Goal: Task Accomplishment & Management: Complete application form

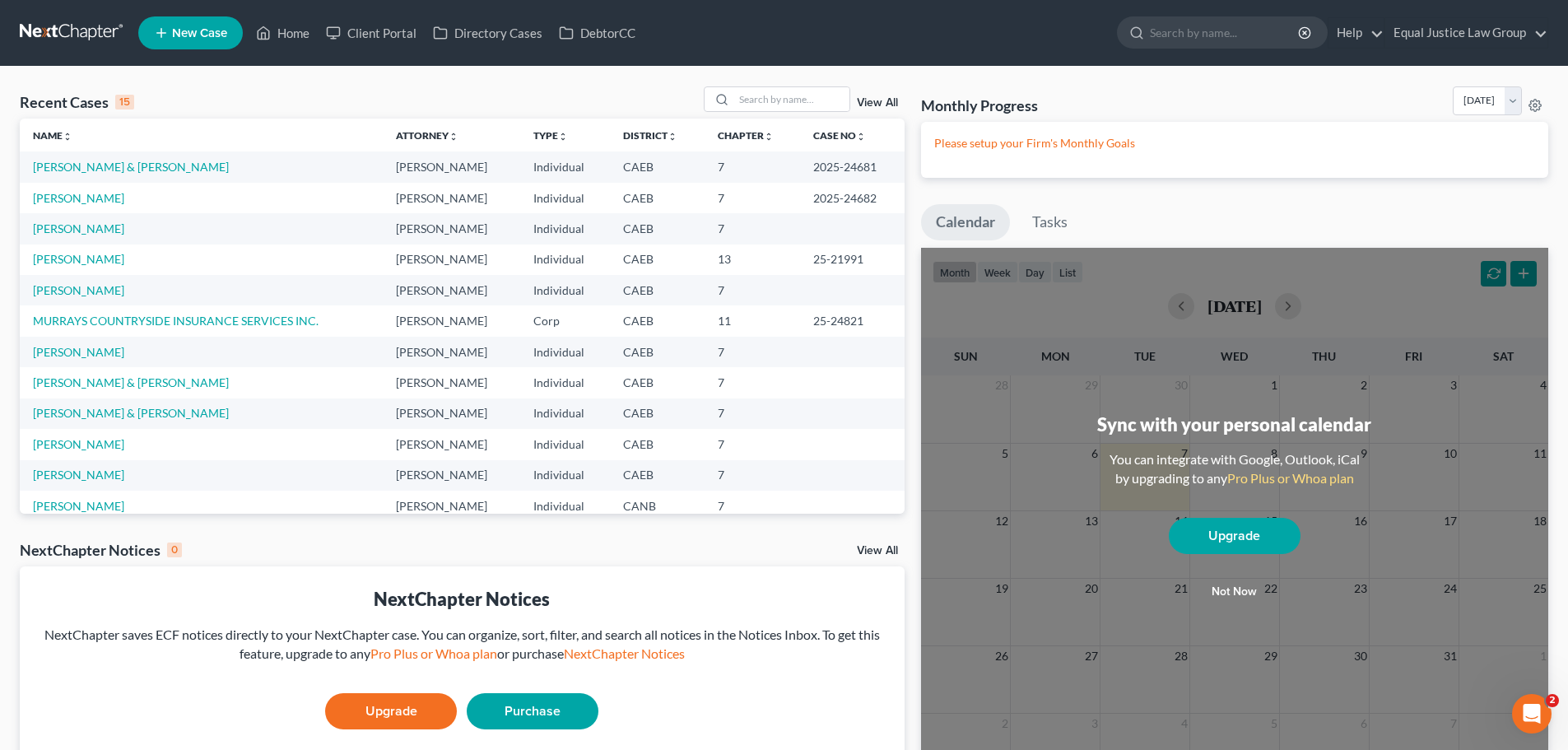
click at [869, 99] on link "View All" at bounding box center [877, 103] width 41 height 12
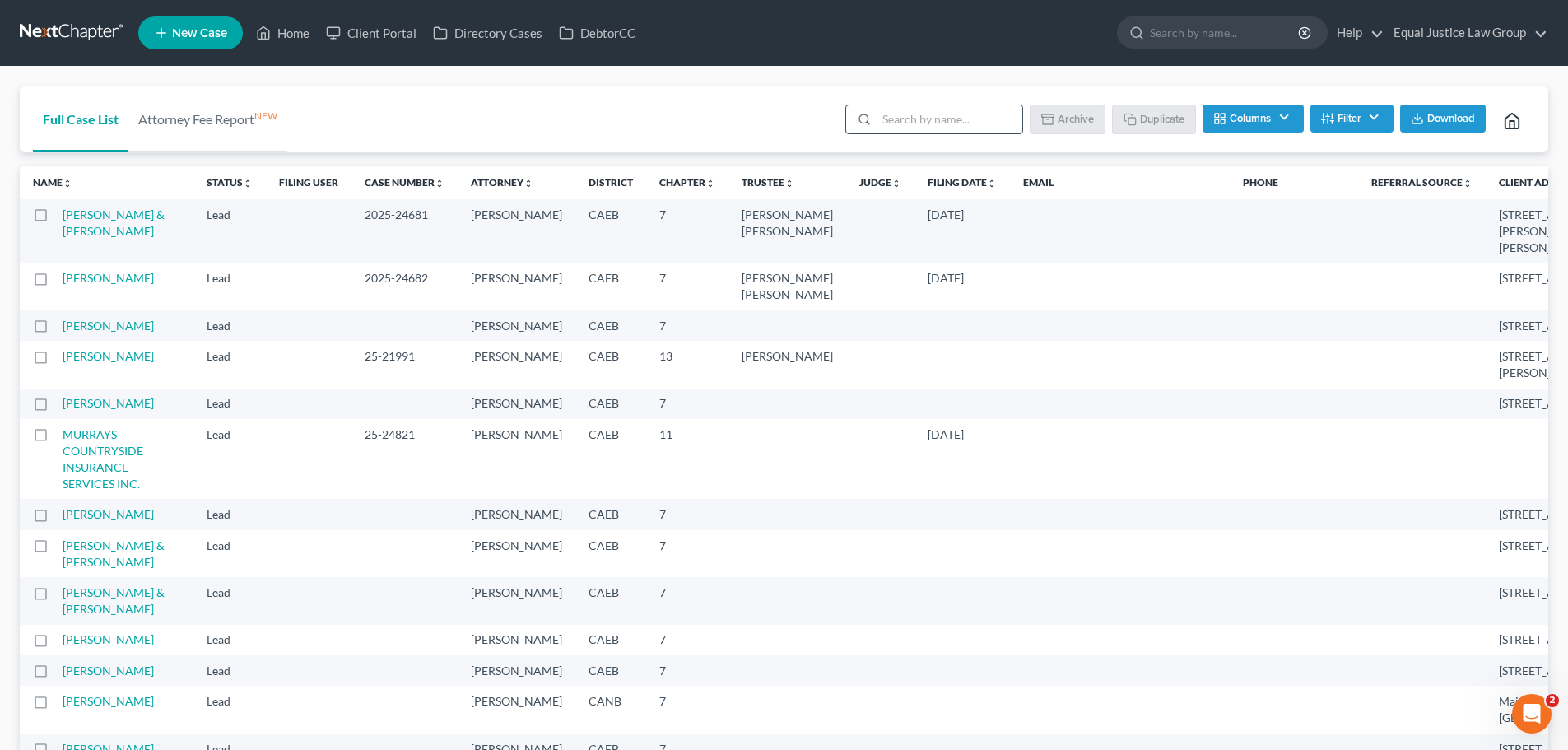
click at [923, 123] on input "search" at bounding box center [949, 119] width 146 height 28
type input "[PERSON_NAME]"
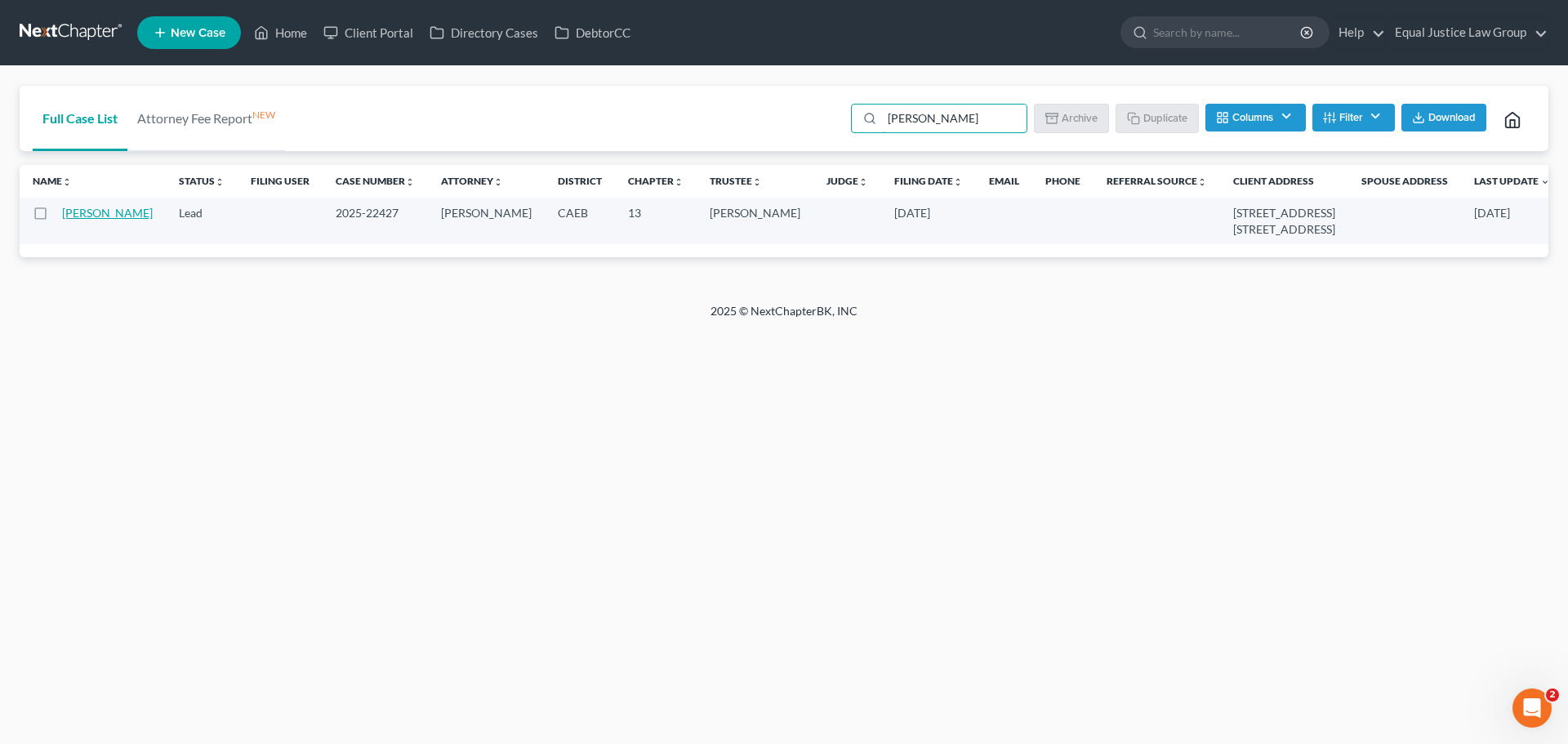
click at [78, 220] on link "[PERSON_NAME]" at bounding box center [107, 213] width 91 height 14
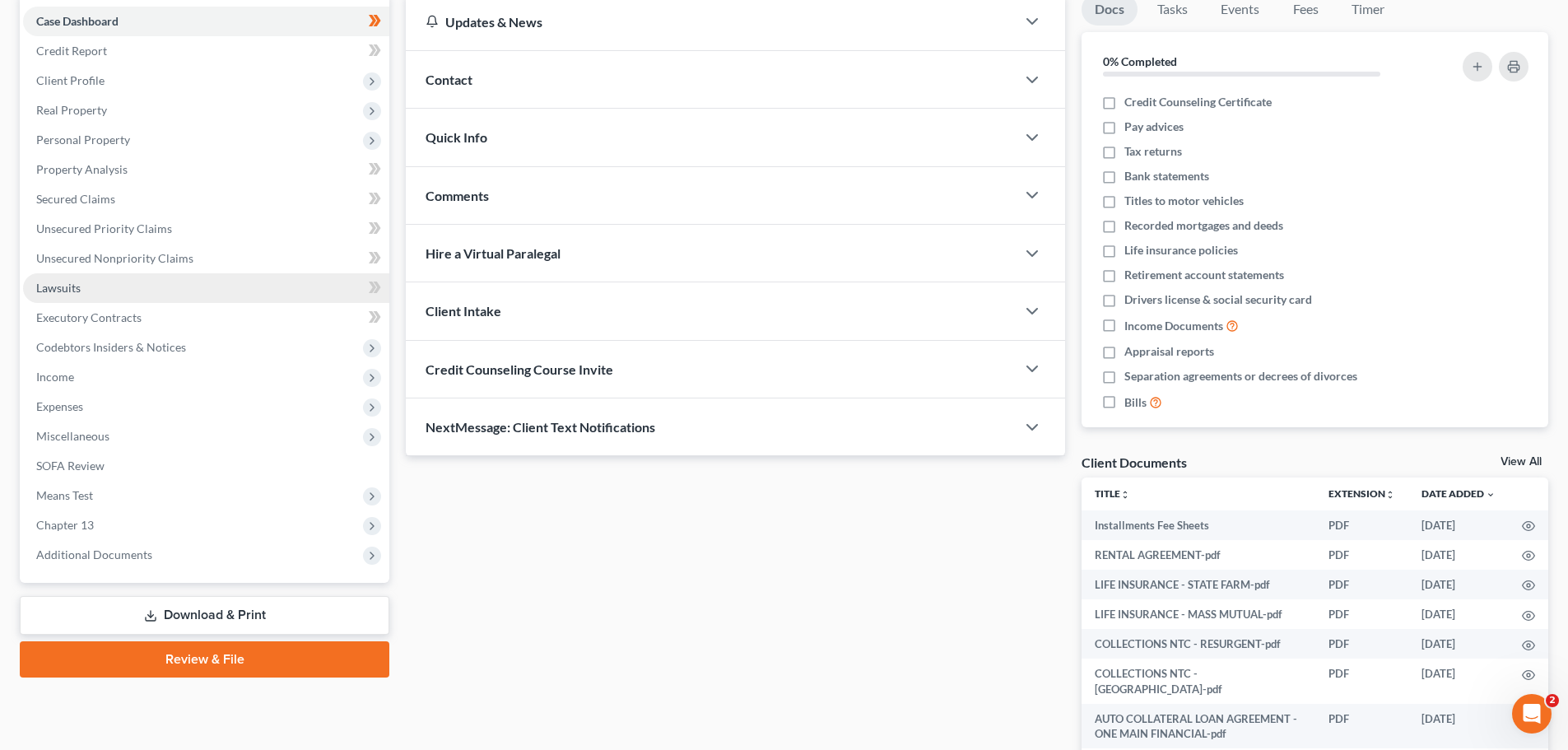
scroll to position [82, 0]
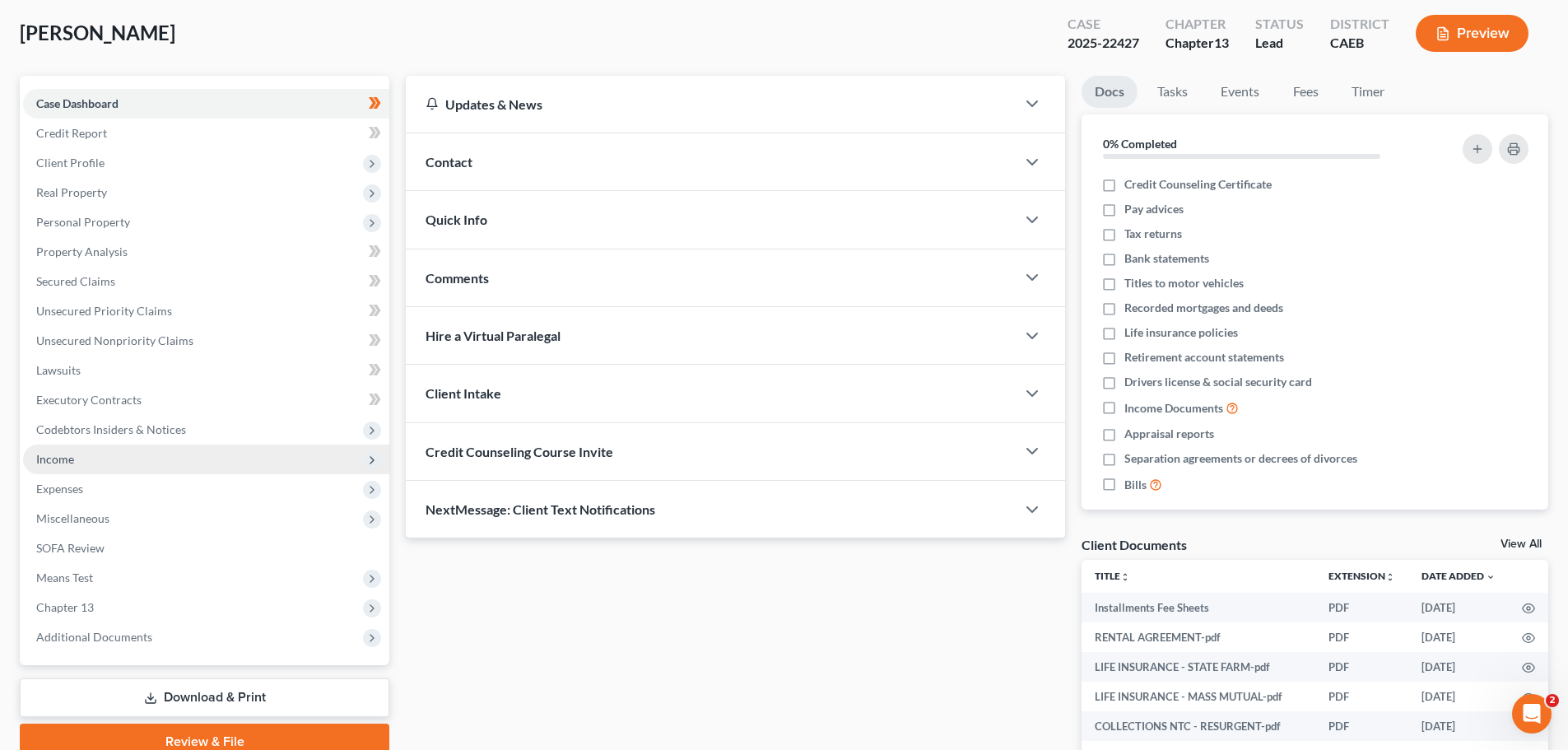
click at [61, 459] on span "Income" at bounding box center [55, 459] width 38 height 14
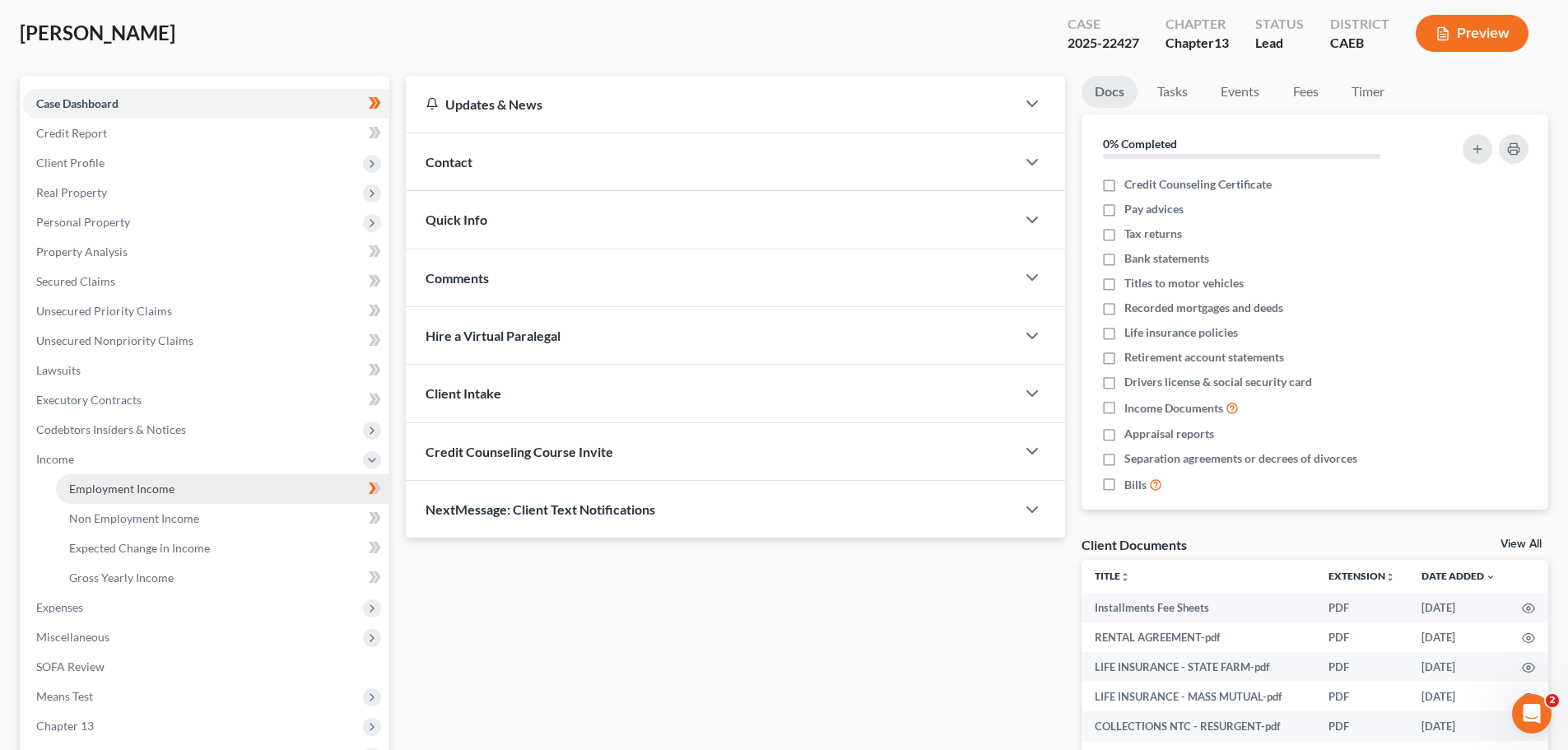
click at [144, 480] on link "Employment Income" at bounding box center [223, 489] width 334 height 30
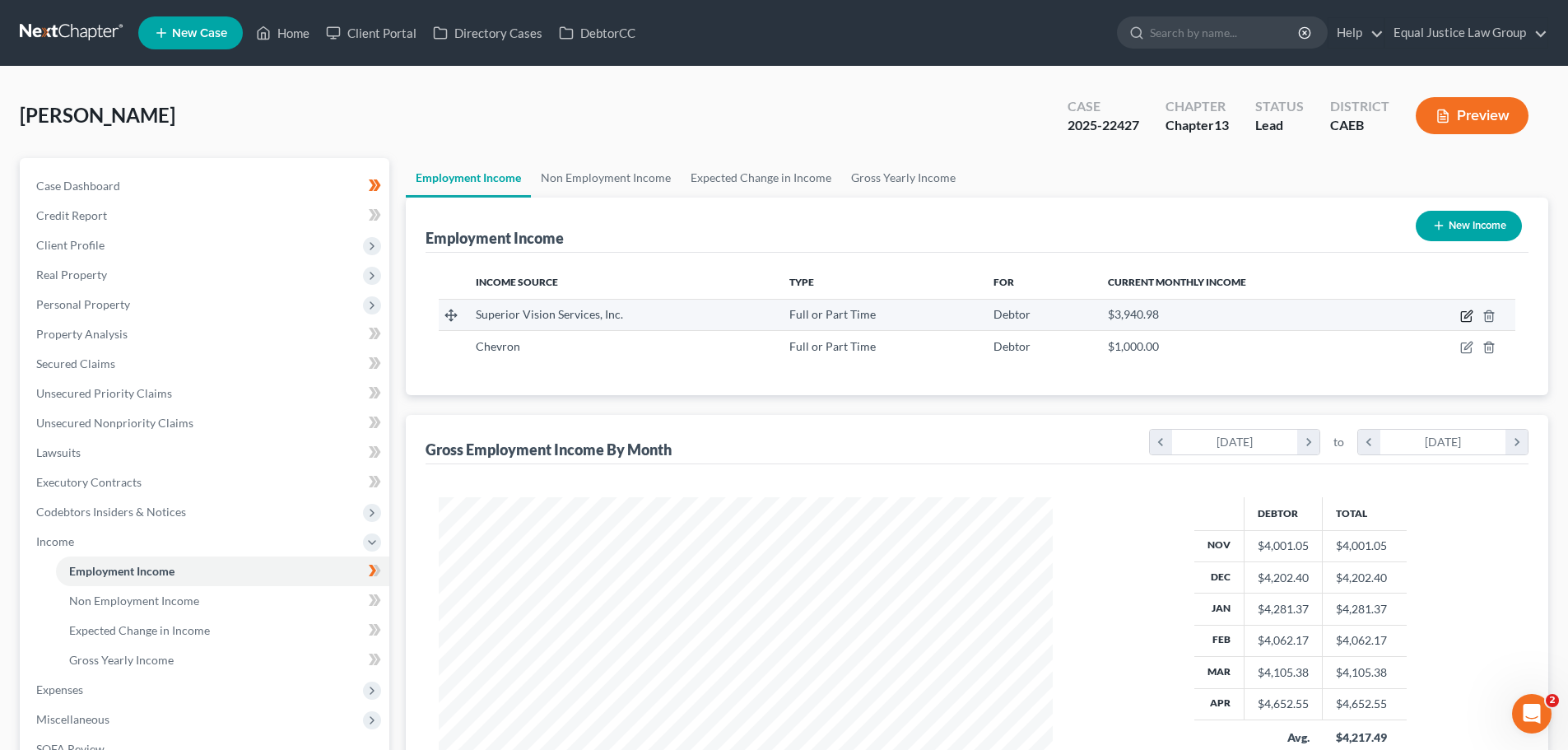
click at [1464, 314] on icon "button" at bounding box center [1466, 316] width 13 height 13
select select "0"
select select "21"
select select "1"
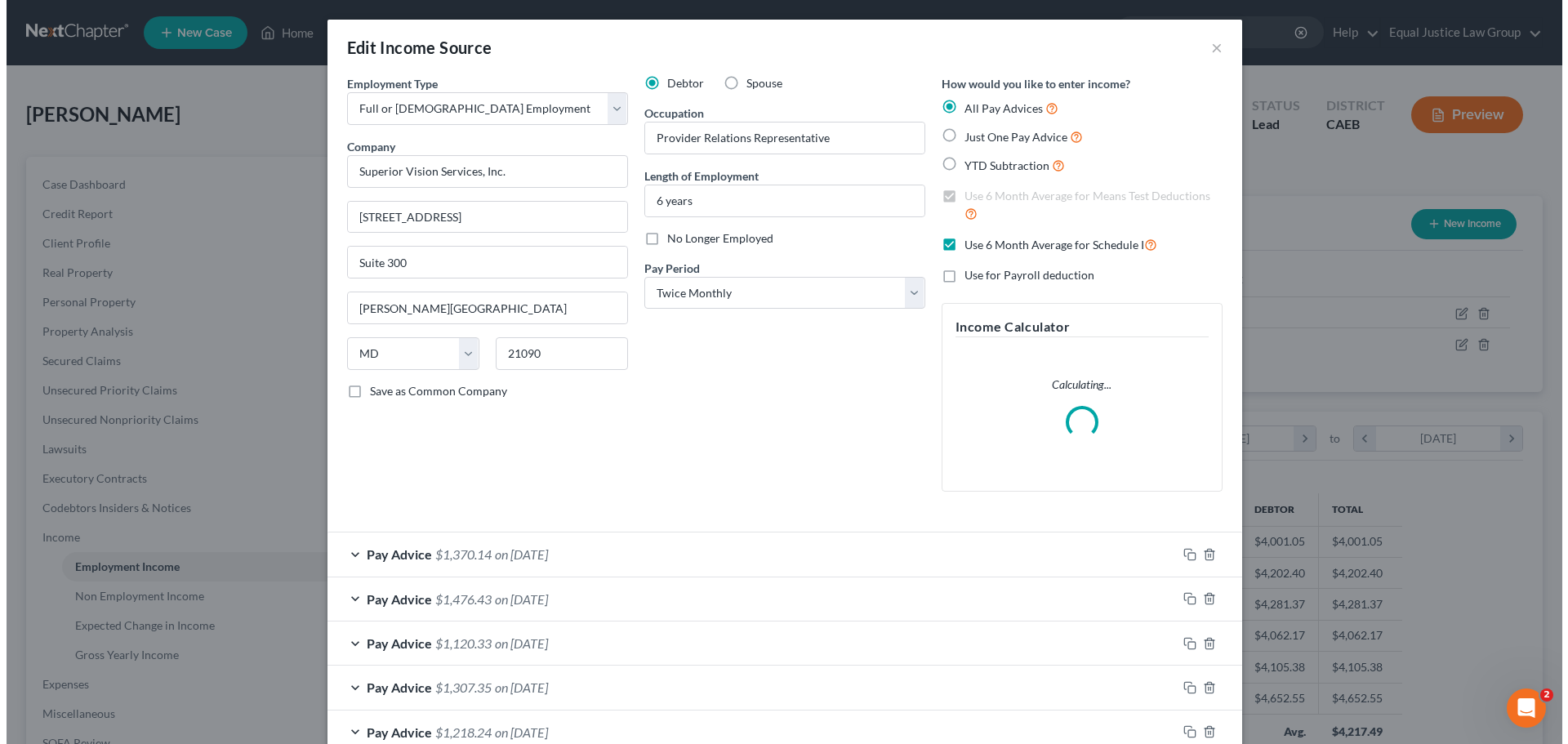
scroll to position [307, 648]
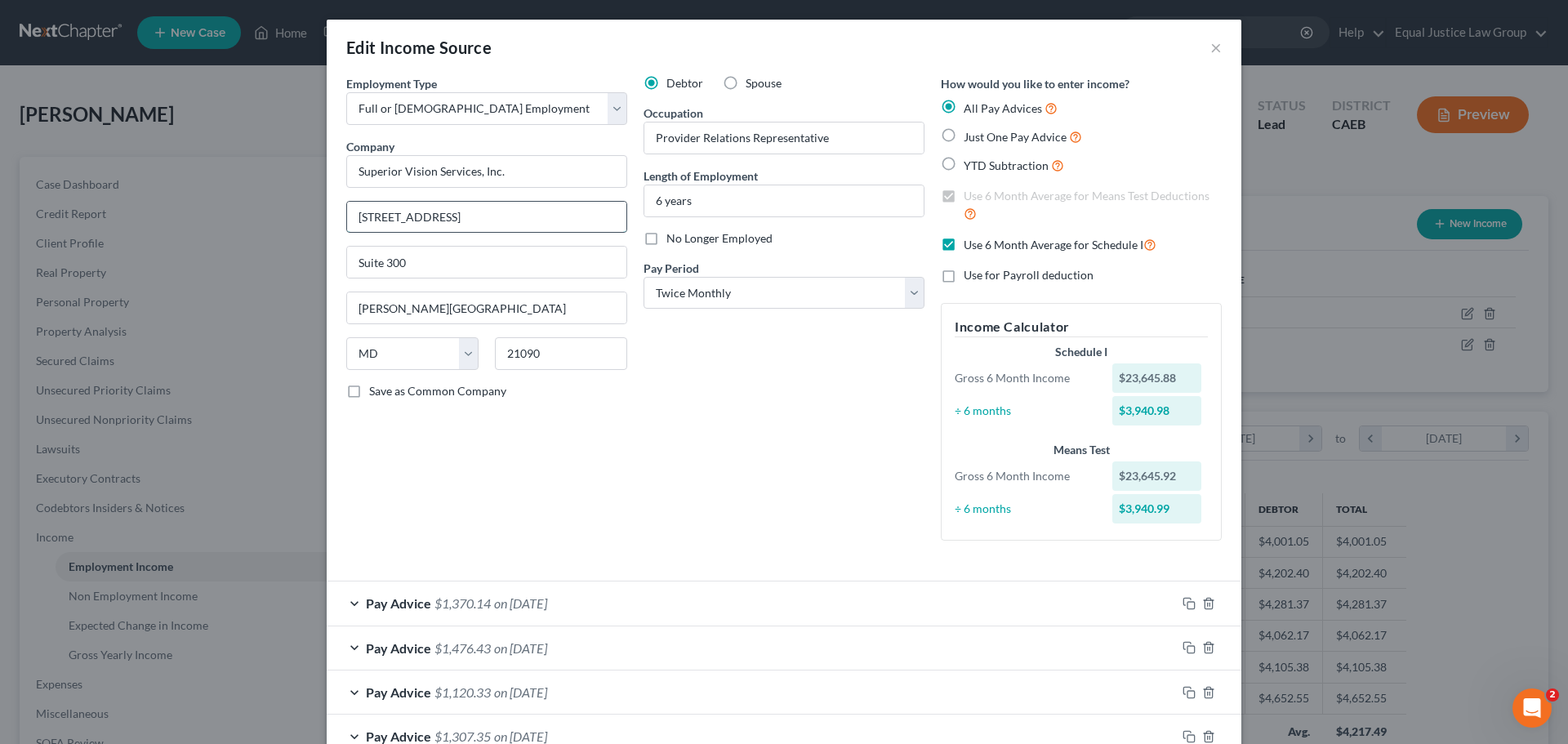
click at [363, 218] on input "[STREET_ADDRESS]" at bounding box center [486, 217] width 280 height 31
type input "[STREET_ADDRESS]"
click at [719, 389] on div "Debtor Spouse Occupation Provider Relations Representative Length of Employment…" at bounding box center [784, 314] width 297 height 479
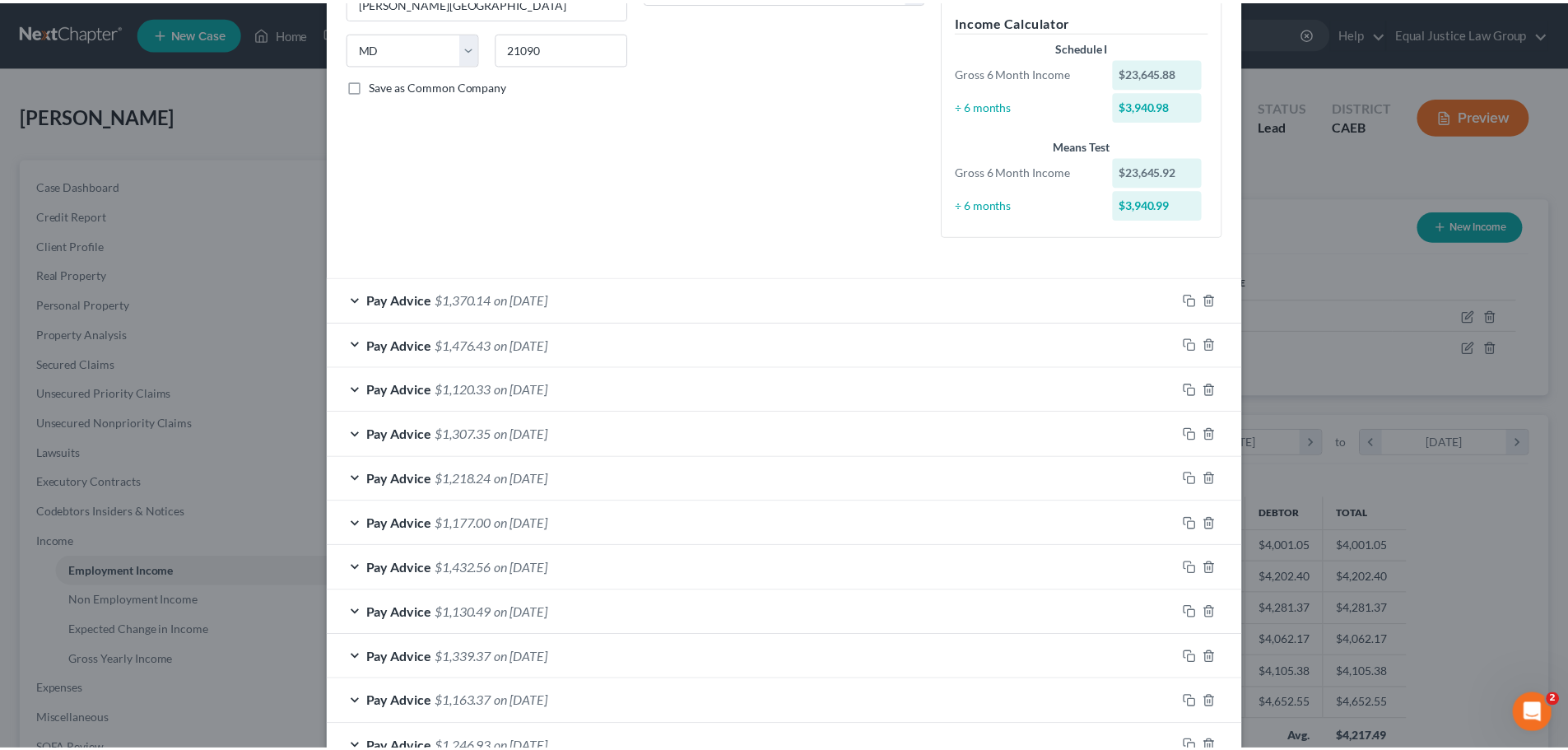
scroll to position [552, 0]
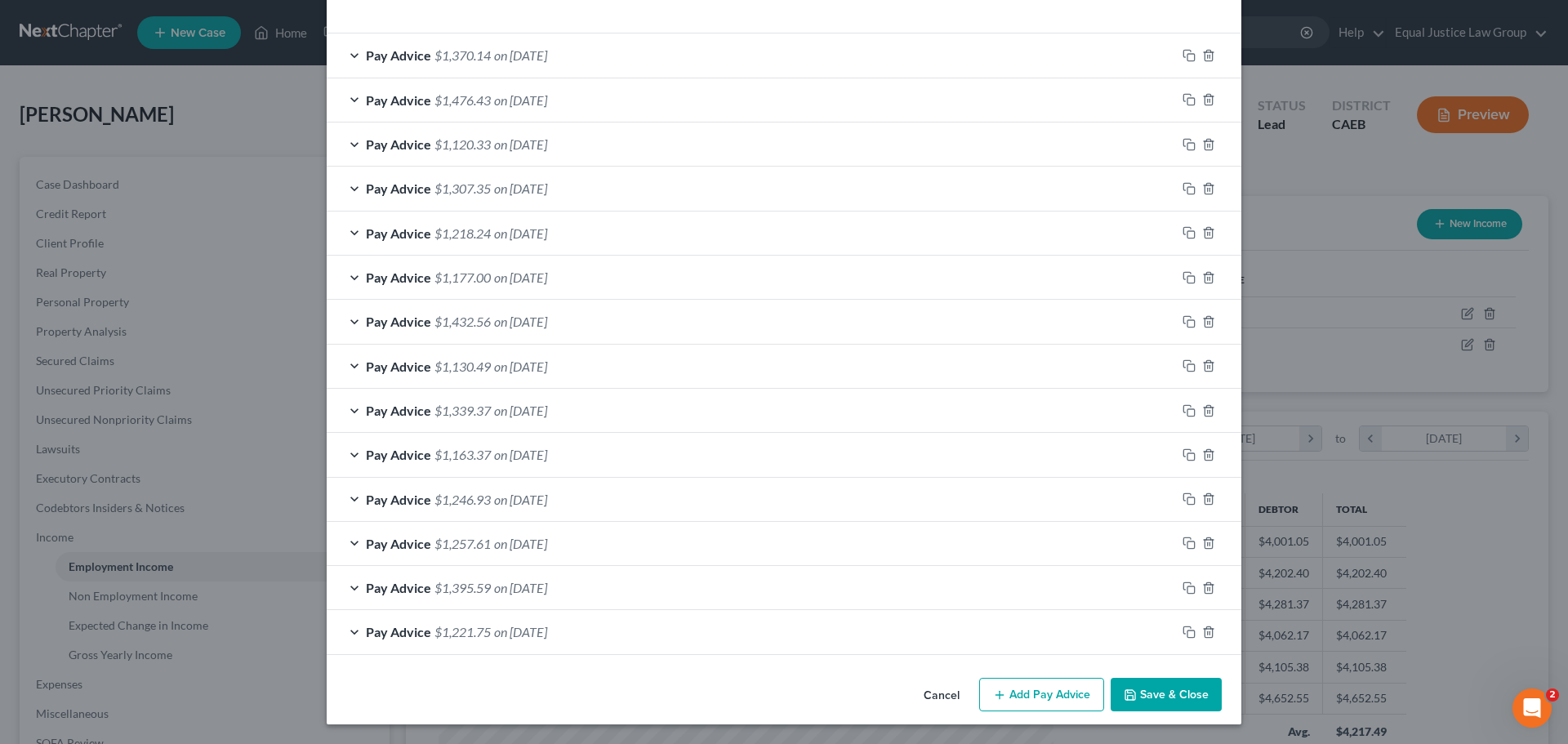
click at [1173, 691] on button "Save & Close" at bounding box center [1165, 695] width 111 height 35
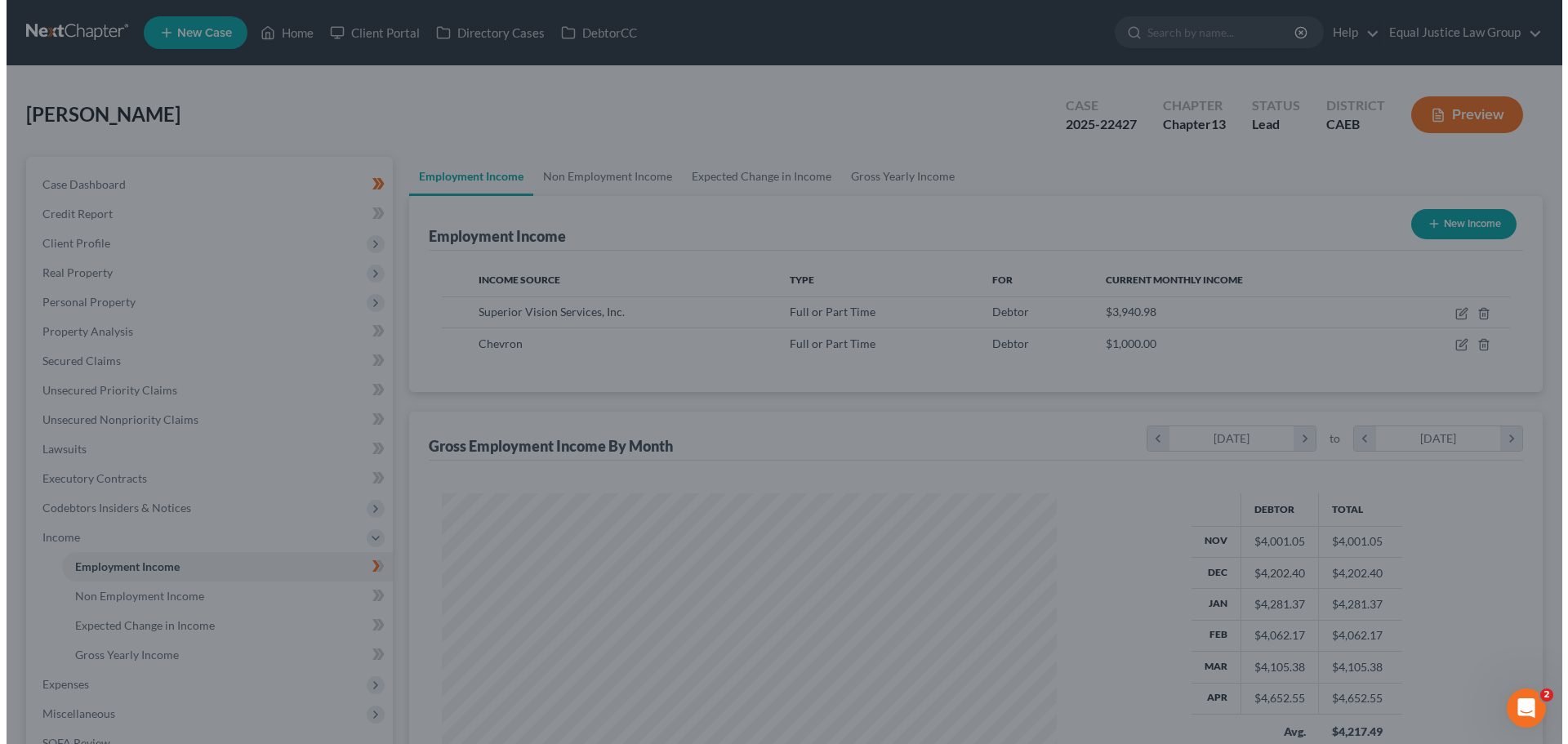
scroll to position [816639, 815890]
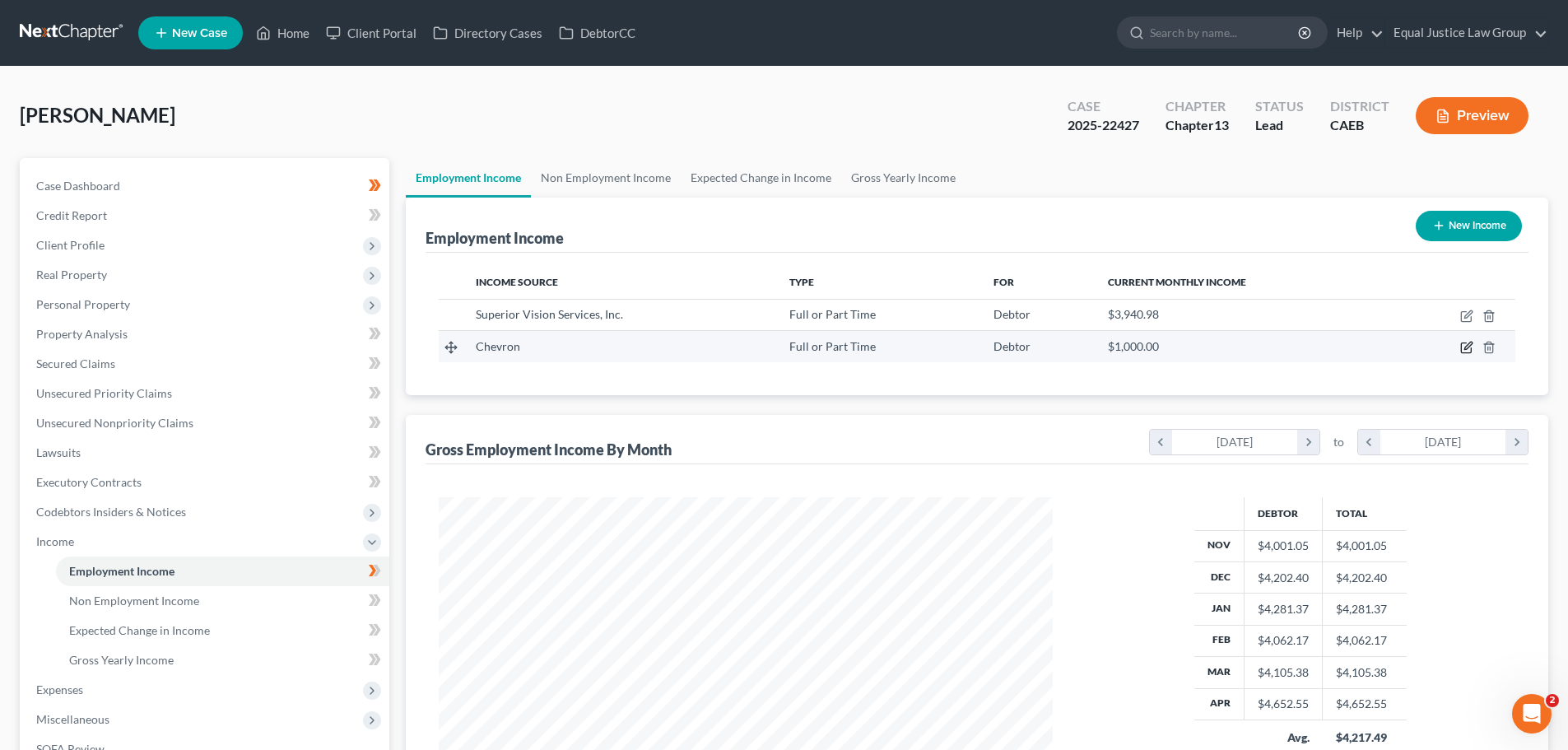
click at [1467, 344] on icon "button" at bounding box center [1465, 348] width 10 height 10
select select "0"
select select "4"
select select "1"
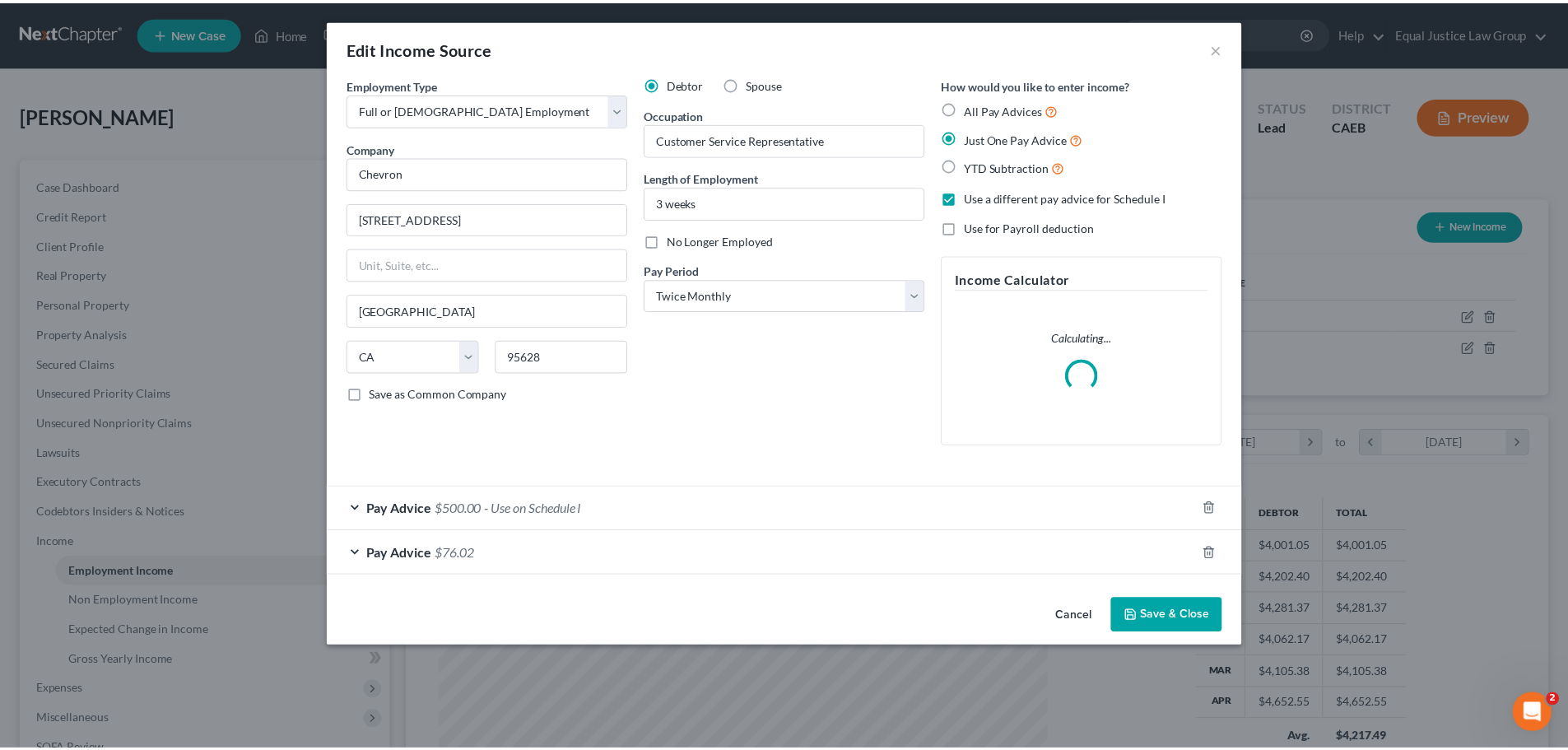
scroll to position [310, 653]
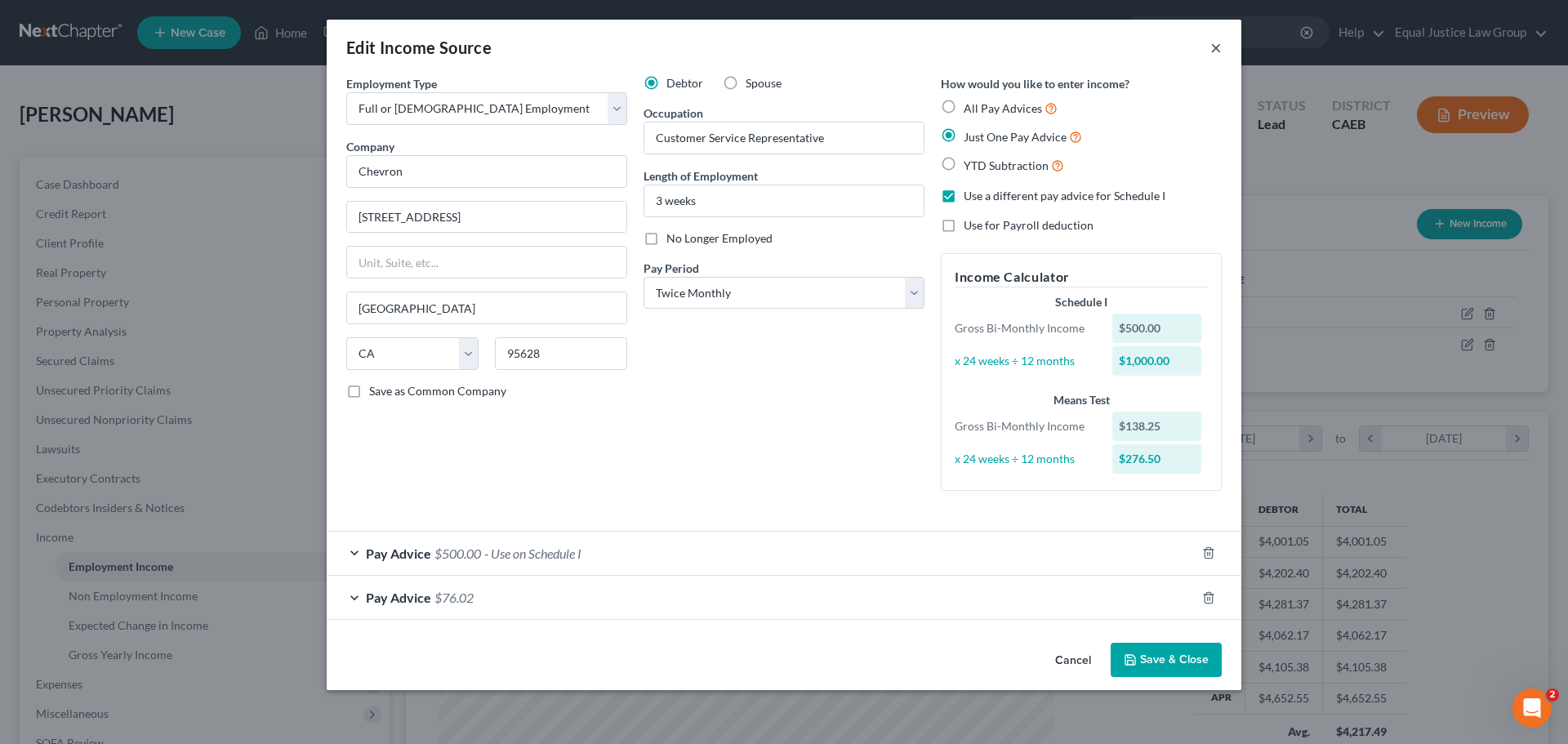
click at [1214, 48] on button "×" at bounding box center [1216, 47] width 12 height 20
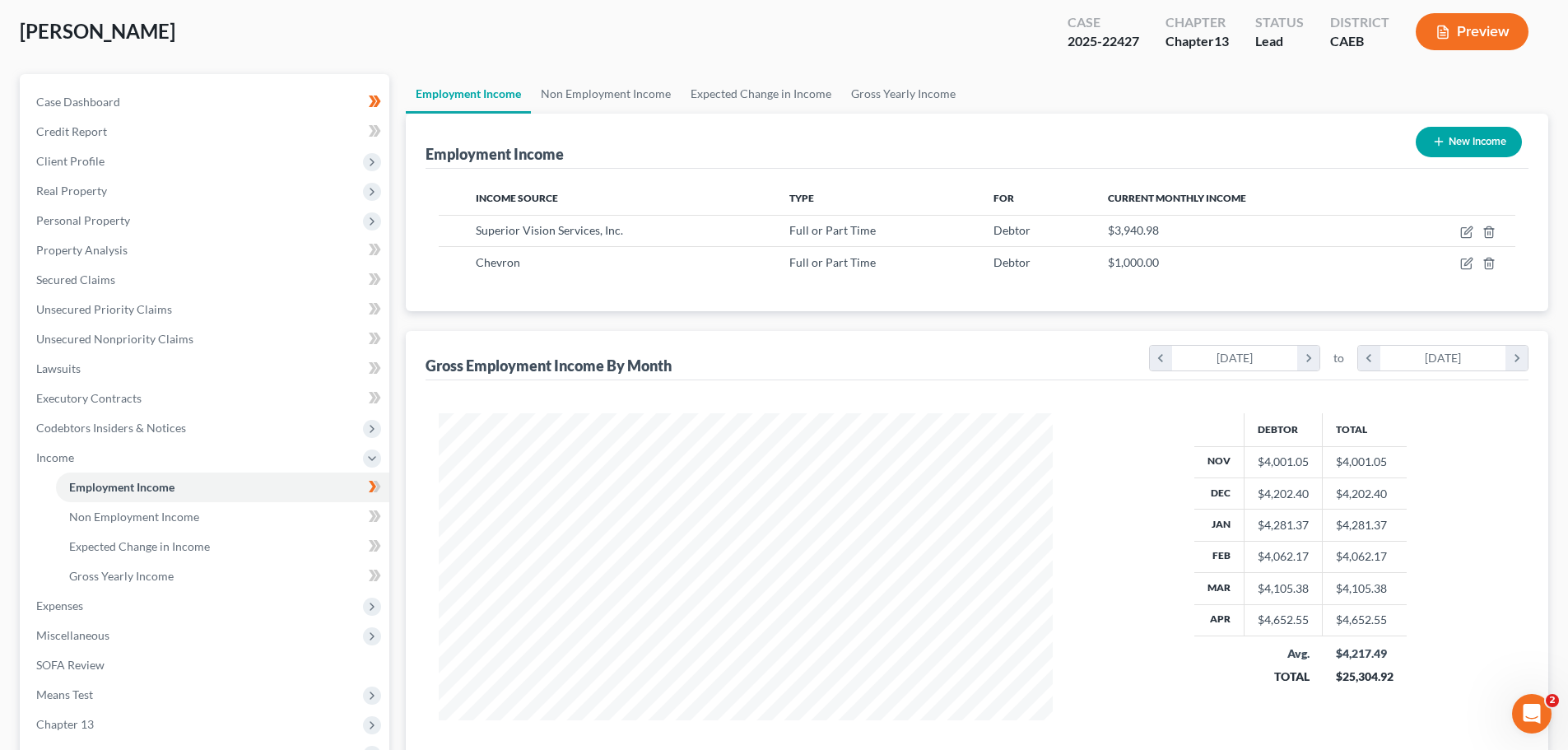
scroll to position [165, 0]
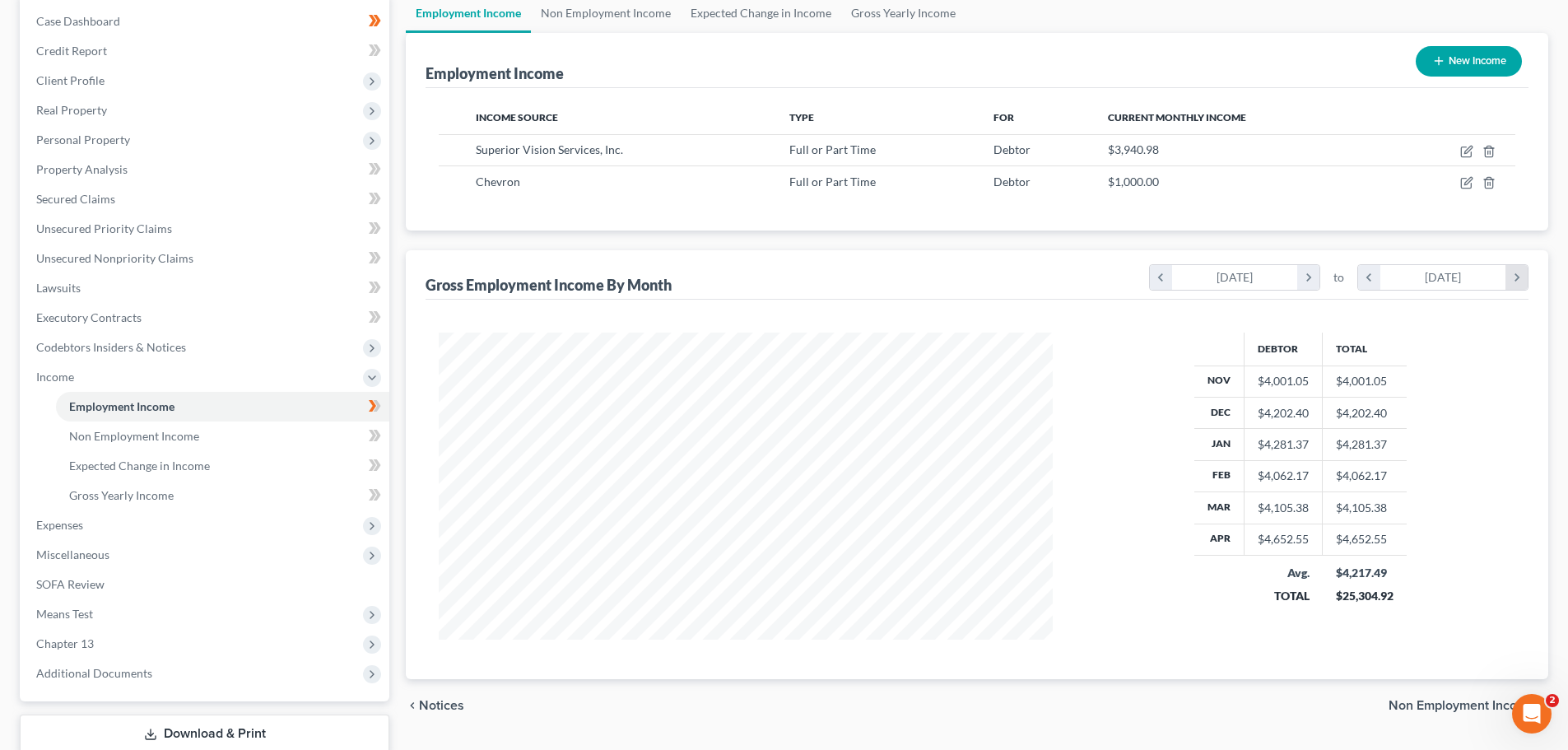
click at [1515, 273] on icon "chevron_right" at bounding box center [1516, 277] width 22 height 25
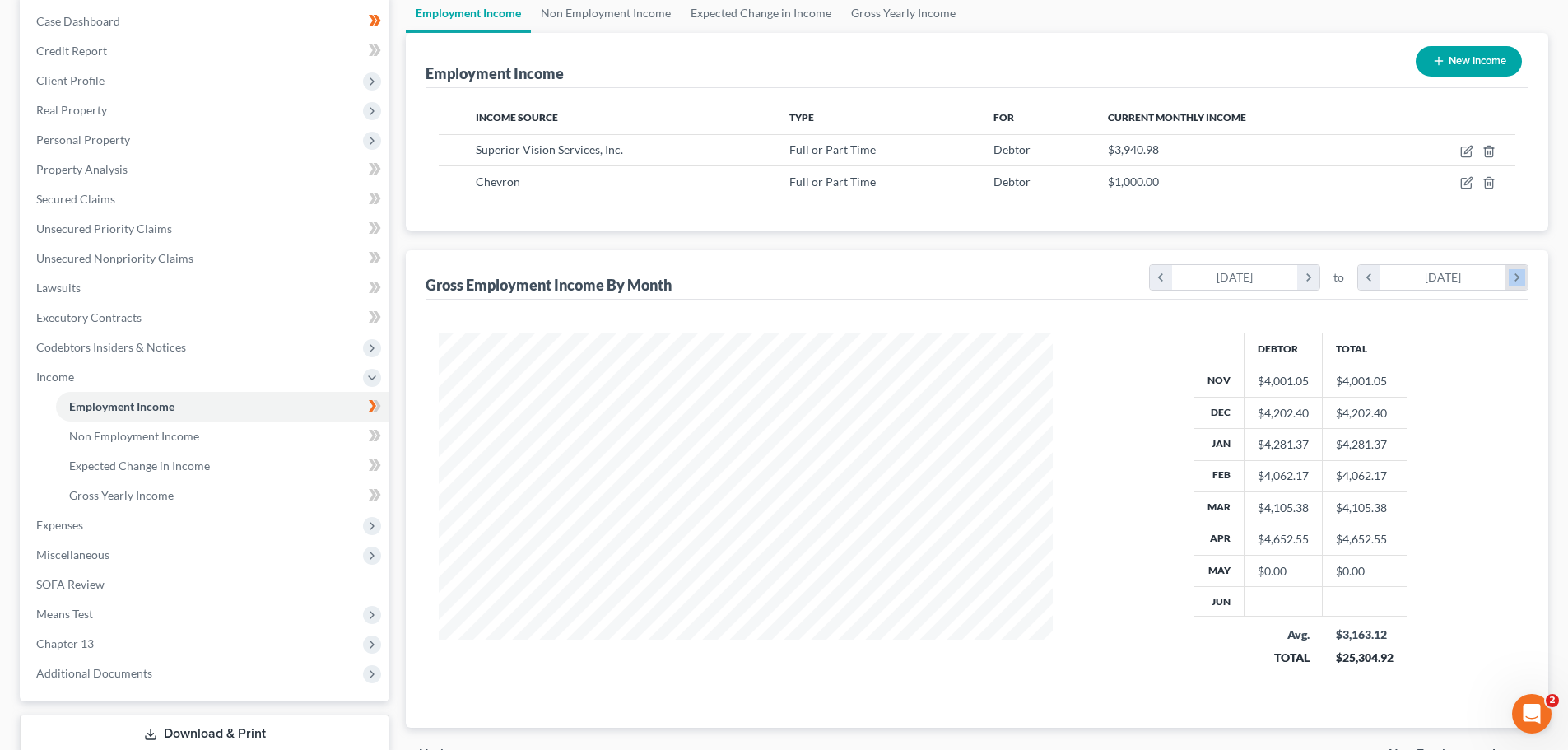
scroll to position [358, 647]
click at [1515, 273] on icon "chevron_right" at bounding box center [1516, 277] width 22 height 25
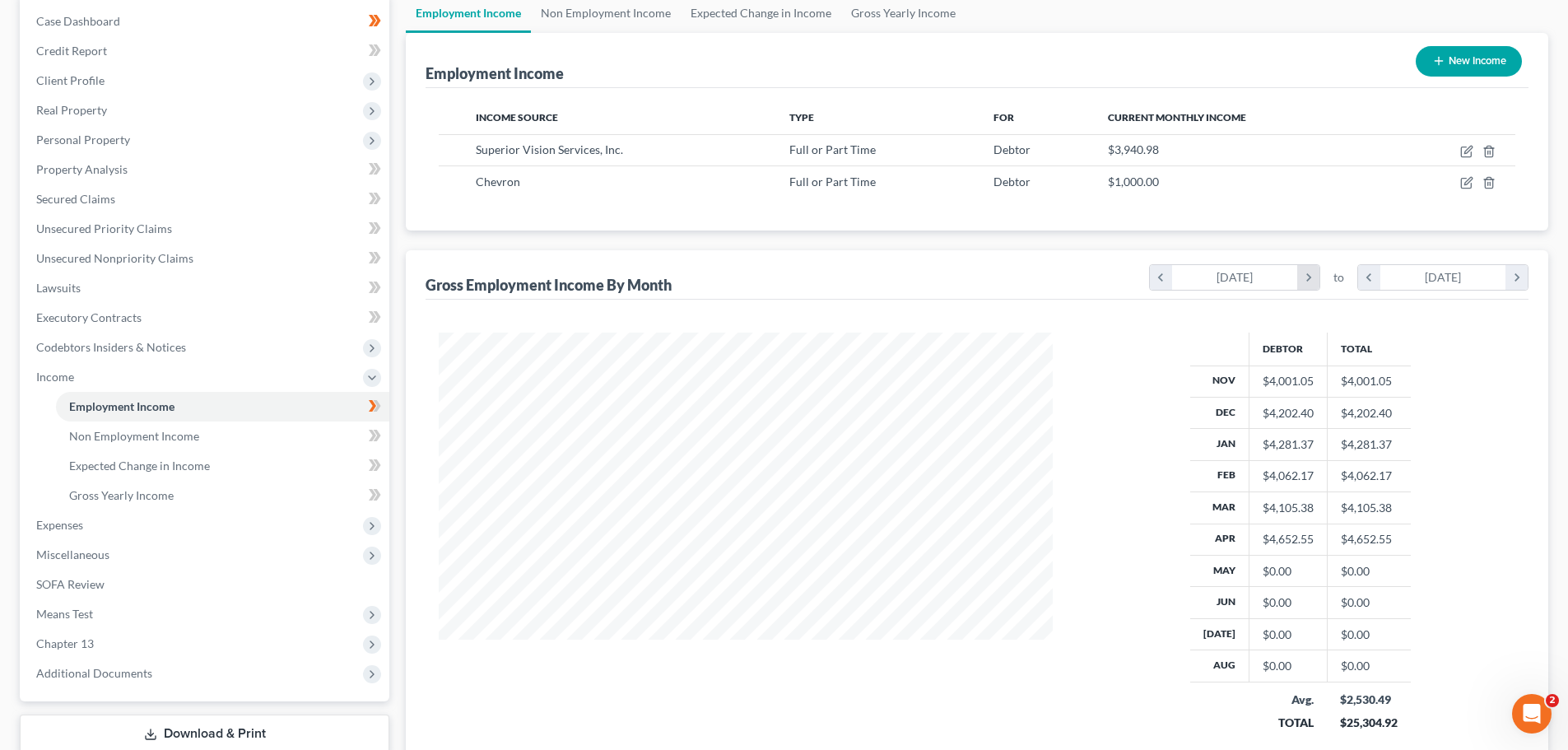
click at [1306, 277] on icon "chevron_right" at bounding box center [1308, 277] width 22 height 25
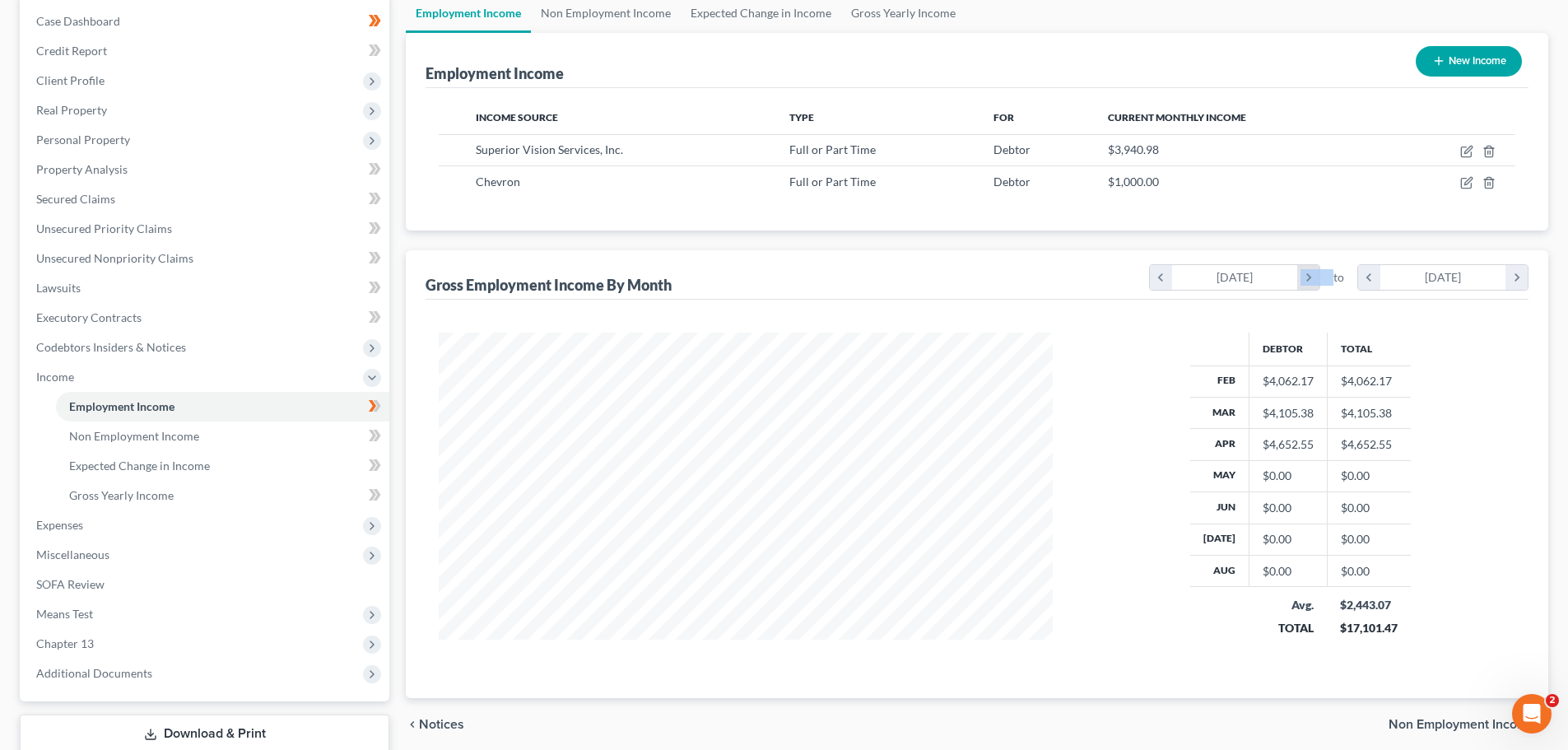
scroll to position [823206, 822406]
click at [1306, 277] on icon "chevron_right" at bounding box center [1308, 277] width 22 height 25
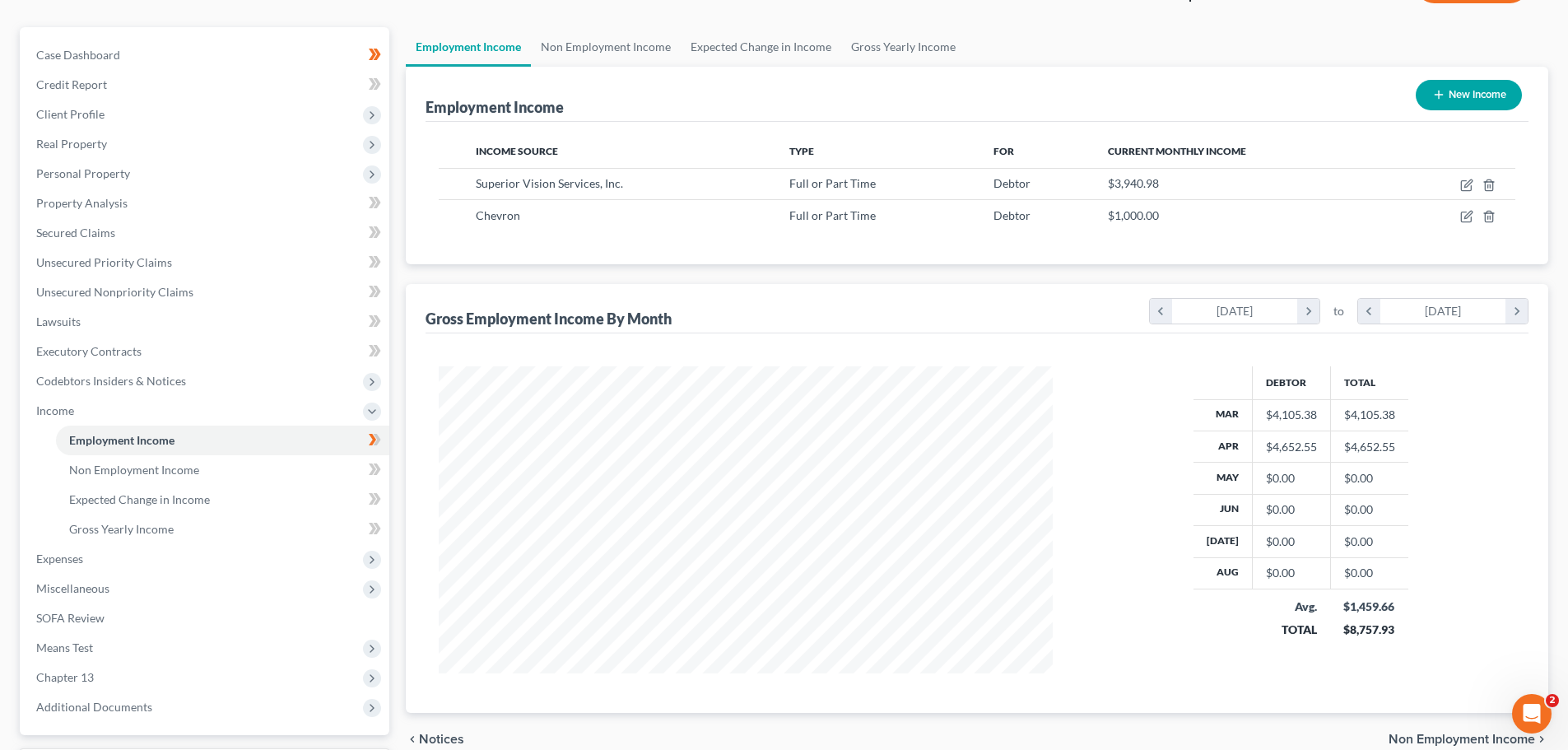
scroll to position [247, 0]
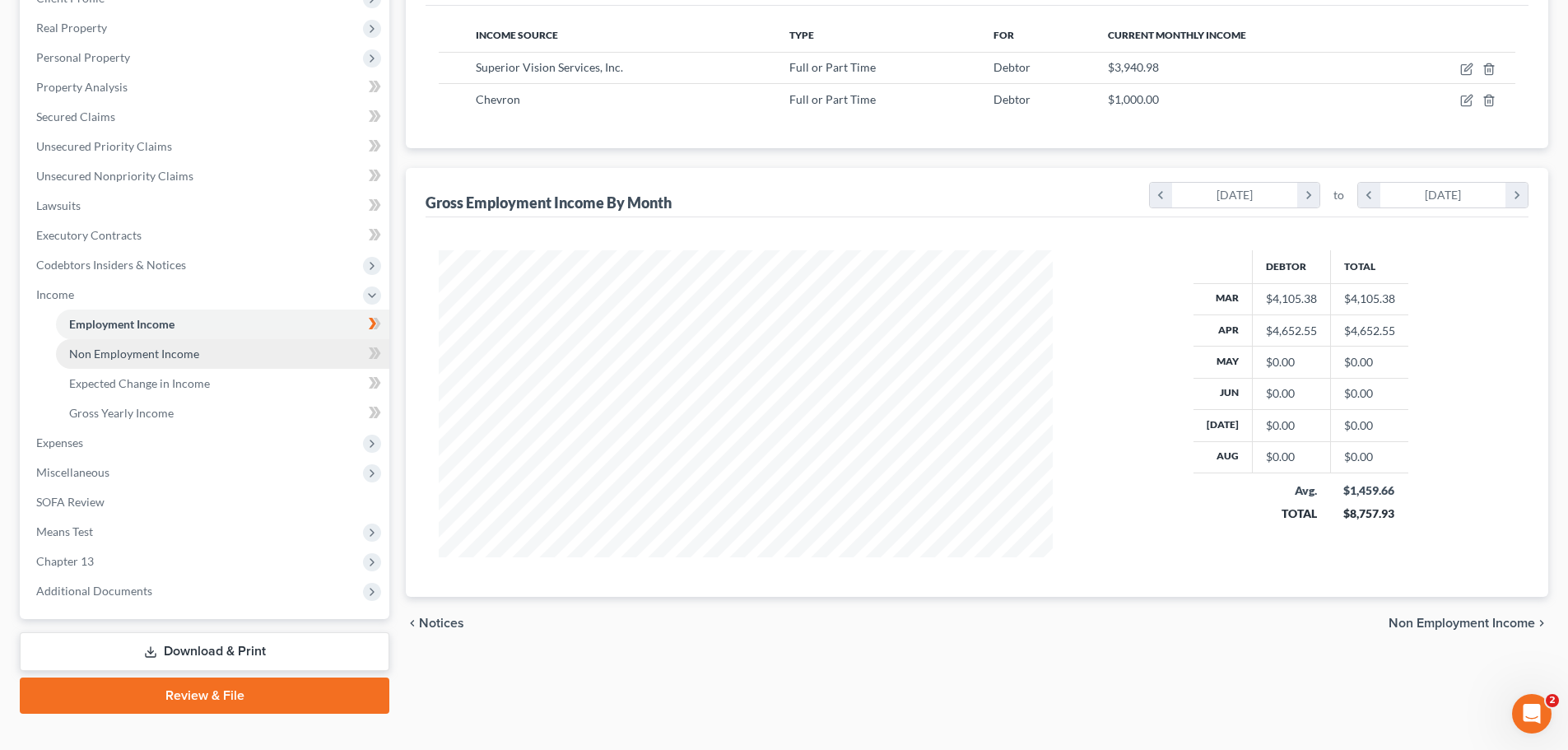
click at [182, 362] on link "Non Employment Income" at bounding box center [223, 354] width 334 height 30
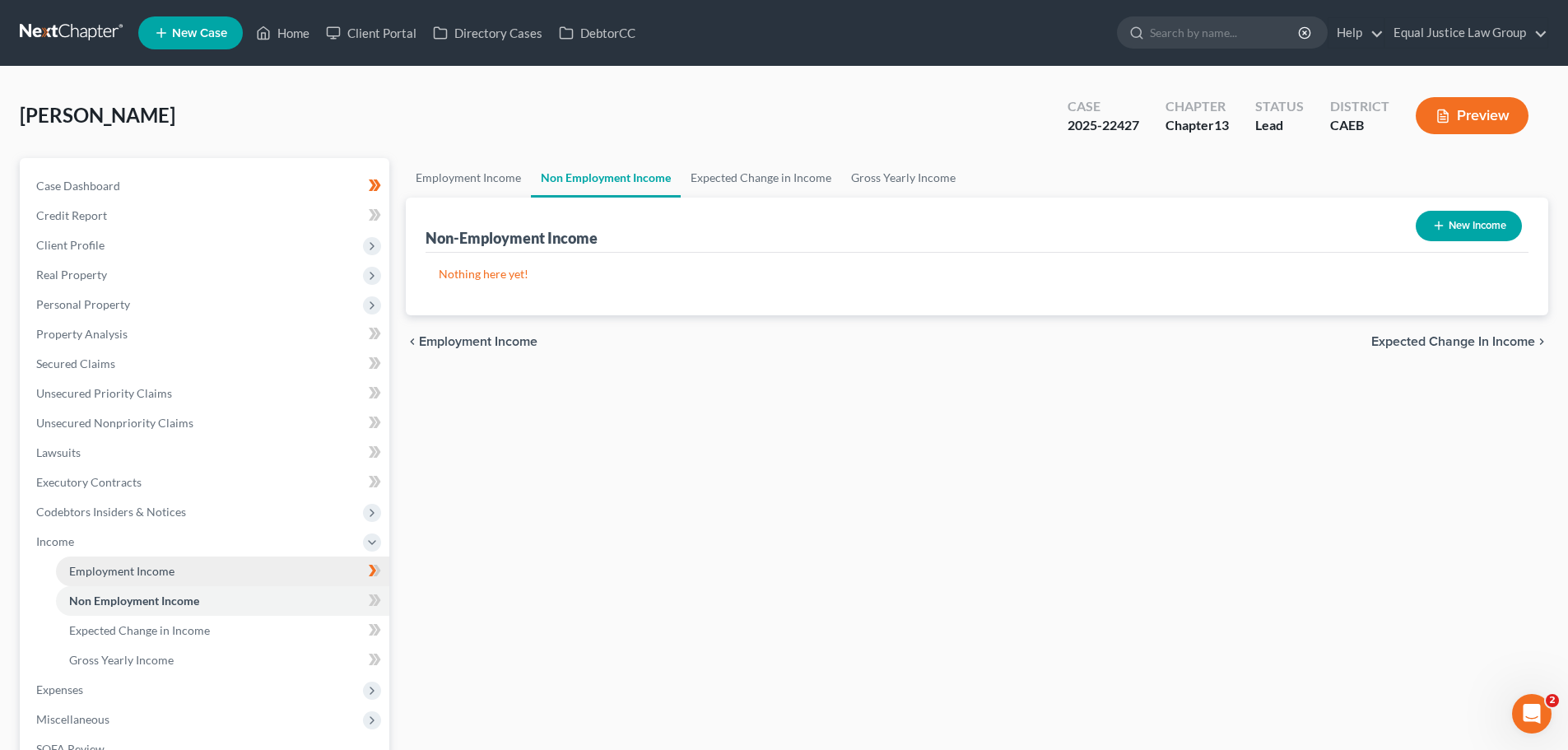
click at [160, 572] on span "Employment Income" at bounding box center [122, 571] width 106 height 14
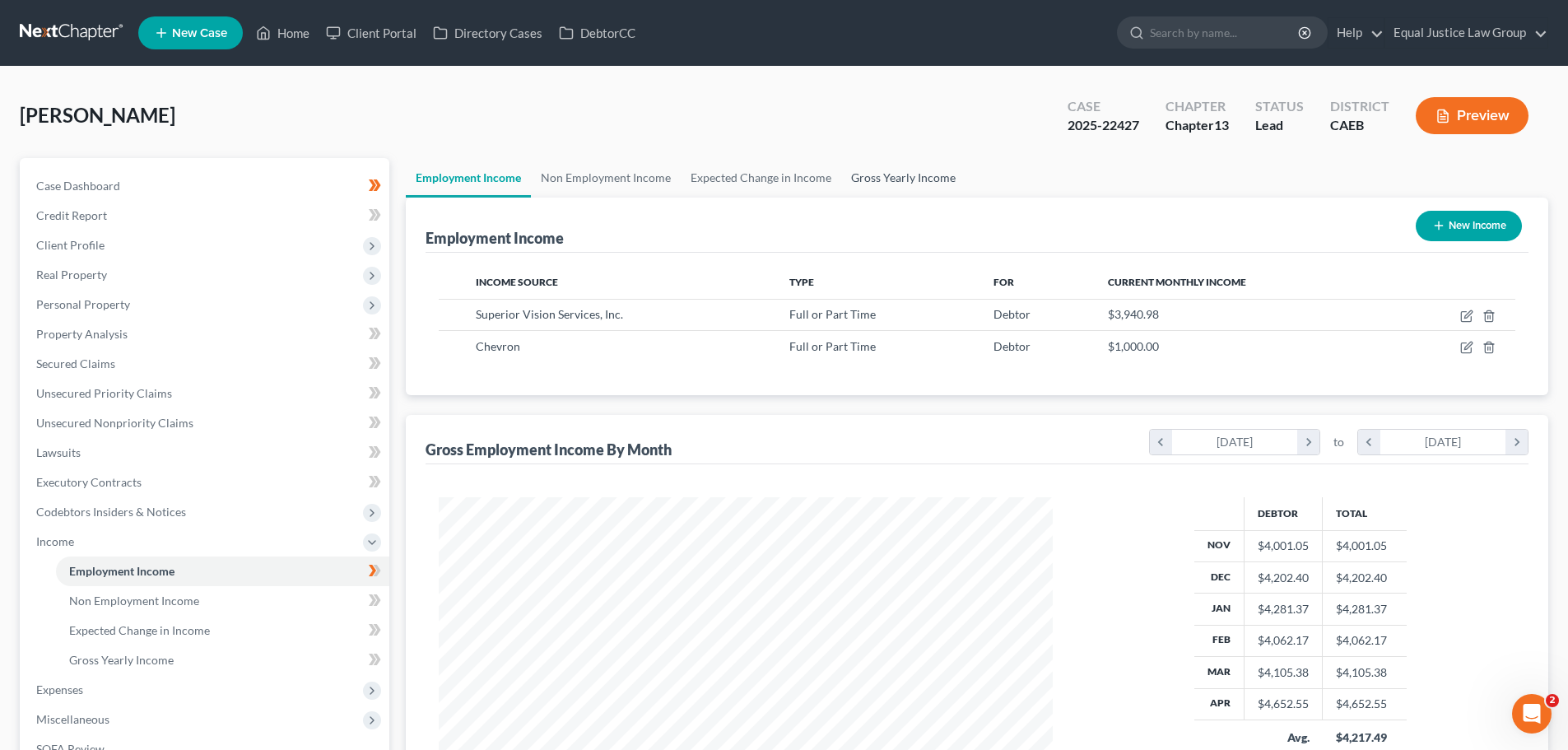
click at [913, 175] on link "Gross Yearly Income" at bounding box center [903, 178] width 124 height 39
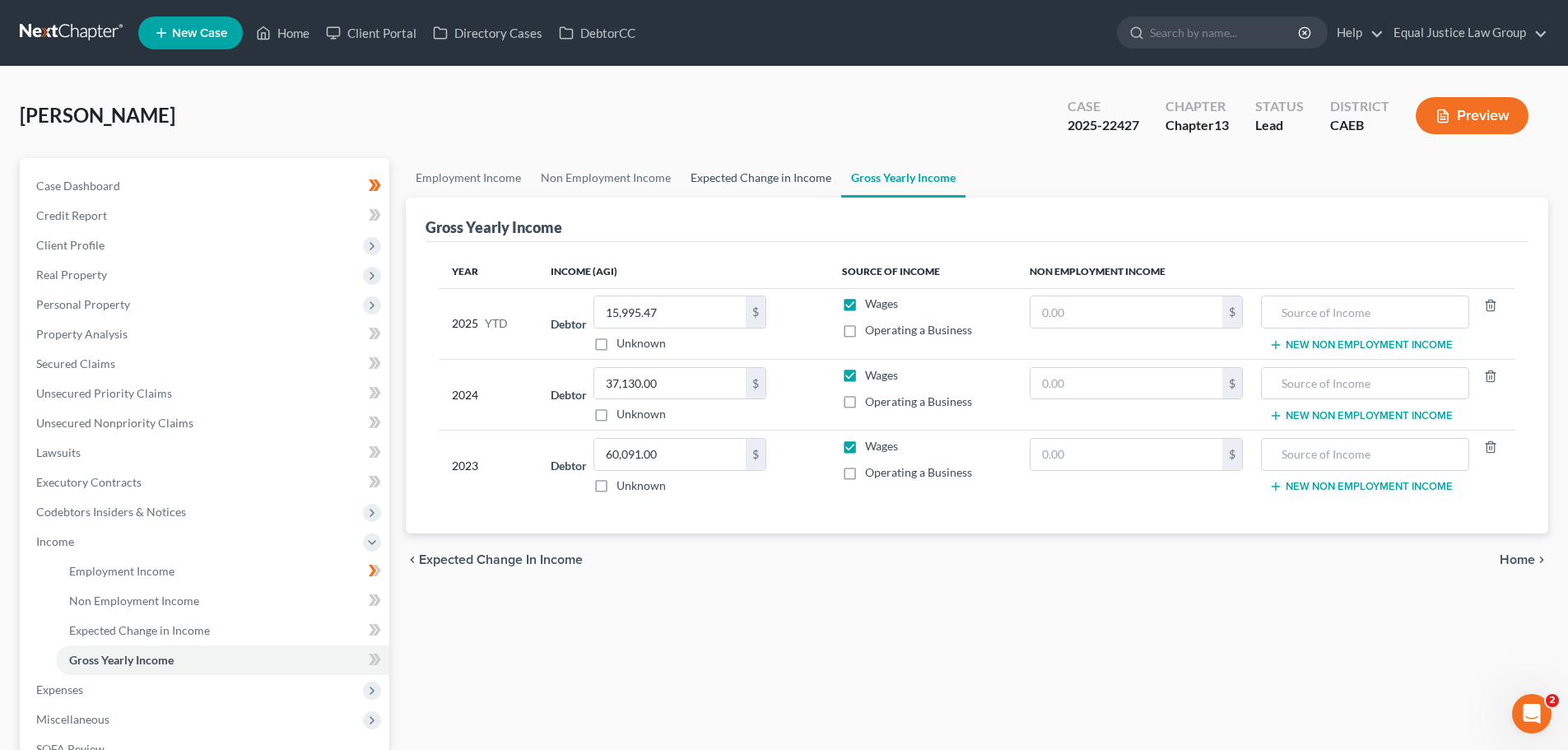
click at [787, 183] on link "Expected Change in Income" at bounding box center [760, 178] width 160 height 39
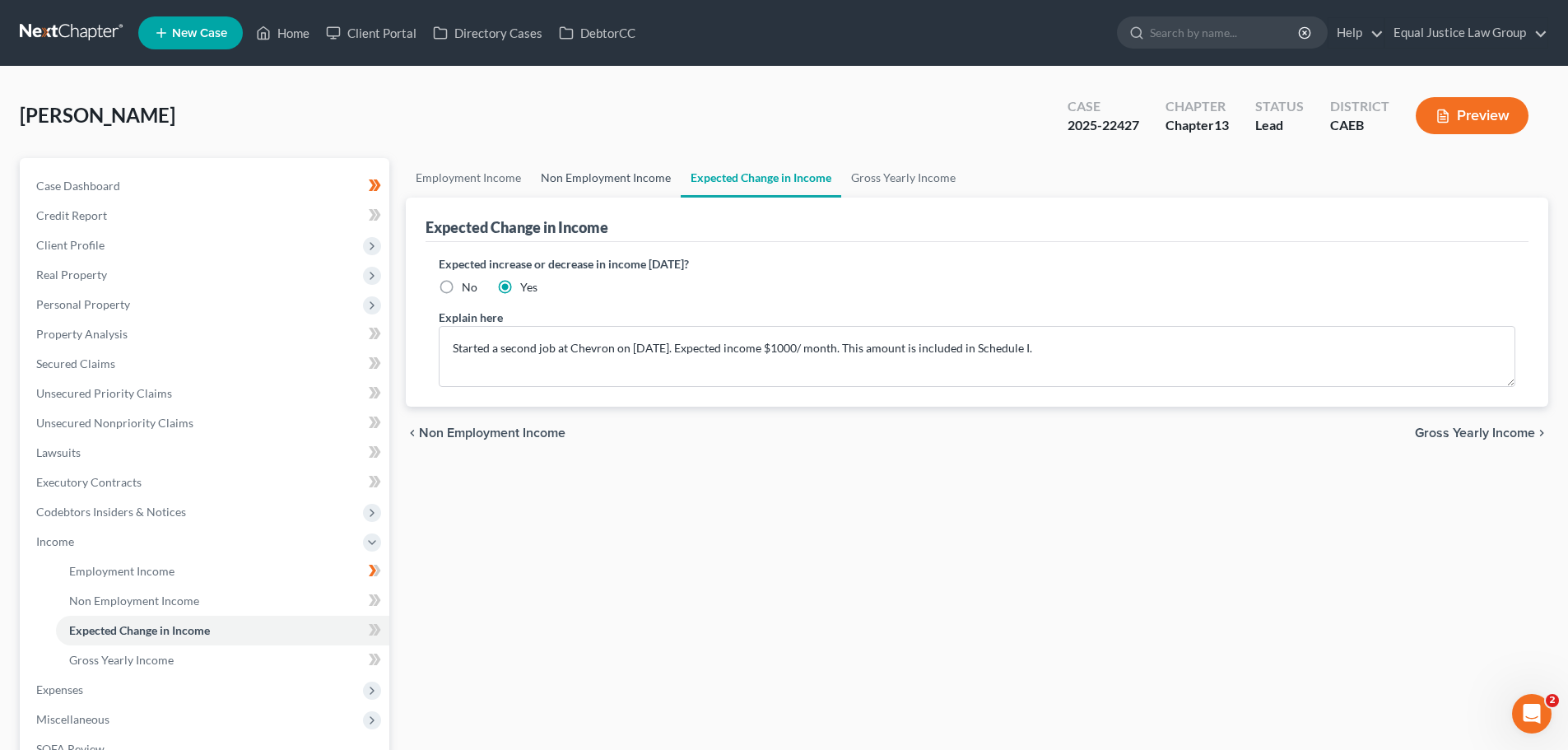
click at [614, 181] on link "Non Employment Income" at bounding box center [606, 178] width 149 height 39
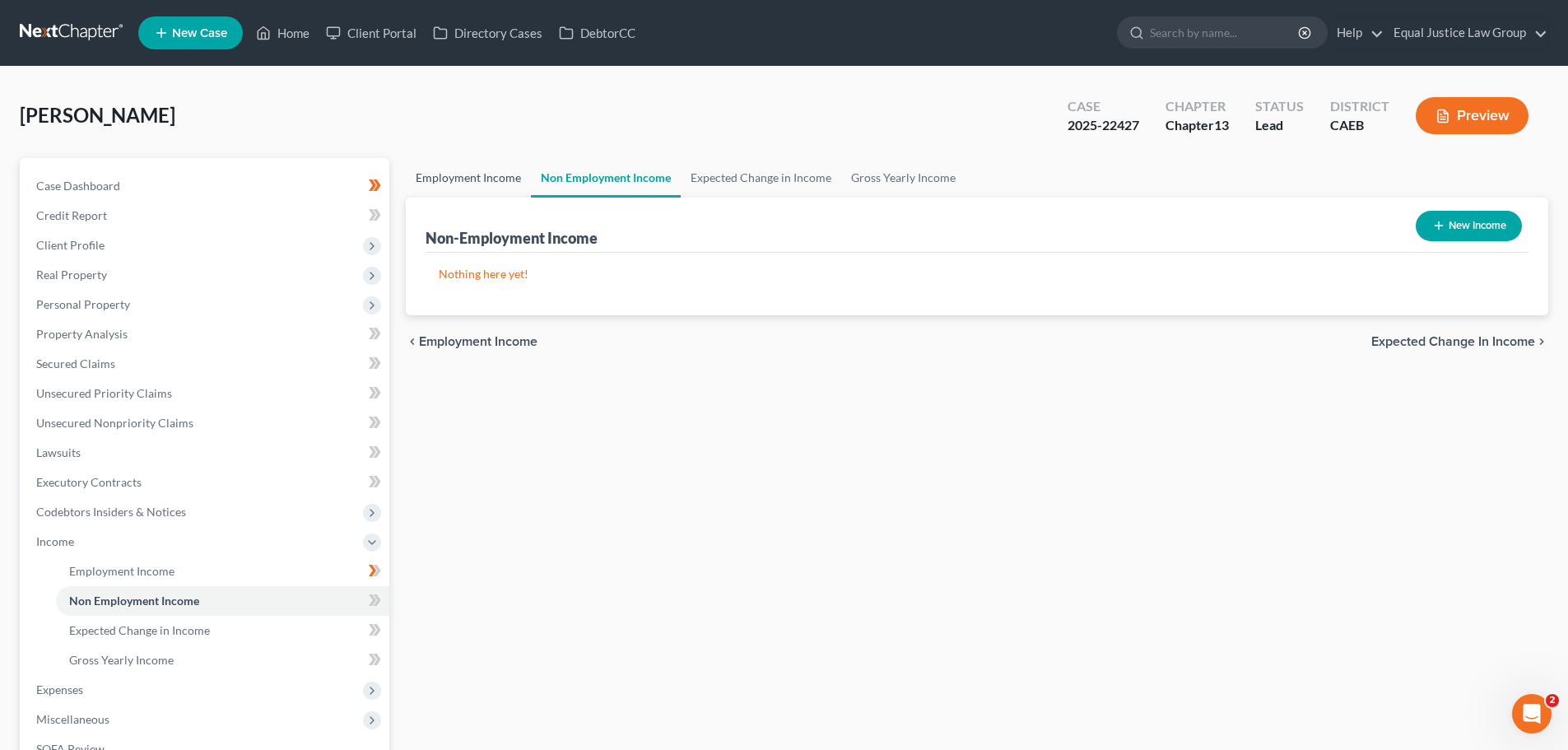
click at [461, 176] on link "Employment Income" at bounding box center [469, 178] width 125 height 39
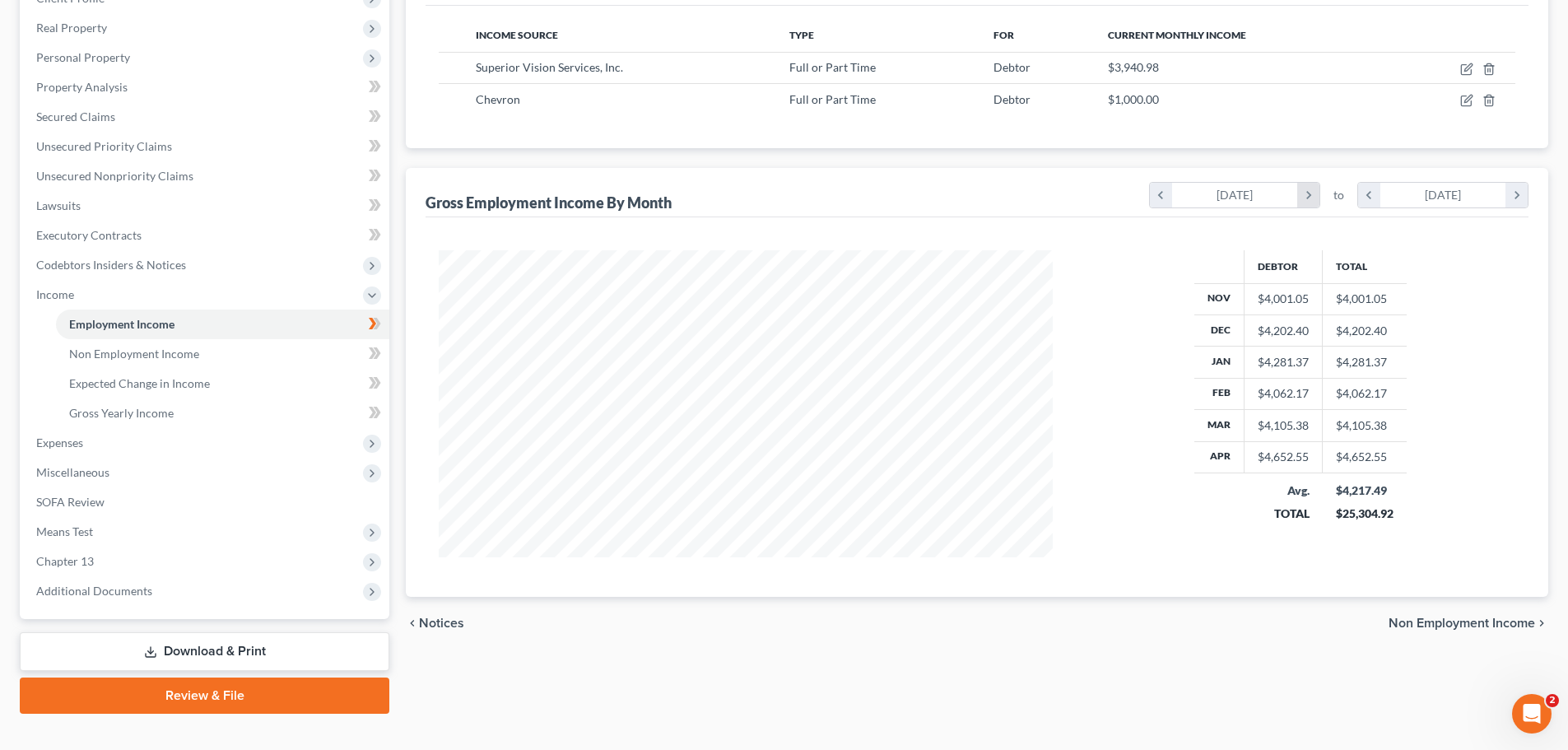
click at [1310, 198] on icon "chevron_right" at bounding box center [1308, 195] width 22 height 25
click at [1521, 192] on icon "chevron_right" at bounding box center [1516, 195] width 22 height 25
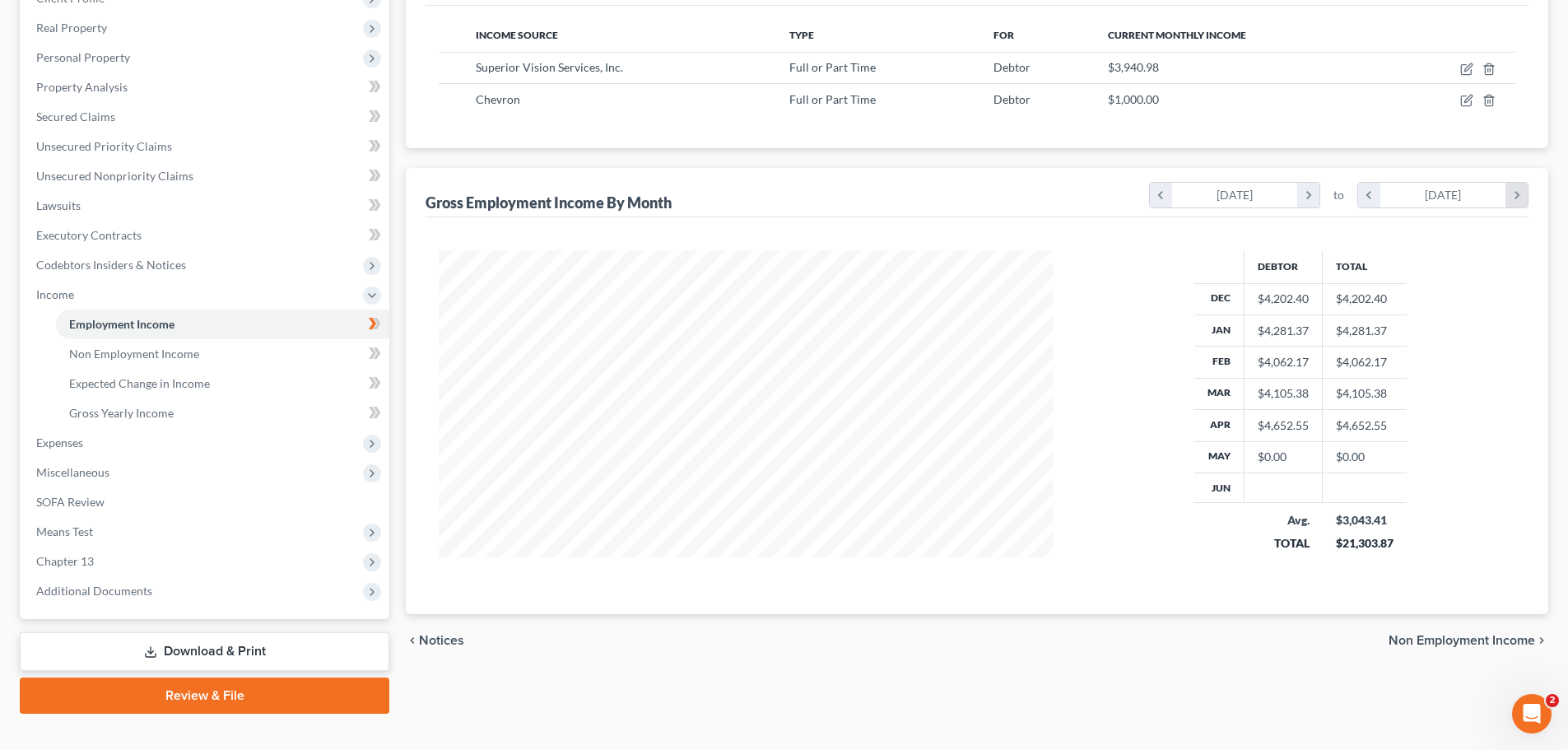
scroll to position [326, 647]
click at [1308, 194] on icon "chevron_right" at bounding box center [1308, 195] width 22 height 25
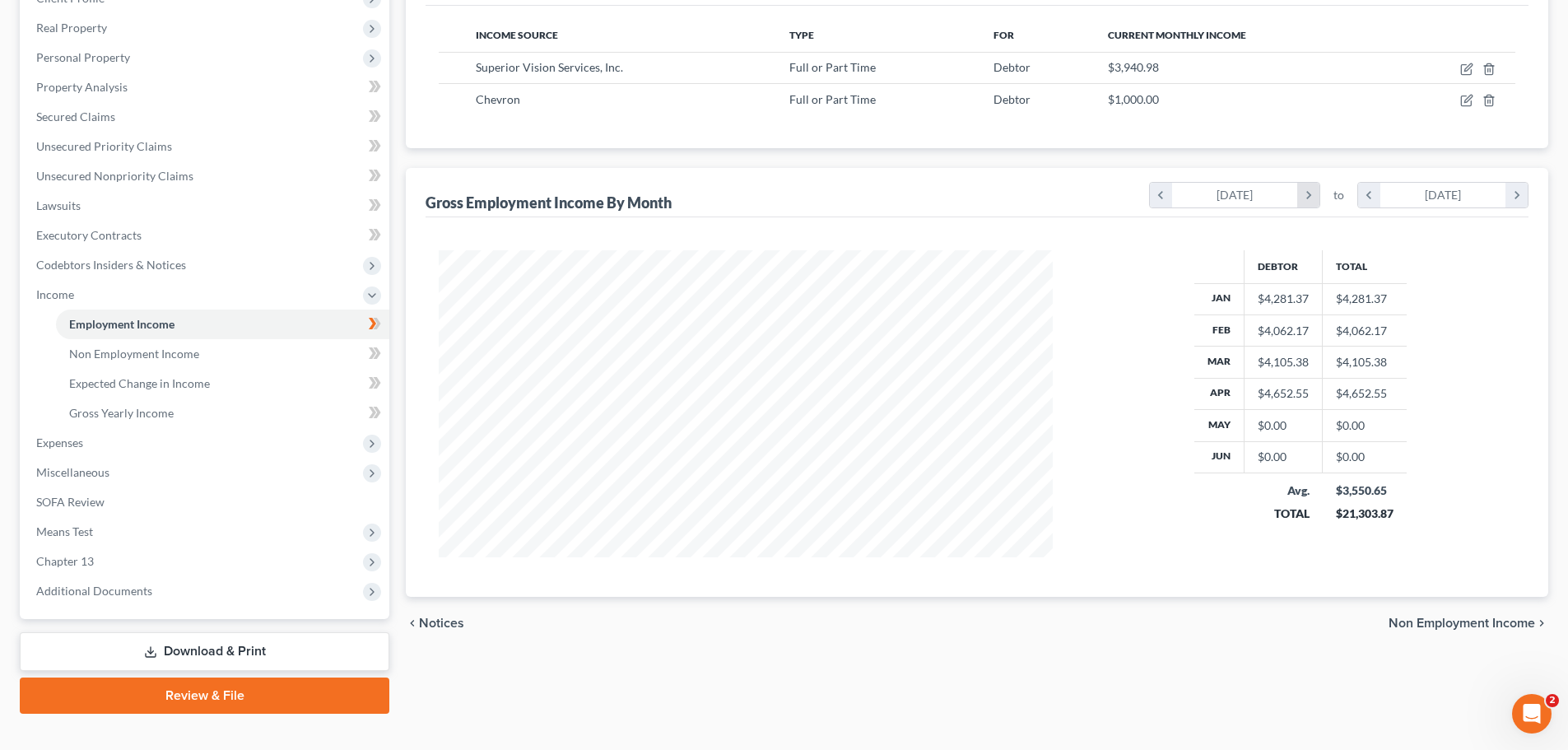
scroll to position [823225, 822406]
click at [1313, 191] on icon "chevron_right" at bounding box center [1308, 195] width 22 height 25
click at [1514, 193] on icon "chevron_right" at bounding box center [1516, 195] width 22 height 25
click at [1307, 191] on icon "chevron_right" at bounding box center [1308, 195] width 22 height 25
click at [1516, 191] on icon "chevron_right" at bounding box center [1516, 195] width 22 height 25
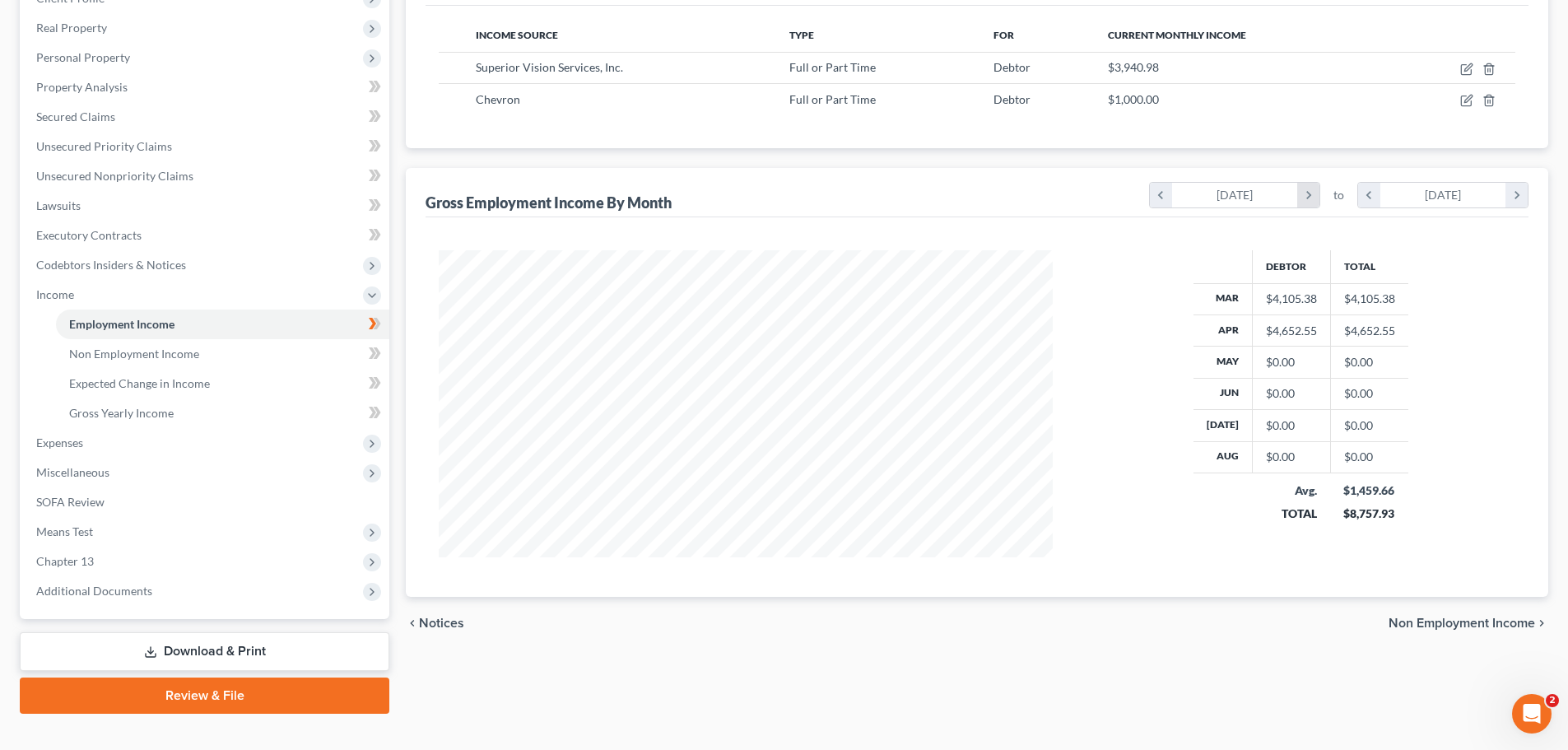
click at [1314, 192] on icon "chevron_right" at bounding box center [1308, 195] width 22 height 25
click at [1522, 192] on icon "chevron_right" at bounding box center [1516, 195] width 22 height 25
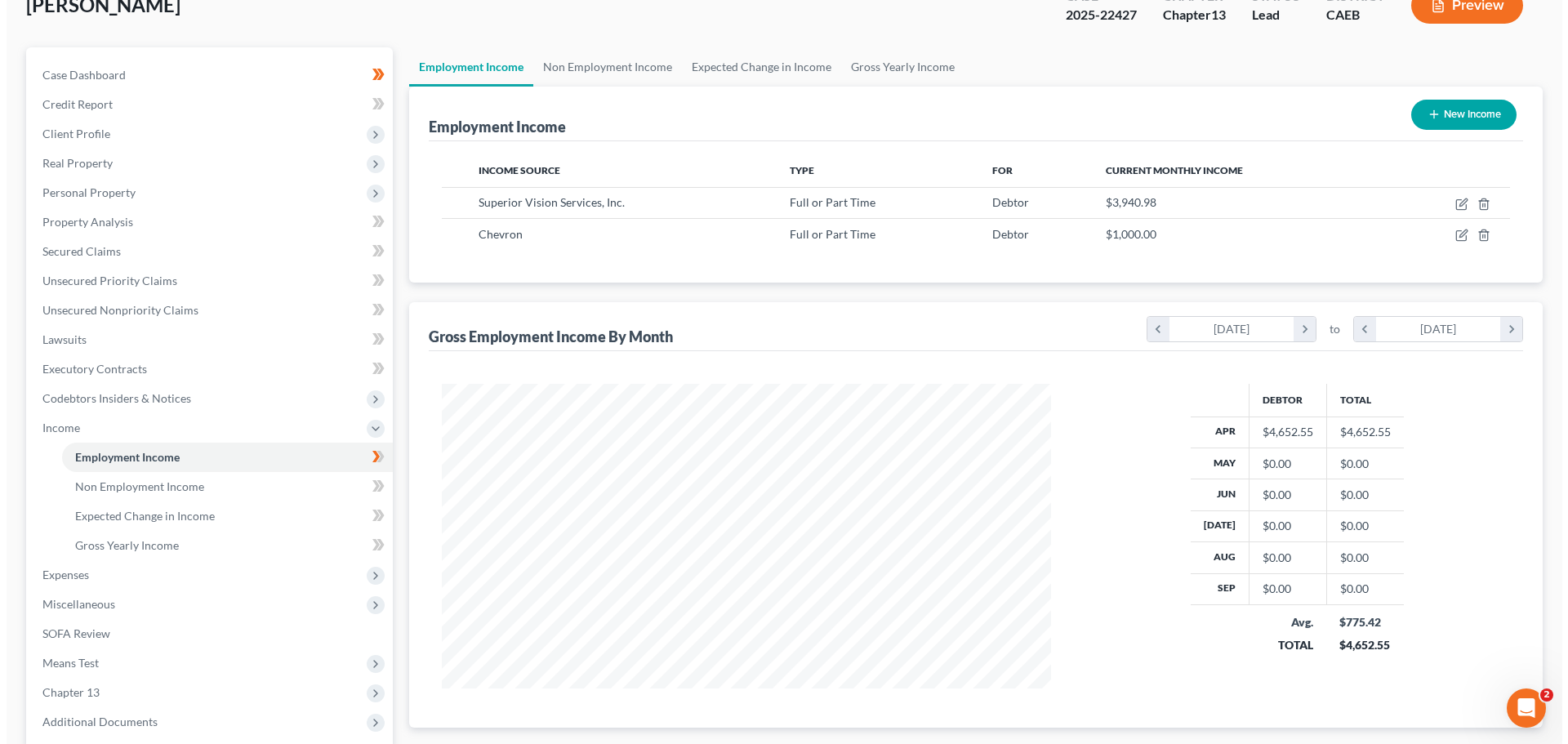
scroll to position [107, 0]
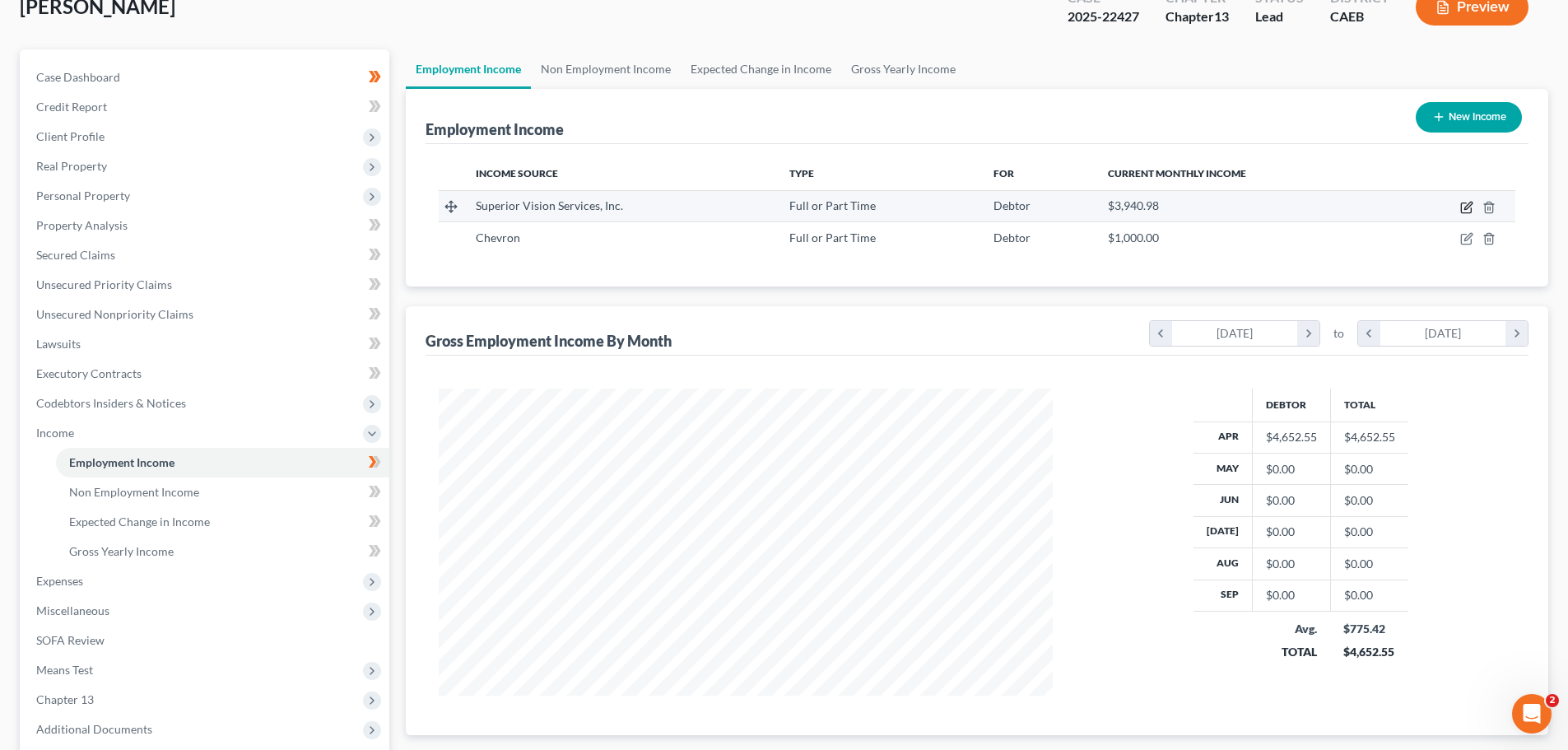
click at [1462, 206] on icon "button" at bounding box center [1466, 208] width 13 height 13
select select "0"
select select "21"
select select "1"
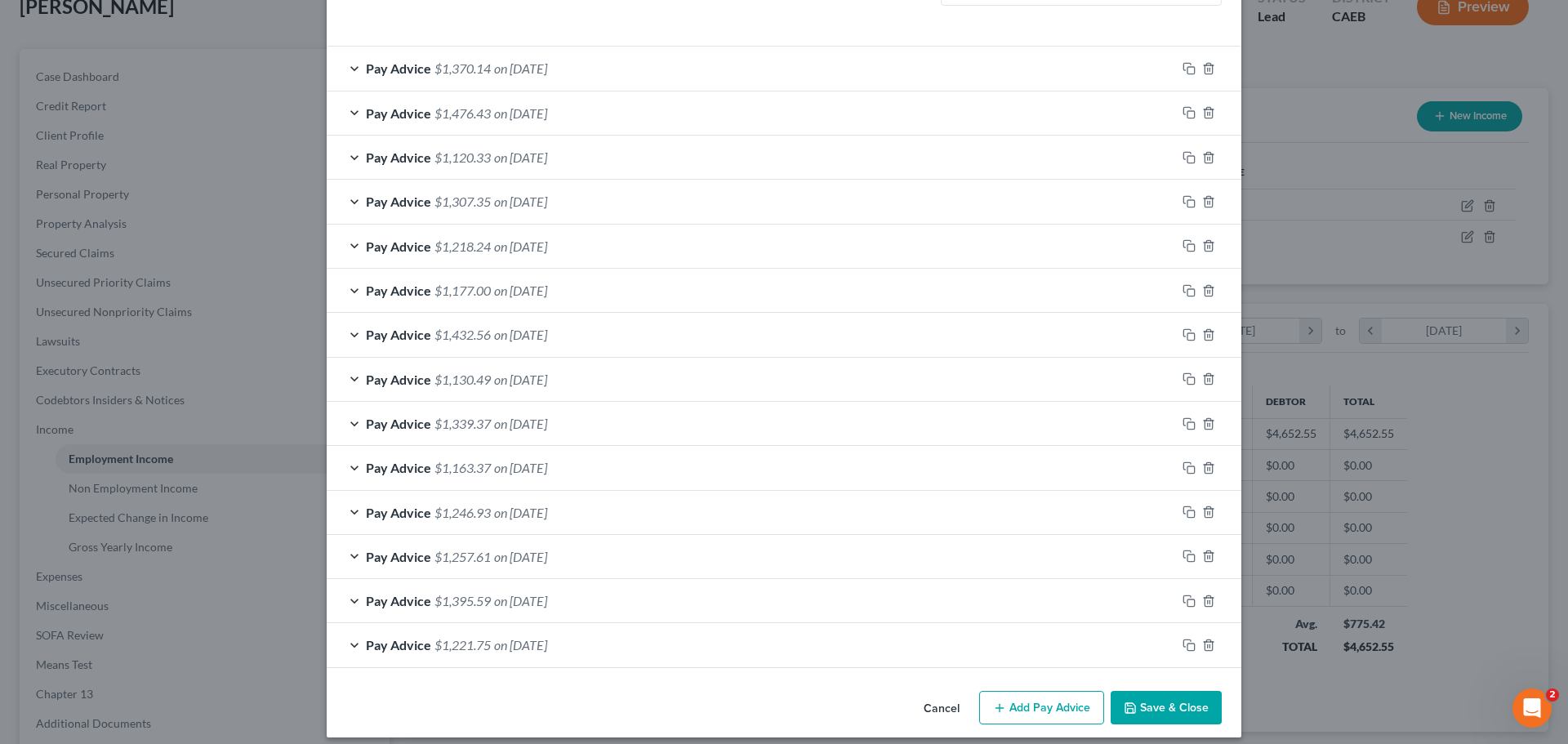
scroll to position [499, 0]
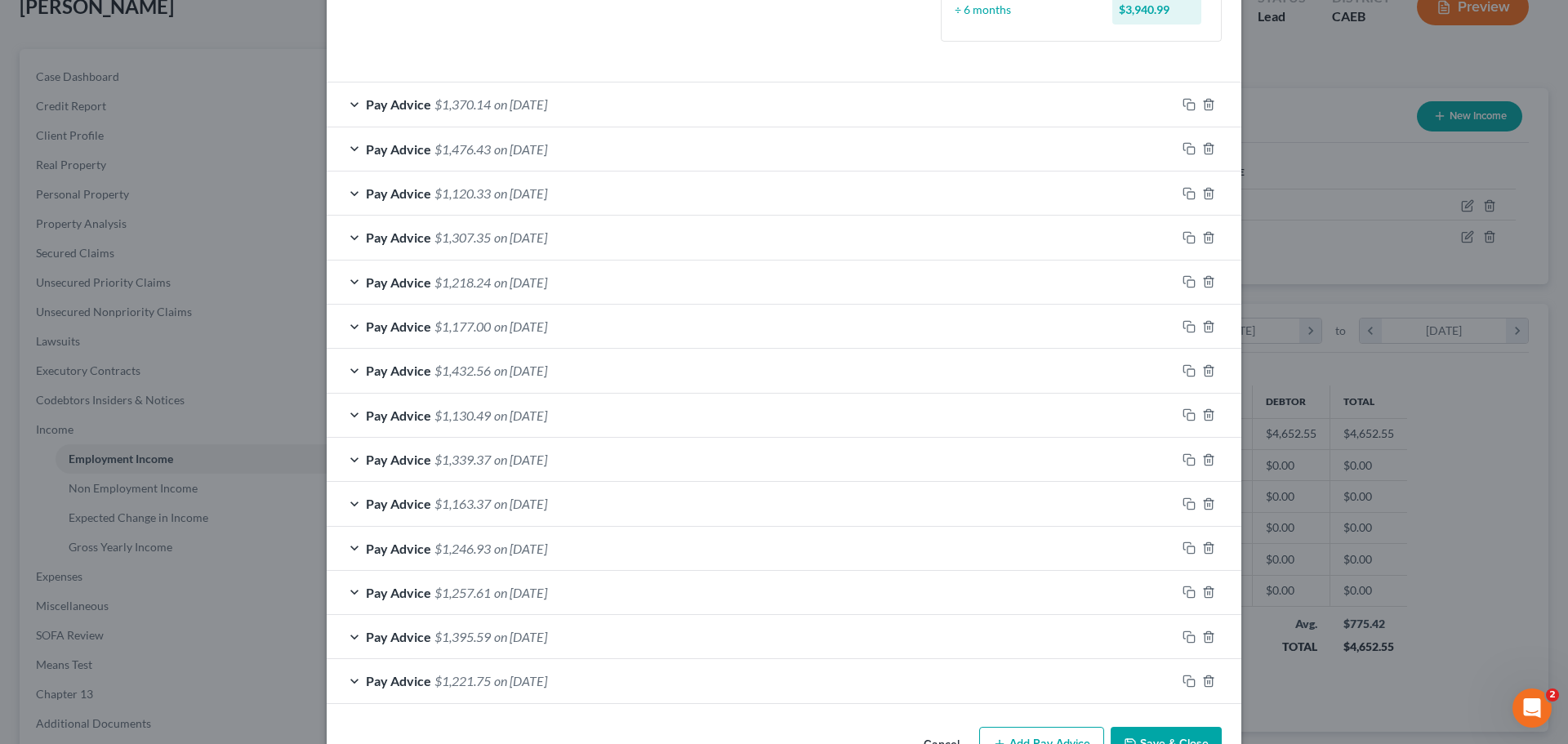
click at [1016, 700] on div "Pay Advice $1,221.75 on [DATE]" at bounding box center [751, 681] width 849 height 44
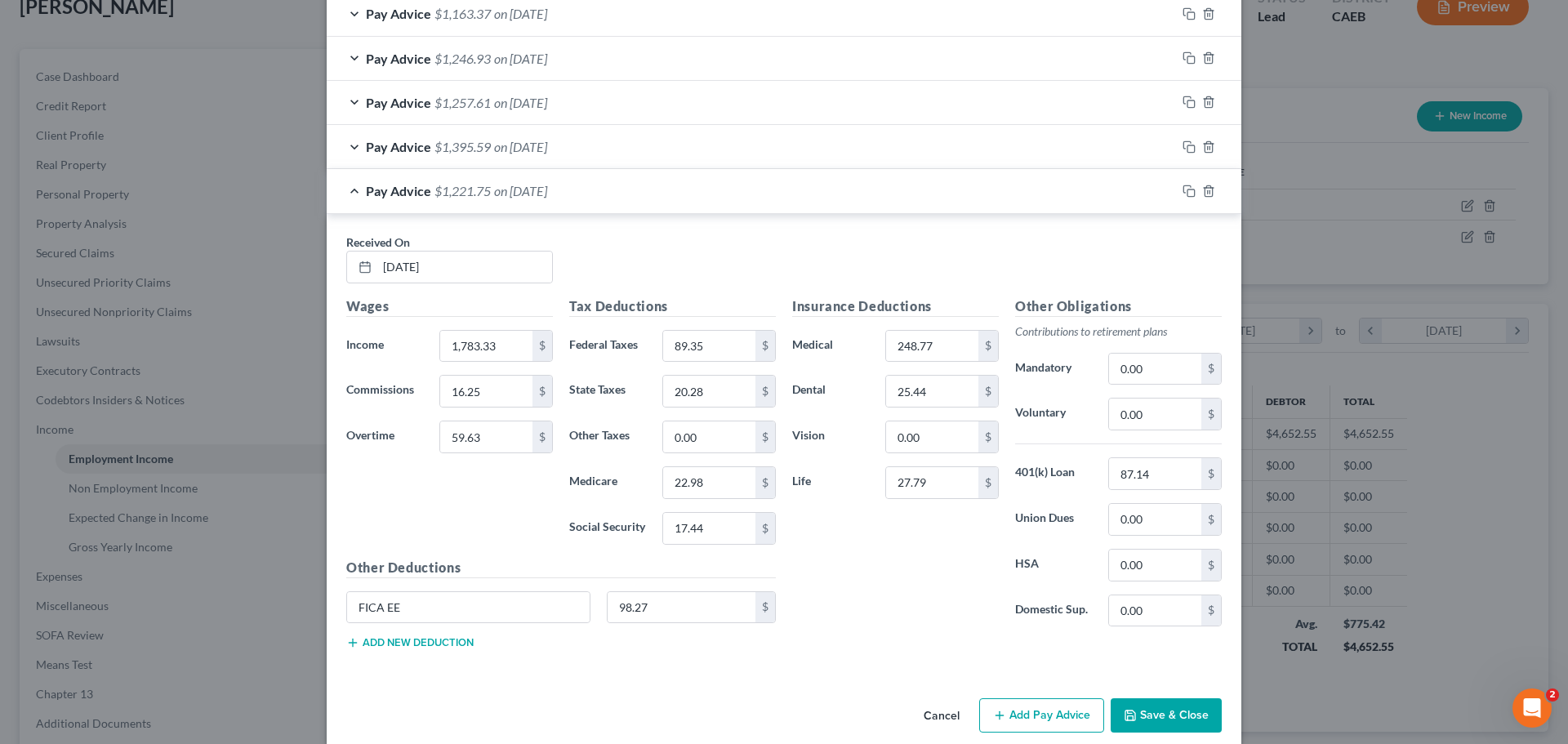
scroll to position [1010, 0]
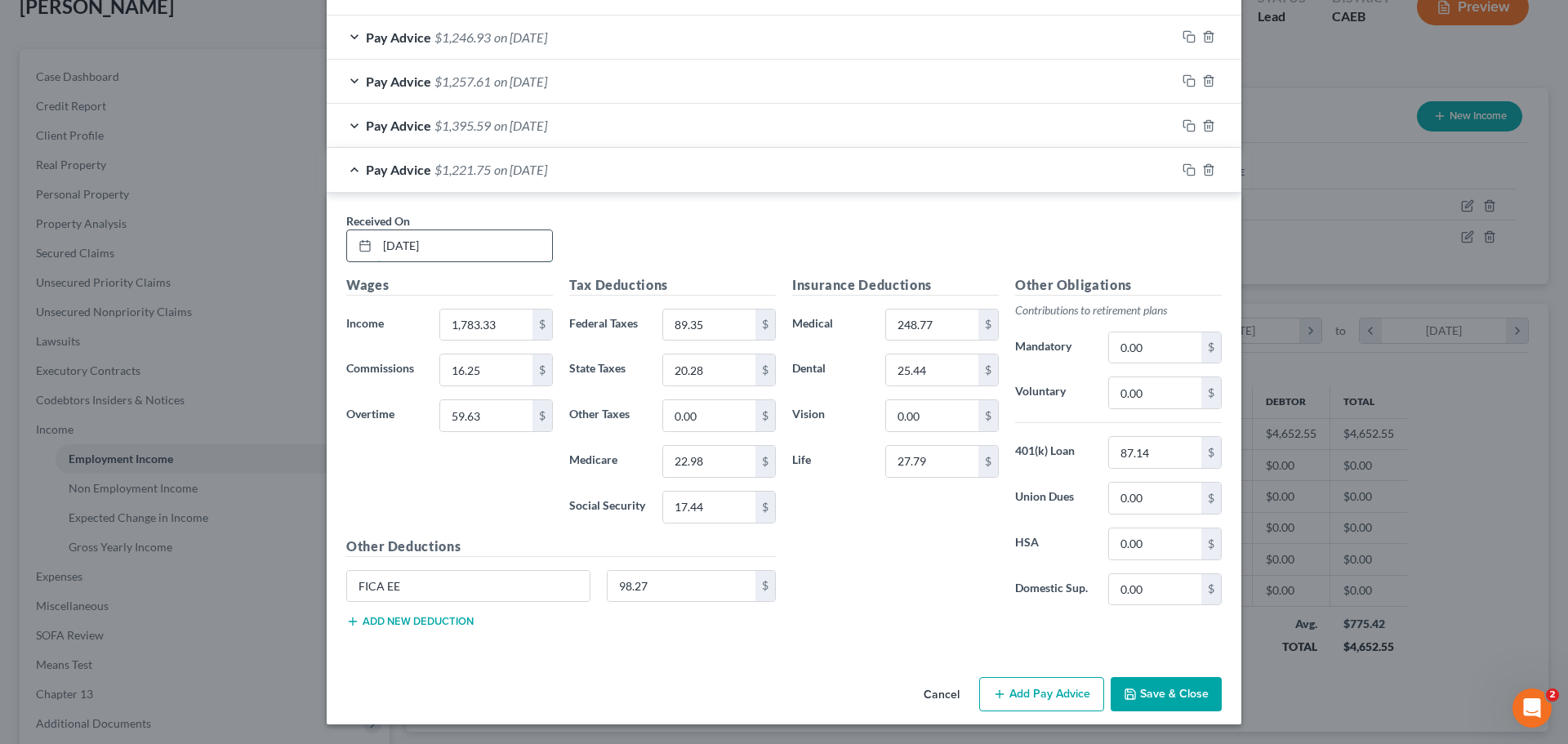
click at [461, 240] on input "[DATE]" at bounding box center [464, 245] width 175 height 31
click at [461, 244] on input "[DATE]" at bounding box center [464, 245] width 175 height 31
click at [462, 244] on input "[DATE]" at bounding box center [464, 245] width 175 height 31
type input "[DATE]"
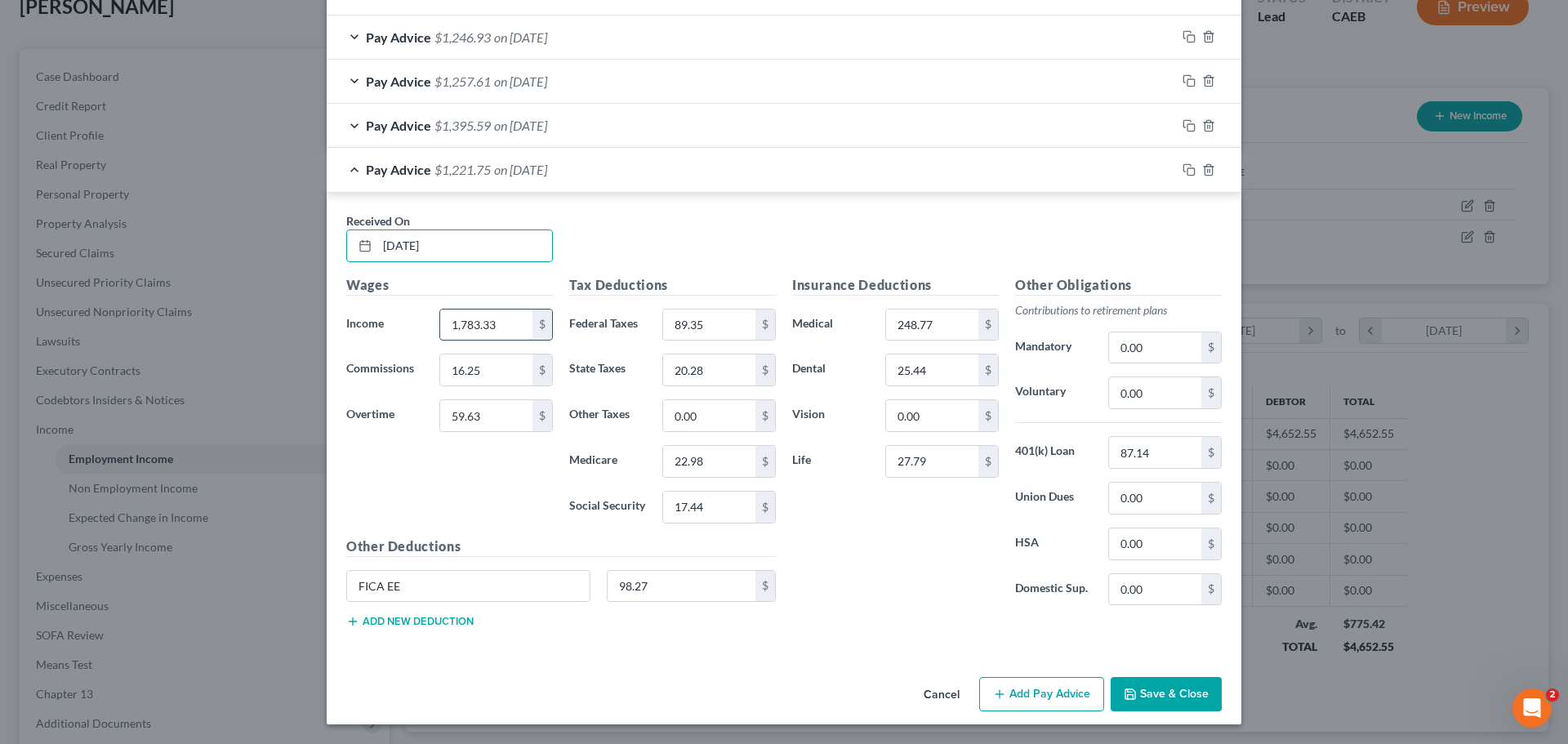
click at [507, 313] on input "1,783.33" at bounding box center [486, 325] width 92 height 31
click at [489, 373] on input "16.25" at bounding box center [486, 369] width 92 height 31
click at [492, 321] on input "1,637.10" at bounding box center [486, 325] width 92 height 31
type input "1,854.21"
click at [490, 368] on input "16.25" at bounding box center [486, 369] width 92 height 31
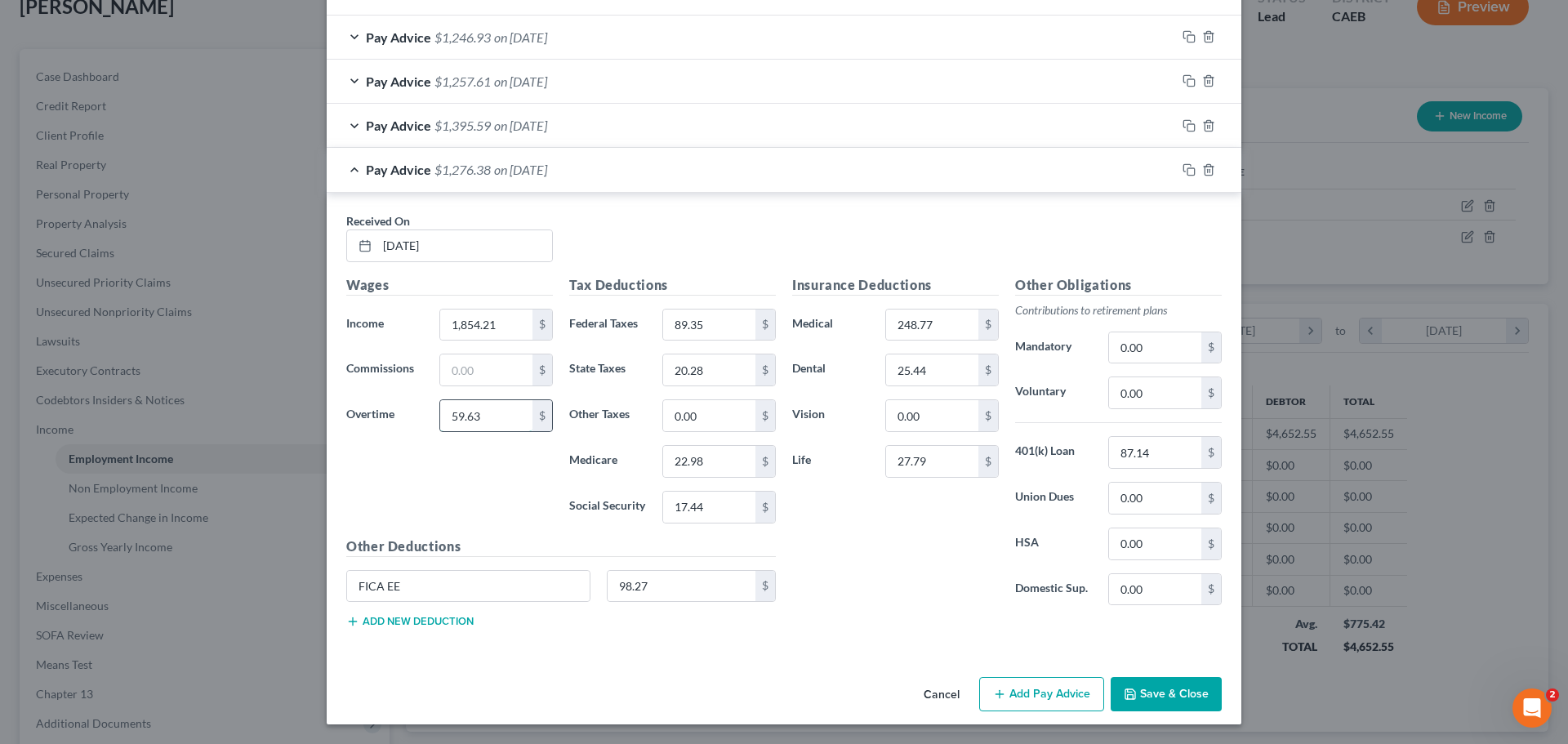
click at [504, 419] on input "59.63" at bounding box center [486, 416] width 92 height 31
type input "247.84"
click at [631, 232] on div "Received On * [DATE]" at bounding box center [784, 243] width 892 height 63
click at [713, 312] on input "89.35" at bounding box center [709, 325] width 92 height 31
click at [937, 328] on input "248.77" at bounding box center [932, 325] width 92 height 31
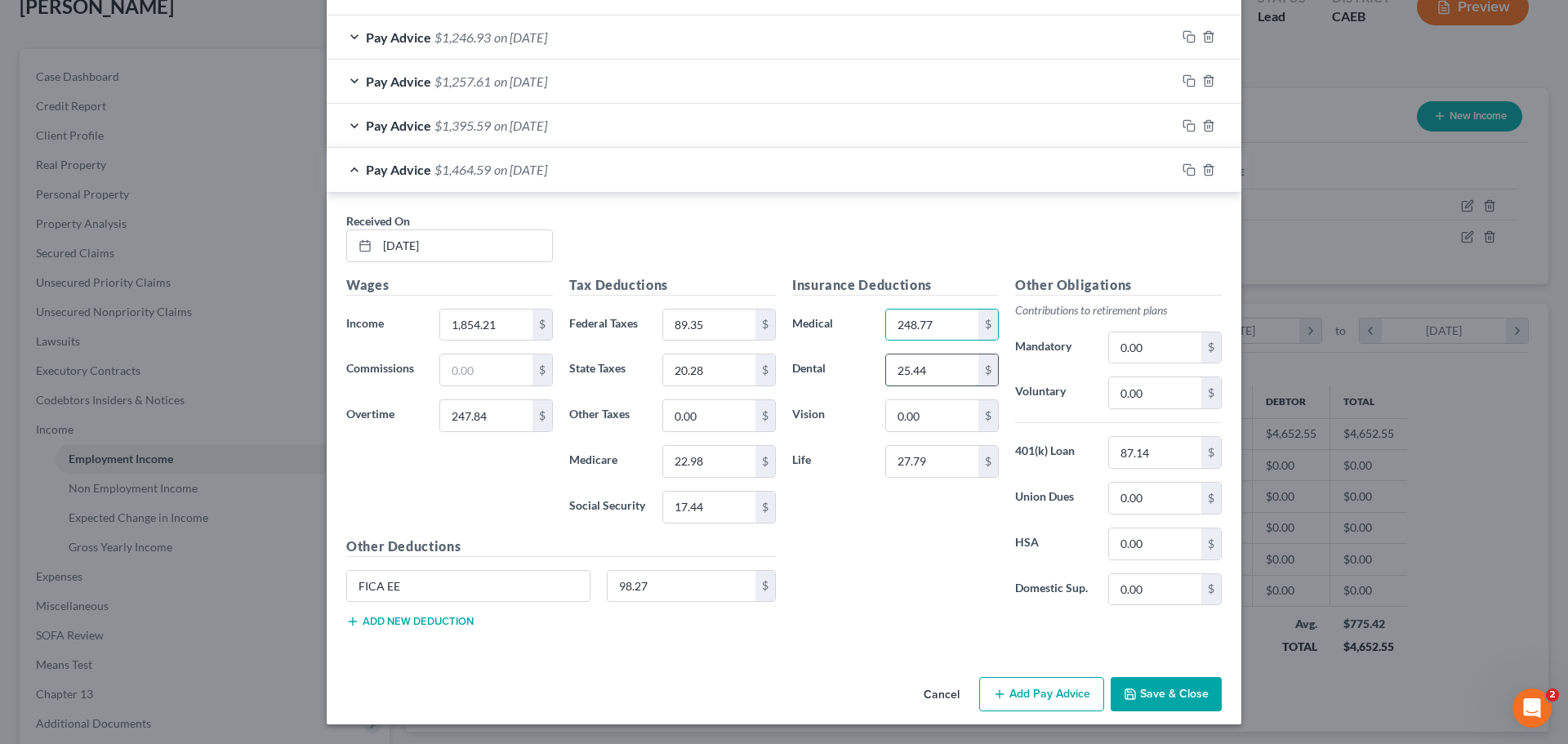
click at [937, 364] on input "25.44" at bounding box center [932, 369] width 92 height 31
type input "29.10"
click at [945, 420] on input "0.00" at bounding box center [932, 416] width 92 height 31
click at [933, 455] on input "27.79" at bounding box center [932, 461] width 92 height 31
click at [926, 513] on div "Insurance Deductions Medical 248.77 $ Dental 29.10 $ Vision 0.00 $ Life 27.22 $" at bounding box center [894, 447] width 223 height 344
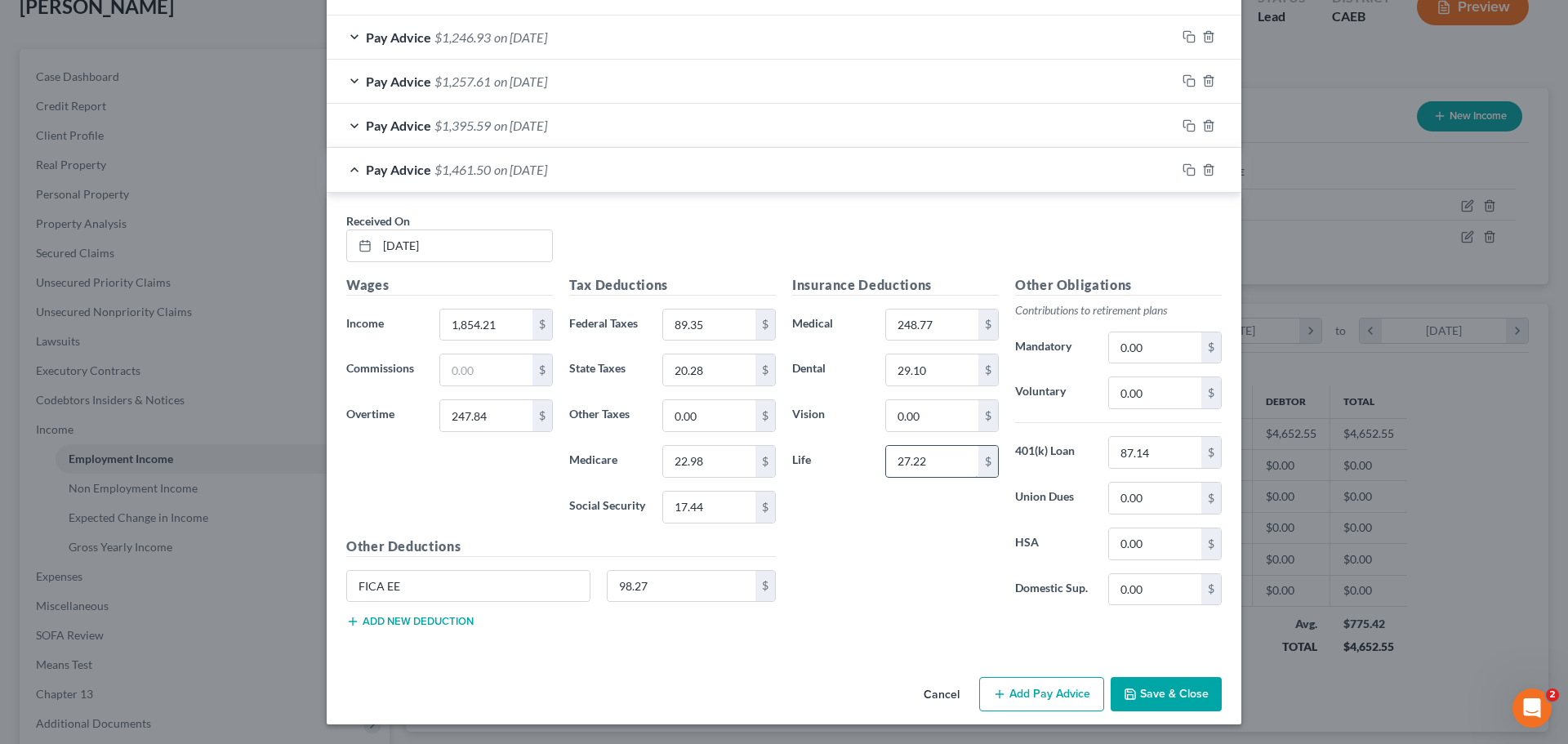
click at [945, 466] on input "27.22" at bounding box center [932, 461] width 92 height 31
click at [927, 463] on input "27.22" at bounding box center [932, 461] width 92 height 31
type input "27.79"
click at [1161, 456] on input "87.14" at bounding box center [1155, 452] width 92 height 31
type input "136.13"
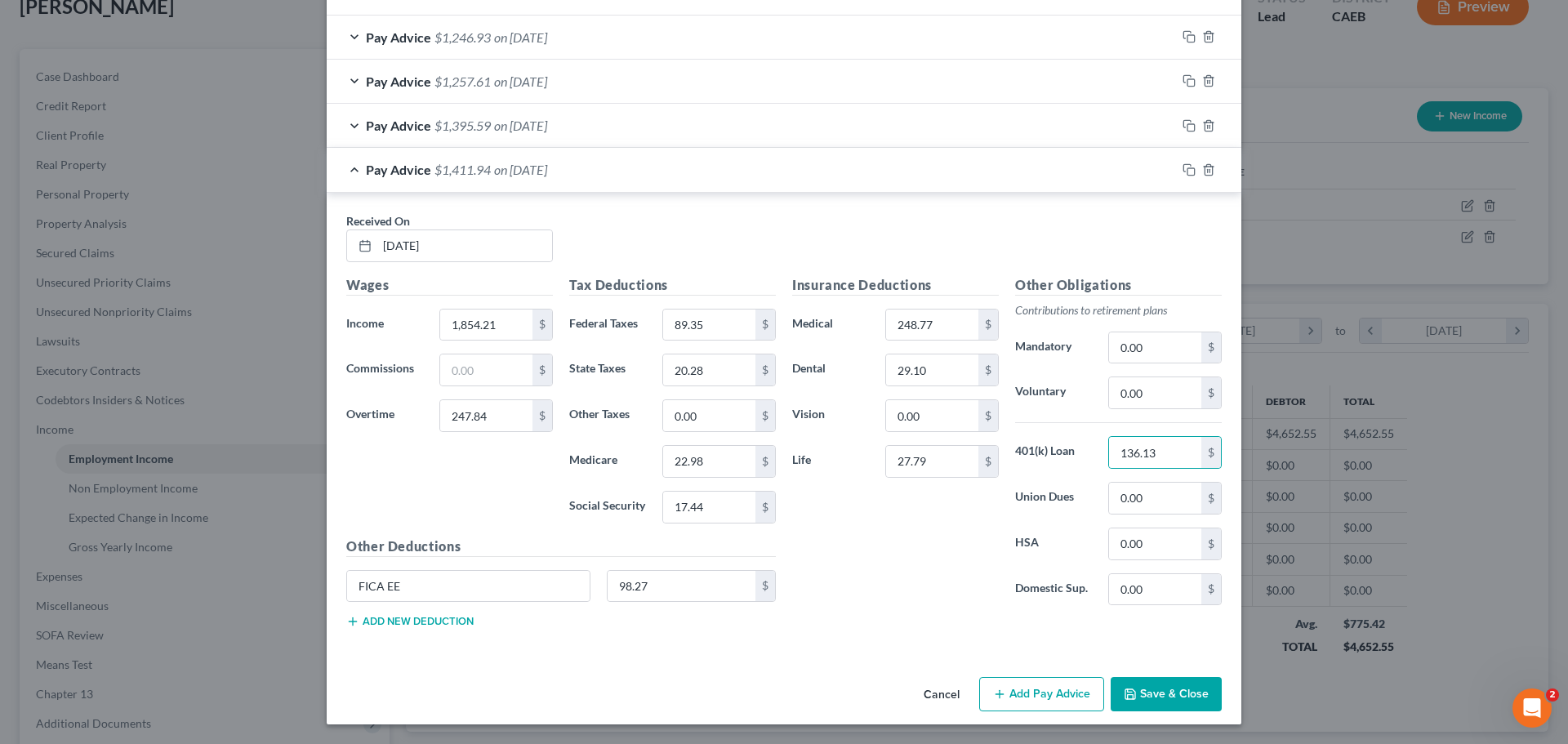
click at [1098, 247] on div "Received On * [DATE]" at bounding box center [784, 243] width 892 height 63
click at [711, 328] on input "89.35" at bounding box center [709, 325] width 92 height 31
type input "140.50"
click at [708, 506] on input "17.44" at bounding box center [709, 507] width 92 height 31
type input "113.10"
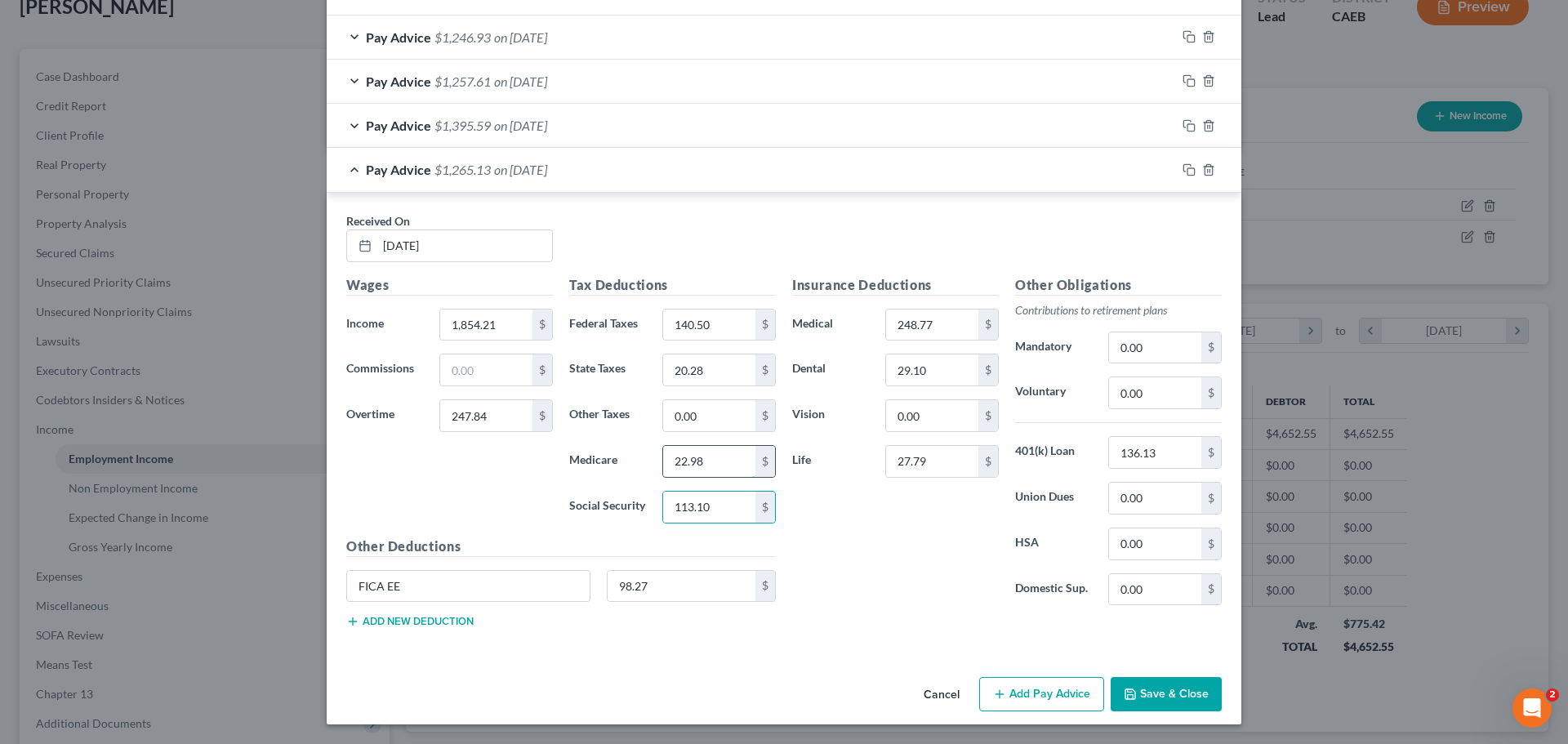
click at [734, 455] on input "22.98" at bounding box center [709, 461] width 92 height 31
type input "21.98"
click at [725, 406] on input "0.00" at bounding box center [709, 416] width 92 height 31
click at [681, 586] on input "98.27" at bounding box center [682, 586] width 148 height 31
type input "113.10"
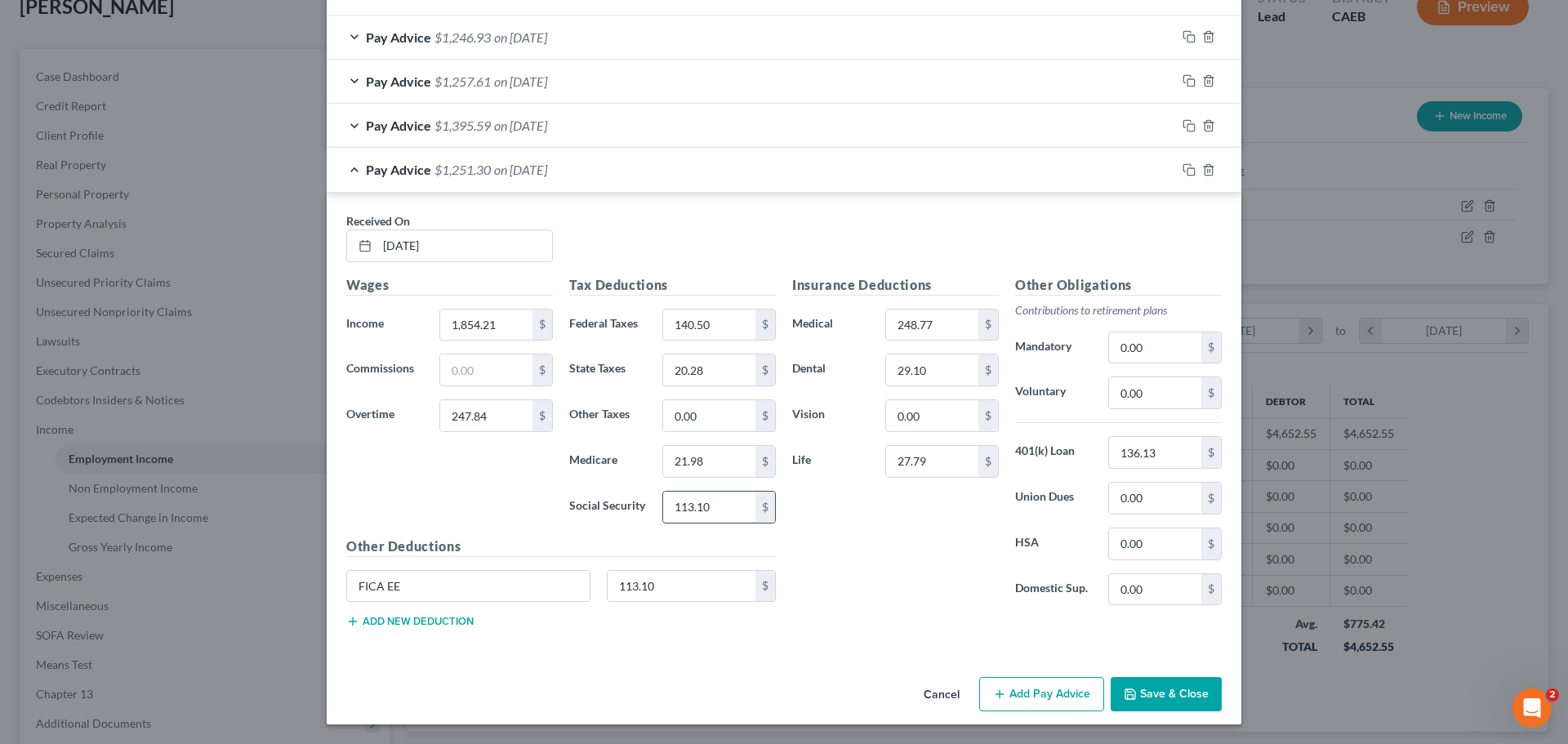
click at [737, 504] on input "113.10" at bounding box center [709, 507] width 92 height 31
type input "26.45"
click at [728, 456] on input "21.98" at bounding box center [709, 461] width 92 height 31
click at [711, 506] on input "26.45" at bounding box center [709, 507] width 92 height 31
click at [706, 370] on input "20.28" at bounding box center [709, 369] width 92 height 31
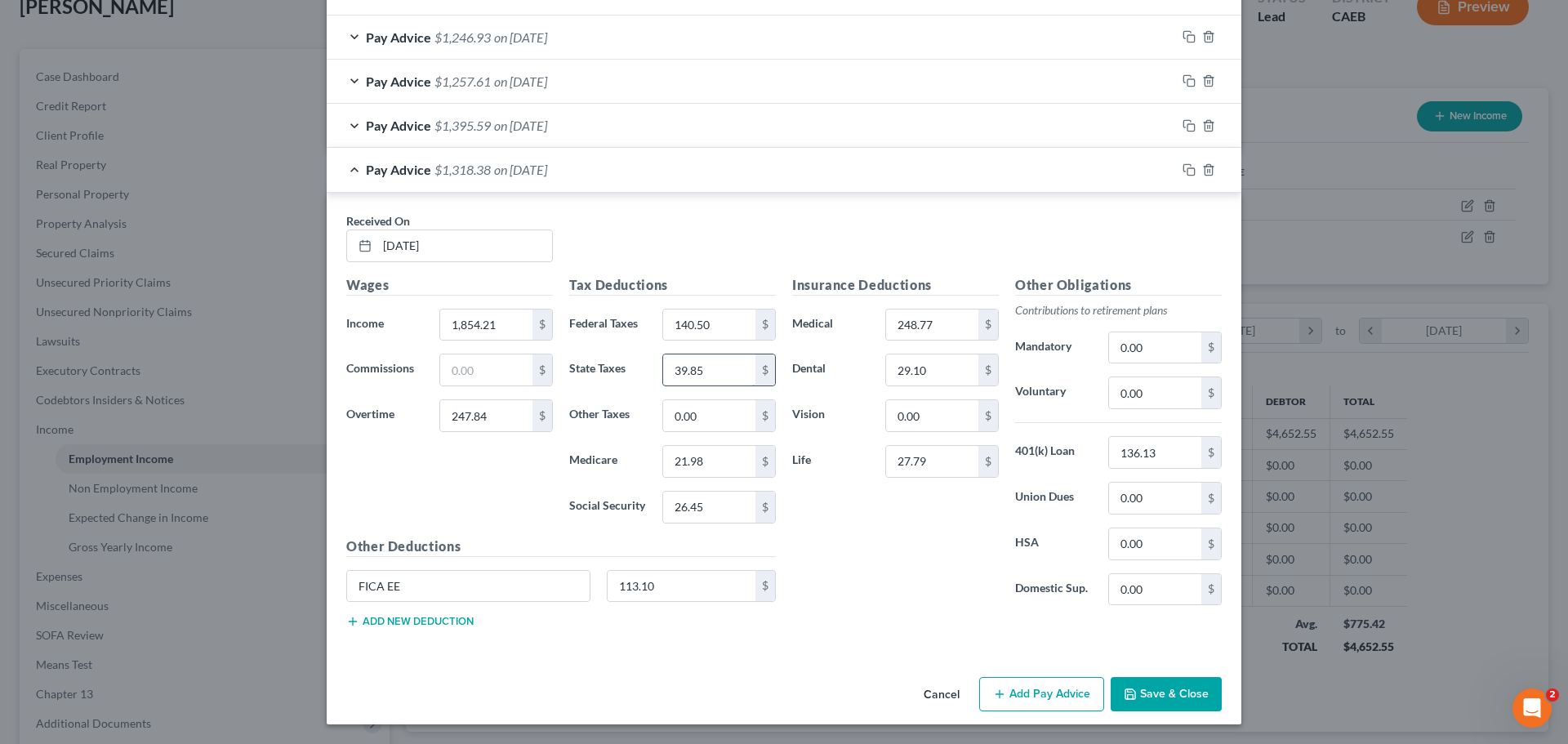
click at [723, 385] on input "39.85" at bounding box center [709, 369] width 92 height 31
type input "39.85"
click at [727, 411] on input "0.00" at bounding box center [709, 416] width 92 height 31
click at [707, 456] on input "21.98" at bounding box center [709, 461] width 92 height 31
click at [709, 417] on input "0.00" at bounding box center [709, 416] width 92 height 31
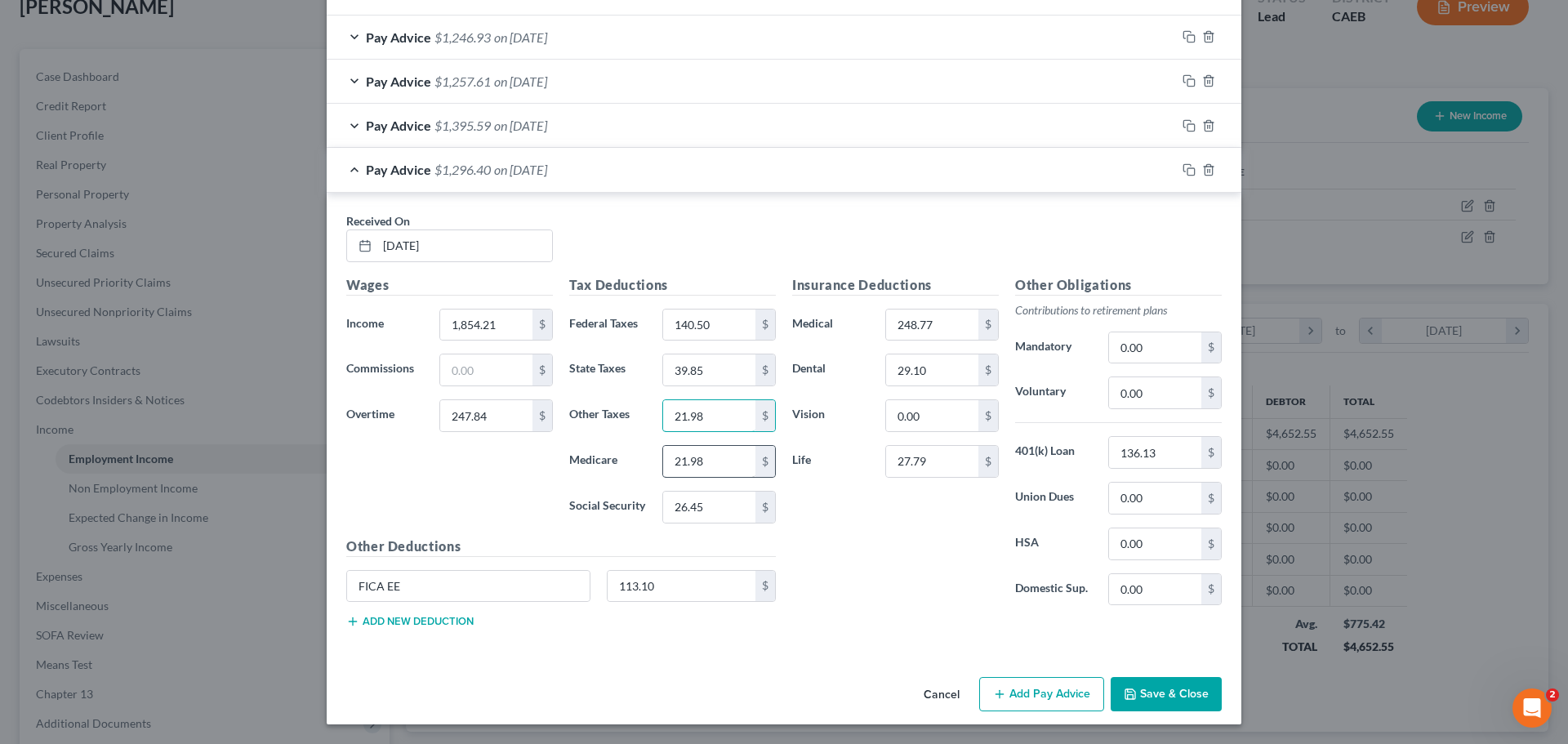
type input "21.98"
click at [719, 457] on input "21.98" at bounding box center [709, 461] width 92 height 31
click at [835, 511] on div "Insurance Deductions Medical 248.77 $ Dental 29.10 $ Vision 0.00 $ Life 27.79 $" at bounding box center [894, 447] width 223 height 344
click at [354, 119] on div "Pay Advice $1,395.59 on [DATE]" at bounding box center [751, 125] width 849 height 44
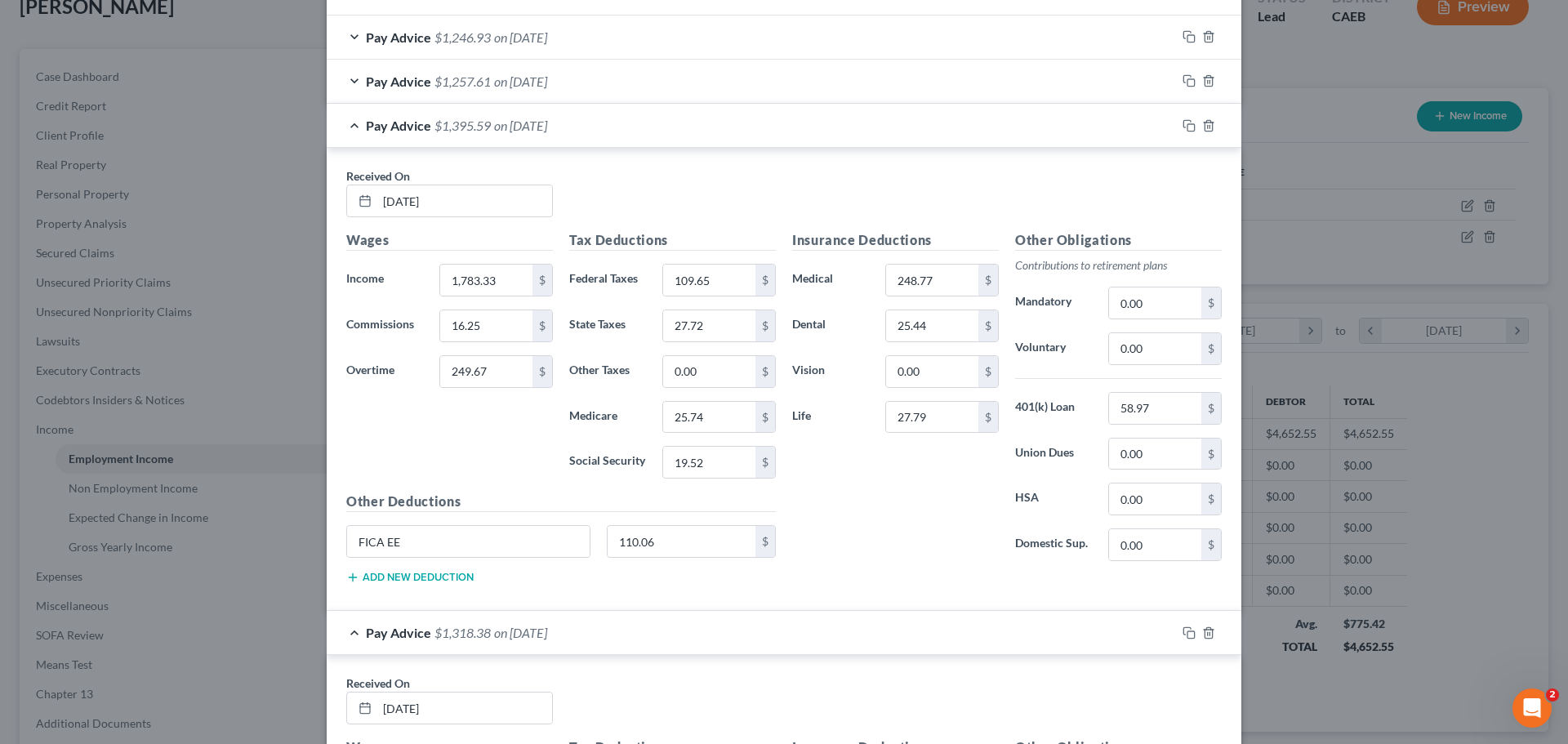
click at [354, 119] on div "Pay Advice $1,395.59 on [DATE]" at bounding box center [751, 125] width 849 height 44
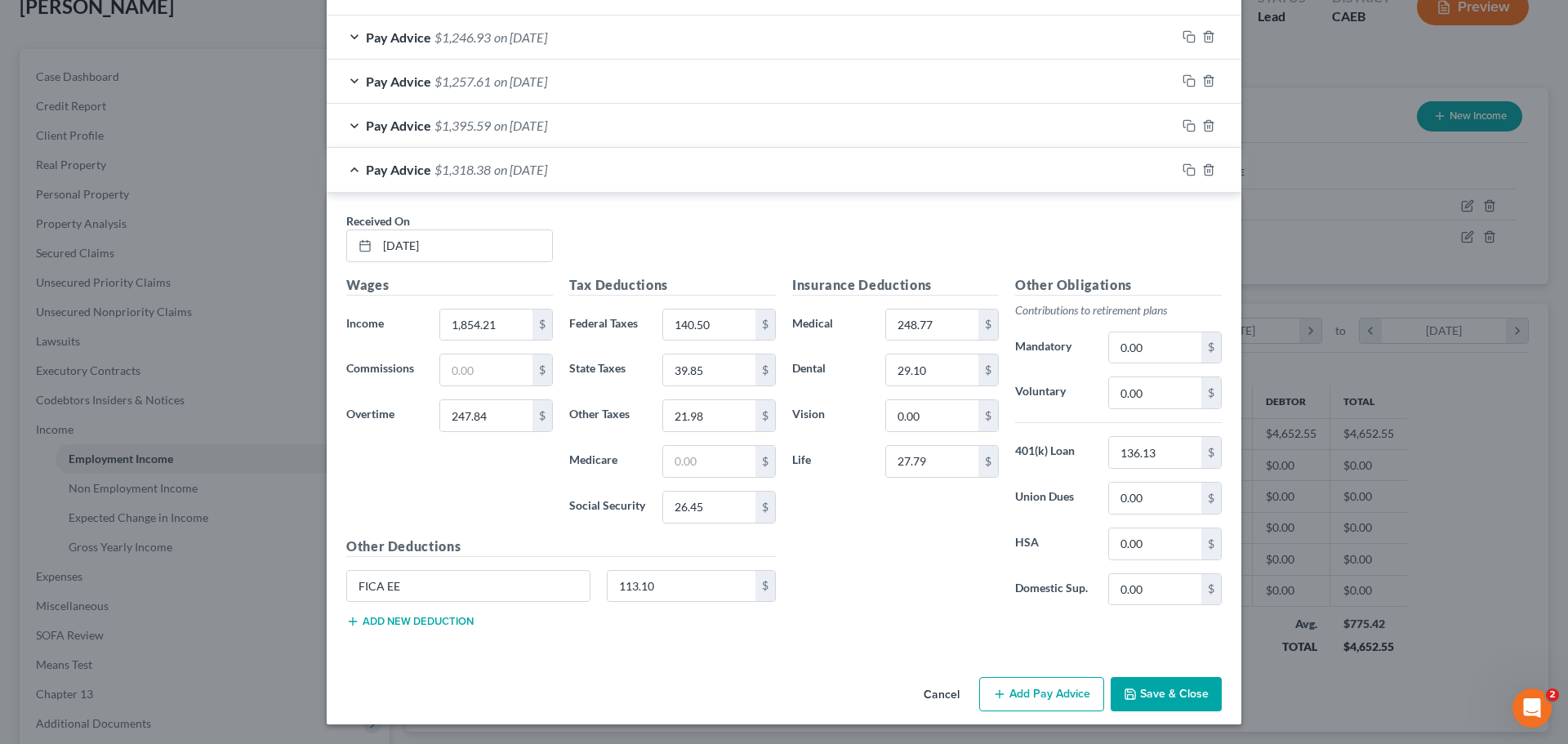
click at [437, 622] on button "Add new deduction" at bounding box center [410, 621] width 128 height 13
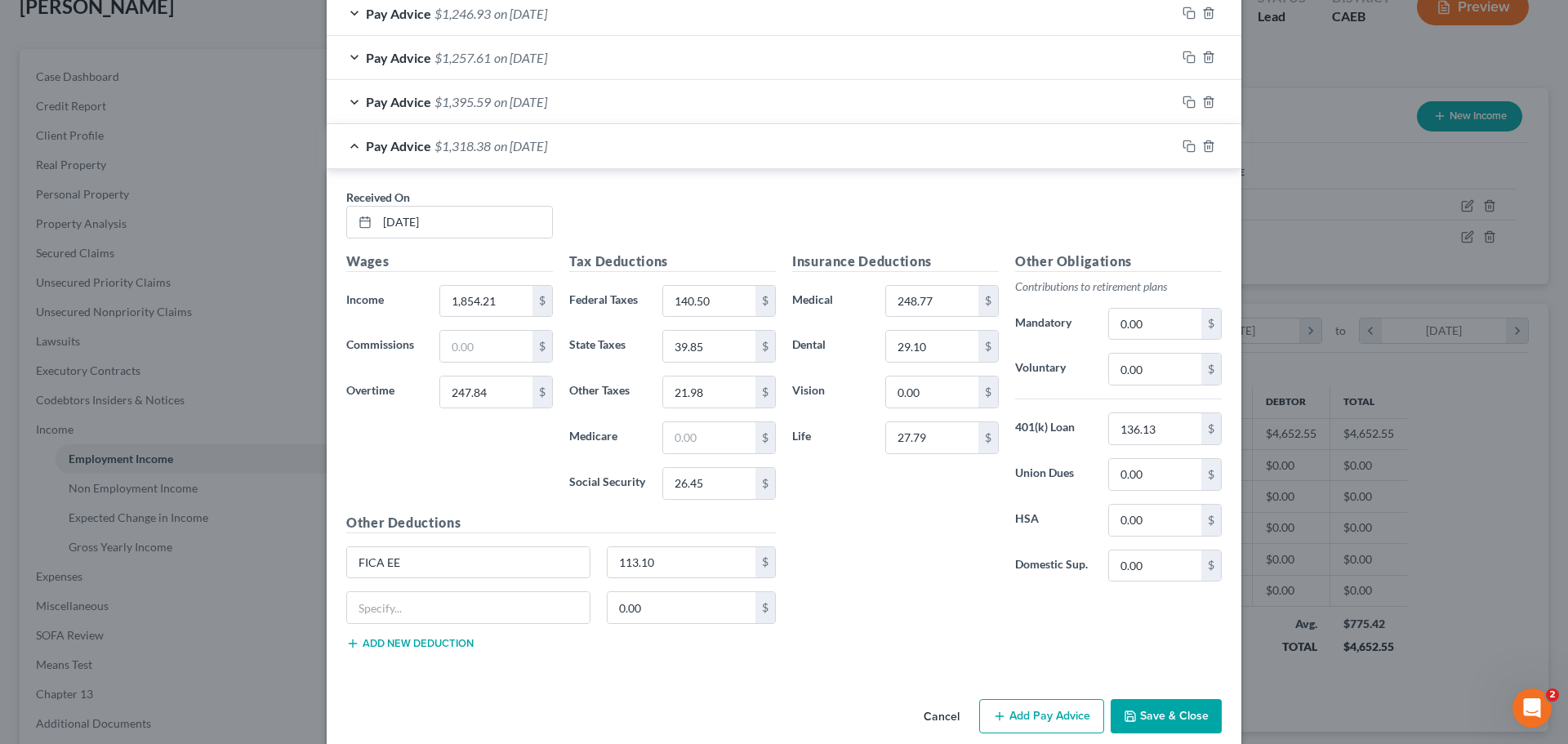
scroll to position [1057, 0]
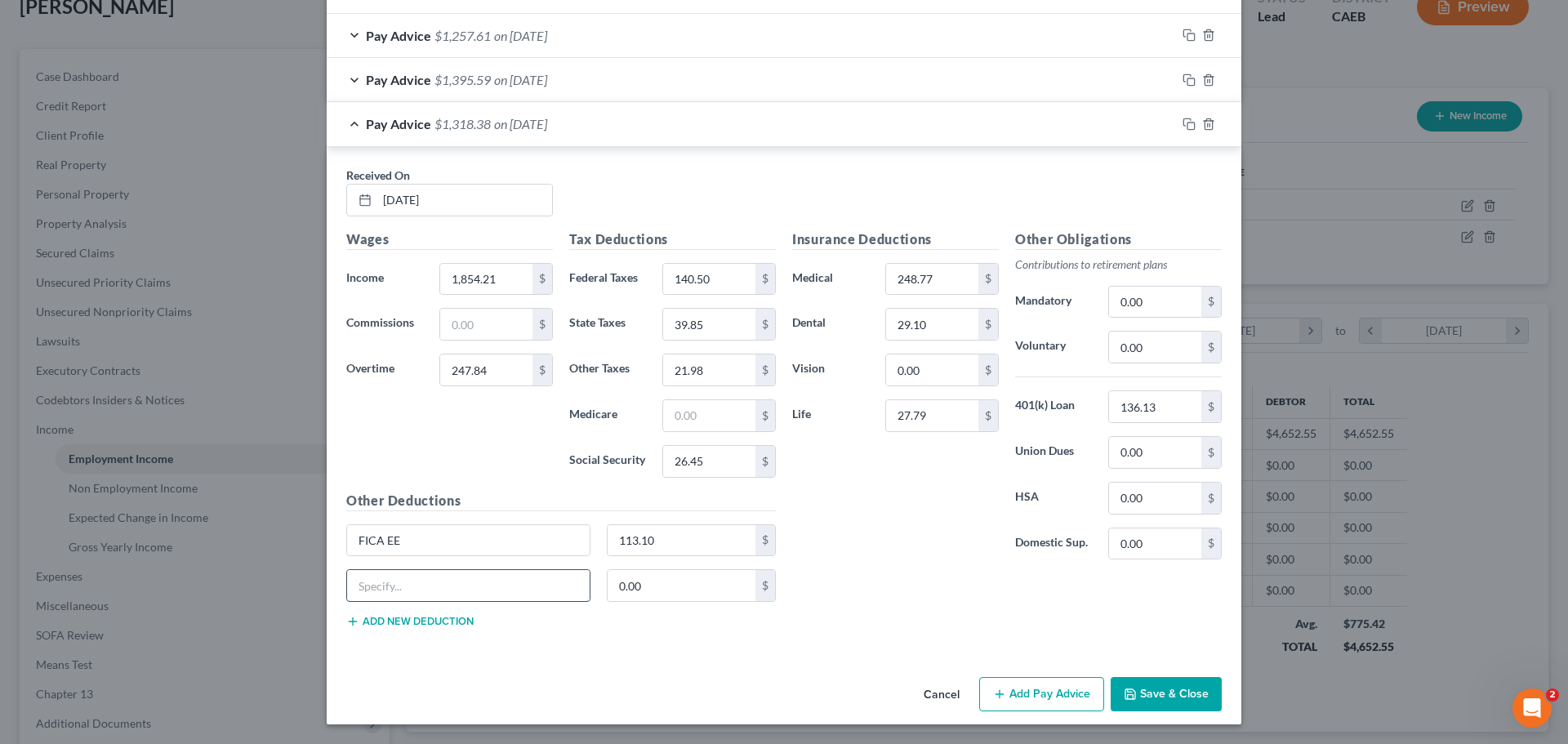
drag, startPoint x: 427, startPoint y: 590, endPoint x: 424, endPoint y: 582, distance: 8.5
click at [426, 590] on input "text" at bounding box center [468, 585] width 242 height 31
type input "L"
type input "ER LTD"
click at [382, 617] on button "Add new deduction" at bounding box center [410, 621] width 128 height 13
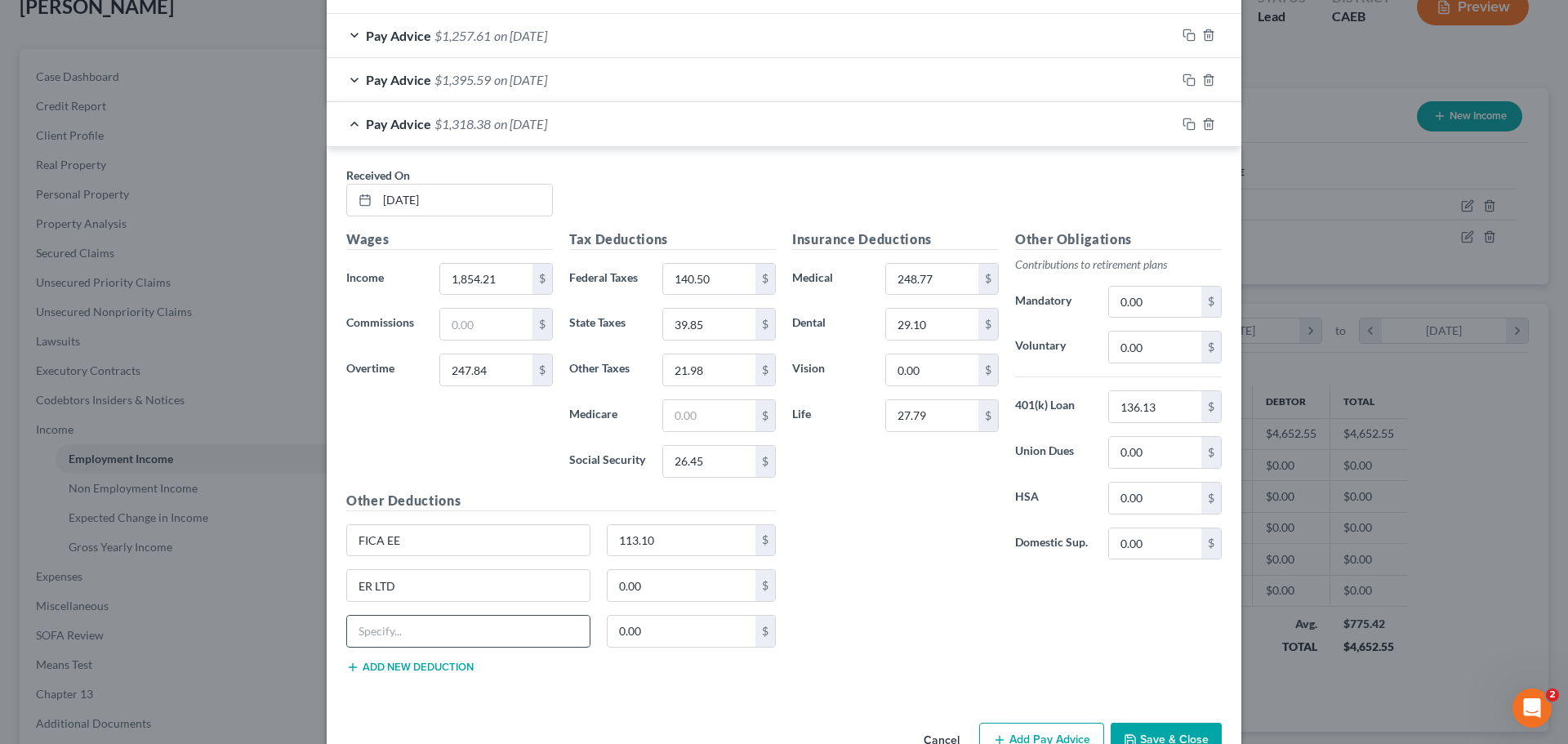
click at [397, 633] on input "text" at bounding box center [468, 631] width 242 height 31
type input "ER STD"
click at [419, 671] on button "Add new deduction" at bounding box center [410, 667] width 128 height 13
click at [950, 418] on input "27.79" at bounding box center [932, 416] width 92 height 31
type input "30.24"
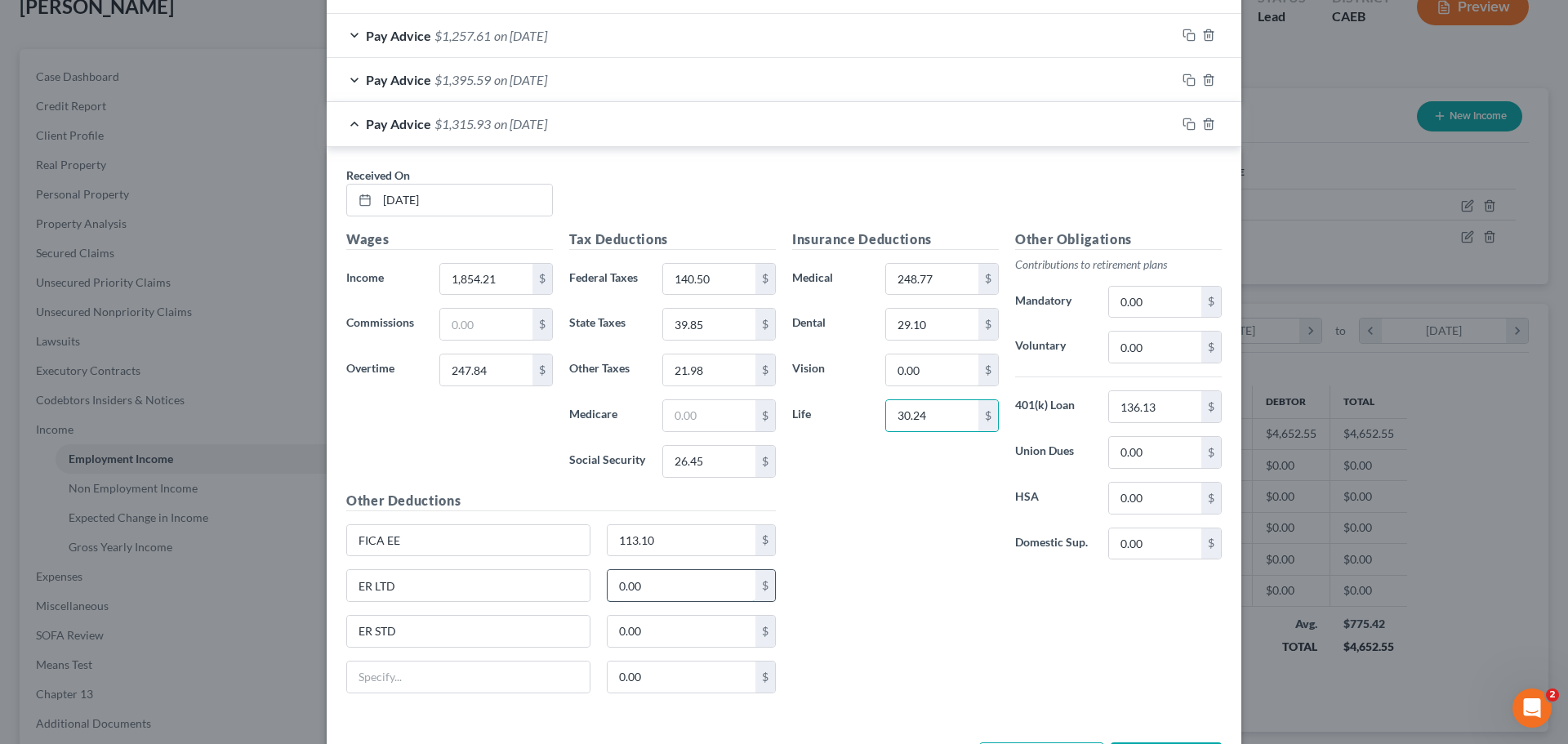
click at [651, 585] on input "0.00" at bounding box center [682, 585] width 148 height 31
click at [421, 685] on input "text" at bounding box center [468, 677] width 242 height 31
type input "ER BENEFIT"
click at [668, 680] on input "0.00" at bounding box center [682, 677] width 148 height 31
type input "484.96"
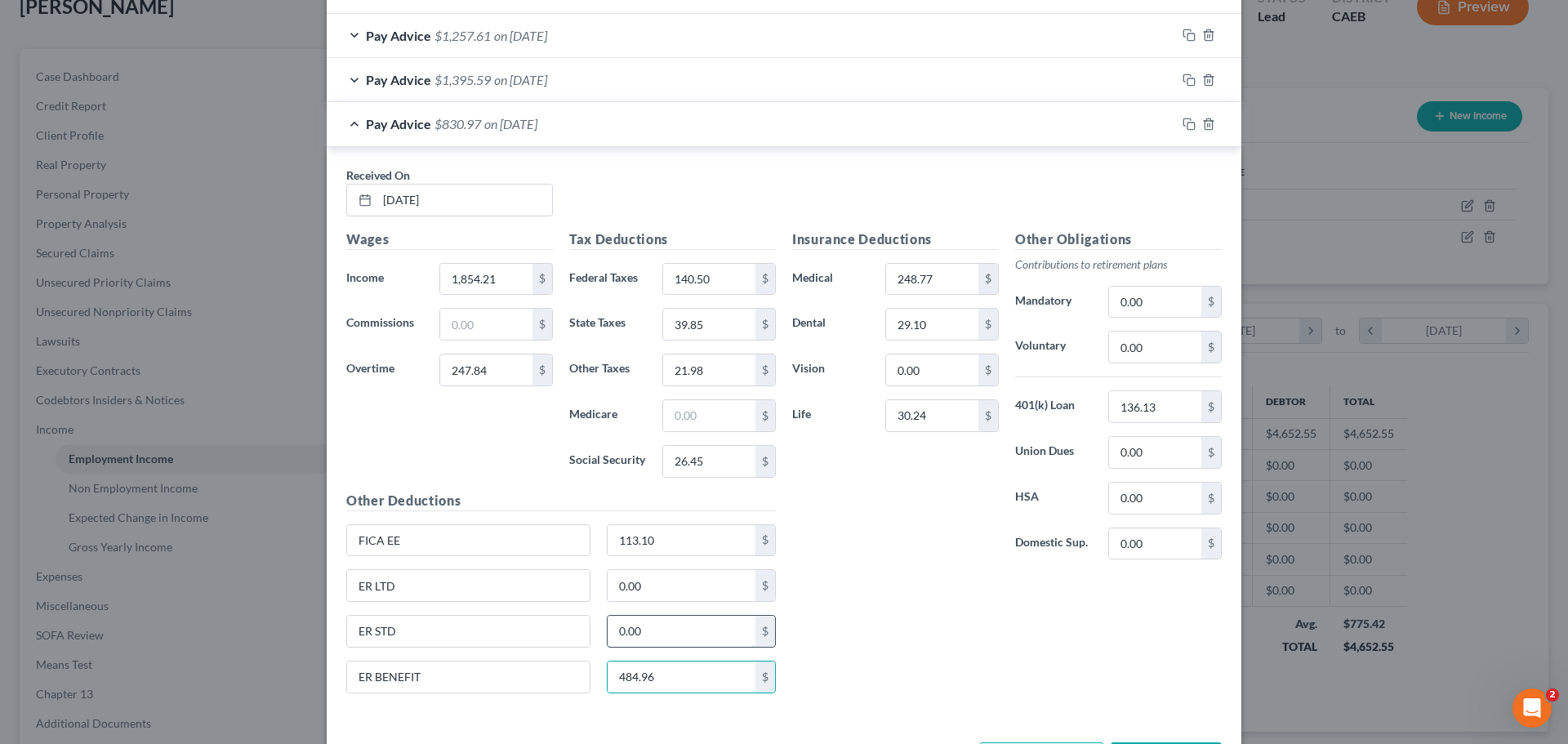
click at [658, 634] on input "0.00" at bounding box center [682, 631] width 148 height 31
type input "5.46"
click at [650, 575] on input "0.00" at bounding box center [682, 585] width 148 height 31
type input "3.78"
click at [882, 551] on div "Insurance Deductions Medical 248.77 $ Dental 29.10 $ Vision 0.00 $ Life 30.24 $" at bounding box center [894, 401] width 223 height 344
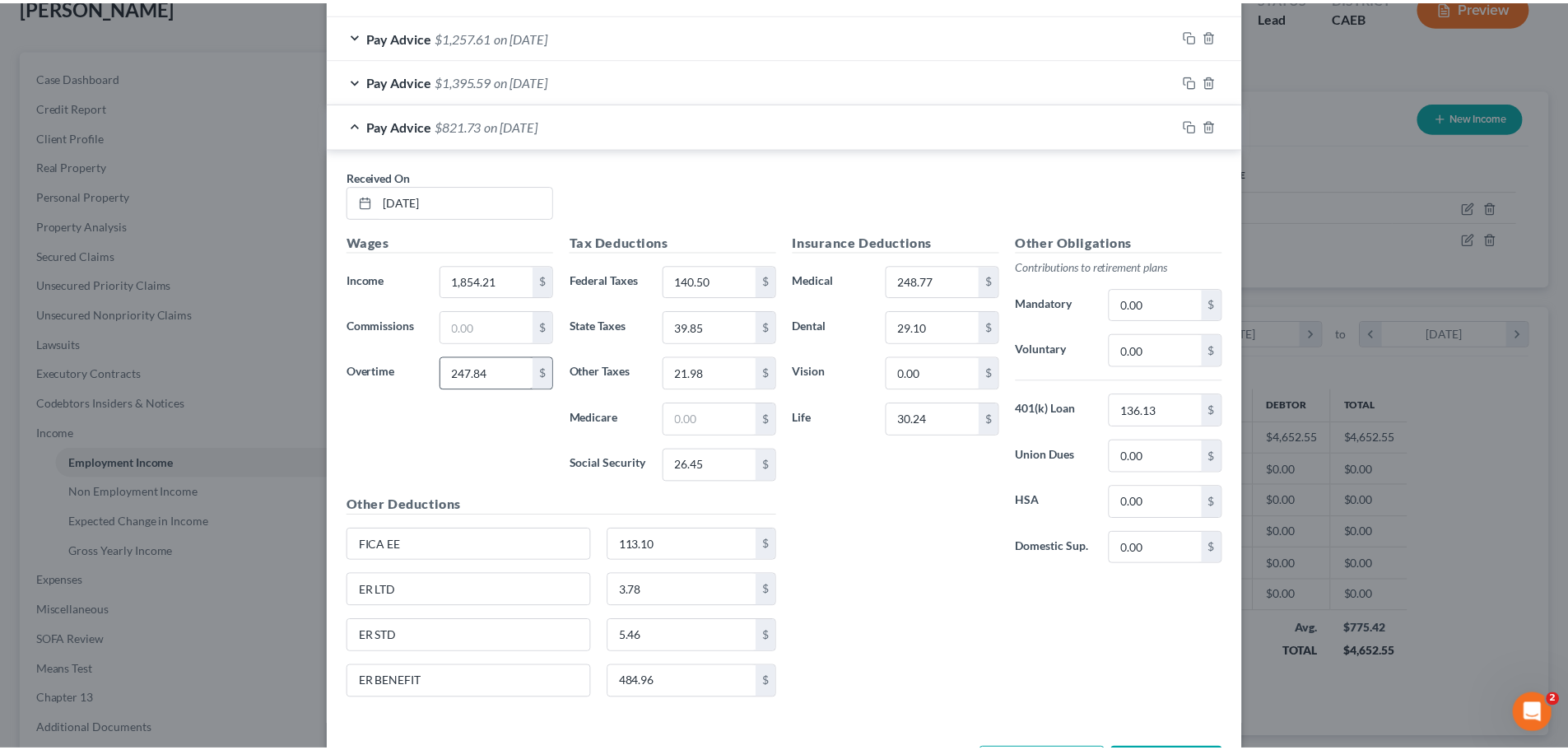
scroll to position [1129, 0]
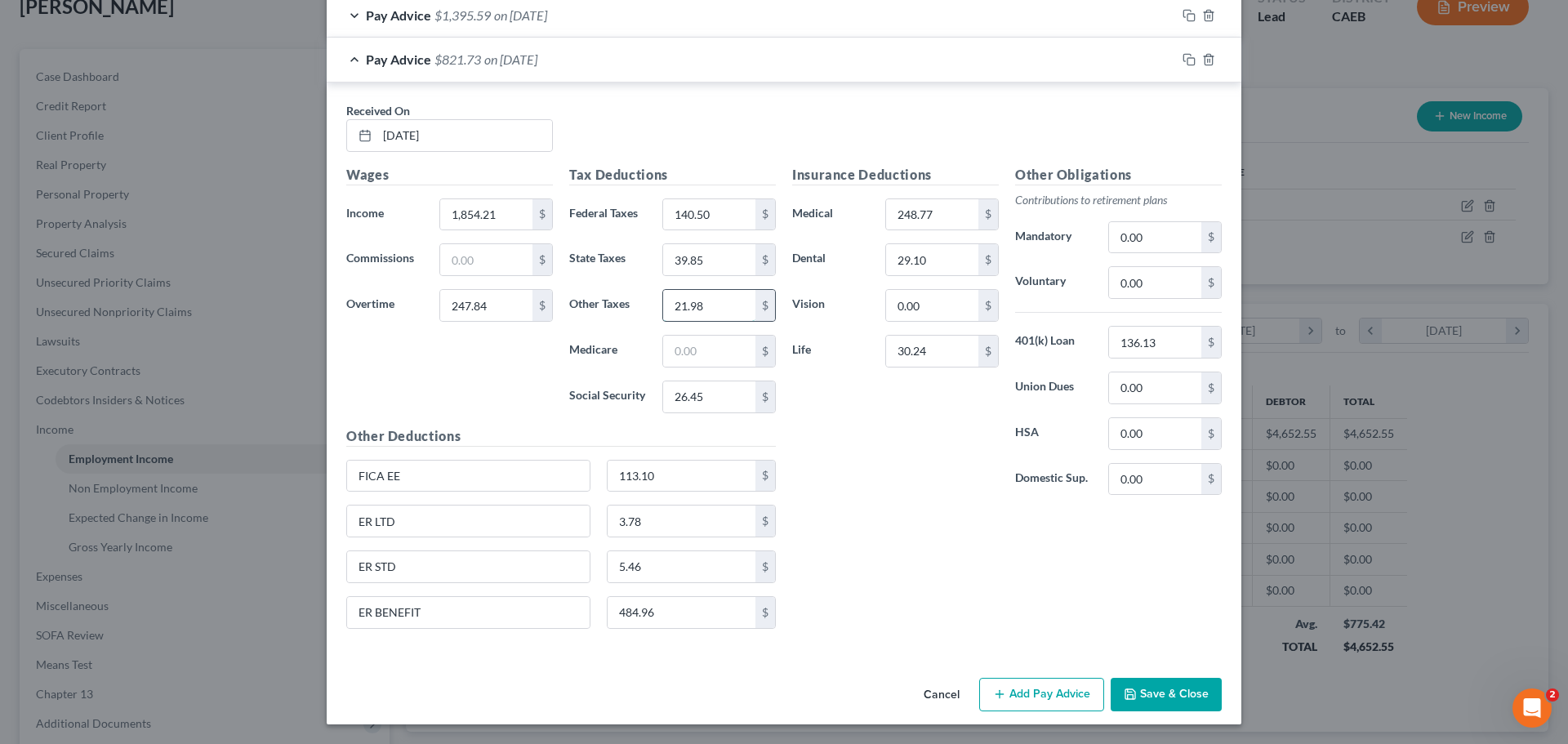
click at [712, 300] on input "21.98" at bounding box center [709, 305] width 92 height 31
click at [713, 302] on input "21.98" at bounding box center [709, 305] width 92 height 31
type input "2"
type input "21.89"
click at [871, 460] on div "Insurance Deductions Medical 248.77 $ Dental 29.10 $ Vision 0.00 $ Life 30.24 $" at bounding box center [894, 336] width 223 height 344
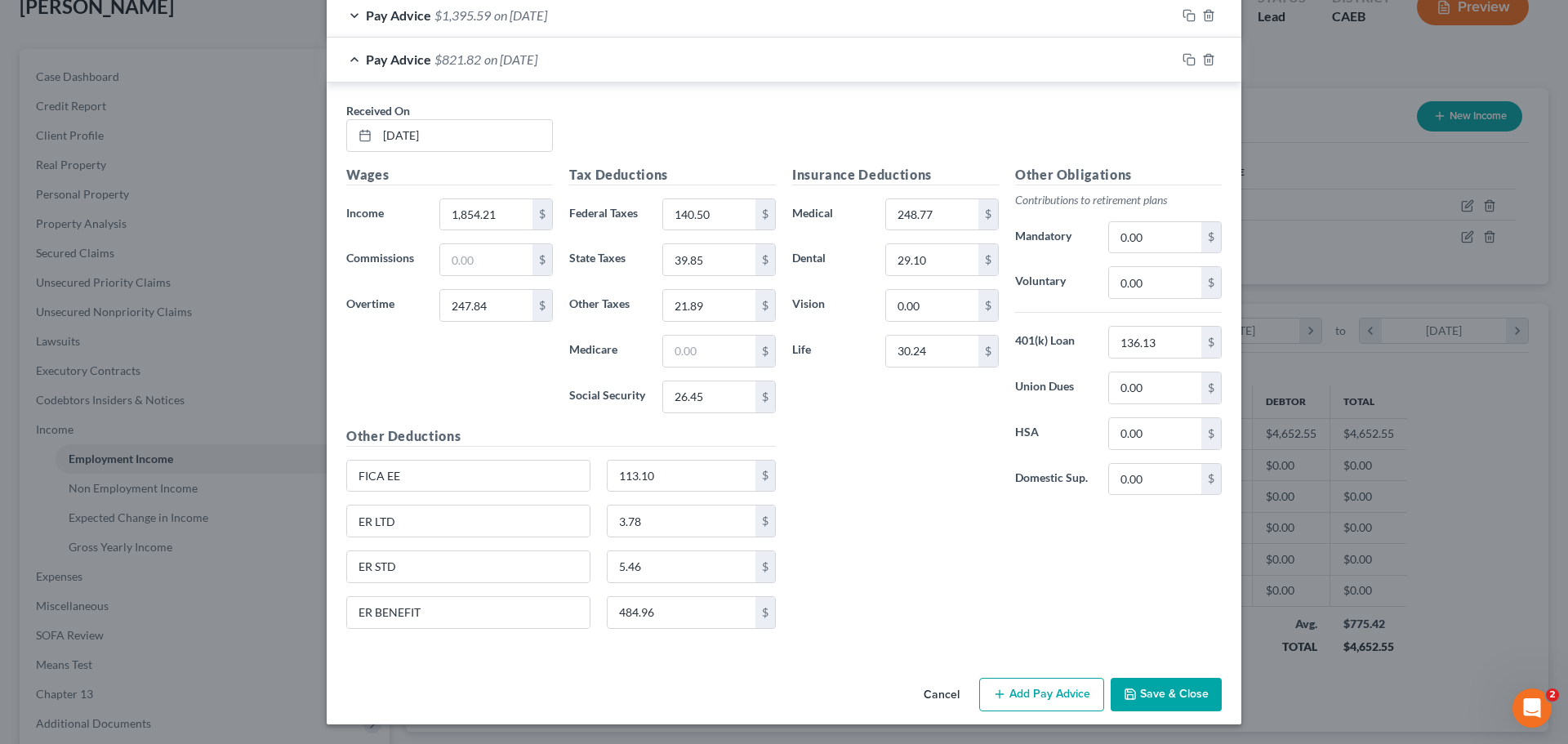
click at [615, 123] on div "Received On * [DATE]" at bounding box center [784, 133] width 892 height 63
click at [938, 349] on input "30.24" at bounding box center [932, 351] width 92 height 31
click at [685, 615] on input "484.96" at bounding box center [682, 613] width 148 height 31
click at [714, 567] on input "5.46" at bounding box center [682, 566] width 148 height 31
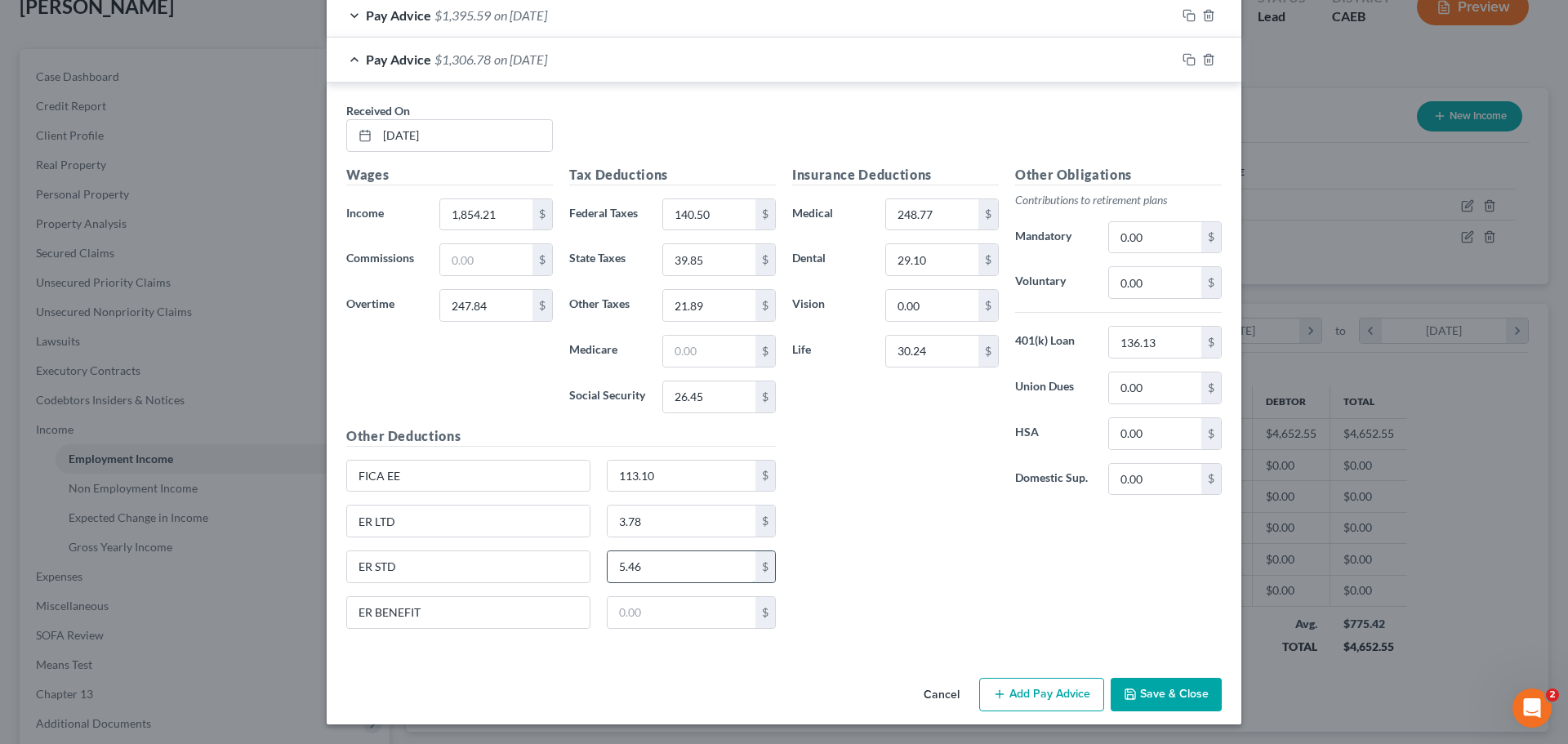
click at [714, 567] on input "5.46" at bounding box center [682, 566] width 148 height 31
click at [658, 517] on input "3.78" at bounding box center [682, 521] width 148 height 31
click at [463, 526] on input "ER LTD" at bounding box center [468, 521] width 242 height 31
click at [463, 527] on input "ER LTD" at bounding box center [468, 521] width 242 height 31
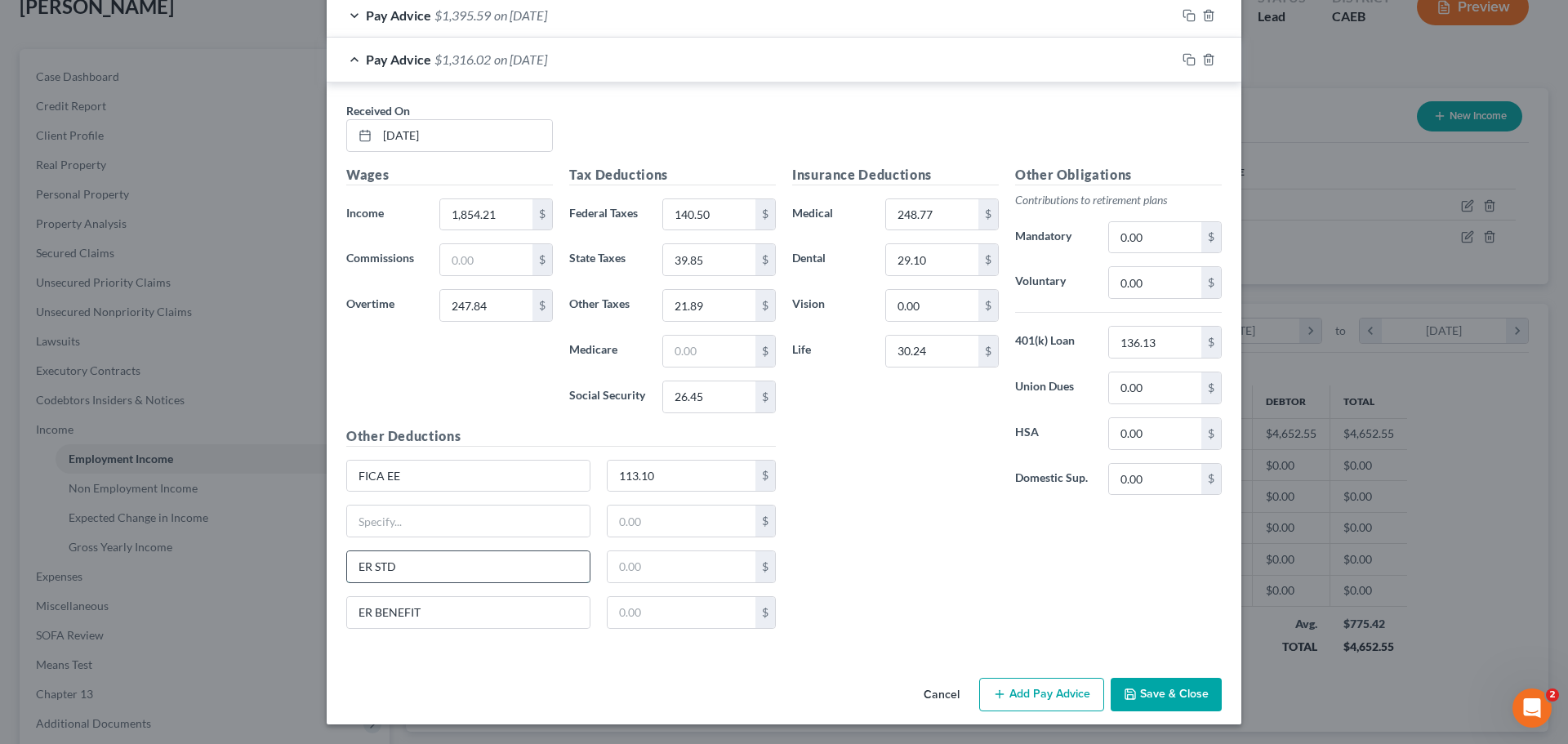
click at [447, 561] on input "ER STD" at bounding box center [468, 566] width 242 height 31
click at [444, 609] on input "ER BENEFIT" at bounding box center [468, 613] width 242 height 31
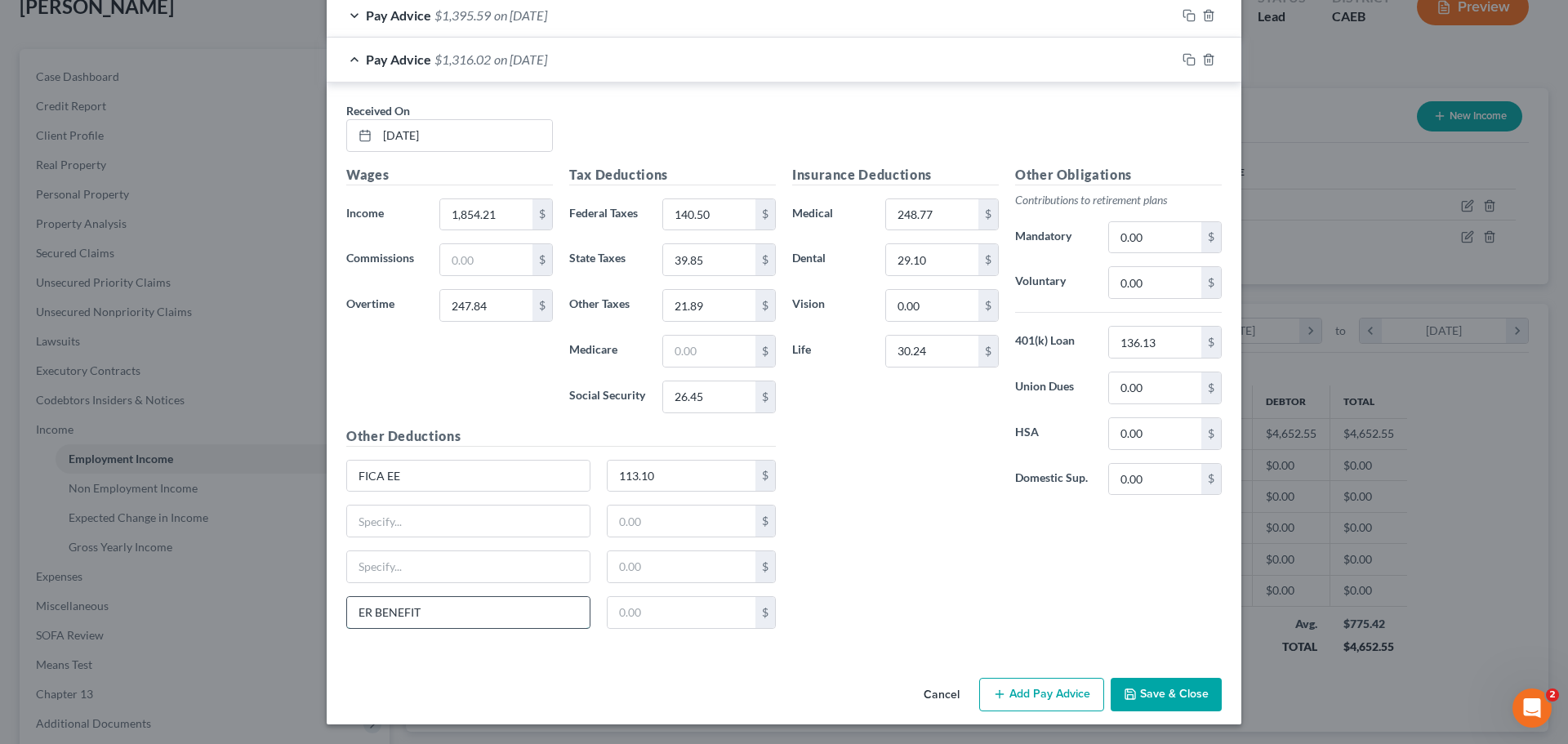
click at [444, 610] on input "ER BENEFIT" at bounding box center [468, 613] width 242 height 31
click at [1039, 603] on div "Insurance Deductions Medical 248.77 $ Dental 29.10 $ Vision 0.00 $ Life 30.24 $…" at bounding box center [1006, 403] width 445 height 477
click at [939, 352] on input "30.24" at bounding box center [932, 351] width 92 height 31
type input "27.79"
click at [867, 426] on div "Insurance Deductions Medical 248.77 $ Dental 29.10 $ Vision 0.00 $ Life 27.79 $" at bounding box center [894, 336] width 223 height 344
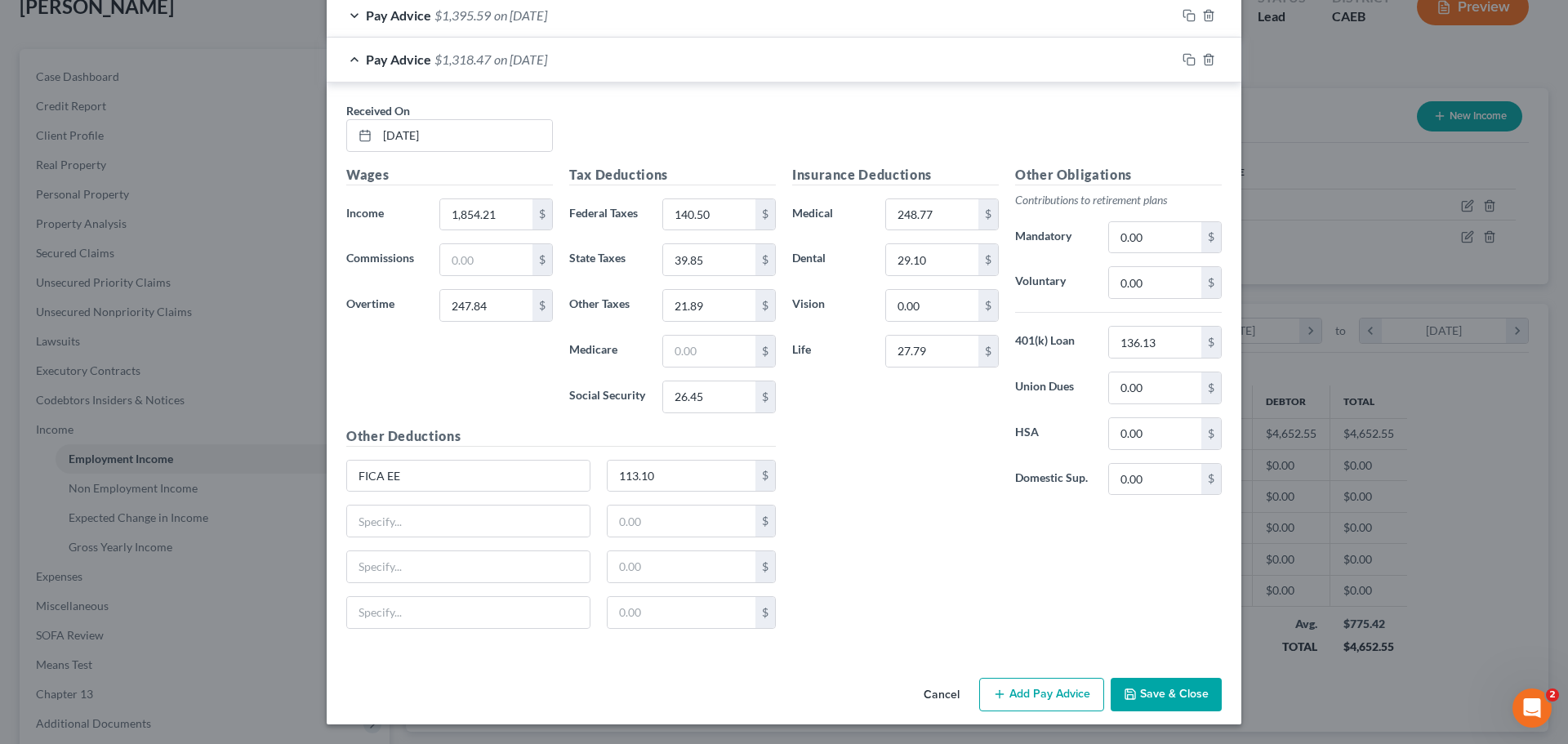
click at [918, 490] on div "Insurance Deductions Medical 248.77 $ Dental 29.10 $ Vision 0.00 $ Life 27.79 $" at bounding box center [894, 336] width 223 height 344
click at [1162, 693] on button "Save & Close" at bounding box center [1165, 695] width 111 height 35
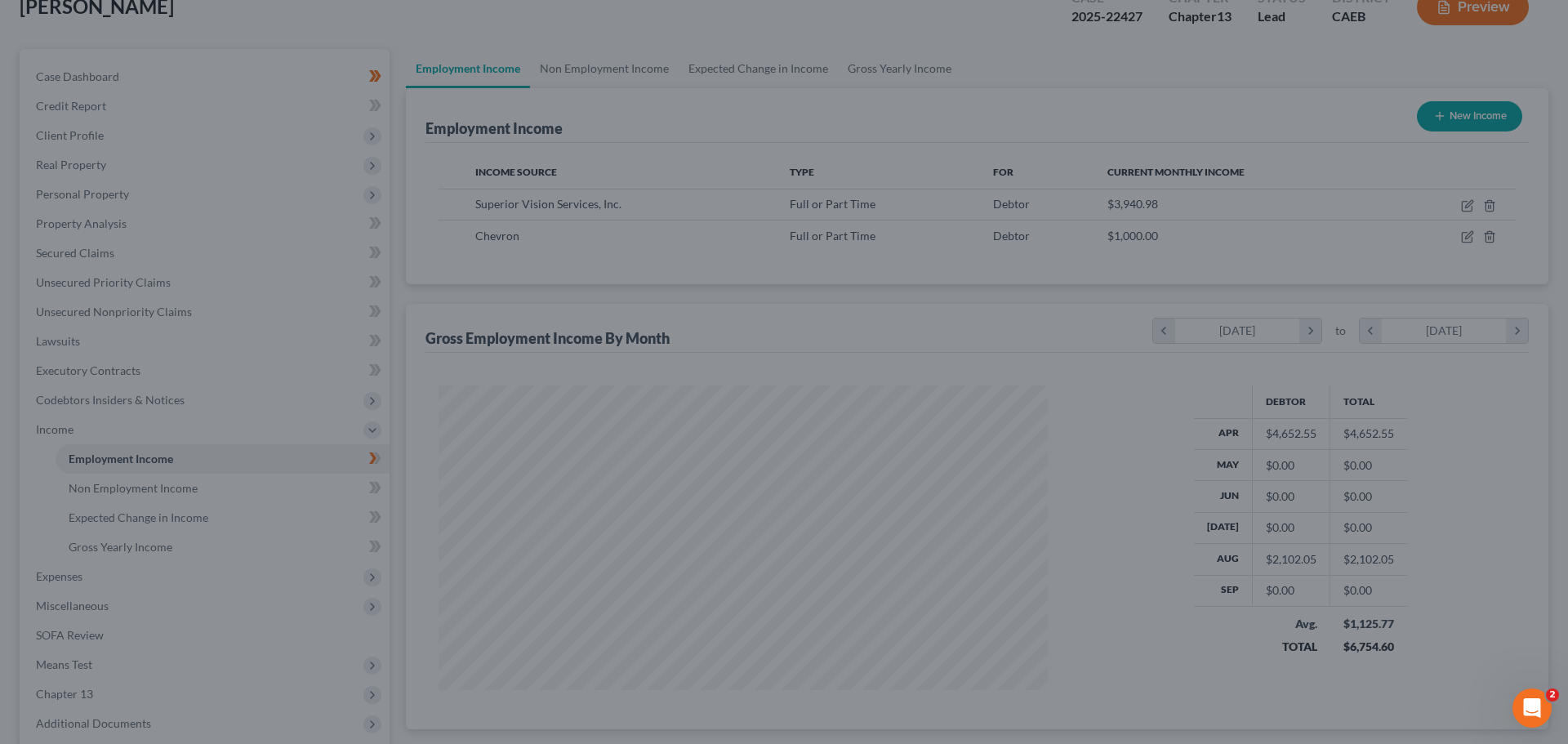
scroll to position [816639, 815890]
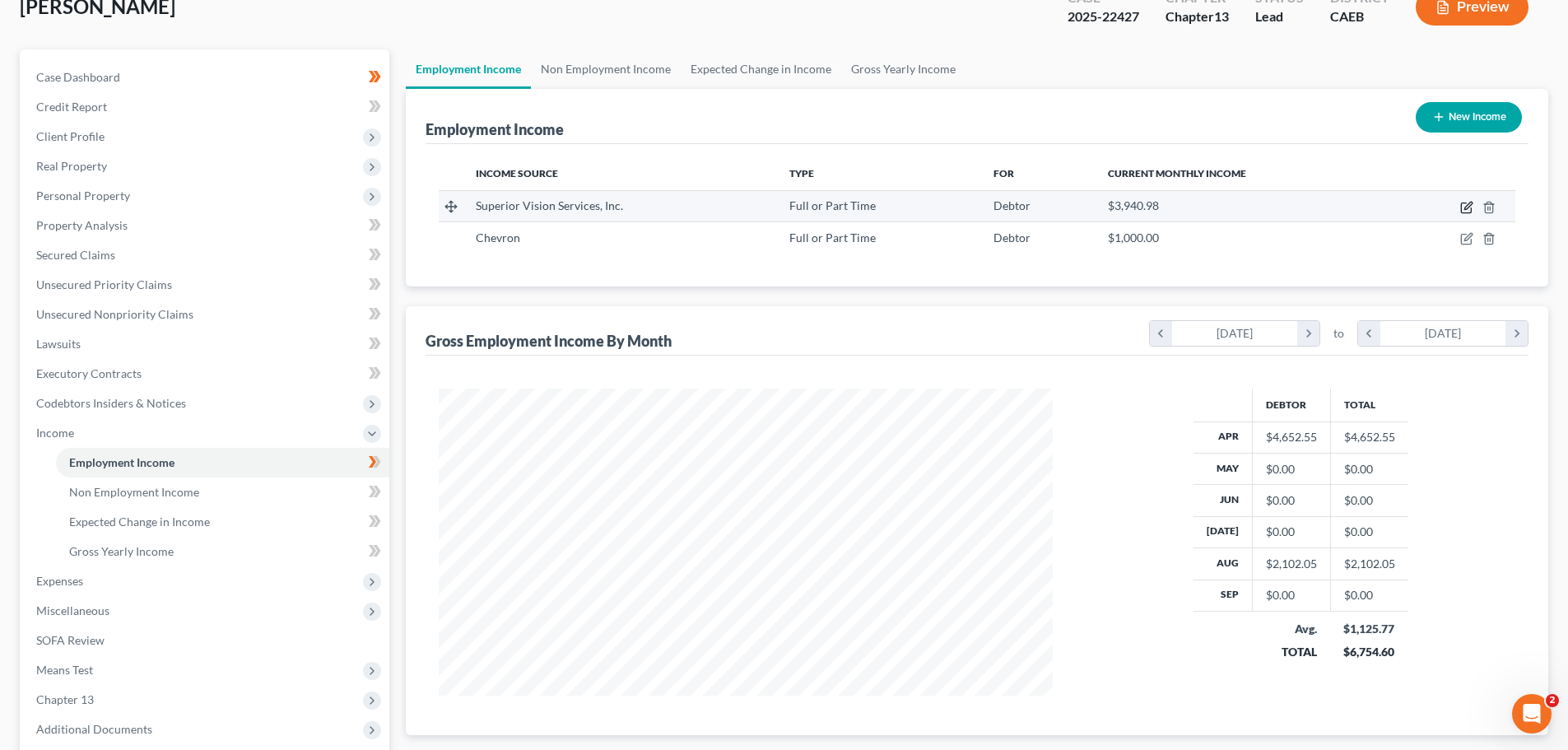
click at [1469, 207] on icon "button" at bounding box center [1466, 208] width 13 height 13
select select "0"
select select "21"
select select "1"
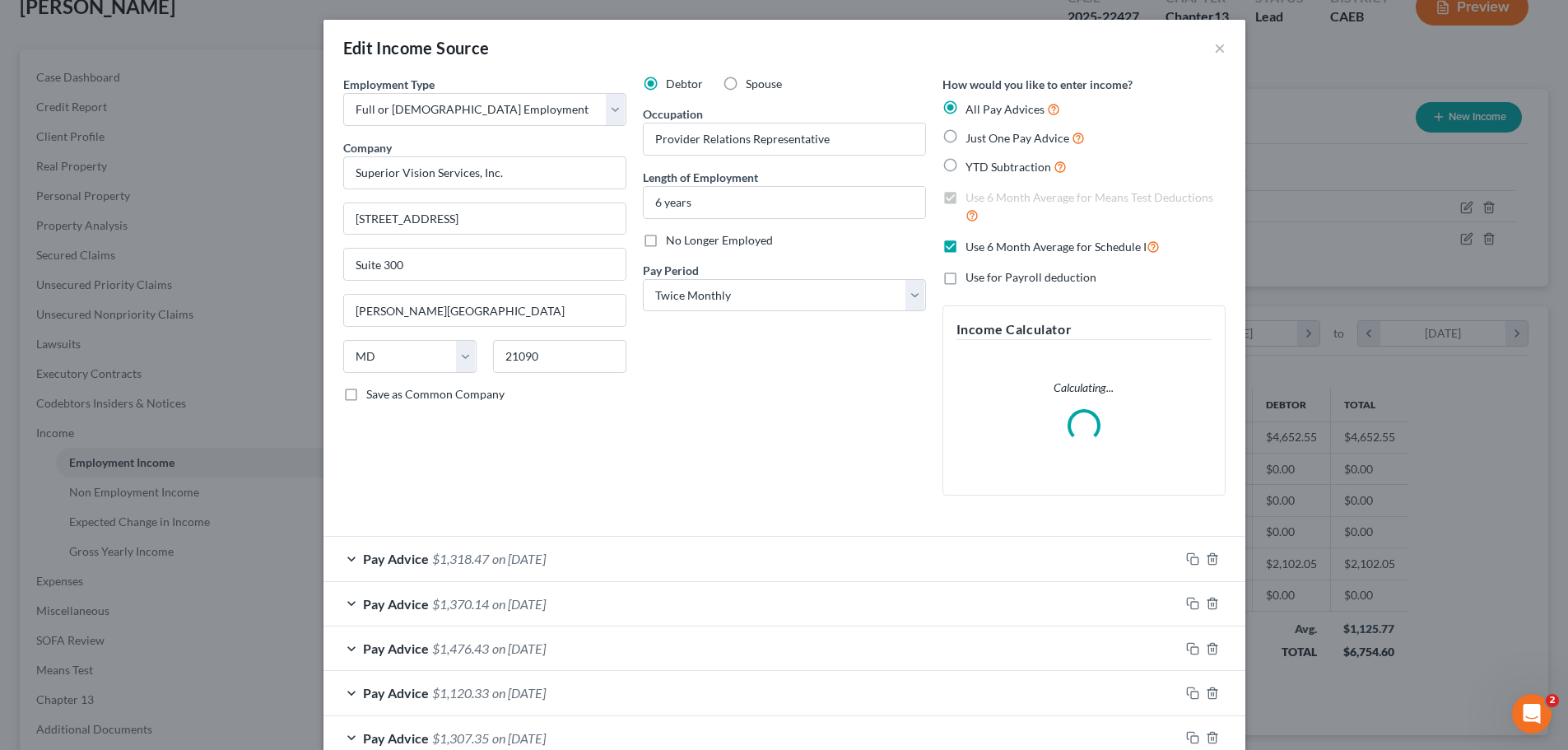
scroll to position [310, 653]
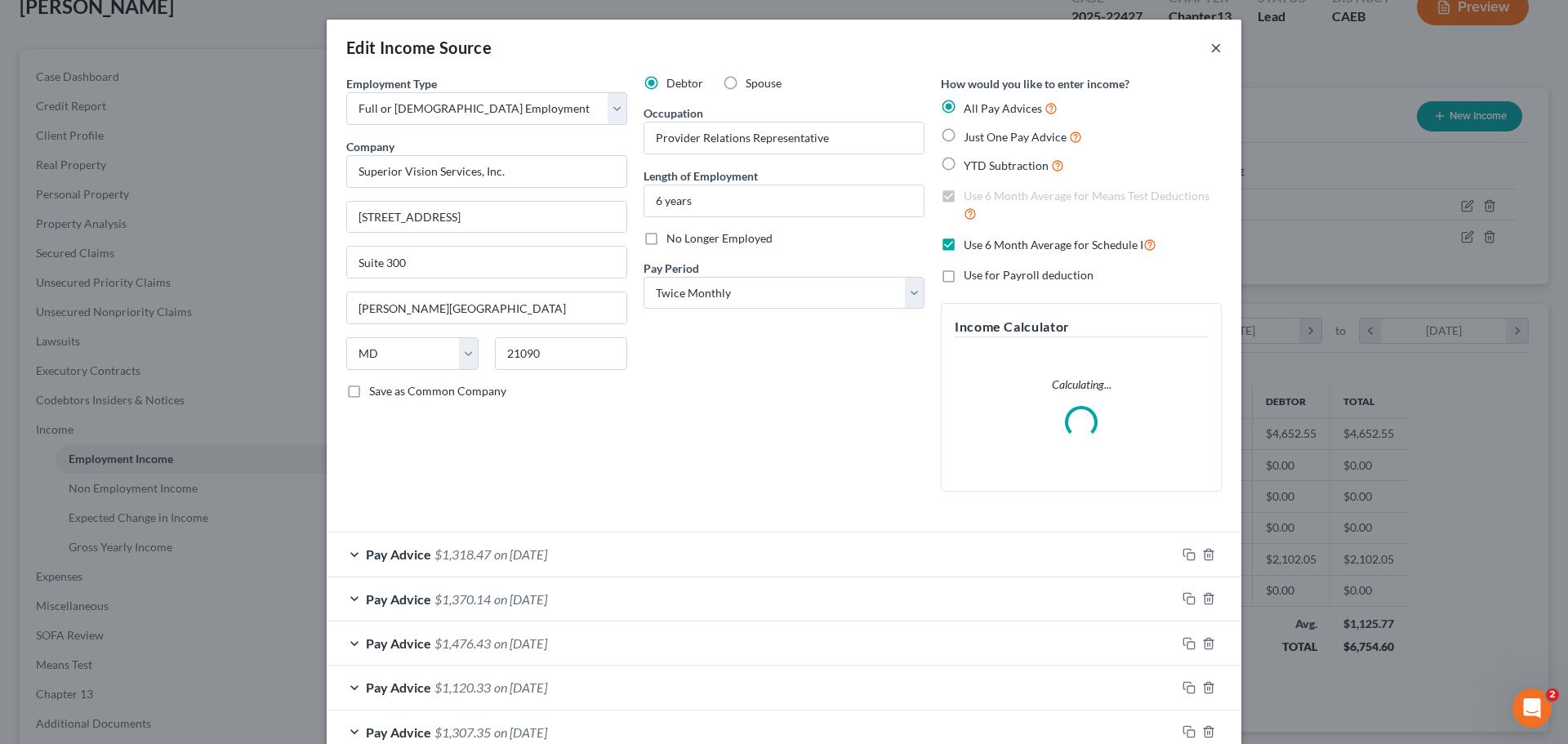
click at [1212, 44] on button "×" at bounding box center [1216, 47] width 12 height 20
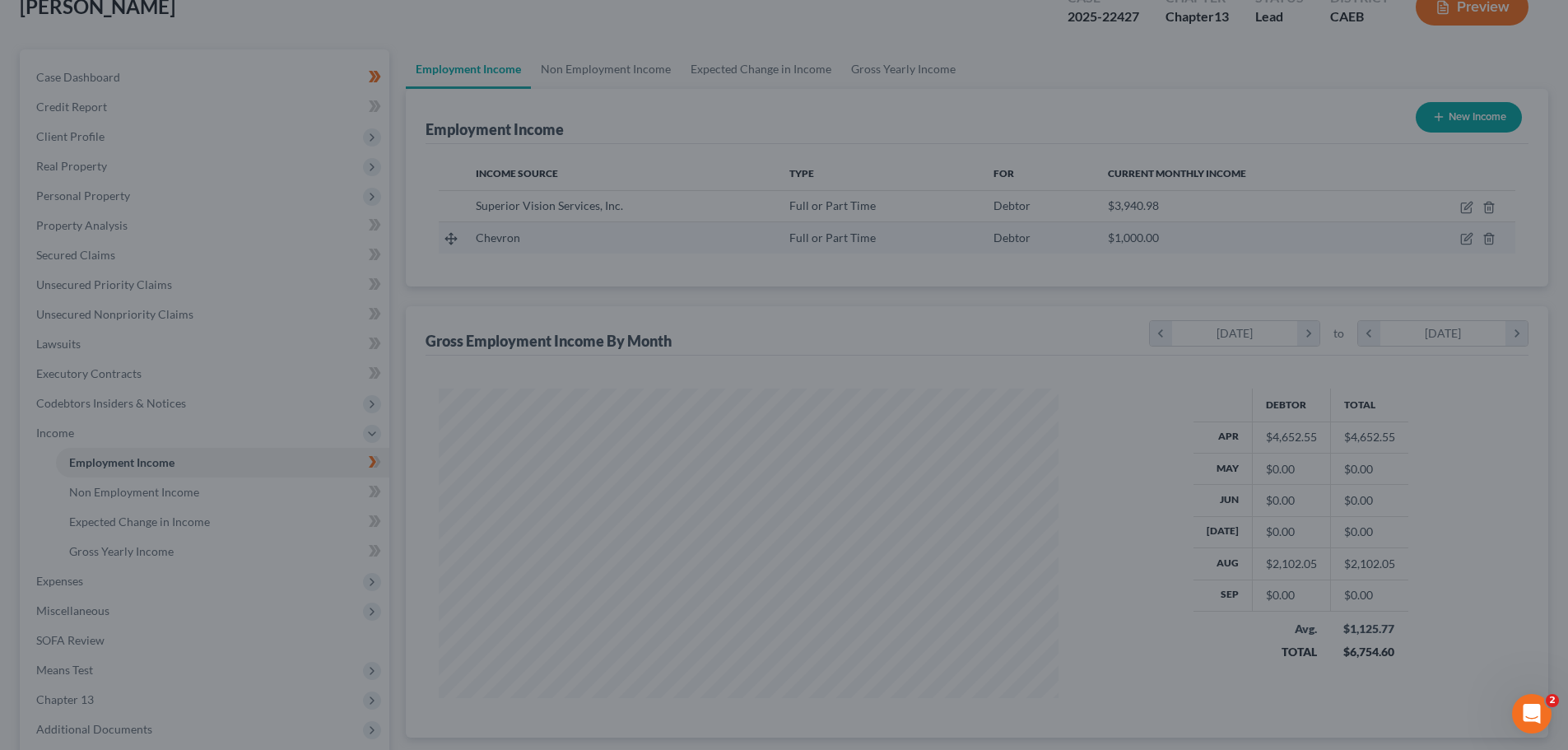
scroll to position [307, 647]
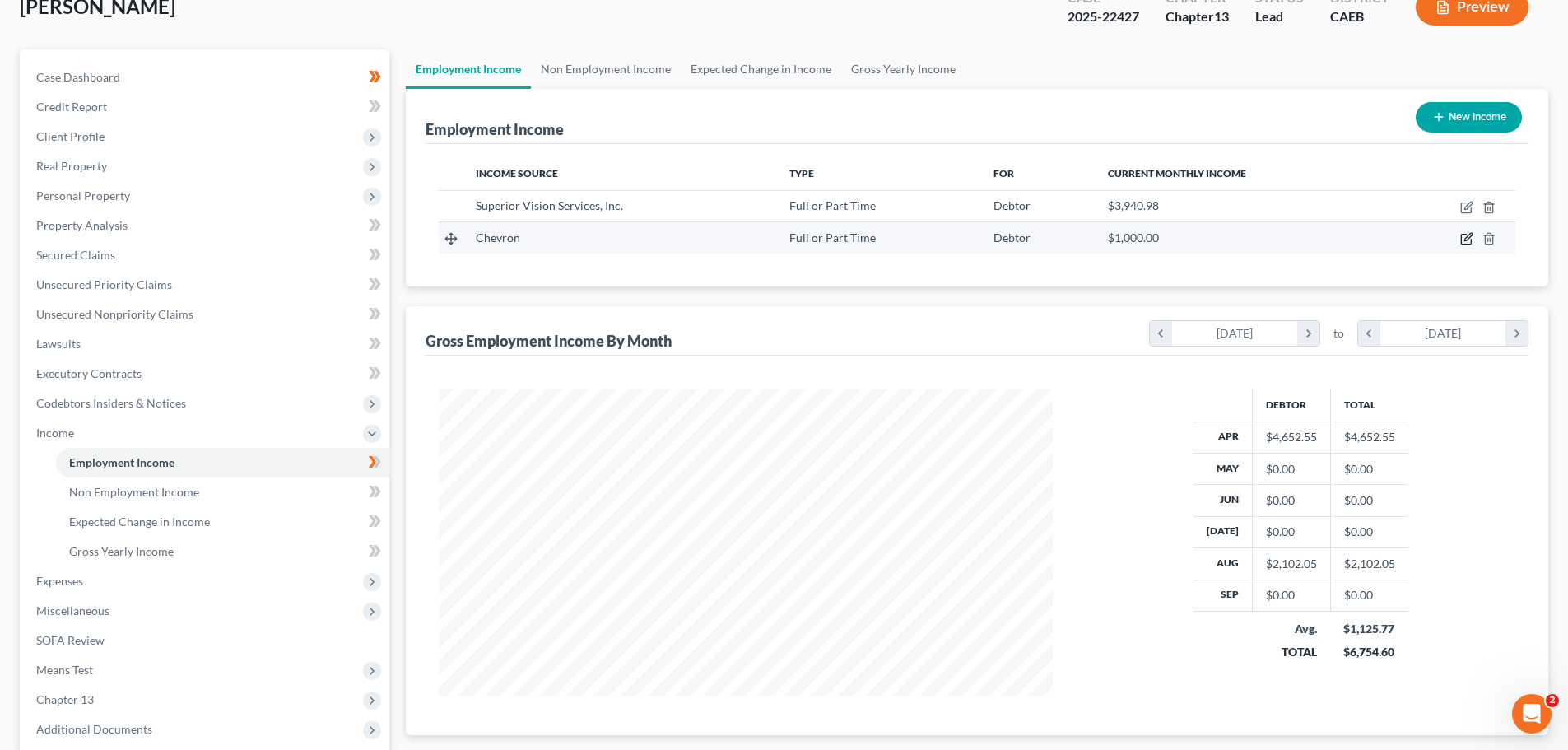
click at [1467, 235] on icon "button" at bounding box center [1466, 238] width 13 height 13
select select "0"
select select "4"
select select "1"
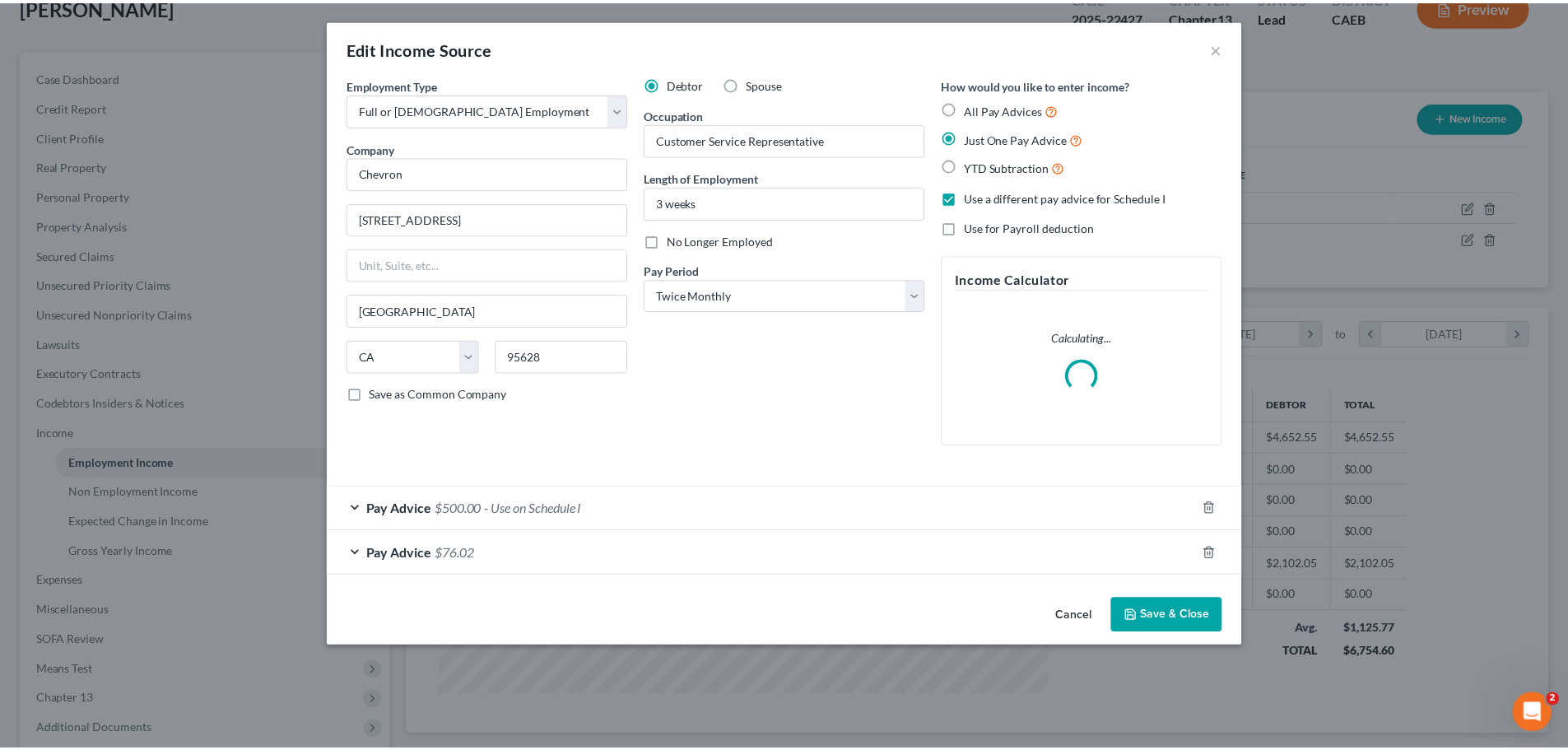
scroll to position [310, 653]
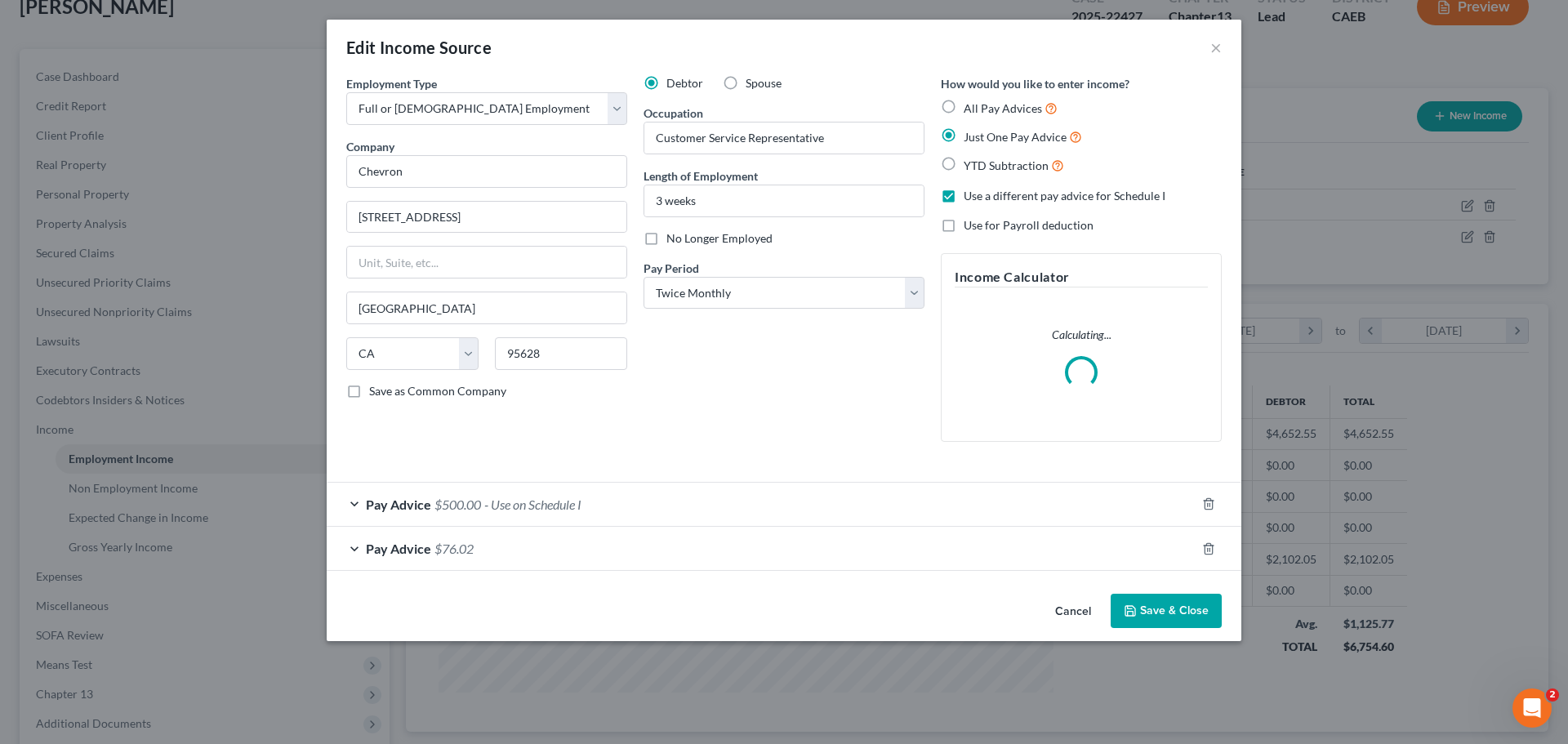
click at [666, 236] on label "No Longer Employed" at bounding box center [720, 238] width 106 height 16
click at [673, 236] on input "No Longer Employed" at bounding box center [678, 235] width 11 height 11
checkbox input "true"
click at [1160, 599] on button "Save & Close" at bounding box center [1165, 611] width 111 height 35
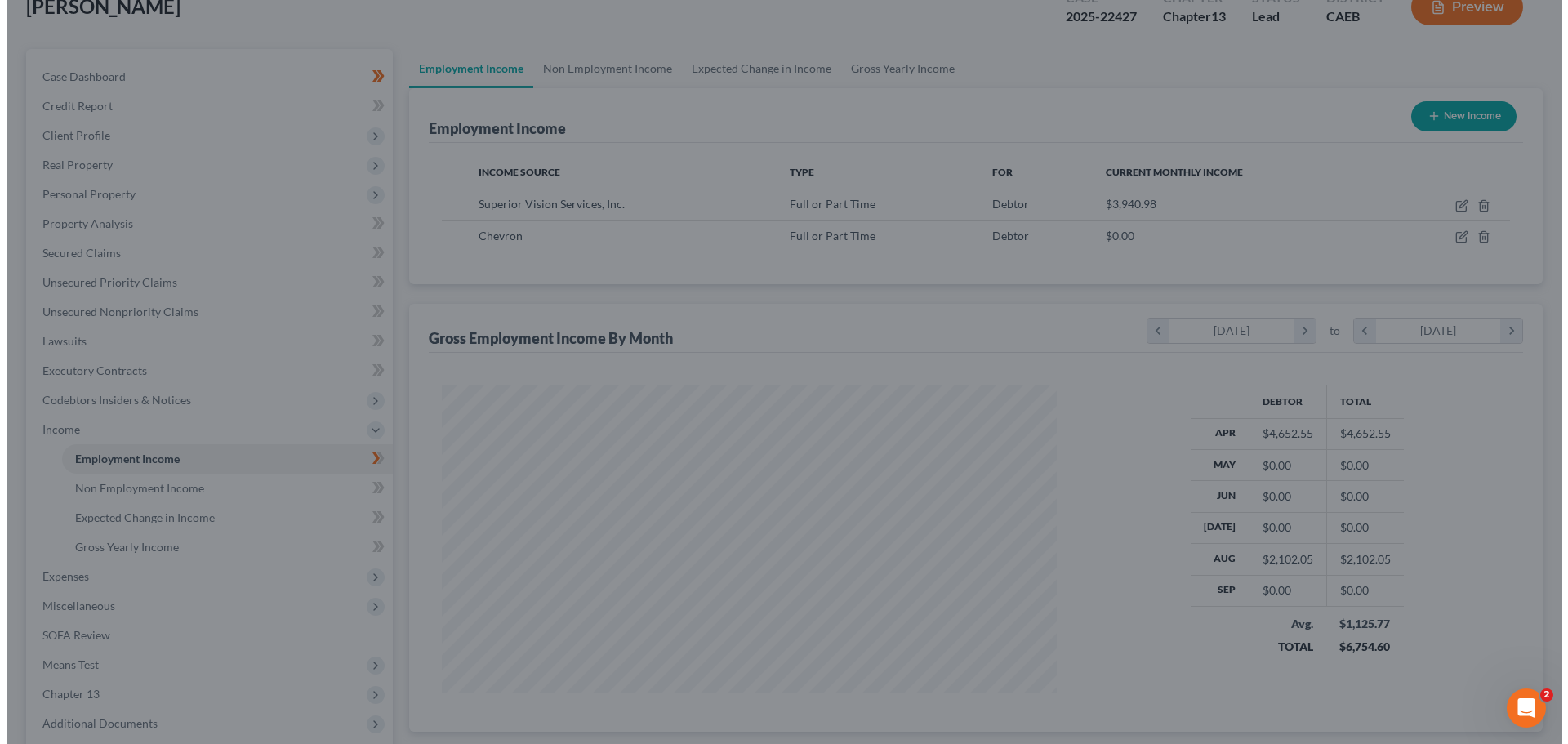
scroll to position [816639, 815890]
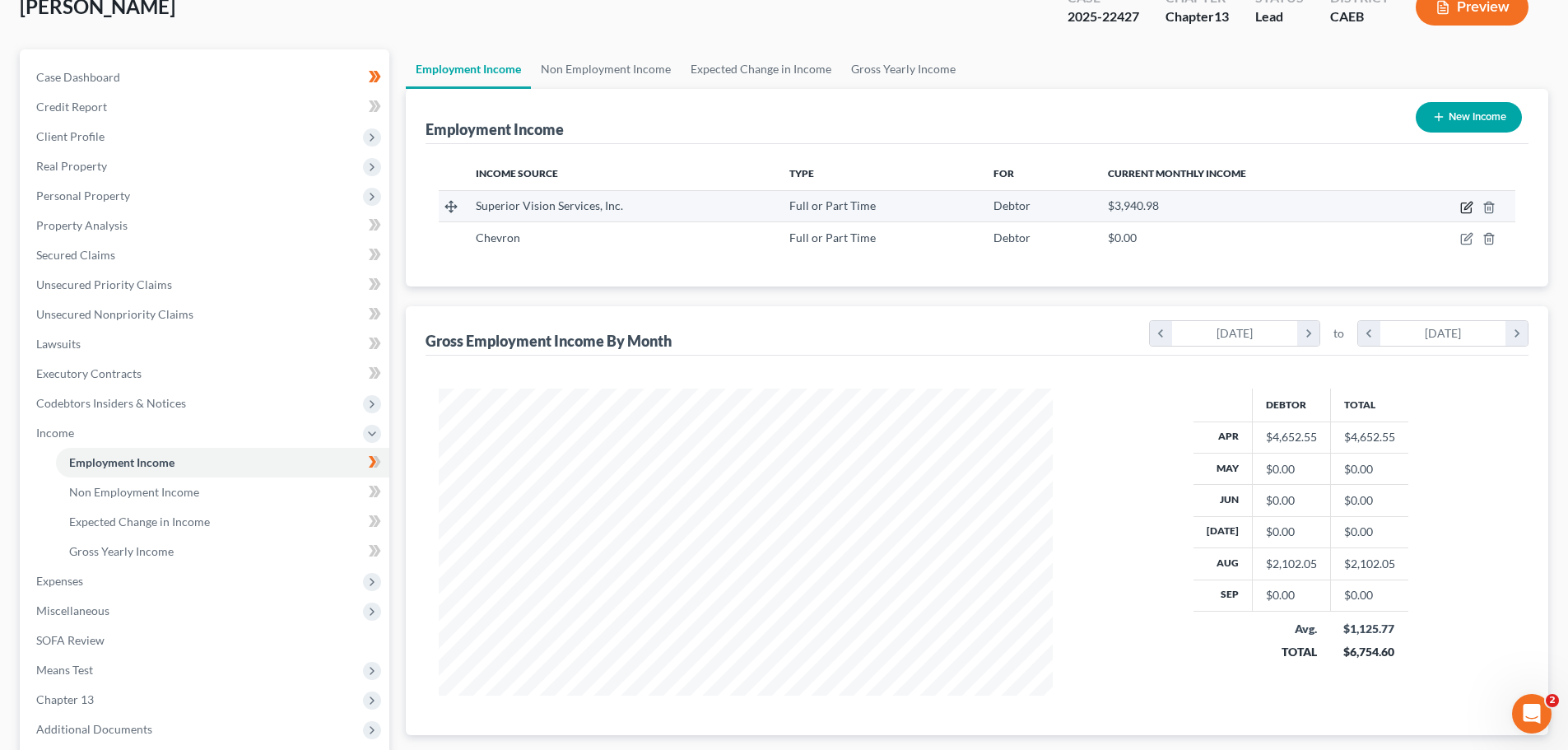
click at [1465, 206] on icon "button" at bounding box center [1466, 208] width 13 height 13
select select "0"
select select "21"
select select "1"
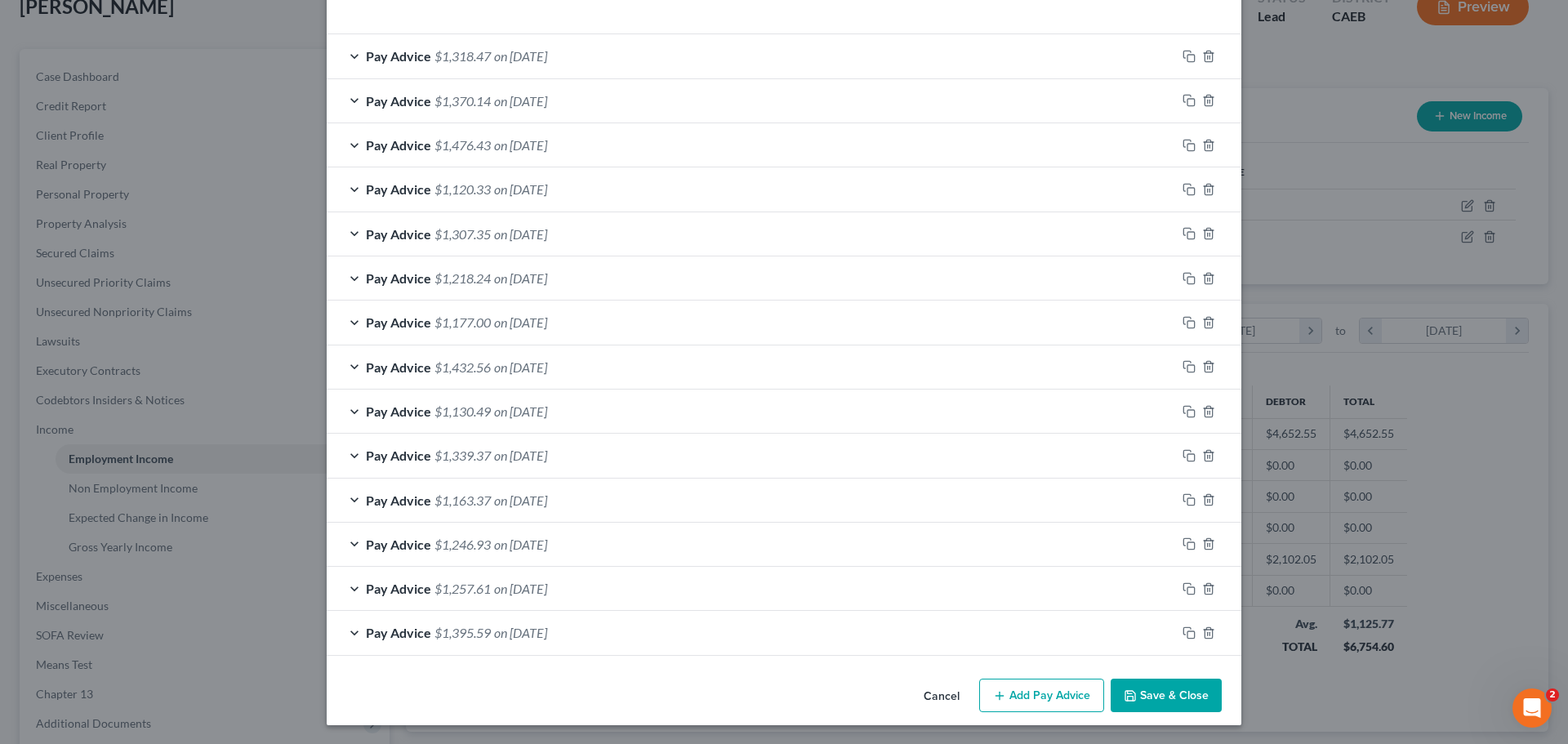
scroll to position [499, 0]
click at [997, 696] on icon "button" at bounding box center [999, 695] width 13 height 13
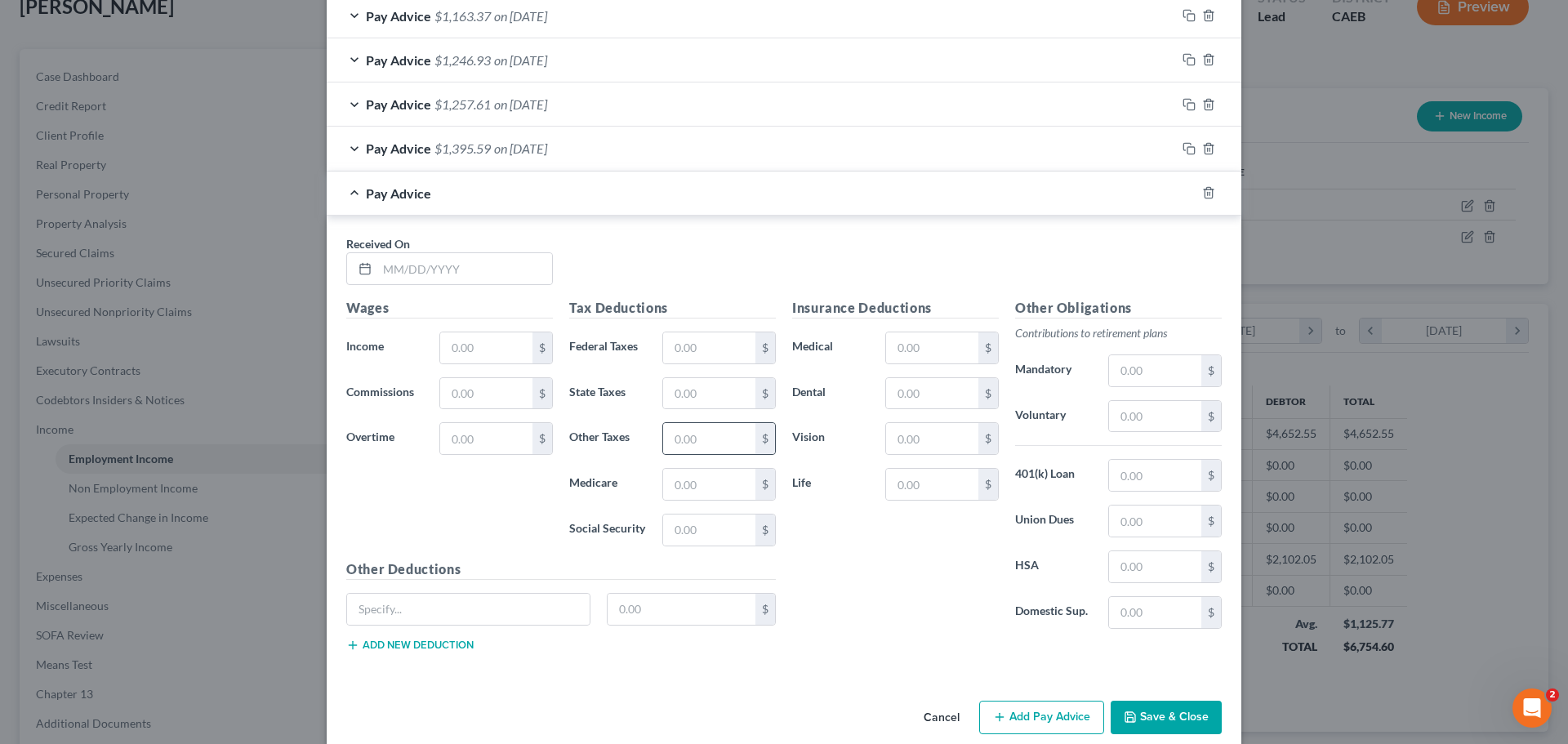
scroll to position [1055, 0]
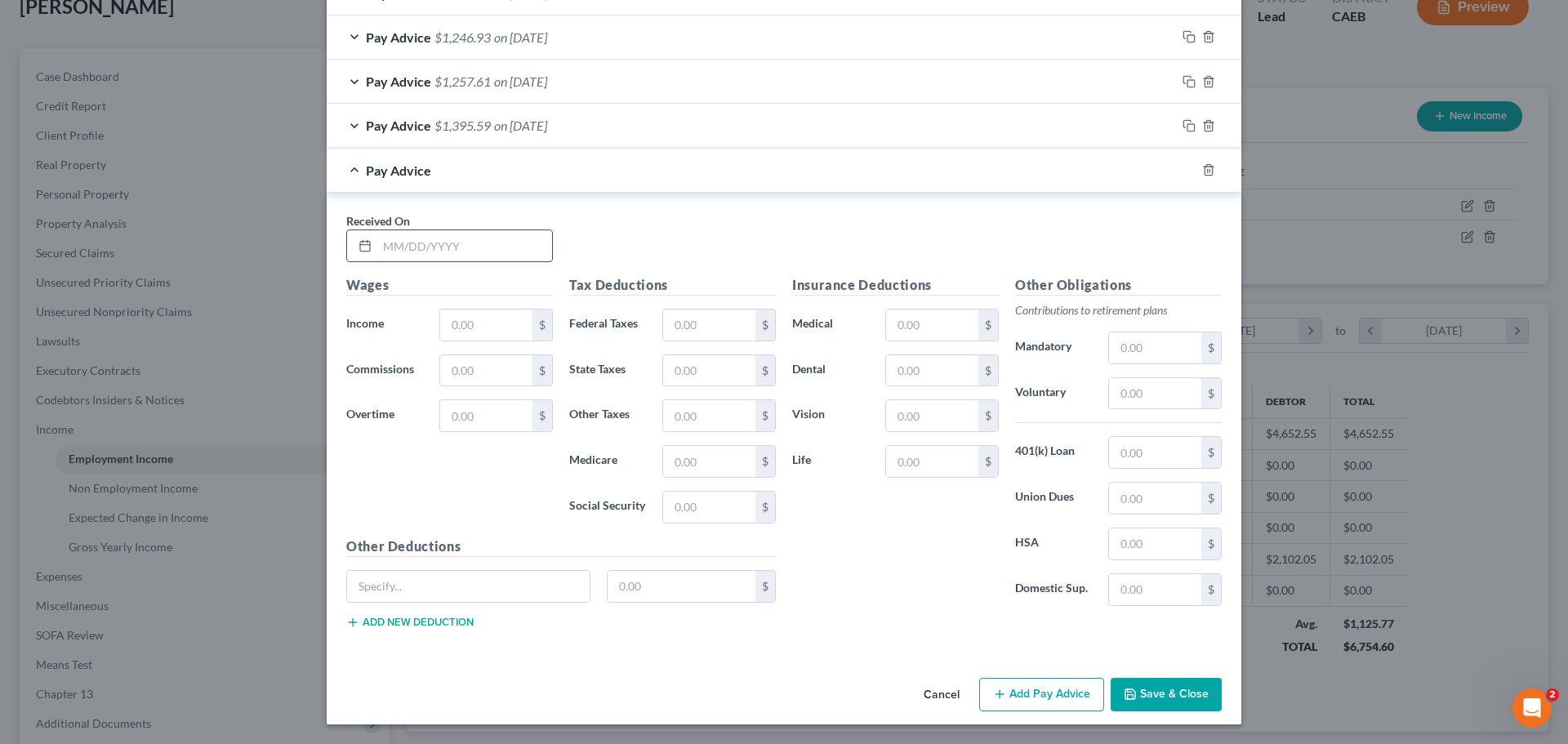
click at [480, 258] on input "text" at bounding box center [464, 245] width 175 height 31
type input "[DATE]"
click at [488, 321] on input "text" at bounding box center [486, 325] width 92 height 31
click at [485, 368] on input "text" at bounding box center [486, 370] width 92 height 31
click at [505, 326] on input "1,637.10" at bounding box center [486, 325] width 92 height 31
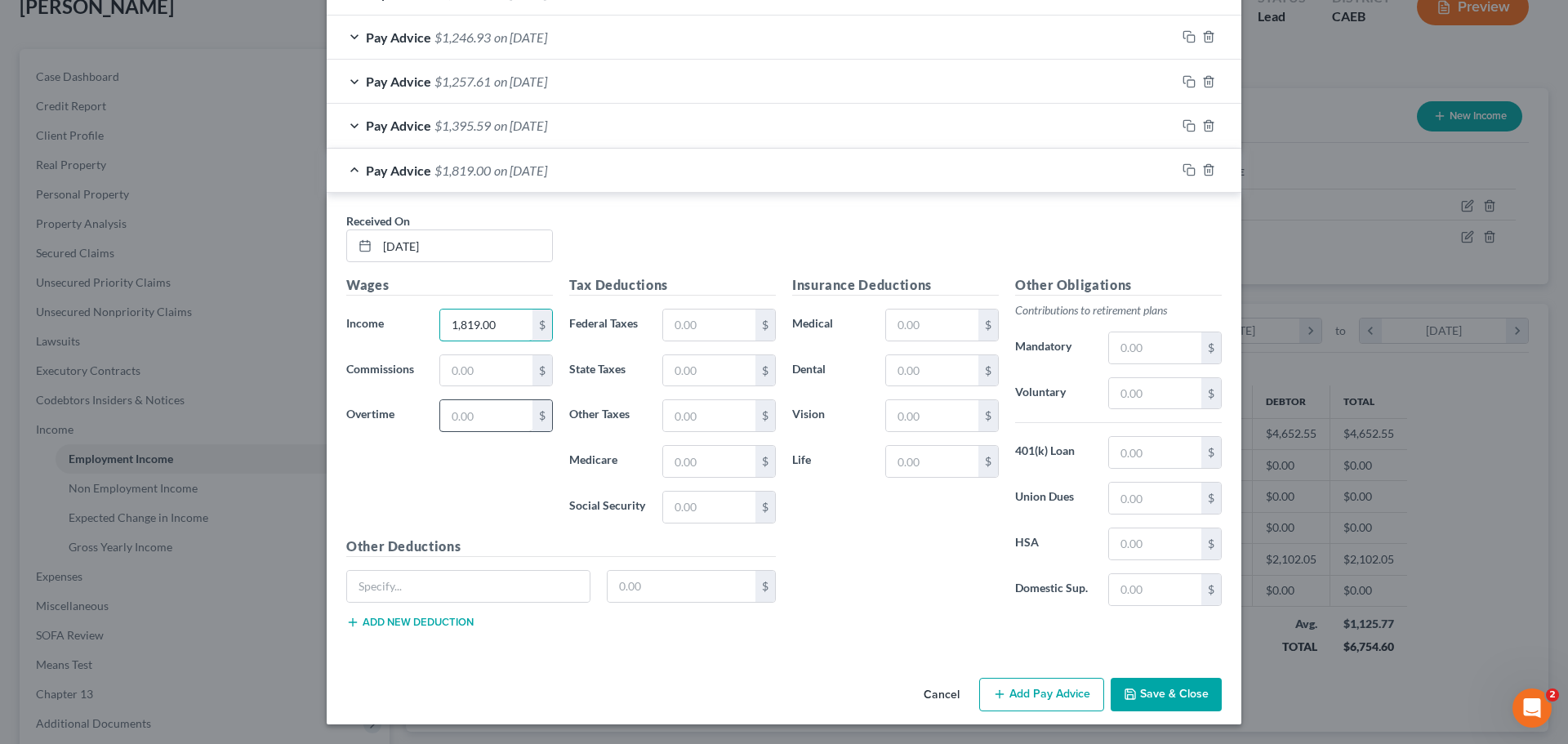
type input "1,819.00"
click at [477, 416] on input "text" at bounding box center [486, 416] width 92 height 31
type input "201.22"
click at [609, 246] on div "Received On * [DATE]" at bounding box center [784, 243] width 892 height 63
click at [922, 327] on input "text" at bounding box center [932, 325] width 92 height 31
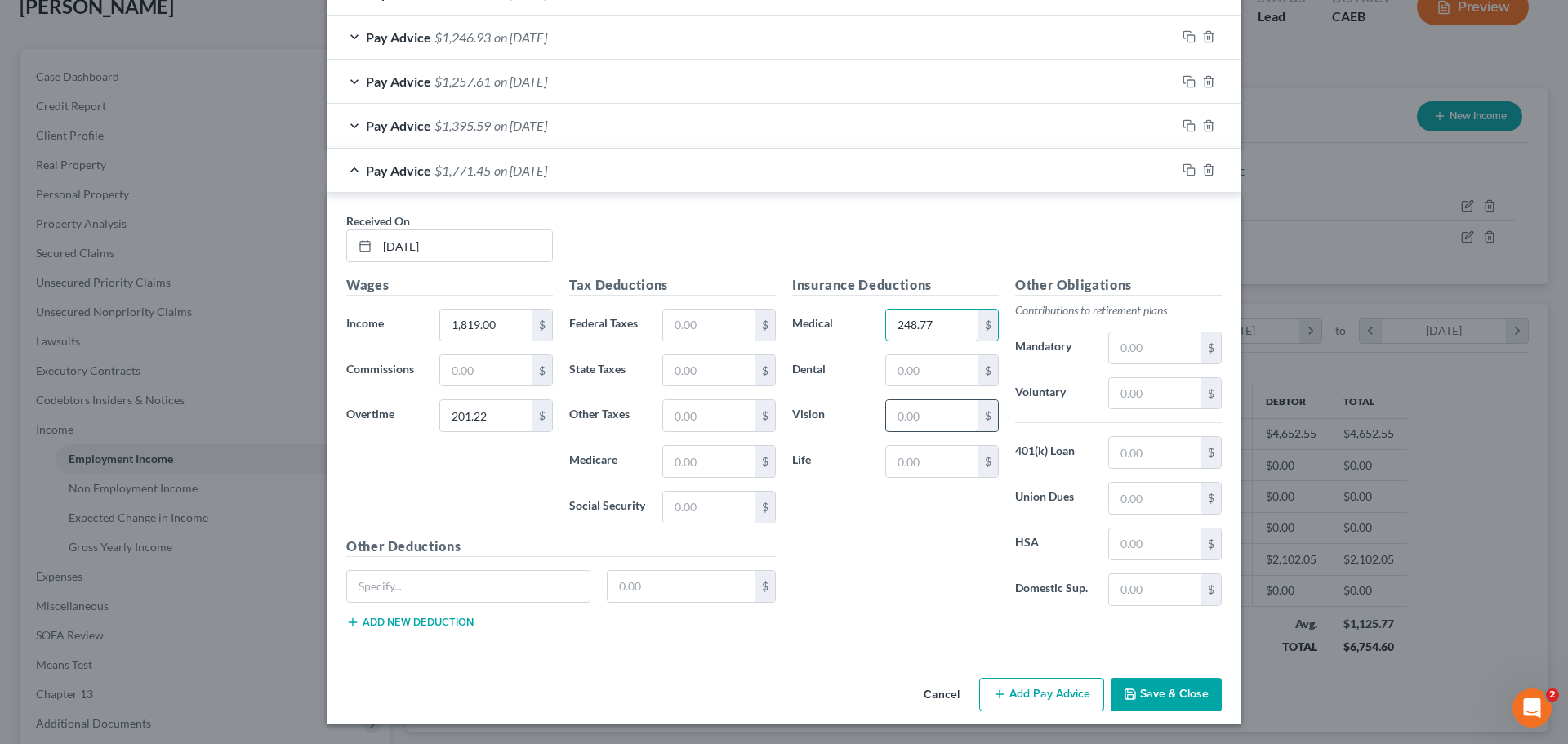
type input "248.77"
click at [929, 418] on input "text" at bounding box center [932, 416] width 92 height 31
click at [908, 377] on input "text" at bounding box center [932, 370] width 92 height 31
type input "29.10"
click at [919, 456] on input "text" at bounding box center [932, 461] width 92 height 31
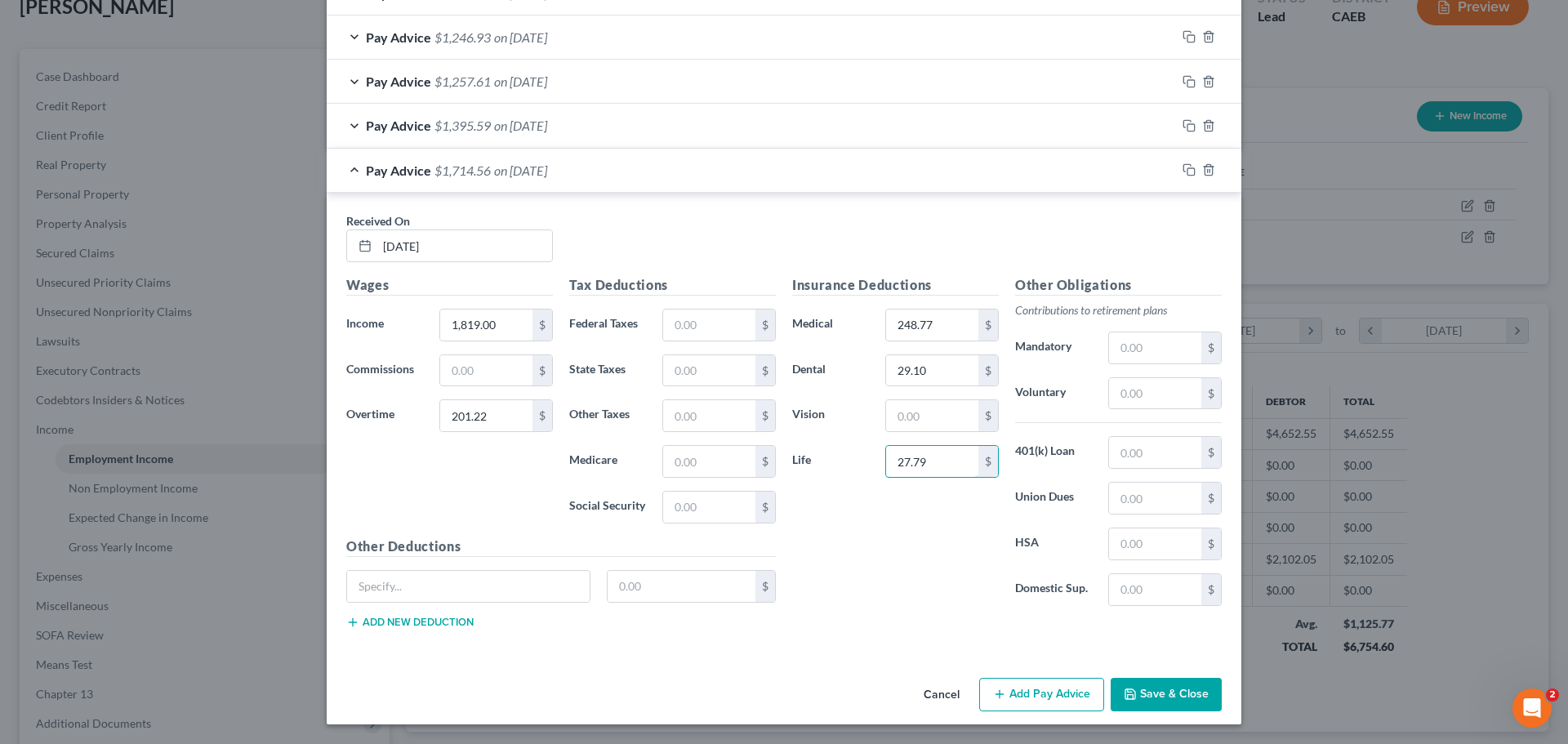
type input "27.79"
click at [873, 546] on div "Insurance Deductions Medical 248.77 $ Dental 29.10 $ Vision $ Life 27.79 $" at bounding box center [894, 447] width 223 height 344
click at [1128, 454] on input "text" at bounding box center [1155, 452] width 92 height 31
type input "136.13"
click at [918, 520] on div "Insurance Deductions Medical 248.77 $ Dental 29.10 $ Vision $ Life 27.79 $" at bounding box center [894, 447] width 223 height 344
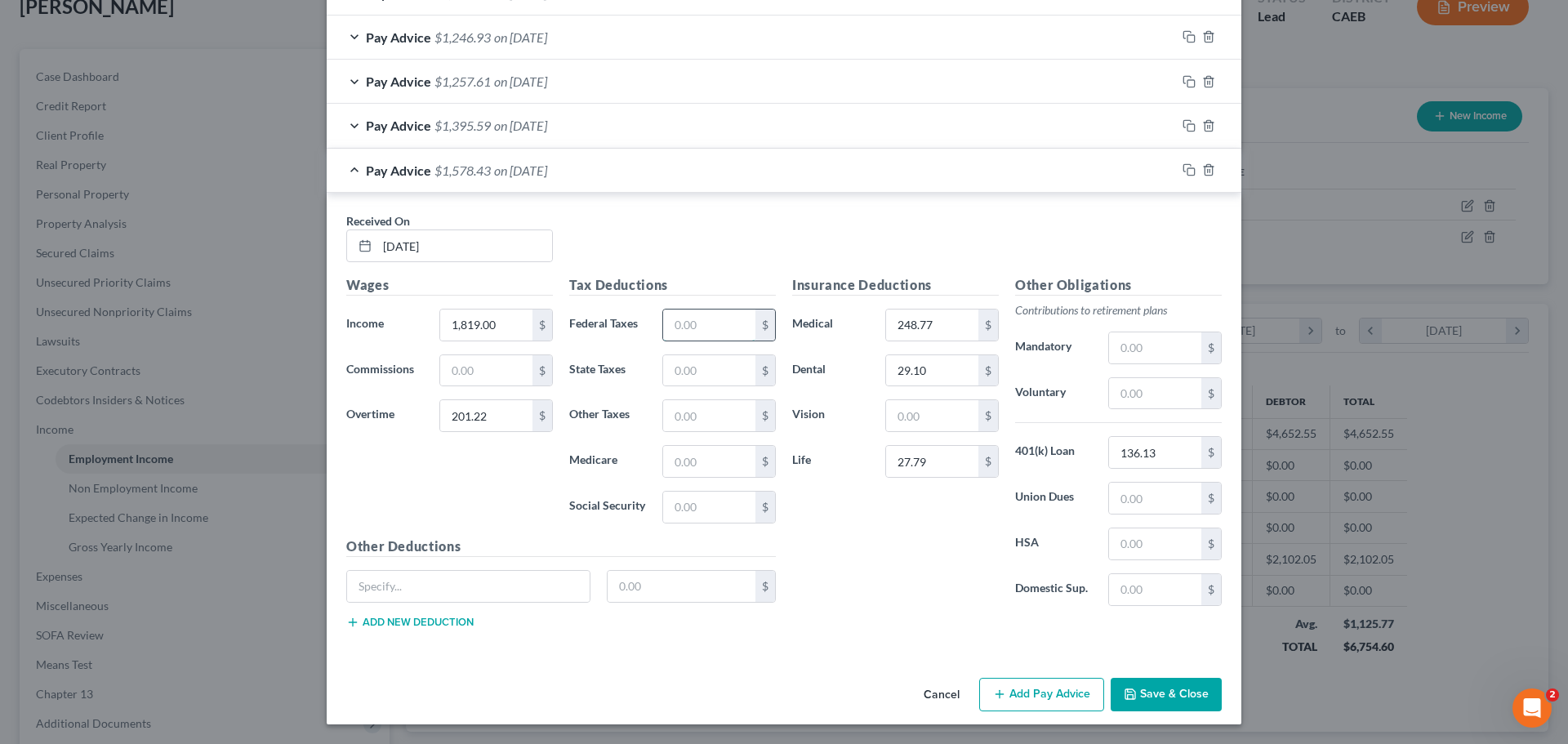
click at [689, 328] on input "text" at bounding box center [709, 325] width 92 height 31
type input "130.68"
click at [720, 375] on input "text" at bounding box center [709, 370] width 92 height 31
type input "34.86"
click at [696, 414] on input "text" at bounding box center [709, 416] width 92 height 31
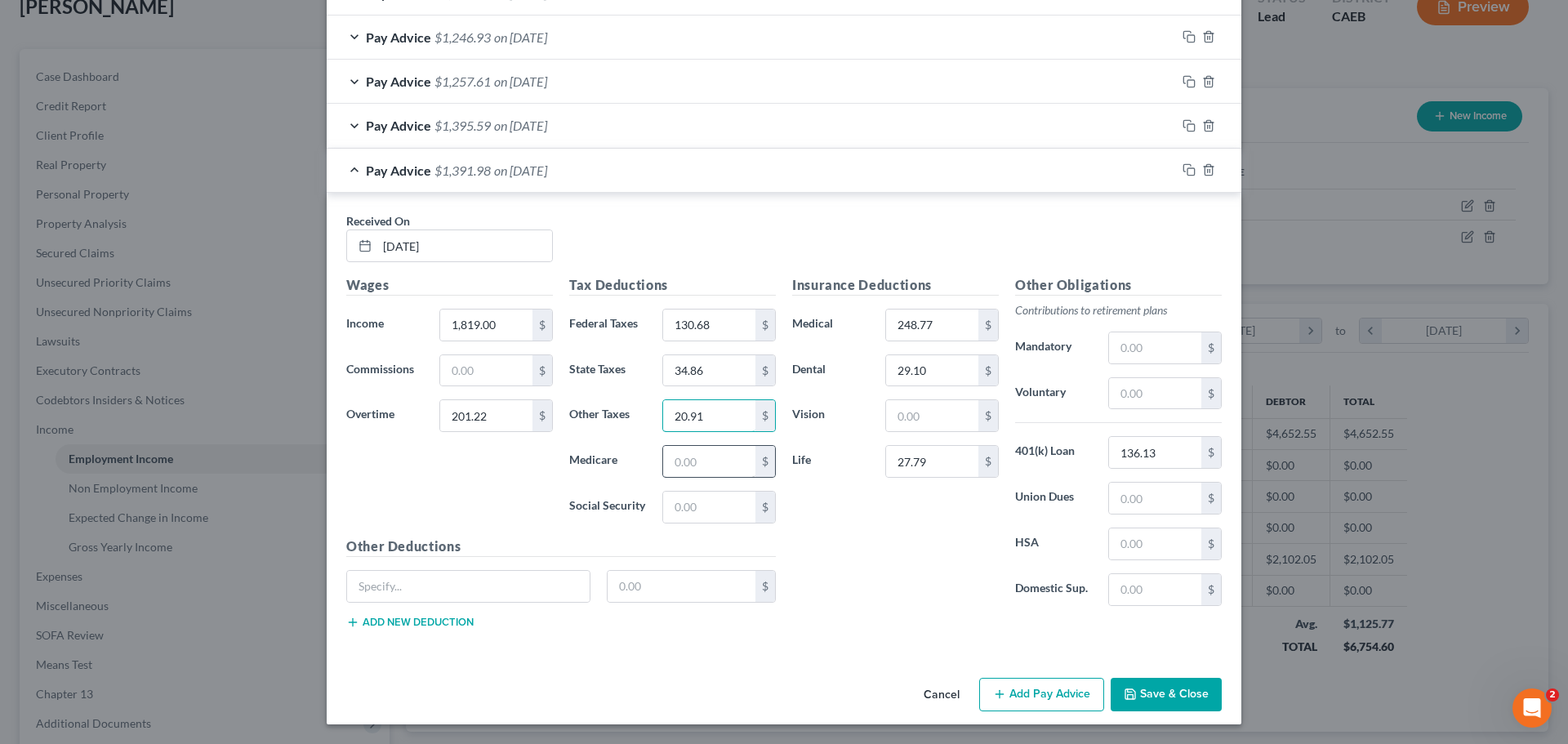
type input "20.91"
click at [690, 461] on input "text" at bounding box center [709, 461] width 92 height 31
click at [667, 503] on input "text" at bounding box center [709, 507] width 92 height 31
type input "25.26"
click at [561, 472] on label "Medicare" at bounding box center [607, 461] width 93 height 33
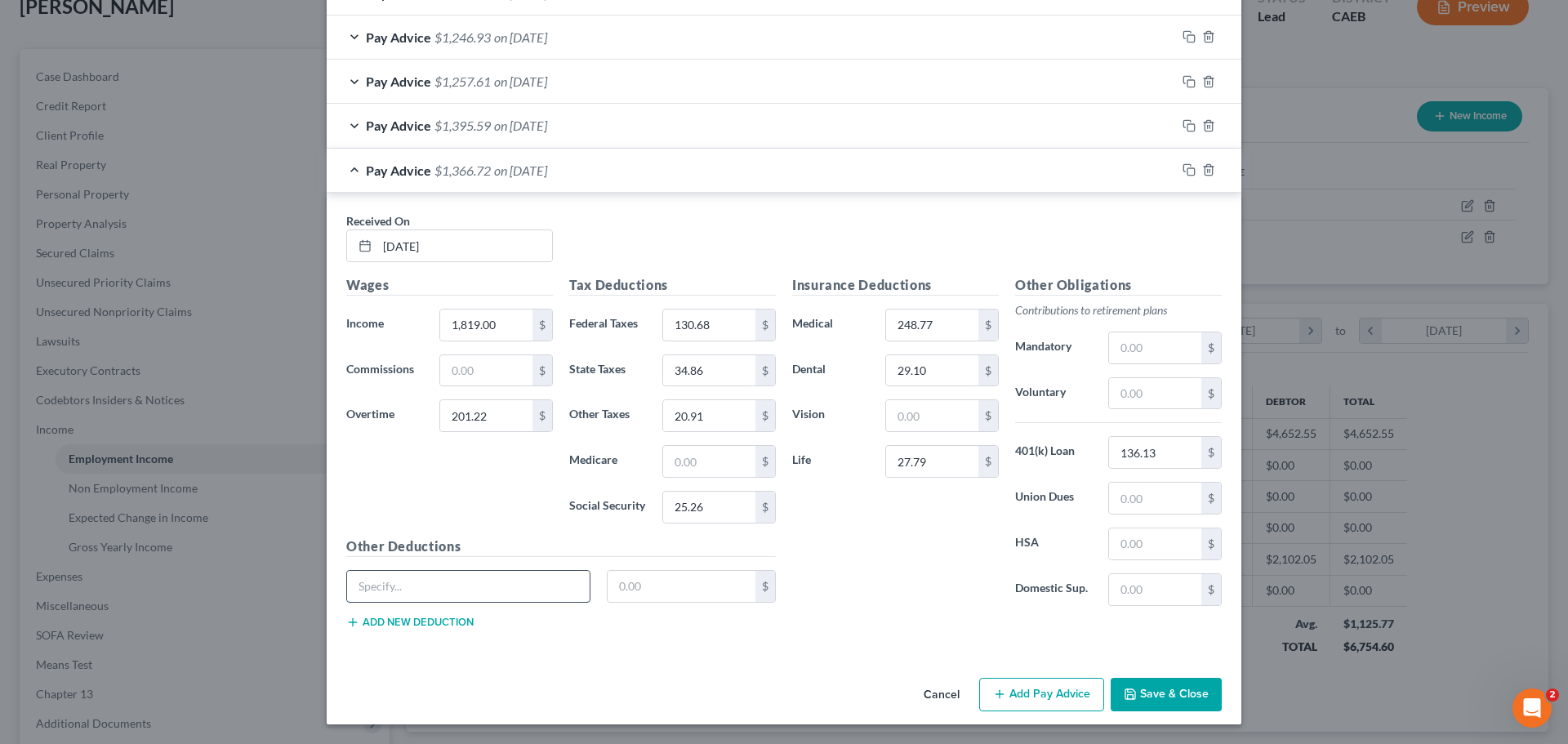
click at [408, 591] on input "text" at bounding box center [468, 586] width 242 height 31
type input "FICA EE"
click at [655, 585] on input "text" at bounding box center [682, 586] width 148 height 31
type input "108.02"
click at [841, 550] on div "Insurance Deductions Medical 248.77 $ Dental 29.10 $ Vision $ Life 27.79 $" at bounding box center [894, 447] width 223 height 344
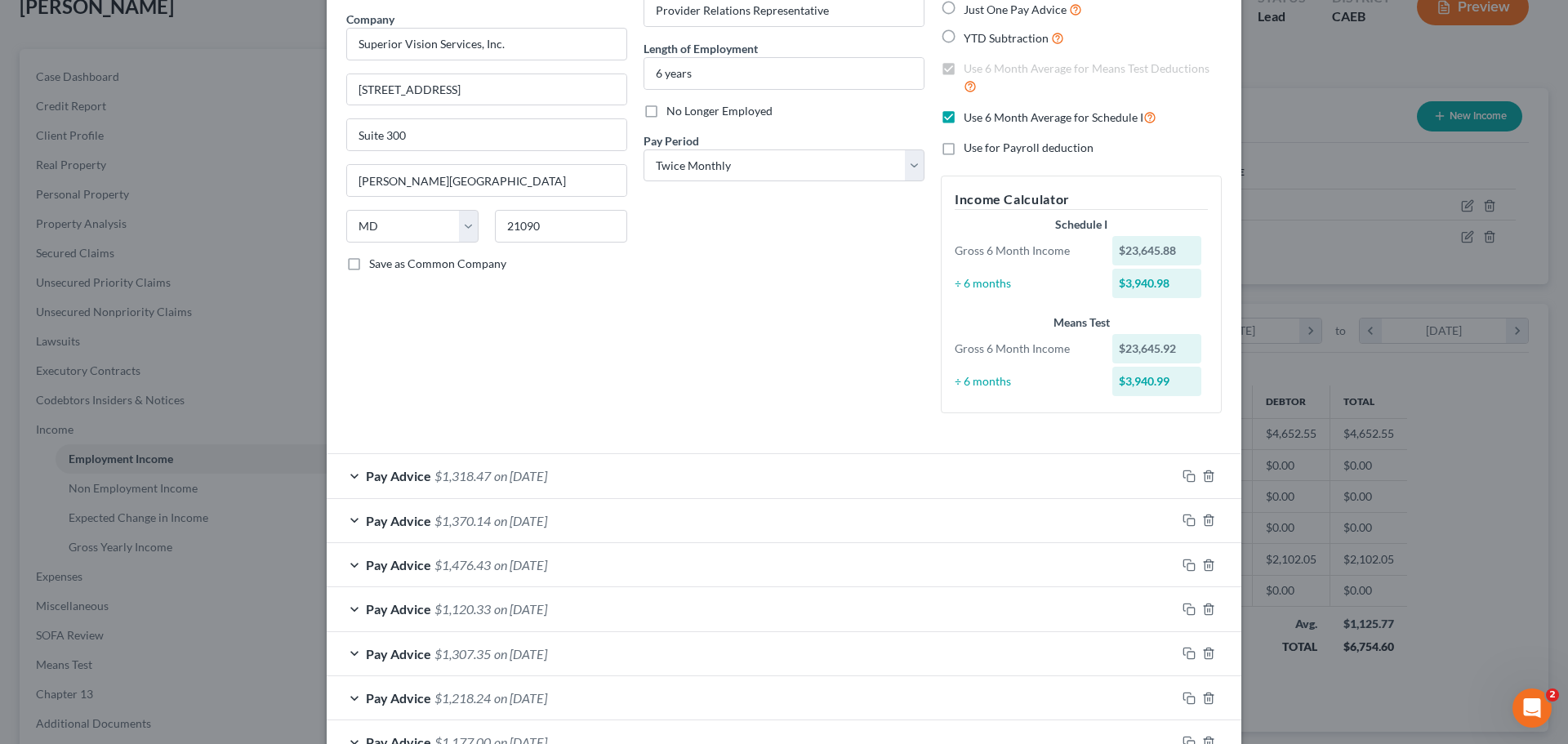
scroll to position [75, 0]
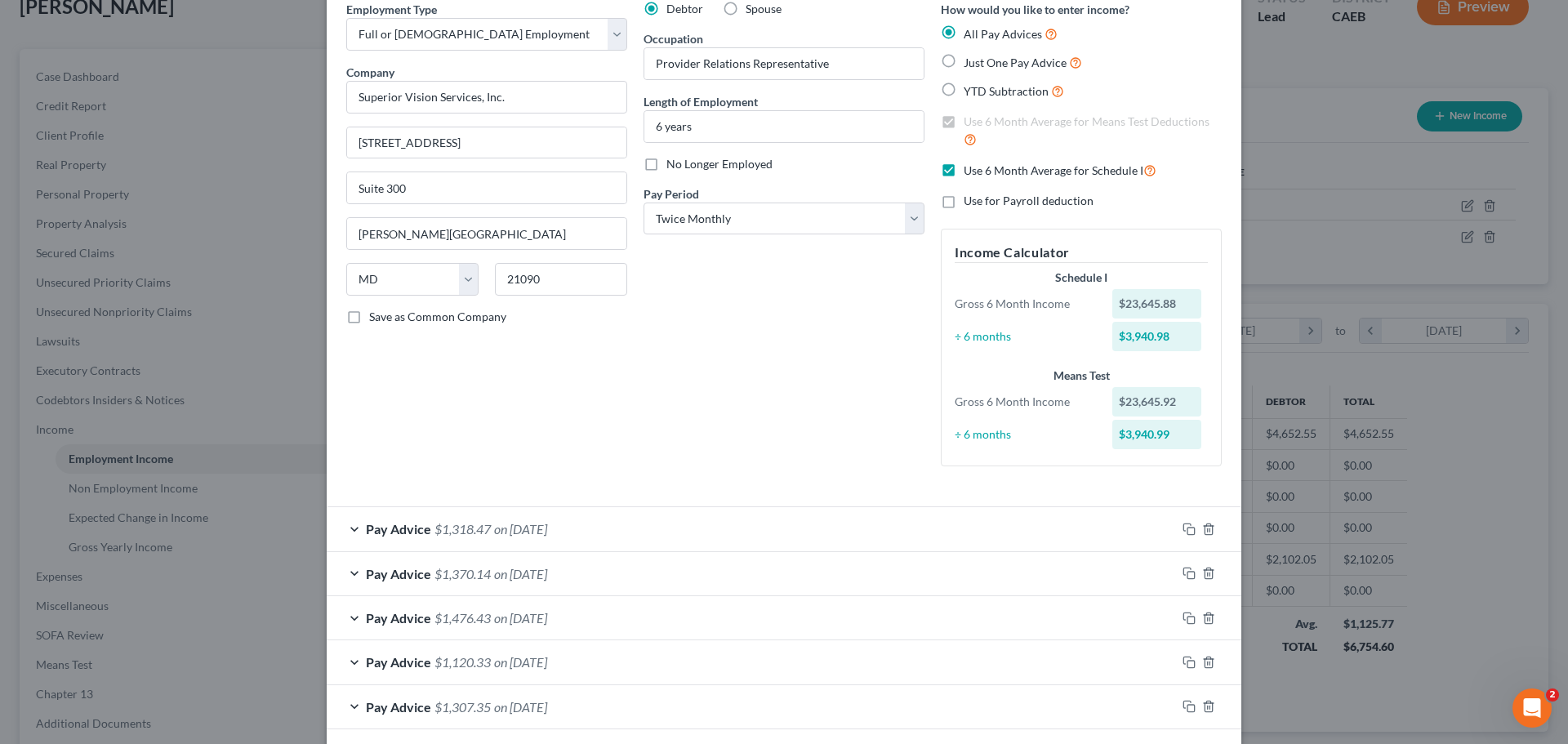
click at [610, 529] on div "Pay Advice $1,318.47 on [DATE]" at bounding box center [751, 528] width 849 height 44
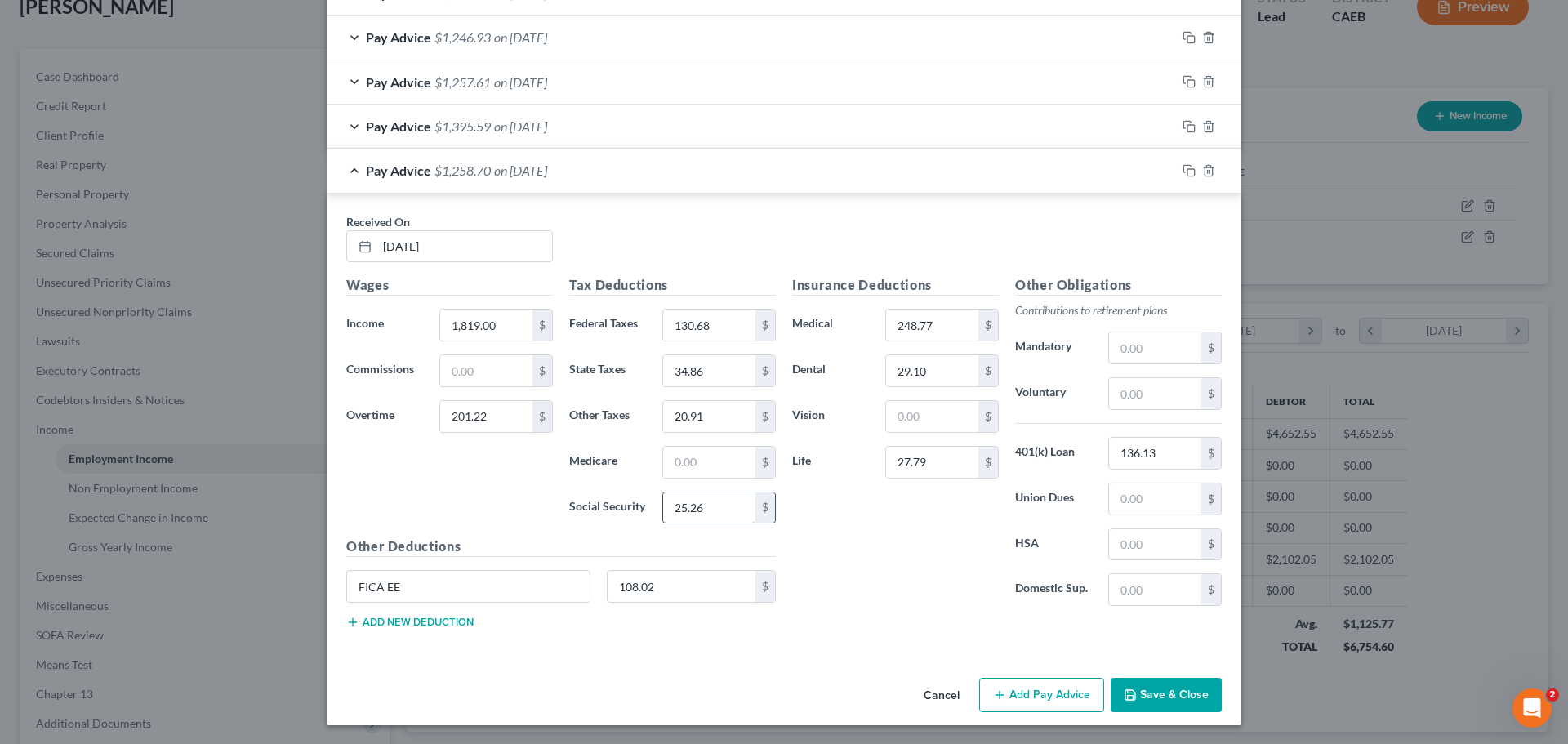
scroll to position [1518, 0]
click at [1031, 696] on button "Add Pay Advice" at bounding box center [1041, 694] width 125 height 35
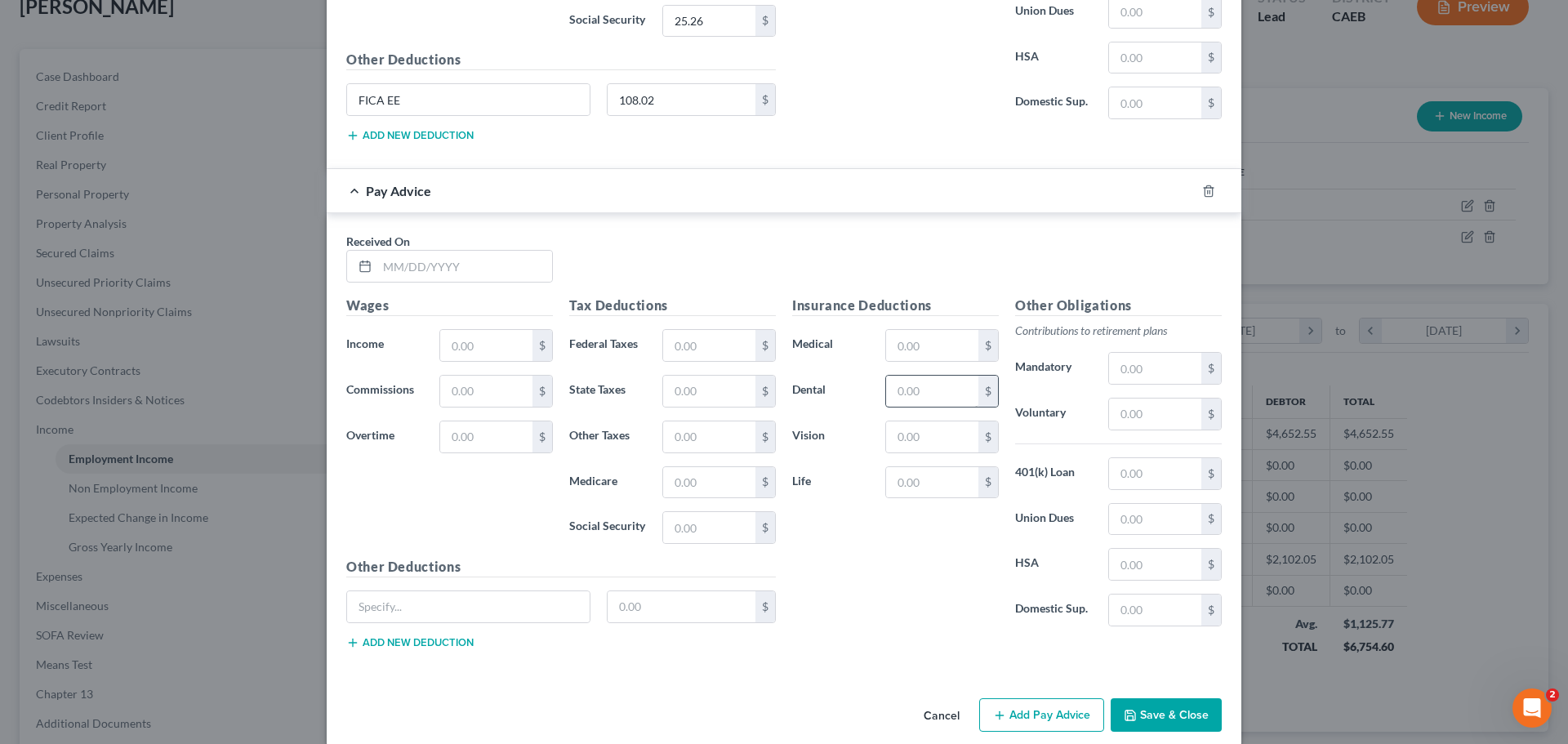
scroll to position [2008, 0]
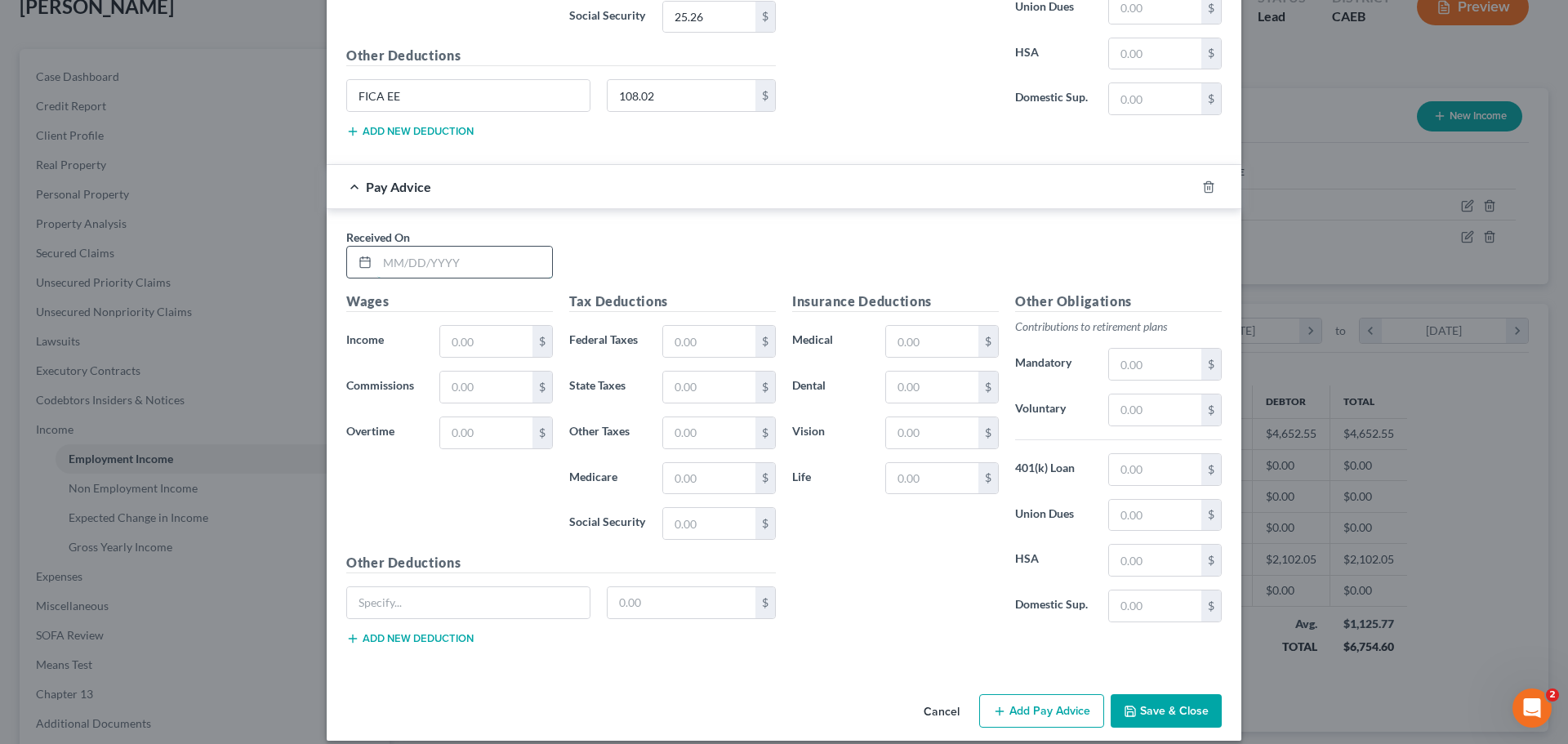
click at [487, 263] on input "text" at bounding box center [464, 262] width 175 height 31
type input "[DATE]"
click at [493, 334] on input "text" at bounding box center [486, 341] width 92 height 31
click at [453, 437] on input "text" at bounding box center [486, 432] width 92 height 31
type input "603.11"
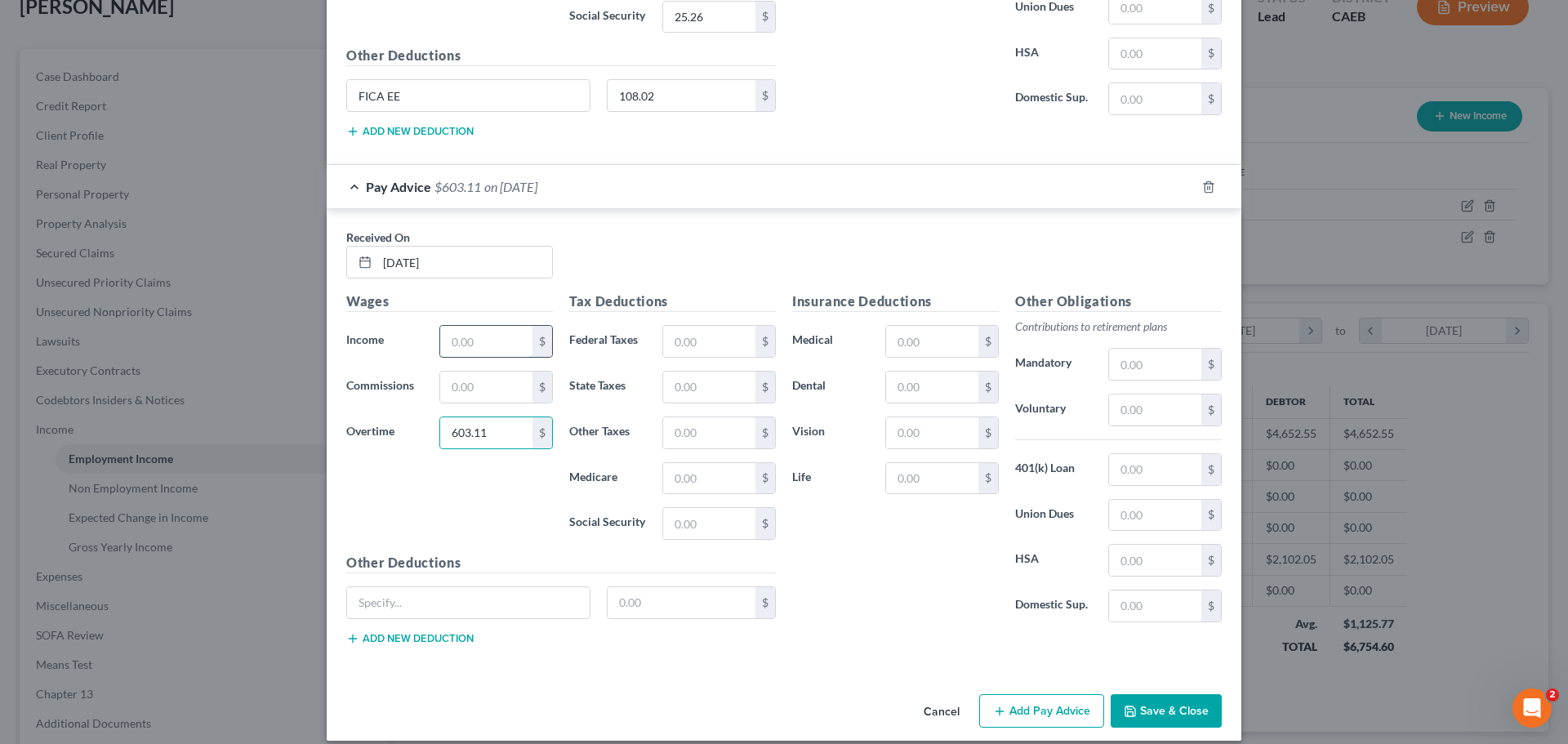
click at [450, 337] on input "text" at bounding box center [486, 341] width 92 height 31
click at [495, 336] on input "16" at bounding box center [486, 341] width 92 height 31
type input "1,854.21"
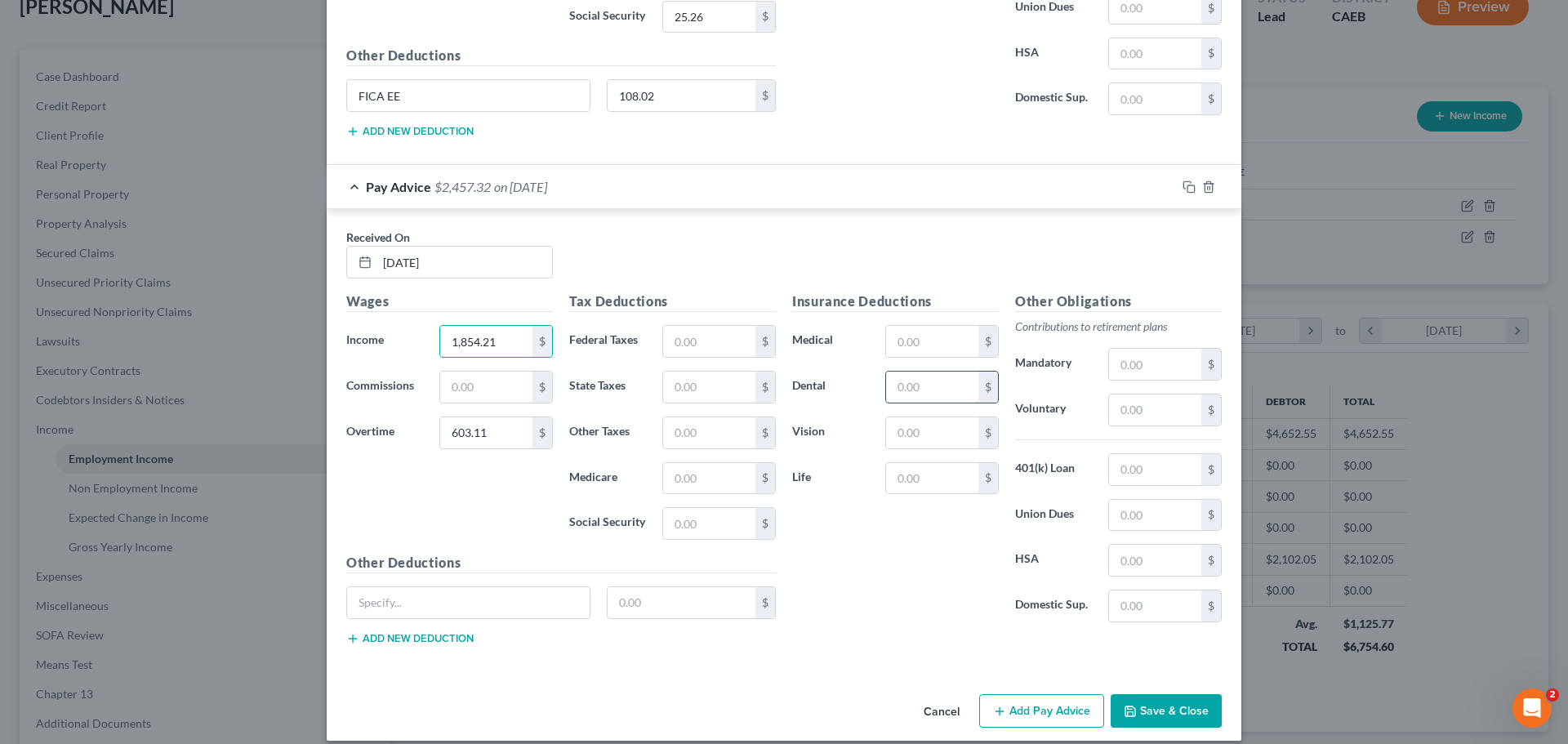
click at [922, 389] on input "text" at bounding box center [932, 387] width 92 height 31
type input "29.10"
click at [914, 340] on input "text" at bounding box center [932, 341] width 92 height 31
type input "248.77"
click at [938, 311] on h5 "Insurance Deductions" at bounding box center [895, 301] width 207 height 20
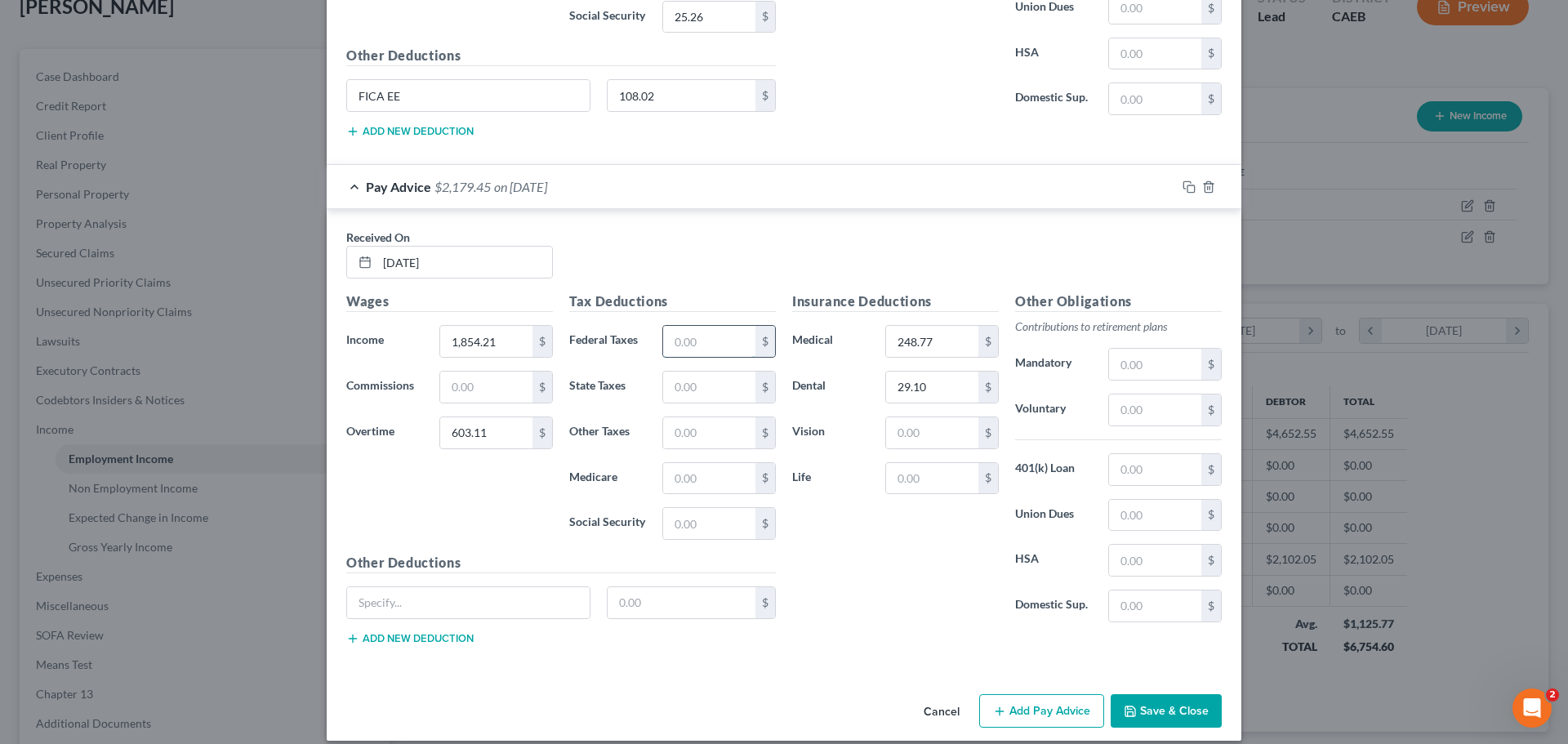
click at [715, 342] on input "text" at bounding box center [709, 341] width 92 height 31
type input "183.13"
click at [692, 392] on input "text" at bounding box center [709, 387] width 92 height 31
click at [437, 602] on input "text" at bounding box center [468, 603] width 242 height 31
type input "FICA EE"
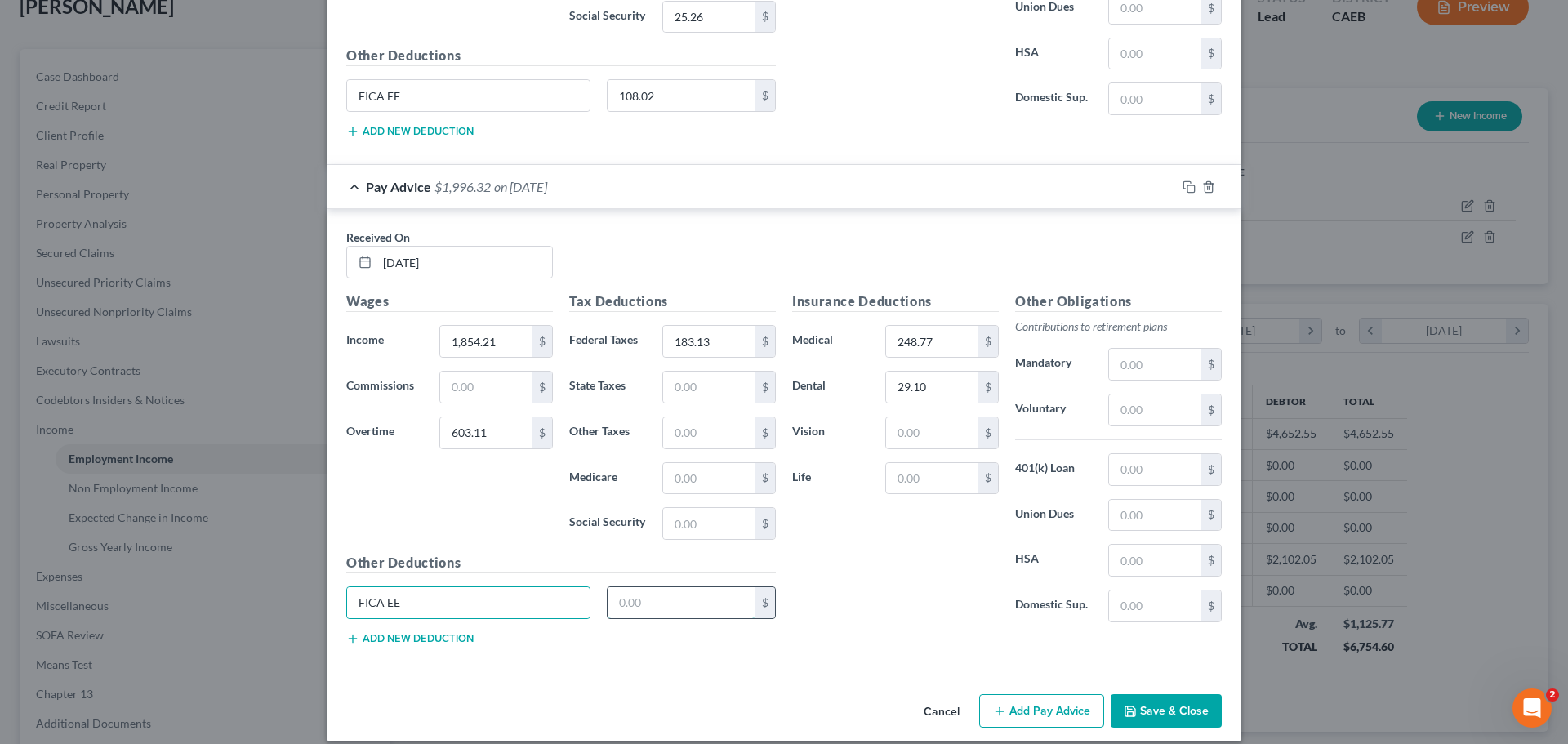
click at [647, 613] on input "text" at bounding box center [682, 603] width 148 height 31
type input "135.13"
click at [685, 383] on input "text" at bounding box center [709, 387] width 92 height 31
type input "31.60"
click at [685, 479] on input "text" at bounding box center [709, 479] width 92 height 31
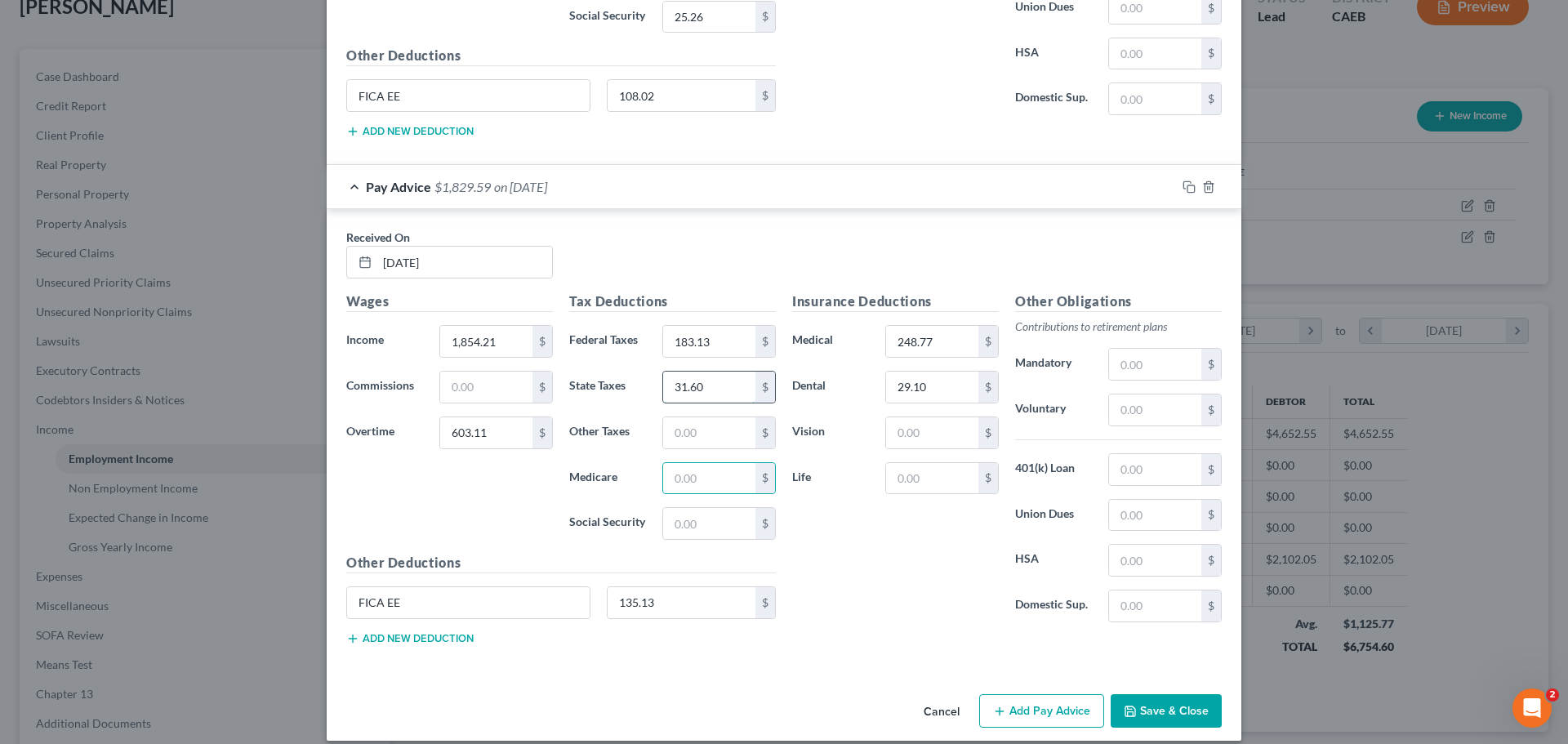
click at [719, 390] on input "31.60" at bounding box center [709, 387] width 92 height 31
click at [715, 488] on input "text" at bounding box center [709, 479] width 92 height 31
click at [668, 527] on input "text" at bounding box center [709, 523] width 92 height 31
type input "31.60"
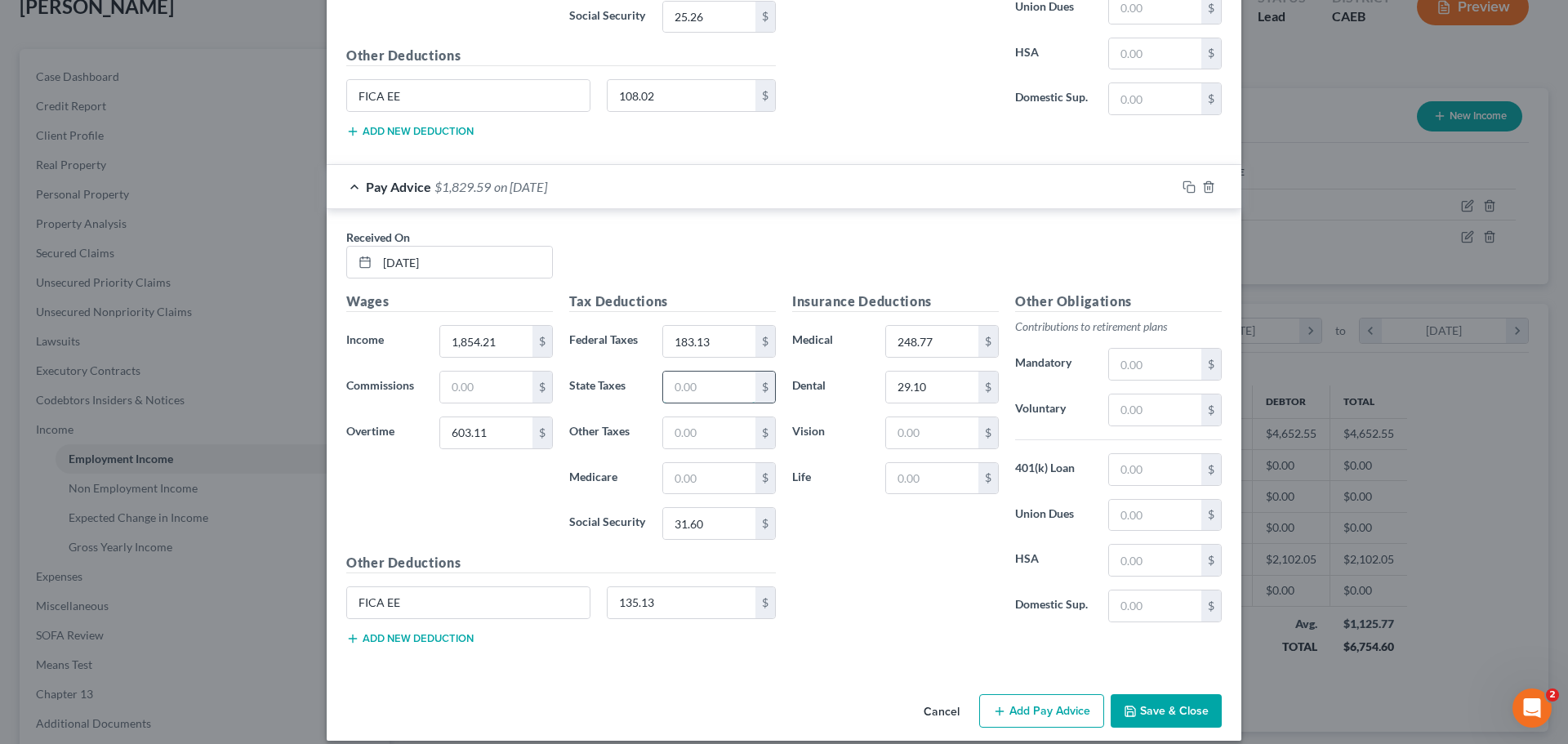
click at [683, 387] on input "text" at bounding box center [709, 387] width 92 height 31
click at [674, 530] on input "31.60" at bounding box center [709, 523] width 92 height 31
click at [674, 529] on input "31.60" at bounding box center [709, 523] width 92 height 31
click at [672, 524] on input "31.60" at bounding box center [709, 523] width 92 height 31
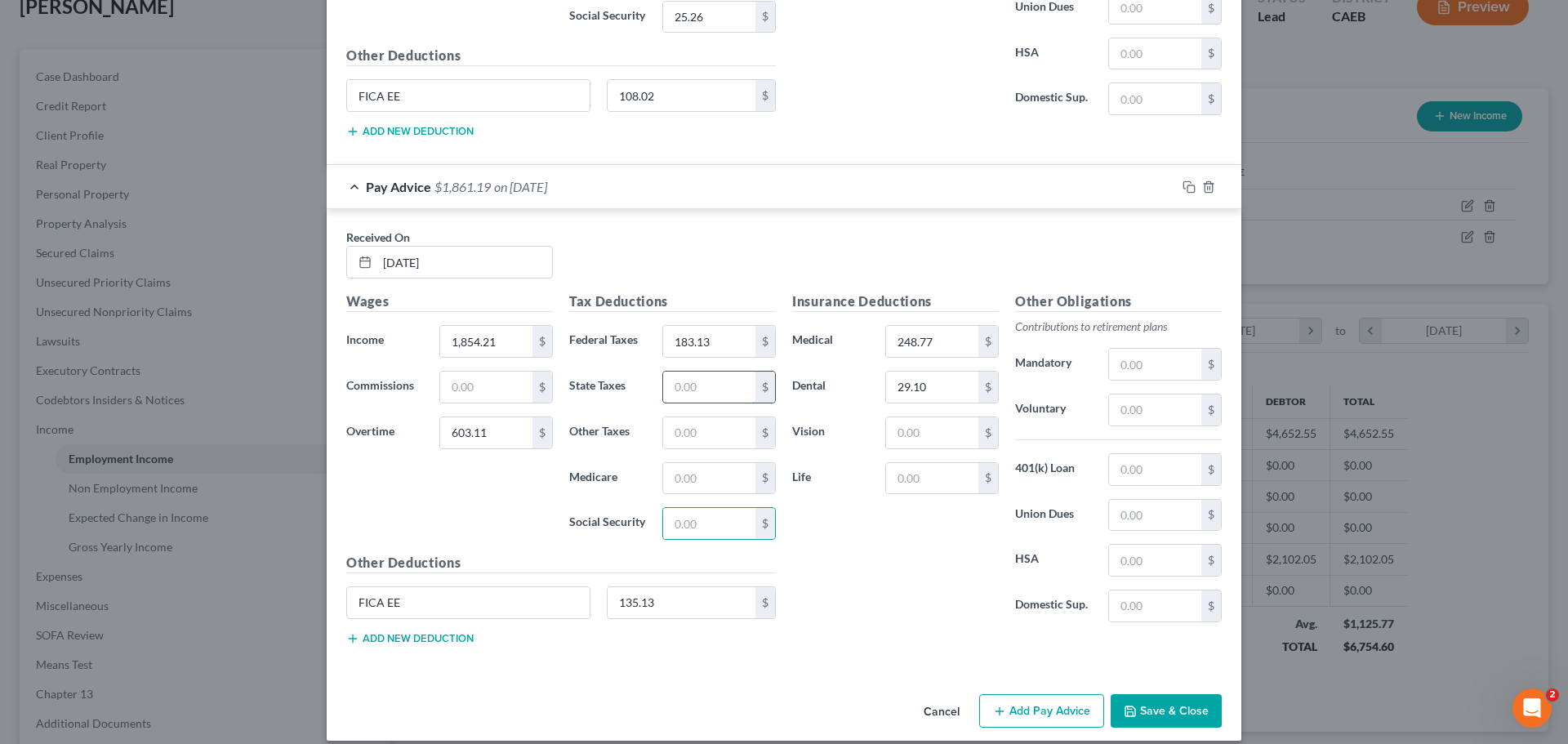
click at [695, 381] on input "text" at bounding box center [709, 387] width 92 height 31
type input "63.30"
click at [697, 434] on input "text" at bounding box center [709, 432] width 92 height 31
type input "31.60"
click at [699, 532] on input "text" at bounding box center [709, 523] width 92 height 31
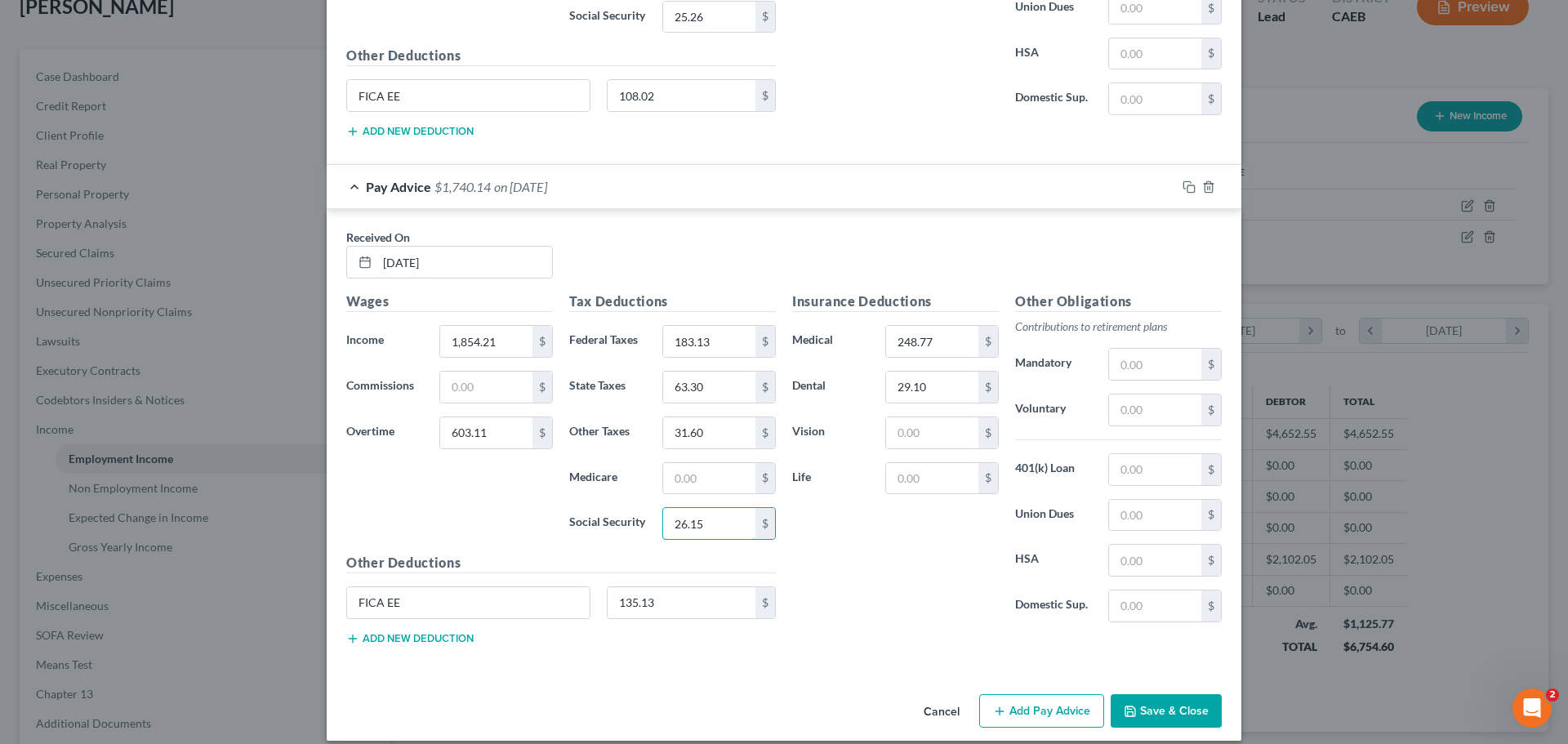
type input "26.15"
click at [799, 542] on div "Insurance Deductions Medical 248.77 $ Dental 29.10 $ Vision $ Life $" at bounding box center [894, 463] width 223 height 344
click at [957, 477] on input "text" at bounding box center [932, 479] width 92 height 31
type input "27.79"
click at [1117, 469] on input "text" at bounding box center [1155, 470] width 92 height 31
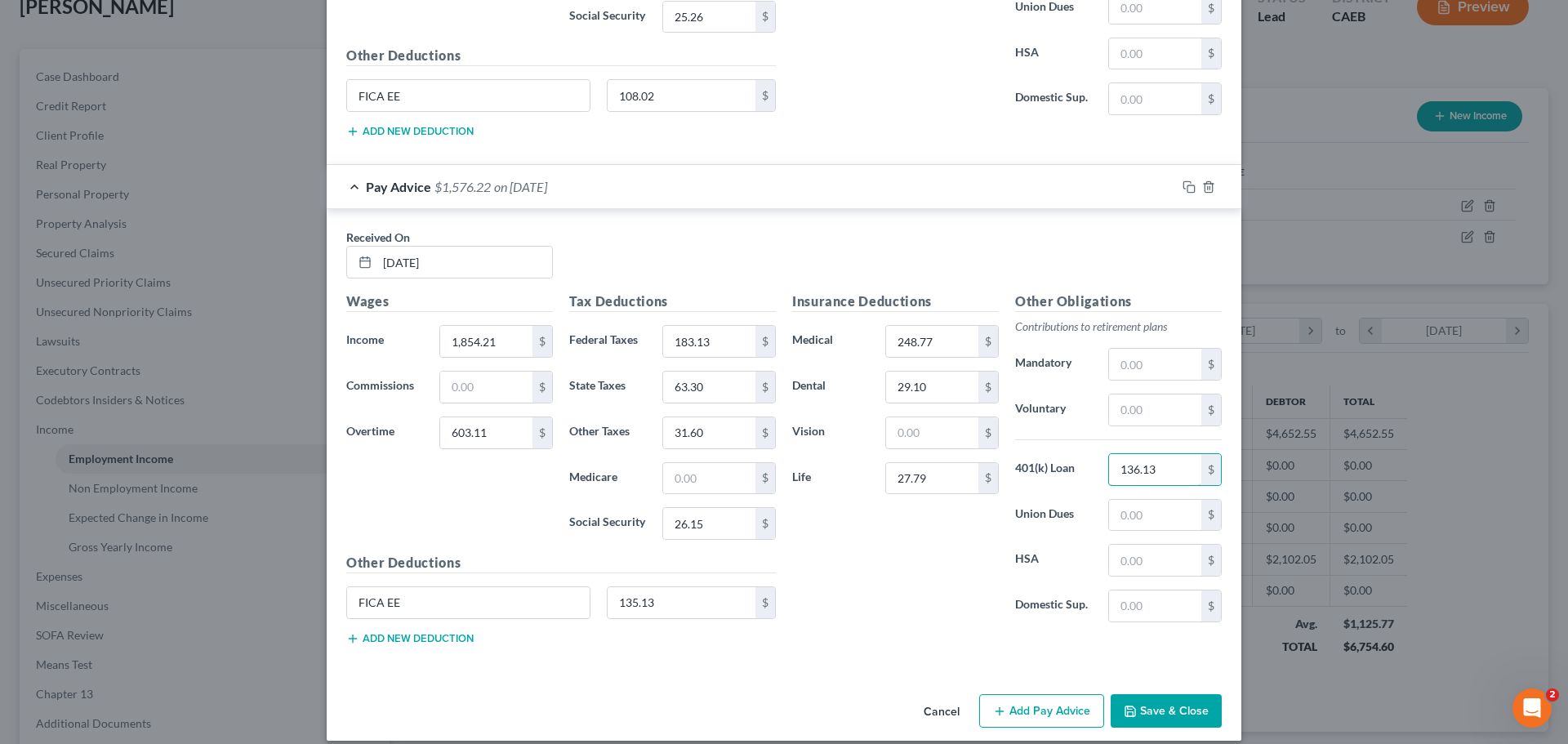
type input "136.13"
click at [803, 573] on div "Insurance Deductions Medical 248.77 $ Dental 29.10 $ Vision $ Life 27.79 $" at bounding box center [894, 463] width 223 height 344
click at [999, 713] on icon "button" at bounding box center [999, 711] width 13 height 13
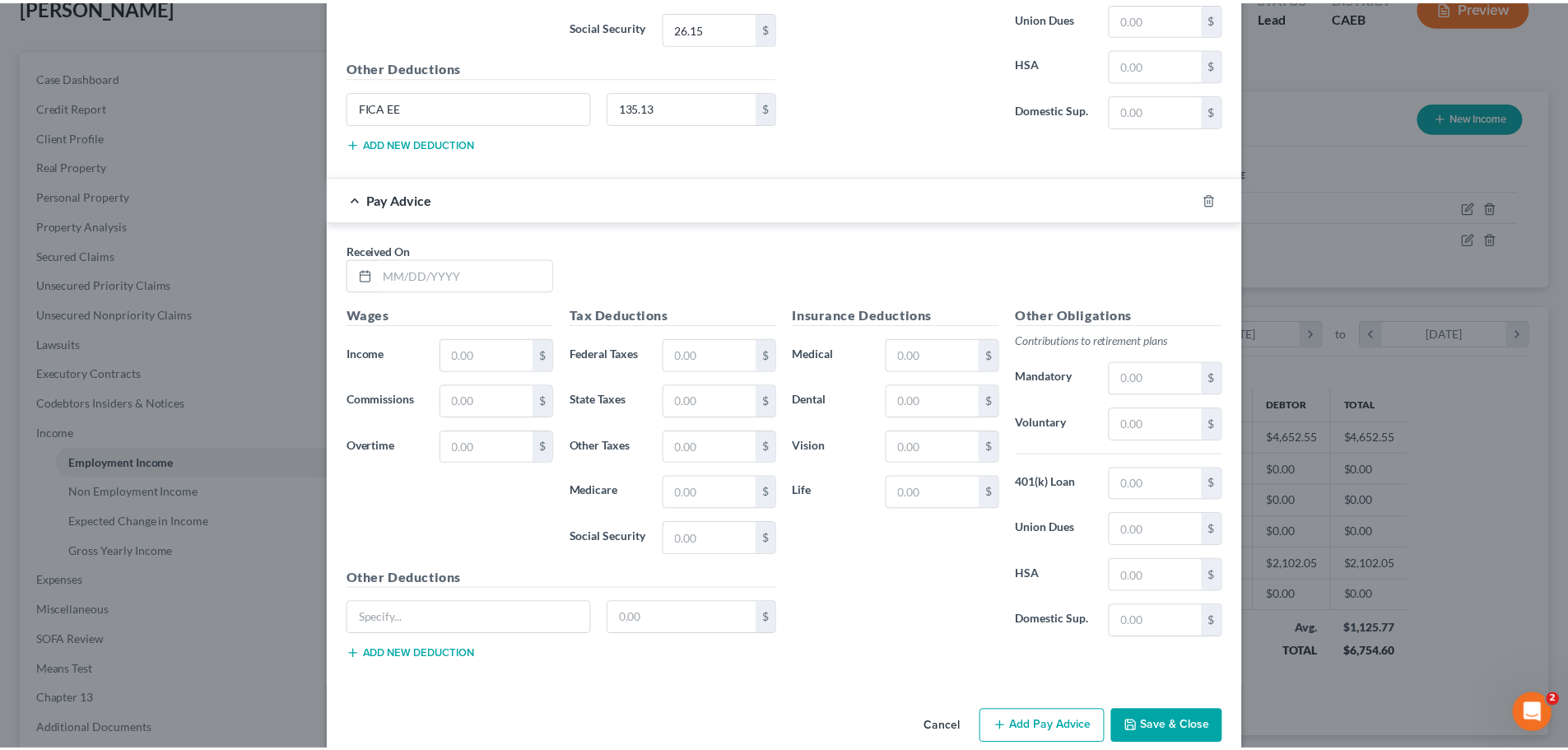
scroll to position [2553, 0]
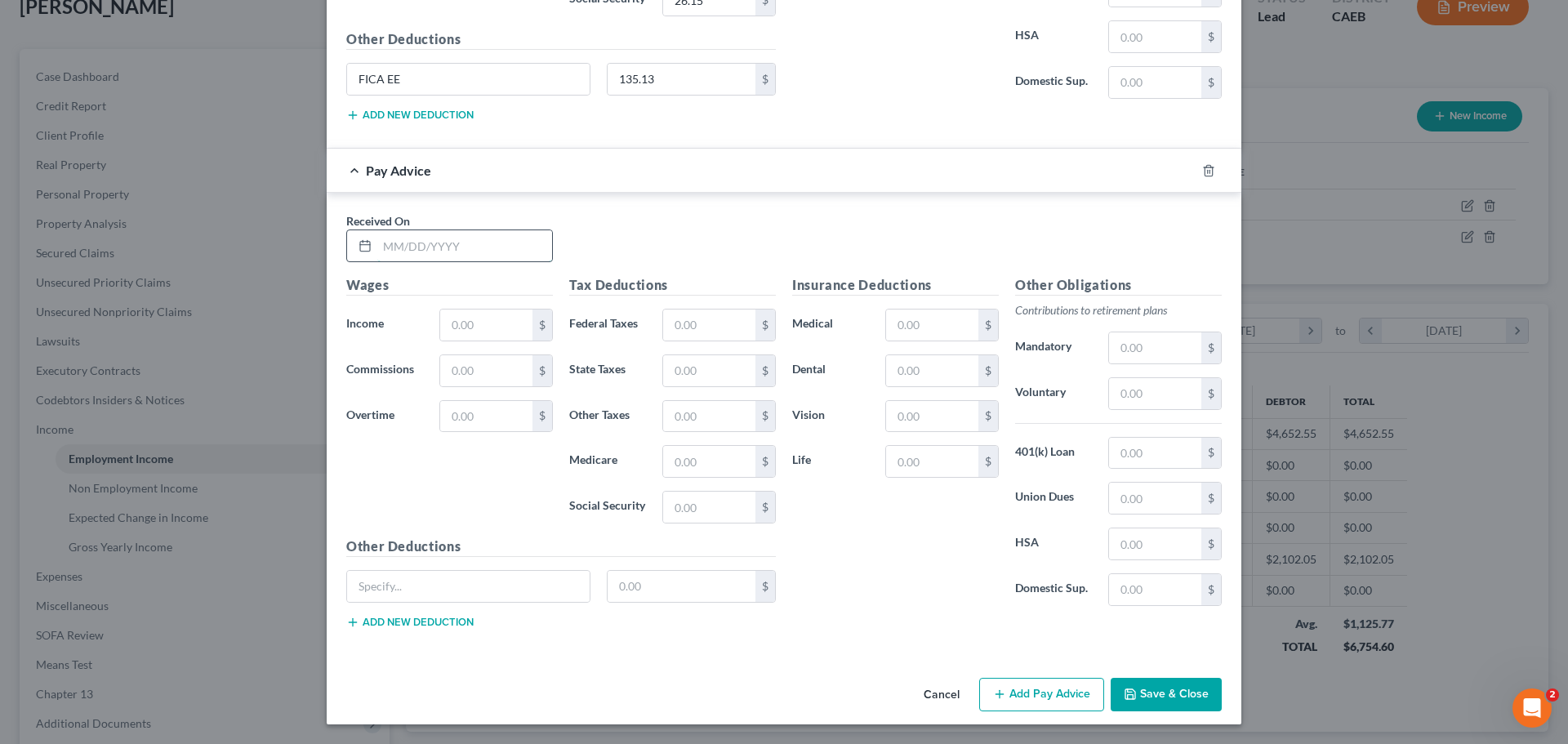
click at [429, 238] on input "text" at bounding box center [464, 245] width 175 height 31
type input "[DATE]"
click at [500, 327] on input "text" at bounding box center [486, 325] width 92 height 31
type input "1,819.00"
click at [482, 418] on input "text" at bounding box center [486, 416] width 92 height 31
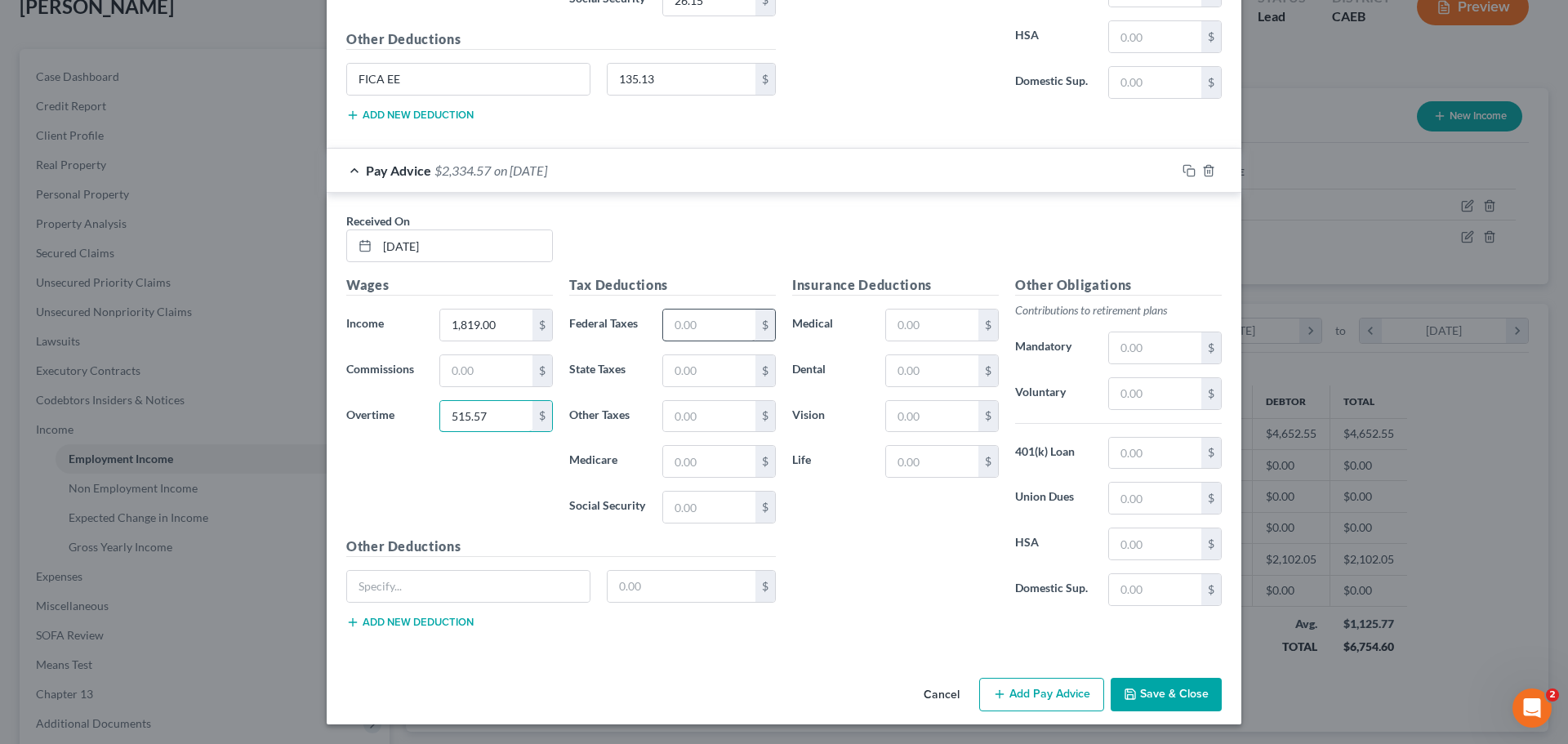
type input "515.57"
click at [690, 320] on input "text" at bounding box center [709, 325] width 92 height 31
click at [938, 378] on input "text" at bounding box center [932, 370] width 92 height 31
click at [907, 325] on input "text" at bounding box center [932, 325] width 92 height 31
type input "248.77"
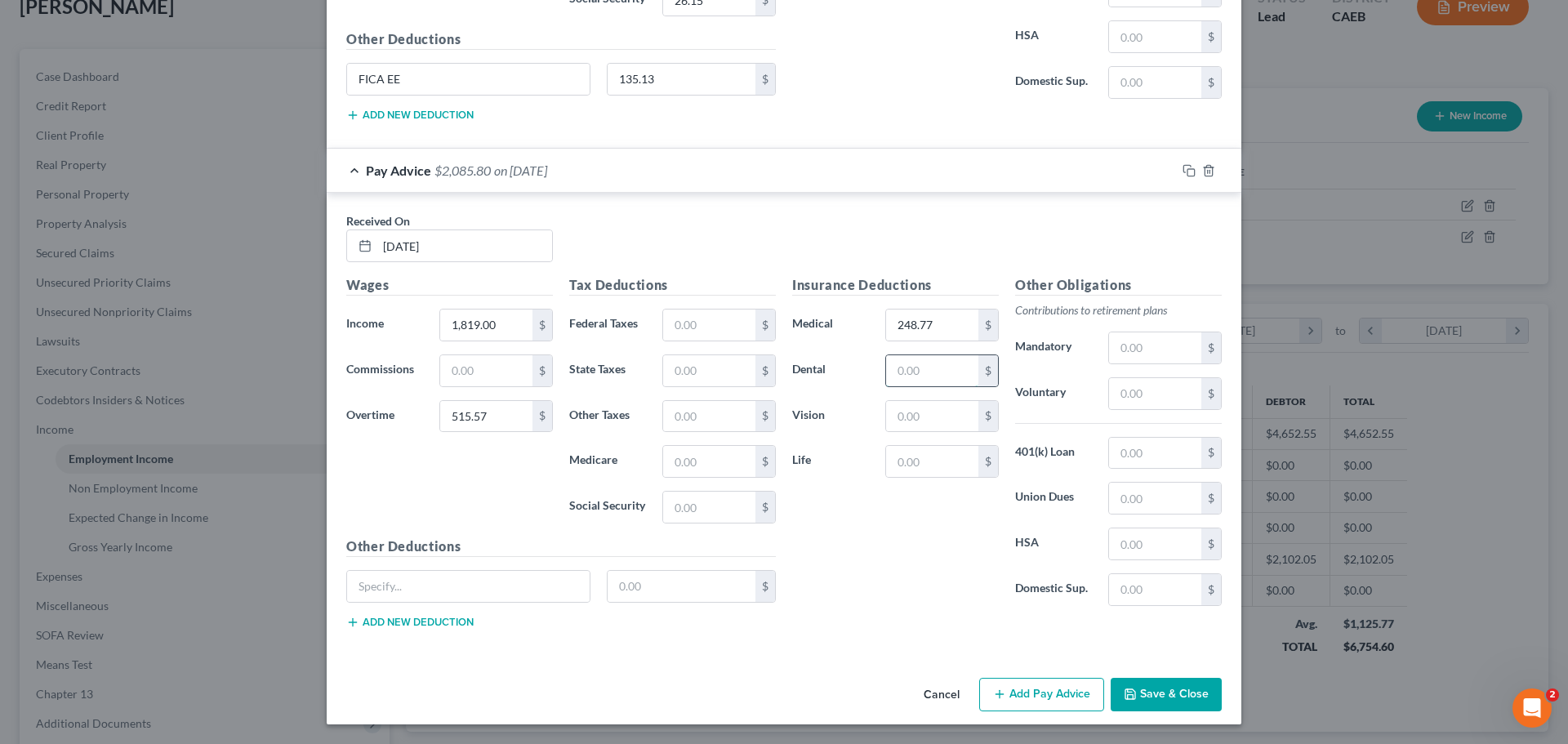
click at [919, 367] on input "text" at bounding box center [932, 370] width 92 height 31
type input "29.10"
click at [876, 526] on div "Insurance Deductions Medical 248.77 $ Dental 29.10 $ Vision $ Life $" at bounding box center [894, 447] width 223 height 344
click at [715, 328] on input "text" at bounding box center [709, 325] width 92 height 31
type input "168.40"
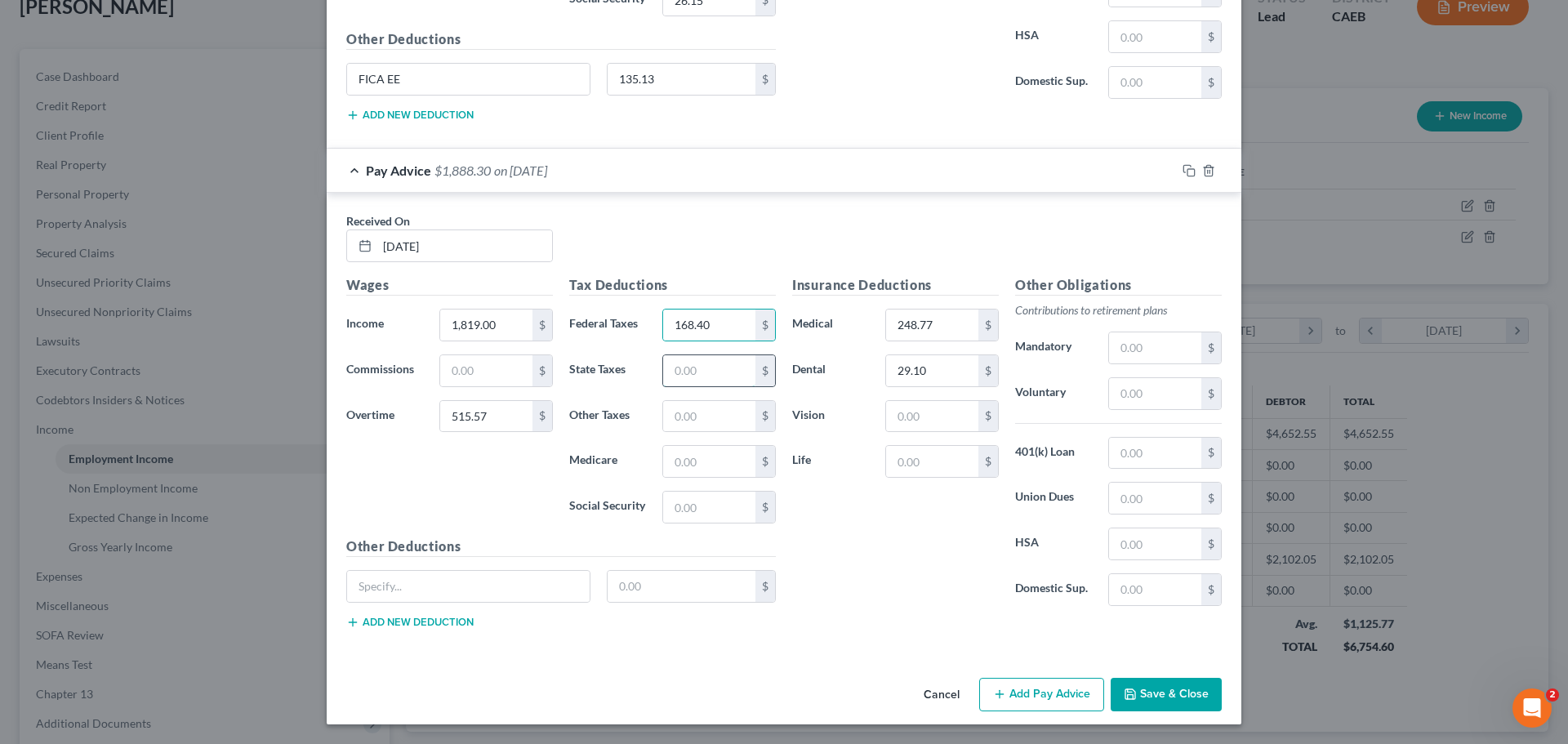
click at [729, 360] on input "text" at bounding box center [709, 370] width 92 height 31
type input "55.20"
click at [692, 414] on input "text" at bounding box center [709, 416] width 92 height 31
type input "29.82"
click at [704, 464] on input "text" at bounding box center [709, 461] width 92 height 31
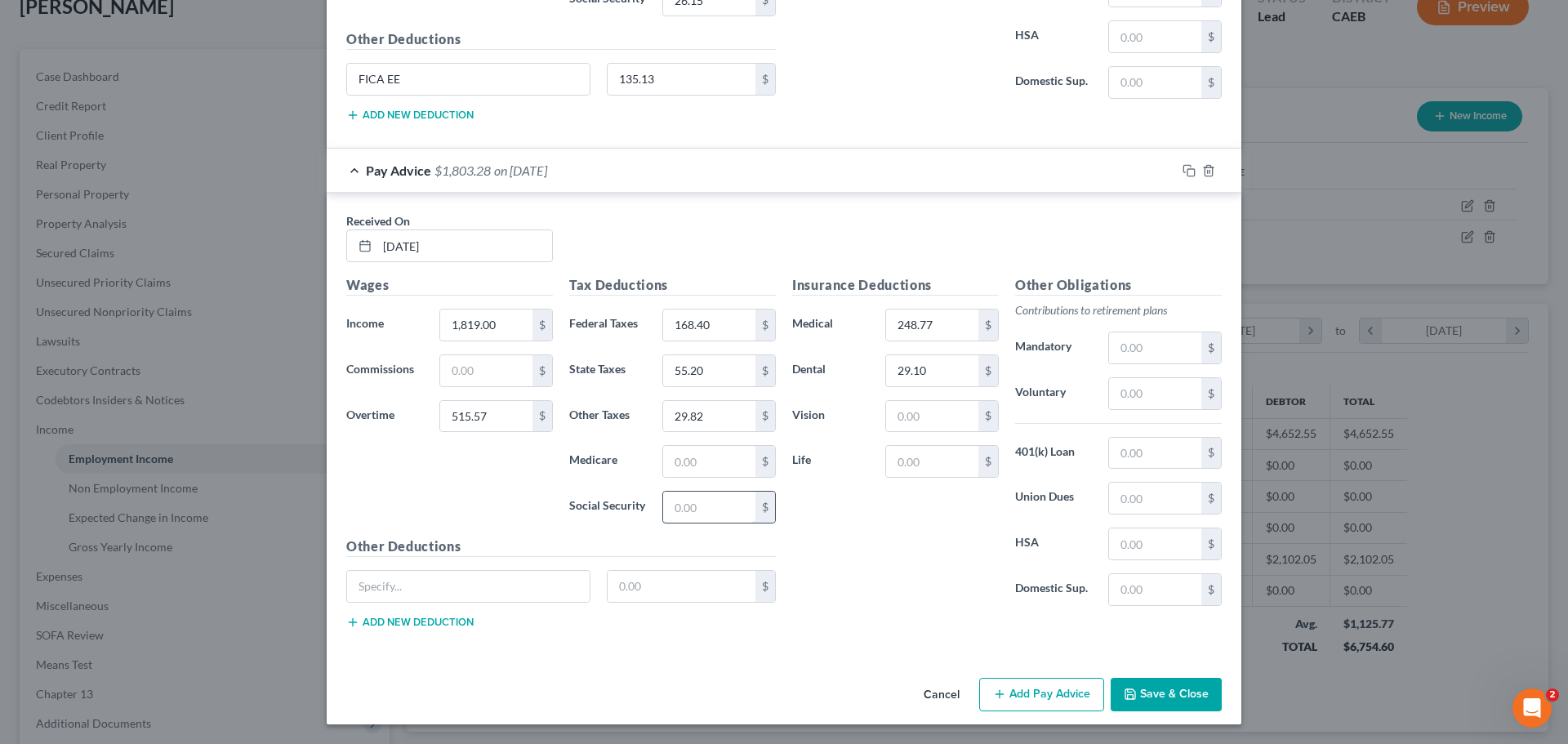
click at [682, 508] on input "text" at bounding box center [709, 507] width 92 height 31
type input "24.68"
click at [492, 576] on input "text" at bounding box center [468, 586] width 242 height 31
type input "FICA EE"
drag, startPoint x: 635, startPoint y: 595, endPoint x: 636, endPoint y: 587, distance: 8.1
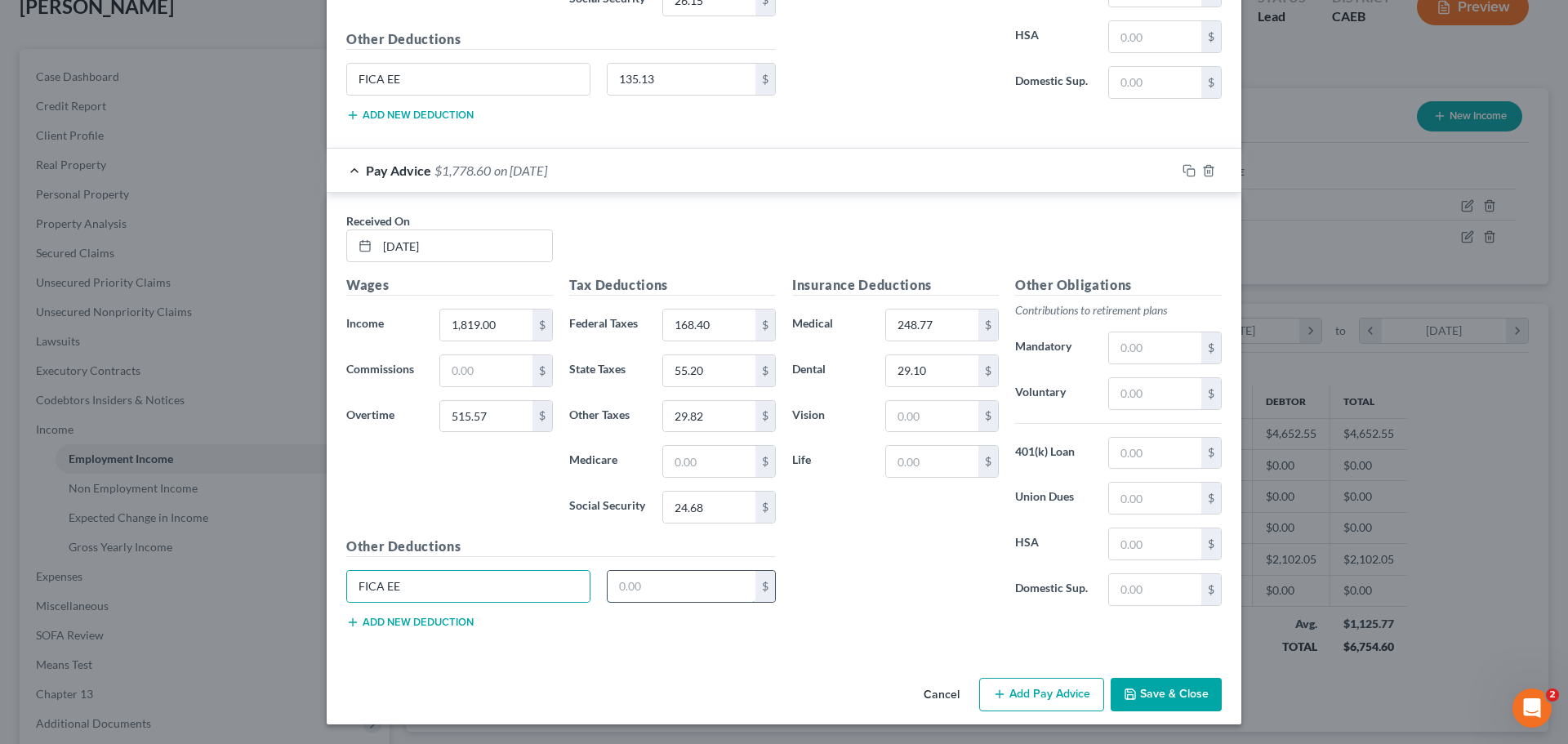
click at [635, 594] on input "text" at bounding box center [682, 586] width 148 height 31
type input "127.51"
click at [1139, 456] on input "text" at bounding box center [1155, 453] width 92 height 31
type input "136.13"
click at [913, 464] on input "text" at bounding box center [932, 461] width 92 height 31
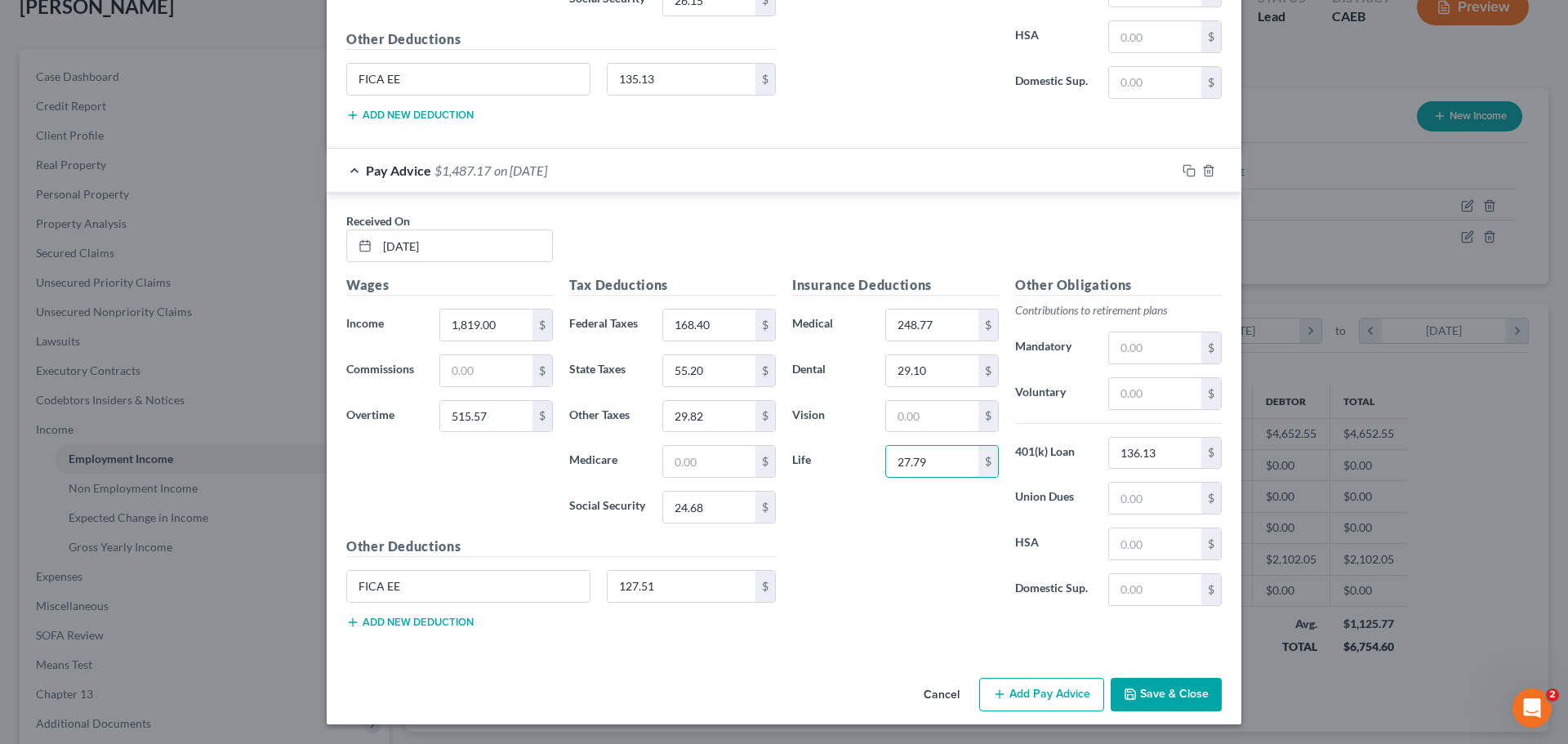
type input "27.79"
click at [886, 510] on div "Insurance Deductions Medical 248.77 $ Dental 29.10 $ Vision $ Life 27.79 $" at bounding box center [894, 447] width 223 height 344
click at [1136, 687] on button "Save & Close" at bounding box center [1165, 695] width 111 height 35
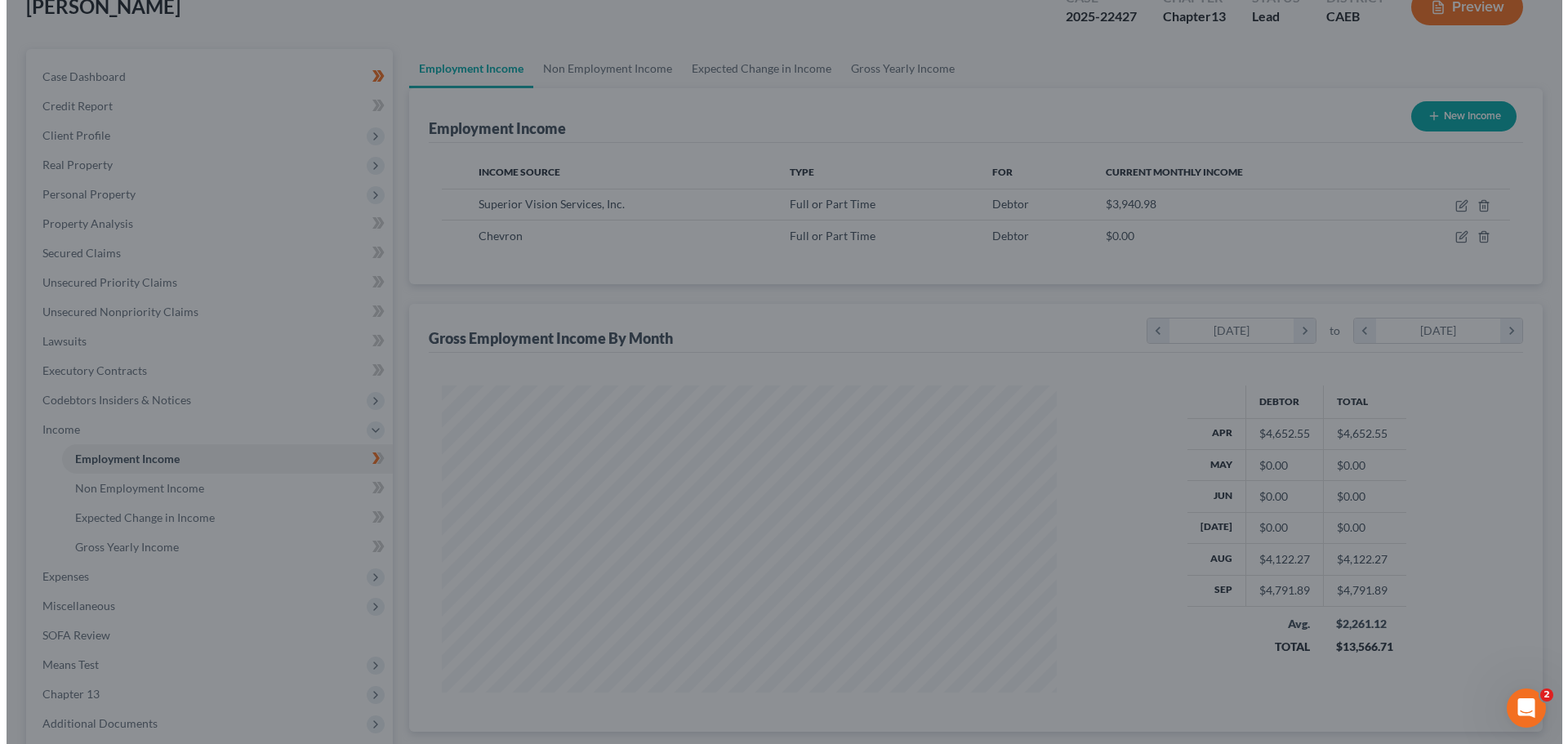
scroll to position [816639, 815890]
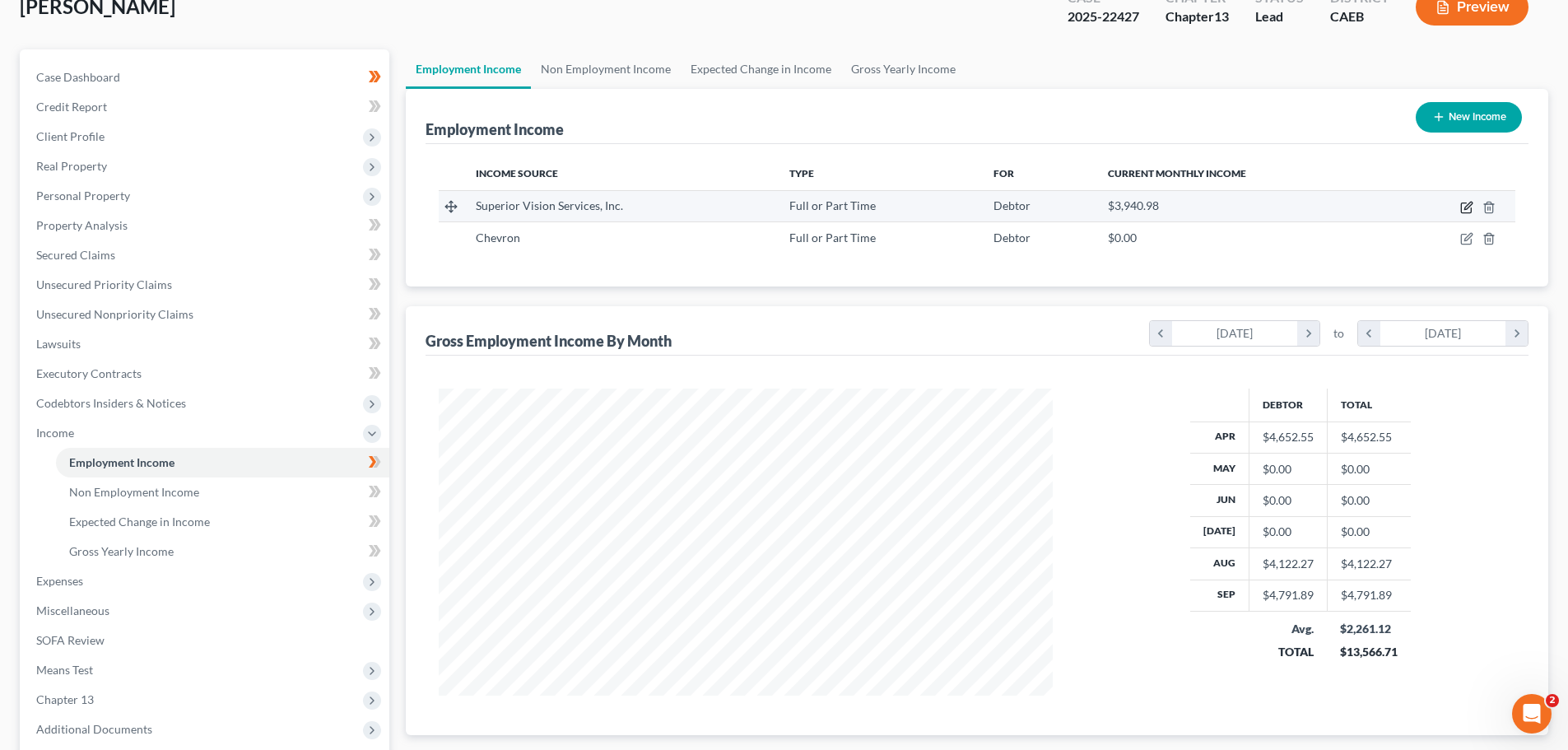
click at [1465, 207] on icon "button" at bounding box center [1466, 208] width 13 height 13
select select "0"
select select "21"
select select "1"
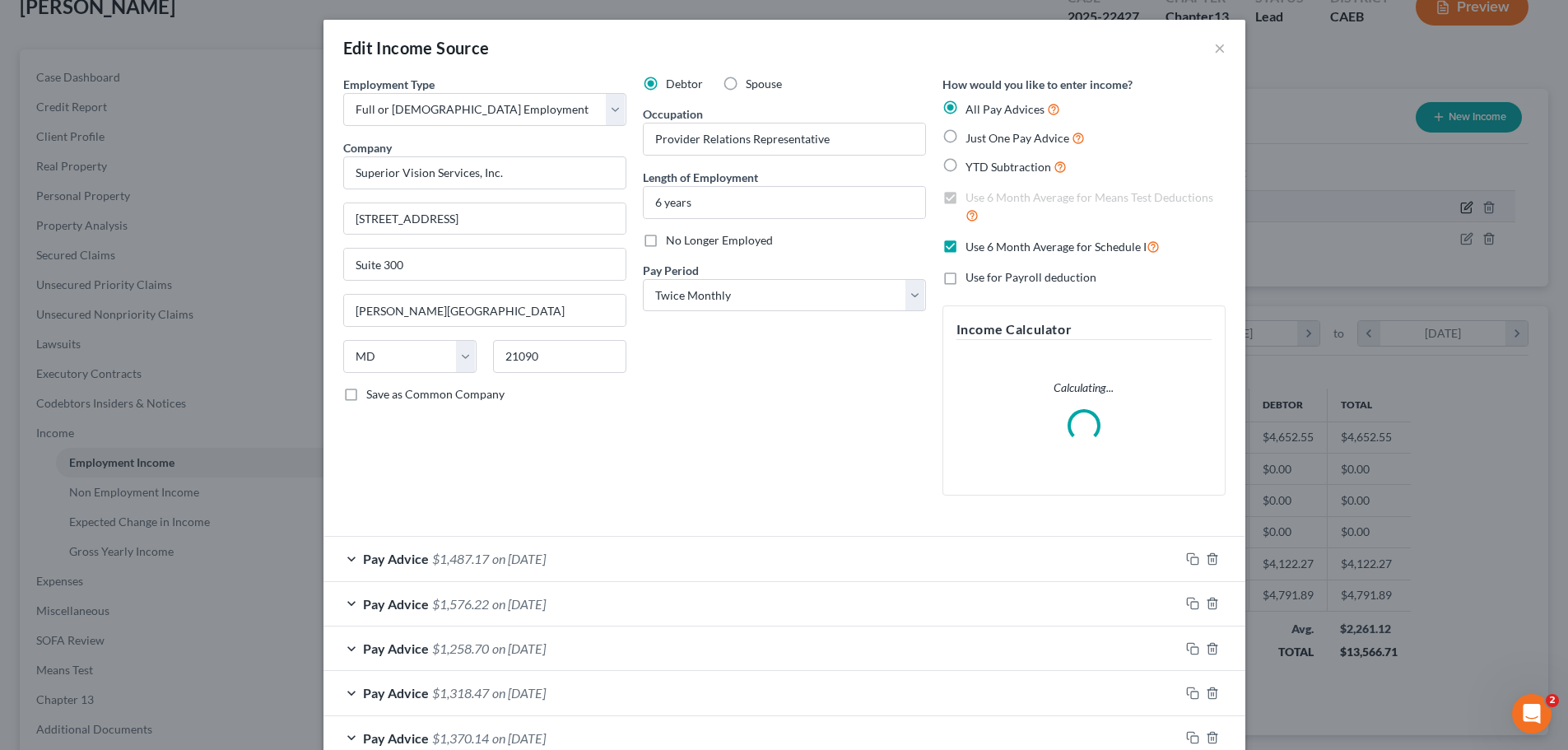
scroll to position [310, 653]
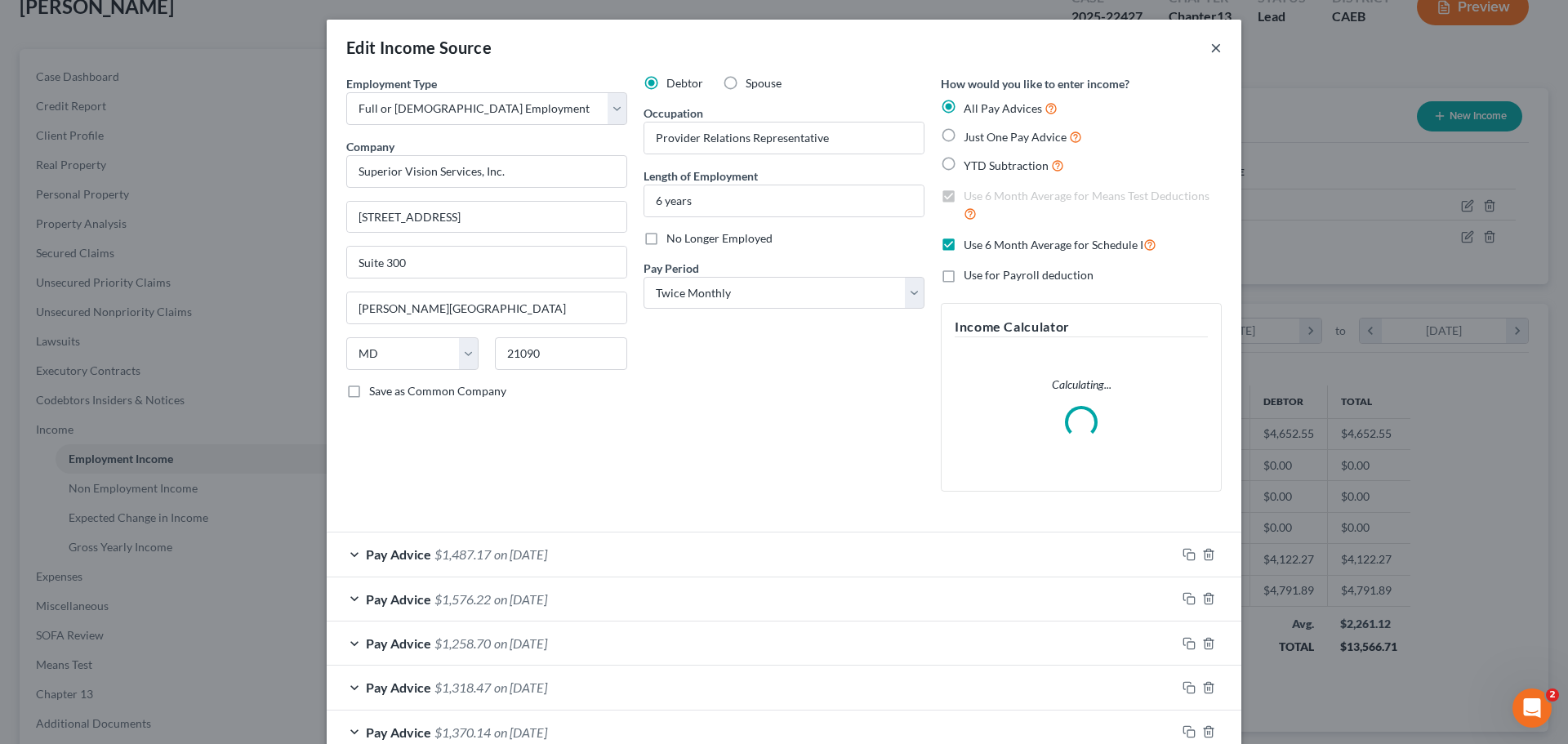
click at [1212, 44] on button "×" at bounding box center [1216, 47] width 12 height 20
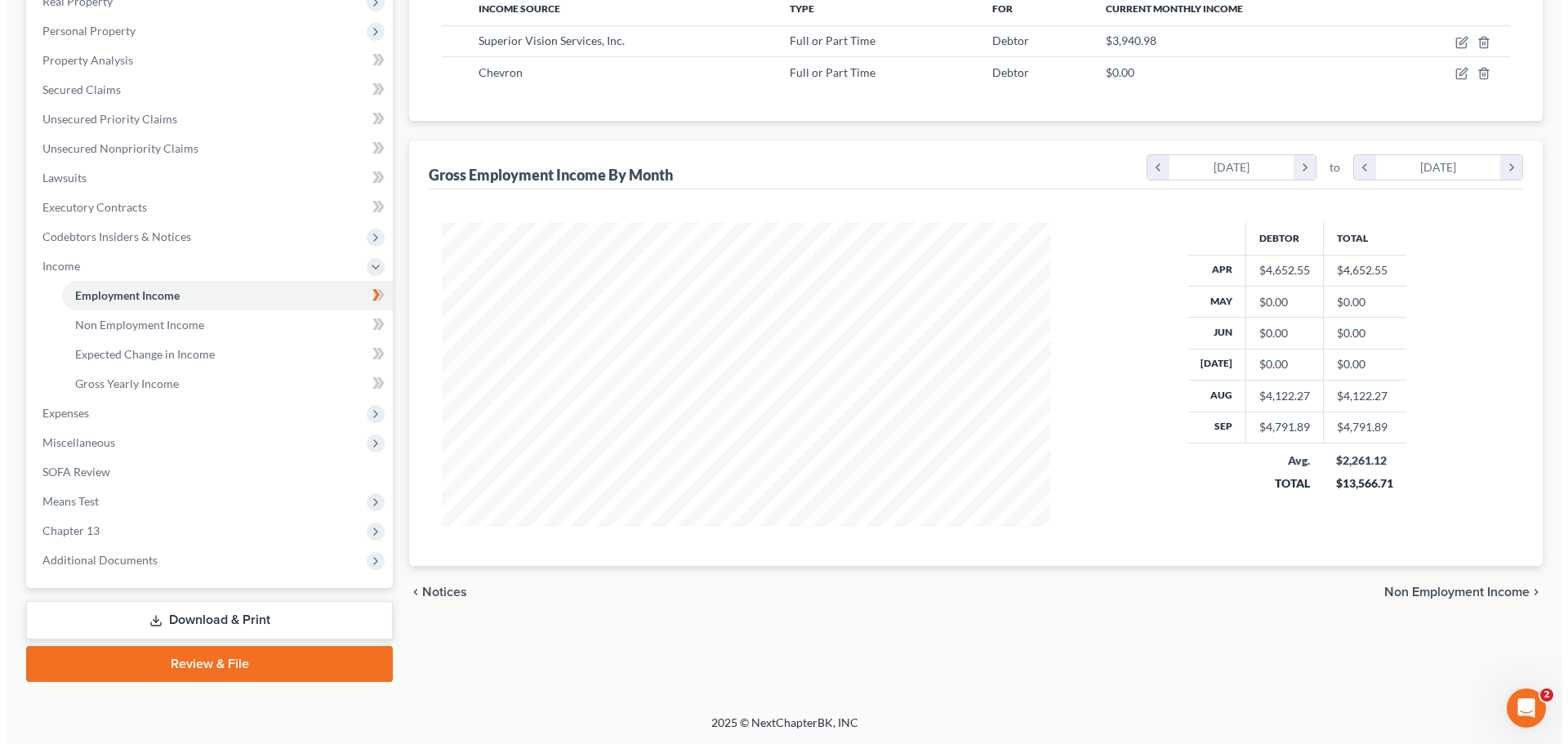
scroll to position [0, 0]
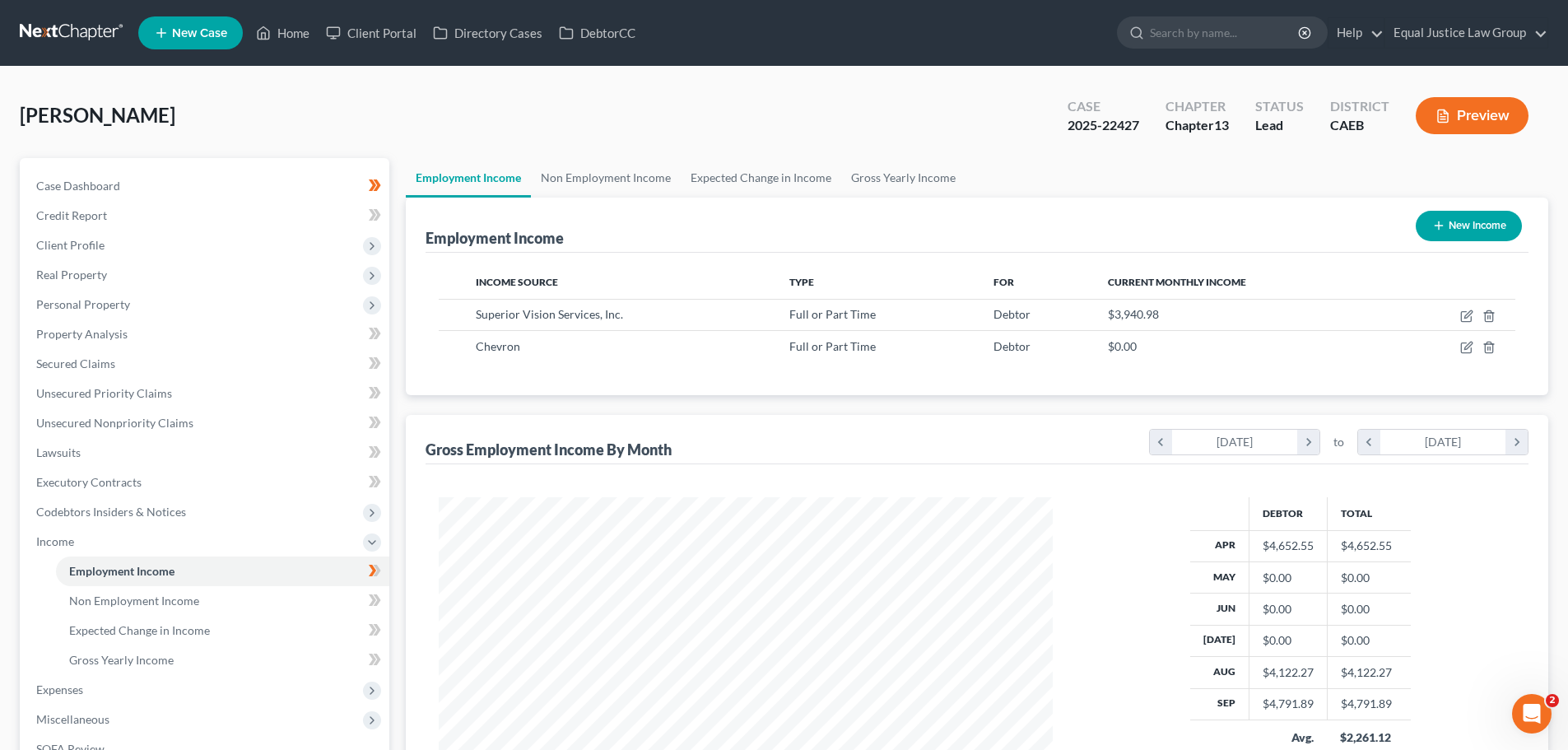
click at [1468, 105] on button "Preview" at bounding box center [1472, 115] width 113 height 37
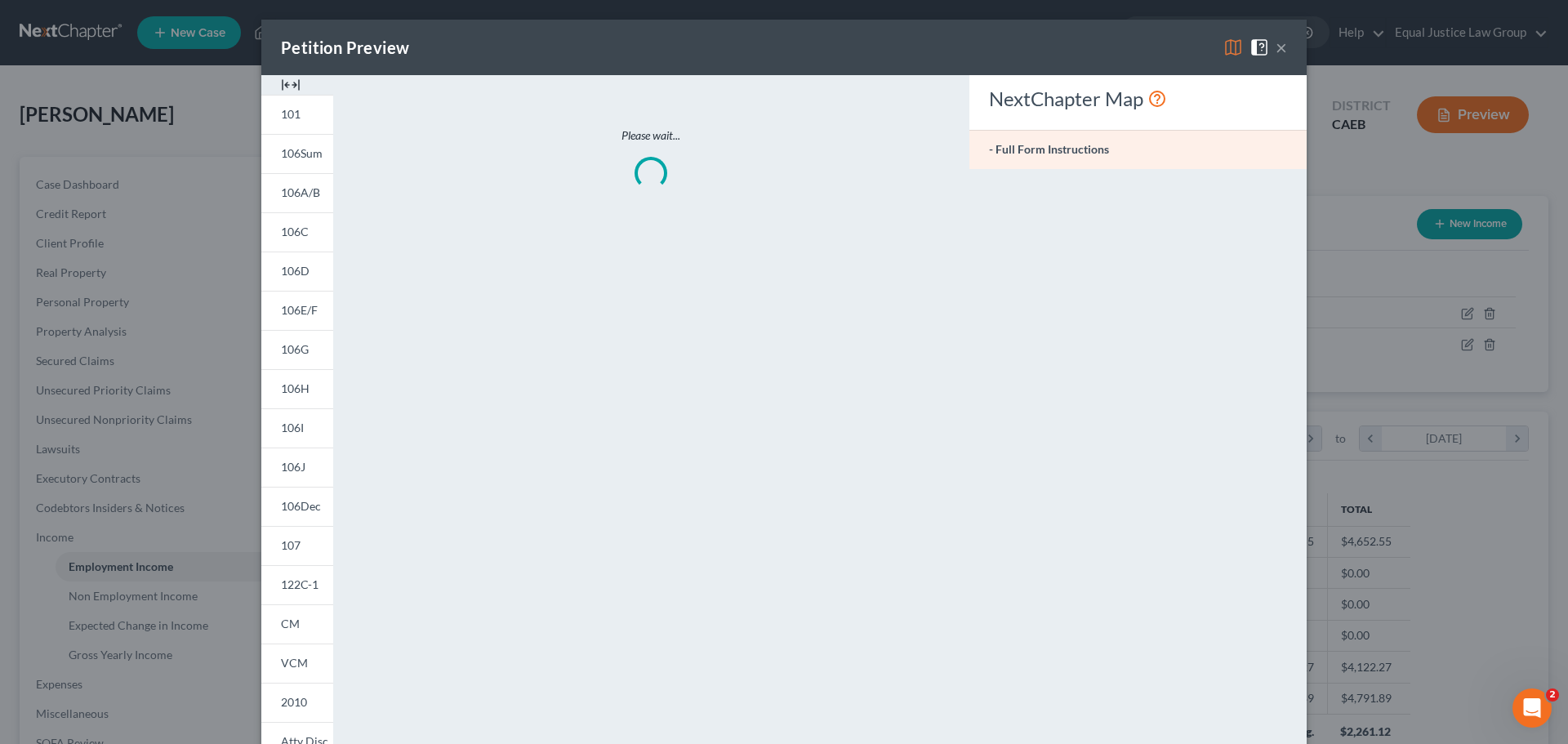
scroll to position [307, 648]
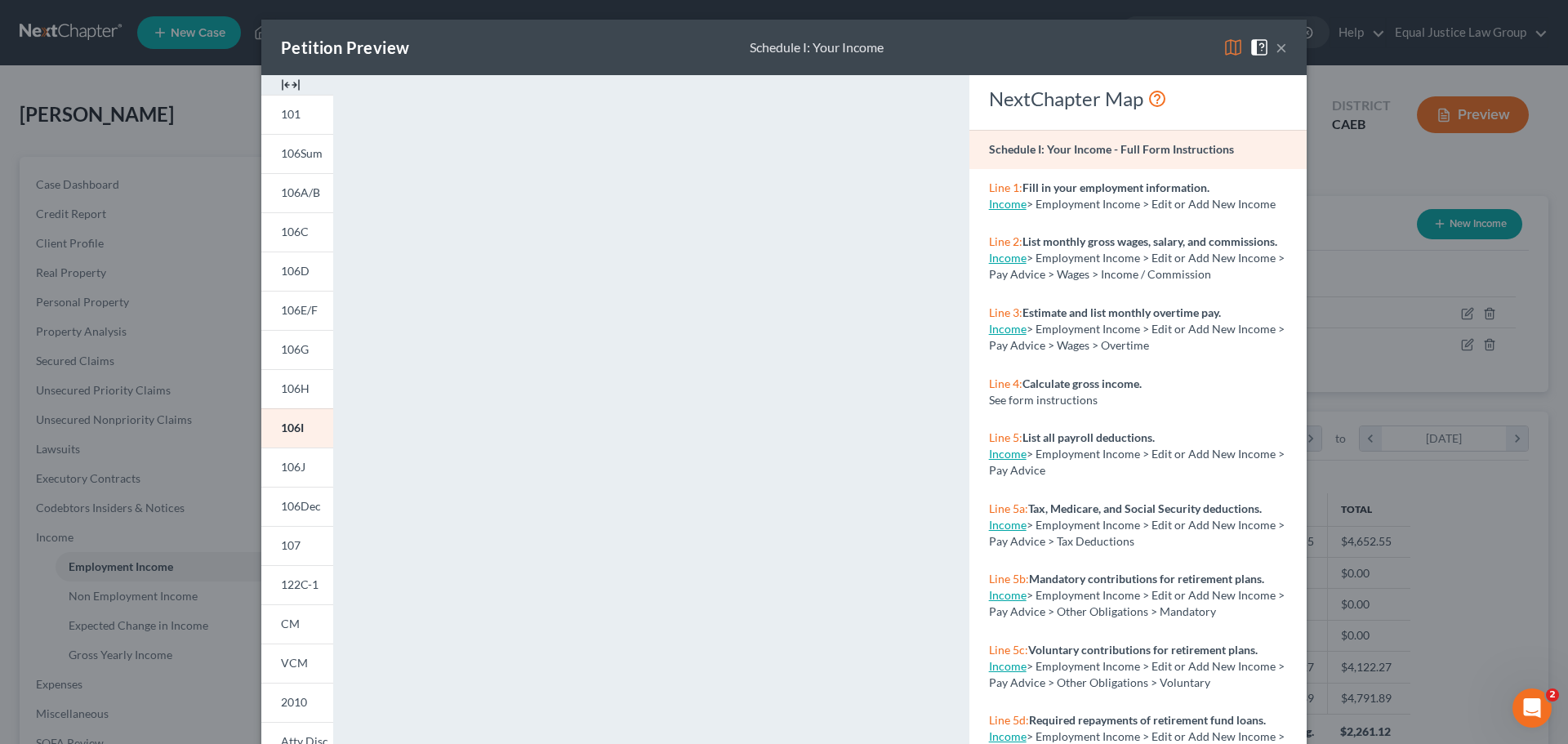
click at [1230, 46] on img at bounding box center [1233, 47] width 20 height 20
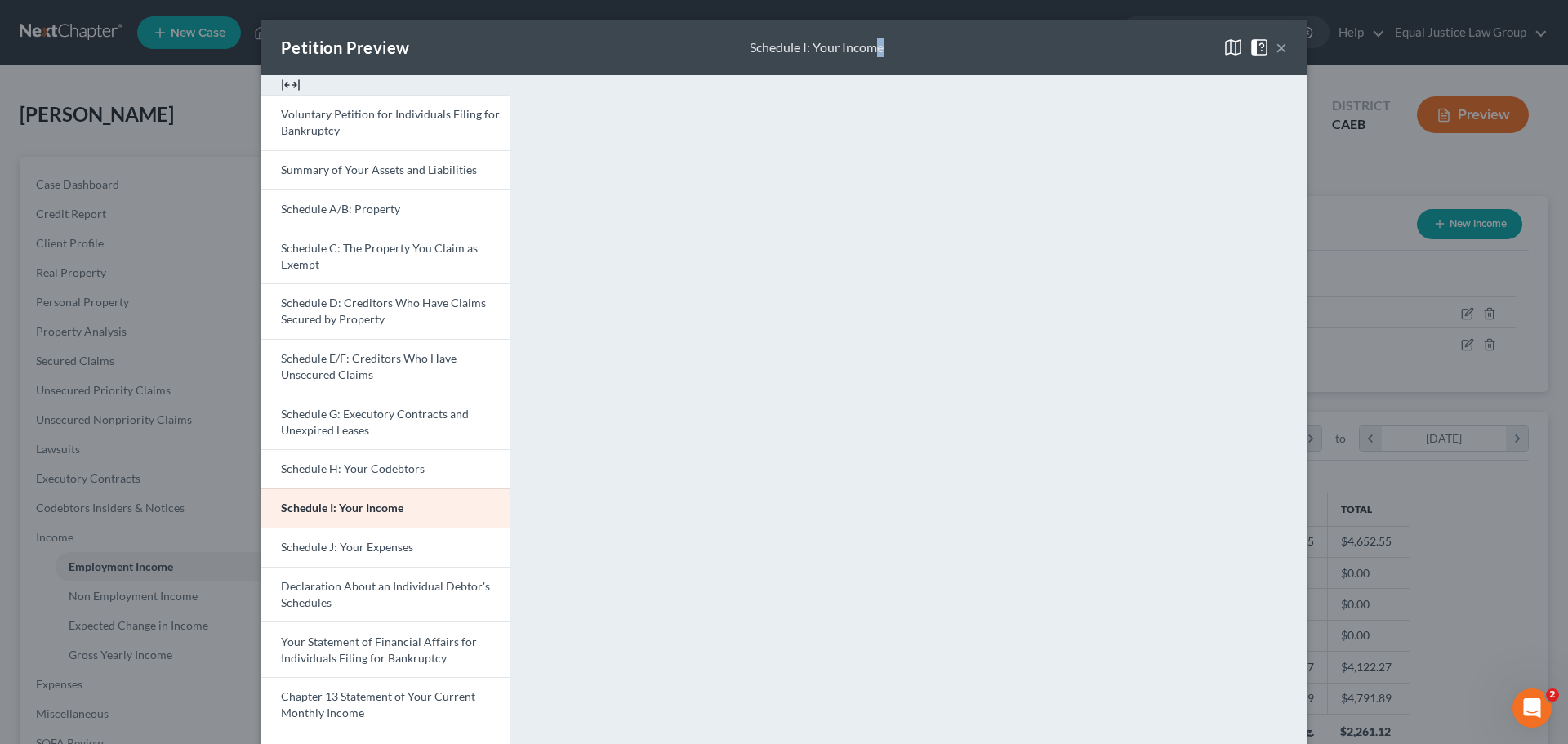
drag, startPoint x: 1028, startPoint y: 57, endPoint x: 873, endPoint y: 21, distance: 159.1
click at [873, 21] on div "Petition Preview Schedule I: Your Income ×" at bounding box center [784, 47] width 1045 height 56
click at [282, 80] on img at bounding box center [291, 85] width 20 height 20
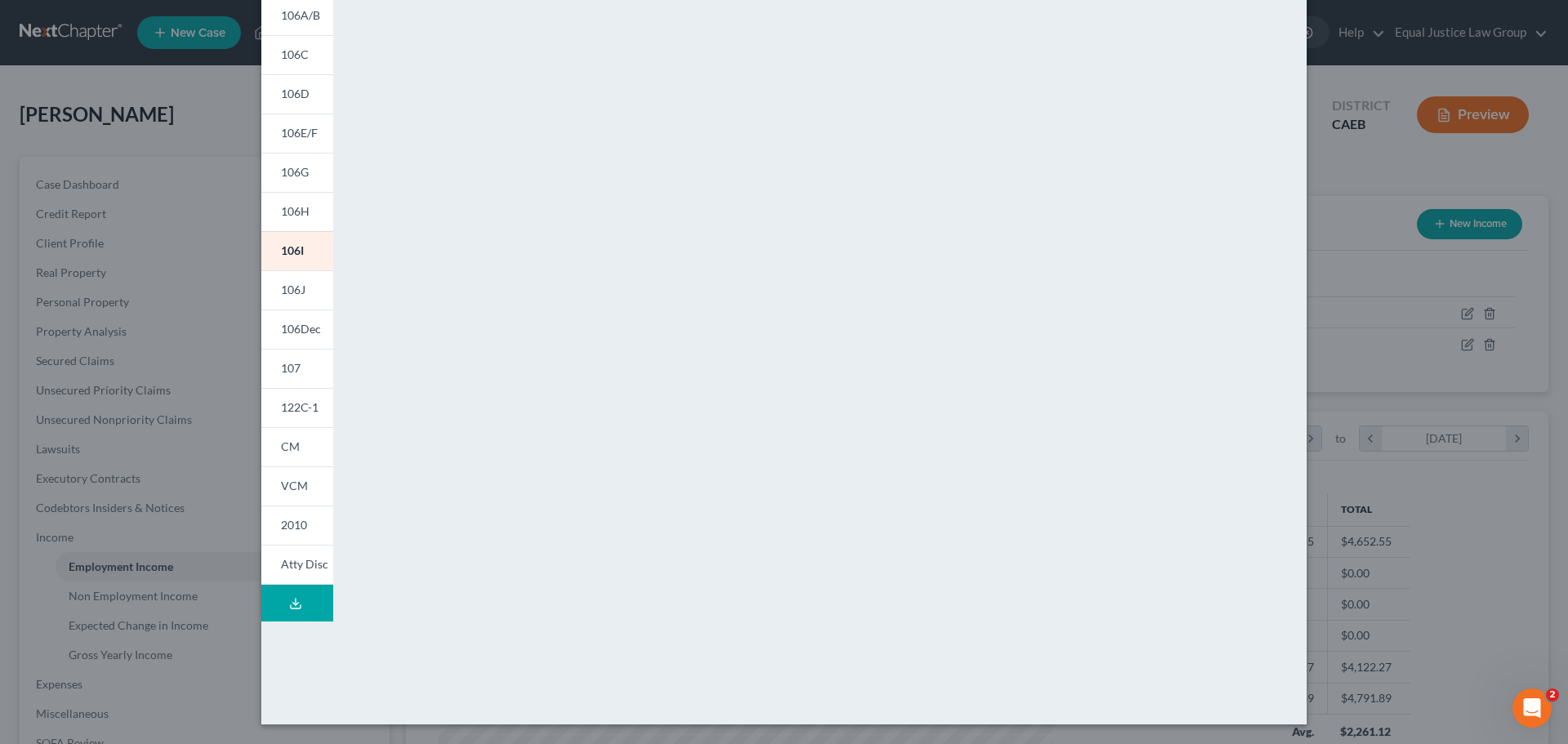
scroll to position [0, 0]
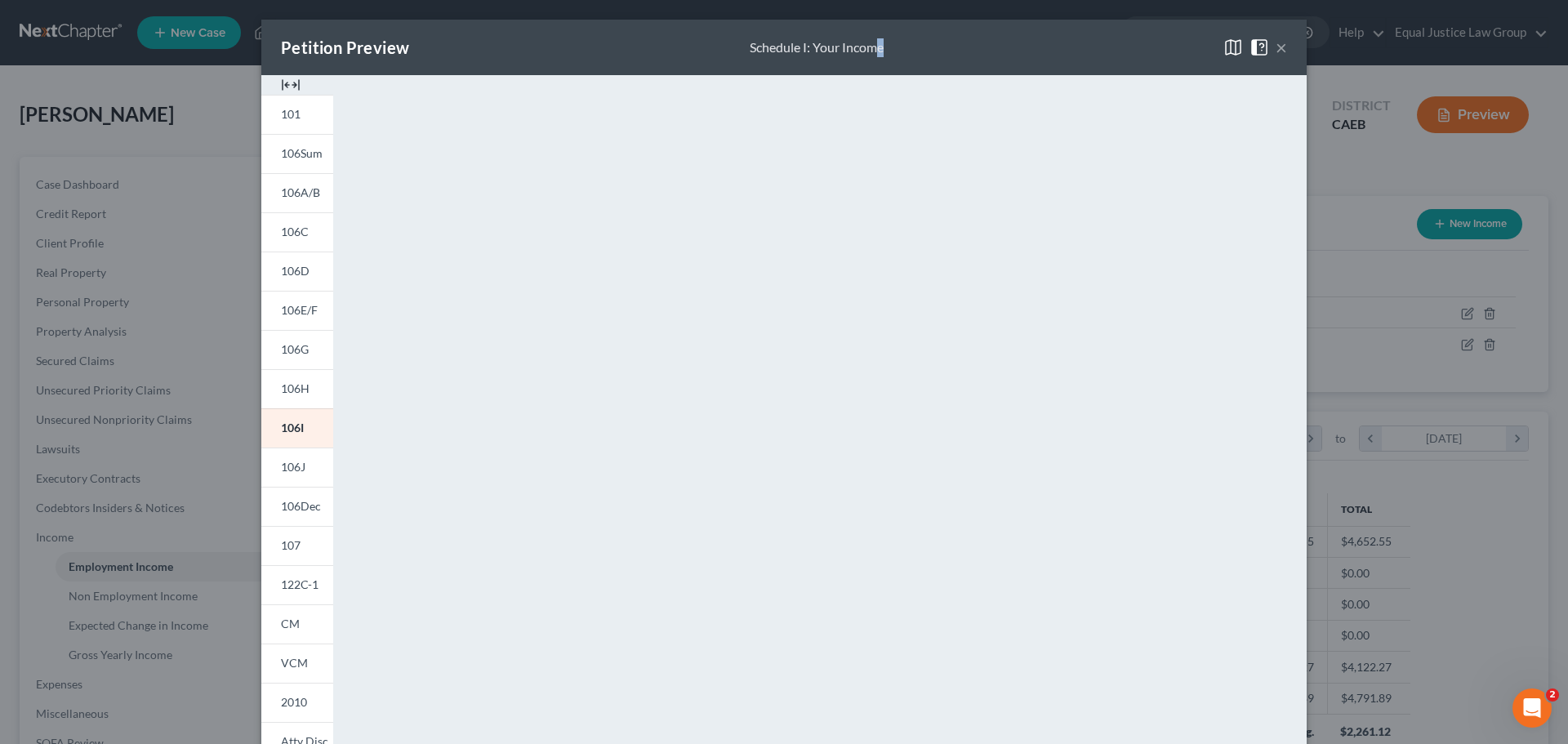
click at [281, 79] on img at bounding box center [291, 85] width 20 height 20
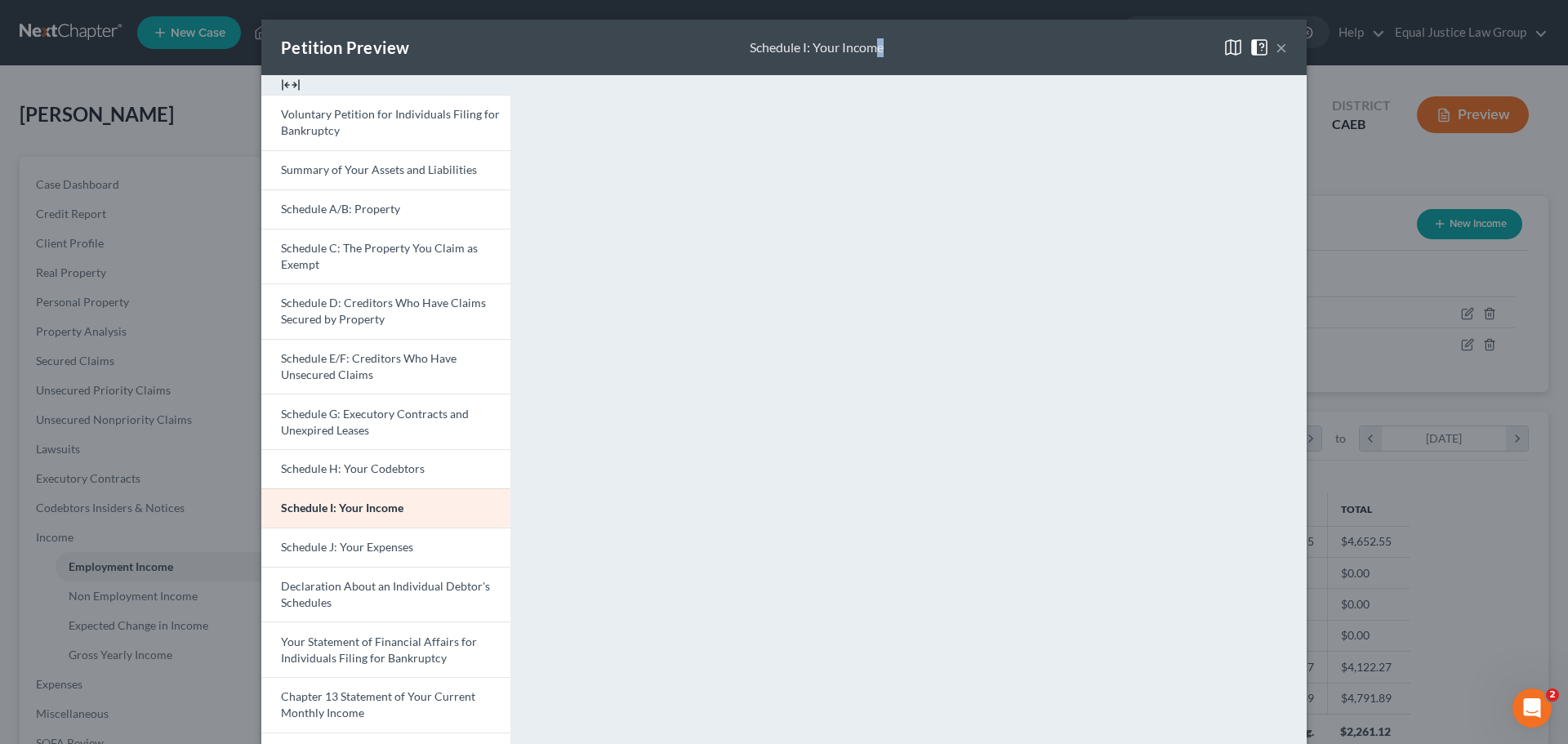
click at [282, 85] on img at bounding box center [291, 85] width 20 height 20
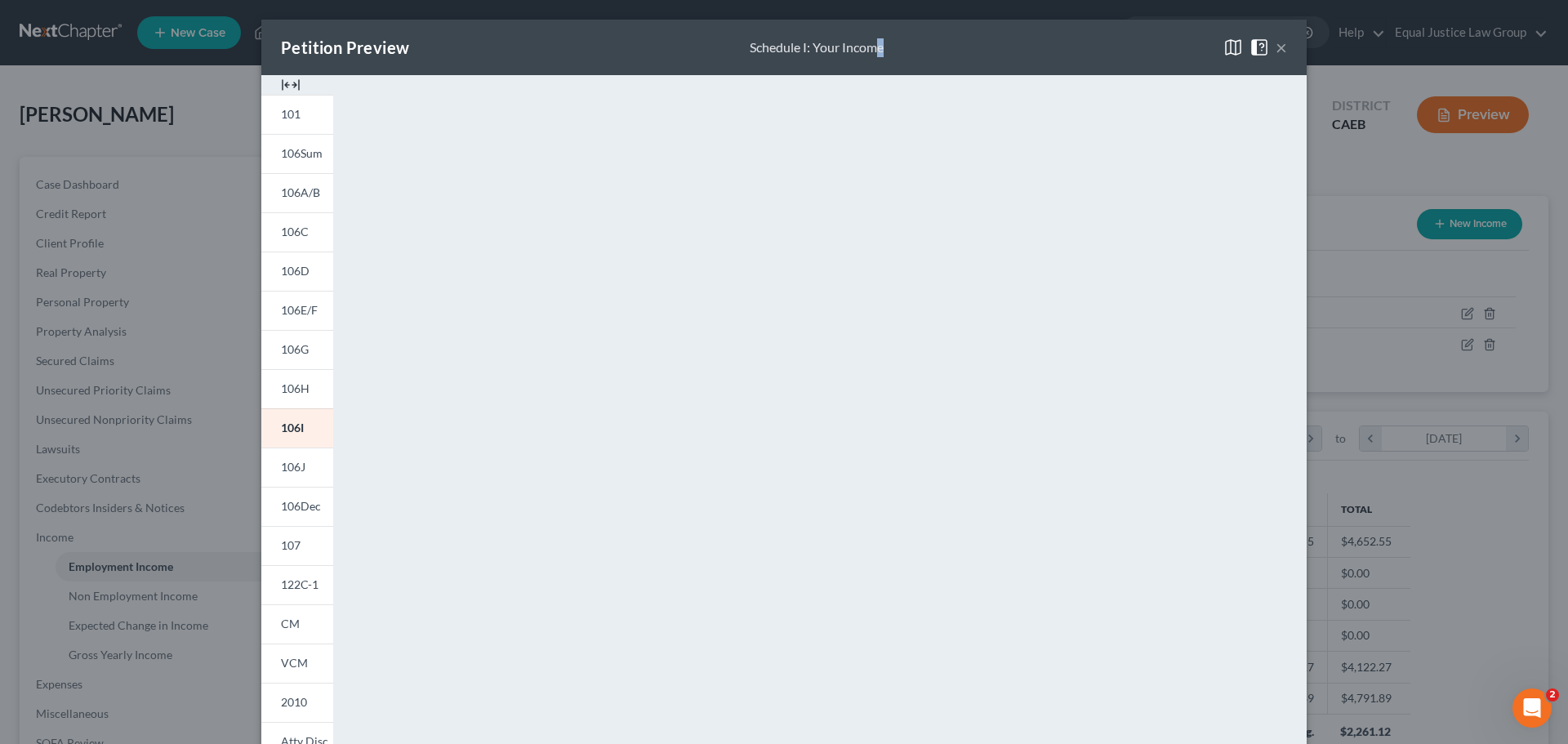
click at [1230, 47] on img at bounding box center [1233, 47] width 20 height 20
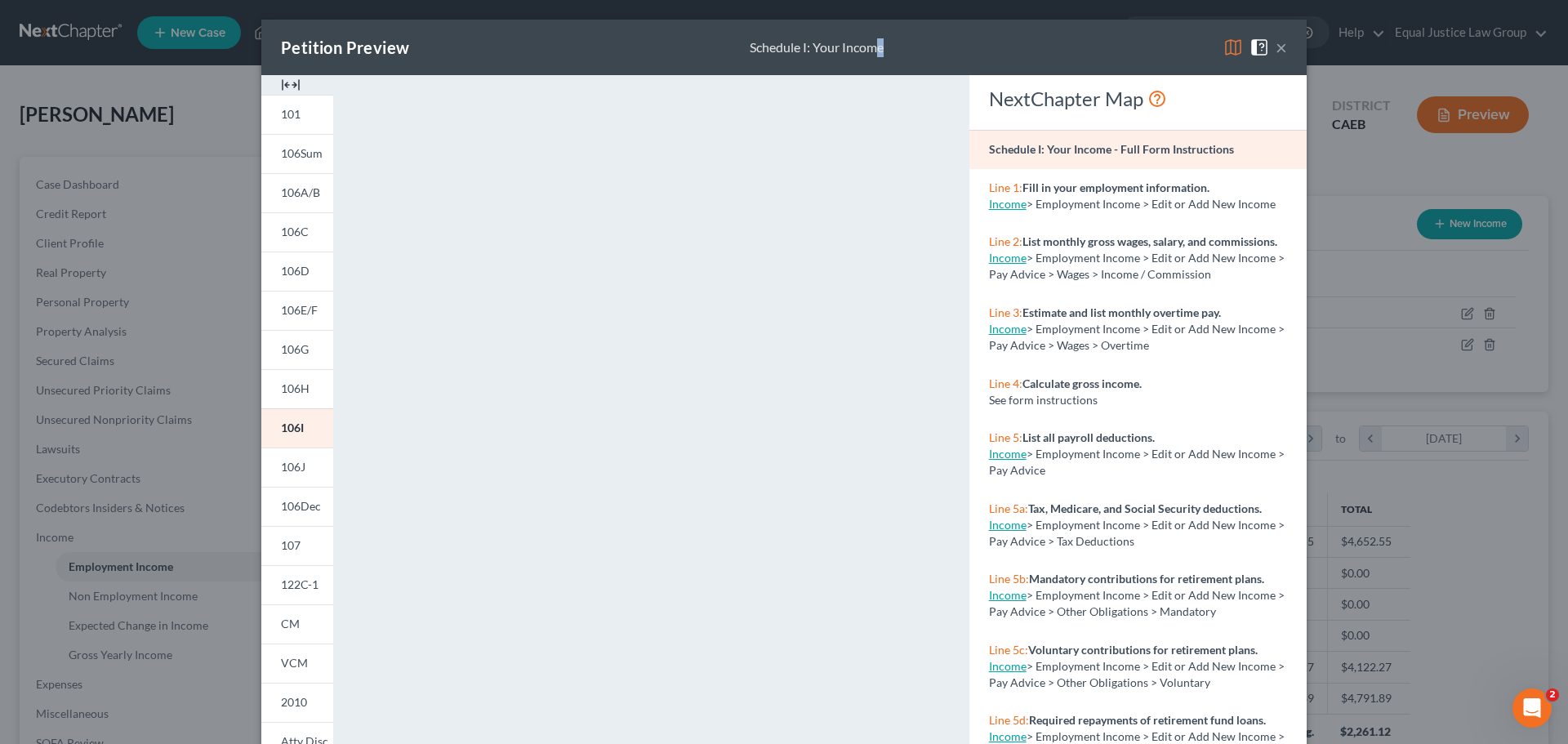
click at [1230, 47] on img at bounding box center [1233, 47] width 20 height 20
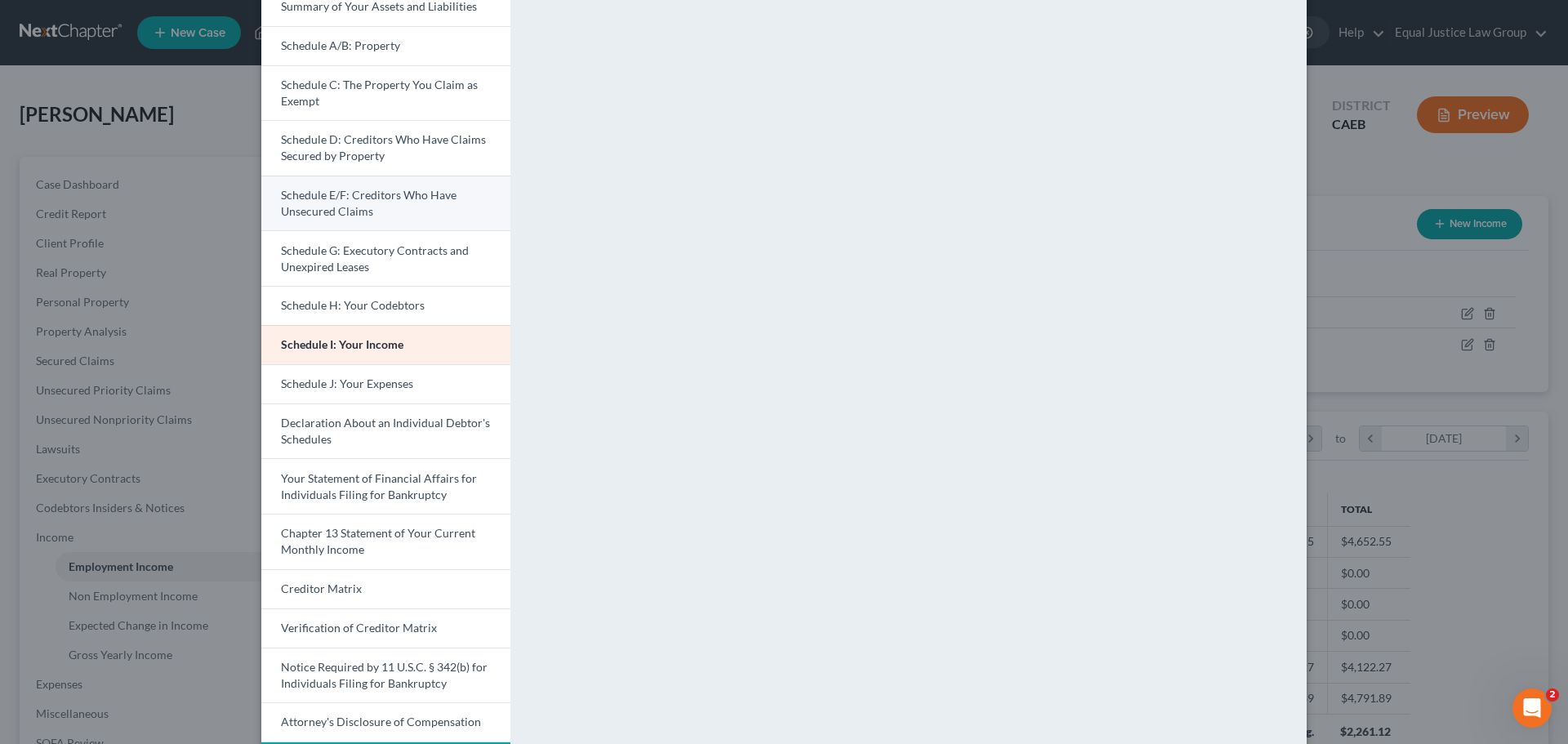
scroll to position [82, 0]
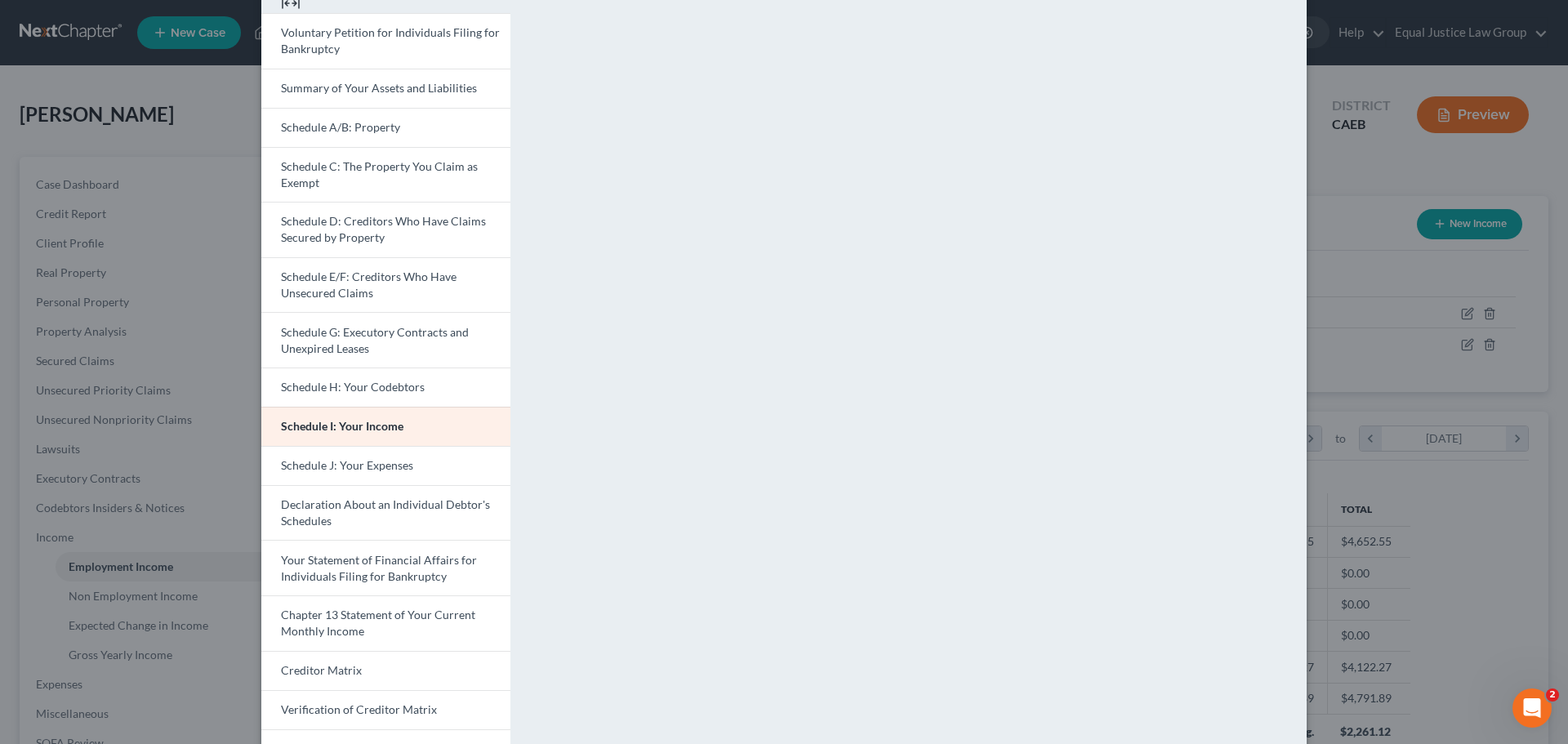
click at [273, 5] on div at bounding box center [385, 4] width 249 height 20
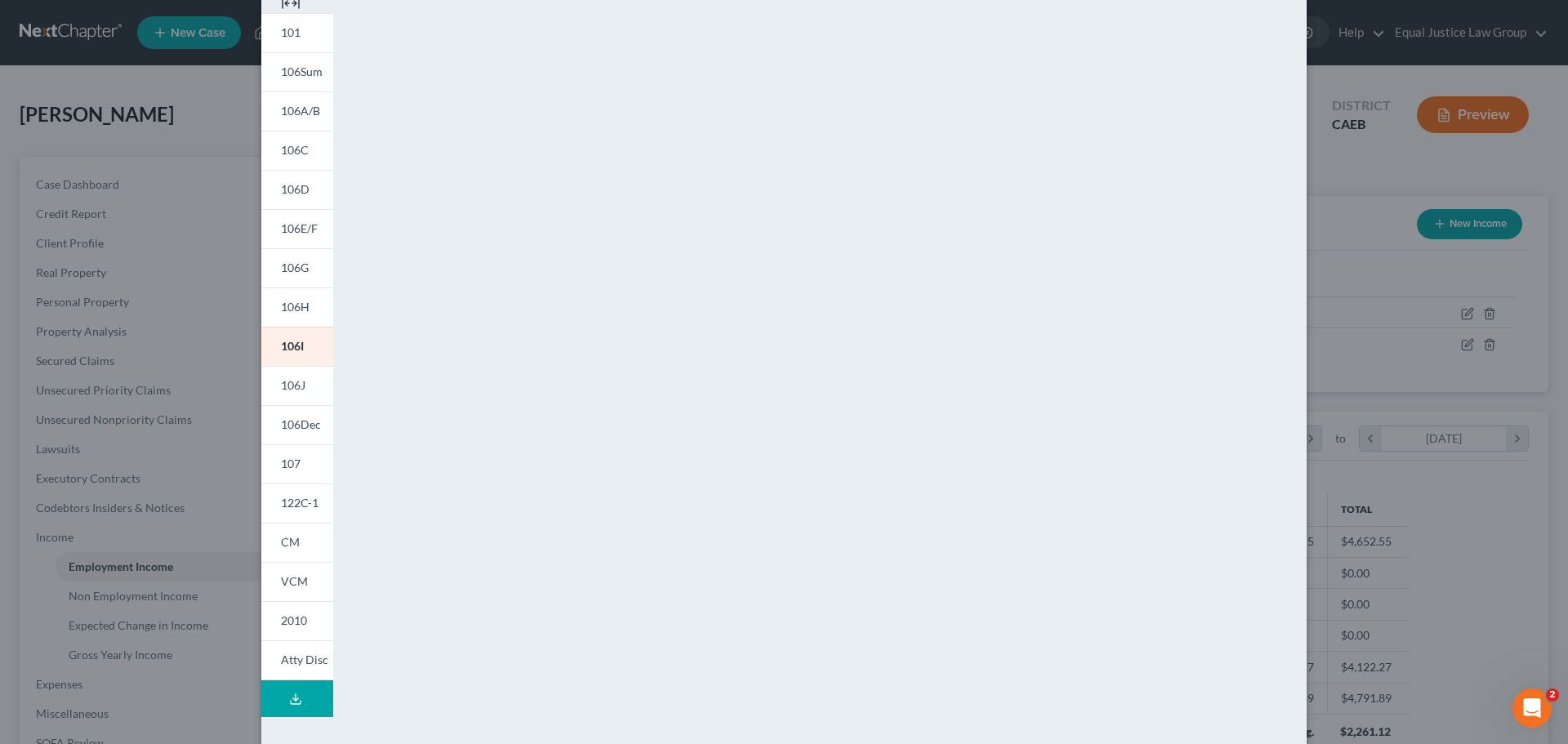
click at [273, 5] on div at bounding box center [296, 4] width 72 height 20
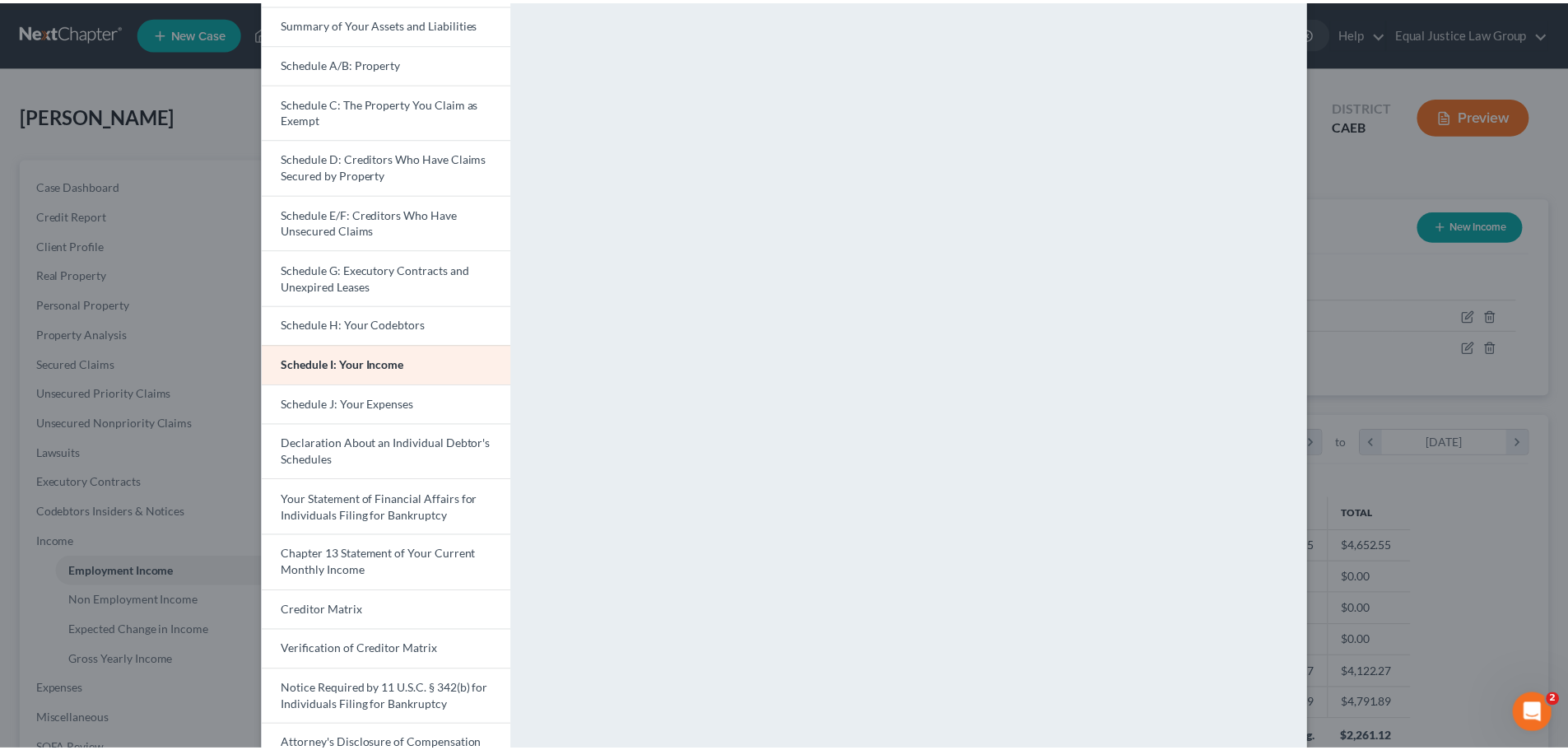
scroll to position [0, 0]
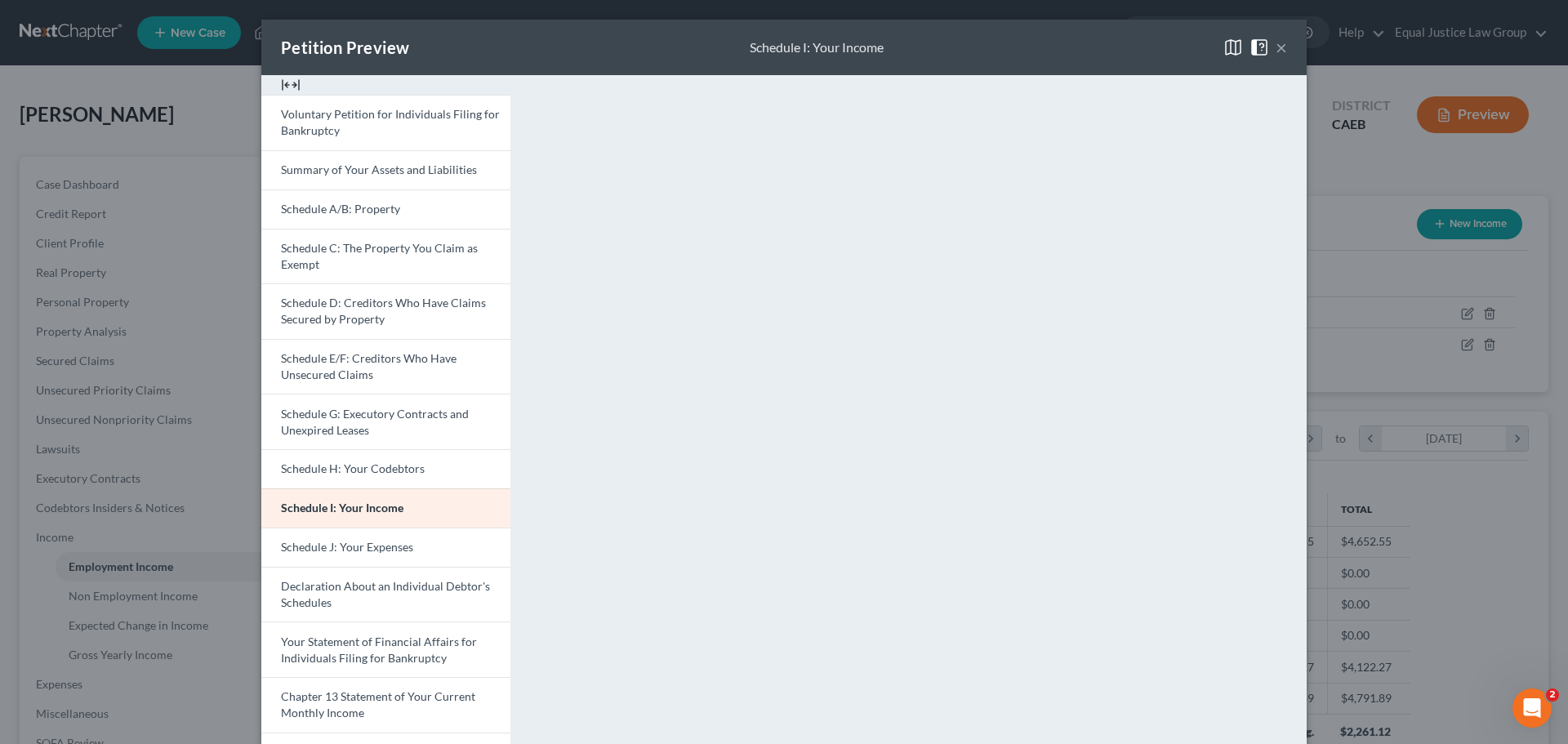
click at [1275, 44] on button "×" at bounding box center [1280, 47] width 12 height 20
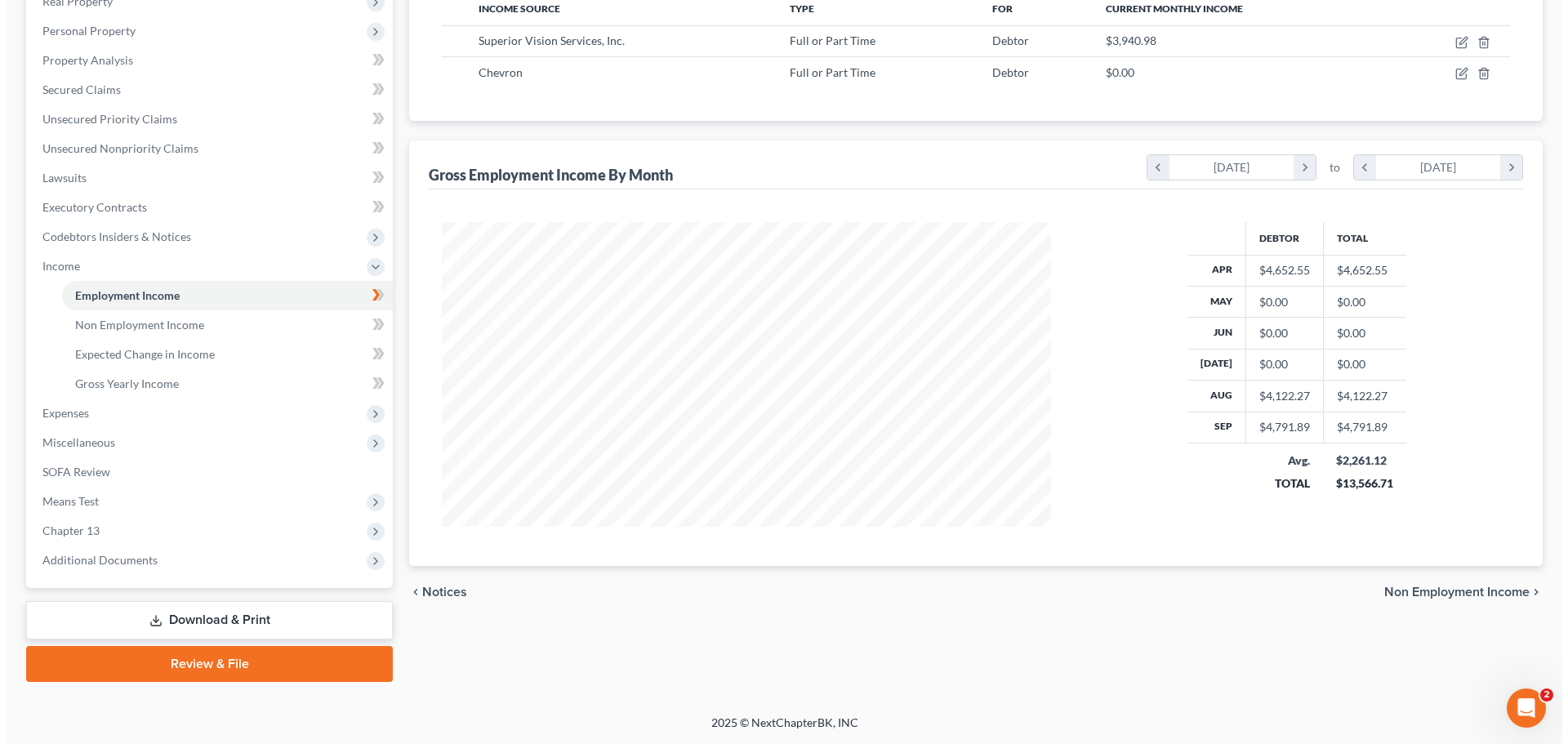
scroll to position [189, 0]
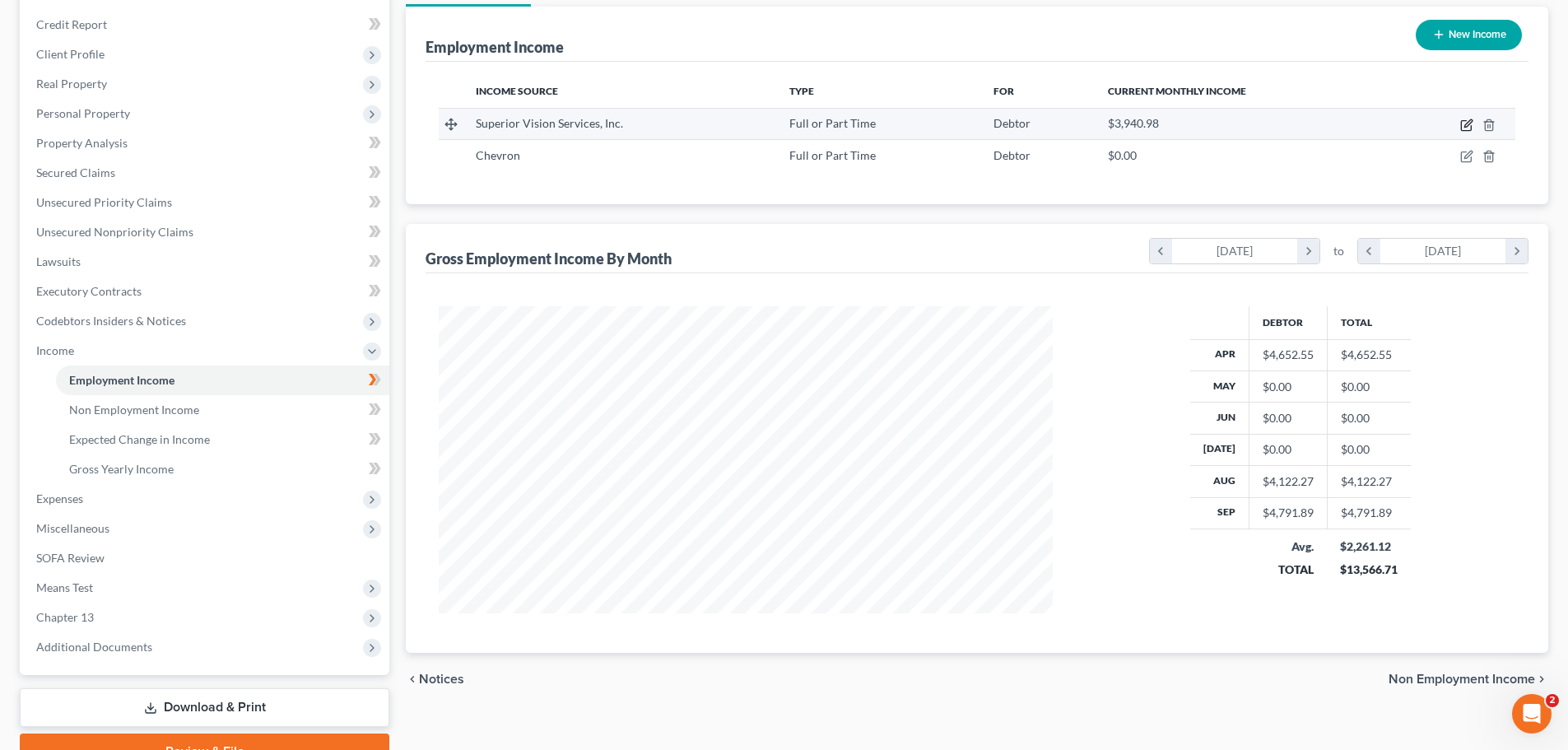
click at [1467, 124] on icon "button" at bounding box center [1468, 123] width 7 height 7
select select "0"
select select "21"
select select "1"
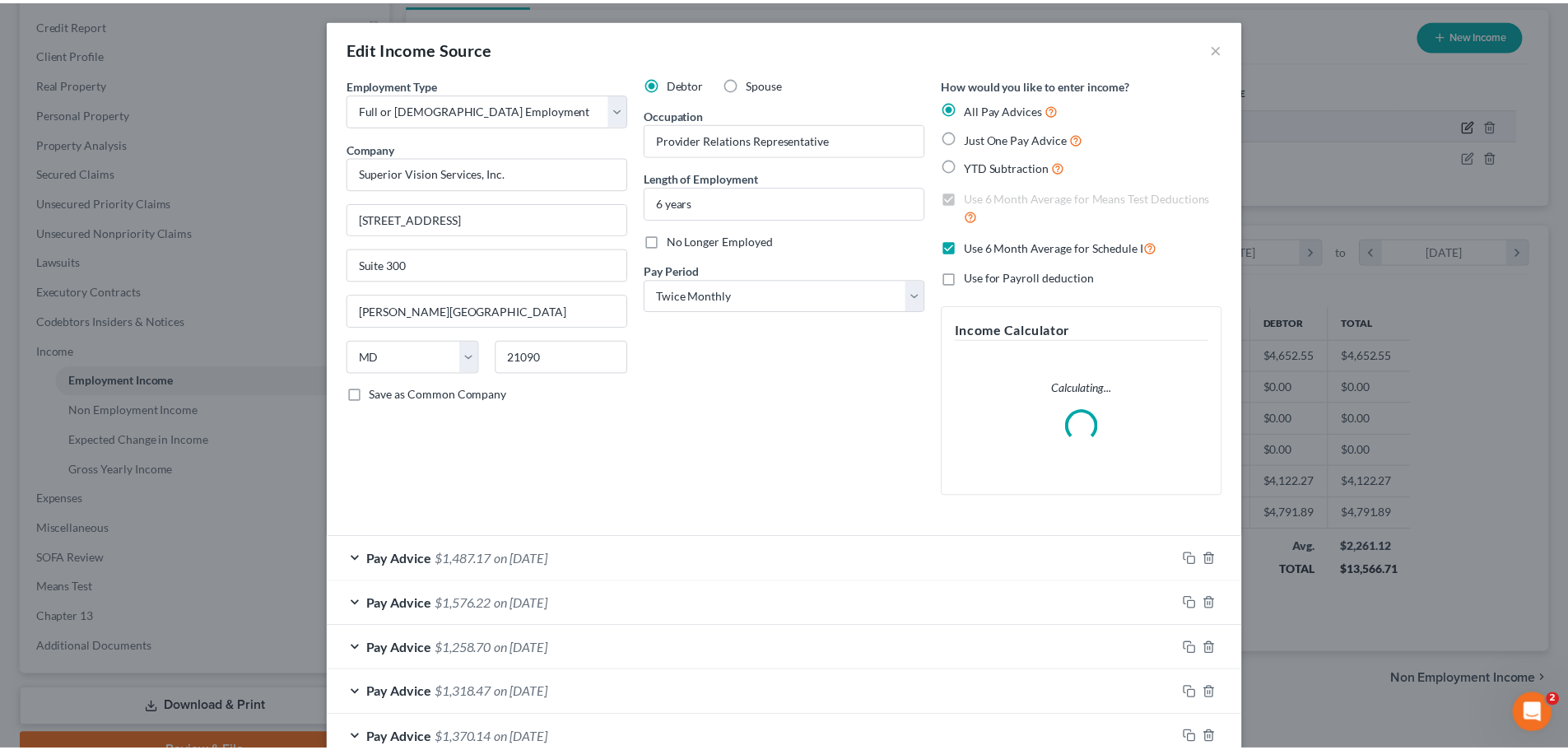
scroll to position [310, 653]
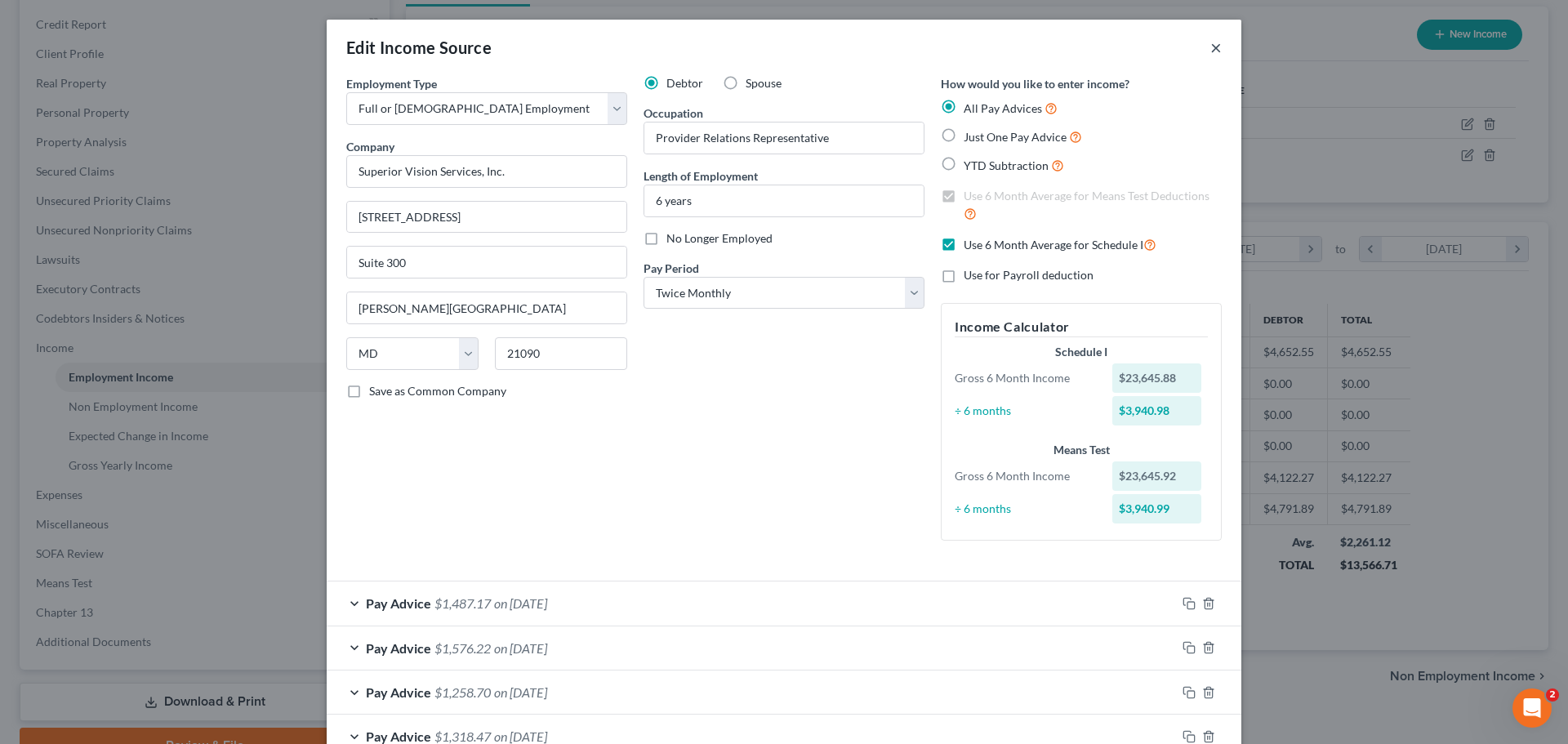
click at [1210, 44] on button "×" at bounding box center [1216, 47] width 12 height 20
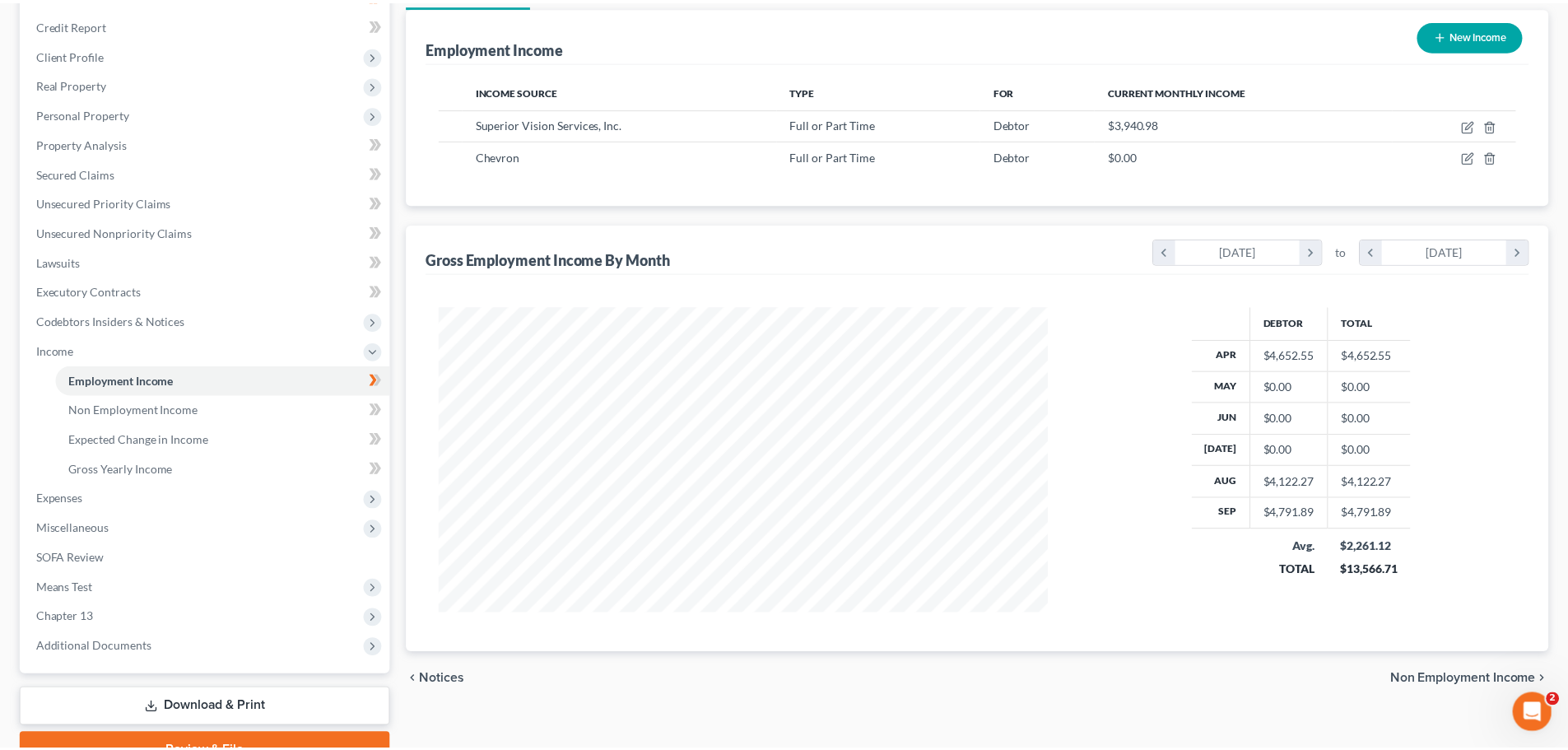
scroll to position [823225, 822406]
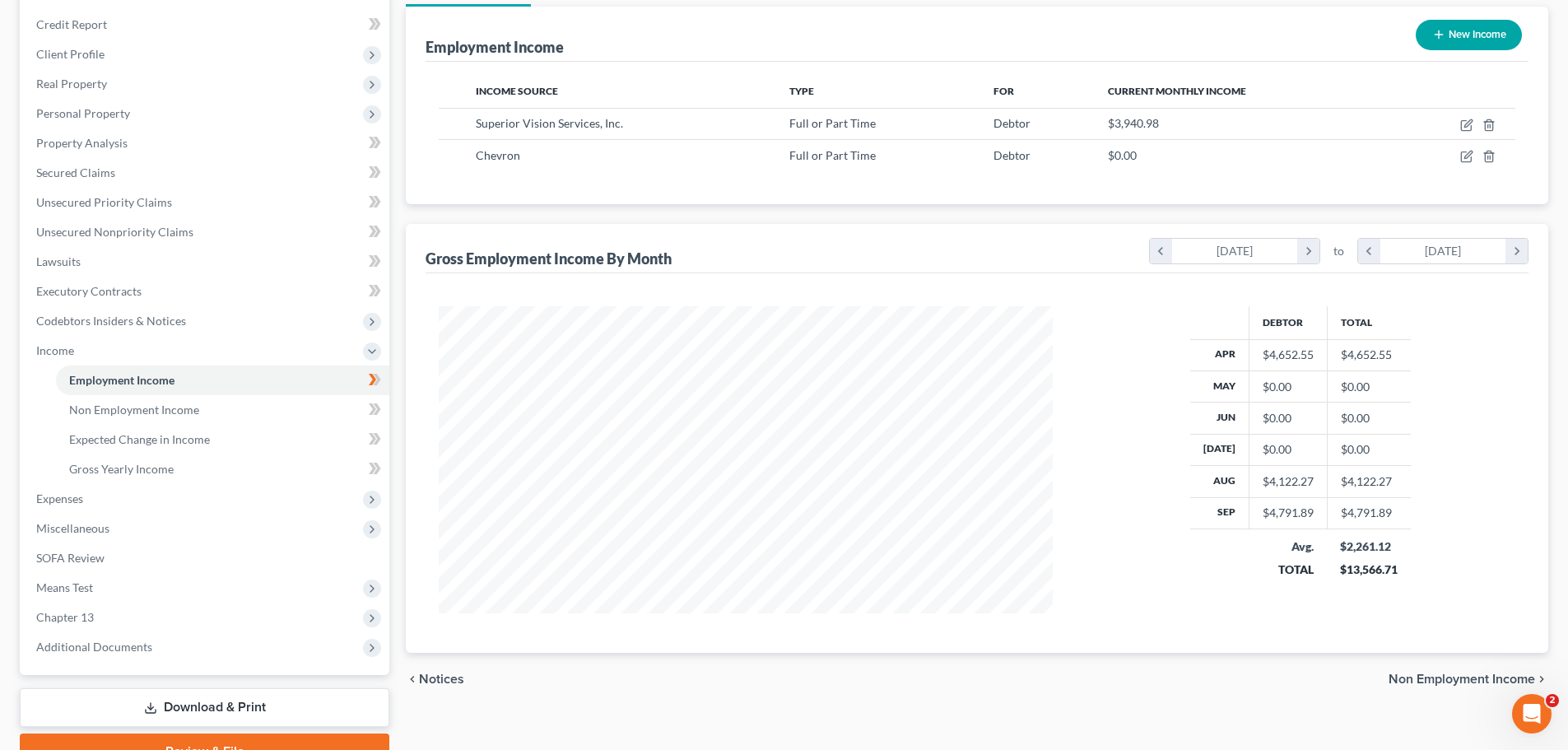
click at [1309, 47] on div "Employment Income New Income" at bounding box center [977, 34] width 1103 height 55
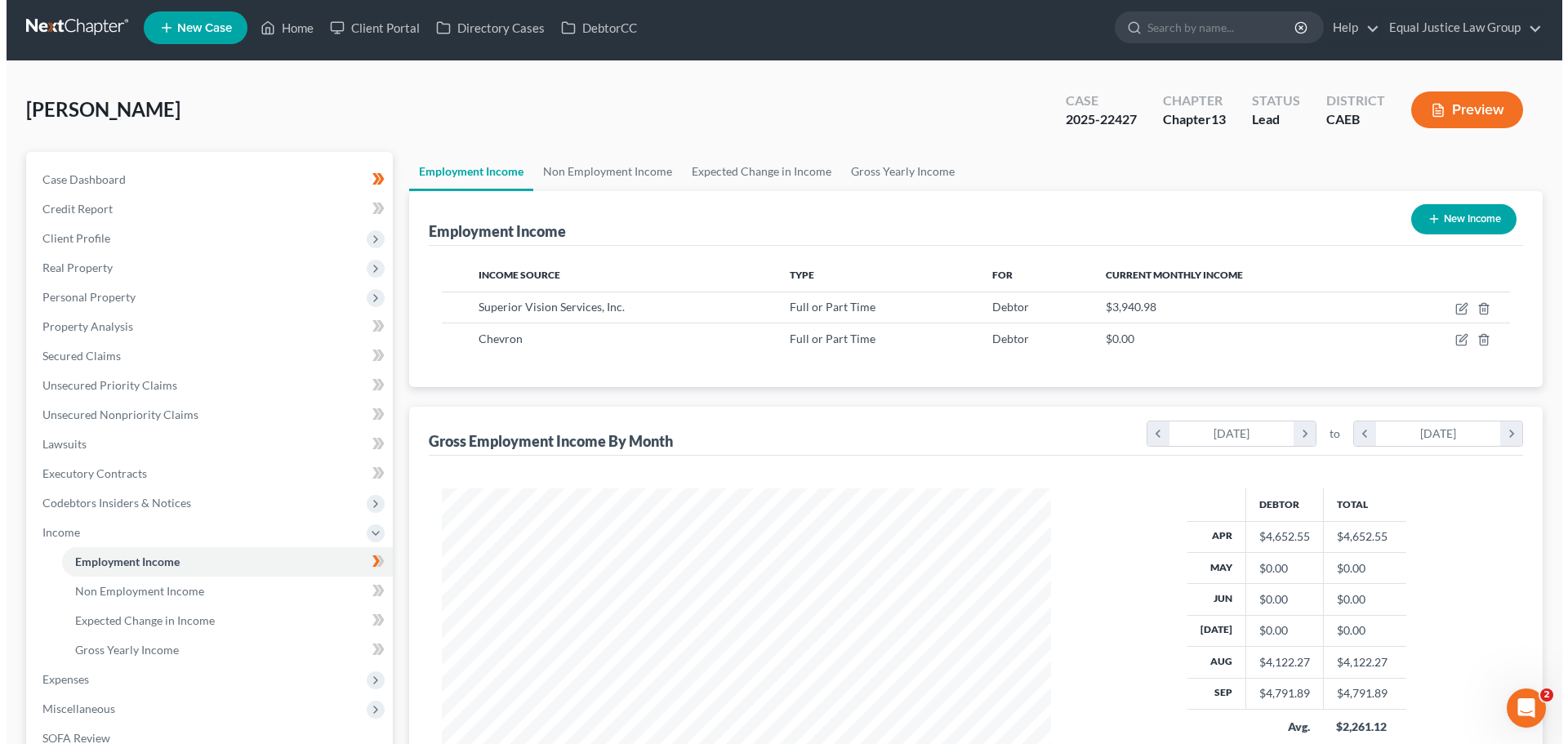
scroll to position [0, 0]
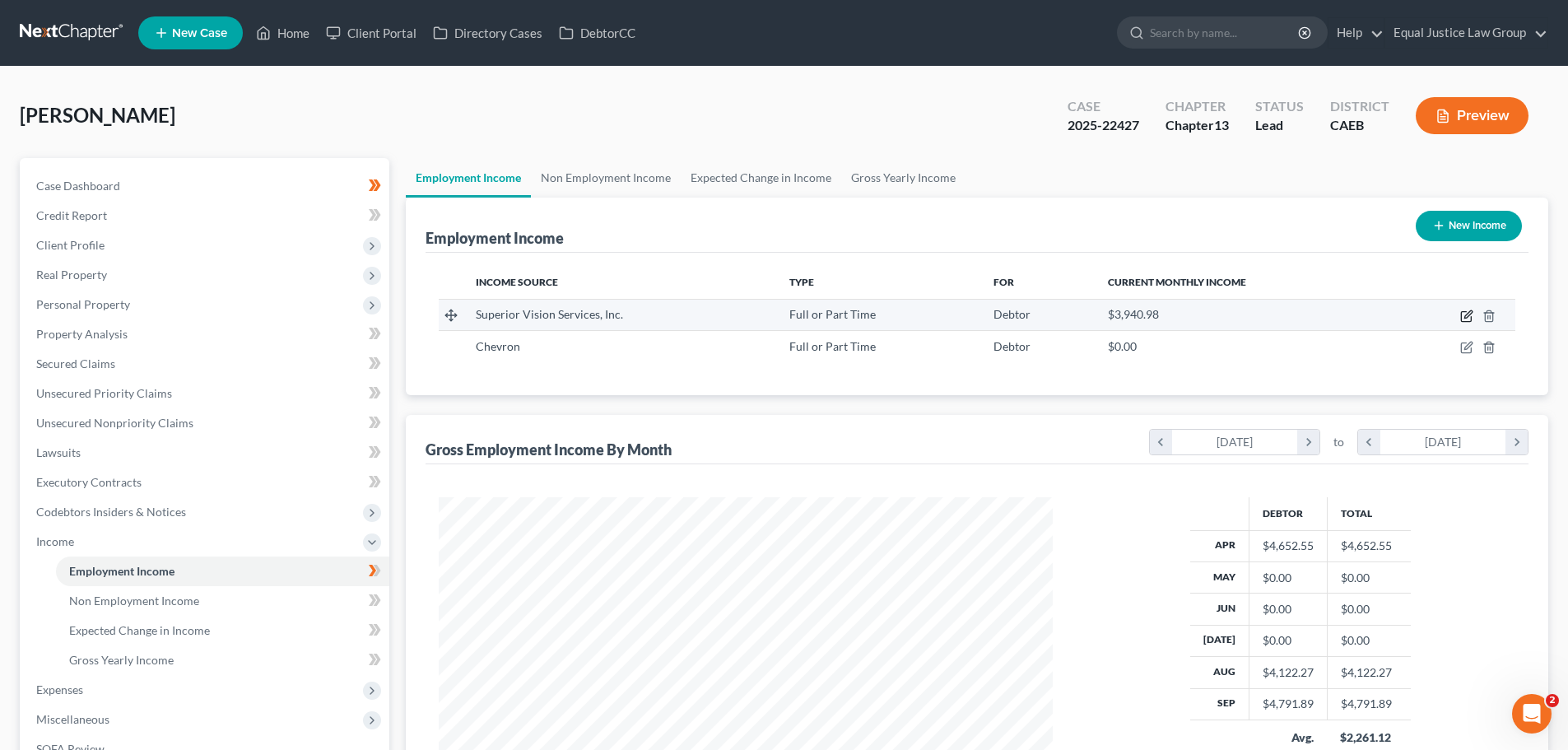
click at [1469, 315] on icon "button" at bounding box center [1466, 316] width 13 height 13
select select "0"
select select "21"
select select "1"
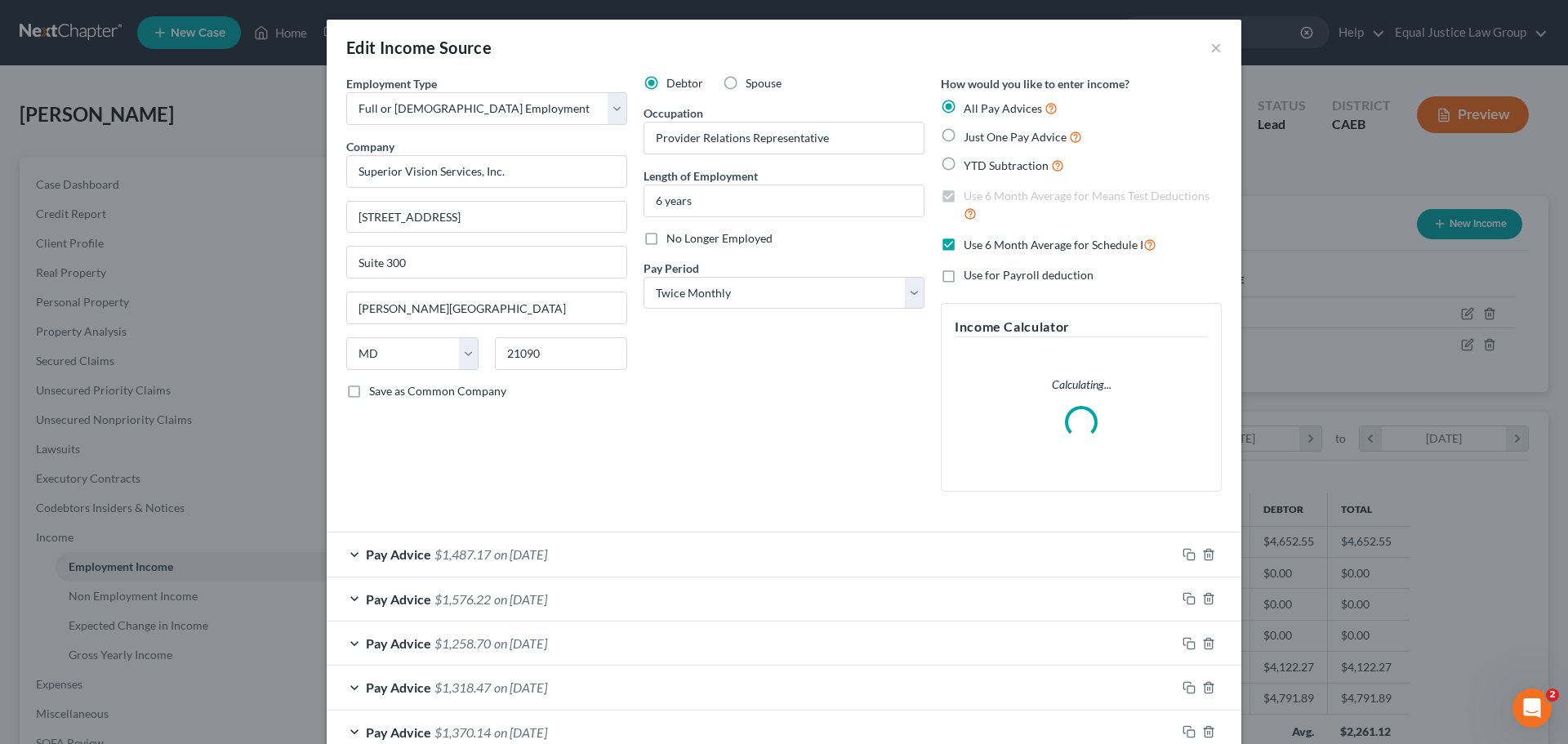
scroll to position [307, 648]
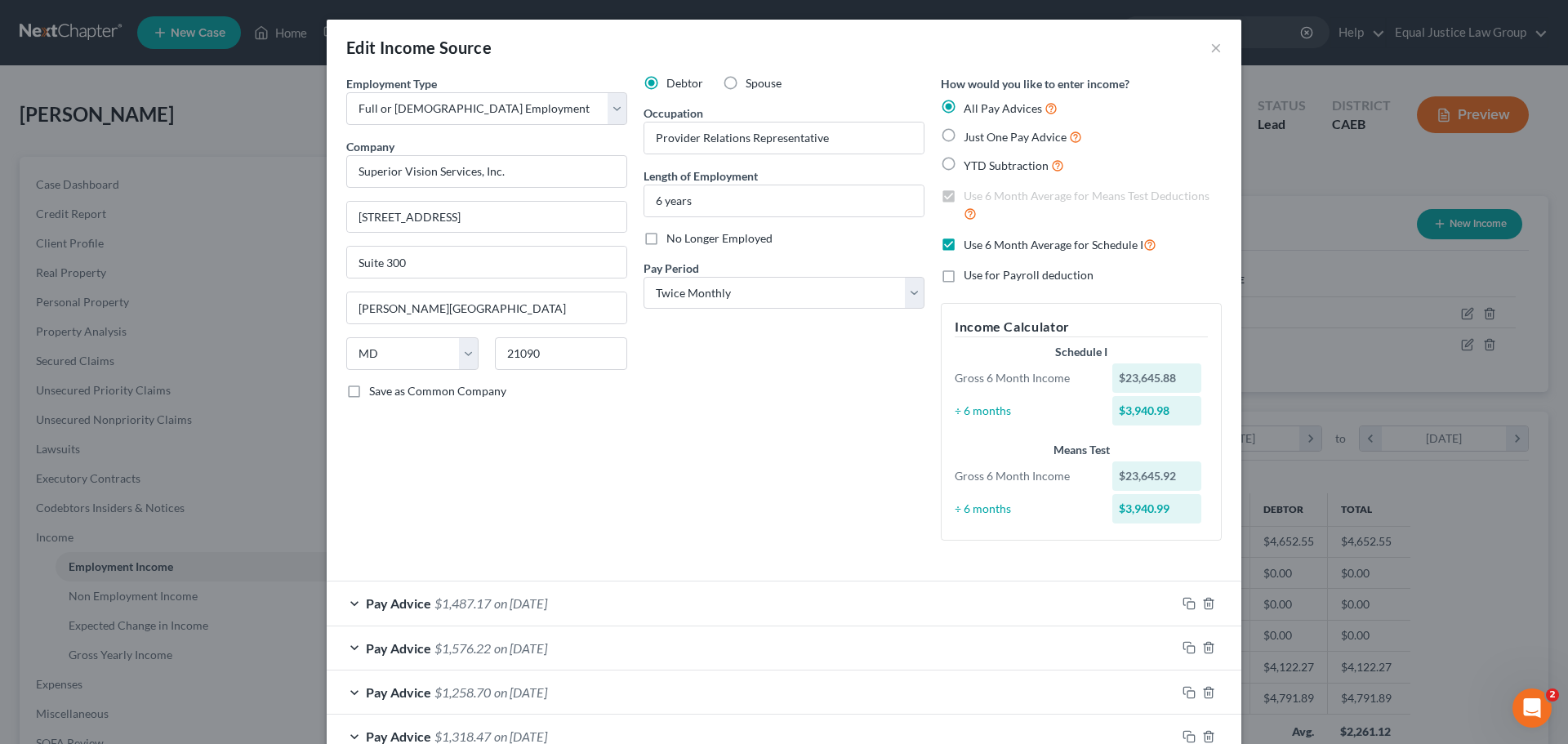
click at [964, 241] on label "Use 6 Month Average for Schedule I" at bounding box center [1060, 244] width 193 height 19
click at [970, 241] on input "Use 6 Month Average for Schedule I" at bounding box center [975, 241] width 11 height 11
checkbox input "false"
click at [964, 195] on label "Use 6 Month Average for Means Test Deductions" at bounding box center [1092, 206] width 258 height 36
click at [970, 195] on input "Use 6 Month Average for Means Test Deductions" at bounding box center [975, 194] width 11 height 11
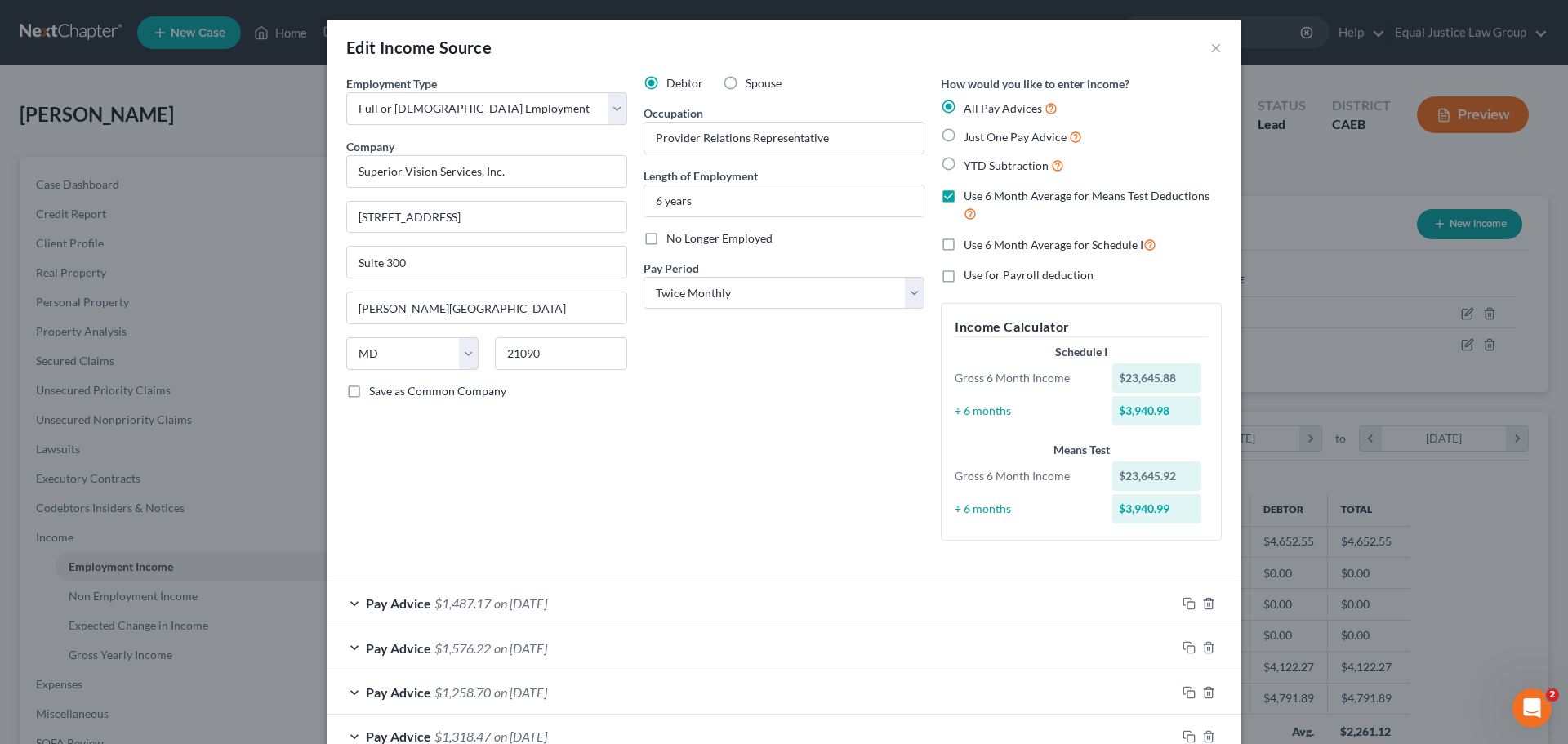
checkbox input "false"
click at [965, 139] on span "Just One Pay Advice" at bounding box center [1015, 137] width 103 height 14
click at [970, 139] on input "Just One Pay Advice" at bounding box center [975, 133] width 11 height 11
radio input "true"
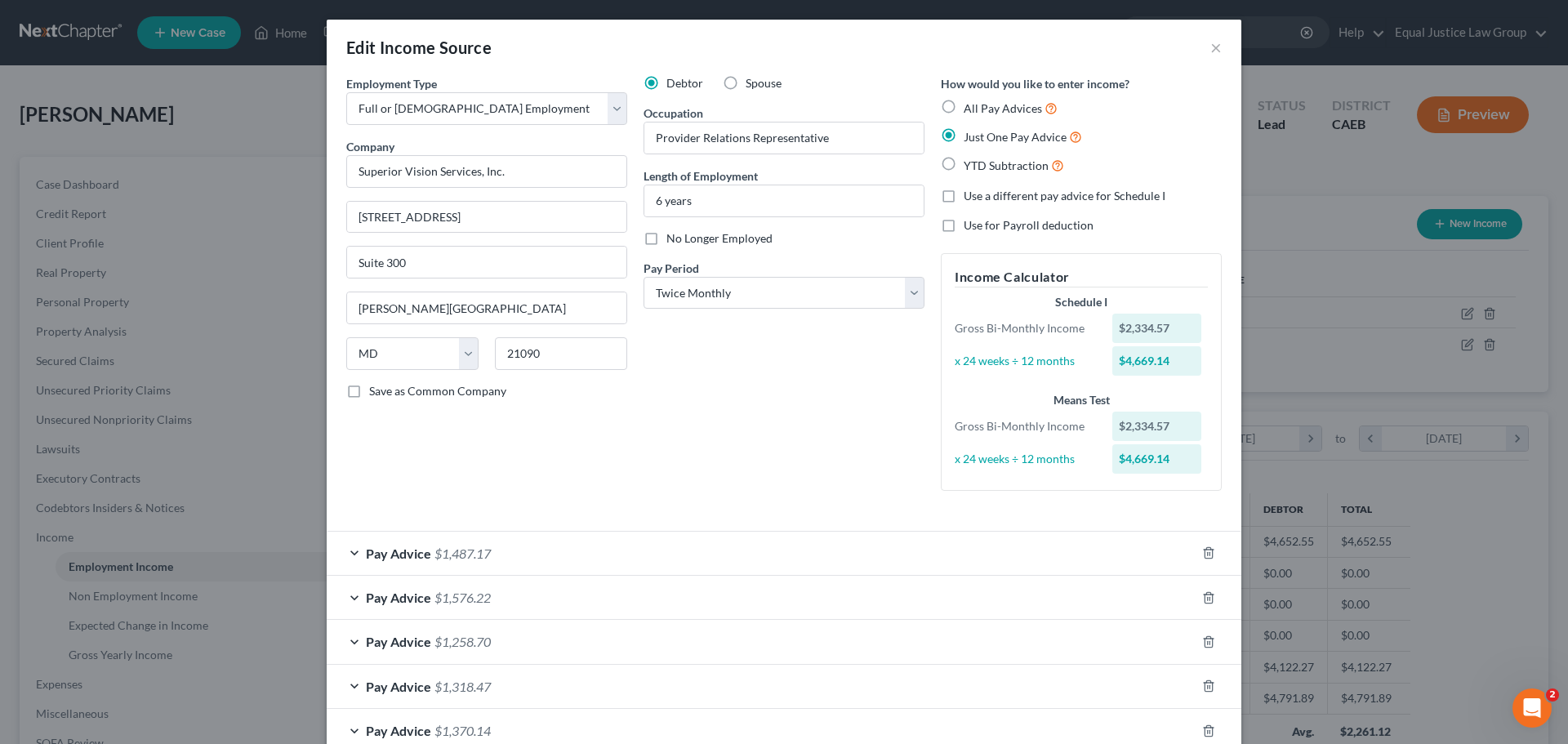
click at [965, 139] on span "Just One Pay Advice" at bounding box center [1015, 137] width 103 height 14
click at [970, 139] on input "Just One Pay Advice" at bounding box center [975, 133] width 11 height 11
click at [976, 198] on span "Use a different pay advice for Schedule I" at bounding box center [1064, 196] width 201 height 14
click at [976, 198] on input "Use a different pay advice for Schedule I" at bounding box center [975, 194] width 11 height 11
checkbox input "true"
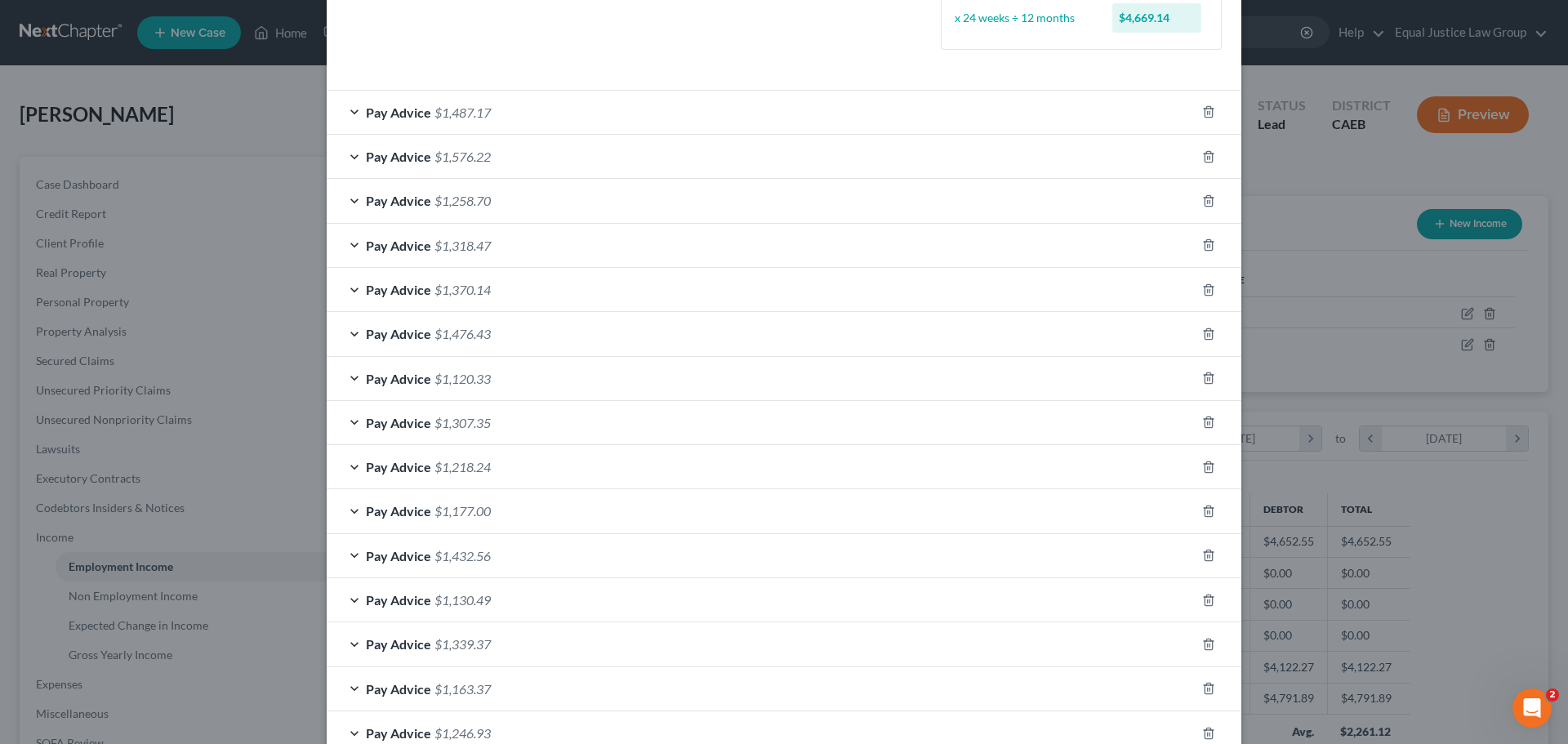
scroll to position [386, 0]
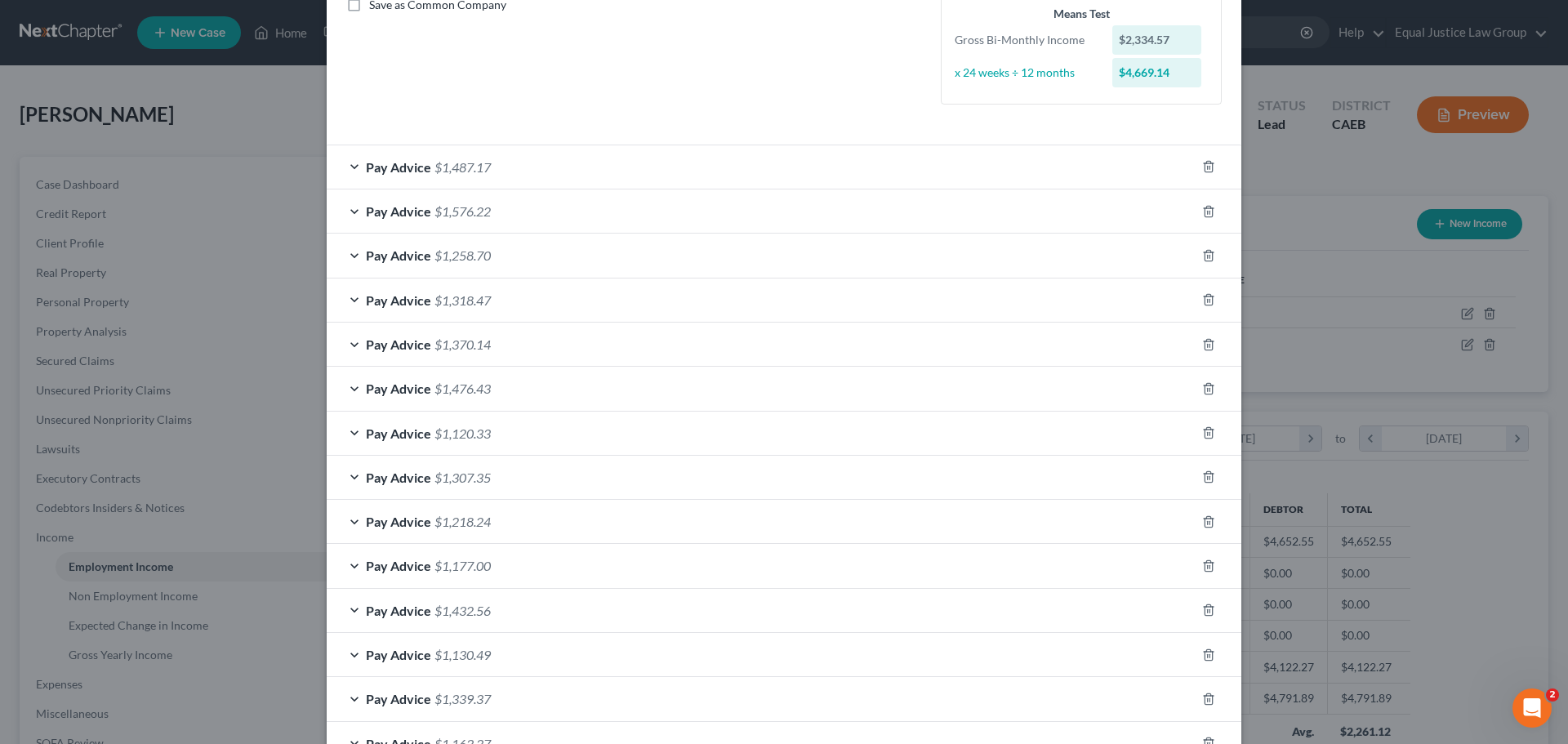
click at [398, 167] on span "Pay Advice" at bounding box center [398, 166] width 66 height 15
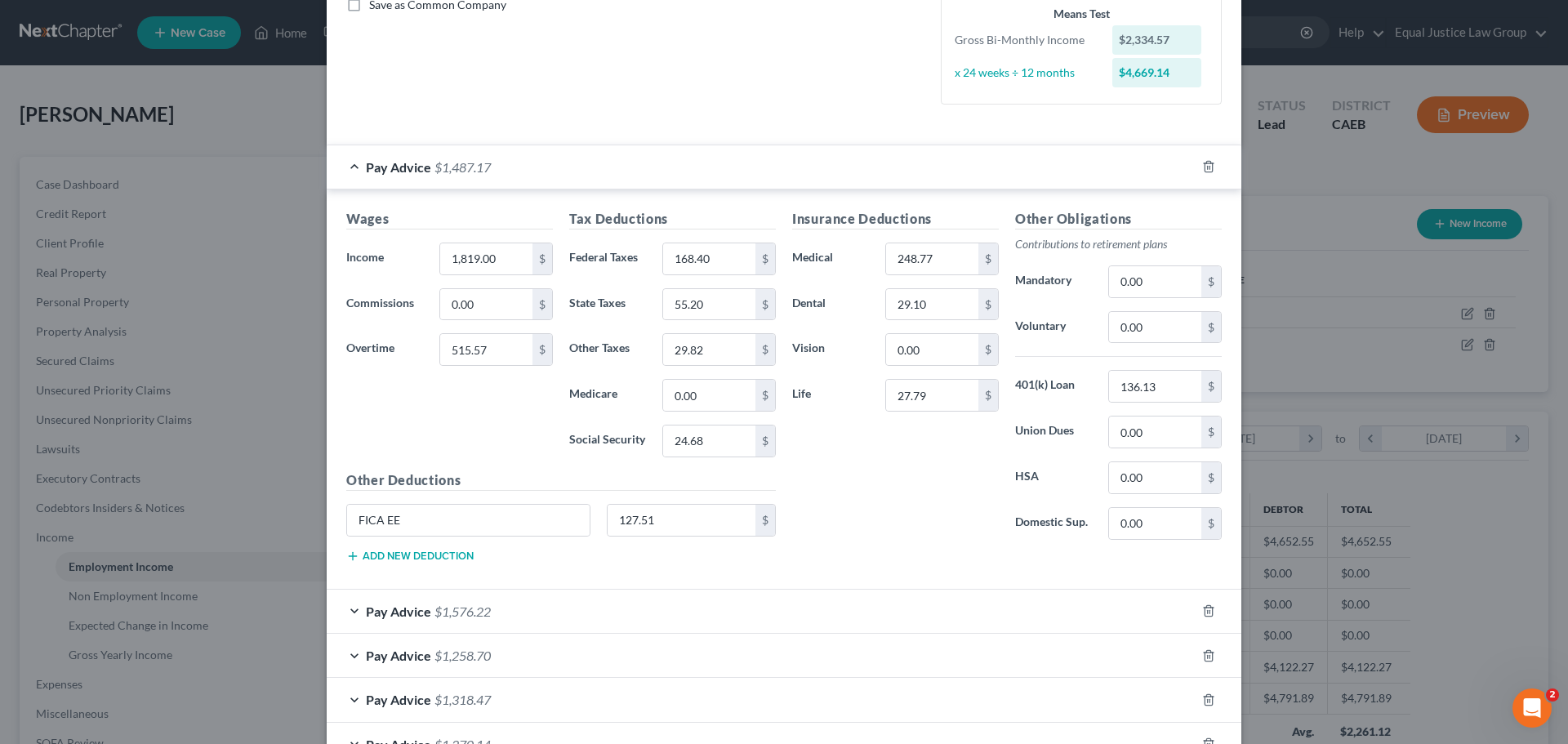
click at [398, 167] on span "Pay Advice" at bounding box center [398, 166] width 66 height 15
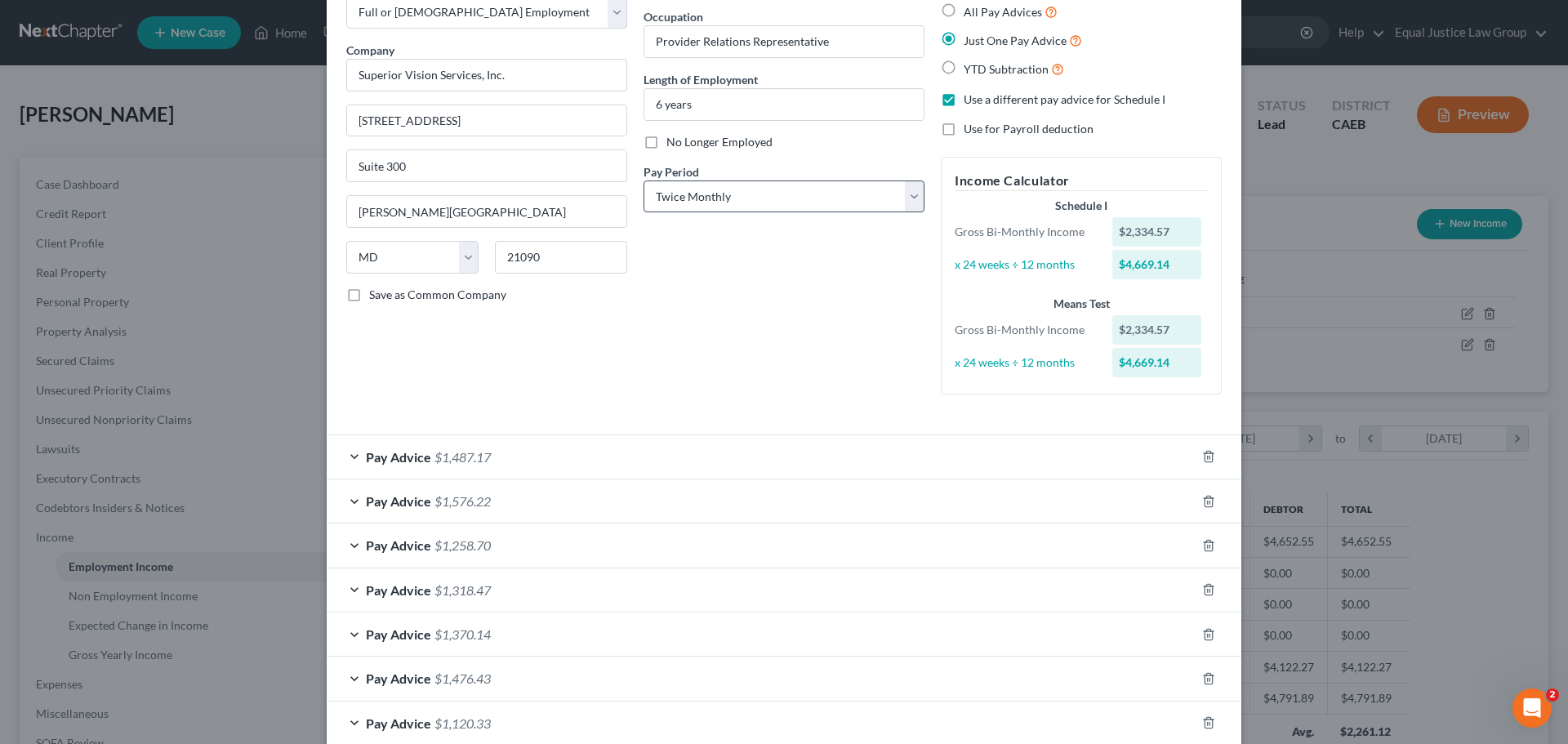
scroll to position [0, 0]
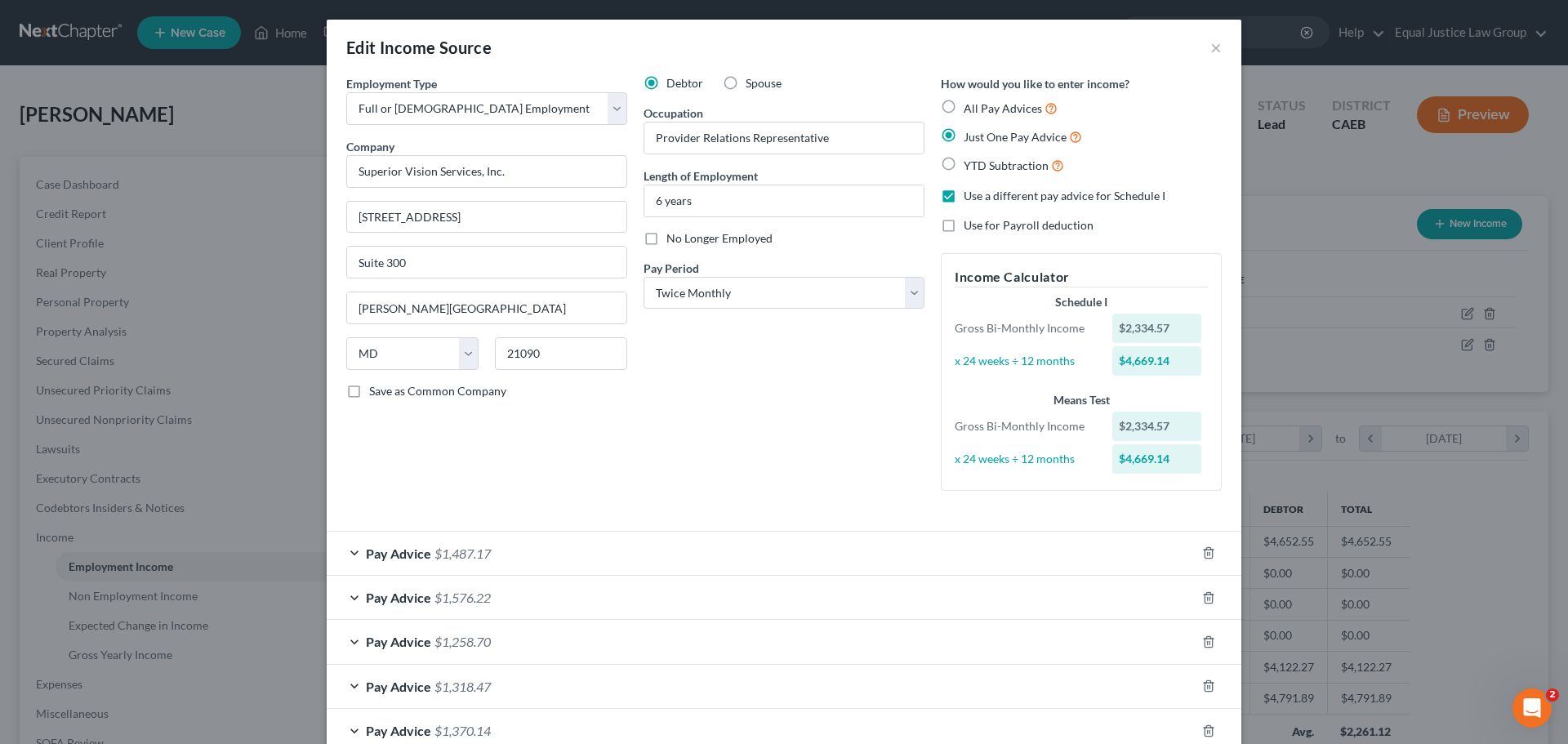
click at [964, 226] on label "Use for Payroll deduction" at bounding box center [1028, 226] width 130 height 16
click at [970, 226] on input "Use for Payroll deduction" at bounding box center [975, 223] width 11 height 11
click at [964, 226] on label "Use for Payroll deduction" at bounding box center [1028, 226] width 130 height 16
click at [970, 226] on input "Use for Payroll deduction" at bounding box center [975, 223] width 11 height 11
checkbox input "false"
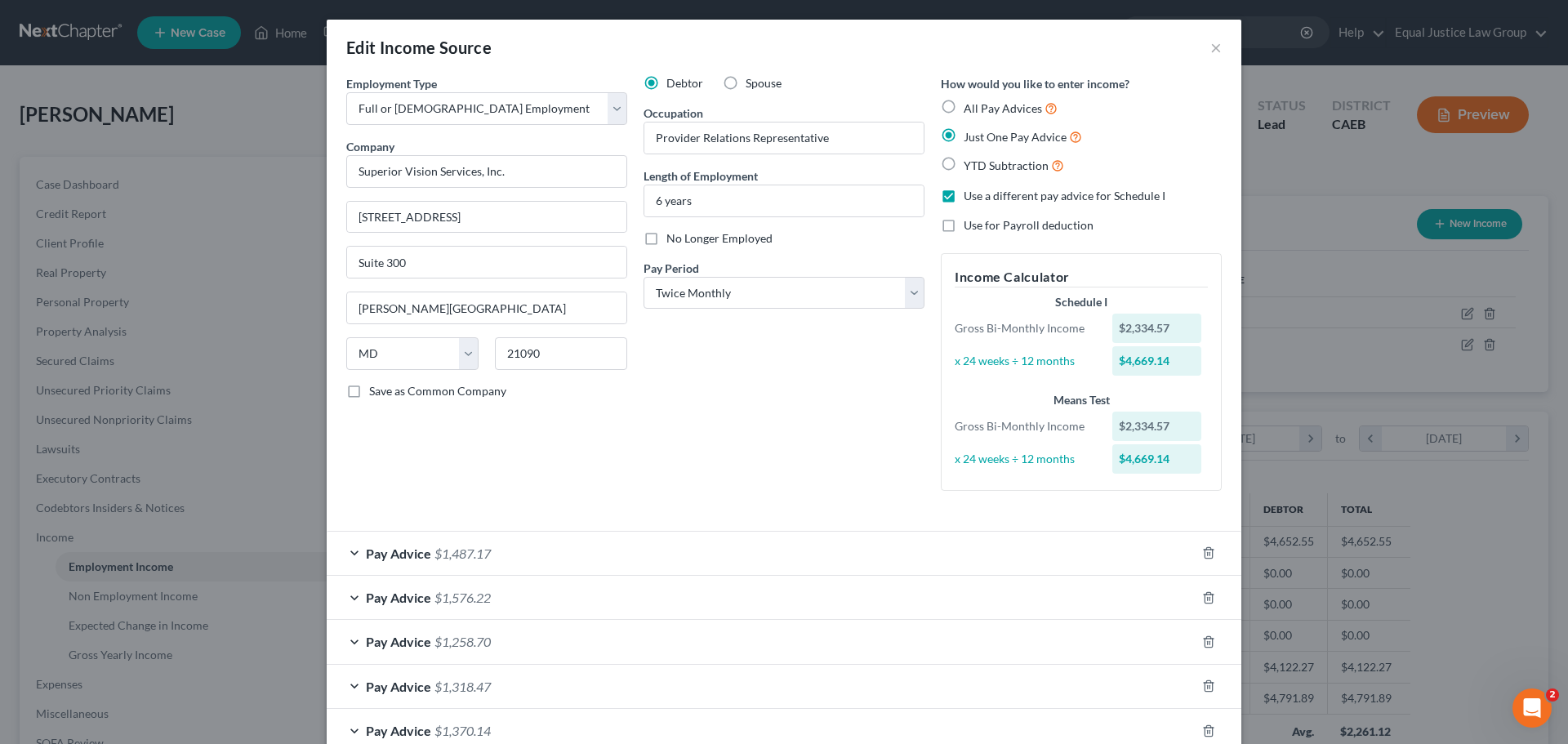
click at [964, 197] on label "Use a different pay advice for Schedule I" at bounding box center [1064, 196] width 201 height 16
click at [970, 197] on input "Use a different pay advice for Schedule I" at bounding box center [975, 194] width 11 height 11
checkbox input "false"
click at [964, 106] on label "All Pay Advices" at bounding box center [1011, 107] width 94 height 19
click at [970, 106] on input "All Pay Advices" at bounding box center [975, 104] width 11 height 11
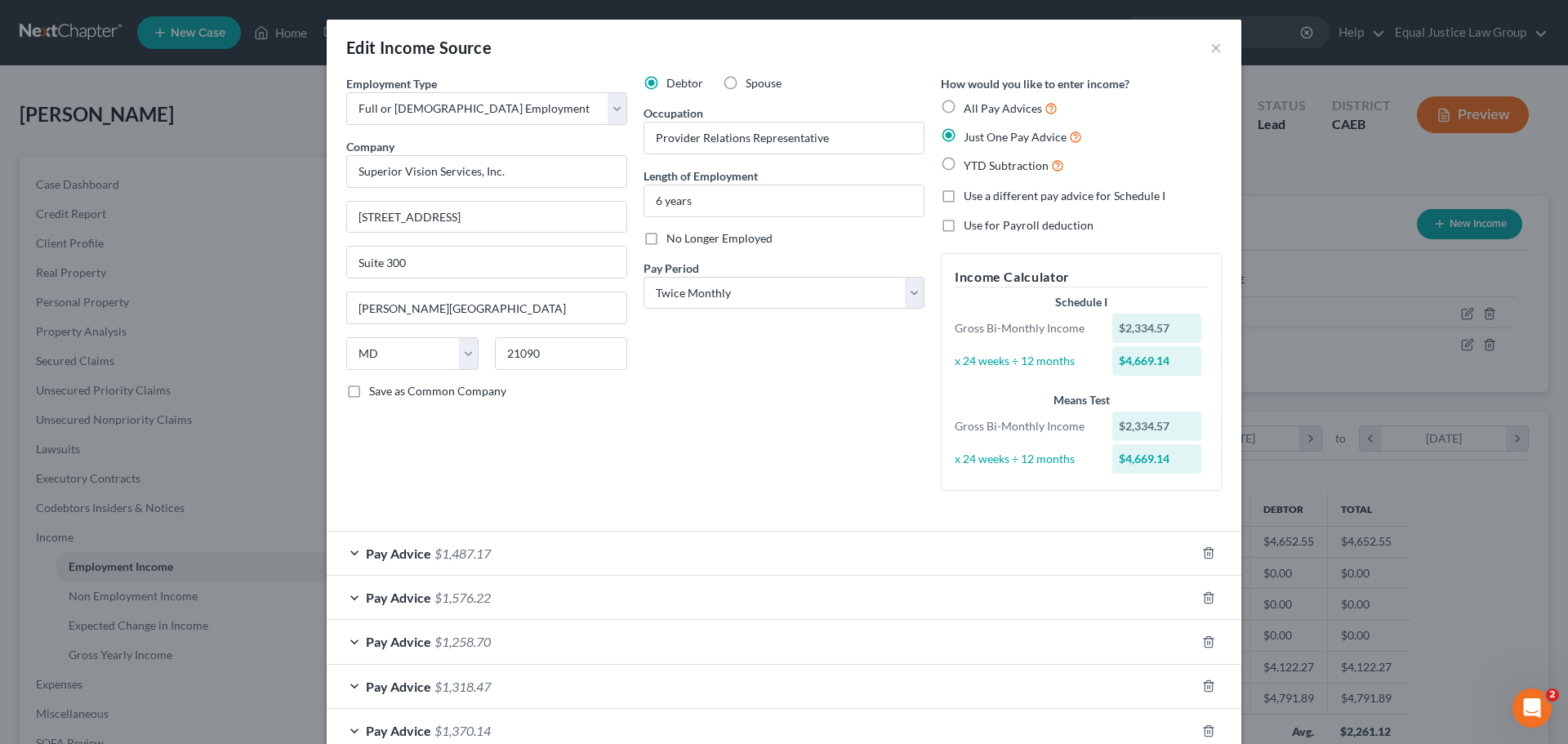
radio input "true"
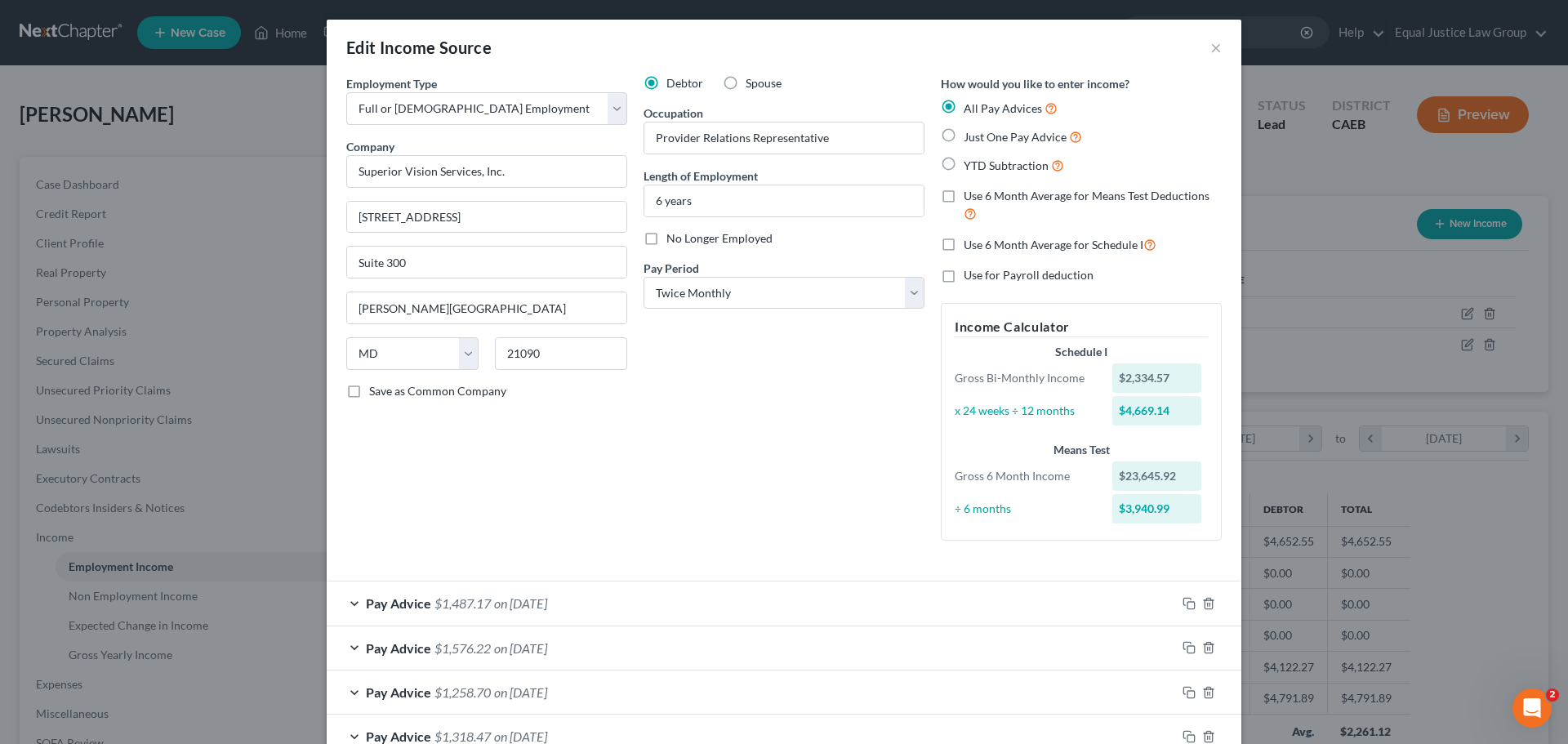
click at [964, 274] on label "Use for Payroll deduction" at bounding box center [1028, 275] width 130 height 16
click at [970, 274] on input "Use for Payroll deduction" at bounding box center [975, 273] width 11 height 11
click at [964, 273] on label "Use for Payroll deduction" at bounding box center [1028, 275] width 130 height 16
click at [970, 273] on input "Use for Payroll deduction" at bounding box center [975, 273] width 11 height 11
checkbox input "false"
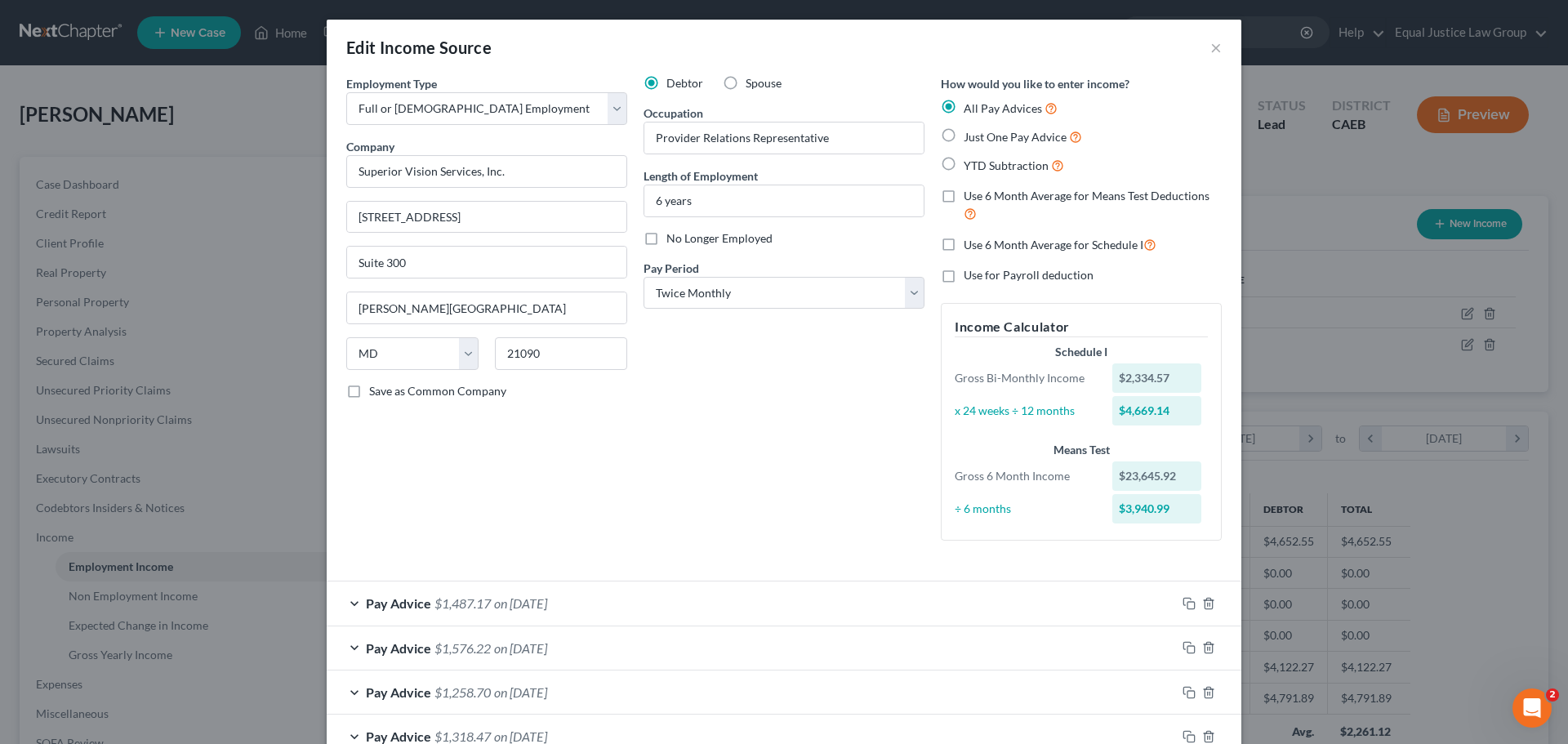
click at [964, 241] on label "Use 6 Month Average for Schedule I" at bounding box center [1060, 244] width 193 height 19
click at [970, 241] on input "Use 6 Month Average for Schedule I" at bounding box center [975, 241] width 11 height 11
checkbox input "true"
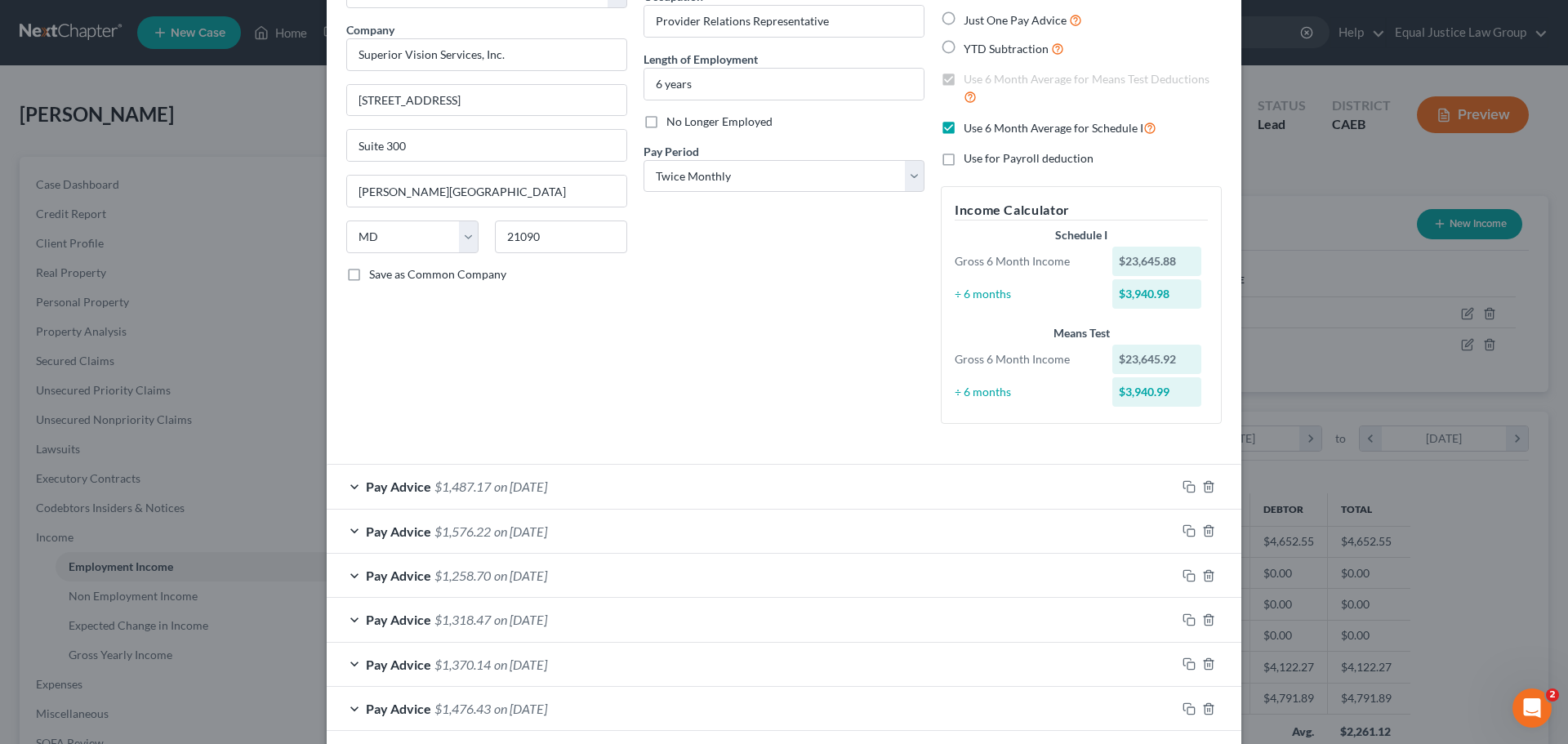
scroll to position [163, 0]
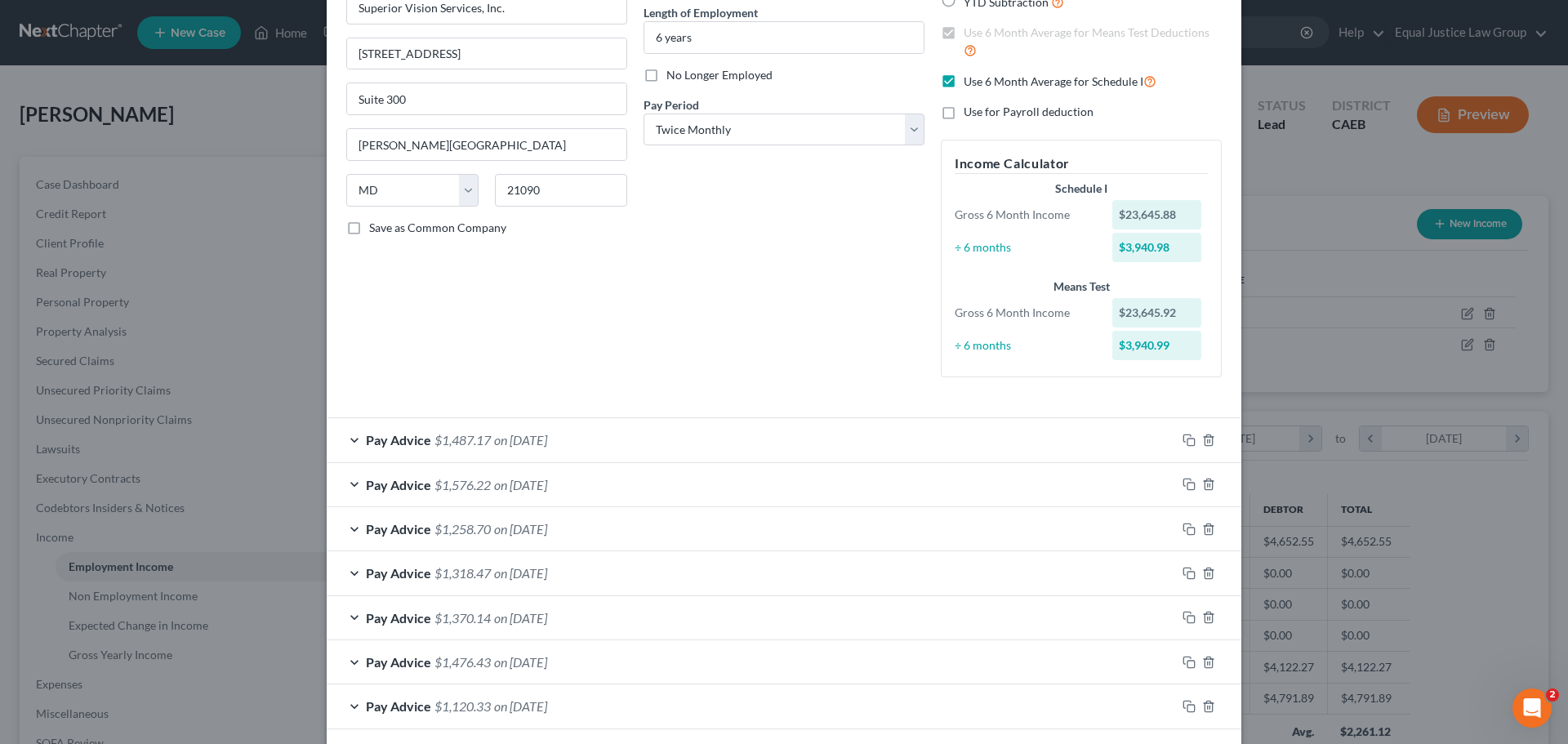
click at [974, 249] on div "÷ 6 months" at bounding box center [1025, 248] width 158 height 16
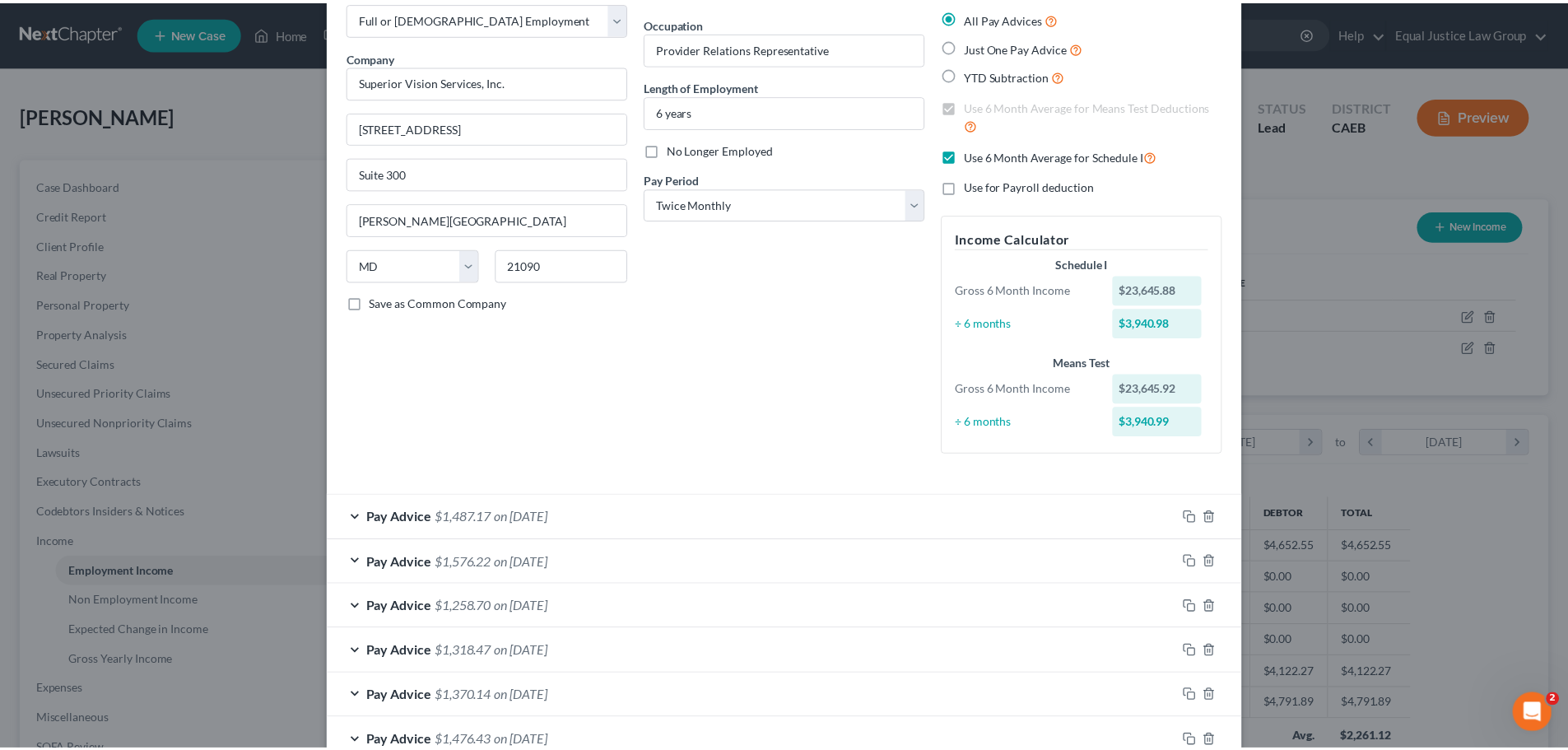
scroll to position [0, 0]
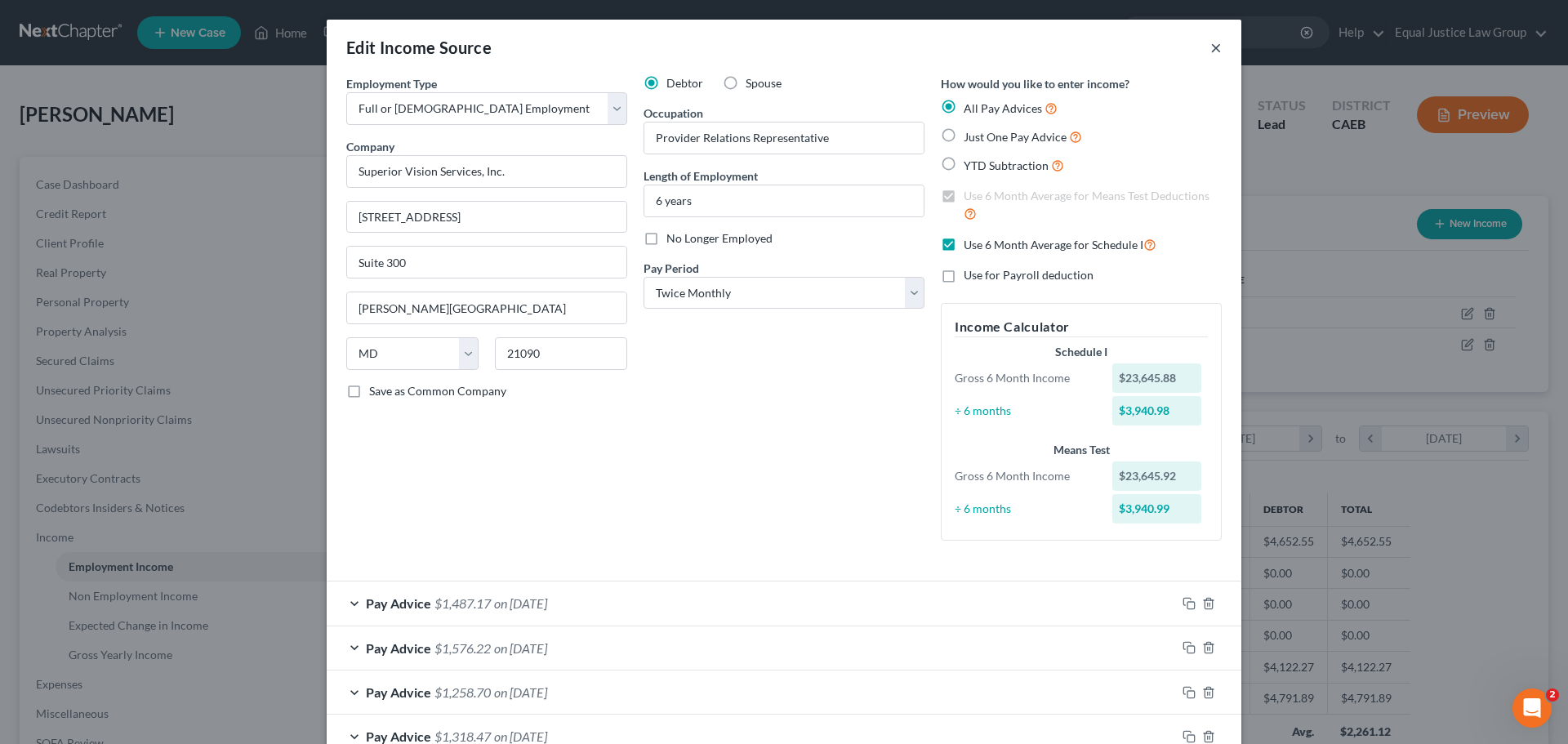
click at [1210, 37] on button "×" at bounding box center [1216, 47] width 12 height 20
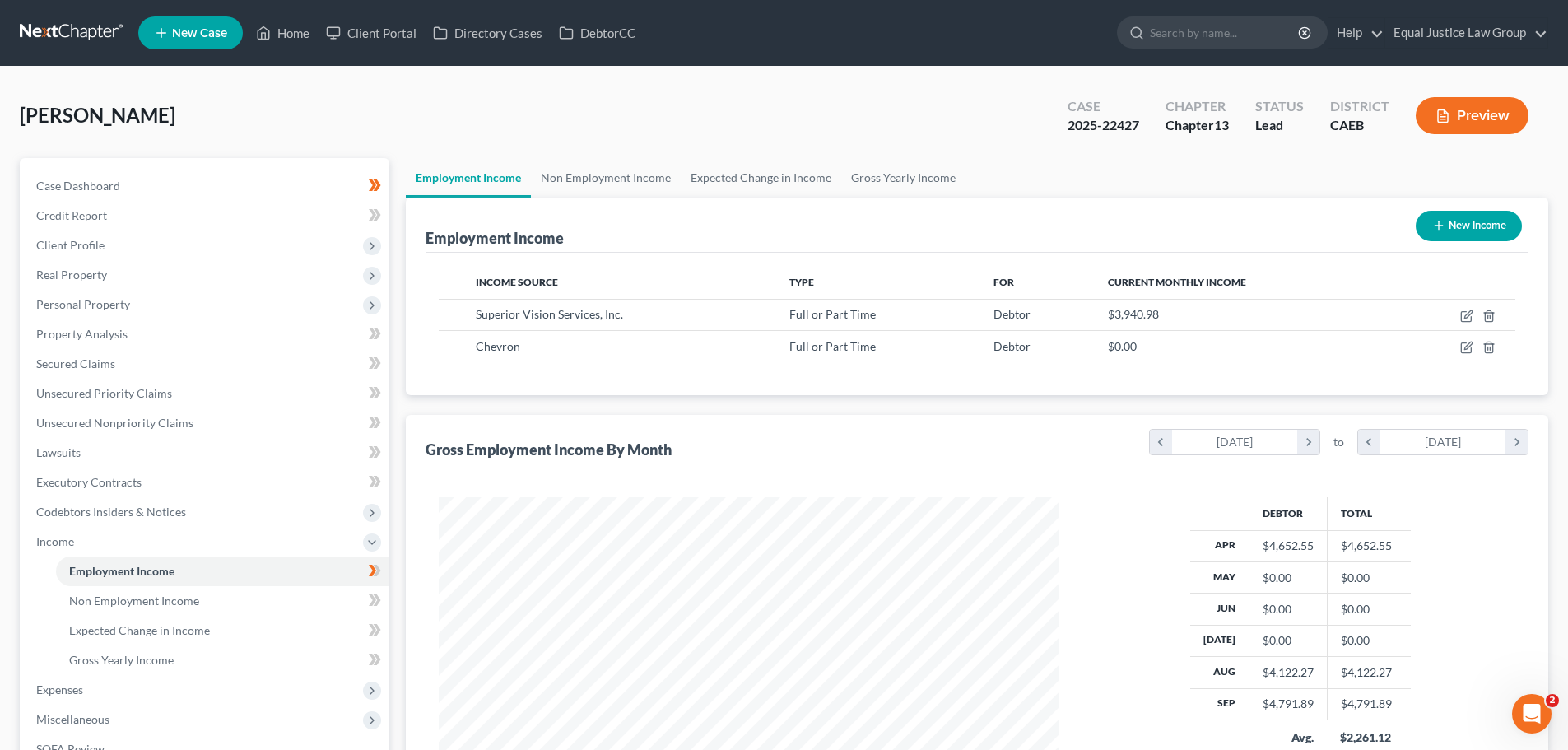
scroll to position [823225, 822406]
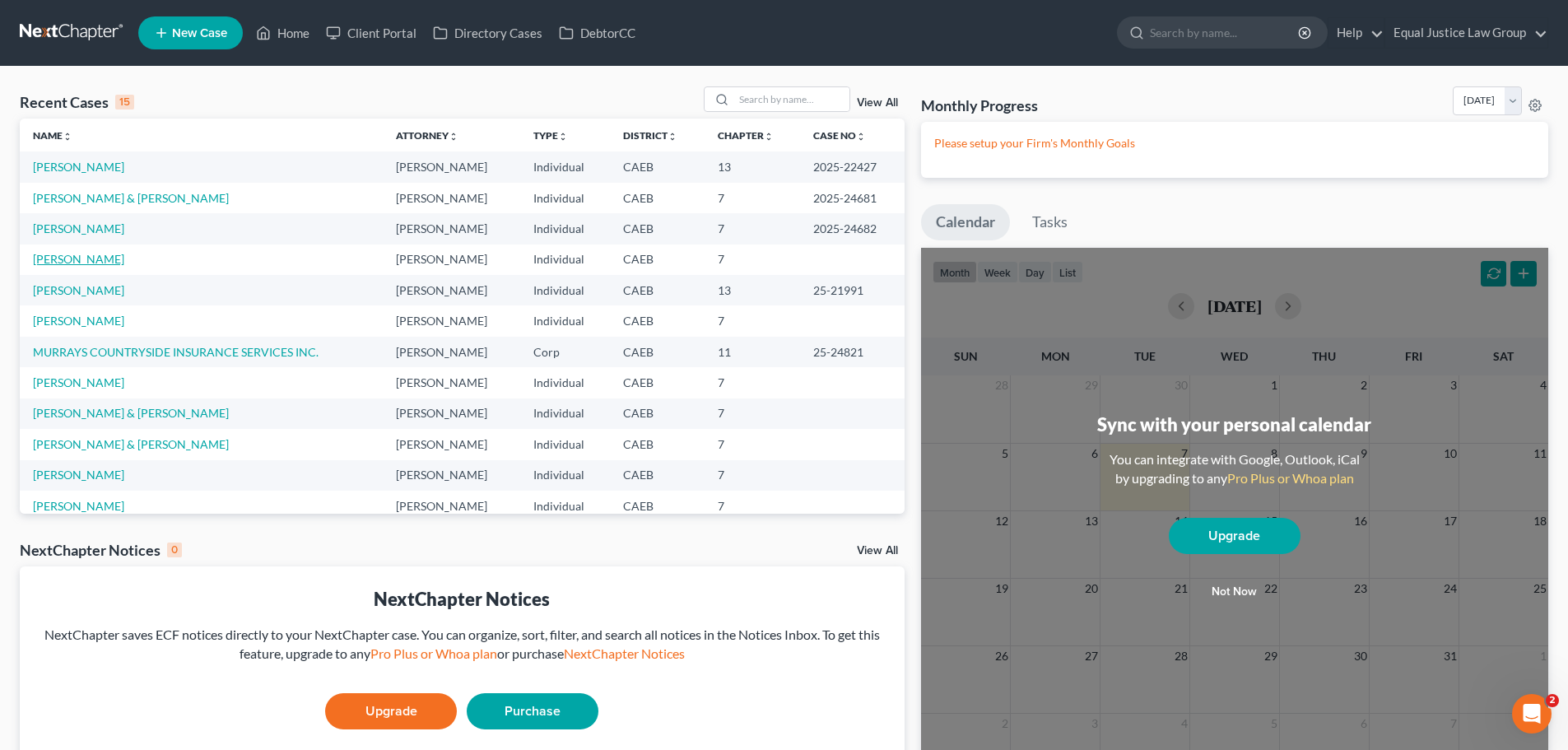
click at [95, 256] on link "[PERSON_NAME]" at bounding box center [79, 260] width 91 height 14
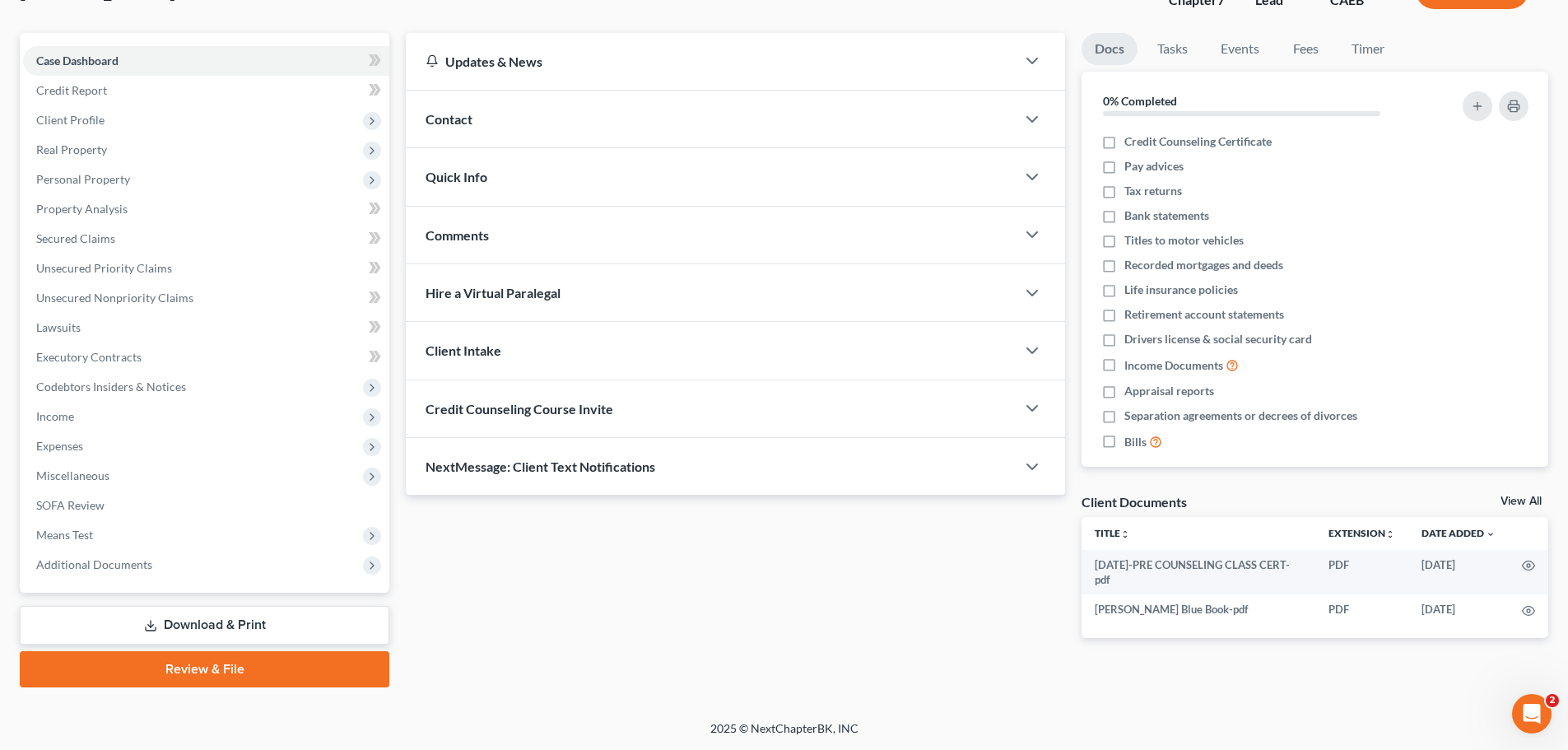
click at [204, 621] on link "Download & Print" at bounding box center [204, 625] width 369 height 38
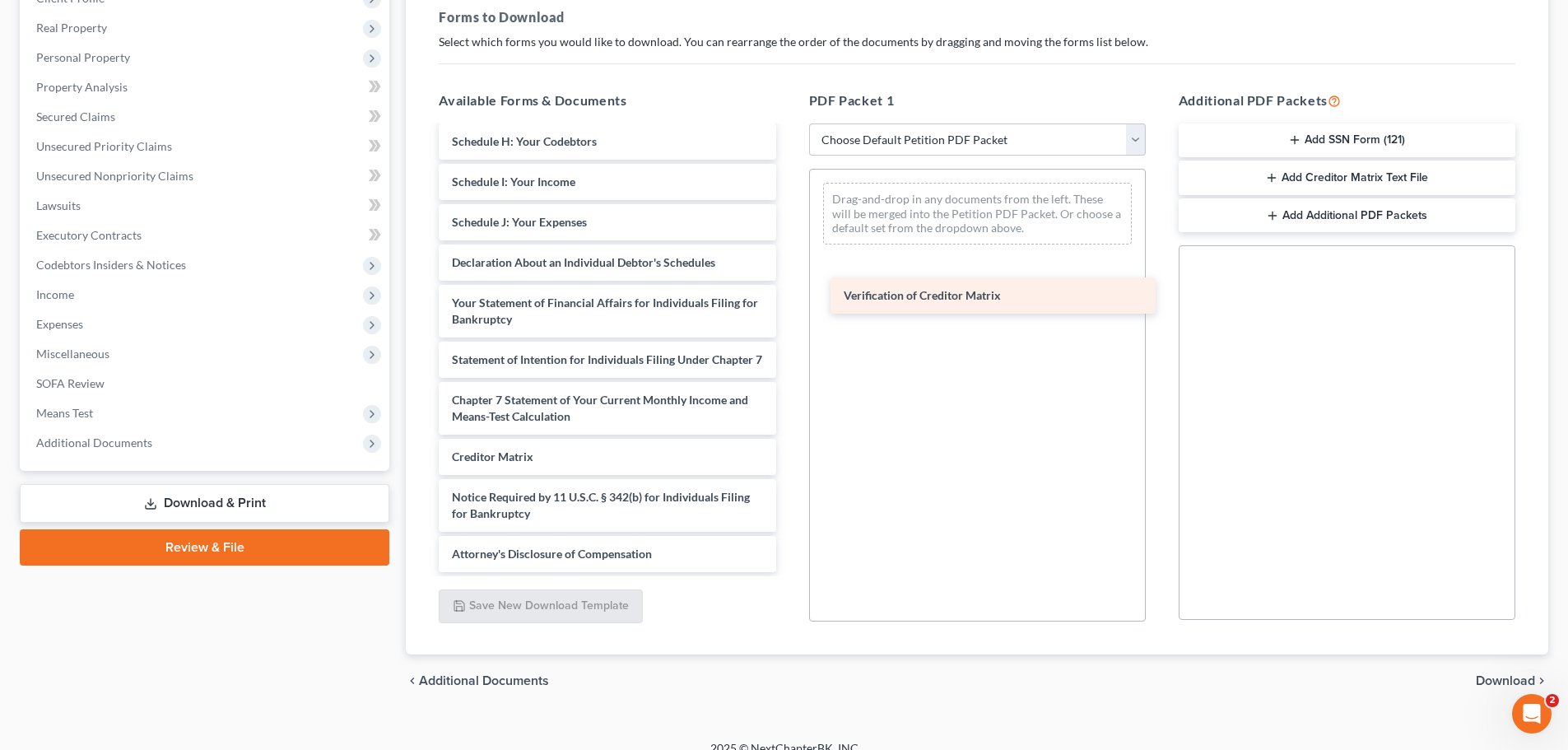
scroll to position [400, 0]
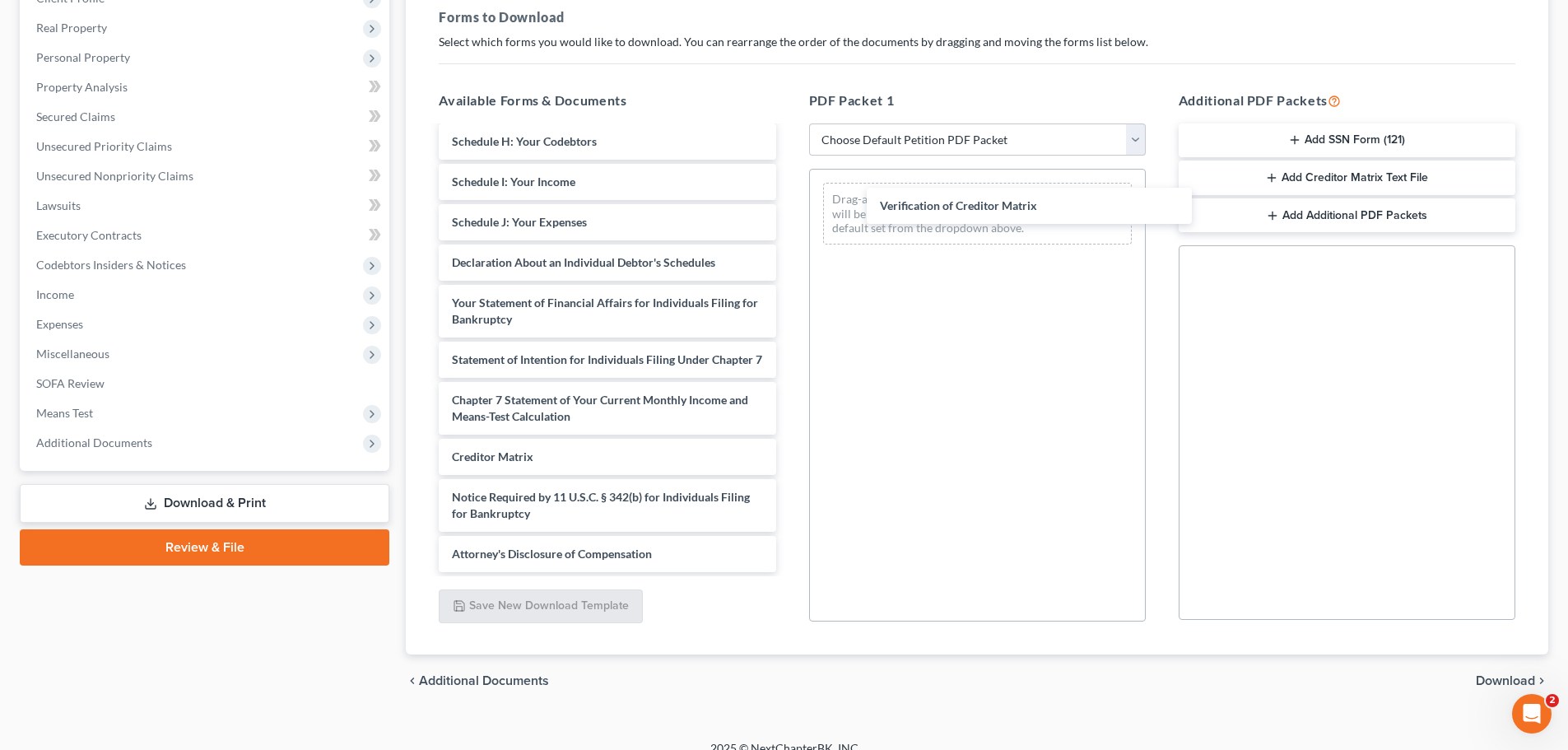
drag, startPoint x: 532, startPoint y: 460, endPoint x: 933, endPoint y: 201, distance: 477.4
click at [789, 196] on div "Verification of Creditor Matrix 2025-10-02-PRE COUNSELING CLASS CERT-pdf Kelley…" at bounding box center [607, 158] width 363 height 829
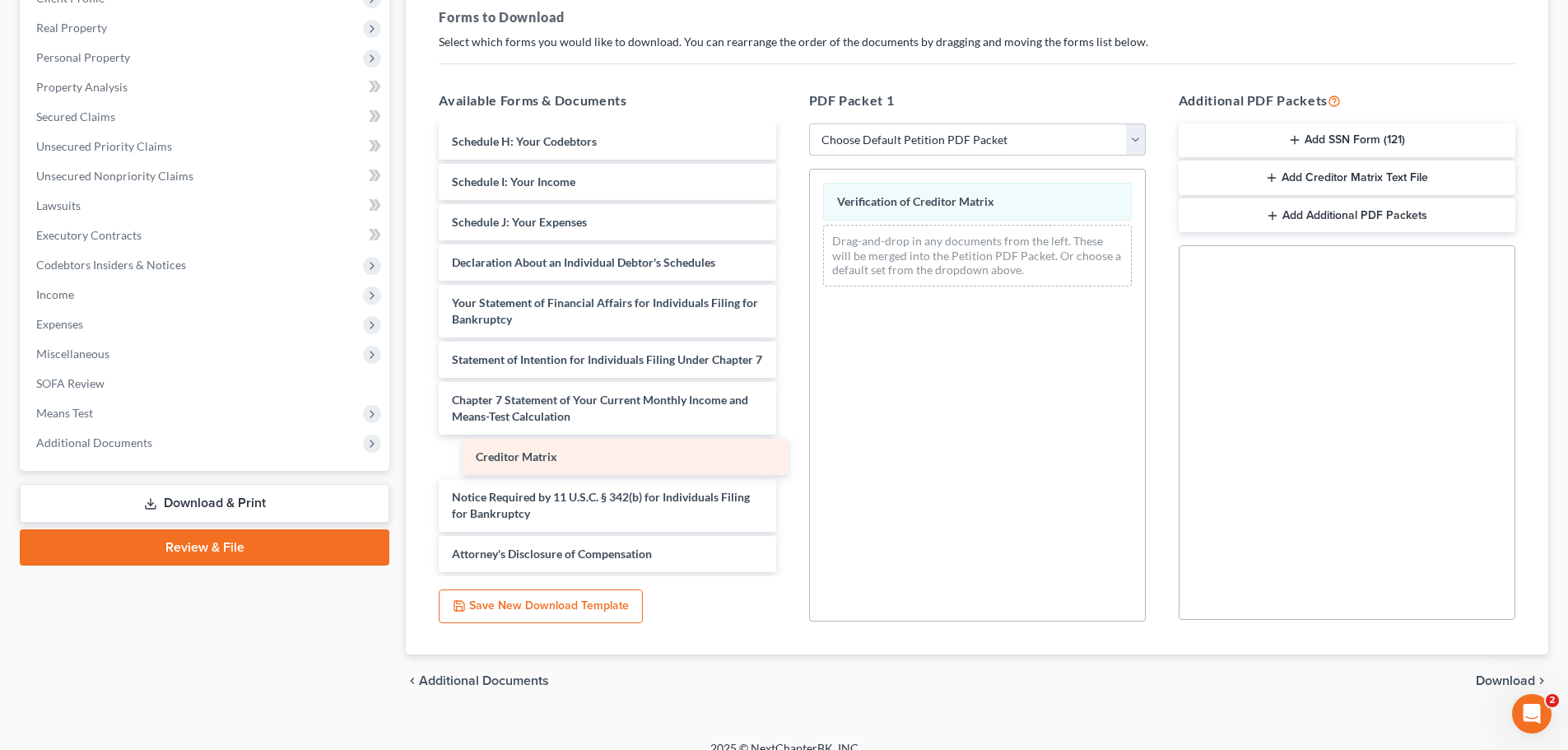
scroll to position [360, 0]
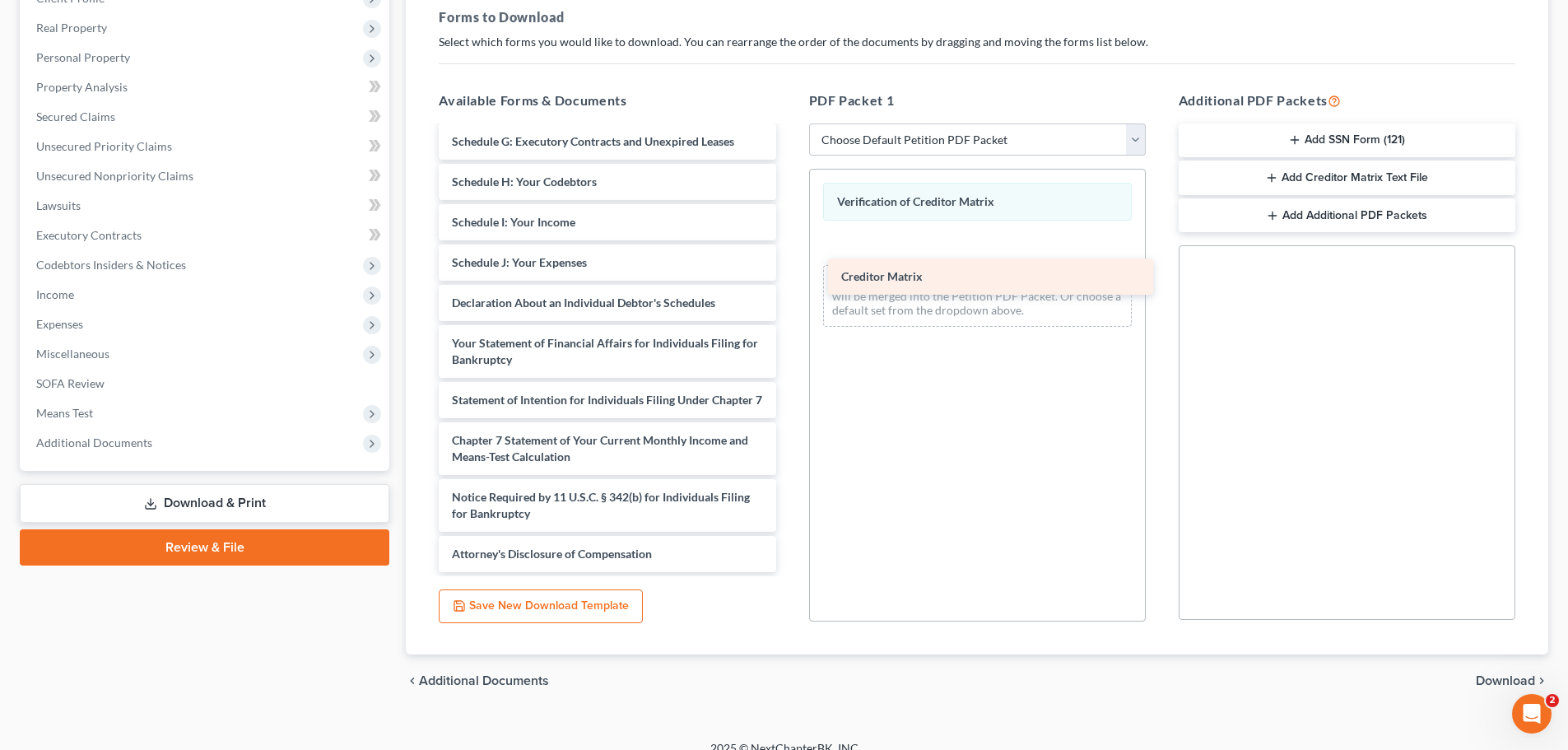
drag, startPoint x: 513, startPoint y: 457, endPoint x: 902, endPoint y: 251, distance: 440.2
click at [789, 251] on div "Creditor Matrix 2025-10-02-PRE COUNSELING CLASS CERT-pdf Kelley Blue Book-pdf V…" at bounding box center [607, 178] width 363 height 788
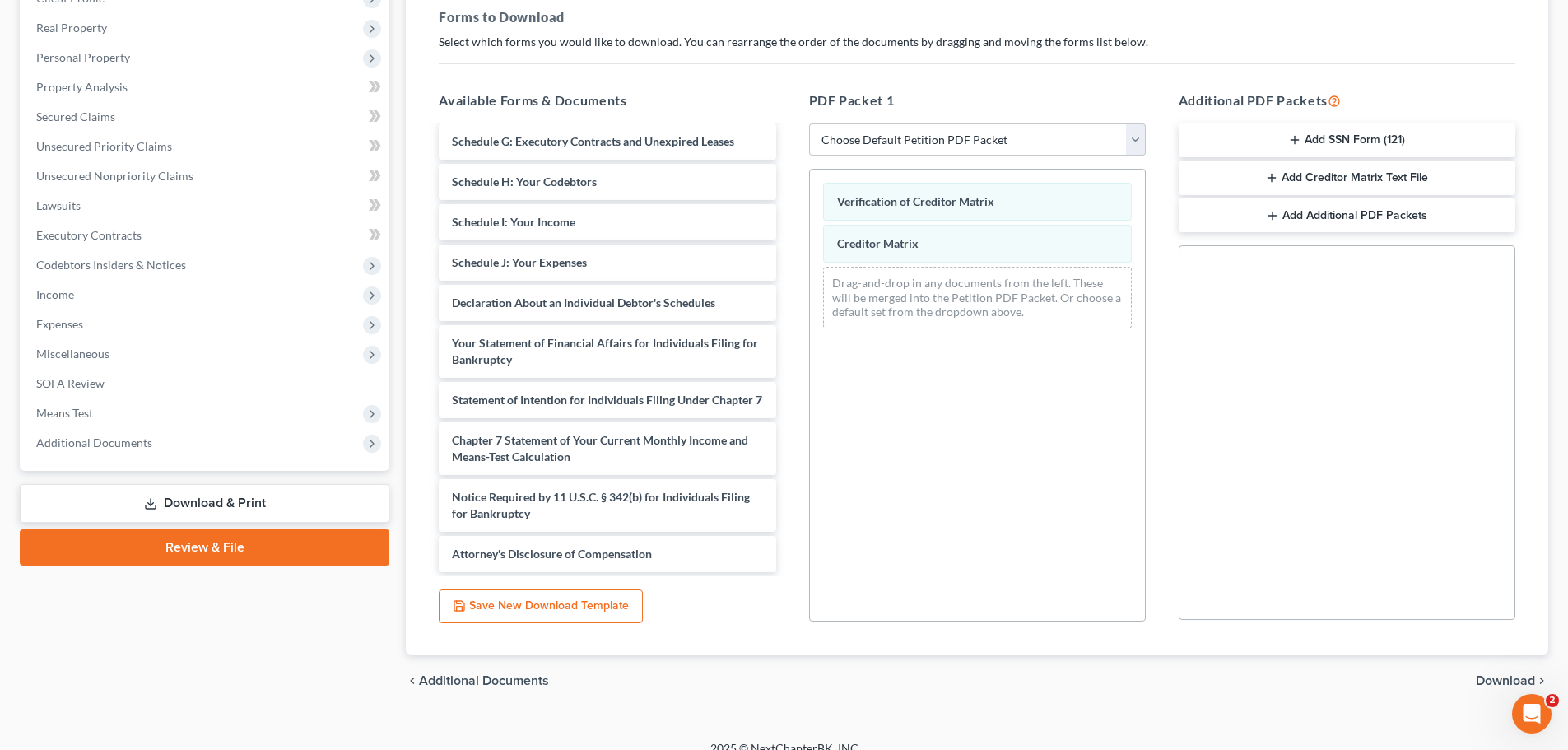
click at [1493, 678] on span "Download" at bounding box center [1505, 681] width 59 height 13
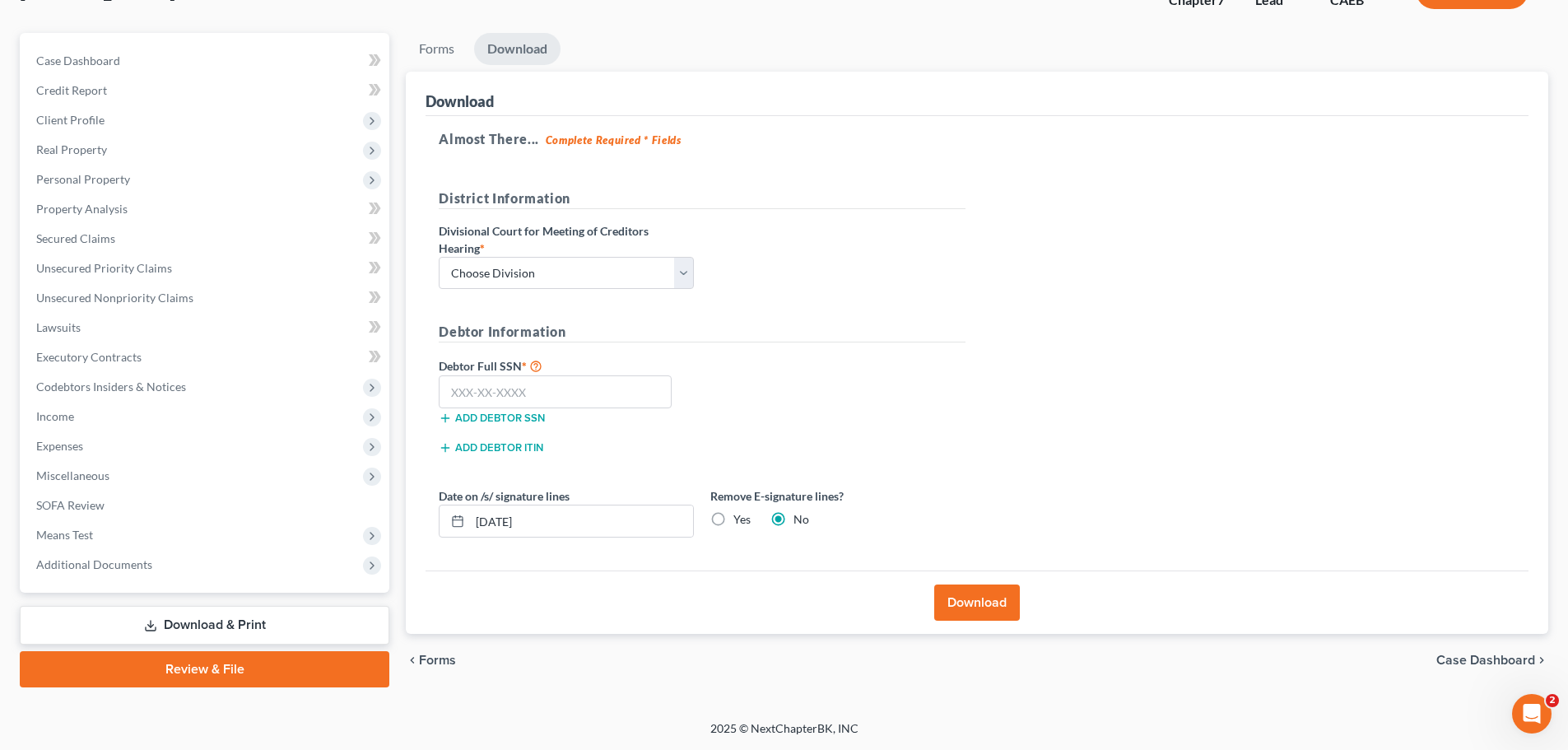
scroll to position [125, 0]
drag, startPoint x: 686, startPoint y: 272, endPoint x: 681, endPoint y: 283, distance: 12.1
click at [686, 272] on select "Choose Division Fresno Modesto Sacramento" at bounding box center [565, 273] width 255 height 33
select select "2"
click at [438, 257] on select "Choose Division Fresno Modesto Sacramento" at bounding box center [565, 273] width 255 height 33
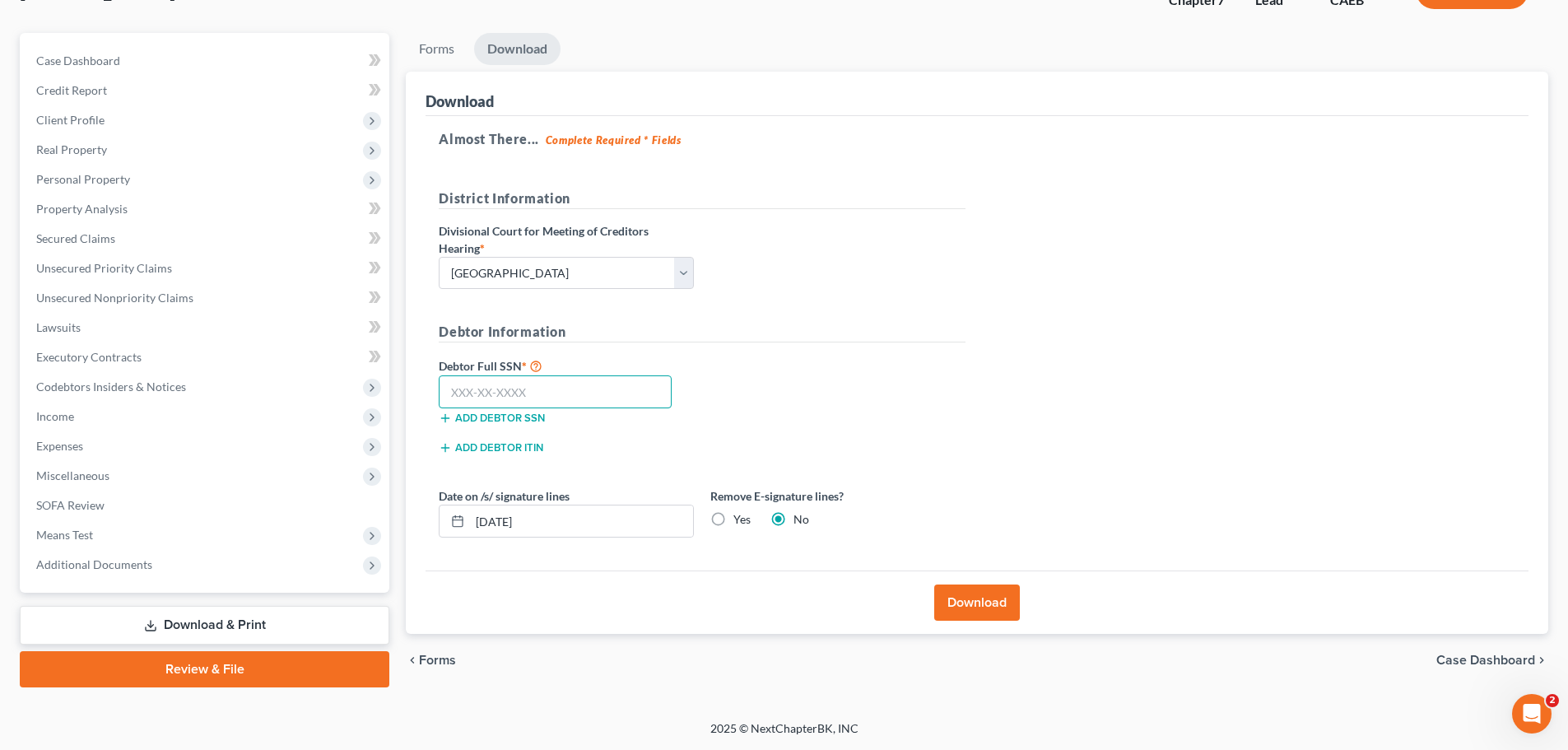
click at [585, 390] on input "text" at bounding box center [555, 392] width 233 height 33
type input "559-92-2620"
click at [1000, 602] on button "Download" at bounding box center [977, 602] width 86 height 36
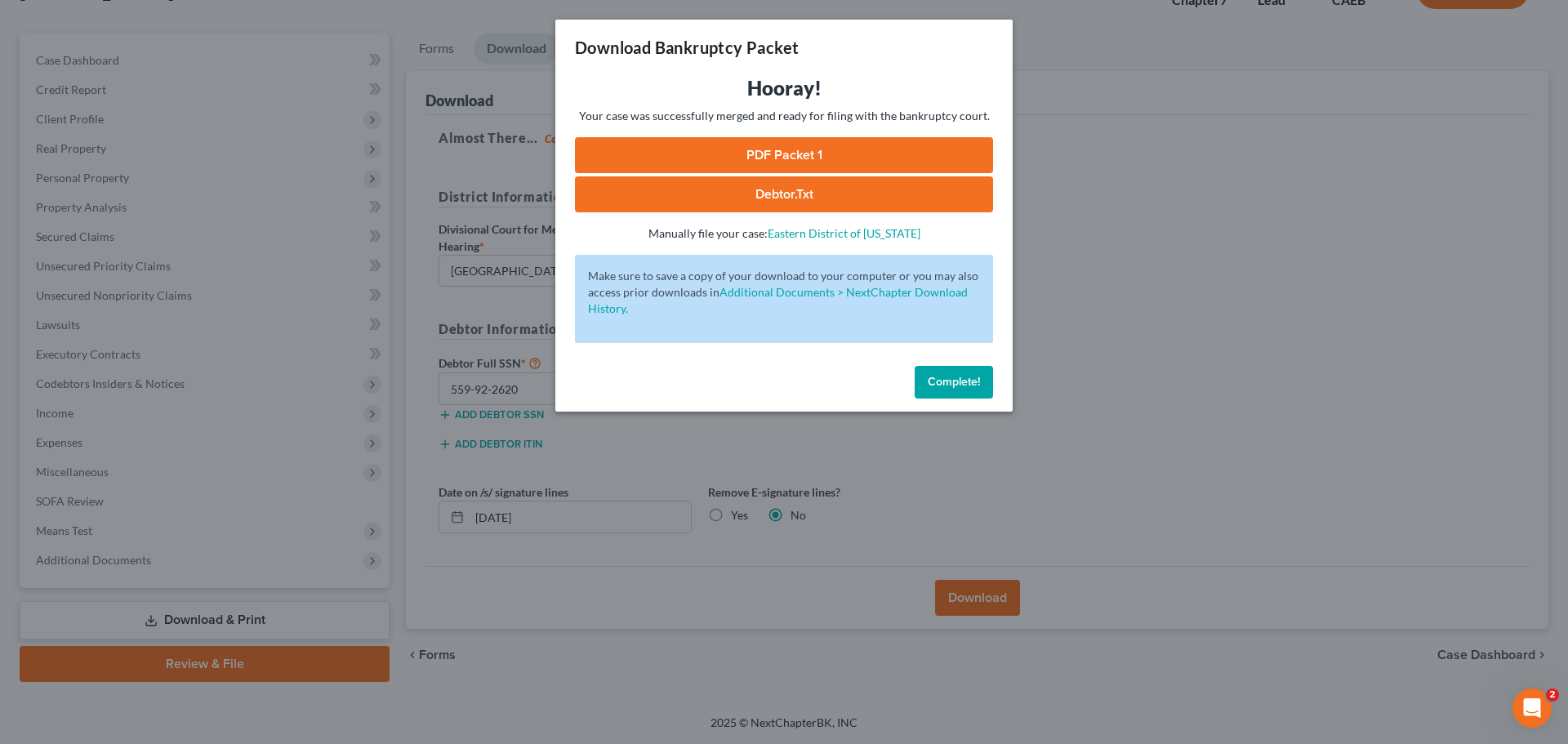
click at [752, 150] on link "PDF Packet 1" at bounding box center [784, 155] width 418 height 36
click at [1097, 410] on div "Download Bankruptcy Packet Hooray! Your case was successfully merged and ready …" at bounding box center [784, 372] width 1568 height 744
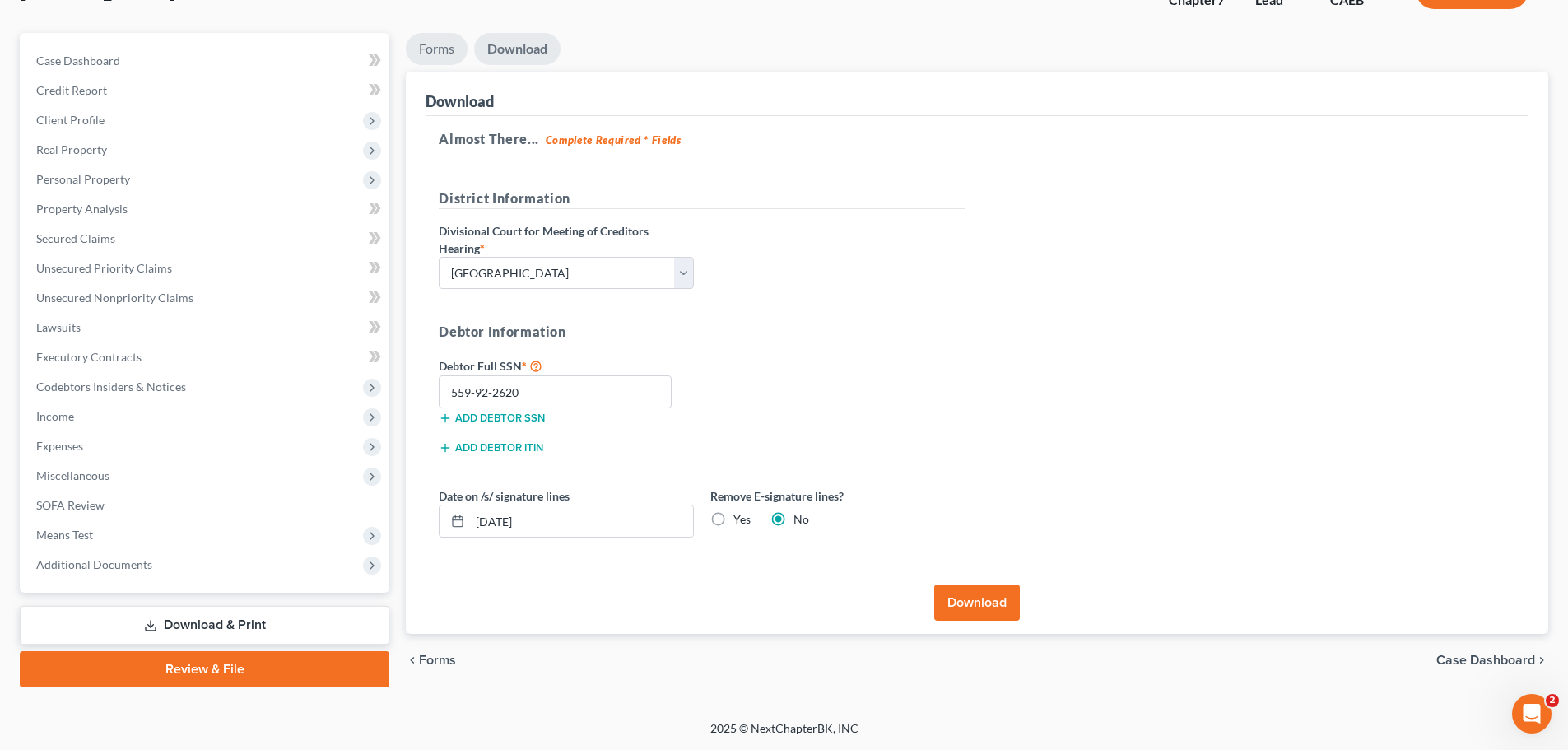
drag, startPoint x: 424, startPoint y: 44, endPoint x: 476, endPoint y: 78, distance: 62.1
click at [425, 44] on link "Forms" at bounding box center [436, 49] width 62 height 32
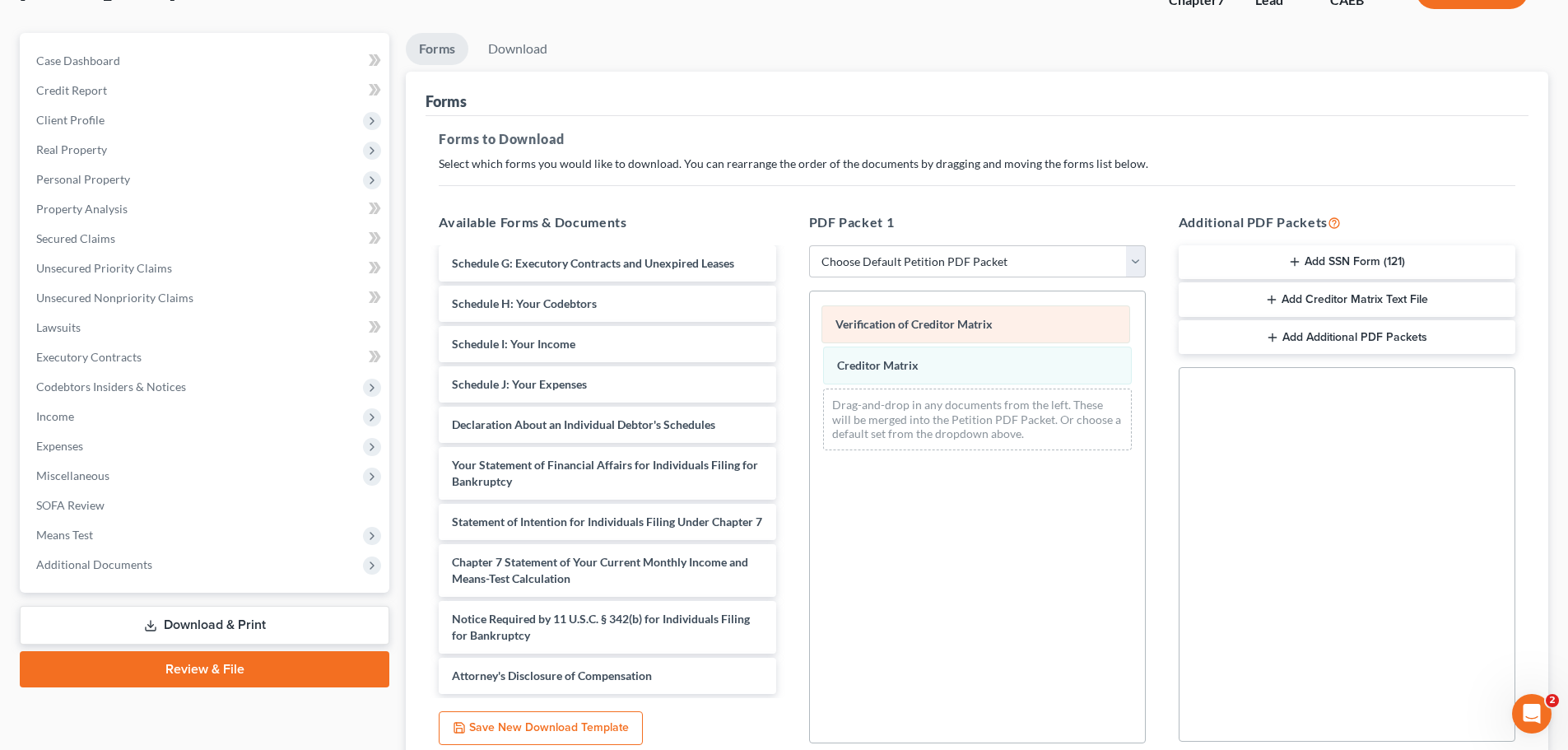
drag, startPoint x: 1046, startPoint y: 316, endPoint x: 610, endPoint y: 330, distance: 436.2
click at [809, 330] on div "Verification of Creditor Matrix Verification of Creditor Matrix Verification of…" at bounding box center [977, 378] width 335 height 172
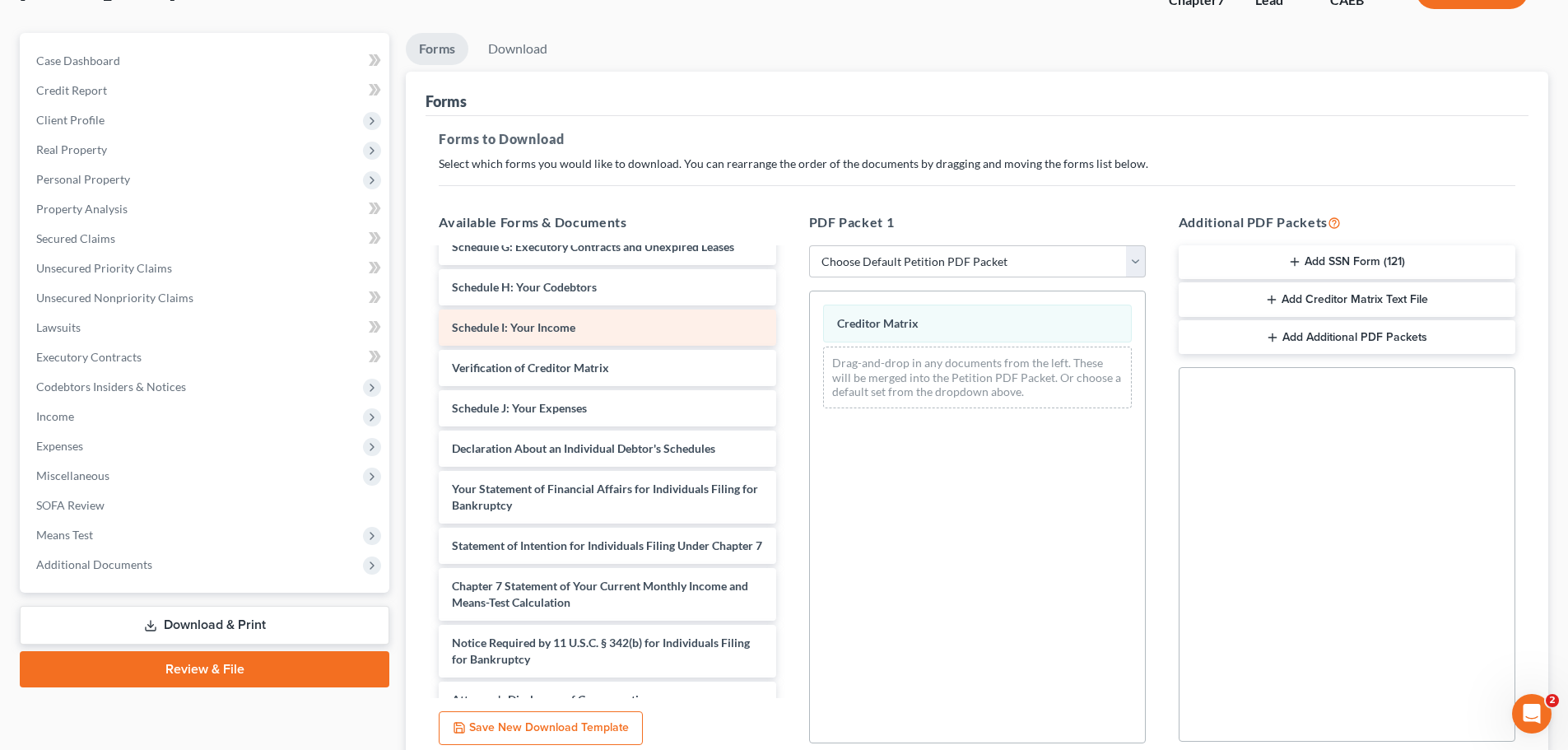
click at [809, 323] on div "Creditor Matrix Drag-and-drop in any documents from the left. These will be mer…" at bounding box center [977, 356] width 335 height 130
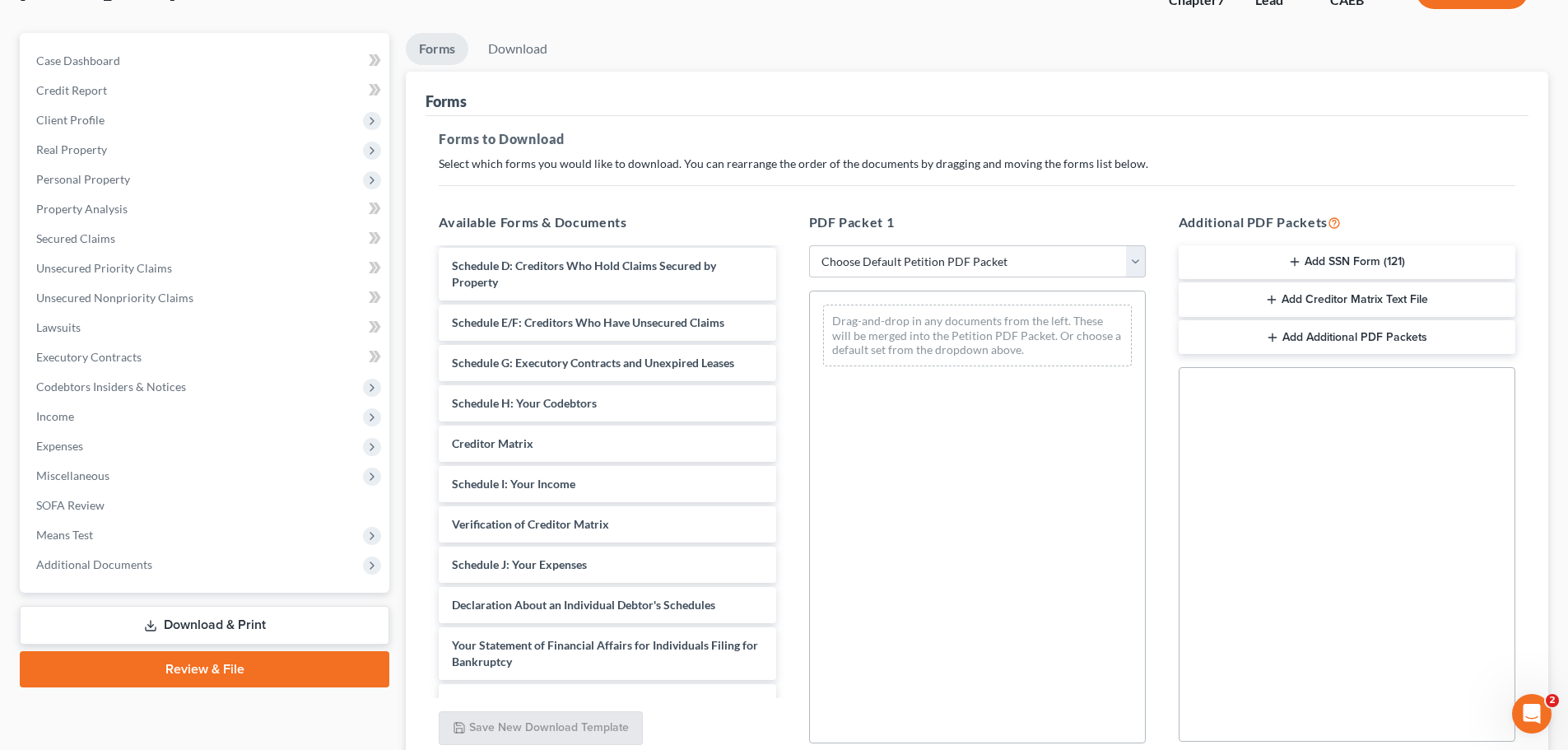
scroll to position [0, 0]
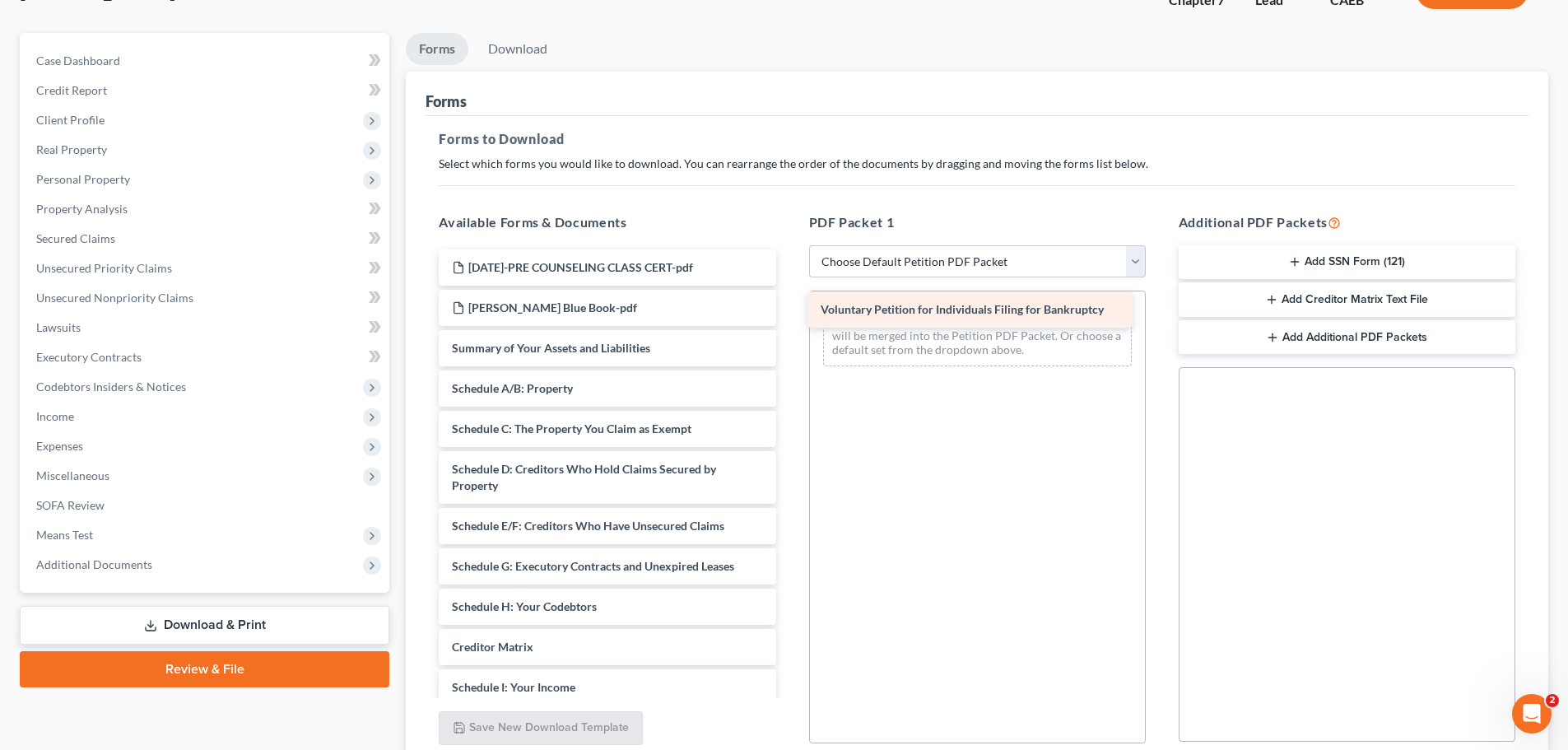
drag, startPoint x: 506, startPoint y: 345, endPoint x: 875, endPoint y: 307, distance: 371.0
click at [789, 307] on div "Voluntary Petition for Individuals Filing for Bankruptcy 2025-10-02-PRE COUNSEL…" at bounding box center [607, 664] width 363 height 829
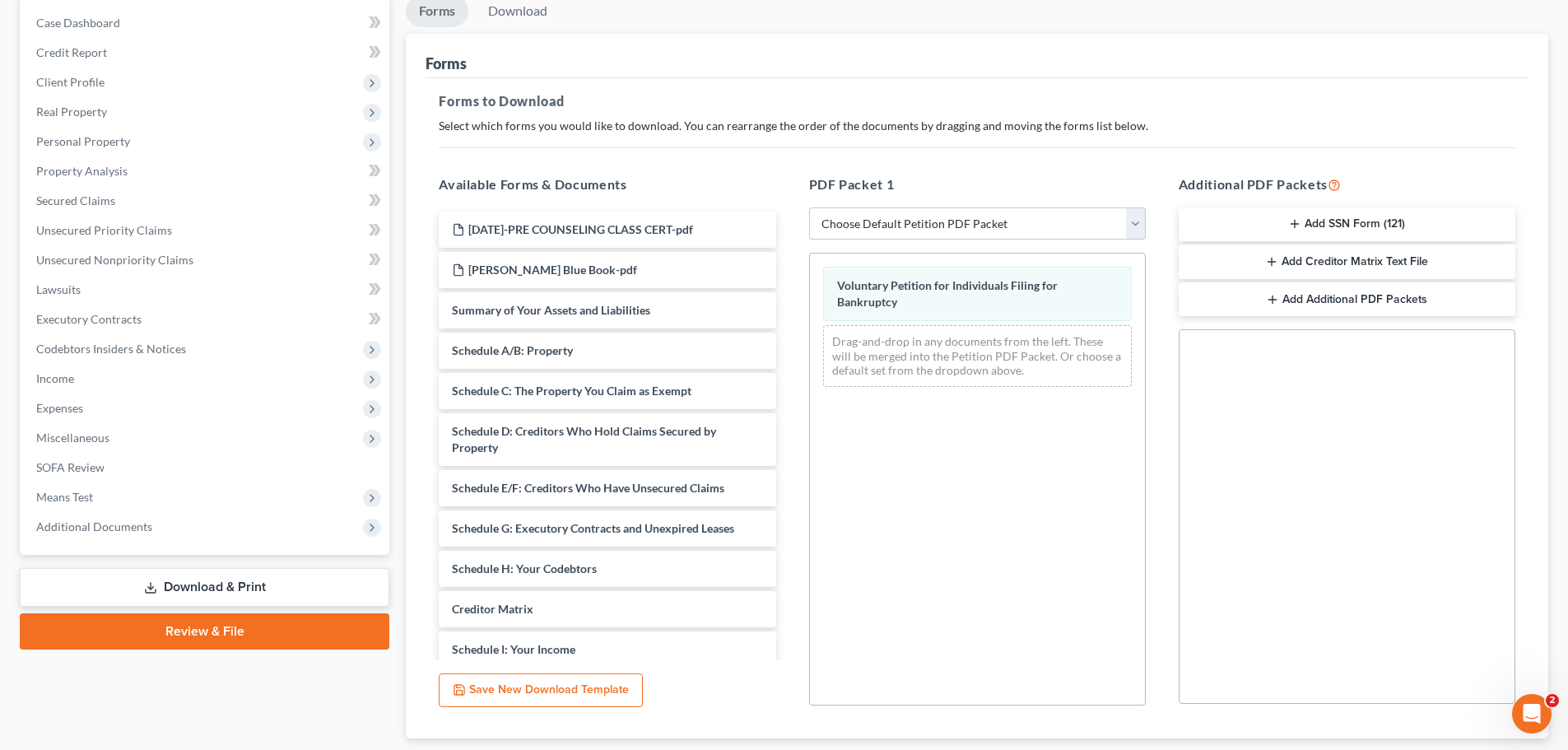
scroll to position [165, 0]
click at [1140, 210] on select "Choose Default Petition PDF Packet Complete Bankruptcy Petition (all forms and …" at bounding box center [978, 222] width 336 height 33
click at [809, 206] on select "Choose Default Petition PDF Packet Complete Bankruptcy Petition (all forms and …" at bounding box center [978, 222] width 336 height 33
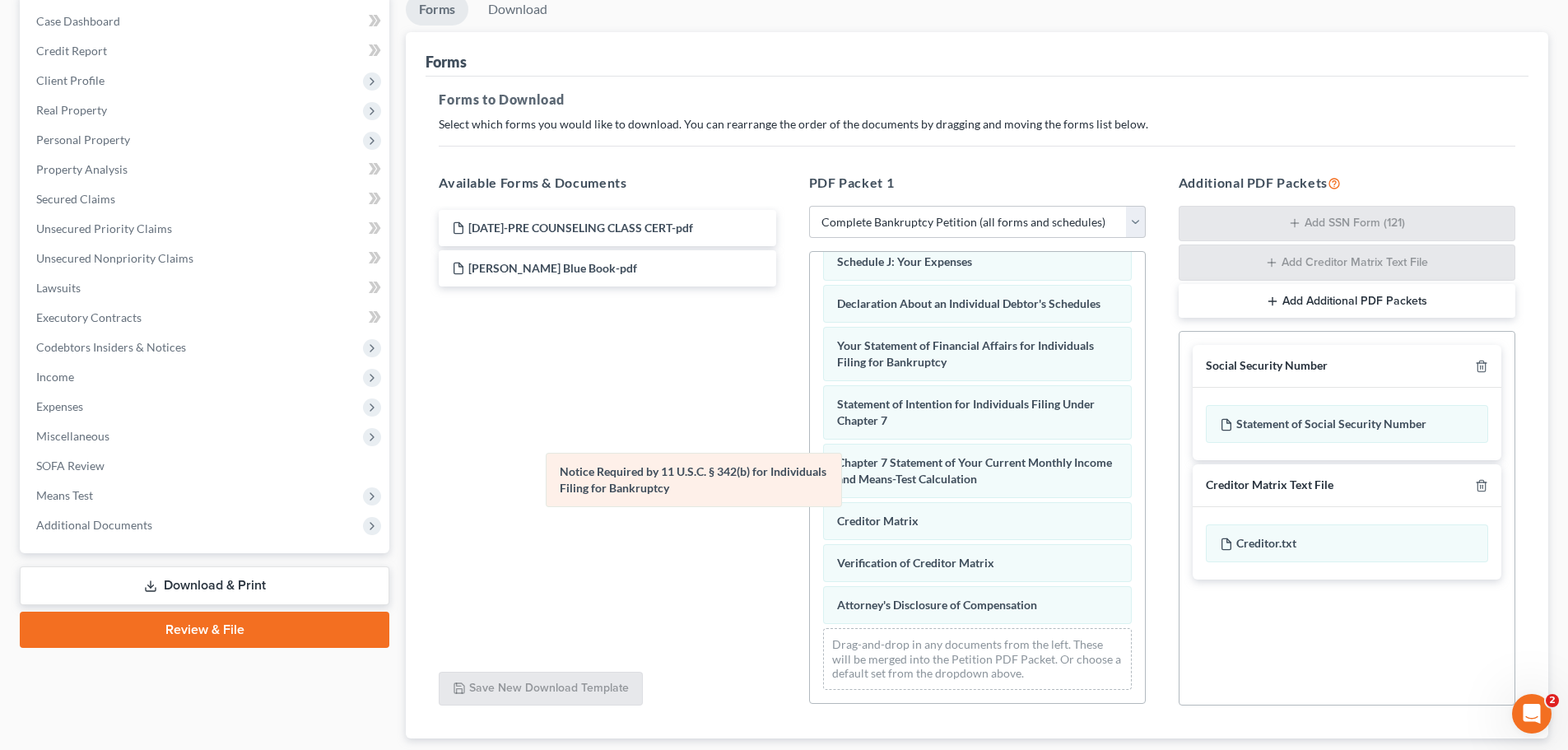
scroll to position [466, 0]
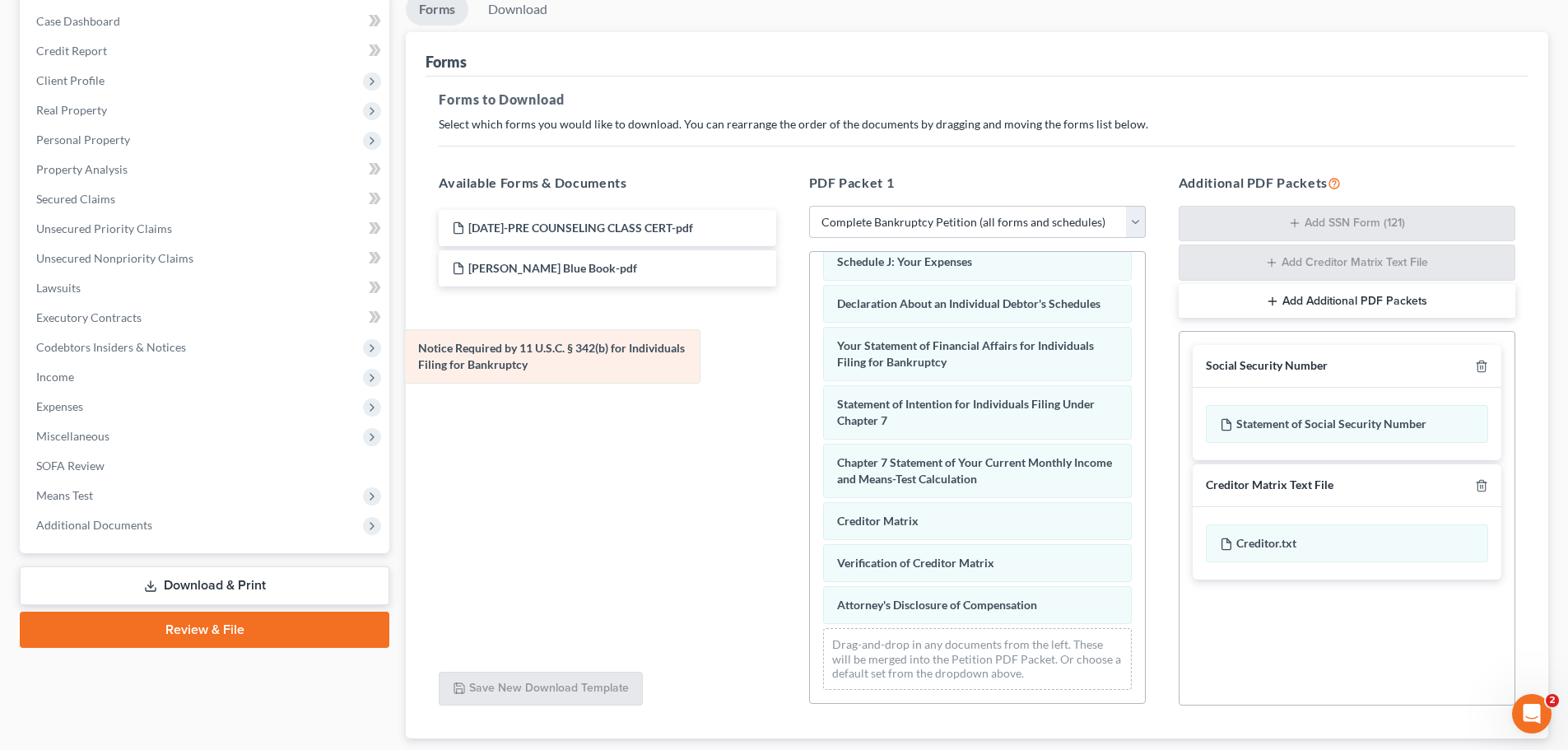
drag, startPoint x: 927, startPoint y: 551, endPoint x: 508, endPoint y: 353, distance: 463.4
click at [809, 353] on div "Notice Required by 11 U.S.C. § 342(b) for Individuals Filing for Bankruptcy Vol…" at bounding box center [977, 252] width 335 height 901
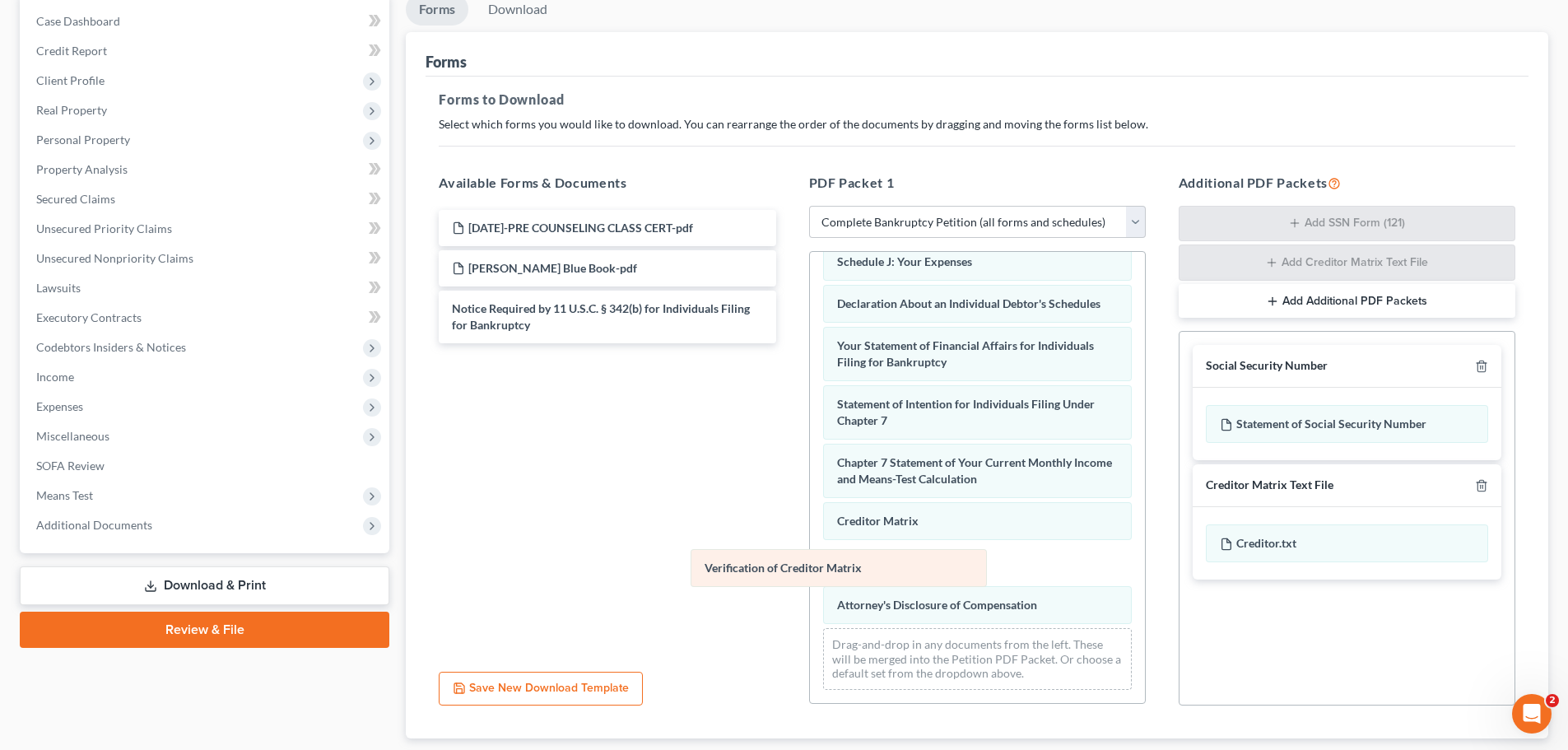
scroll to position [424, 0]
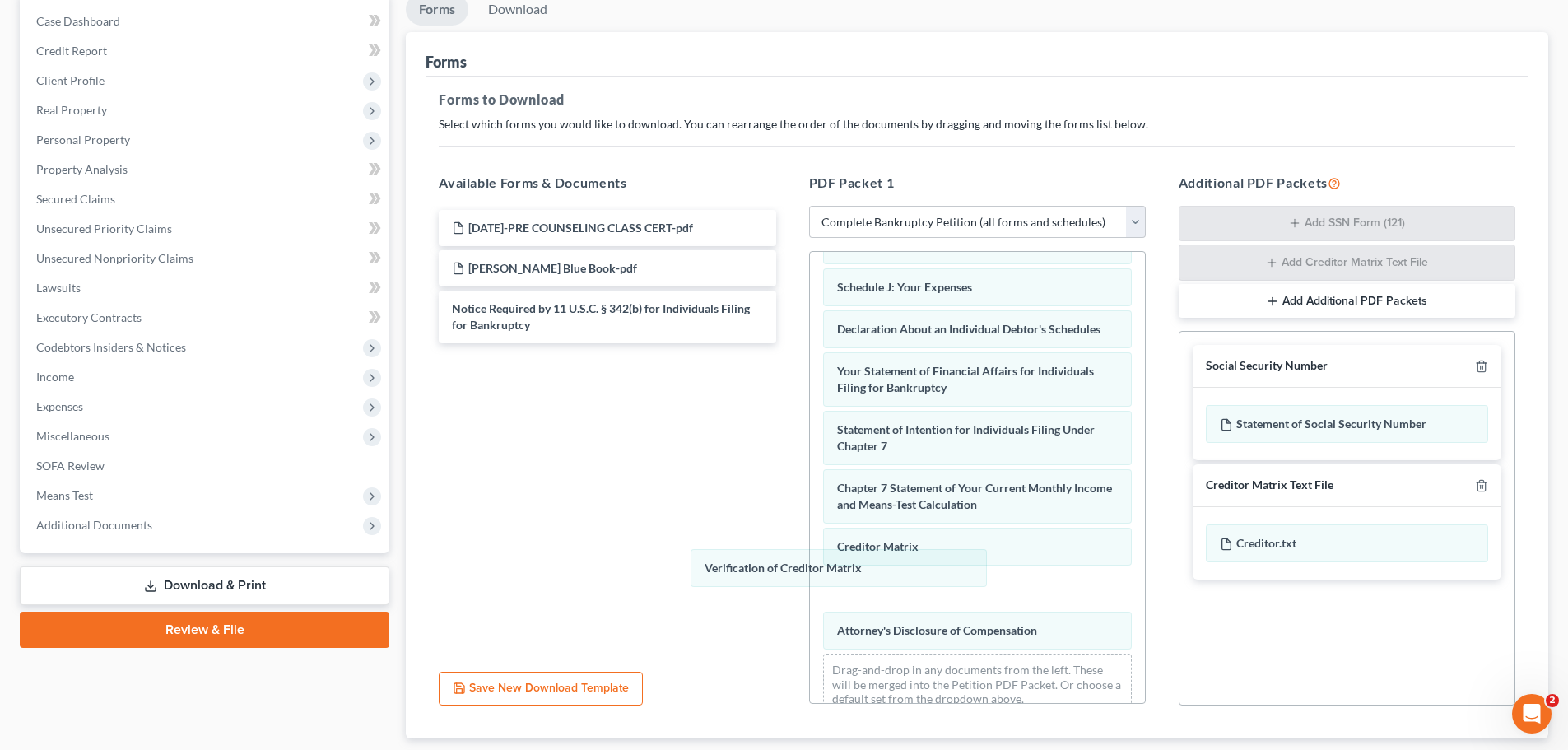
drag, startPoint x: 920, startPoint y: 563, endPoint x: 569, endPoint y: 504, distance: 355.9
click at [809, 508] on div "Verification of Creditor Matrix Voluntary Petition for Individuals Filing for B…" at bounding box center [977, 278] width 335 height 901
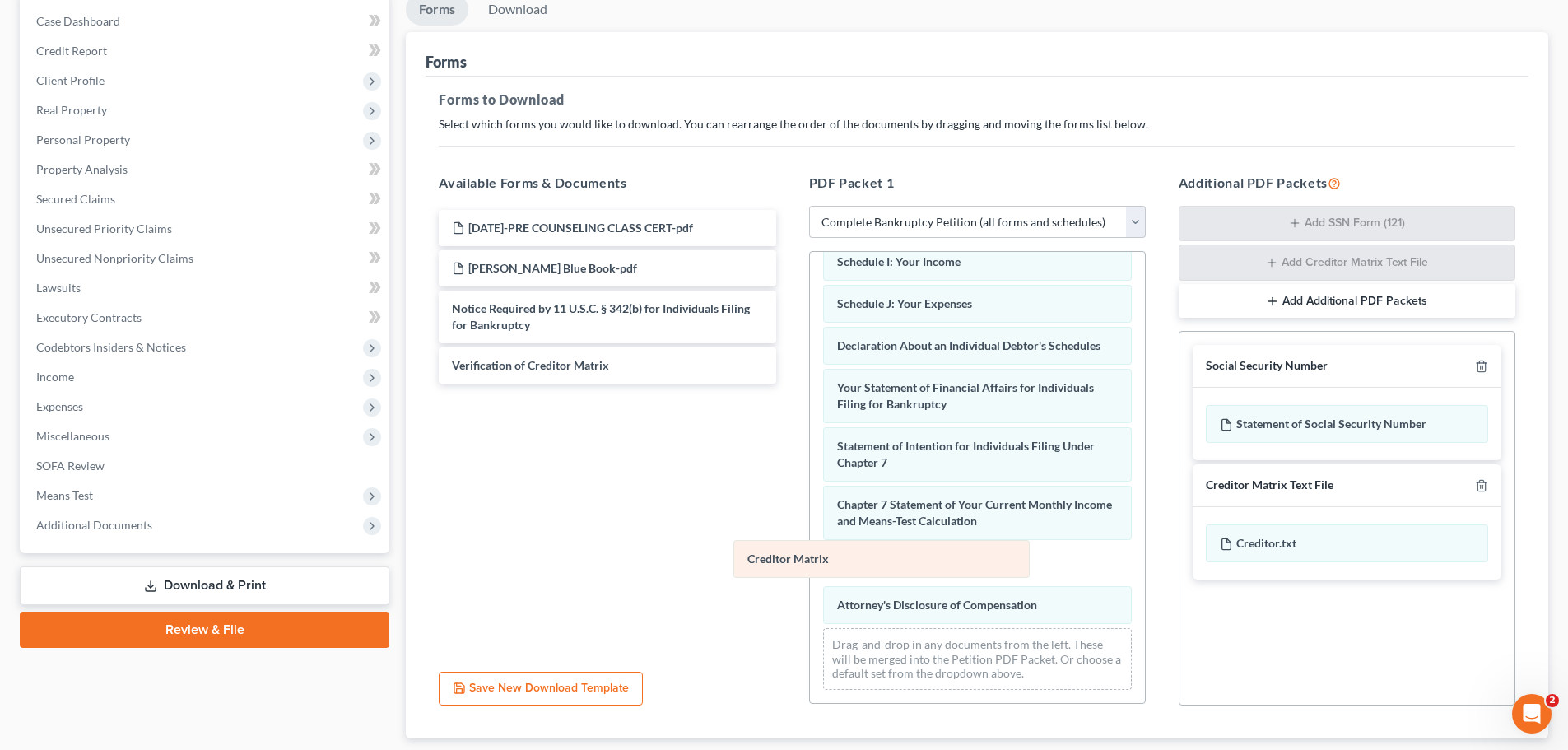
scroll to position [382, 0]
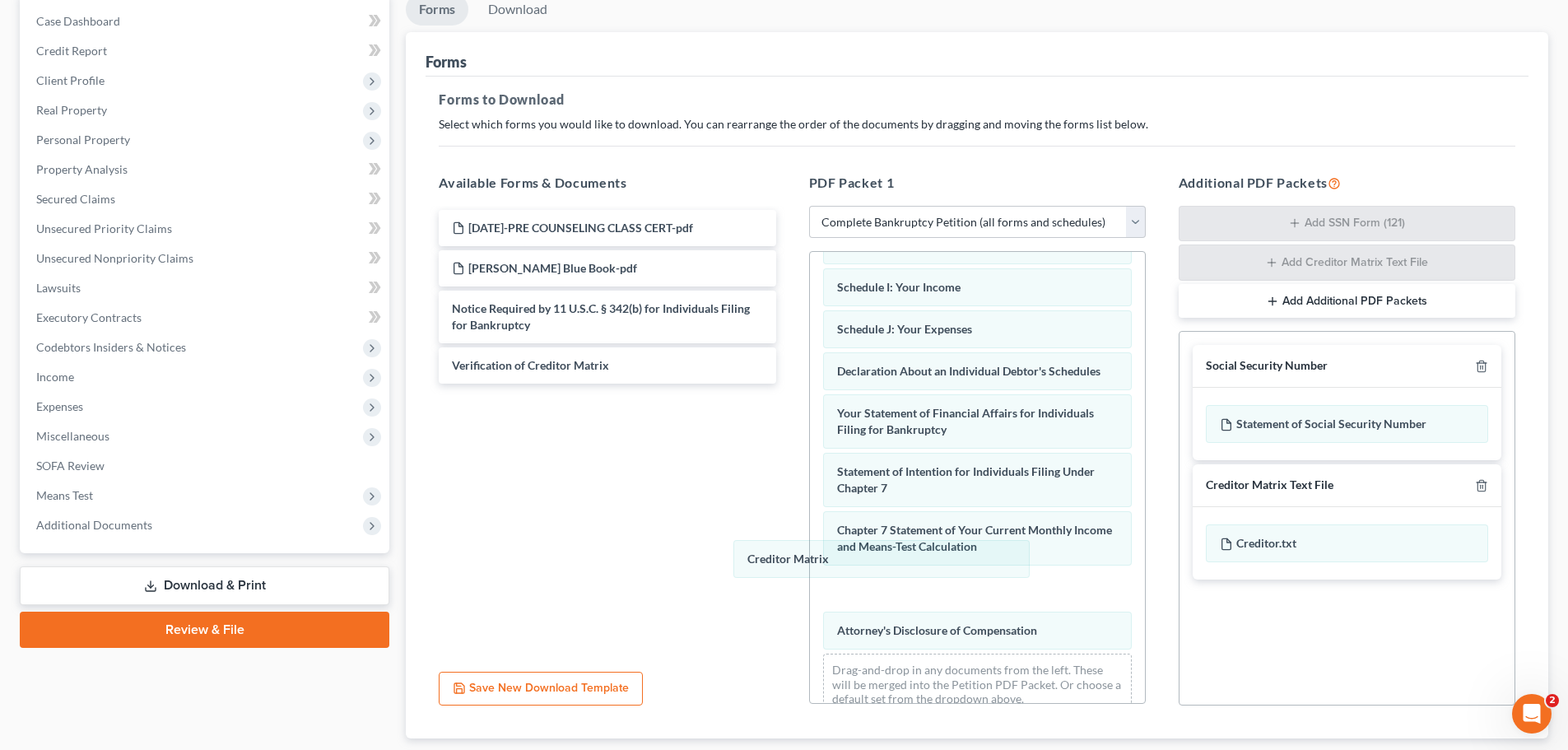
drag, startPoint x: 876, startPoint y: 558, endPoint x: 586, endPoint y: 460, distance: 306.1
click at [809, 492] on div "Creditor Matrix Voluntary Petition for Individuals Filing for Bankruptcy Summar…" at bounding box center [977, 300] width 335 height 859
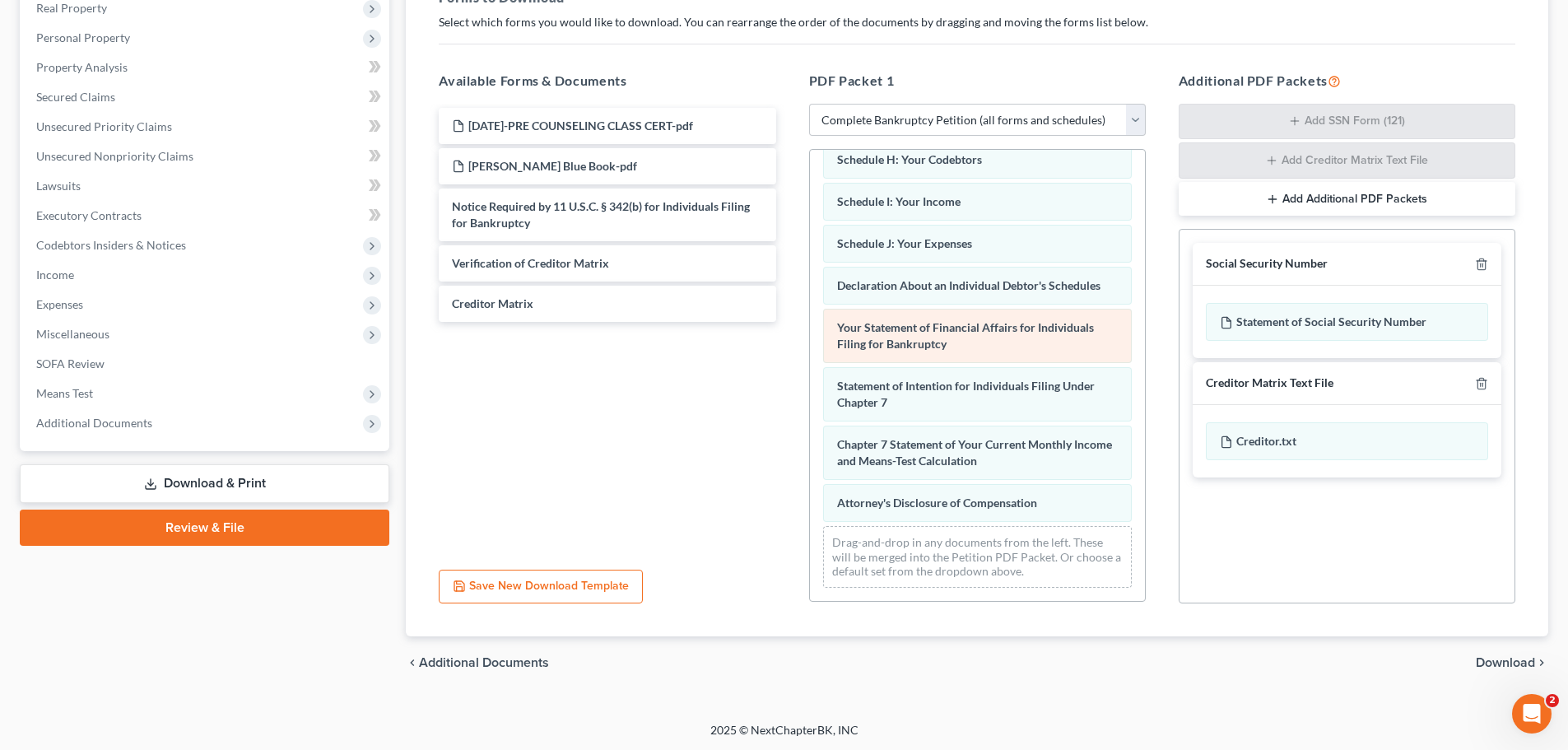
scroll to position [268, 0]
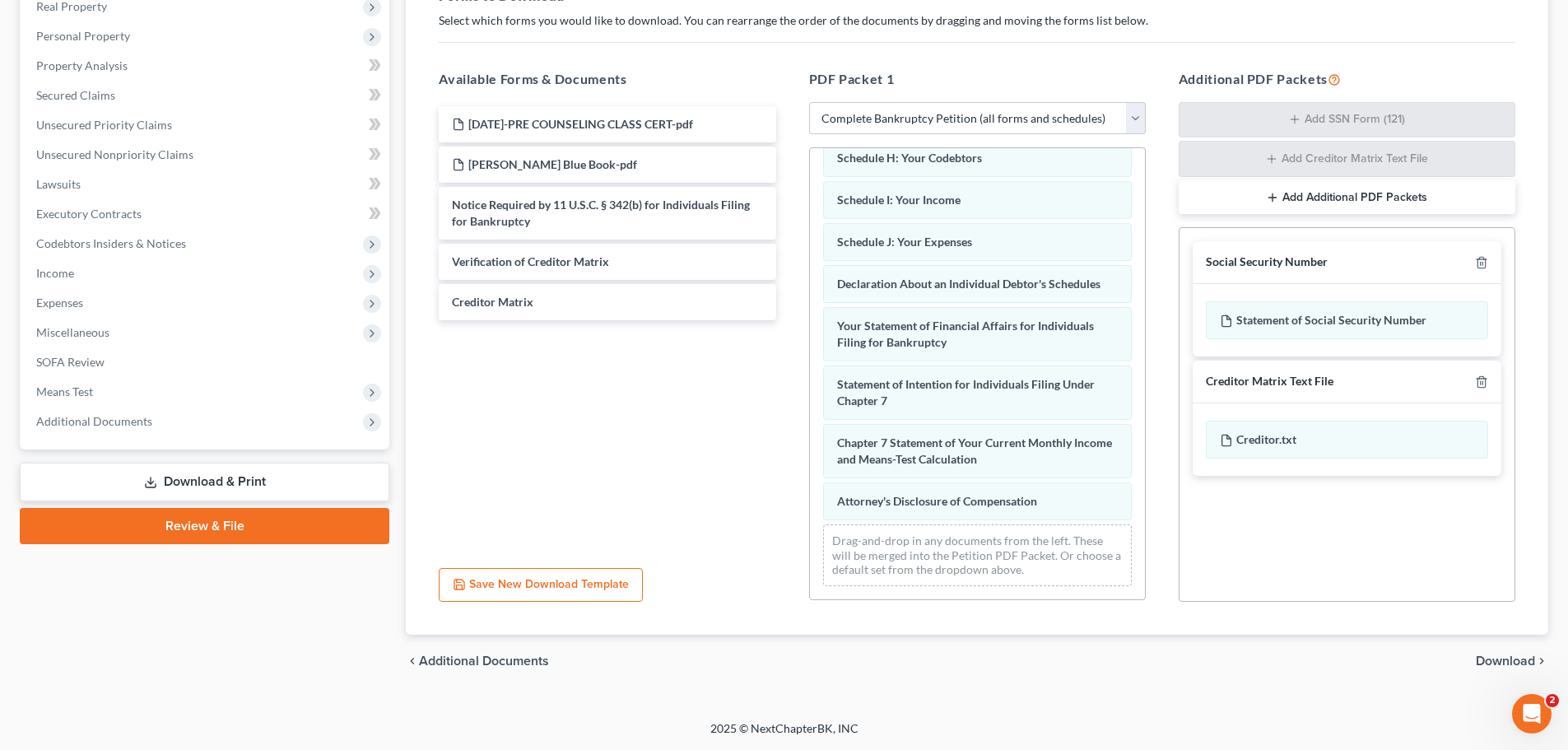
click at [1513, 655] on span "Download" at bounding box center [1505, 661] width 59 height 13
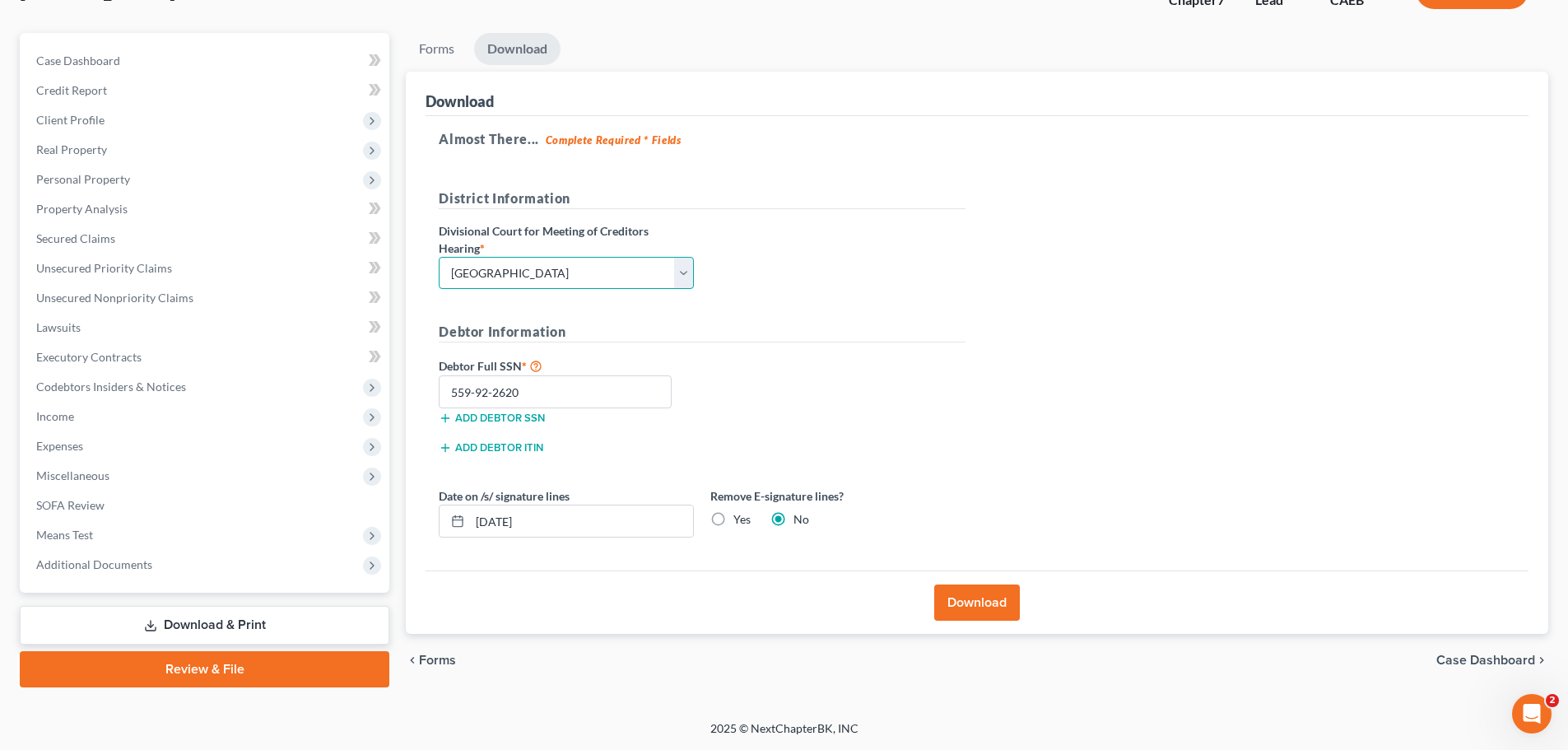
click at [676, 260] on select "Choose Division Fresno Modesto Sacramento" at bounding box center [565, 273] width 255 height 33
click at [438, 257] on select "Choose Division Fresno Modesto Sacramento" at bounding box center [565, 273] width 255 height 33
click at [902, 394] on div "Debtor Full SSN * 559-92-2620 Add debtor SSN" at bounding box center [701, 397] width 543 height 82
click at [986, 609] on button "Download" at bounding box center [977, 602] width 86 height 36
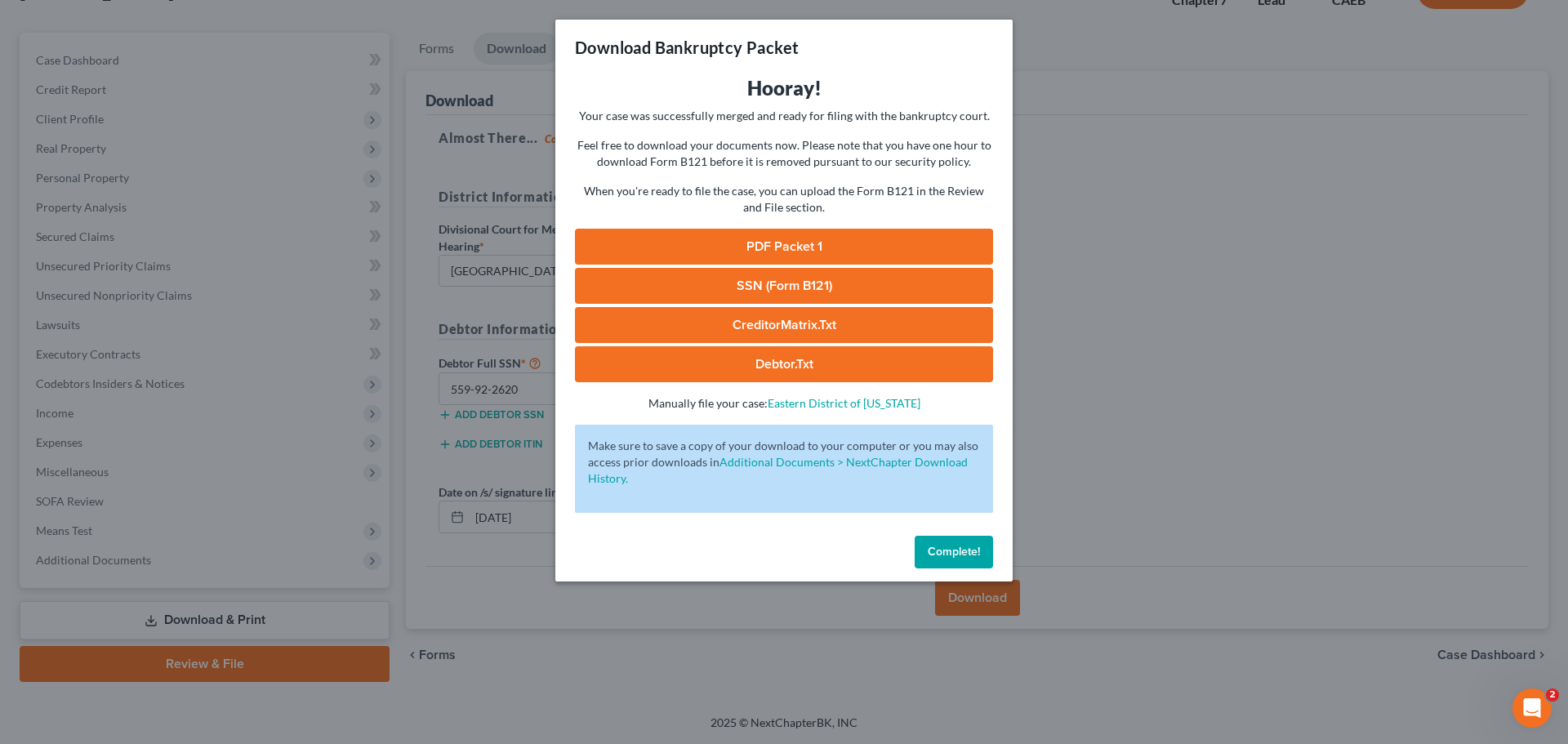
click at [689, 244] on link "PDF Packet 1" at bounding box center [784, 247] width 418 height 36
click at [789, 281] on link "SSN (Form B121)" at bounding box center [784, 286] width 418 height 36
click at [754, 323] on link "CreditorMatrix.txt" at bounding box center [784, 325] width 418 height 36
click at [823, 322] on link "CreditorMatrix.txt" at bounding box center [784, 325] width 418 height 36
click at [776, 363] on link "Debtor.txt" at bounding box center [784, 364] width 418 height 36
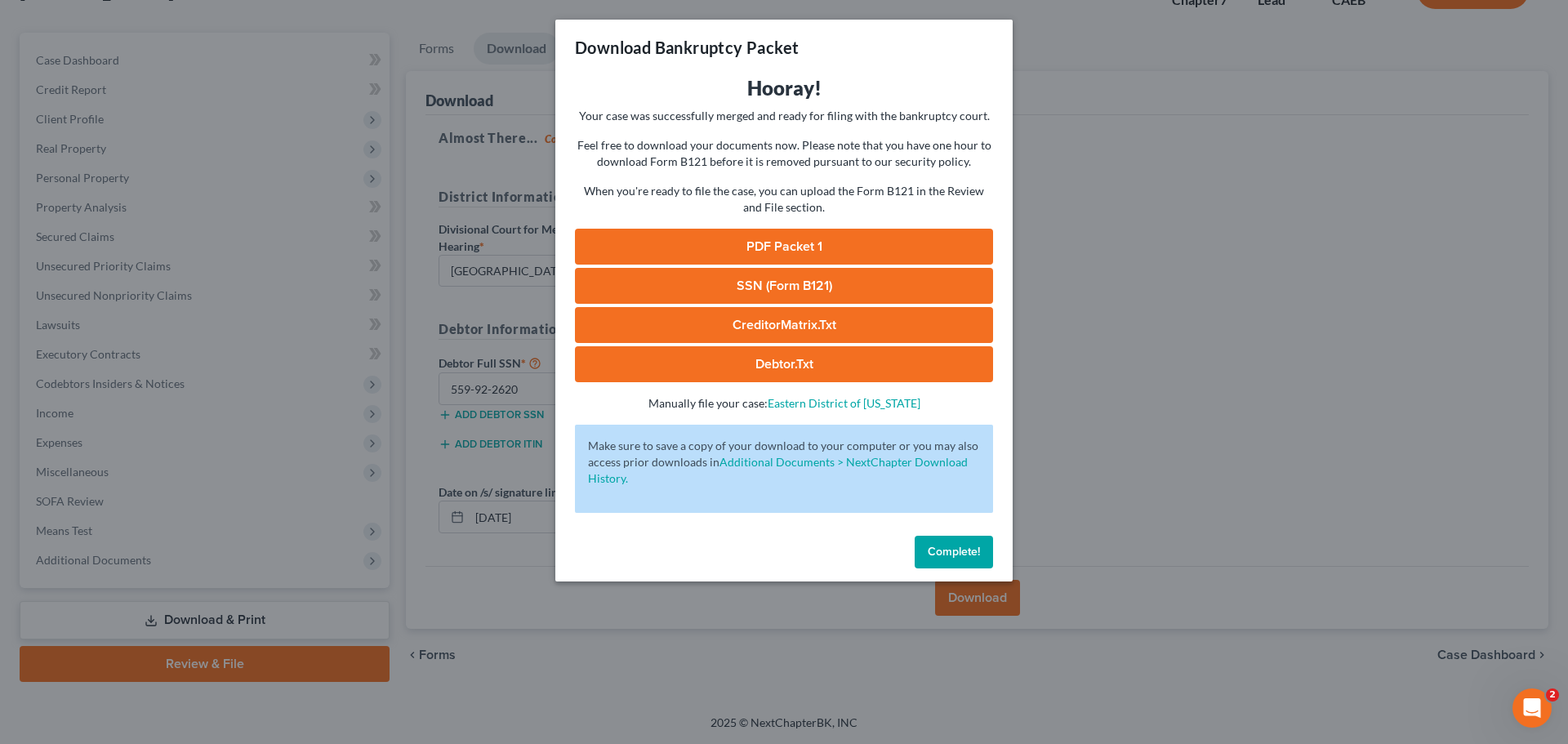
click at [972, 549] on span "Complete!" at bounding box center [953, 552] width 52 height 14
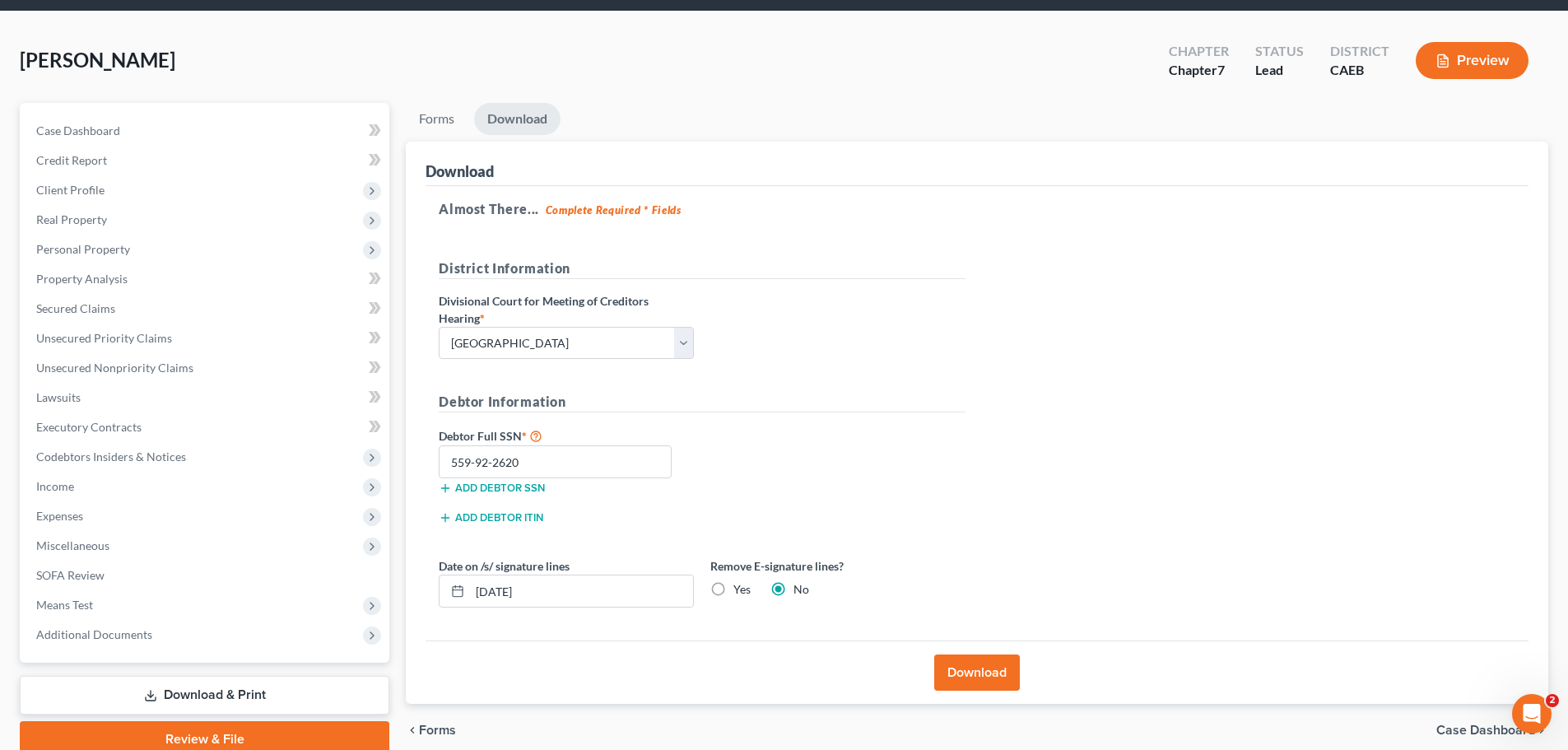
scroll to position [43, 0]
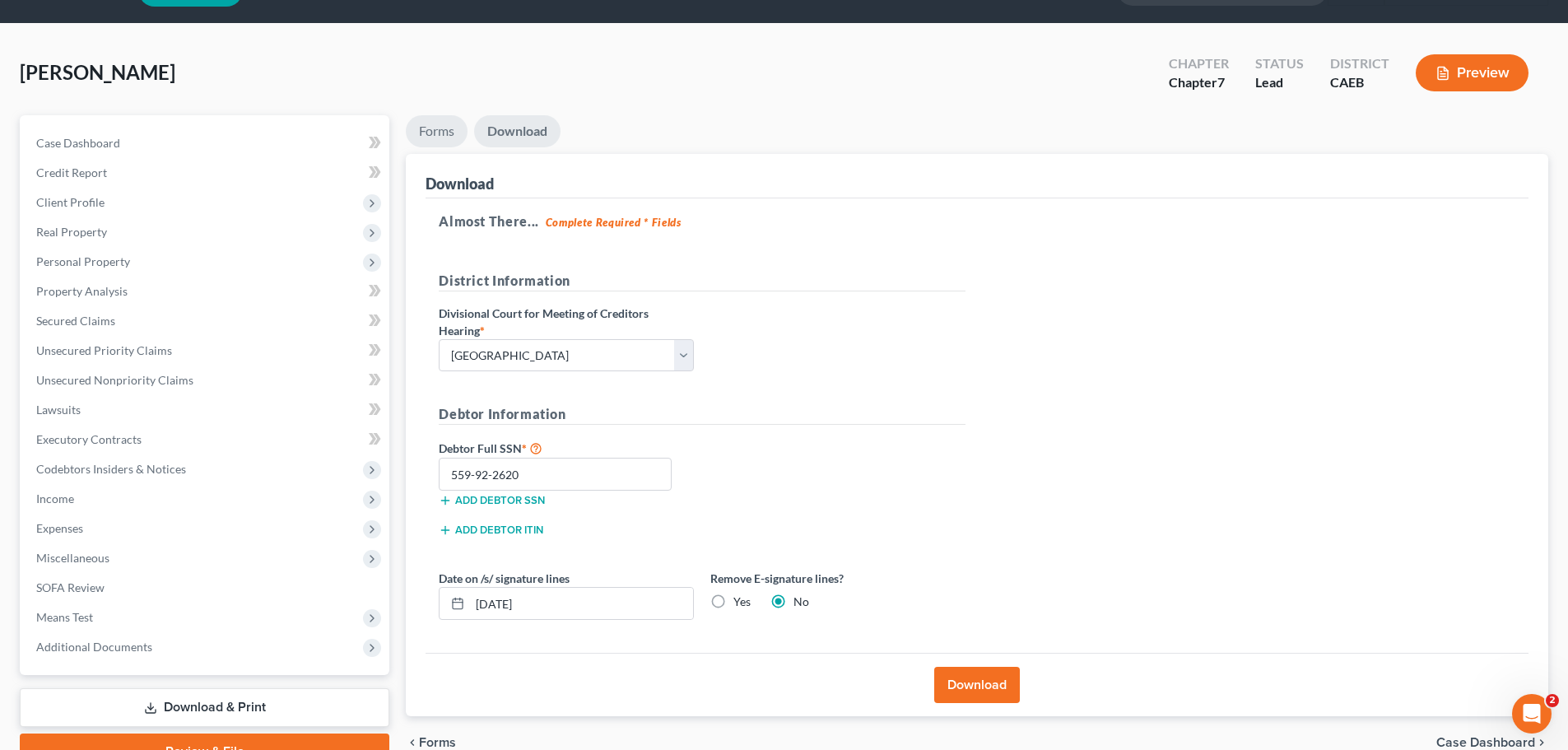
click at [438, 125] on link "Forms" at bounding box center [436, 132] width 62 height 32
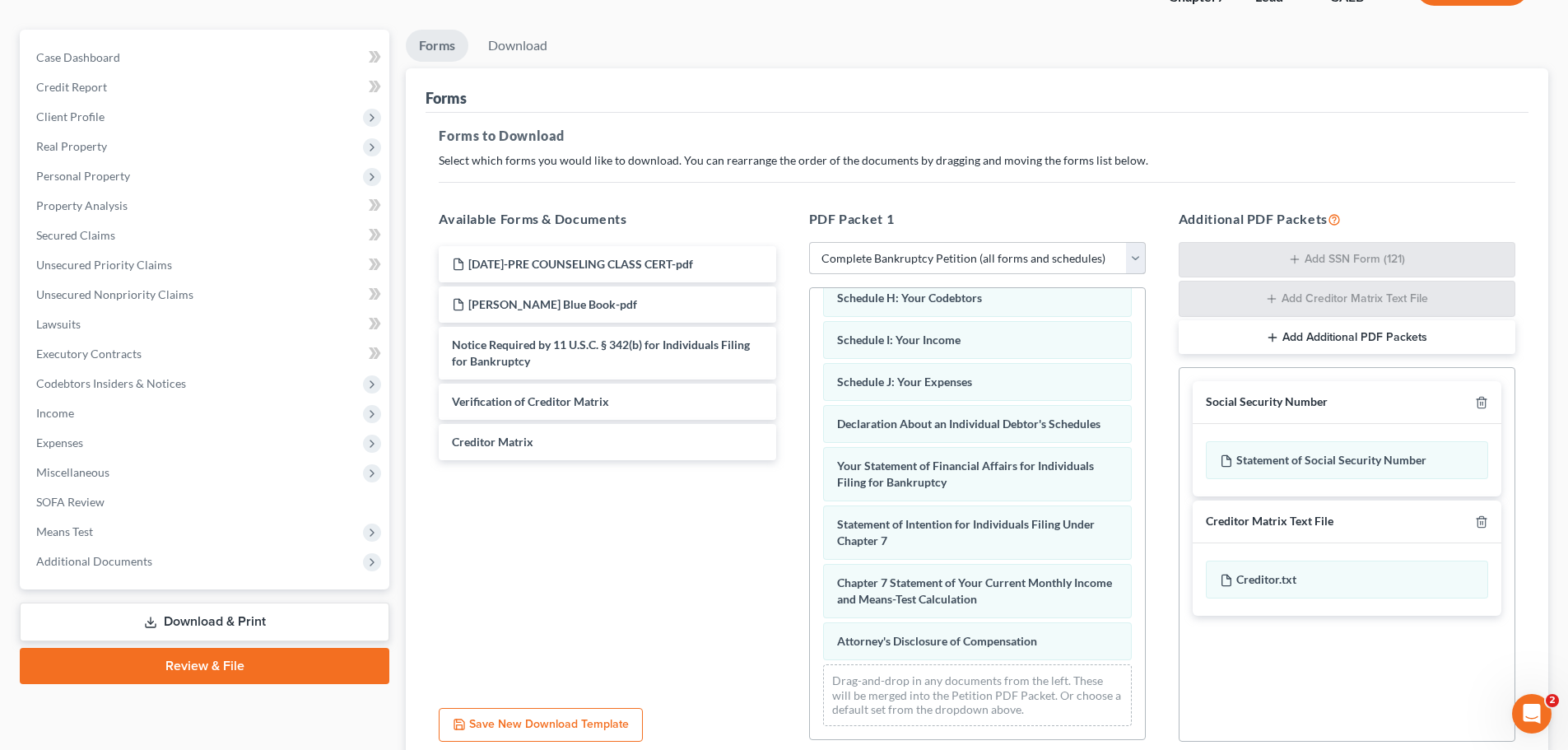
scroll to position [268, 0]
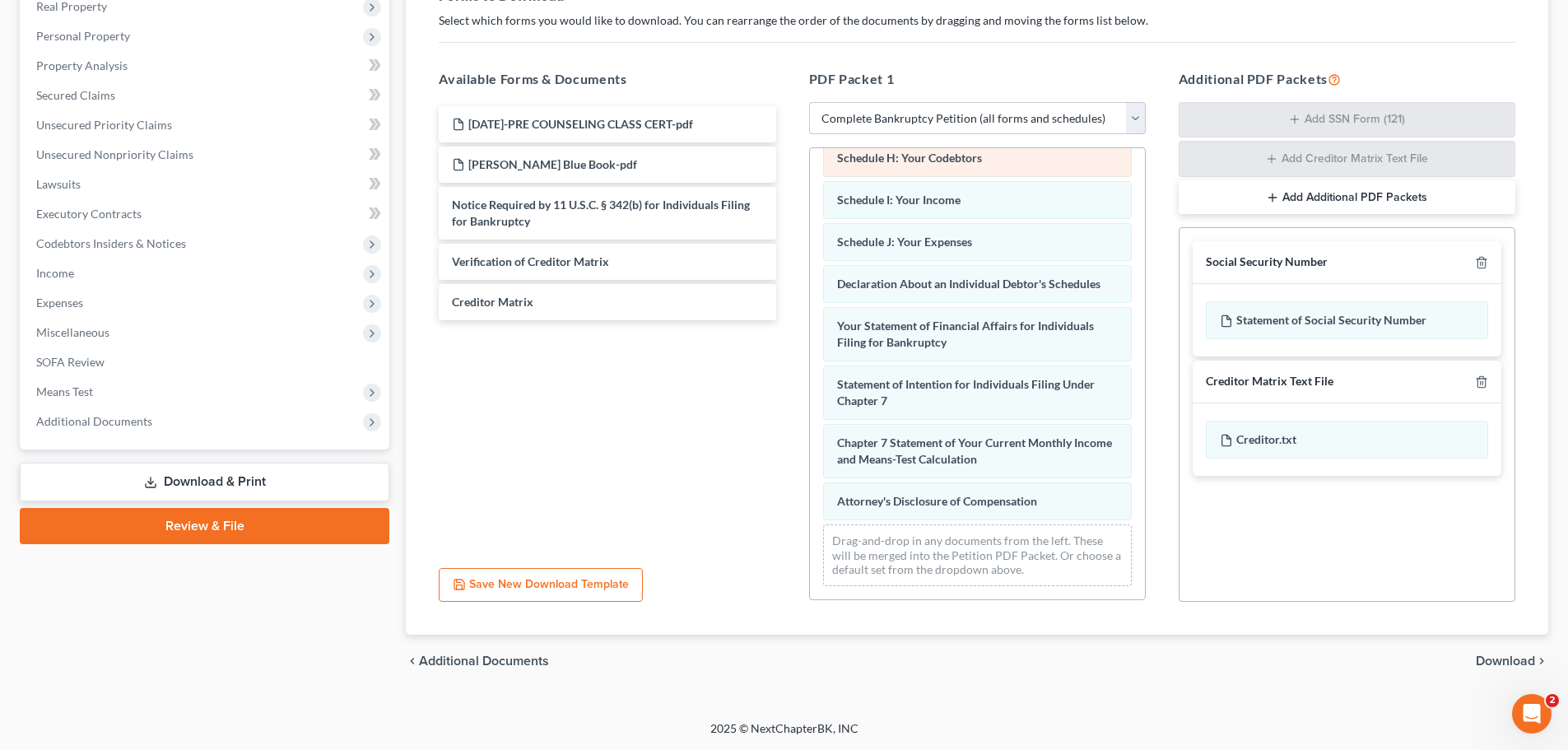
drag, startPoint x: 1136, startPoint y: 116, endPoint x: 966, endPoint y: 168, distance: 177.8
click at [966, 168] on div "PDF Packet 1 Choose Default Petition PDF Packet Complete Bankruptcy Petition (a…" at bounding box center [977, 337] width 369 height 560
click at [809, 102] on select "Choose Default Petition PDF Packet Complete Bankruptcy Petition (all forms and …" at bounding box center [978, 118] width 336 height 33
click at [1139, 119] on select "Choose Default Petition PDF Packet Complete Bankruptcy Petition (all forms and …" at bounding box center [978, 118] width 336 height 33
click at [809, 103] on select "Choose Default Petition PDF Packet Complete Bankruptcy Petition (all forms and …" at bounding box center [978, 118] width 336 height 33
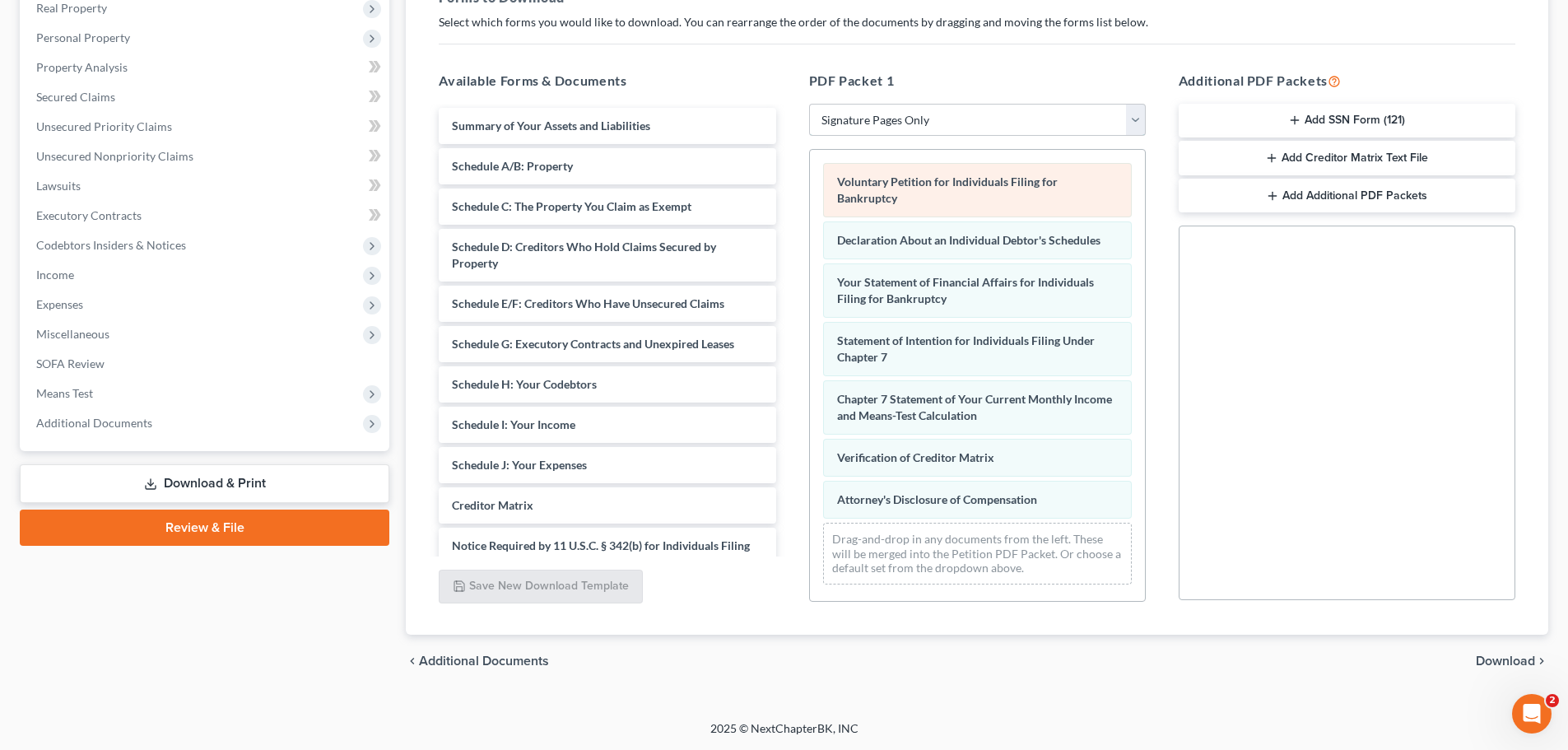
scroll to position [0, 0]
click at [1138, 124] on select "Choose Default Petition PDF Packet Complete Bankruptcy Petition (all forms and …" at bounding box center [978, 120] width 336 height 33
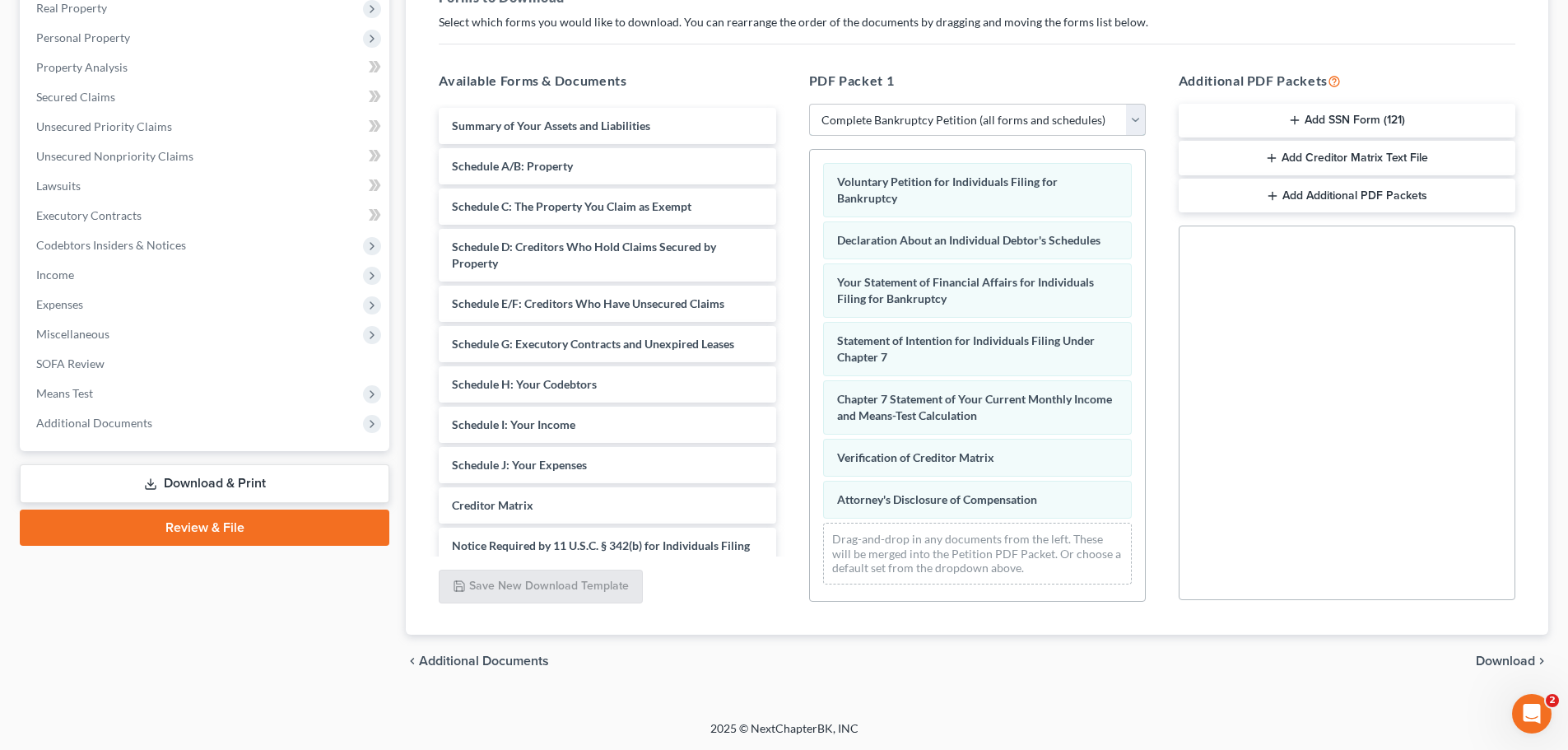
click at [809, 104] on select "Choose Default Petition PDF Packet Complete Bankruptcy Petition (all forms and …" at bounding box center [978, 120] width 336 height 33
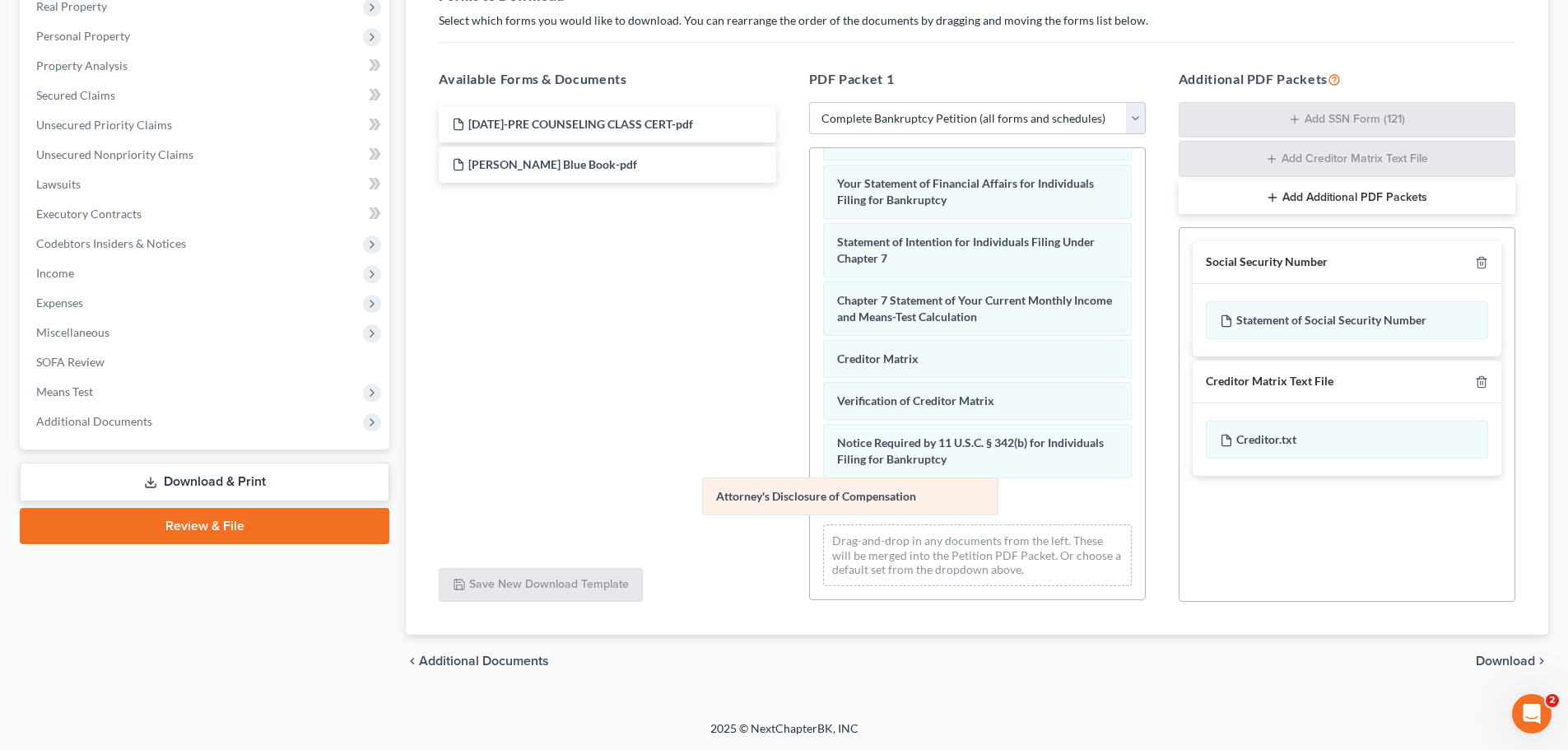
scroll to position [482, 0]
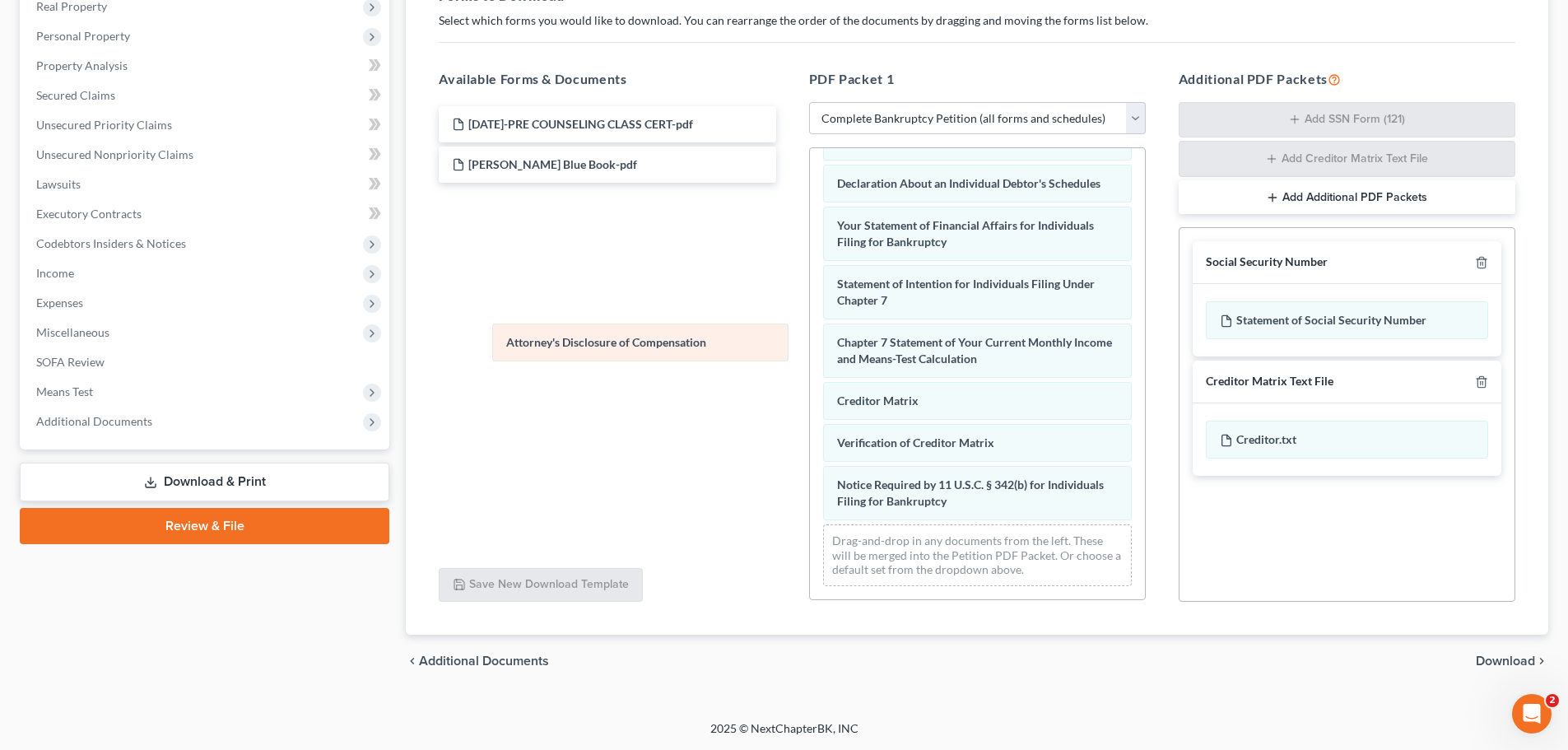
drag, startPoint x: 888, startPoint y: 506, endPoint x: 551, endPoint y: 329, distance: 380.7
click at [809, 329] on div "Attorney's Disclosure of Compensation Voluntary Petition for Individuals Filing…" at bounding box center [977, 141] width 335 height 917
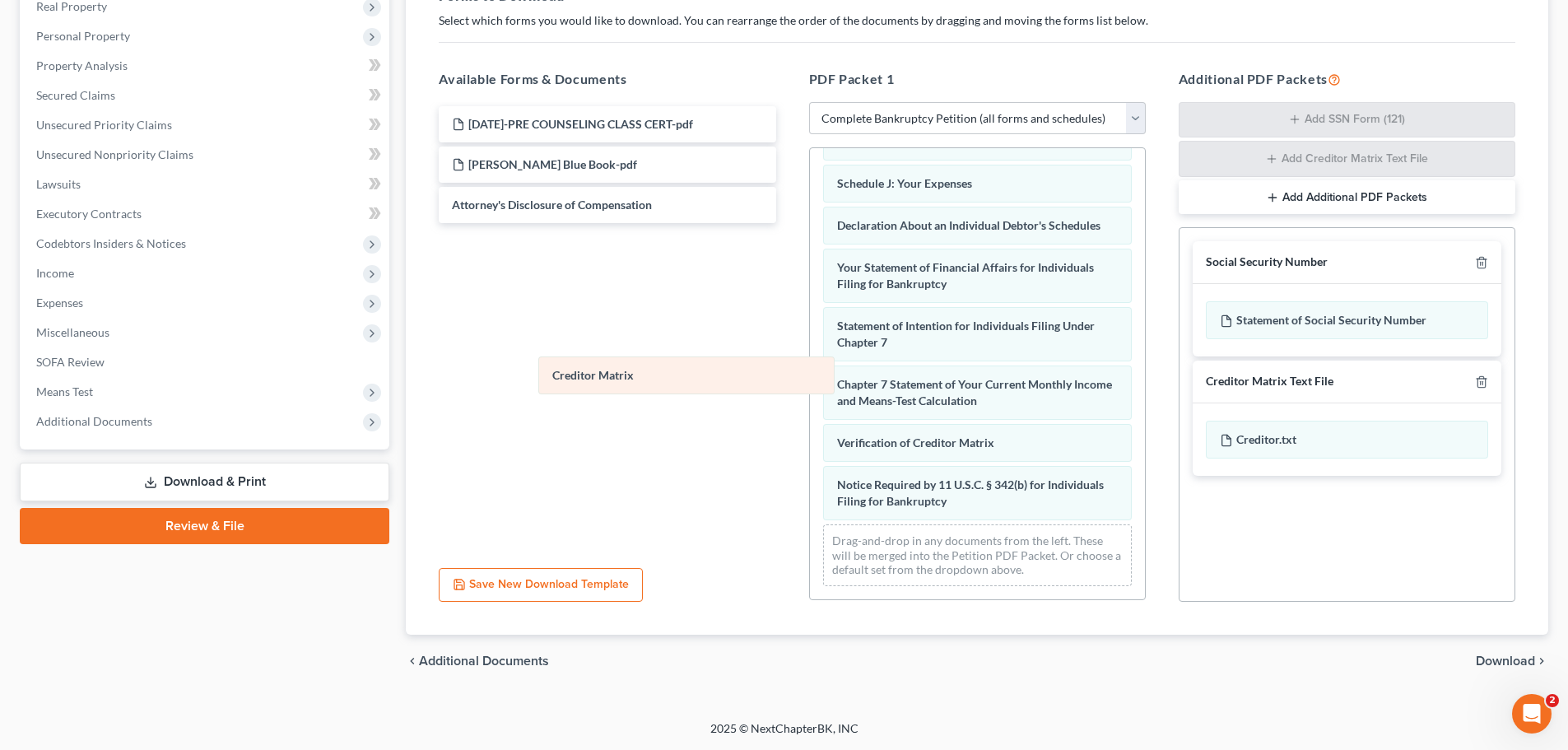
scroll to position [440, 0]
drag, startPoint x: 903, startPoint y: 405, endPoint x: 569, endPoint y: 362, distance: 336.8
click at [809, 363] on div "Creditor Matrix Voluntary Petition for Individuals Filing for Bankruptcy Summar…" at bounding box center [977, 162] width 335 height 875
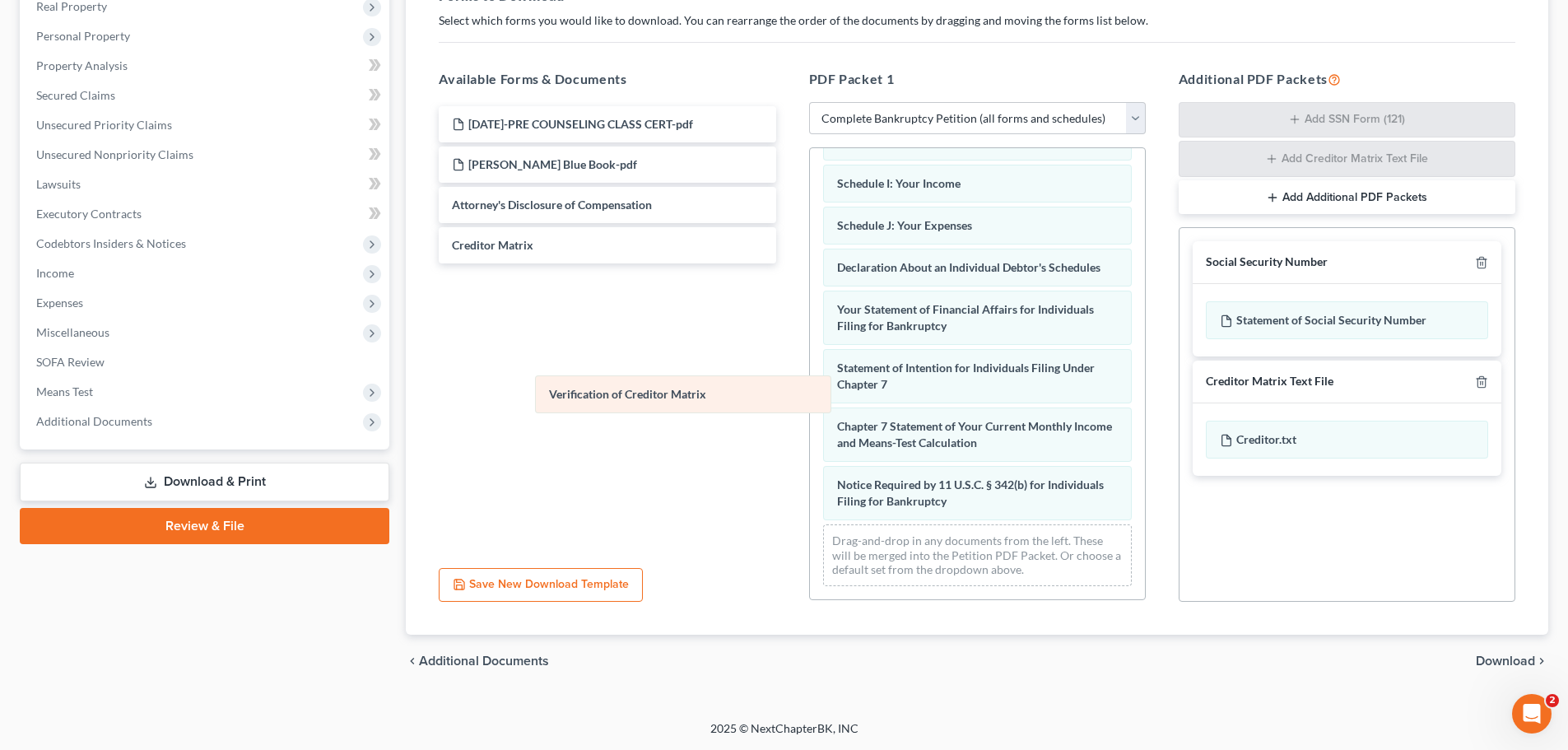
scroll to position [398, 0]
drag, startPoint x: 884, startPoint y: 438, endPoint x: 428, endPoint y: 344, distance: 465.6
click at [809, 344] on div "Verification of Creditor Matrix Voluntary Petition for Individuals Filing for B…" at bounding box center [977, 183] width 335 height 833
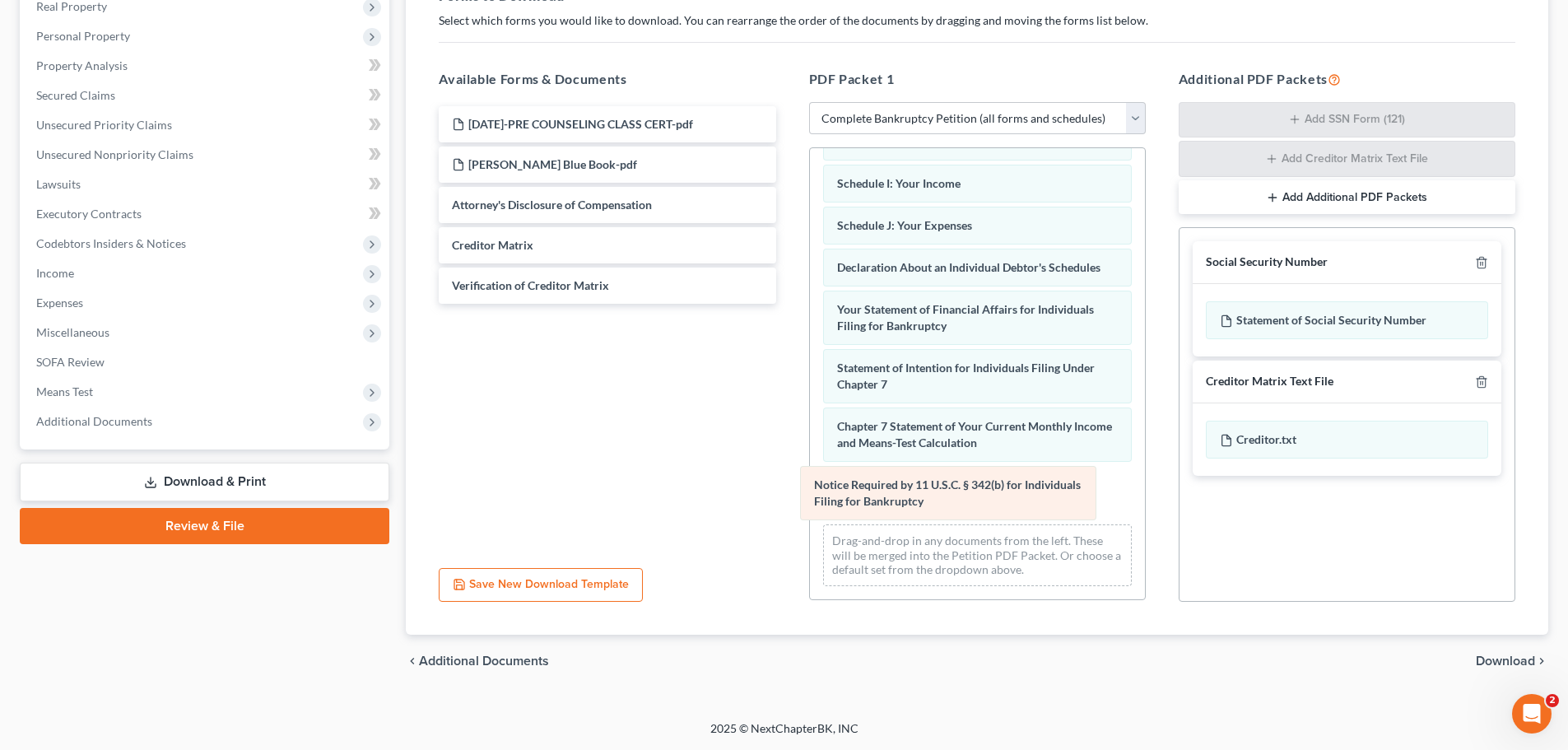
scroll to position [340, 0]
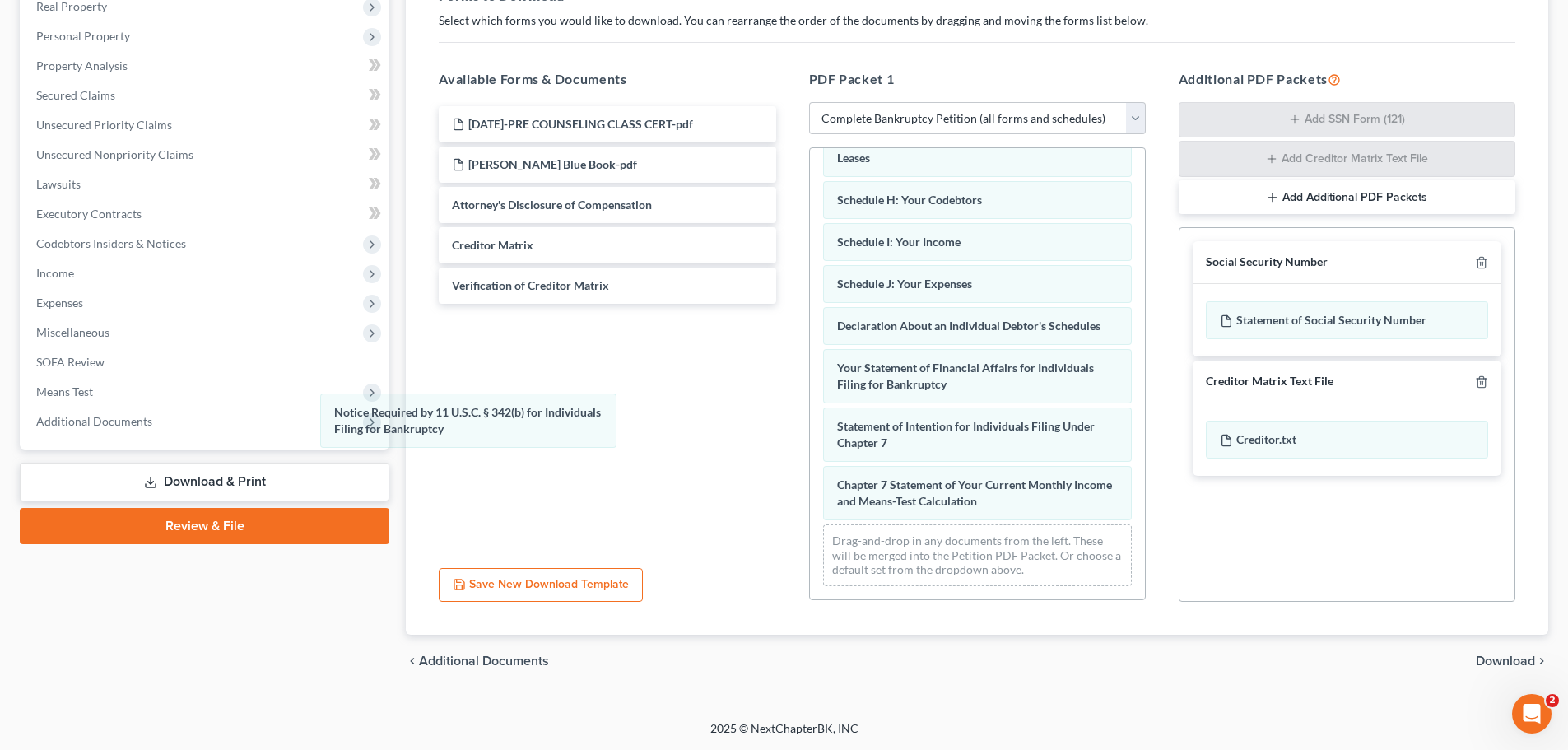
drag, startPoint x: 929, startPoint y: 489, endPoint x: 428, endPoint y: 414, distance: 506.6
click at [809, 415] on div "Notice Required by 11 U.S.C. § 342(b) for Individuals Filing for Bankruptcy Vol…" at bounding box center [977, 212] width 335 height 775
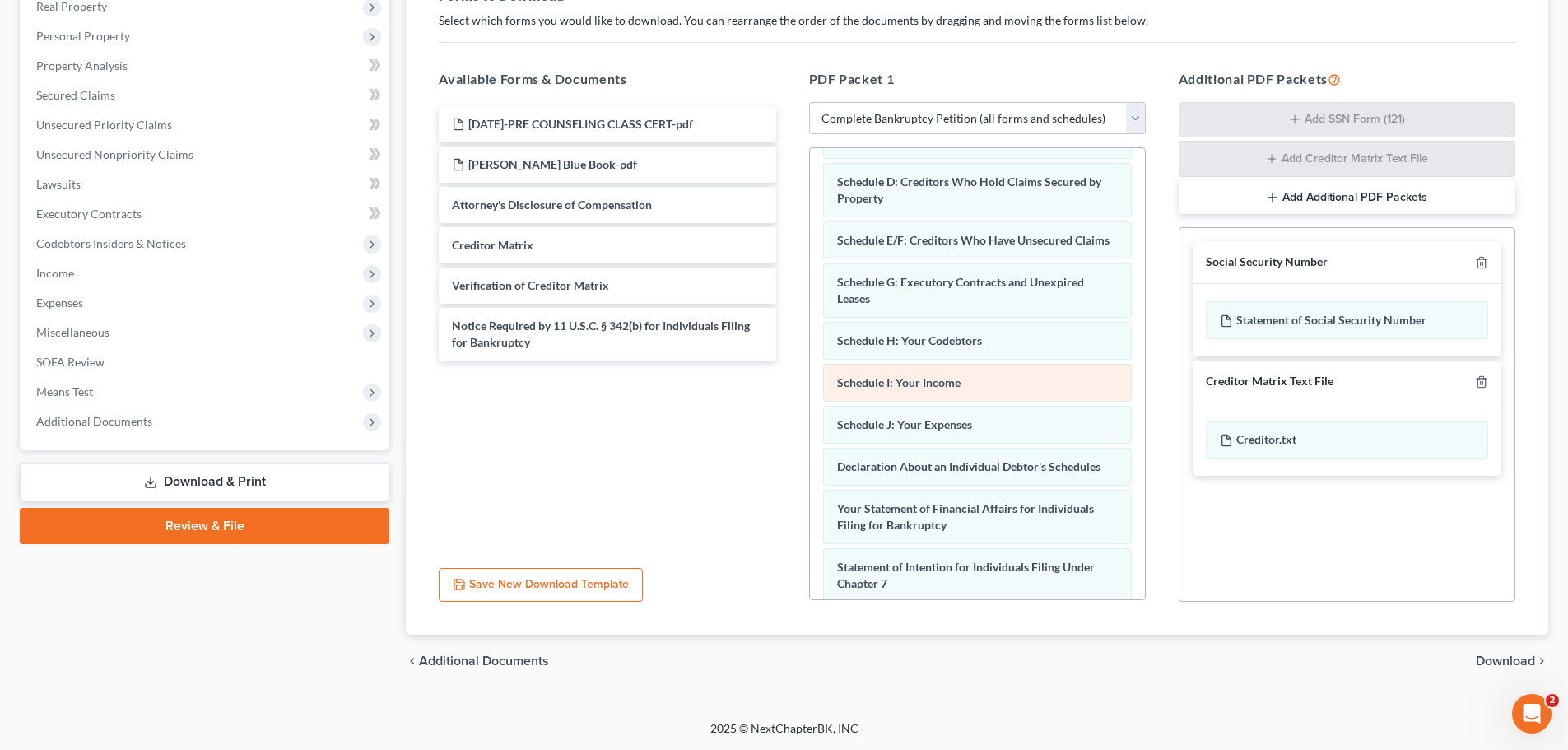
scroll to position [0, 0]
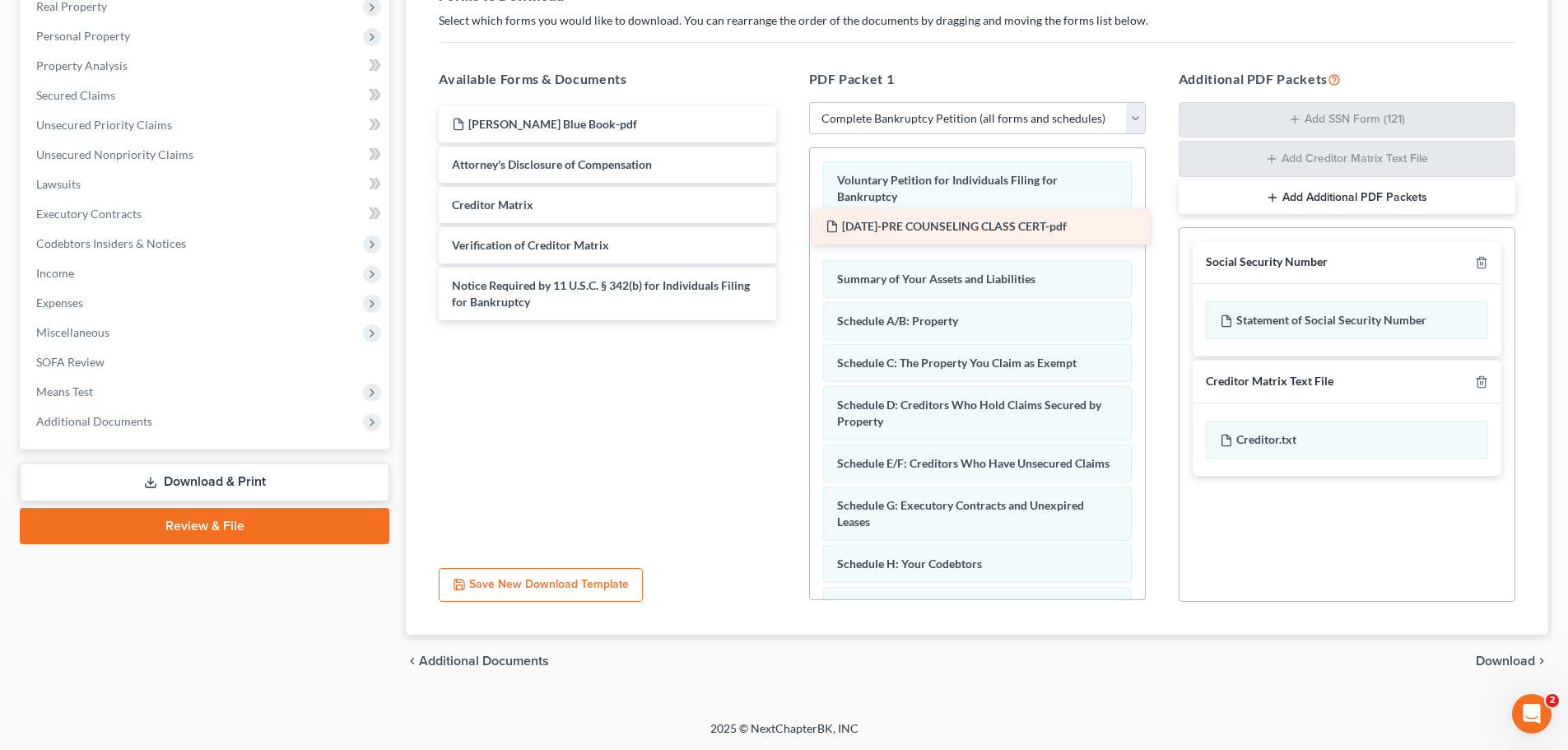
drag, startPoint x: 531, startPoint y: 127, endPoint x: 910, endPoint y: 234, distance: 393.8
click at [789, 234] on div "2025-10-02-PRE COUNSELING CLASS CERT-pdf 2025-10-02-PRE COUNSELING CLASS CERT-p…" at bounding box center [607, 213] width 363 height 214
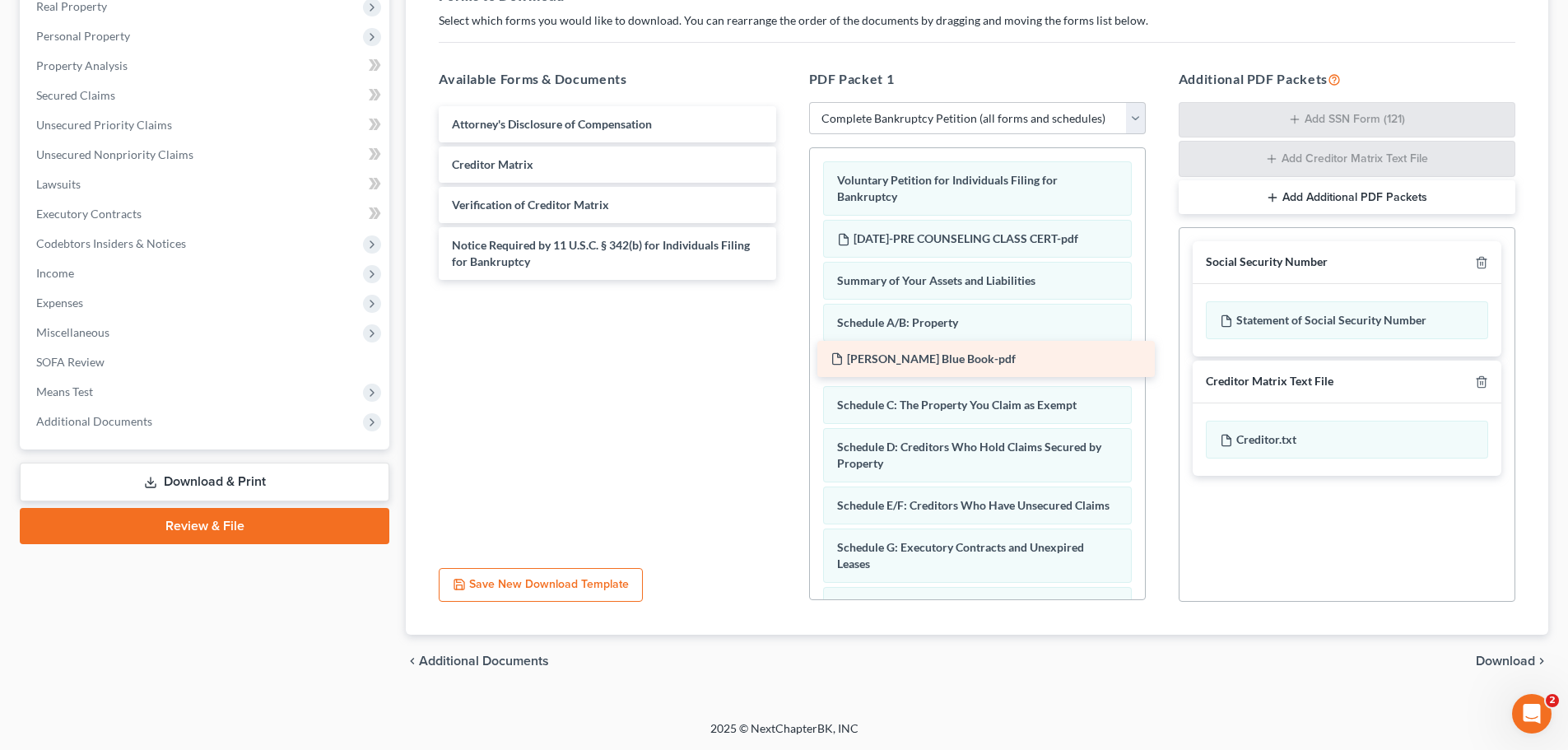
drag, startPoint x: 525, startPoint y: 122, endPoint x: 903, endPoint y: 356, distance: 444.6
click at [789, 280] on div "Kelley Blue Book-pdf Kelley Blue Book-pdf Attorney's Disclosure of Compensation…" at bounding box center [607, 193] width 363 height 174
click at [557, 430] on div "Attorney's Disclosure of Compensation Creditor Matrix Verification of Creditor …" at bounding box center [607, 328] width 363 height 453
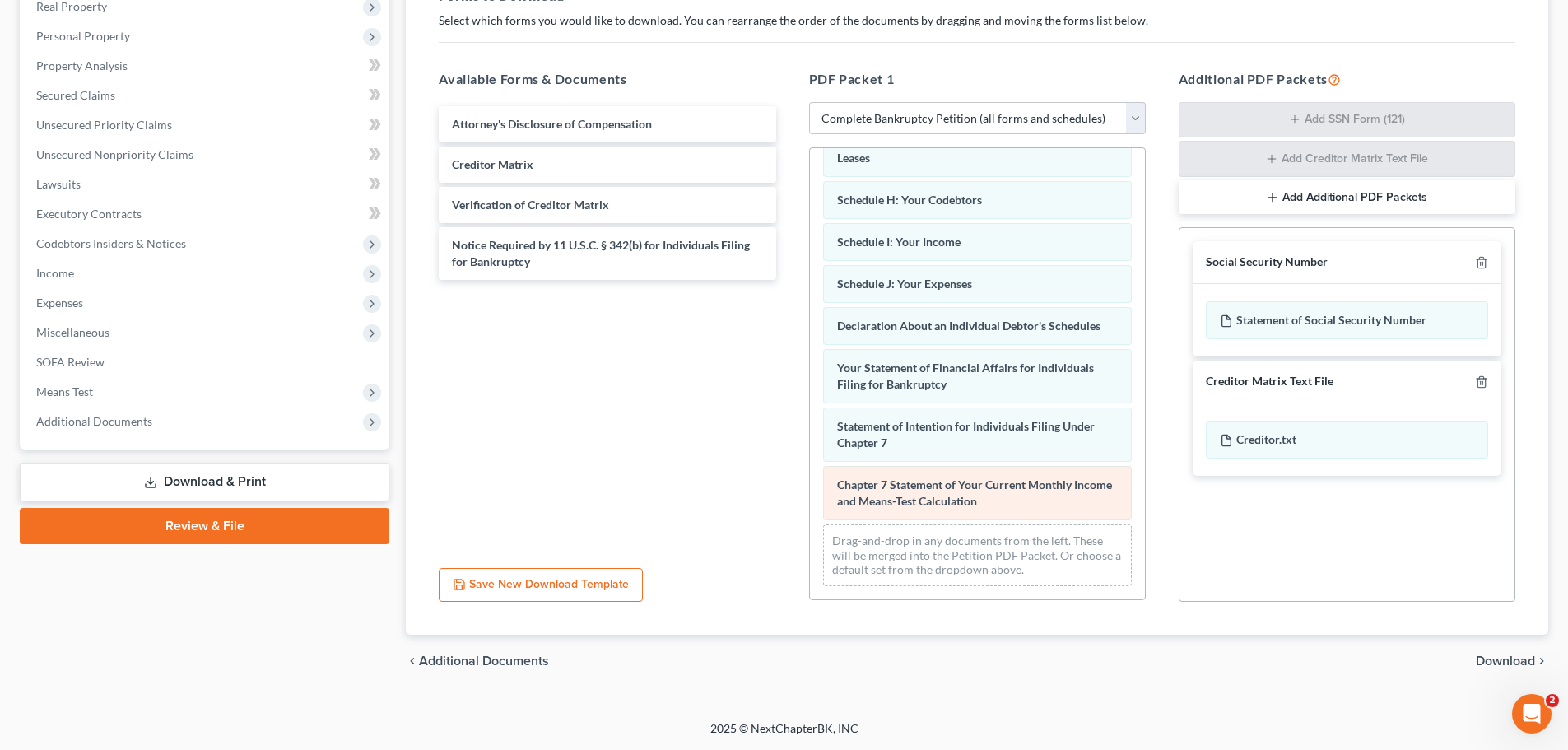
scroll to position [424, 0]
click at [1510, 661] on span "Download" at bounding box center [1505, 661] width 59 height 13
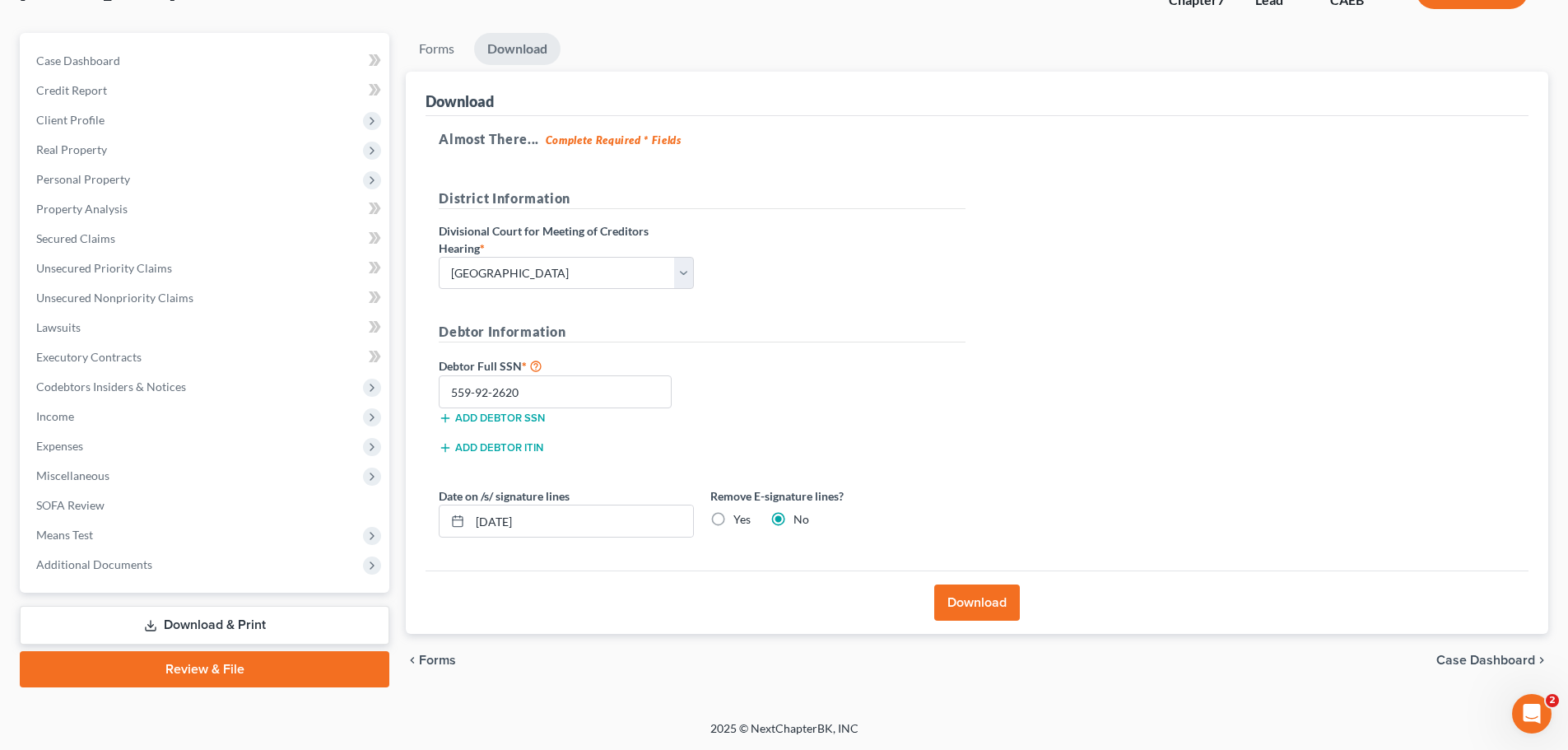
scroll to position [125, 0]
click at [1008, 601] on button "Download" at bounding box center [977, 602] width 86 height 36
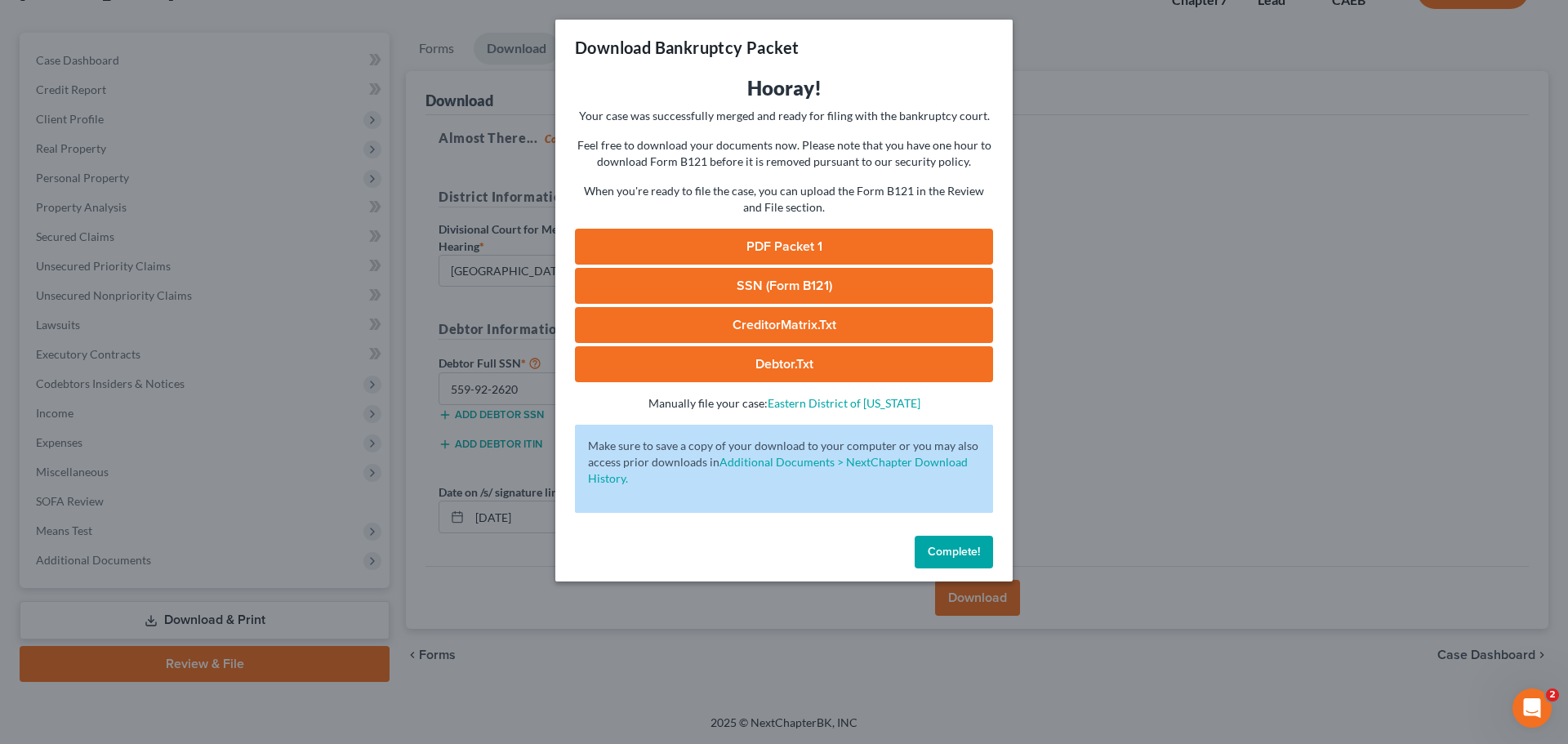
click at [819, 245] on link "PDF Packet 1" at bounding box center [784, 247] width 418 height 36
click at [1174, 449] on div "Download Bankruptcy Packet Hooray! Your case was successfully merged and ready …" at bounding box center [784, 372] width 1568 height 744
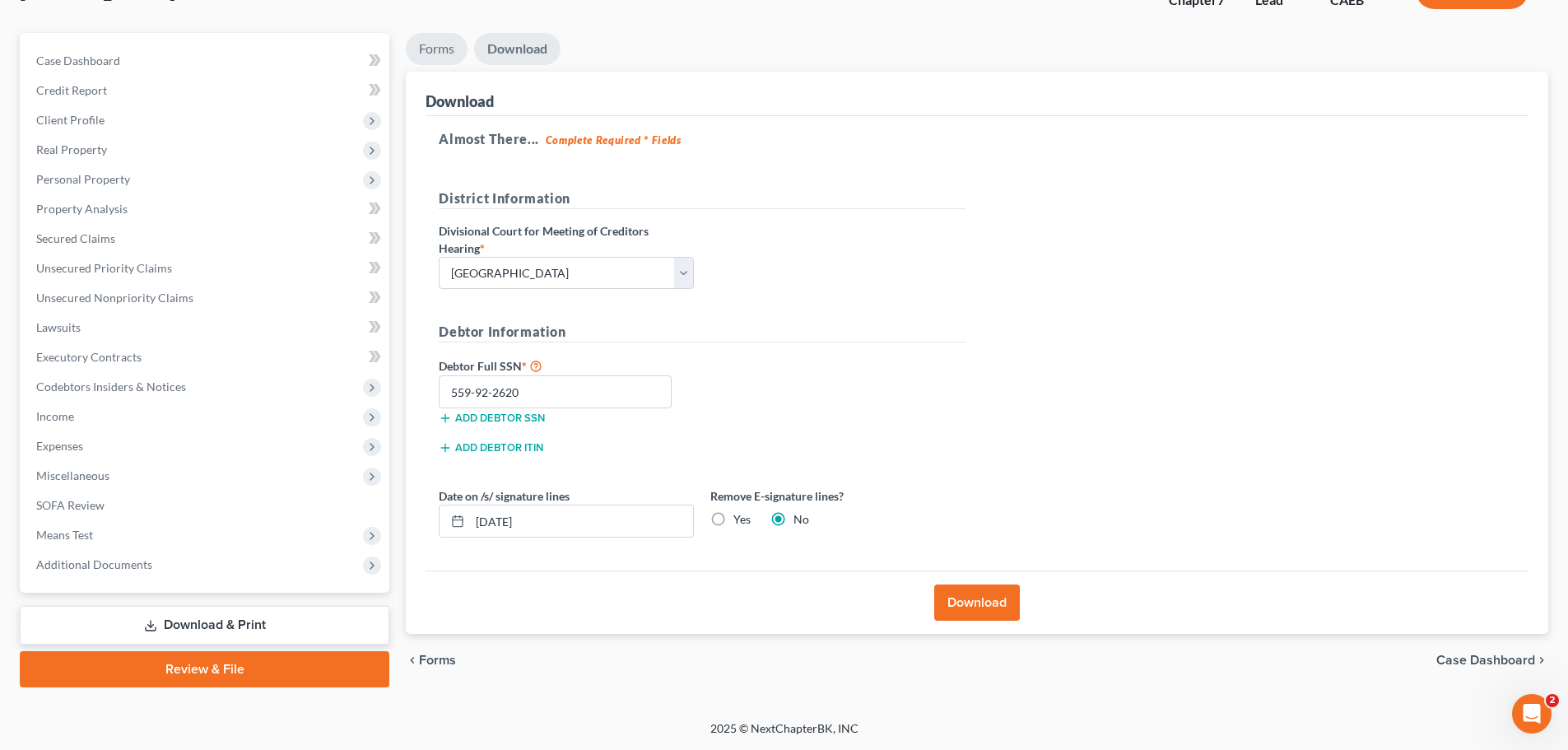
click at [435, 49] on link "Forms" at bounding box center [436, 49] width 62 height 32
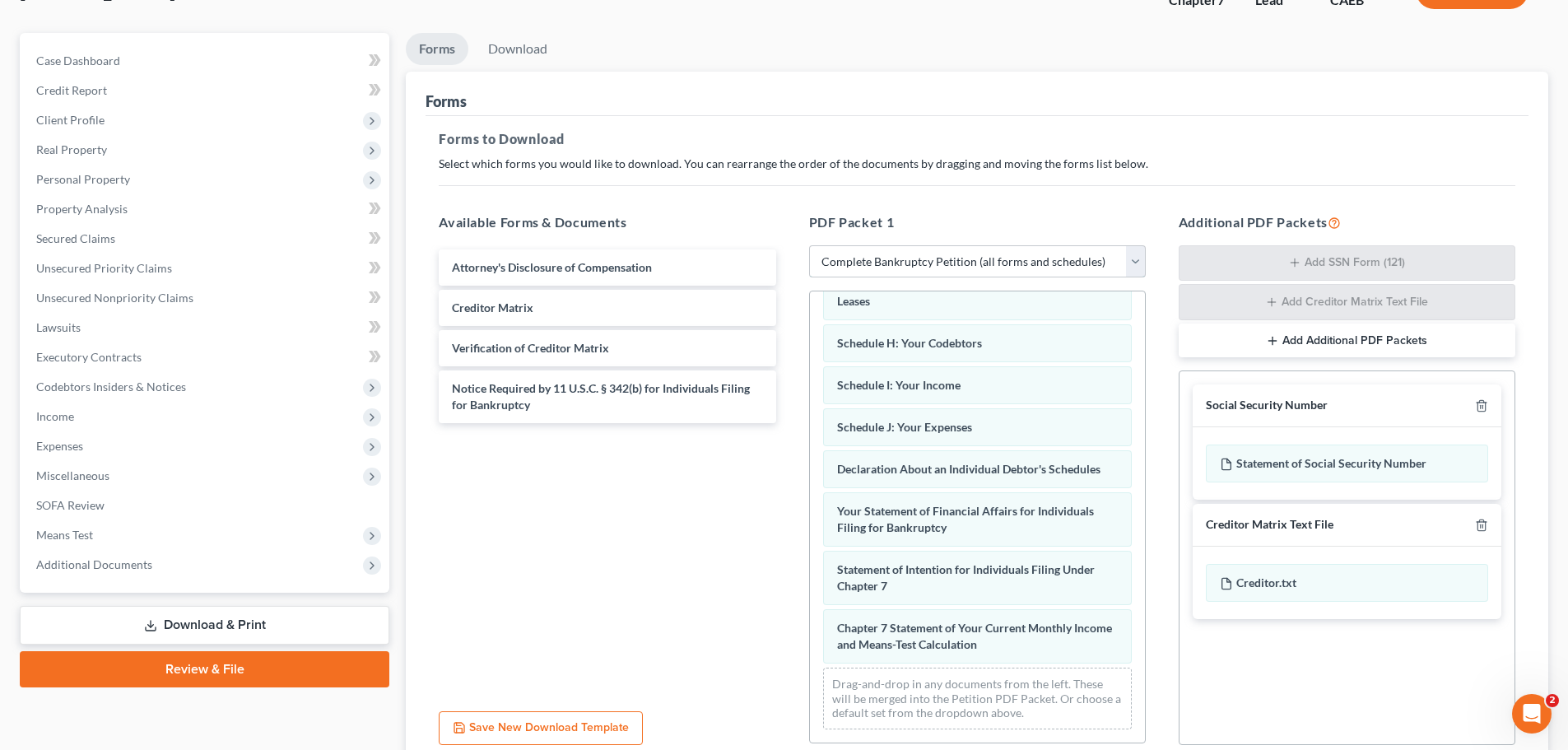
click at [1136, 254] on select "Choose Default Petition PDF Packet Complete Bankruptcy Petition (all forms and …" at bounding box center [978, 261] width 336 height 33
select select "8"
click at [809, 245] on select "Choose Default Petition PDF Packet Complete Bankruptcy Petition (all forms and …" at bounding box center [978, 261] width 336 height 33
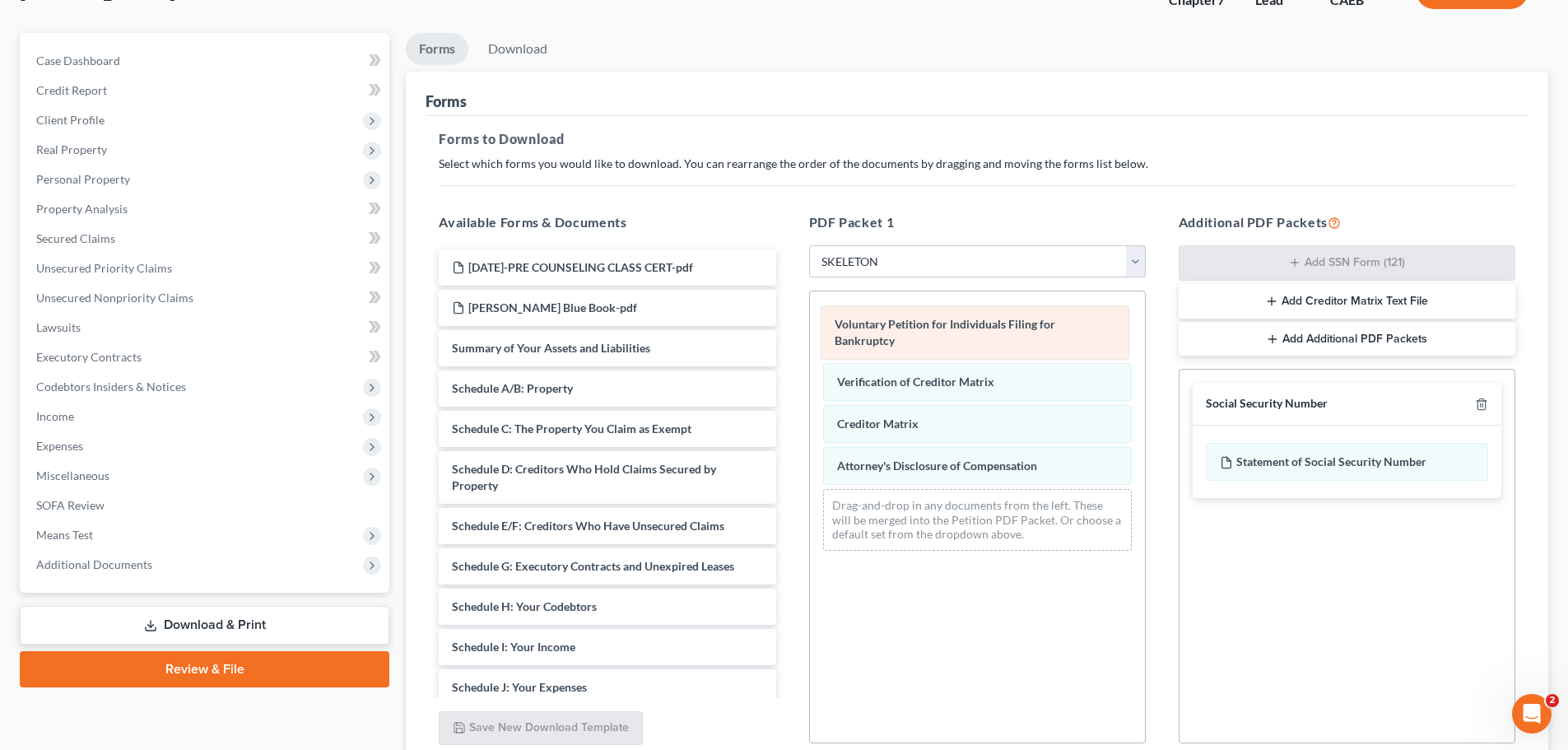
drag, startPoint x: 877, startPoint y: 315, endPoint x: 537, endPoint y: 355, distance: 342.3
click at [809, 355] on div "Voluntary Petition for Individuals Filing for Bankruptcy Voluntary Petition for…" at bounding box center [977, 428] width 335 height 273
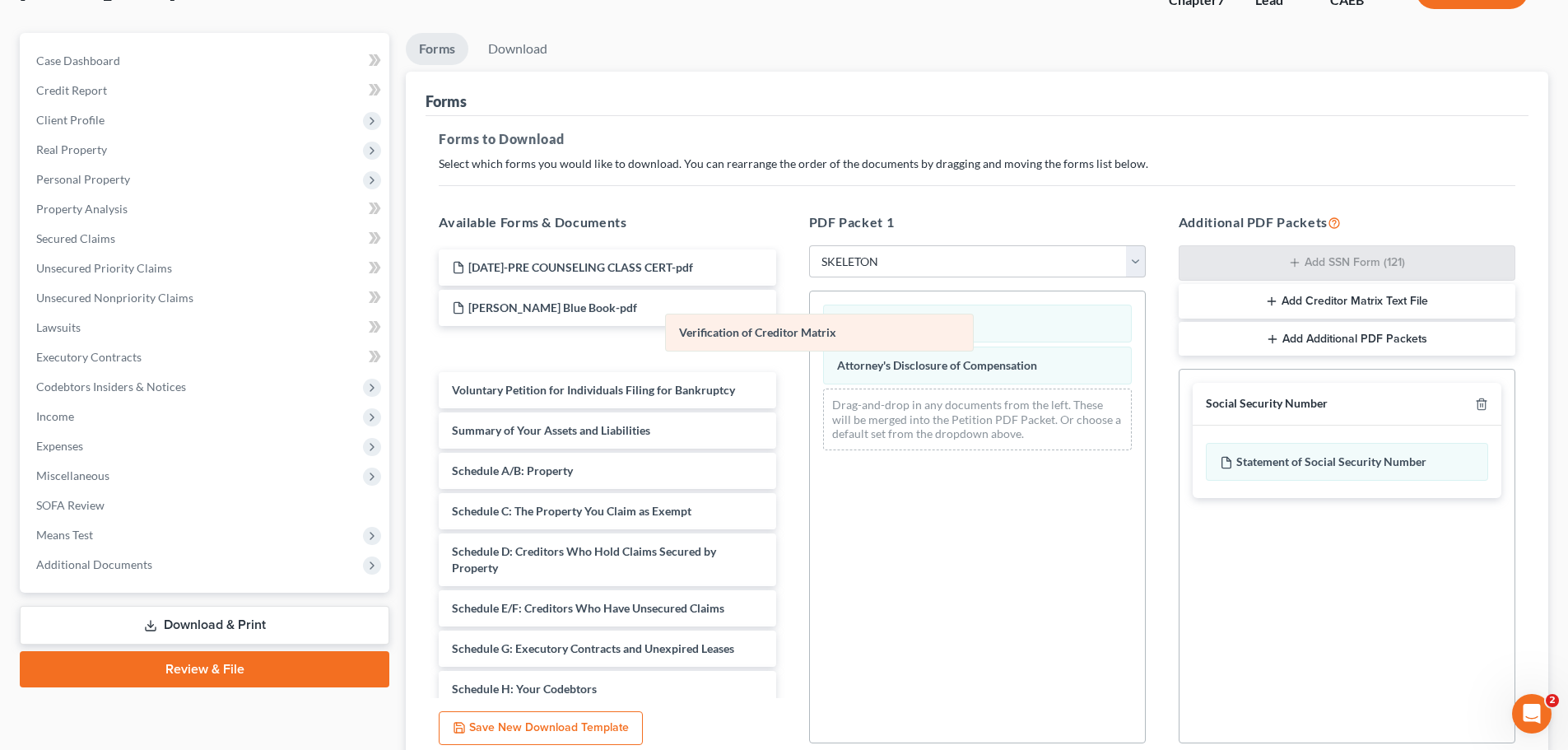
drag, startPoint x: 851, startPoint y: 320, endPoint x: 646, endPoint y: 329, distance: 205.2
click at [809, 329] on div "Verification of Creditor Matrix Verification of Creditor Matrix Creditor Matrix…" at bounding box center [977, 378] width 335 height 172
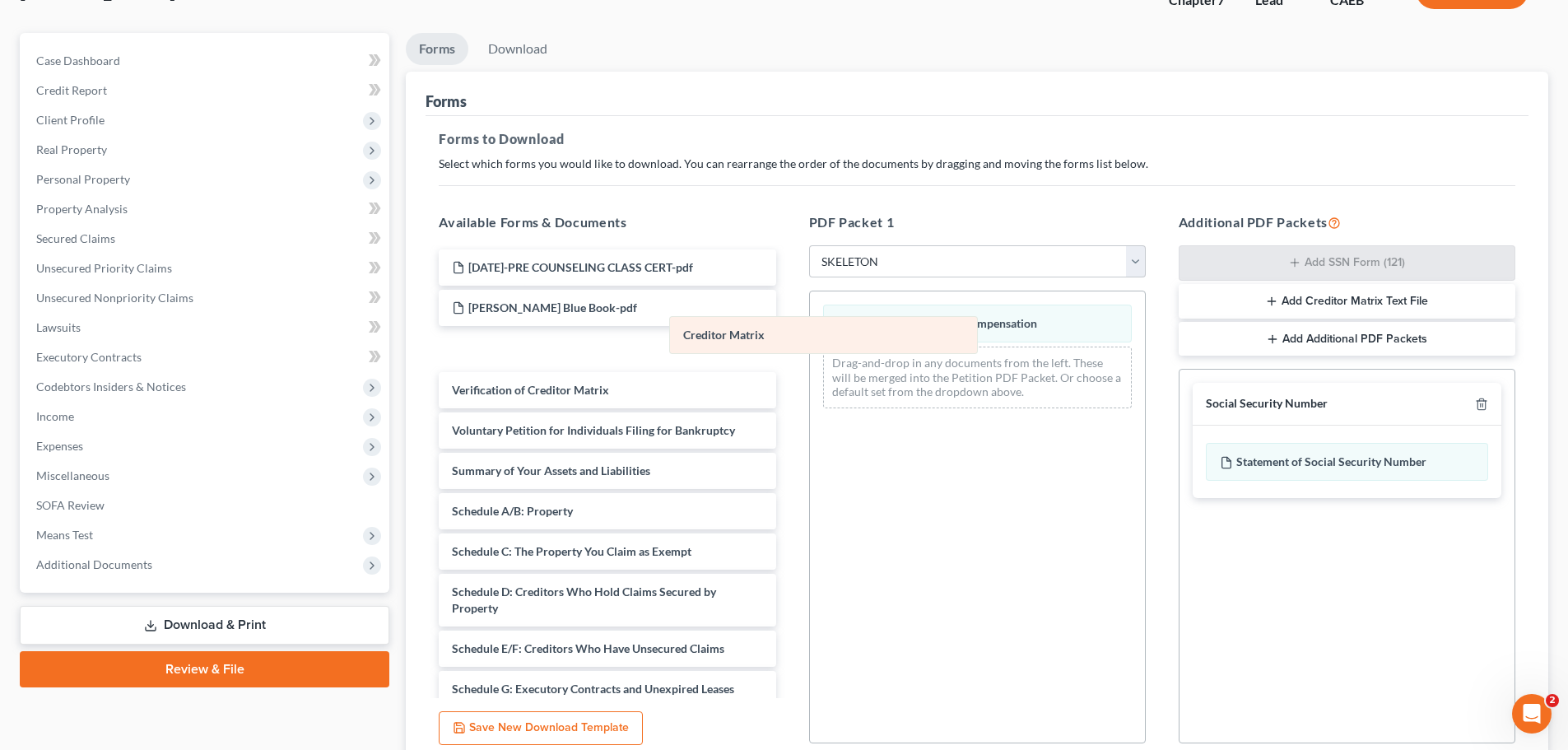
drag, startPoint x: 859, startPoint y: 320, endPoint x: 586, endPoint y: 333, distance: 273.3
click at [809, 333] on div "Creditor Matrix Creditor Matrix Attorney's Disclosure of Compensation Drag-and-…" at bounding box center [977, 356] width 335 height 130
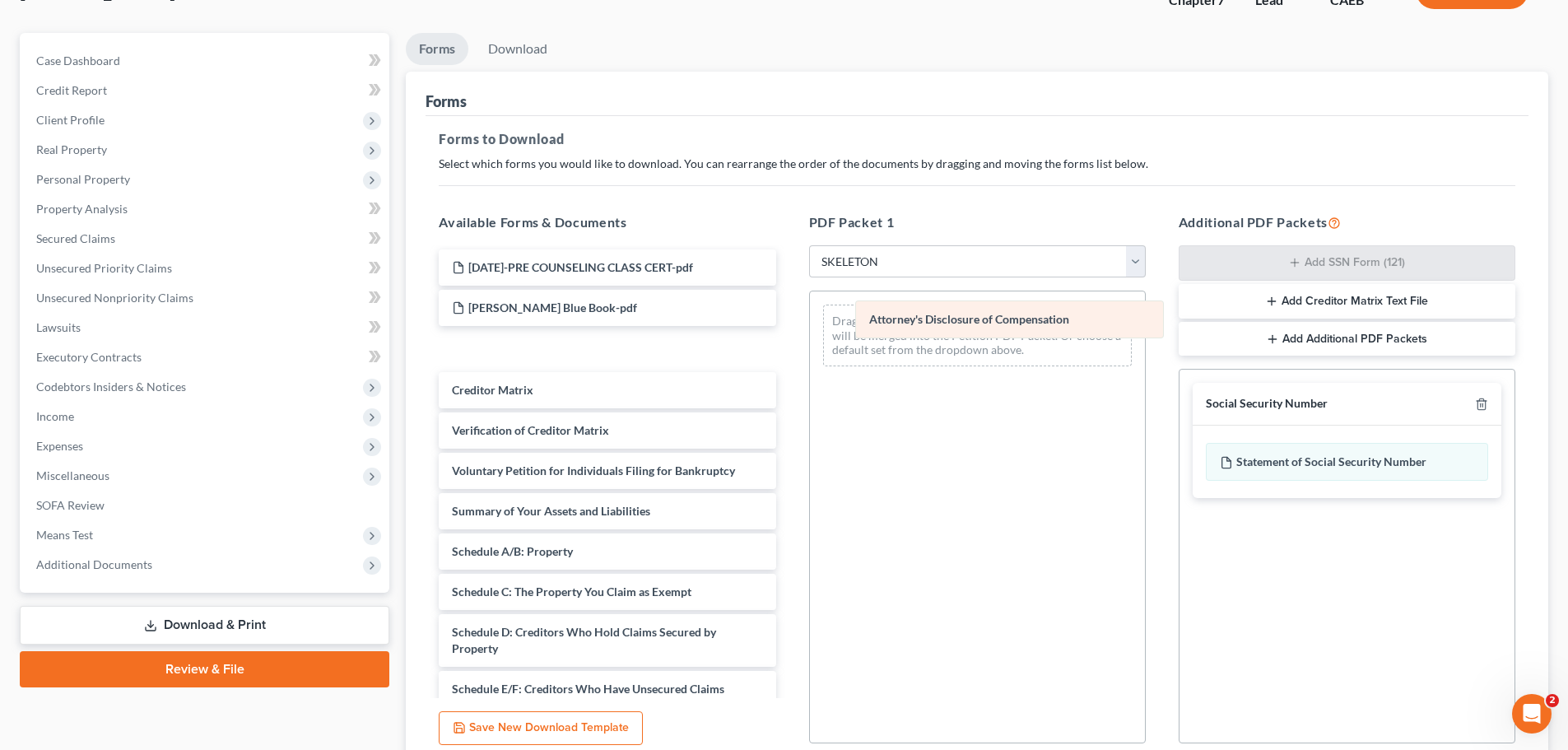
drag, startPoint x: 897, startPoint y: 325, endPoint x: 930, endPoint y: 320, distance: 33.4
click at [930, 320] on div "Attorney's Disclosure of Compensation Attorney's Disclosure of Compensation Dra…" at bounding box center [977, 336] width 335 height 88
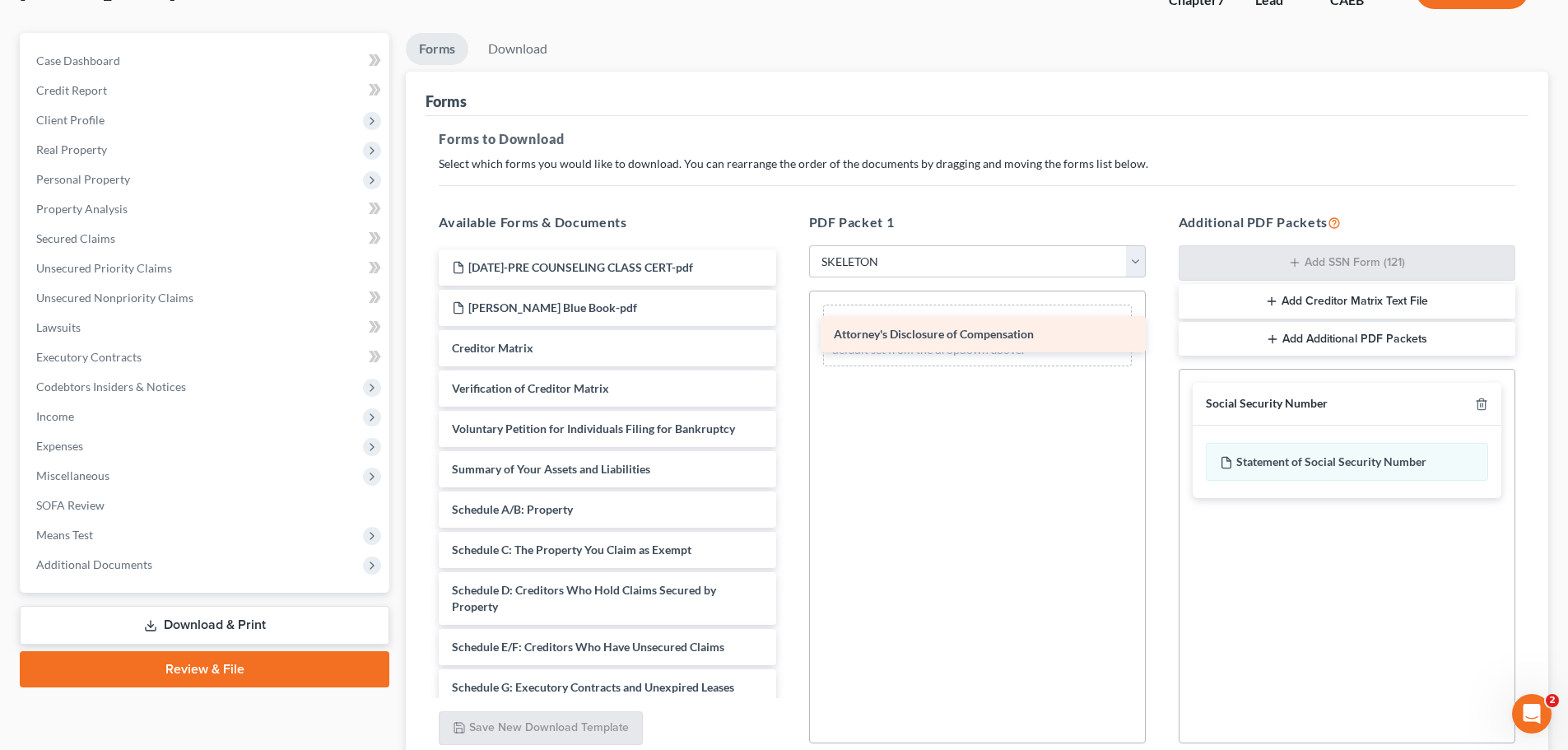
drag, startPoint x: 487, startPoint y: 345, endPoint x: 869, endPoint y: 331, distance: 382.3
click at [789, 331] on div "Attorney's Disclosure of Compensation 2025-10-02-PRE COUNSELING CLASS CERT-pdf …" at bounding box center [607, 664] width 363 height 829
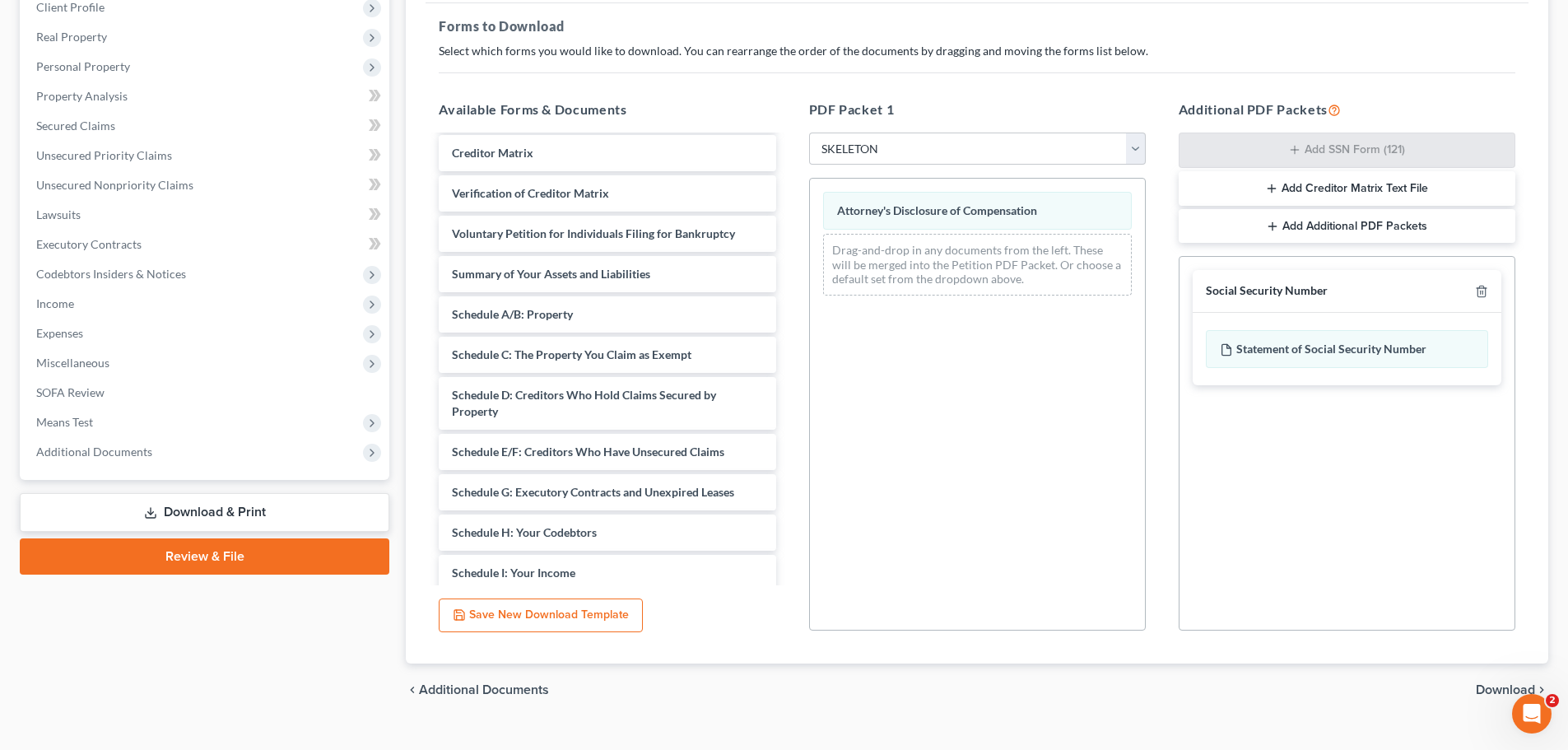
scroll to position [267, 0]
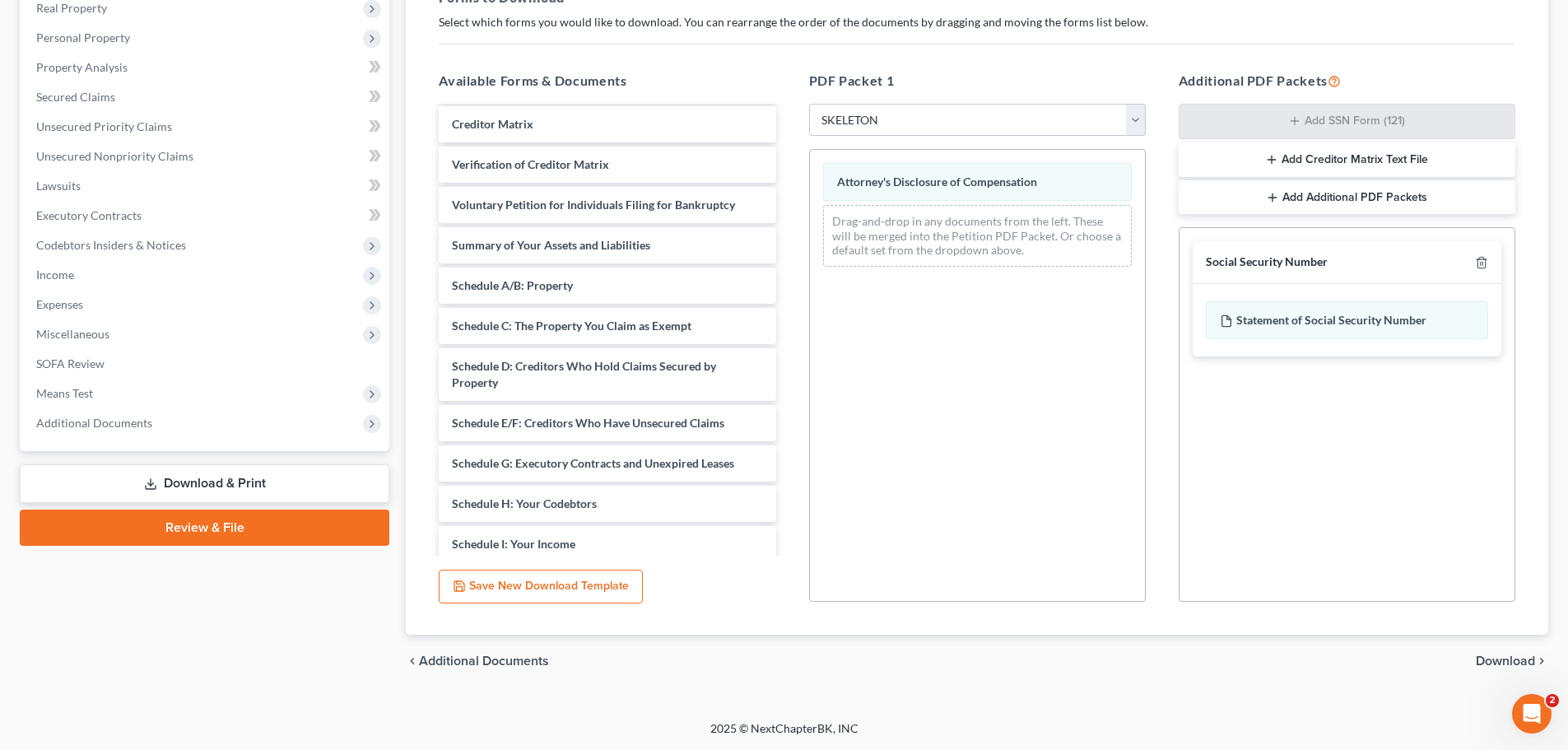
click at [1506, 660] on span "Download" at bounding box center [1505, 661] width 59 height 13
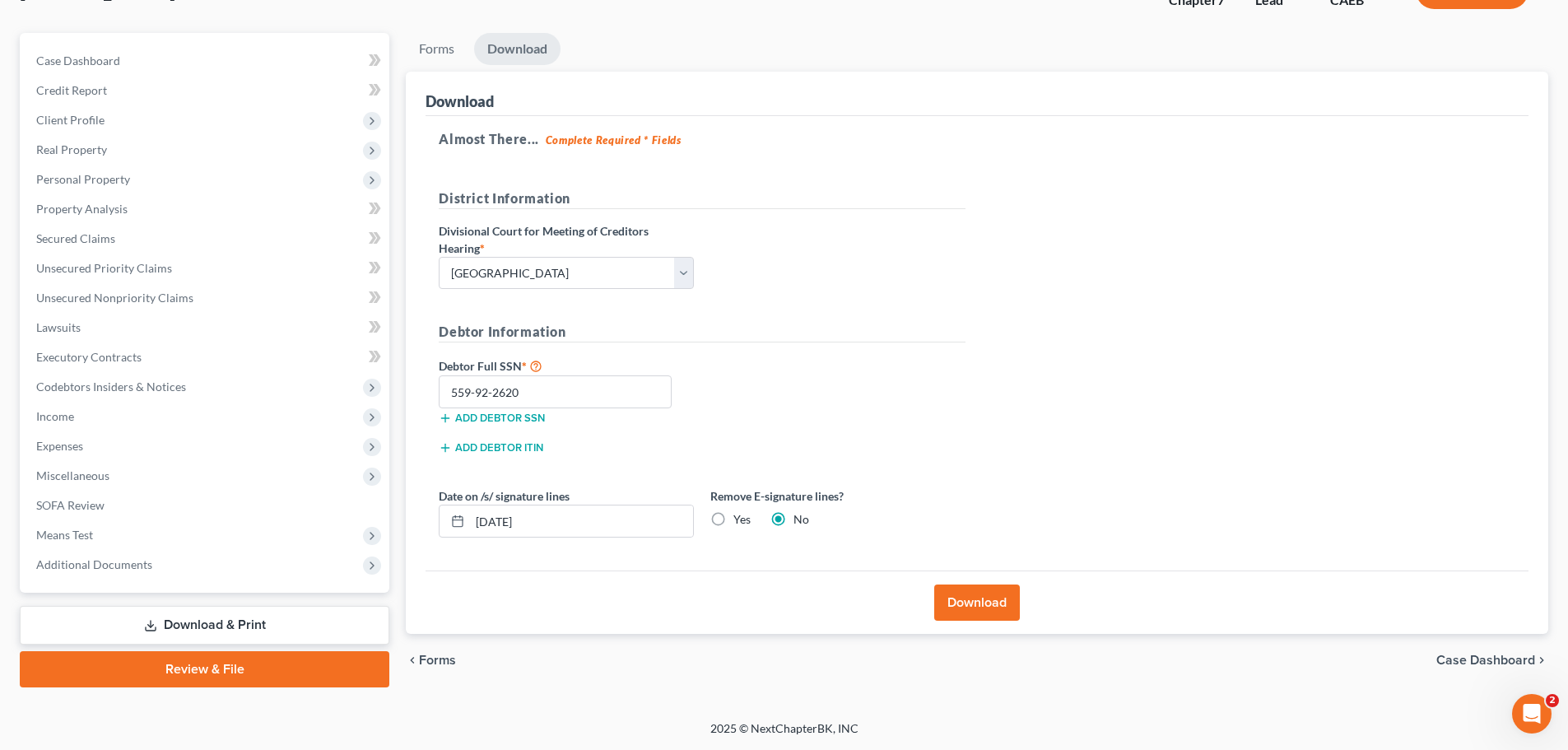
click at [972, 603] on button "Download" at bounding box center [977, 602] width 86 height 36
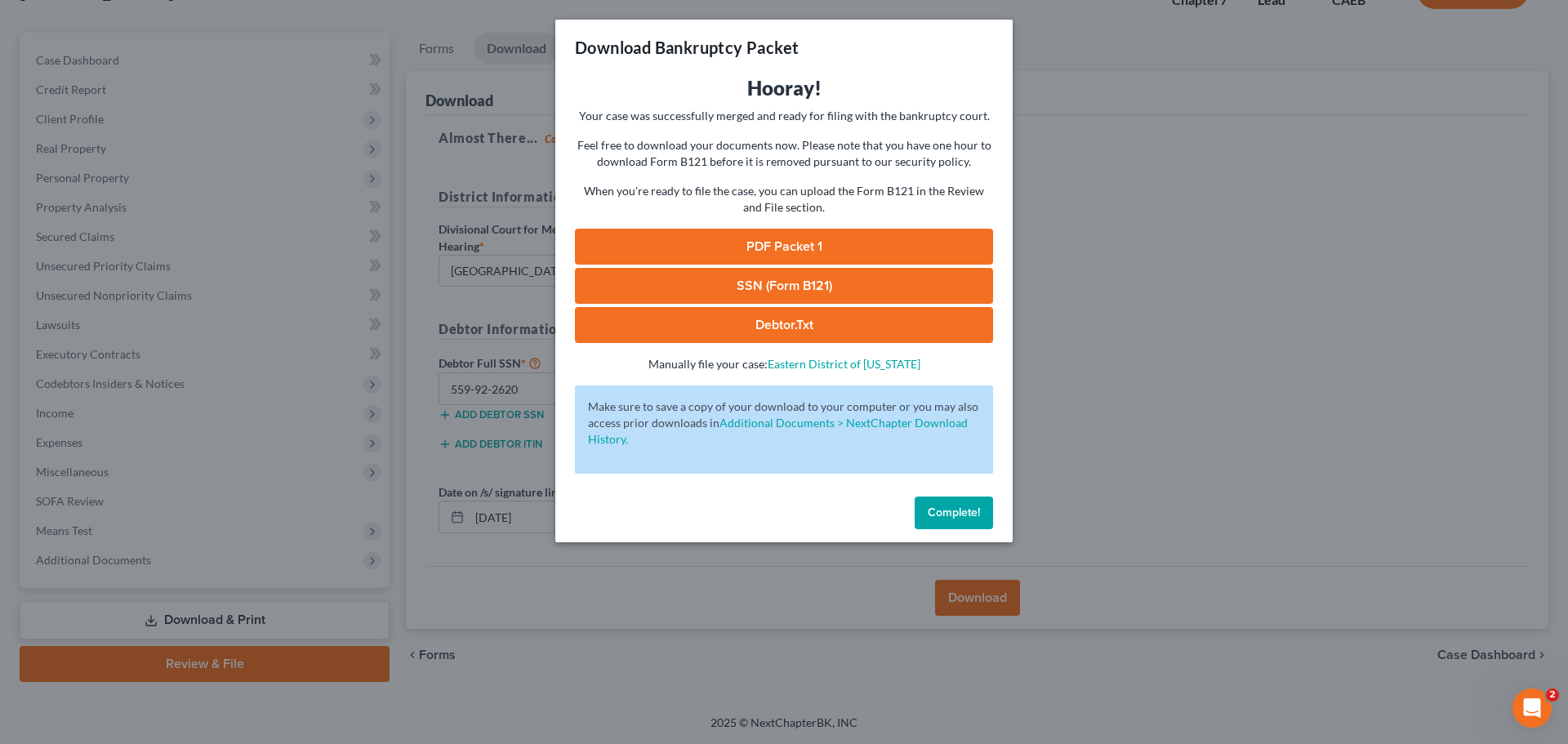
click at [813, 233] on link "PDF Packet 1" at bounding box center [784, 247] width 418 height 36
click at [1222, 221] on div "Download Bankruptcy Packet Hooray! Your case was successfully merged and ready …" at bounding box center [784, 372] width 1568 height 744
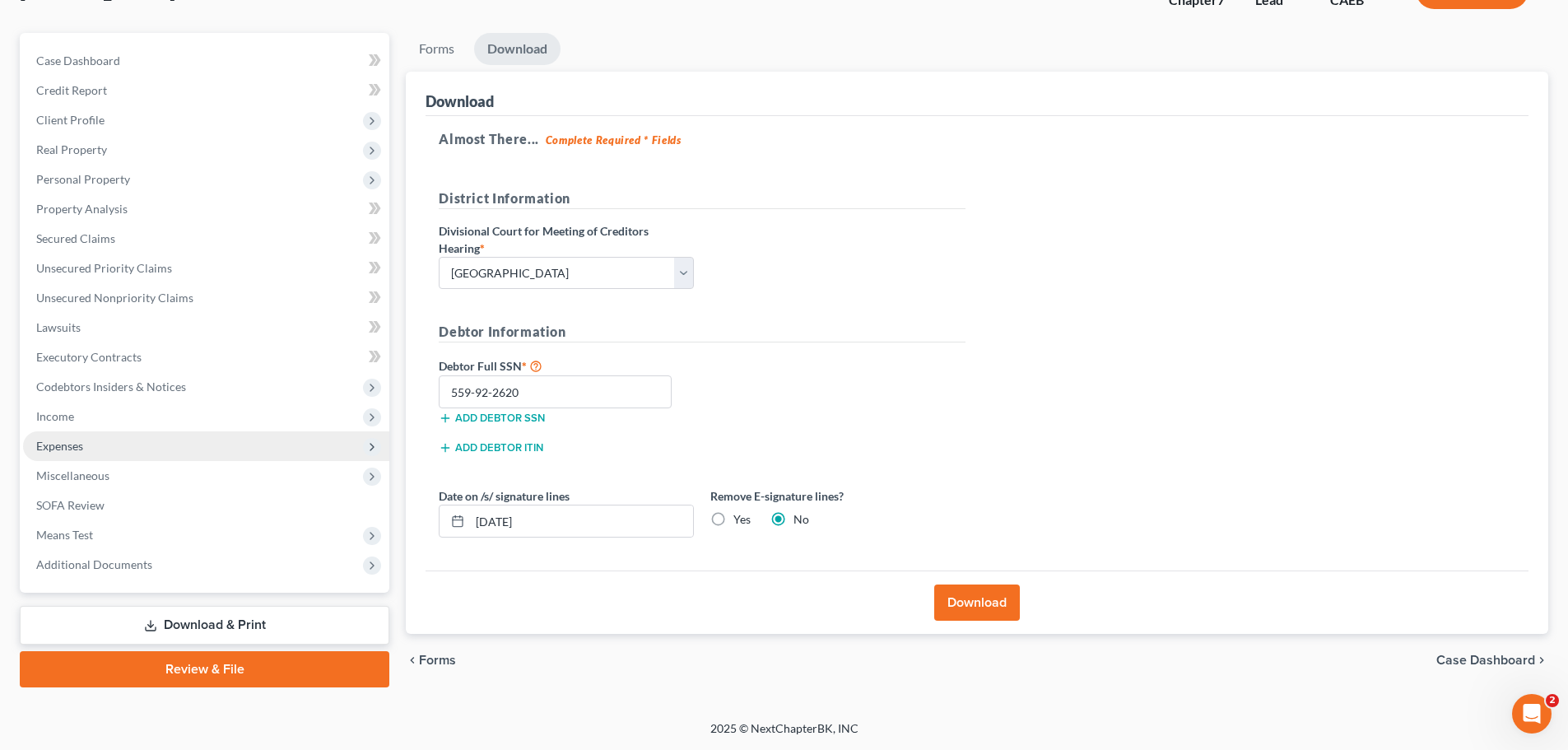
click at [87, 447] on span "Expenses" at bounding box center [206, 446] width 366 height 30
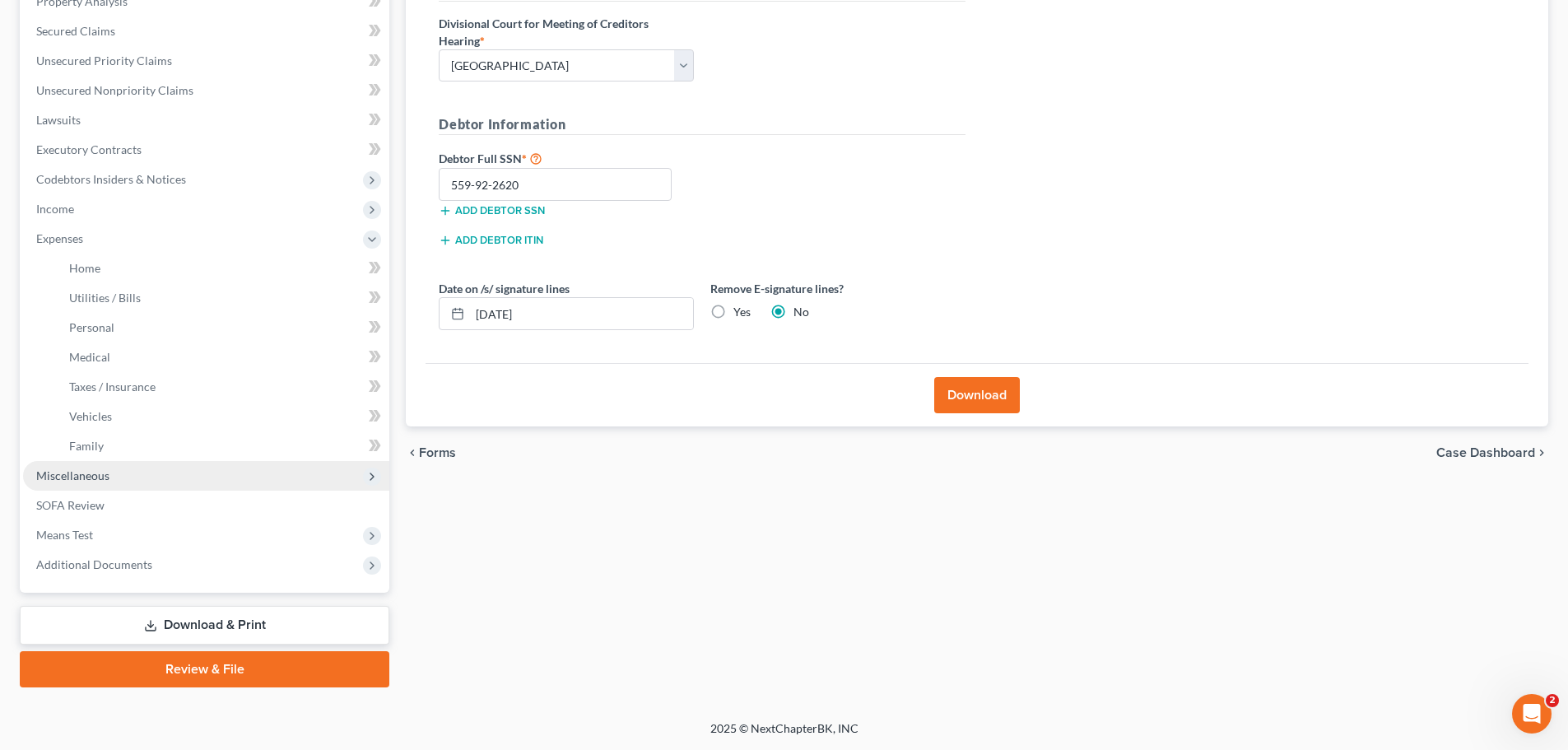
click at [135, 475] on span "Miscellaneous" at bounding box center [206, 475] width 366 height 30
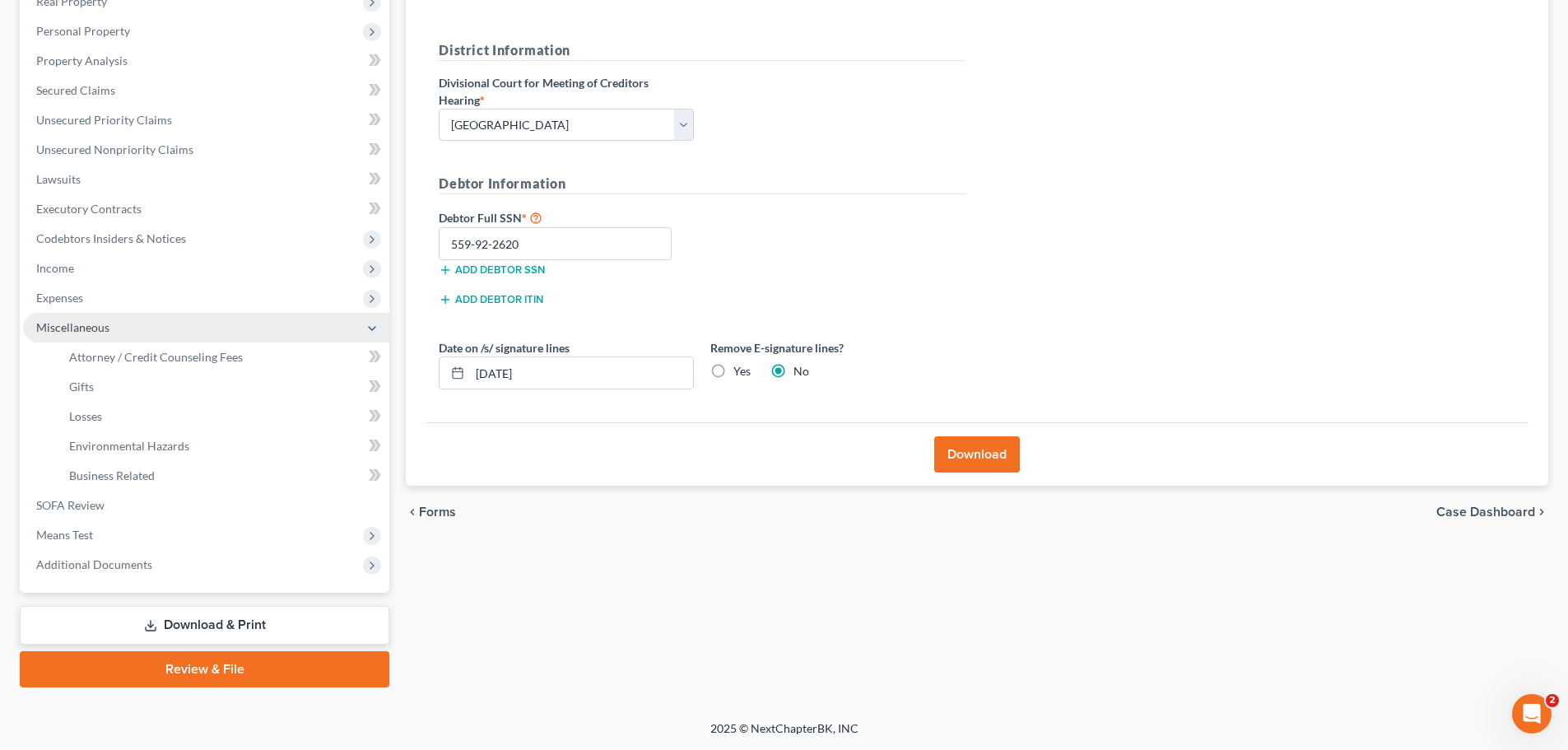
scroll to position [273, 0]
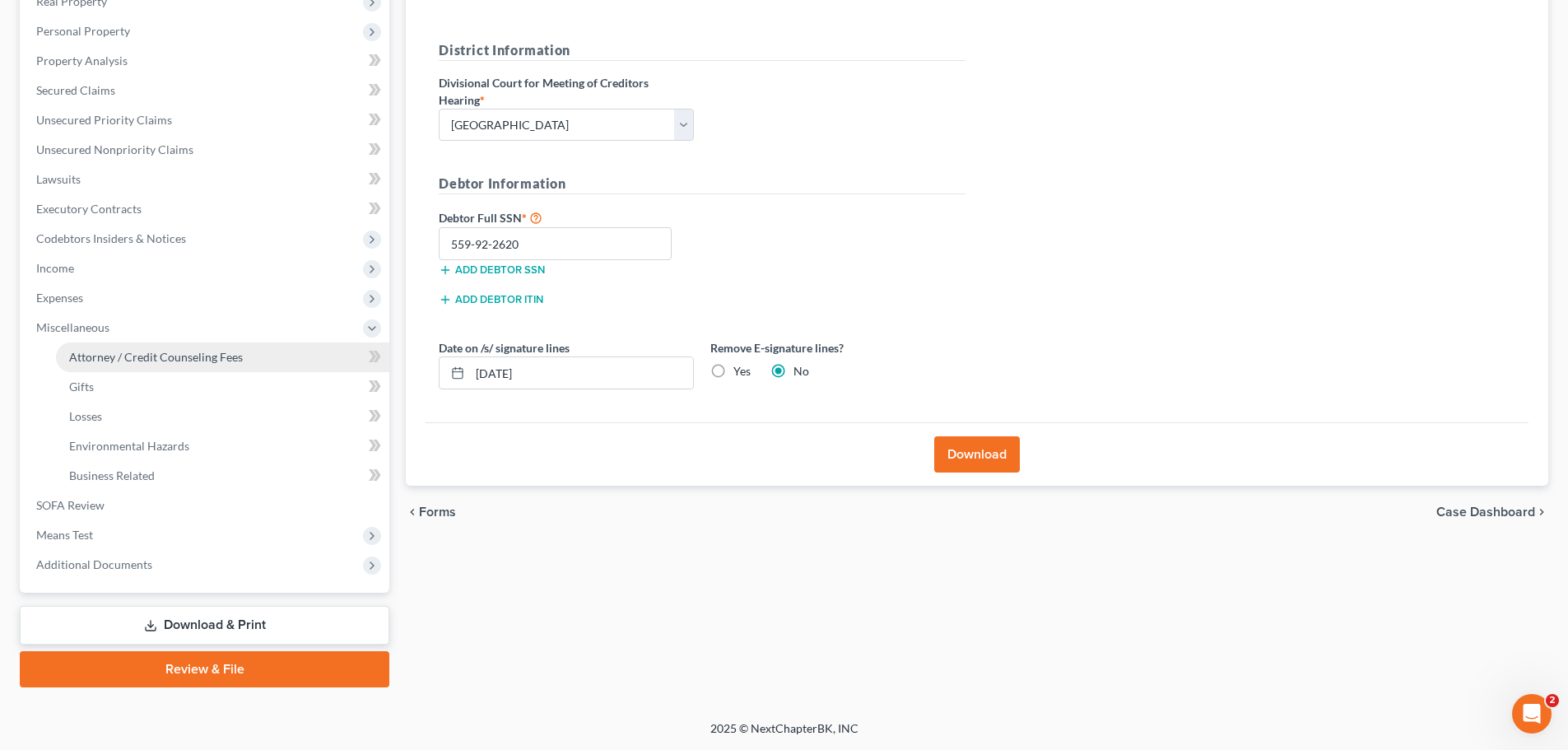
click at [145, 359] on span "Attorney / Credit Counseling Fees" at bounding box center [156, 357] width 174 height 14
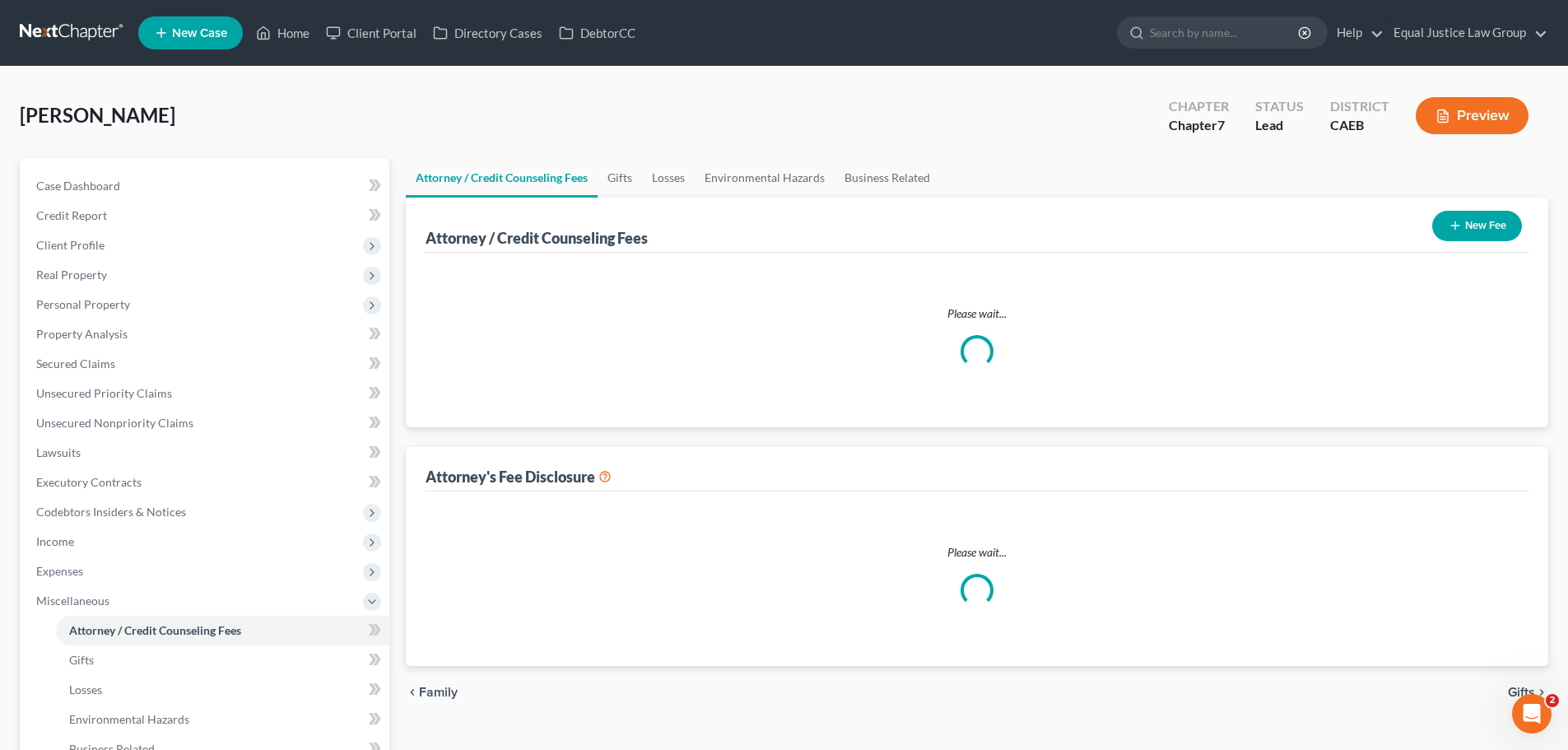
select select "0"
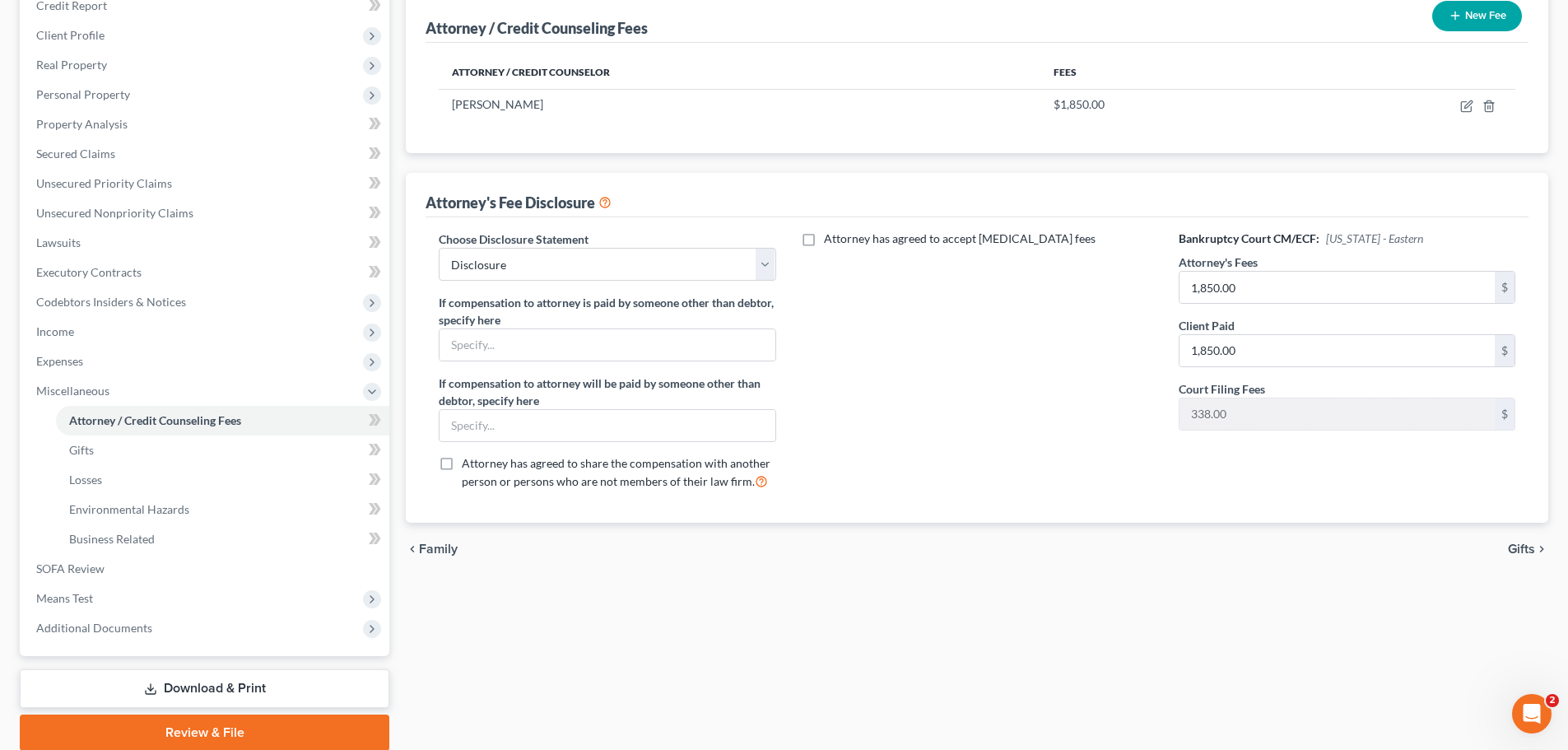
scroll to position [247, 0]
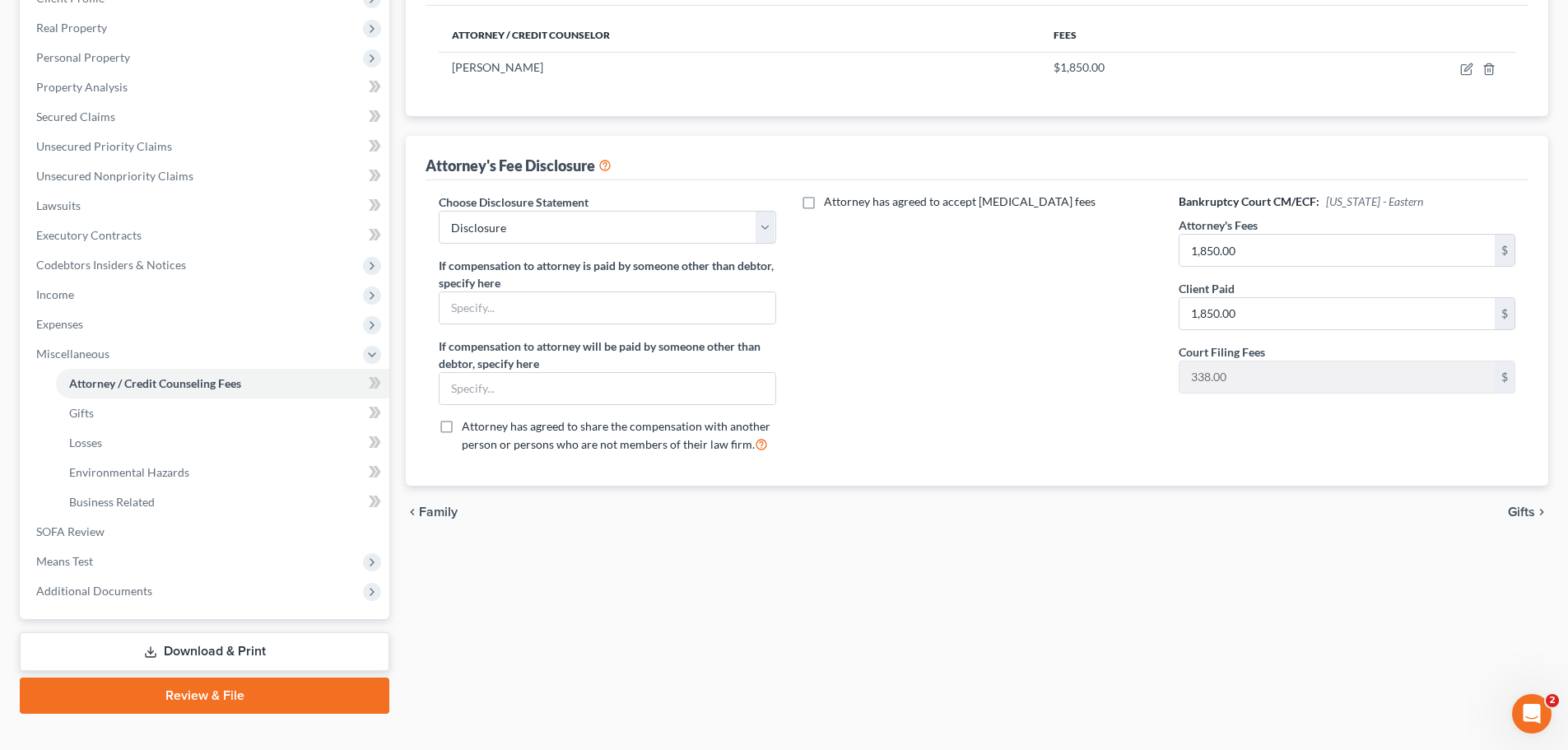
click at [824, 204] on label "Attorney has agreed to accept retainer fees" at bounding box center [960, 201] width 272 height 16
click at [830, 204] on input "Attorney has agreed to accept retainer fees" at bounding box center [835, 199] width 11 height 11
click at [824, 201] on label "Attorney has agreed to accept retainer fees" at bounding box center [960, 201] width 272 height 16
click at [830, 201] on input "Attorney has agreed to accept retainer fees" at bounding box center [835, 199] width 11 height 11
checkbox input "false"
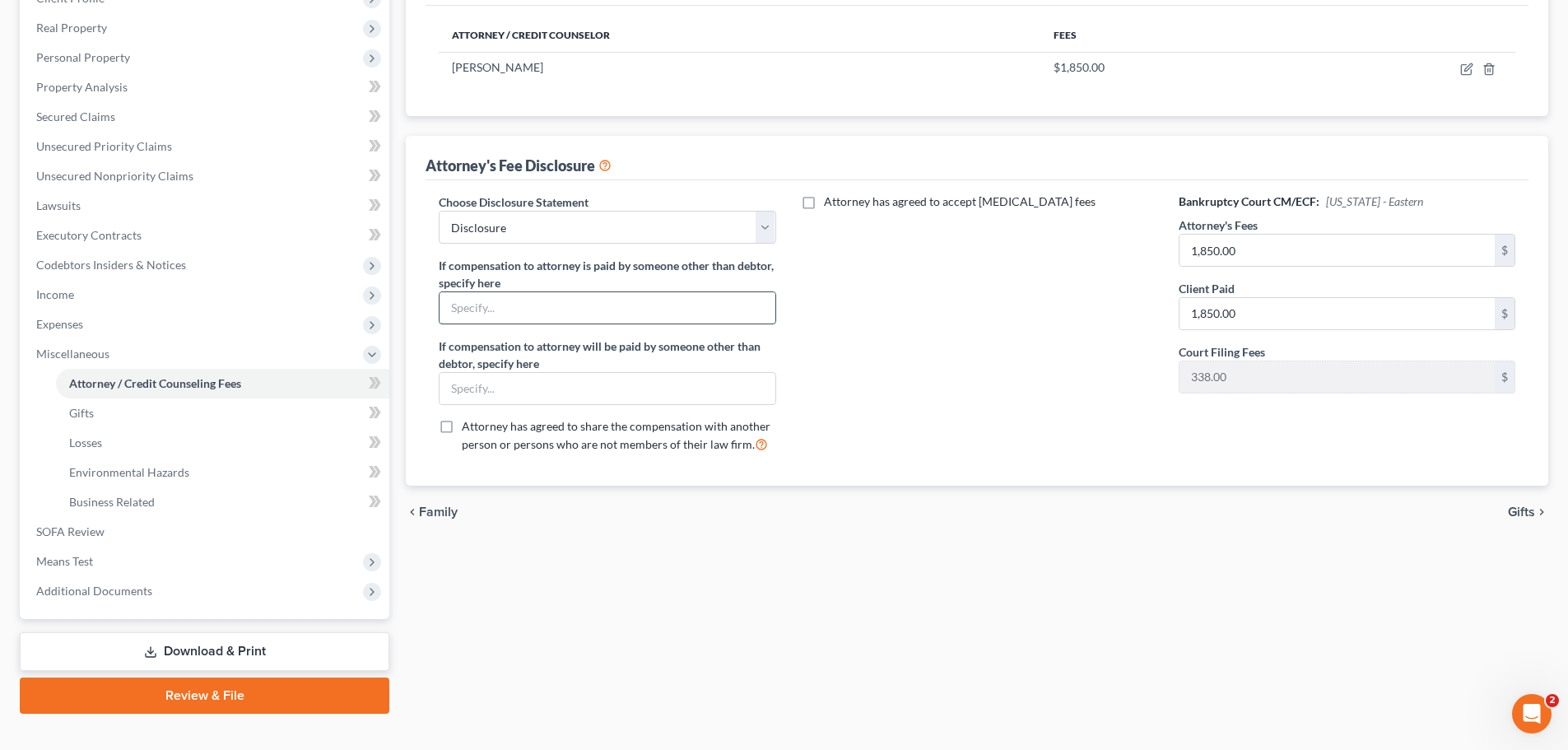
click at [700, 294] on input "text" at bounding box center [606, 308] width 335 height 31
type input "Petitioner's Son"
click at [937, 317] on div "Attorney has agreed to accept retainer fees" at bounding box center [977, 329] width 369 height 273
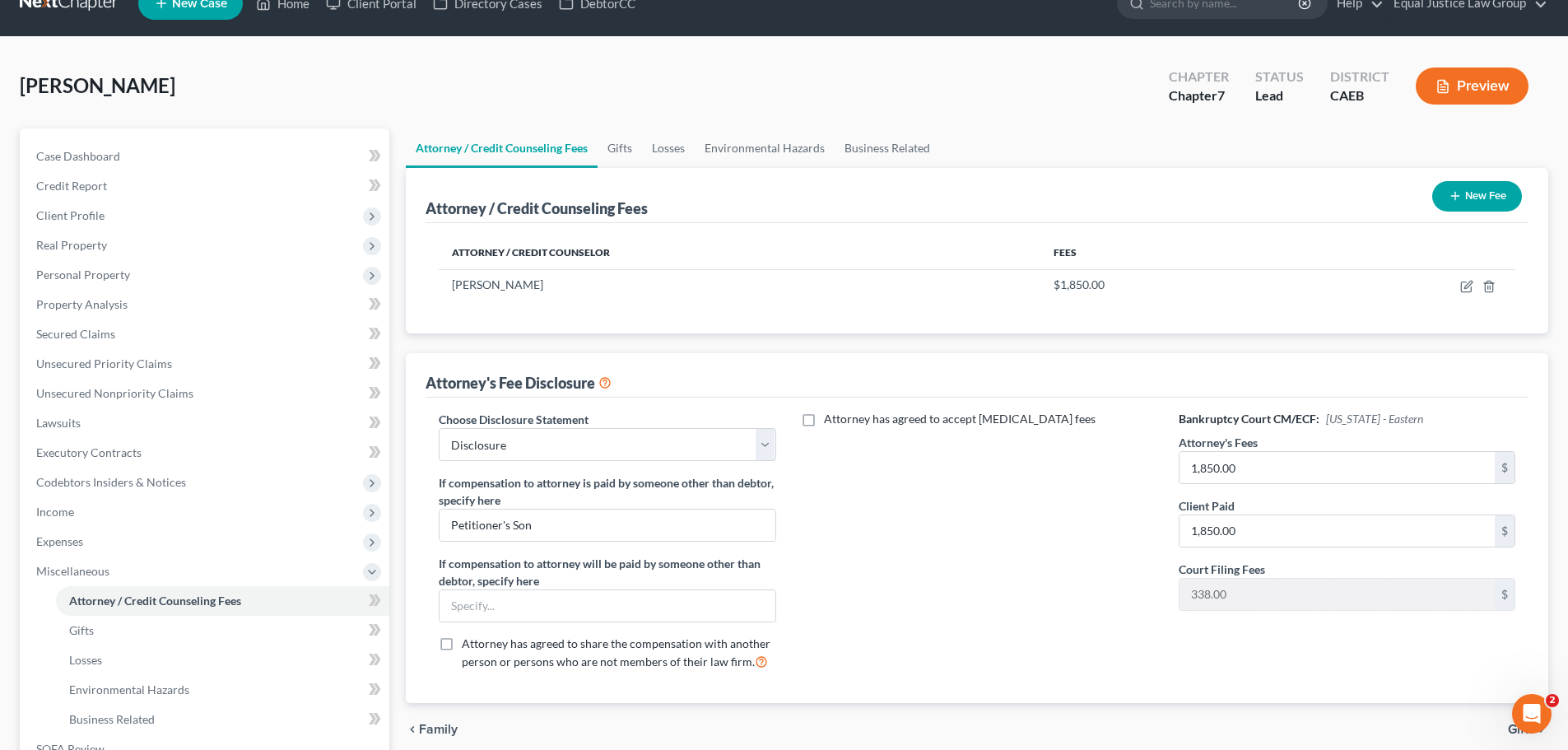
scroll to position [0, 0]
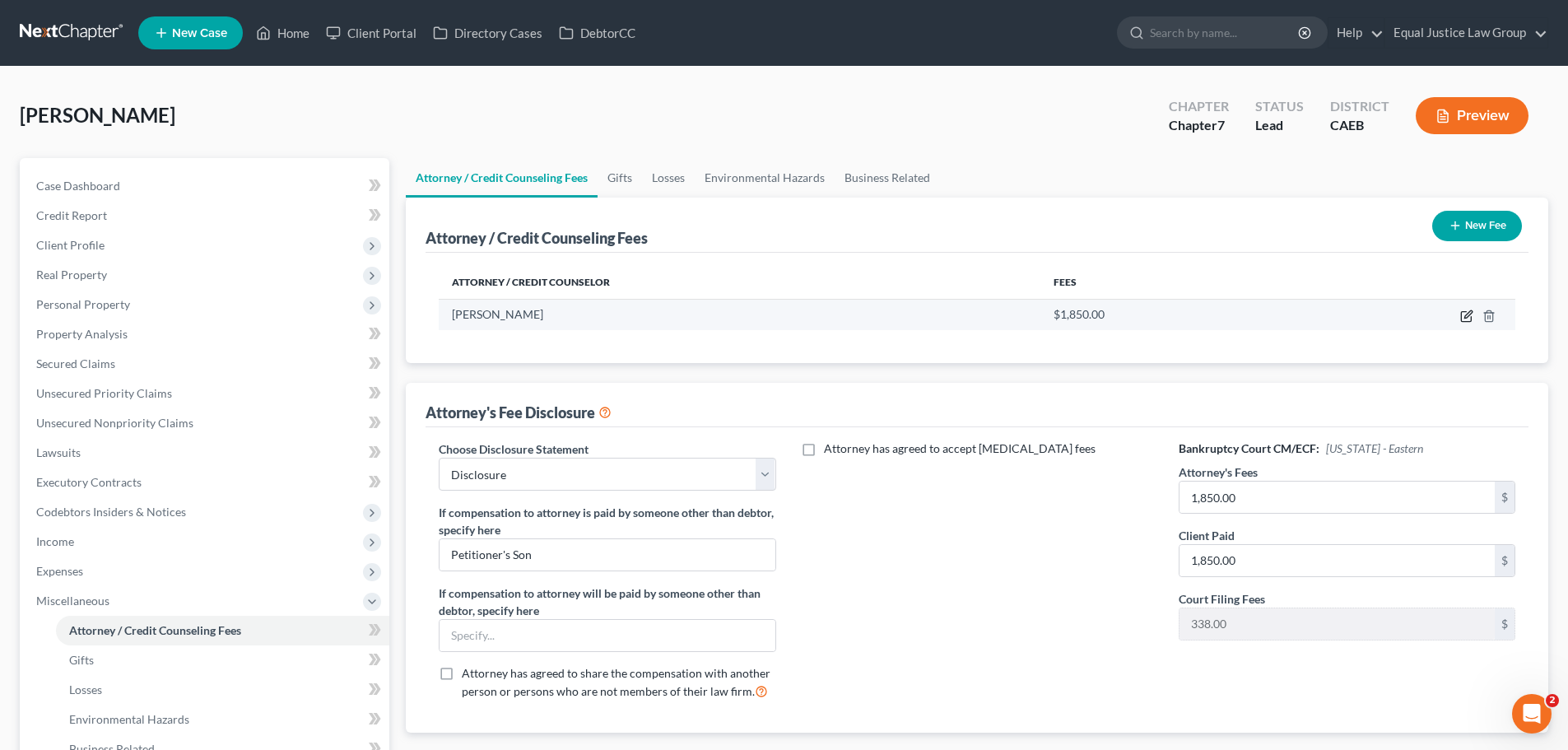
click at [1463, 316] on icon "button" at bounding box center [1466, 316] width 13 height 13
select select "4"
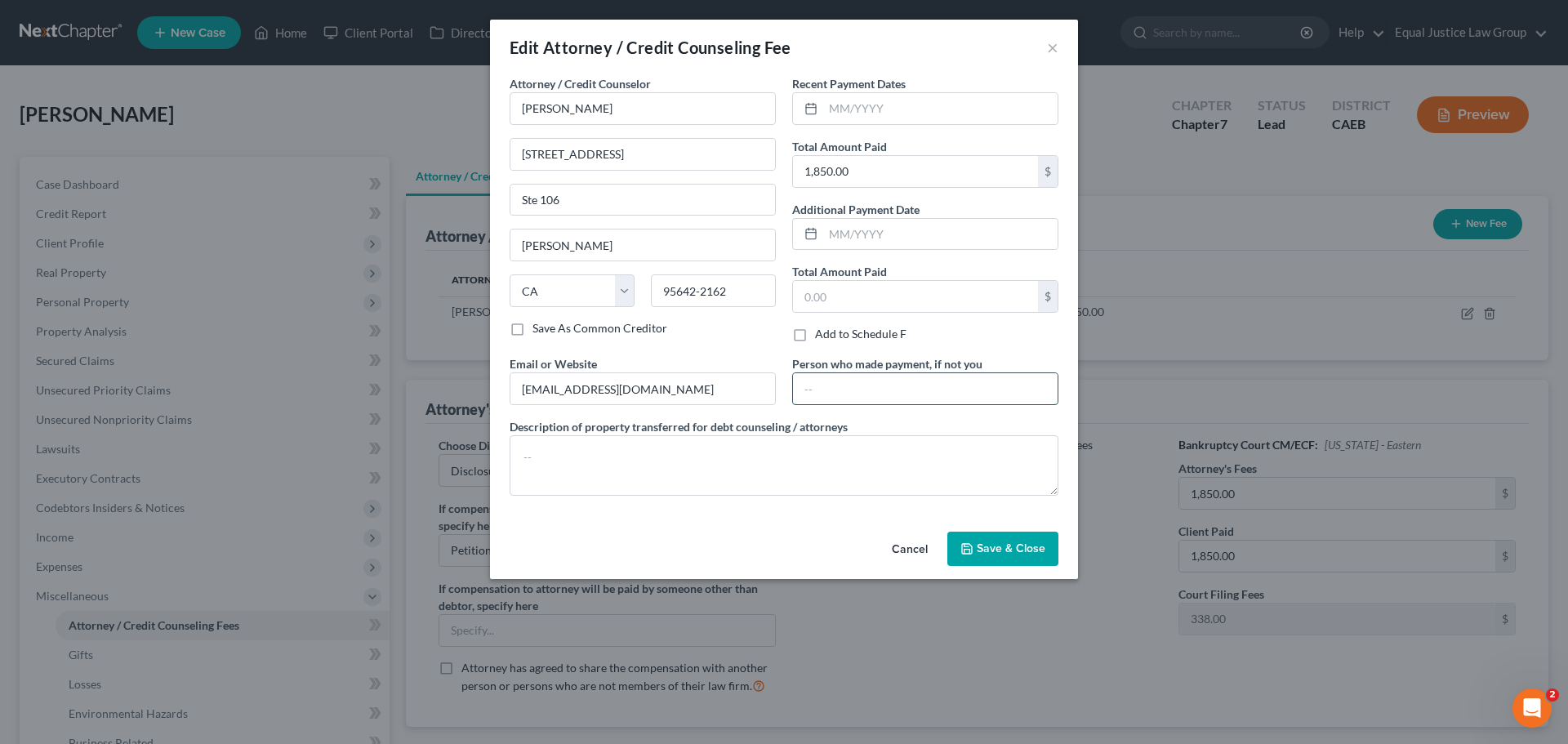
click at [835, 390] on input "text" at bounding box center [925, 389] width 264 height 31
type input "Petitioner's Son"
click at [1008, 554] on span "Save & Close" at bounding box center [1011, 549] width 68 height 14
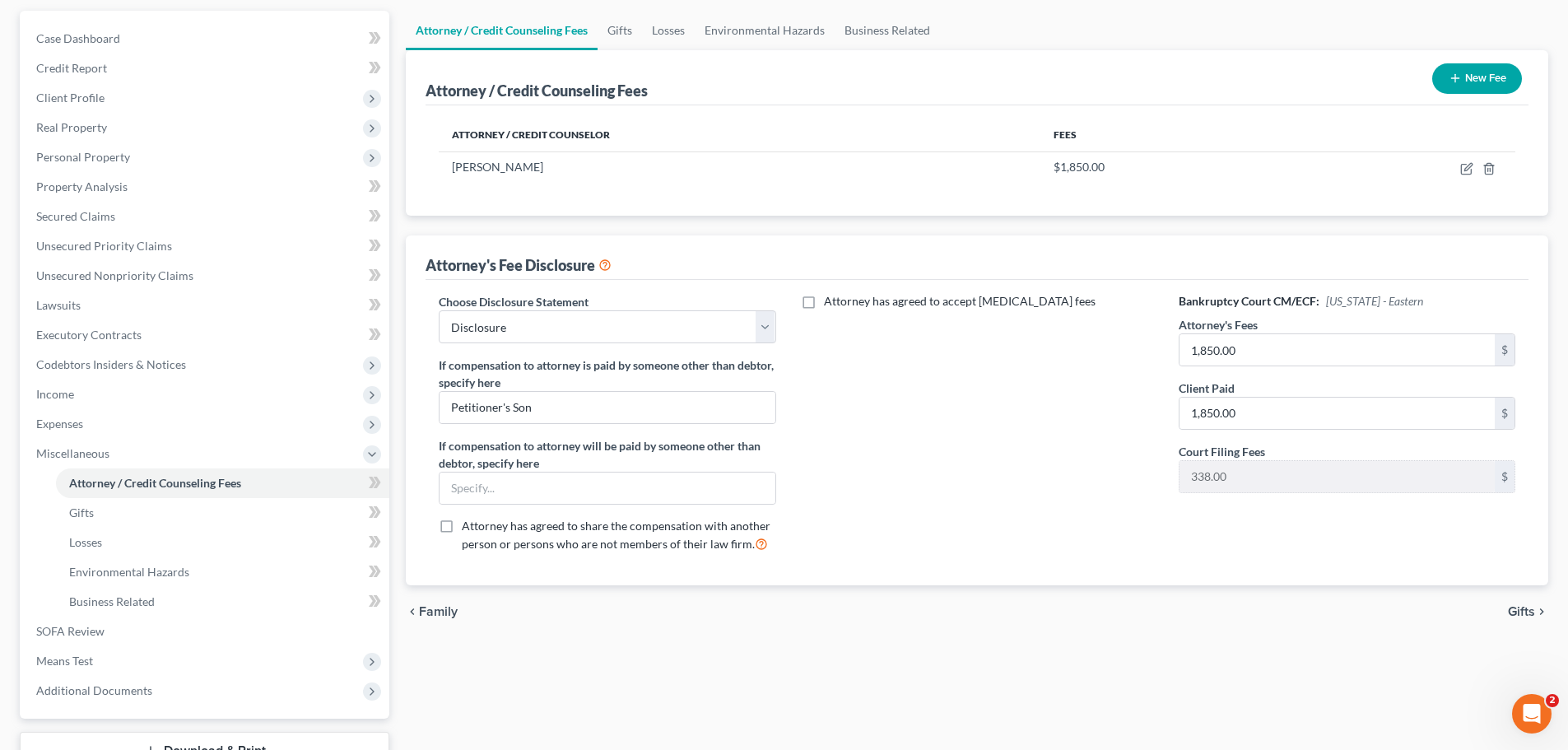
scroll to position [273, 0]
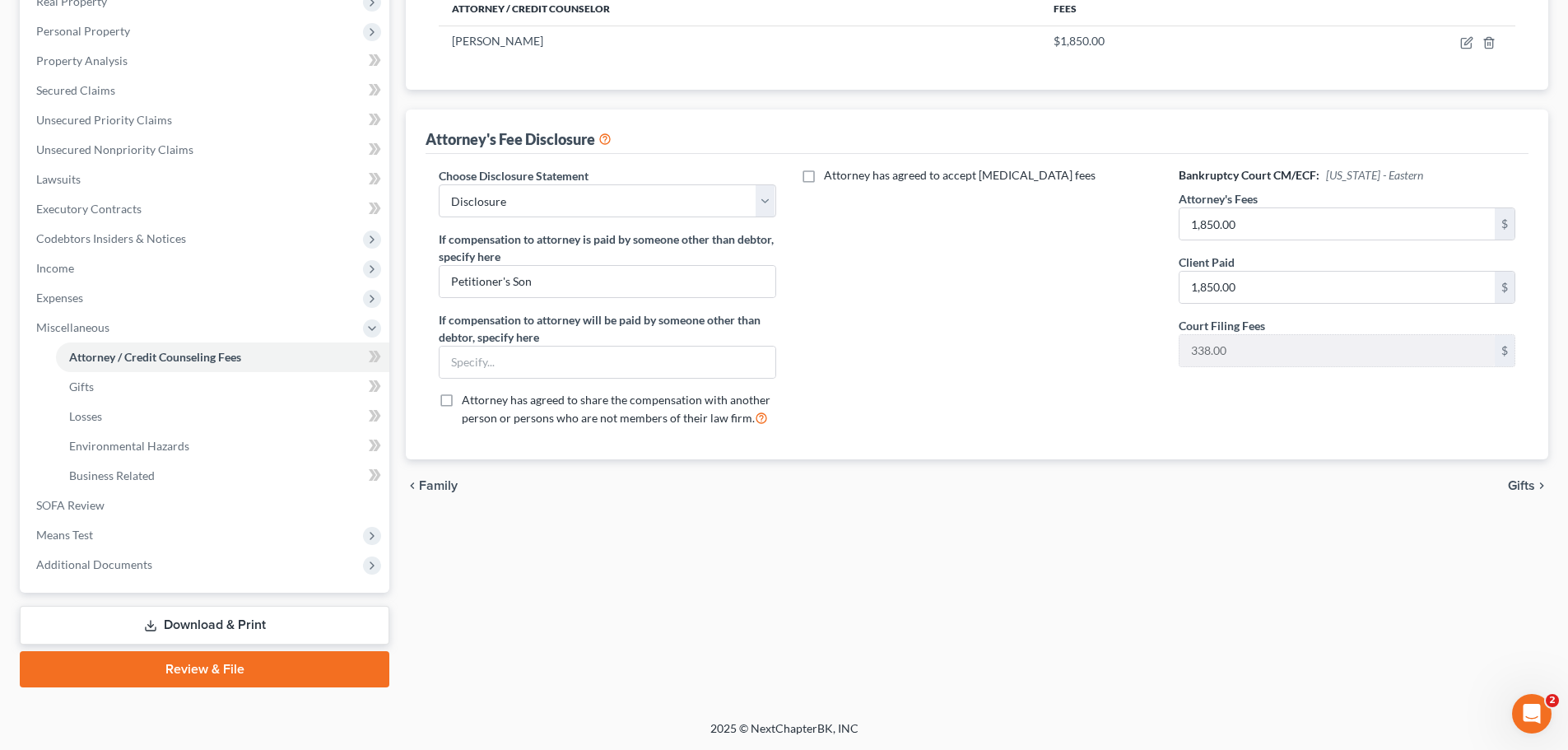
click at [281, 629] on link "Download & Print" at bounding box center [204, 625] width 369 height 38
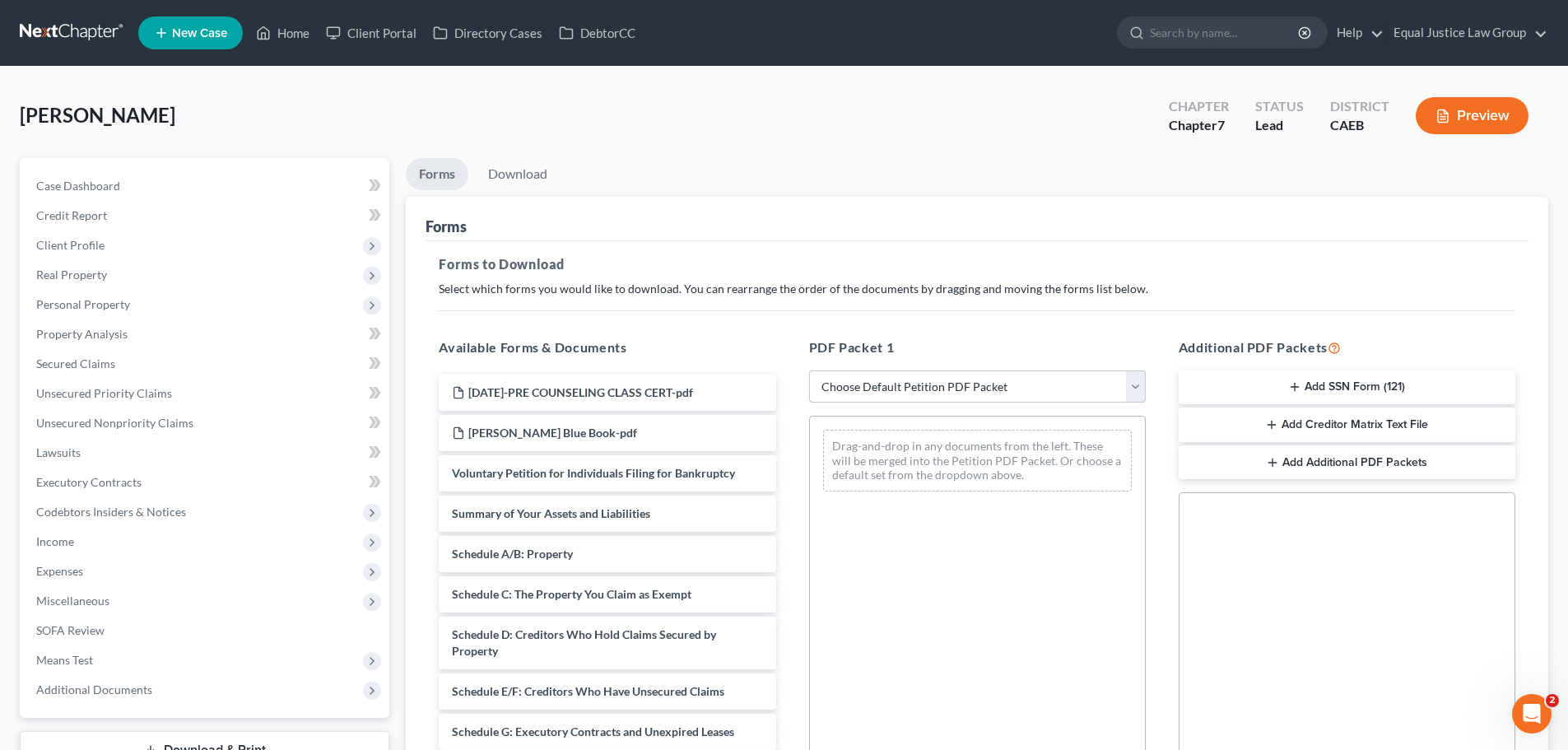
click at [1137, 379] on select "Choose Default Petition PDF Packet Complete Bankruptcy Petition (all forms and …" at bounding box center [978, 387] width 336 height 33
select select "8"
click at [809, 371] on select "Choose Default Petition PDF Packet Complete Bankruptcy Petition (all forms and …" at bounding box center [978, 387] width 336 height 33
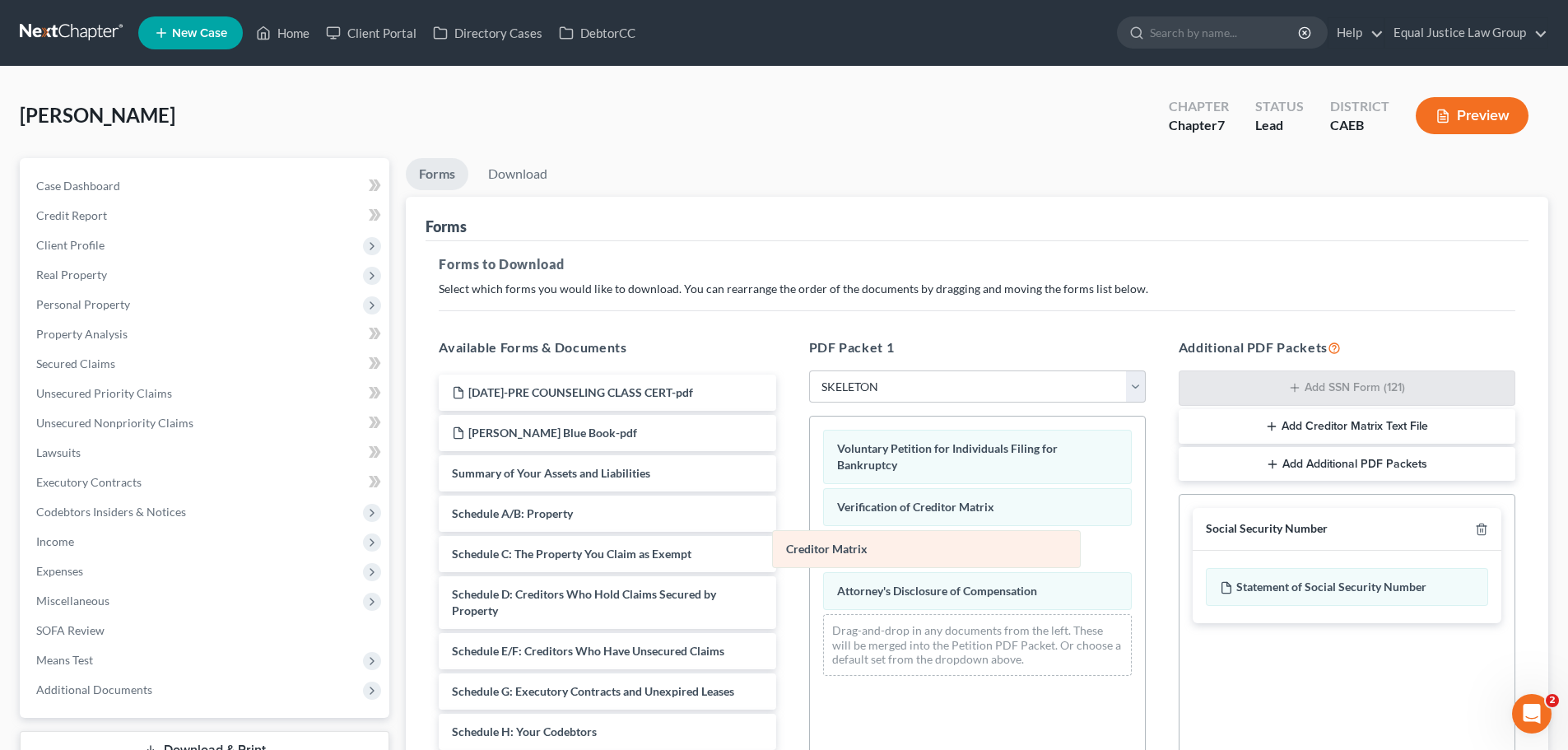
drag, startPoint x: 865, startPoint y: 548, endPoint x: 594, endPoint y: 535, distance: 271.3
click at [809, 538] on div "Creditor Matrix Voluntary Petition for Individuals Filing for Bankruptcy Verifi…" at bounding box center [977, 553] width 335 height 273
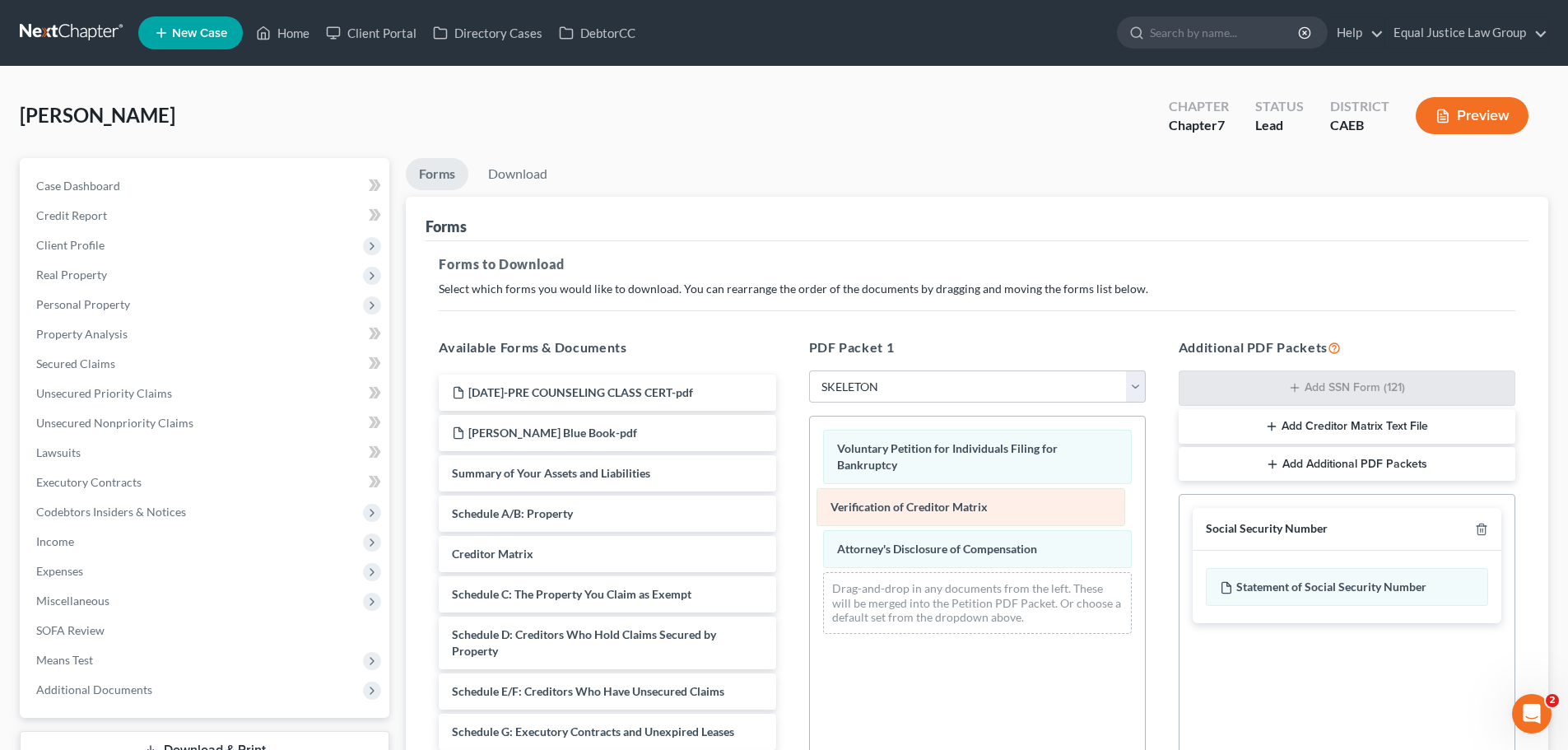
drag, startPoint x: 860, startPoint y: 508, endPoint x: 597, endPoint y: 501, distance: 263.1
click at [809, 502] on div "Verification of Creditor Matrix Voluntary Petition for Individuals Filing for B…" at bounding box center [977, 533] width 335 height 231
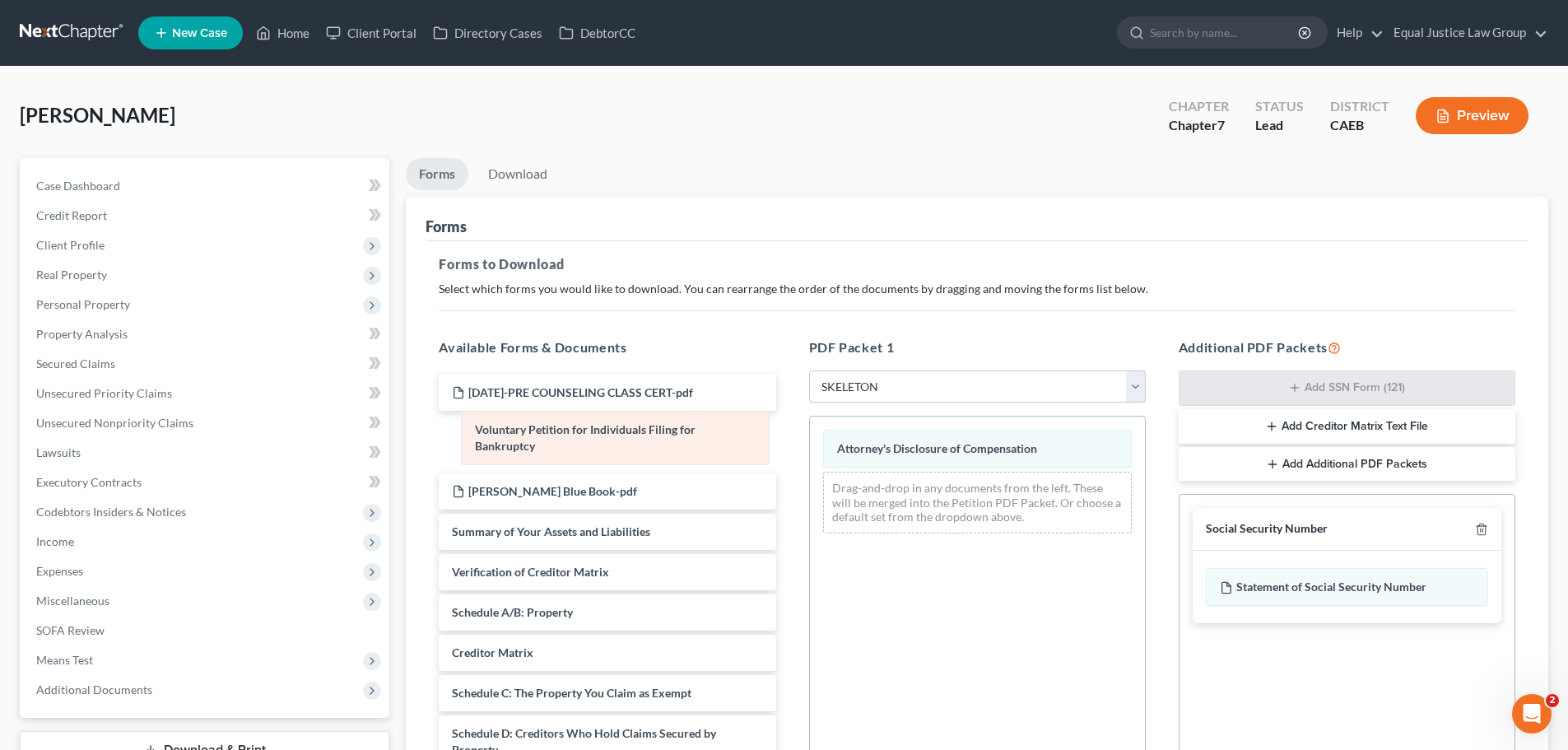
drag, startPoint x: 916, startPoint y: 445, endPoint x: 543, endPoint y: 426, distance: 373.5
click at [809, 426] on div "Voluntary Petition for Individuals Filing for Bankruptcy Voluntary Petition for…" at bounding box center [977, 482] width 335 height 130
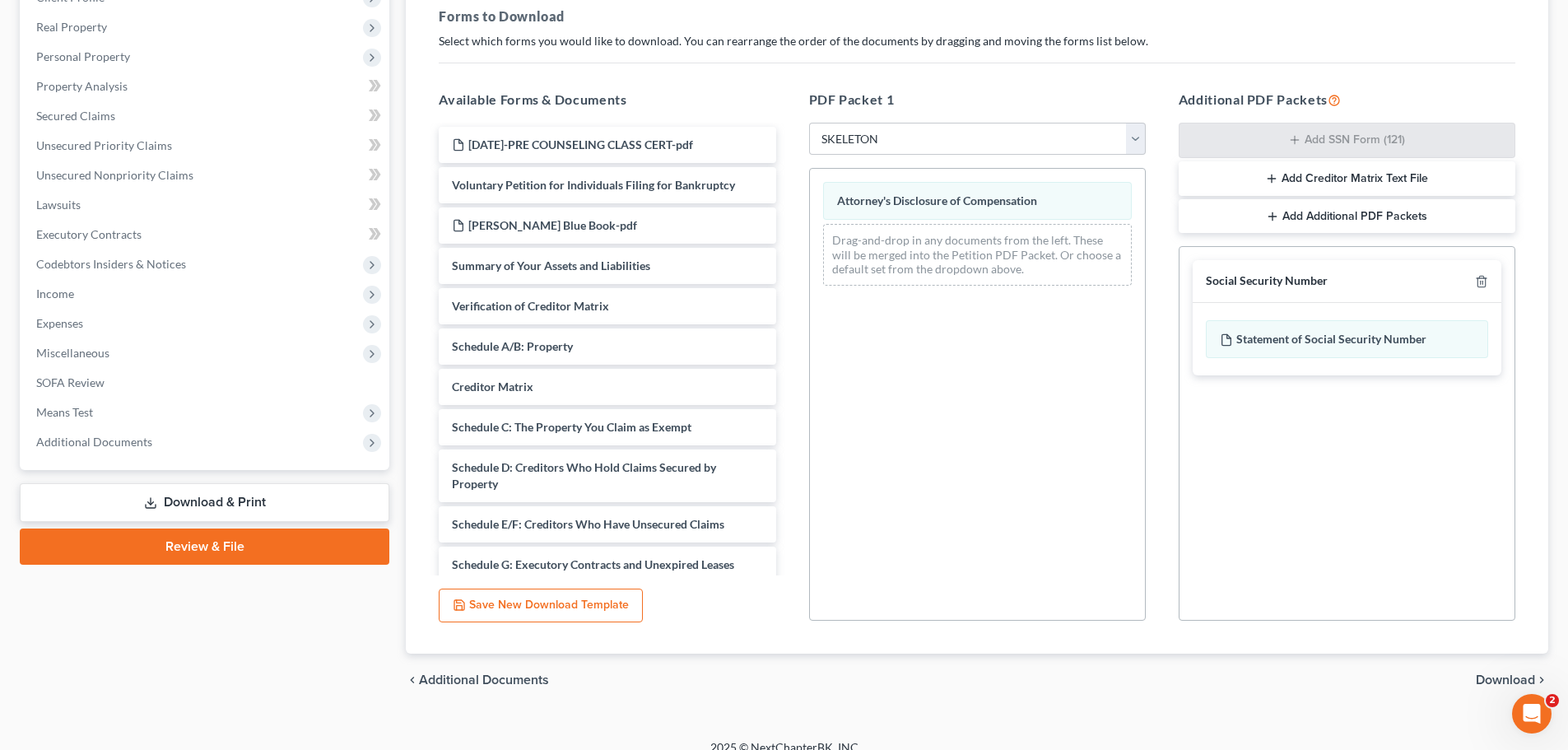
scroll to position [267, 0]
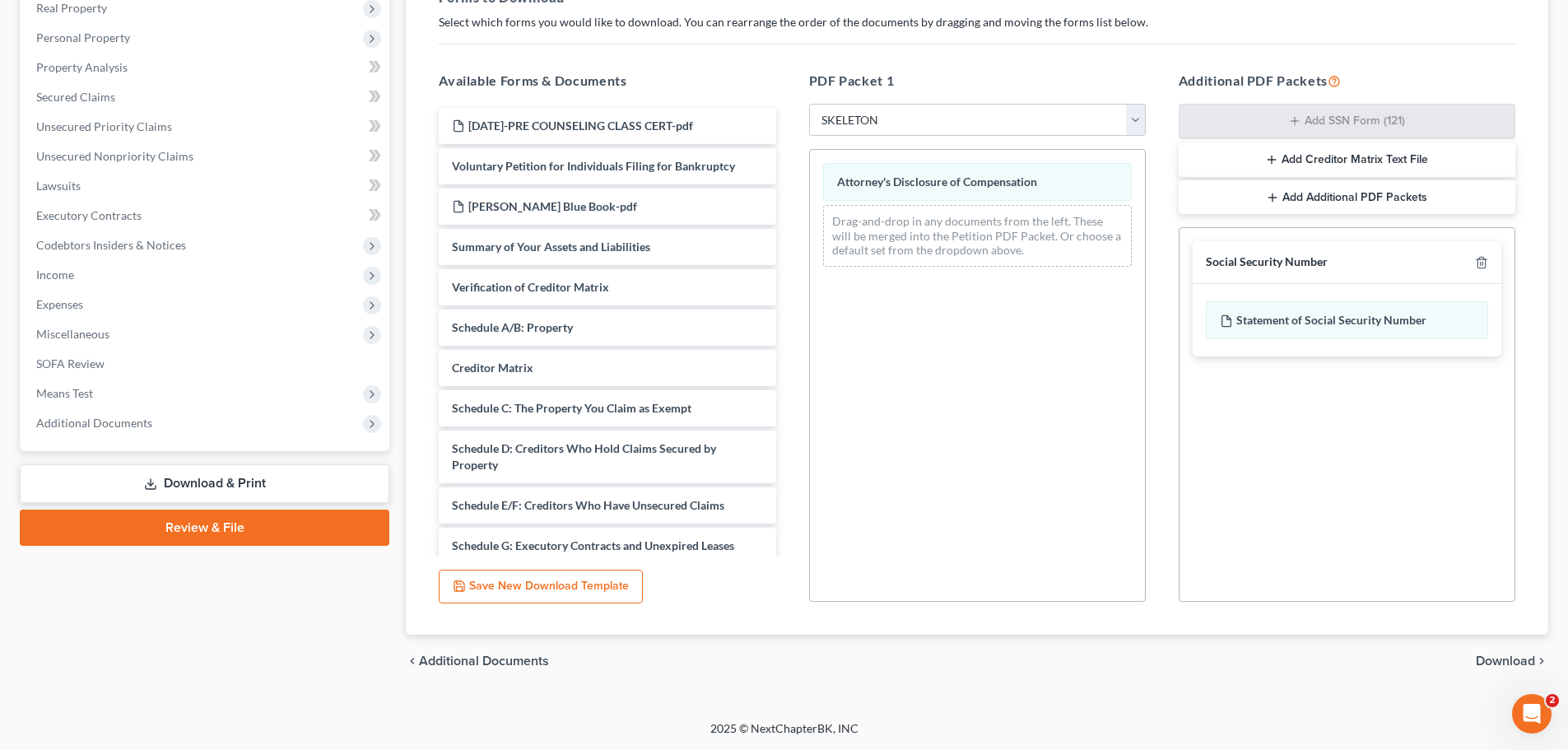
click at [1492, 655] on span "Download" at bounding box center [1505, 661] width 59 height 13
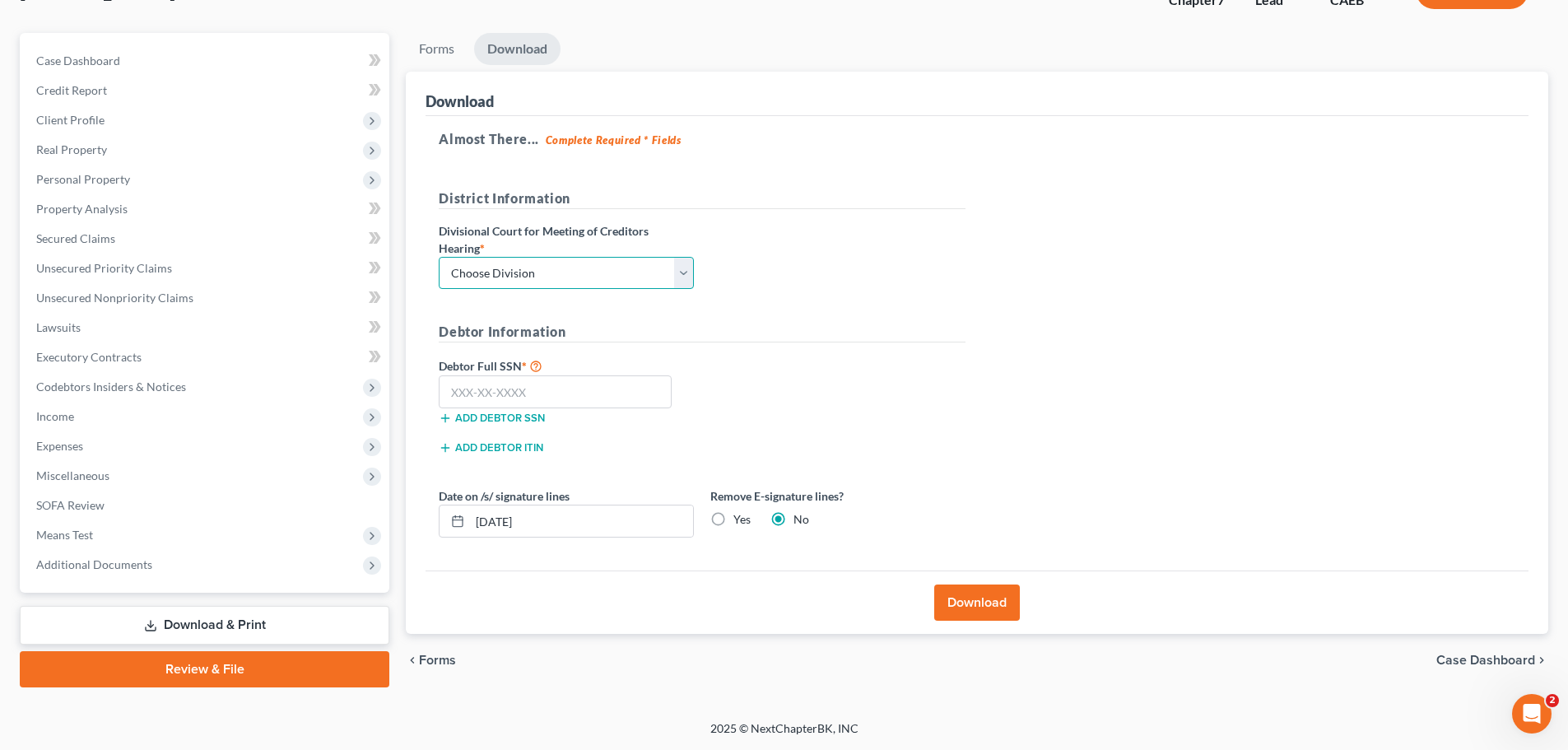
click at [603, 277] on select "Choose Division Fresno Modesto Sacramento" at bounding box center [565, 273] width 255 height 33
select select "2"
click at [438, 257] on select "Choose Division Fresno Modesto Sacramento" at bounding box center [565, 273] width 255 height 33
click at [534, 388] on input "text" at bounding box center [555, 392] width 233 height 33
type input "559-92-2620"
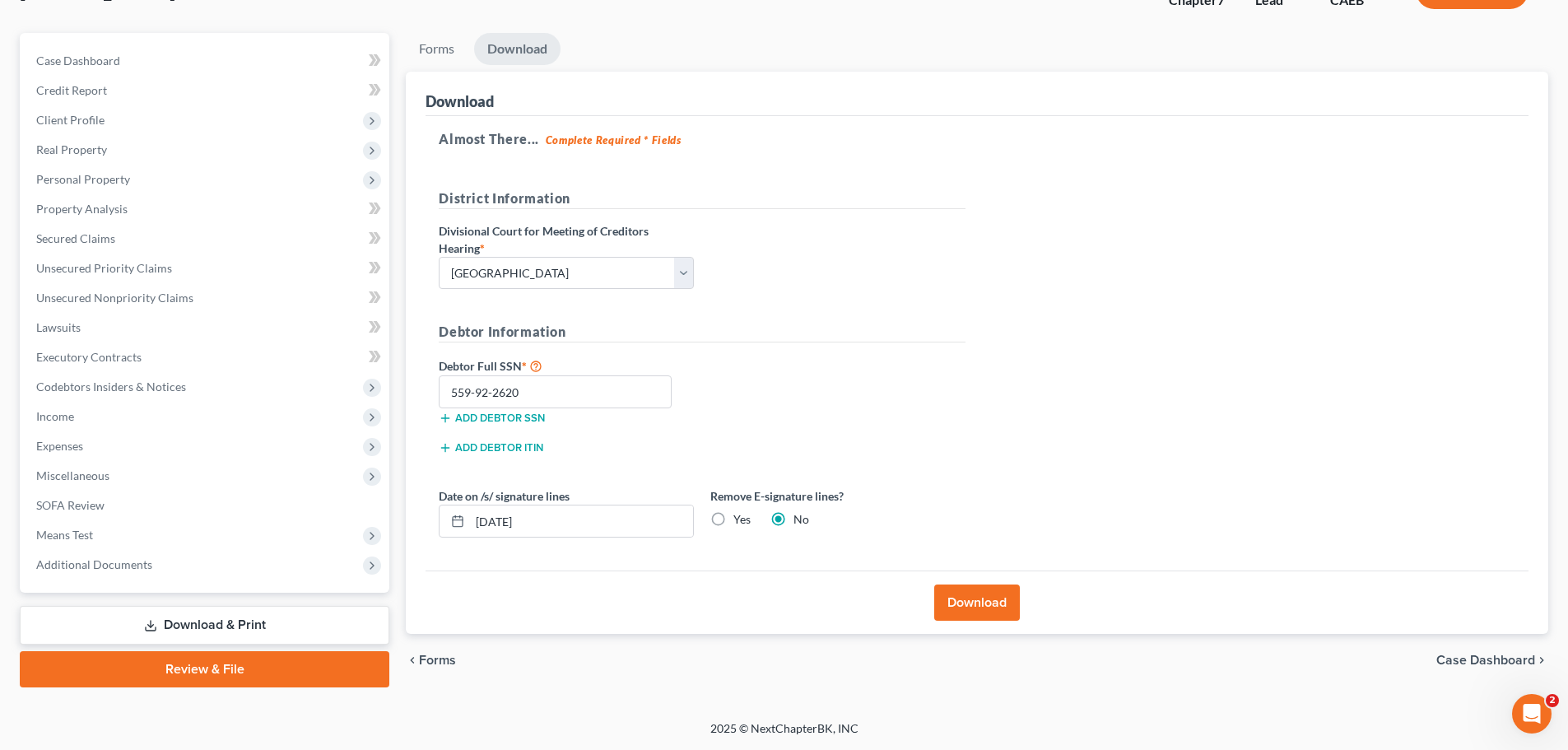
click at [985, 603] on button "Download" at bounding box center [977, 602] width 86 height 36
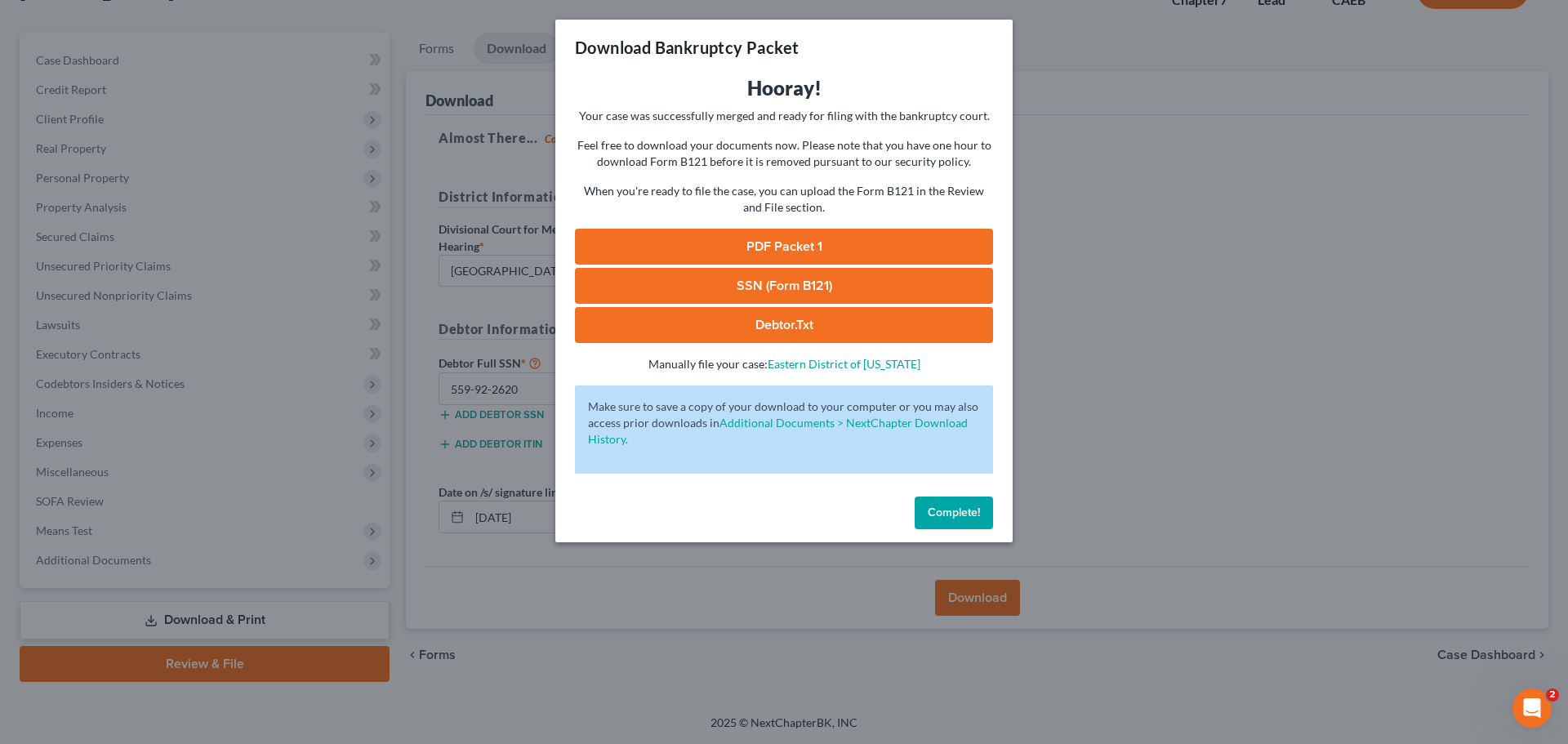
click at [973, 511] on span "Complete!" at bounding box center [953, 513] width 52 height 14
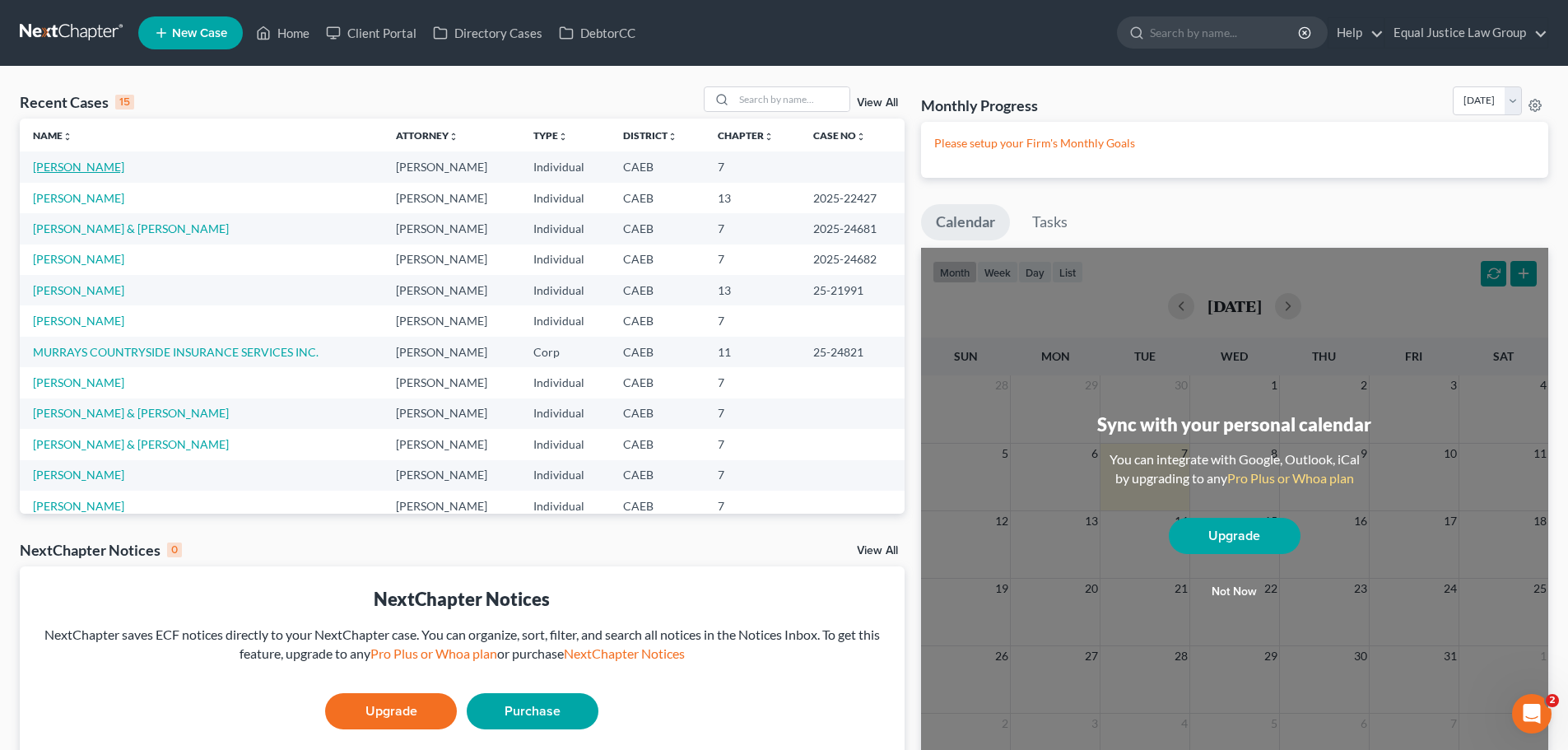
click at [97, 161] on link "[PERSON_NAME]" at bounding box center [79, 167] width 91 height 14
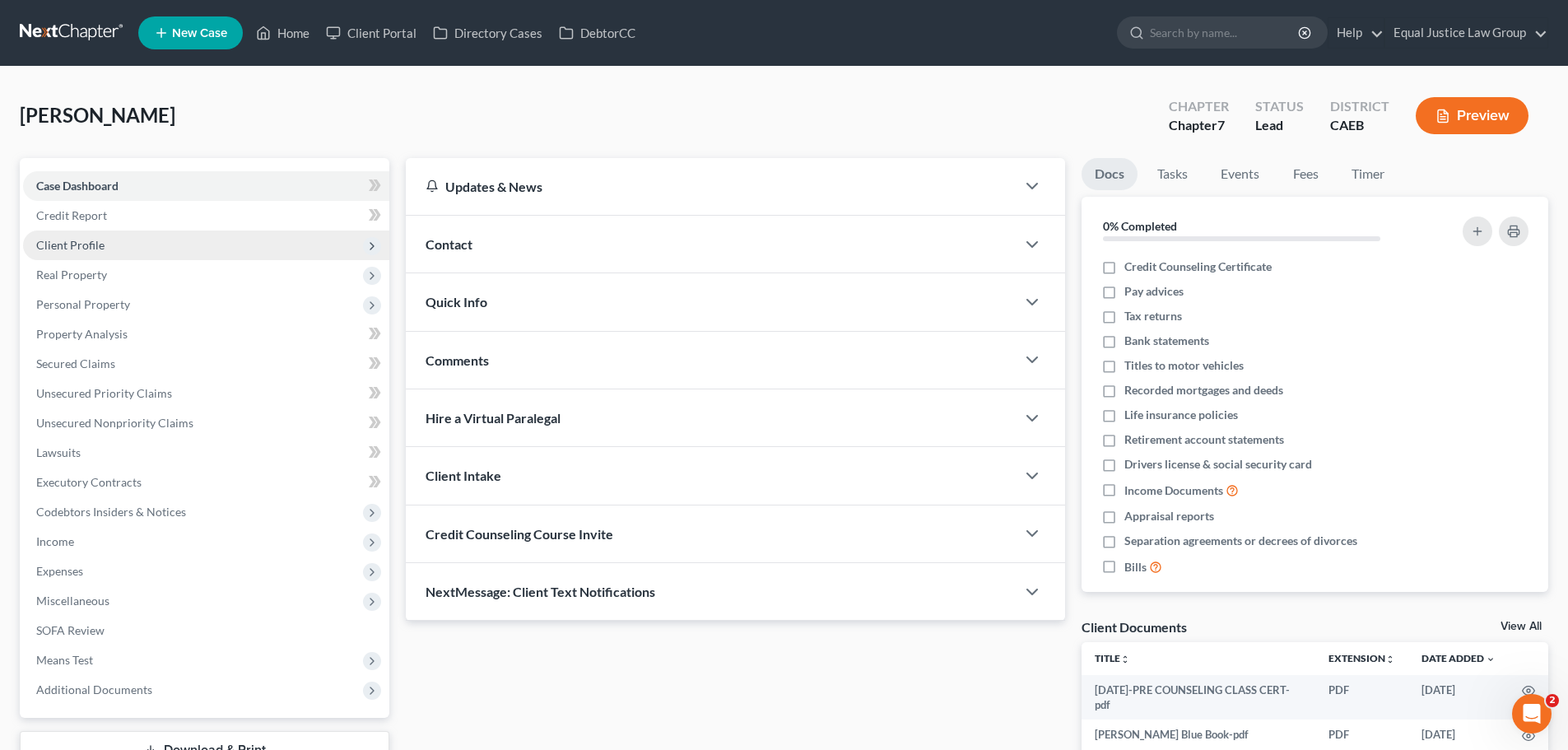
click at [83, 243] on span "Client Profile" at bounding box center [70, 245] width 68 height 14
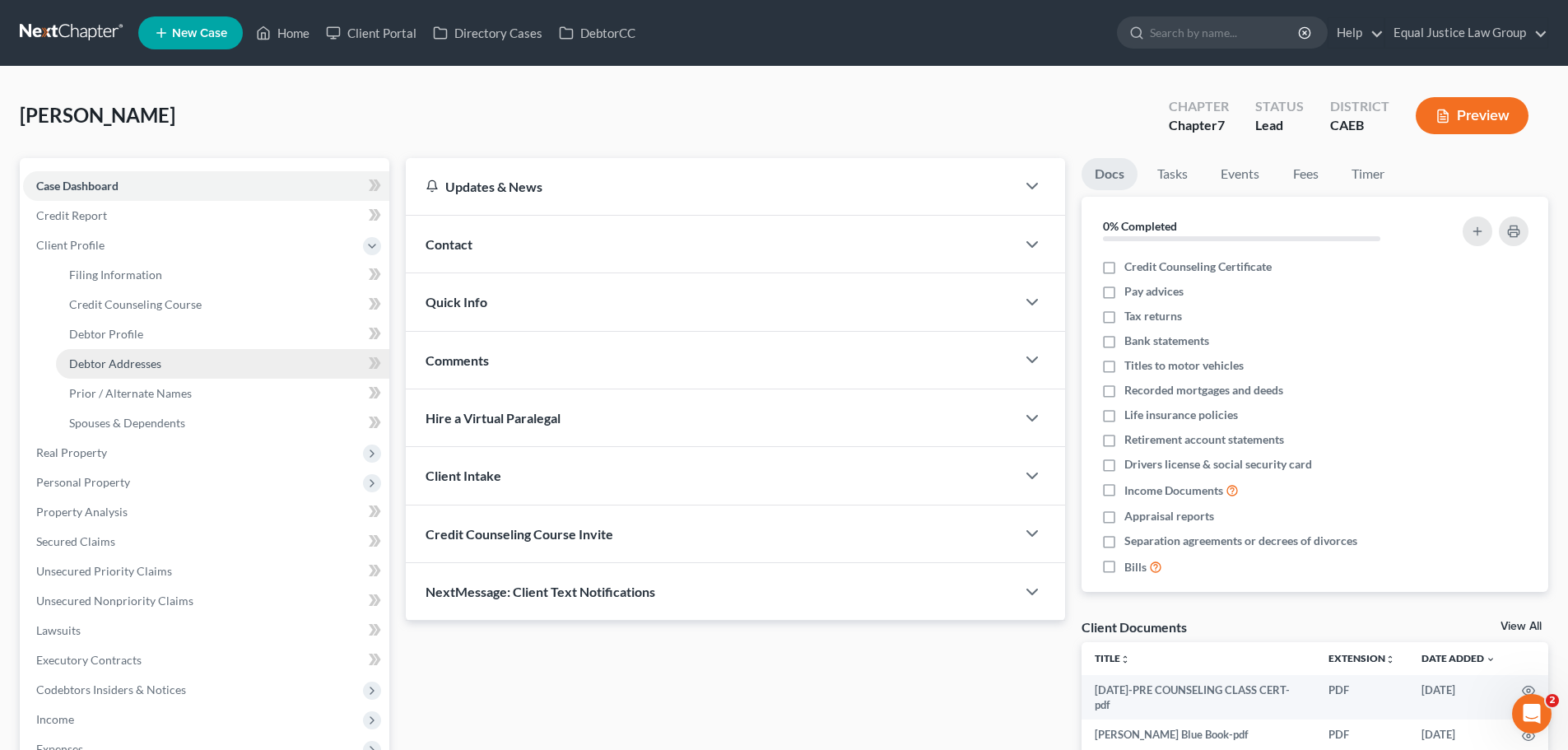
click at [125, 366] on span "Debtor Addresses" at bounding box center [114, 363] width 92 height 14
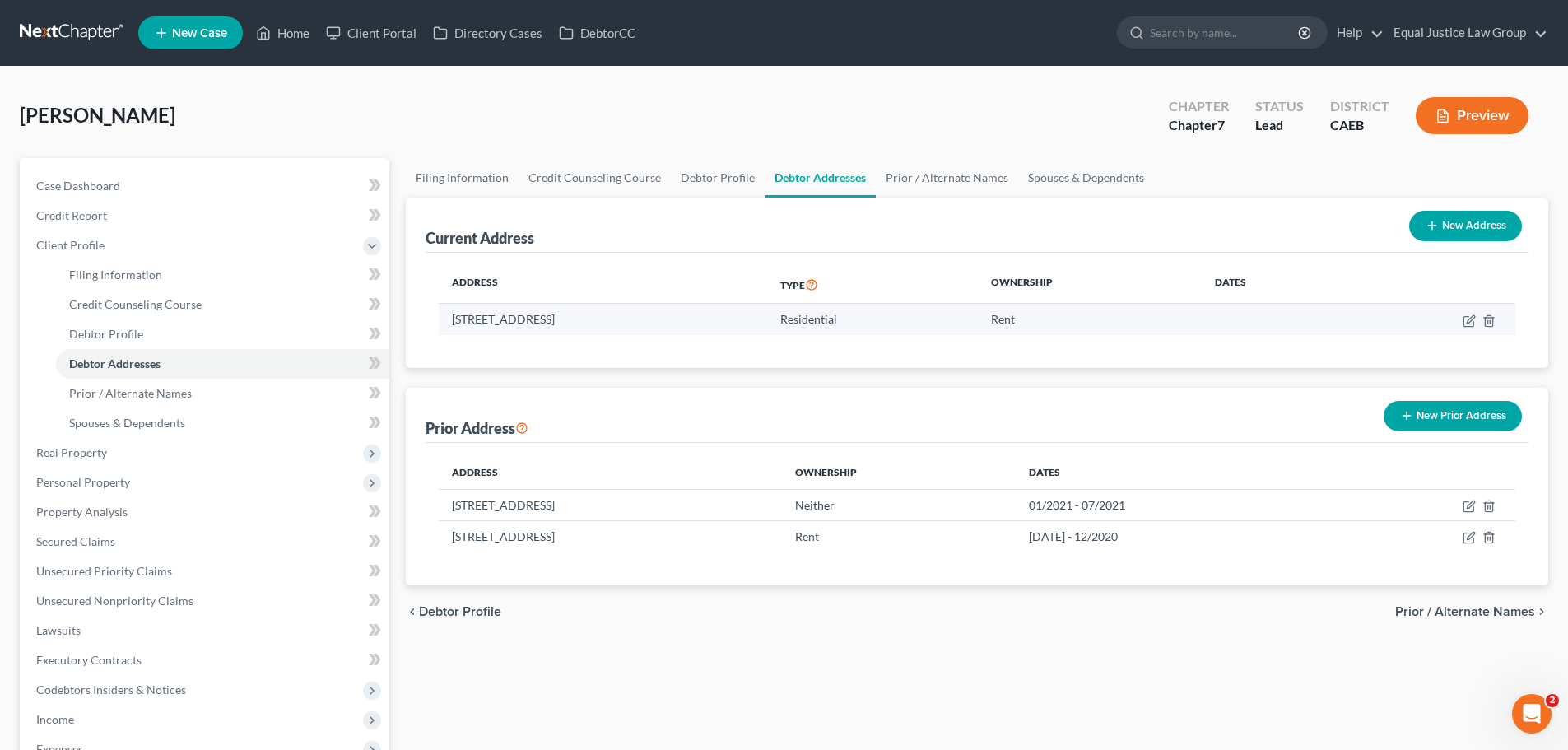
drag, startPoint x: 675, startPoint y: 320, endPoint x: 453, endPoint y: 326, distance: 222.1
click at [453, 326] on td "[STREET_ADDRESS]" at bounding box center [602, 320] width 328 height 31
copy td "[STREET_ADDRESS]"
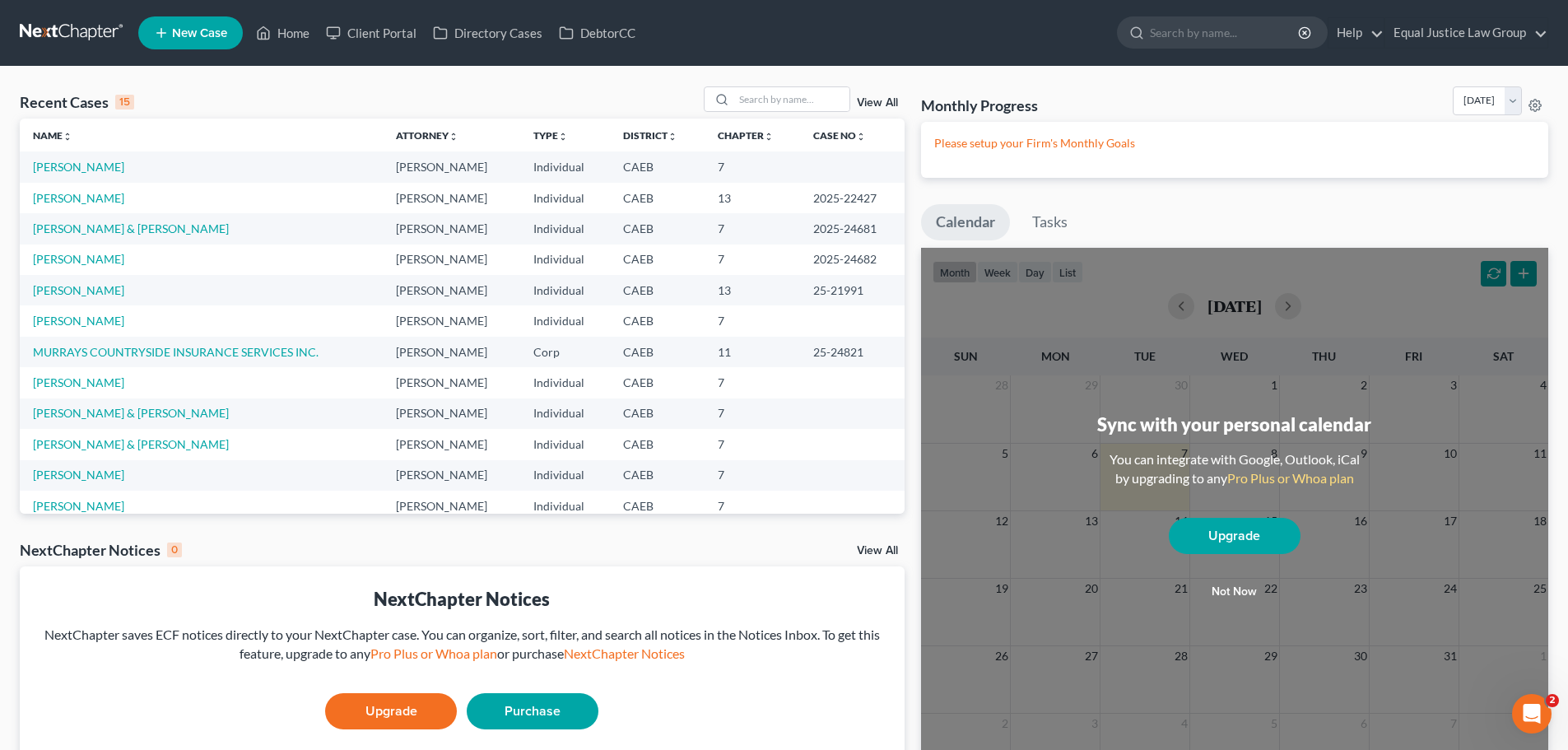
scroll to position [82, 0]
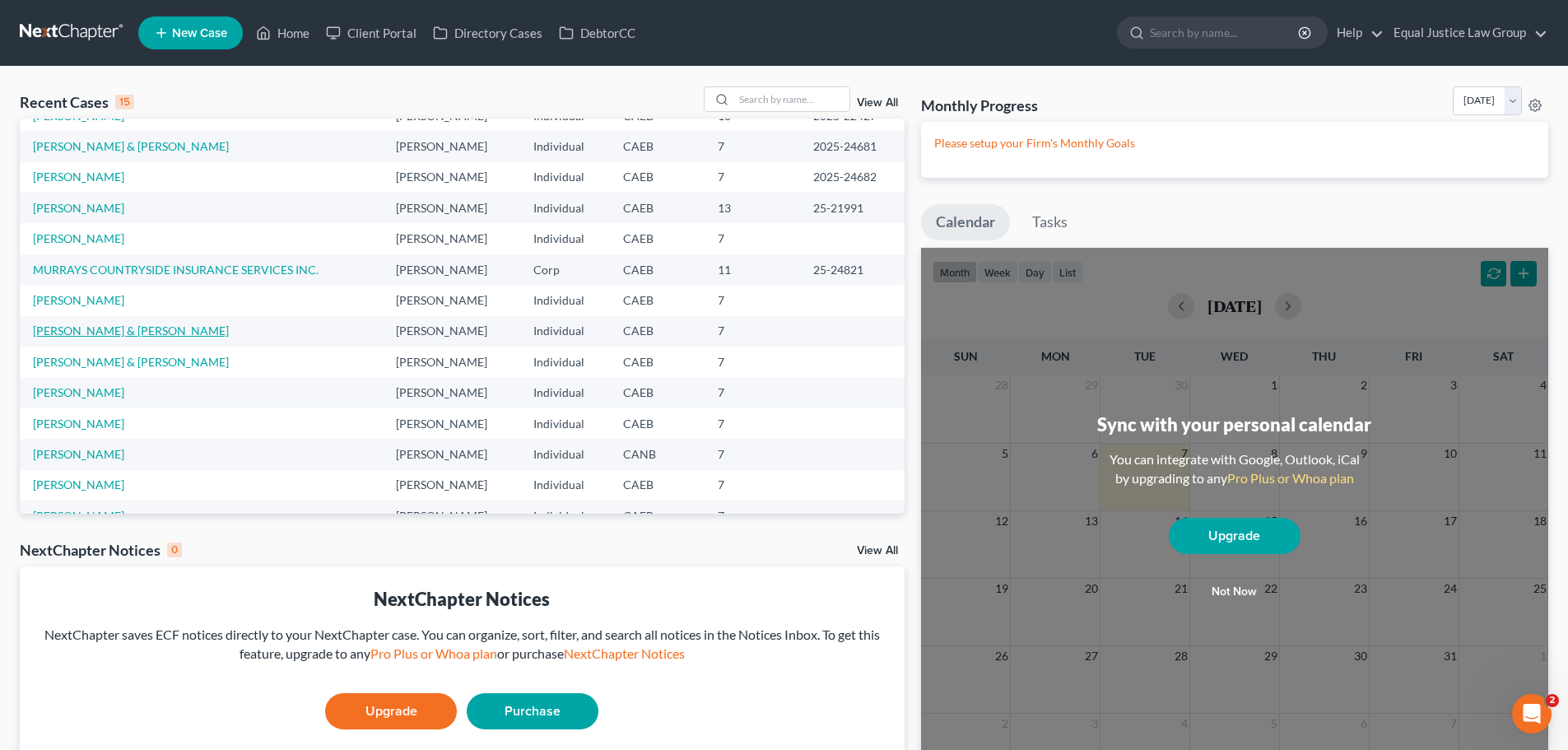
click at [130, 331] on link "[PERSON_NAME] & [PERSON_NAME]" at bounding box center [131, 331] width 196 height 14
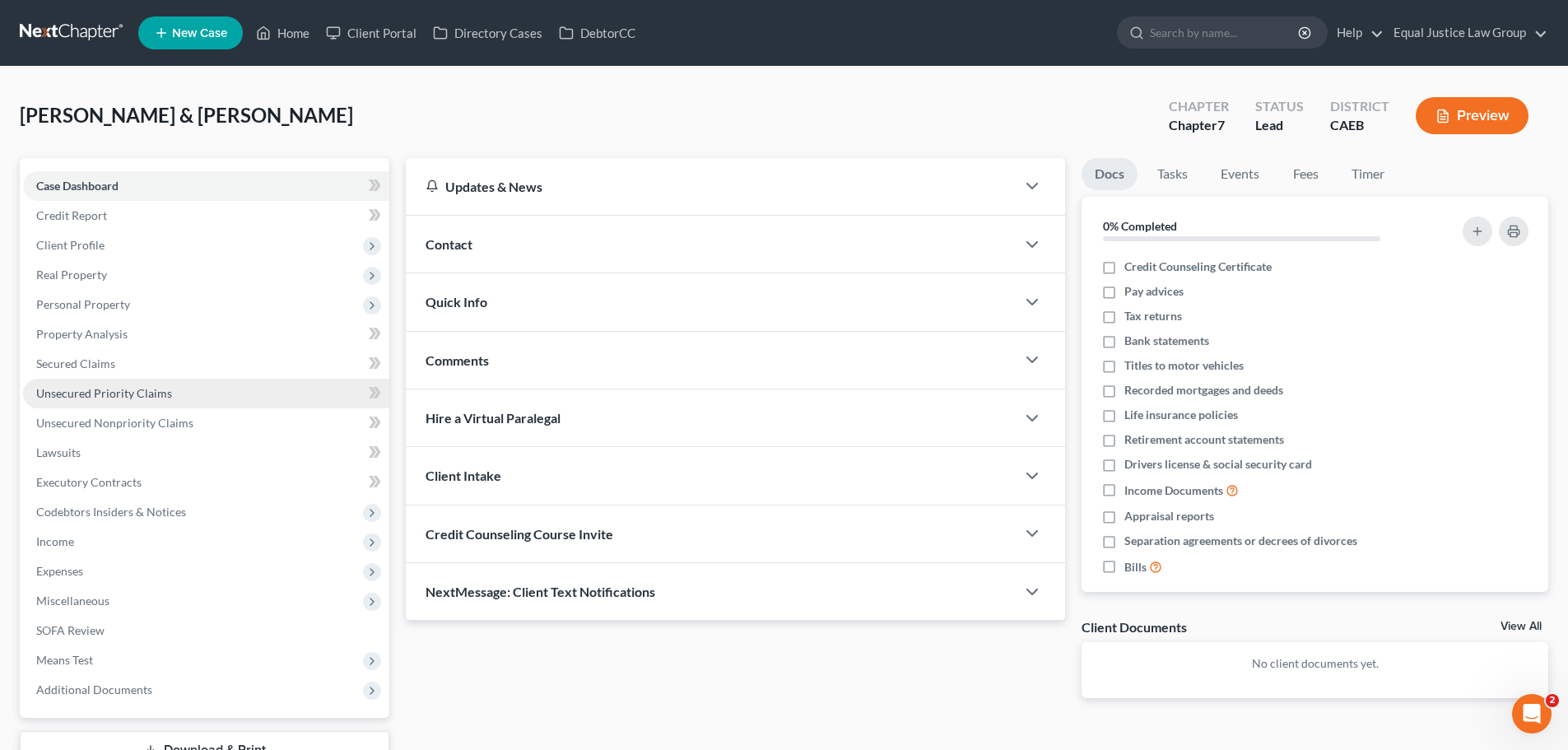
click at [77, 392] on span "Unsecured Priority Claims" at bounding box center [104, 394] width 136 height 14
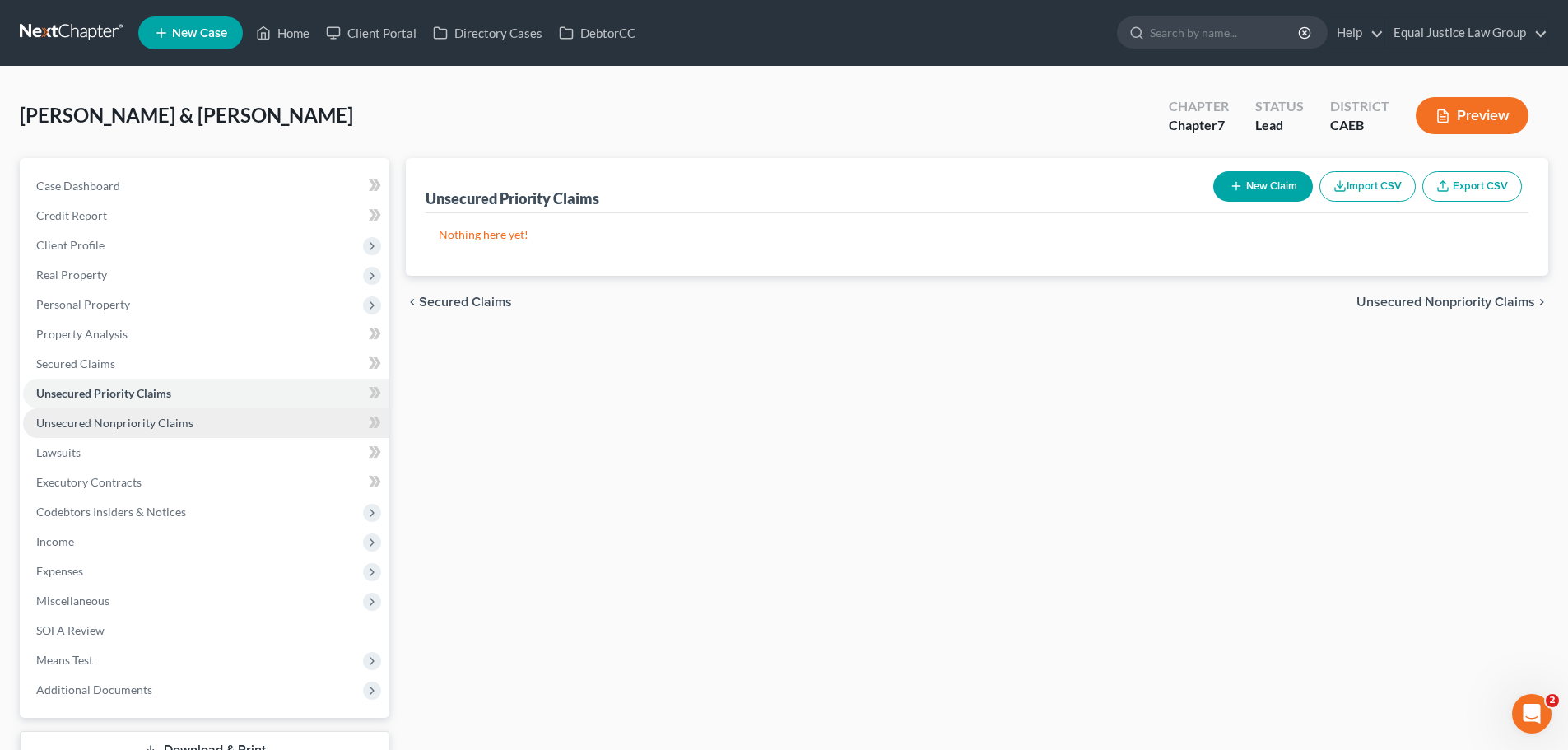
click at [94, 424] on span "Unsecured Nonpriority Claims" at bounding box center [114, 423] width 157 height 14
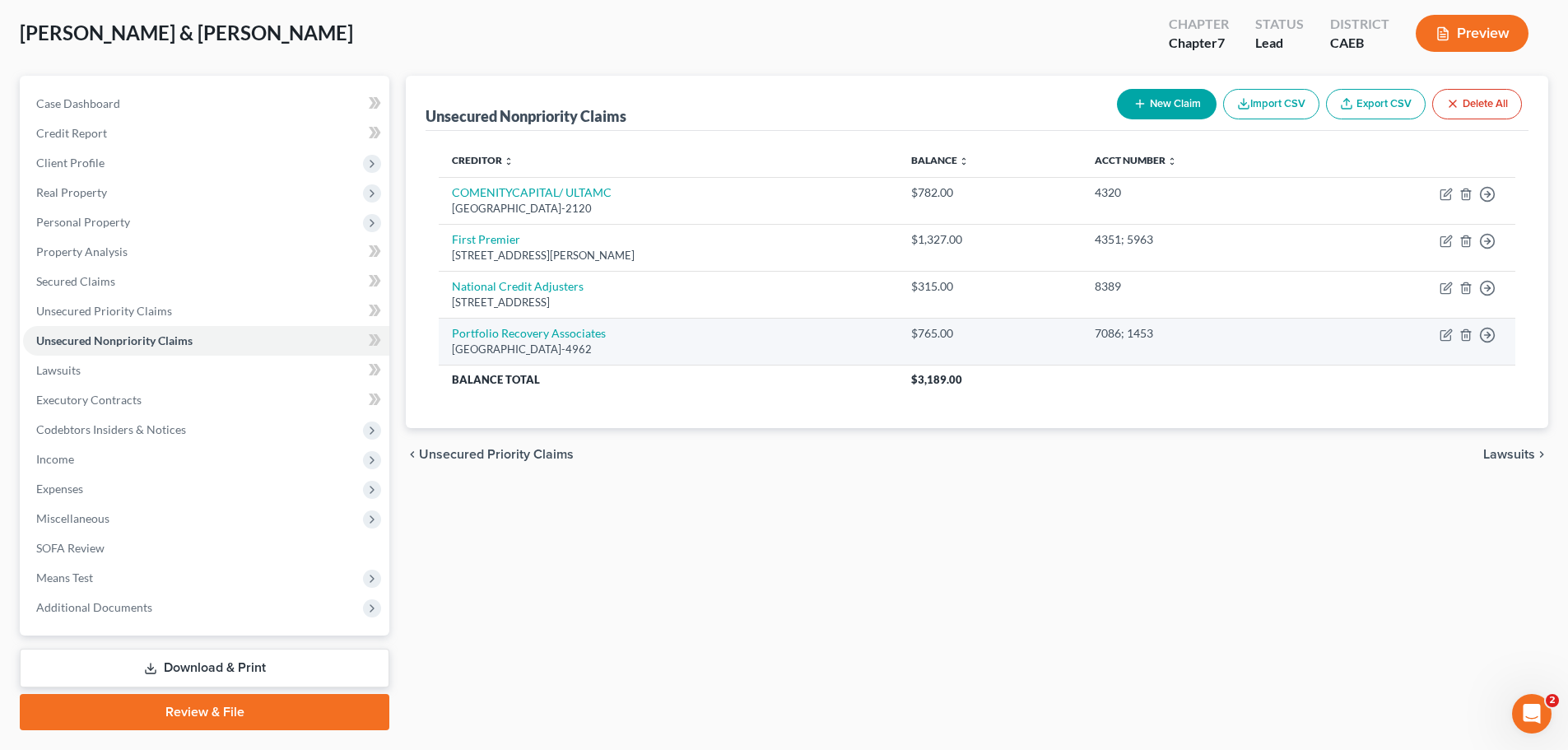
scroll to position [125, 0]
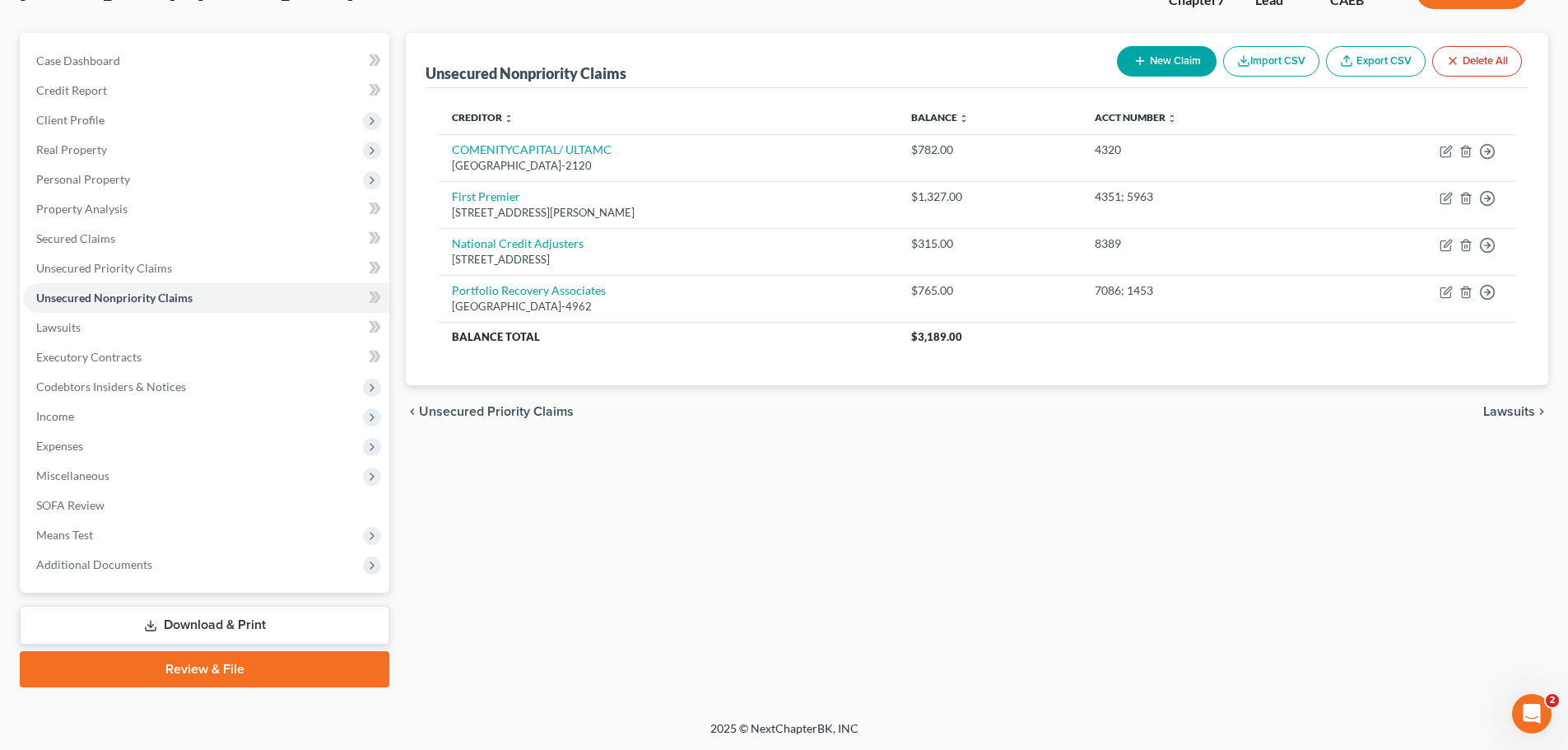
click at [855, 509] on div "Unsecured Nonpriority Claims New Claim Import CSV Export CSV Delete All Credito…" at bounding box center [977, 361] width 1159 height 655
click at [201, 268] on link "Unsecured Priority Claims" at bounding box center [206, 268] width 366 height 30
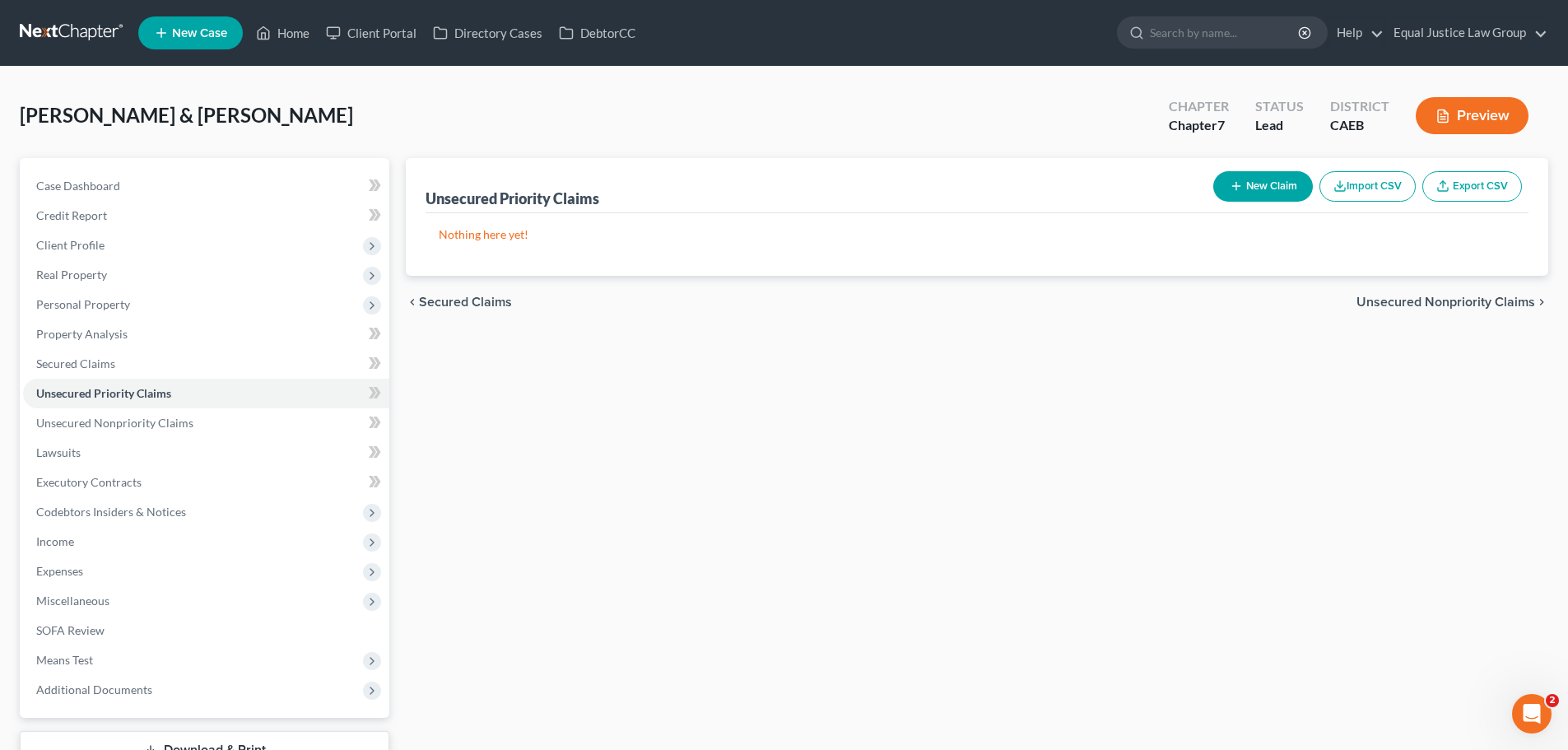
scroll to position [82, 0]
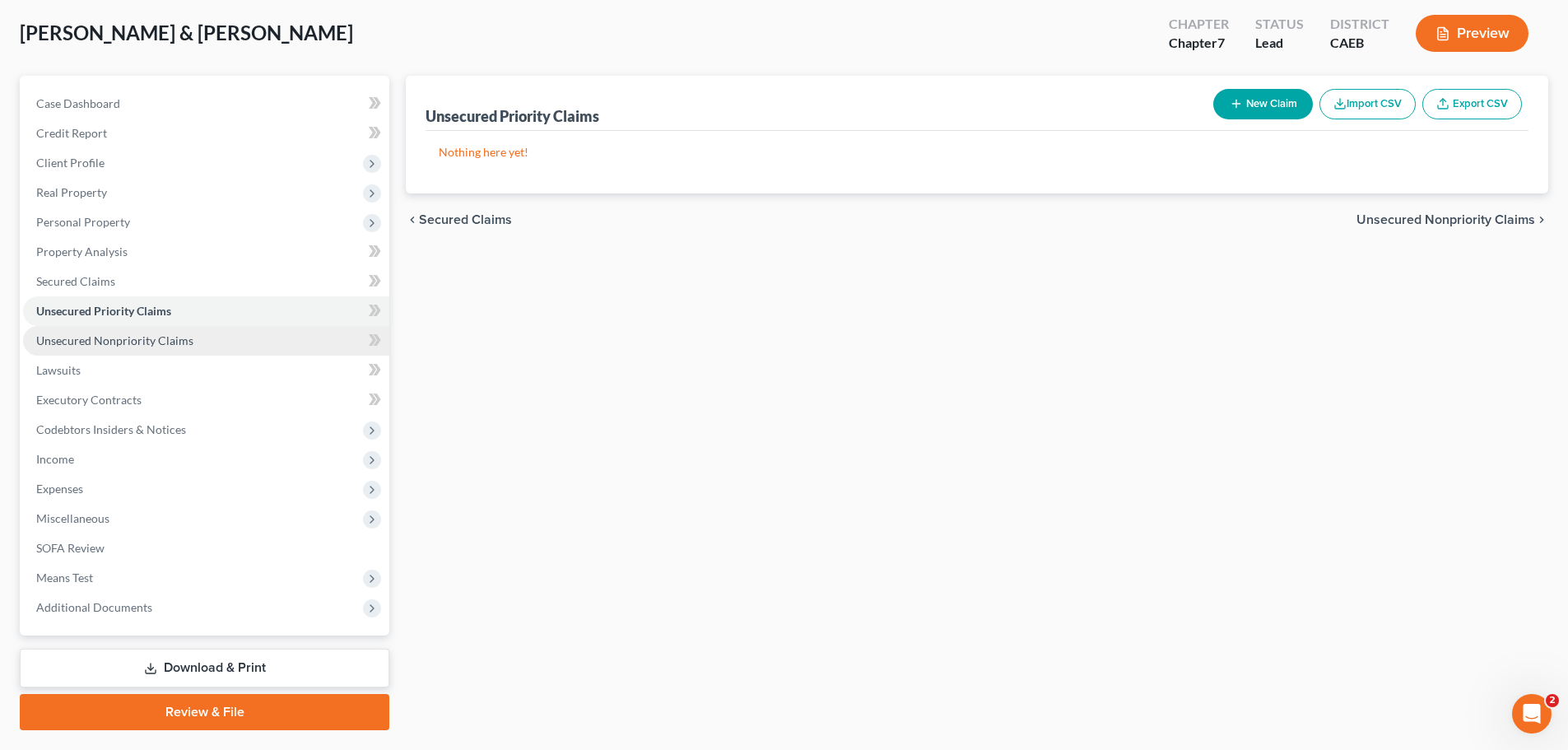
click at [107, 345] on span "Unsecured Nonpriority Claims" at bounding box center [114, 341] width 157 height 14
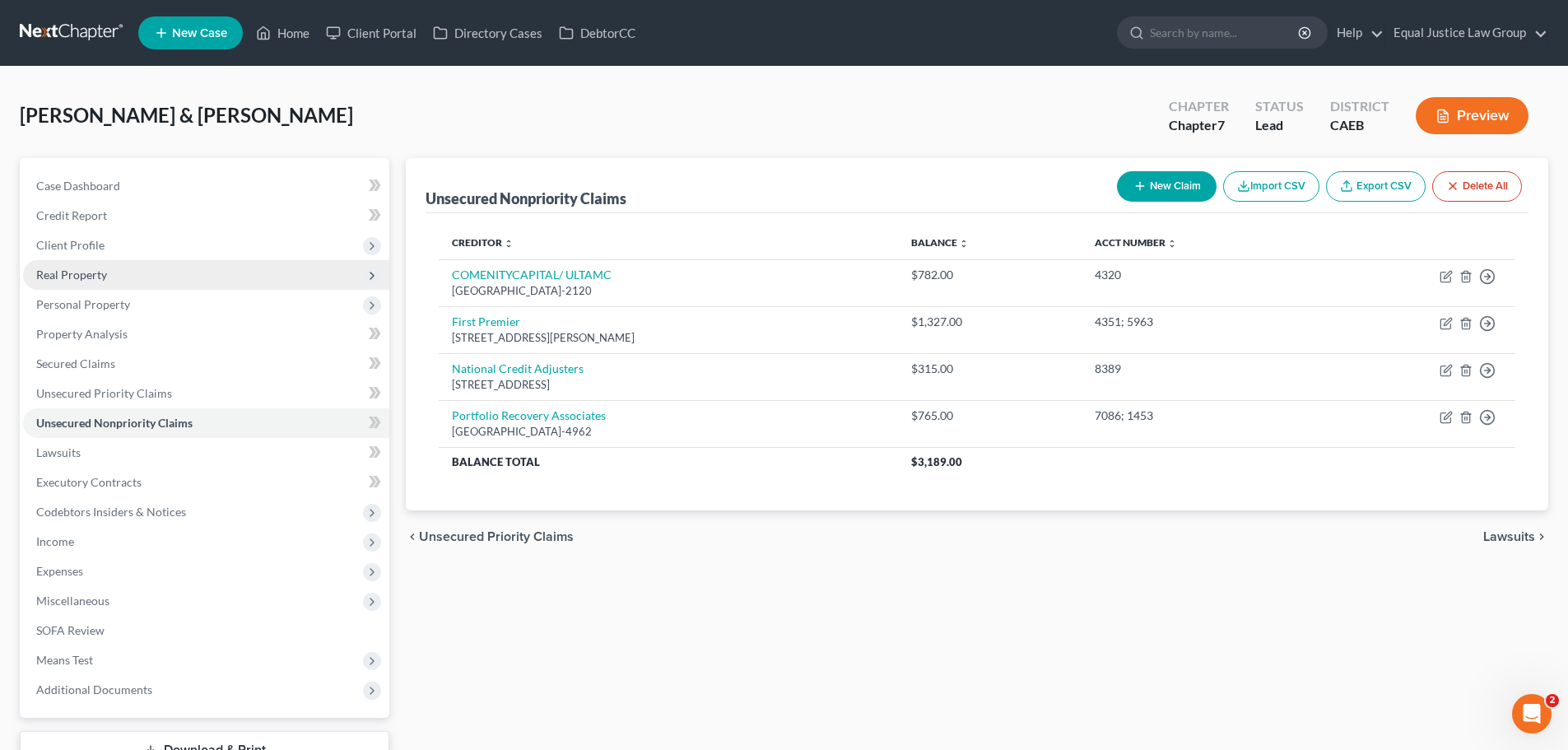
click at [122, 260] on span "Real Property" at bounding box center [206, 275] width 366 height 30
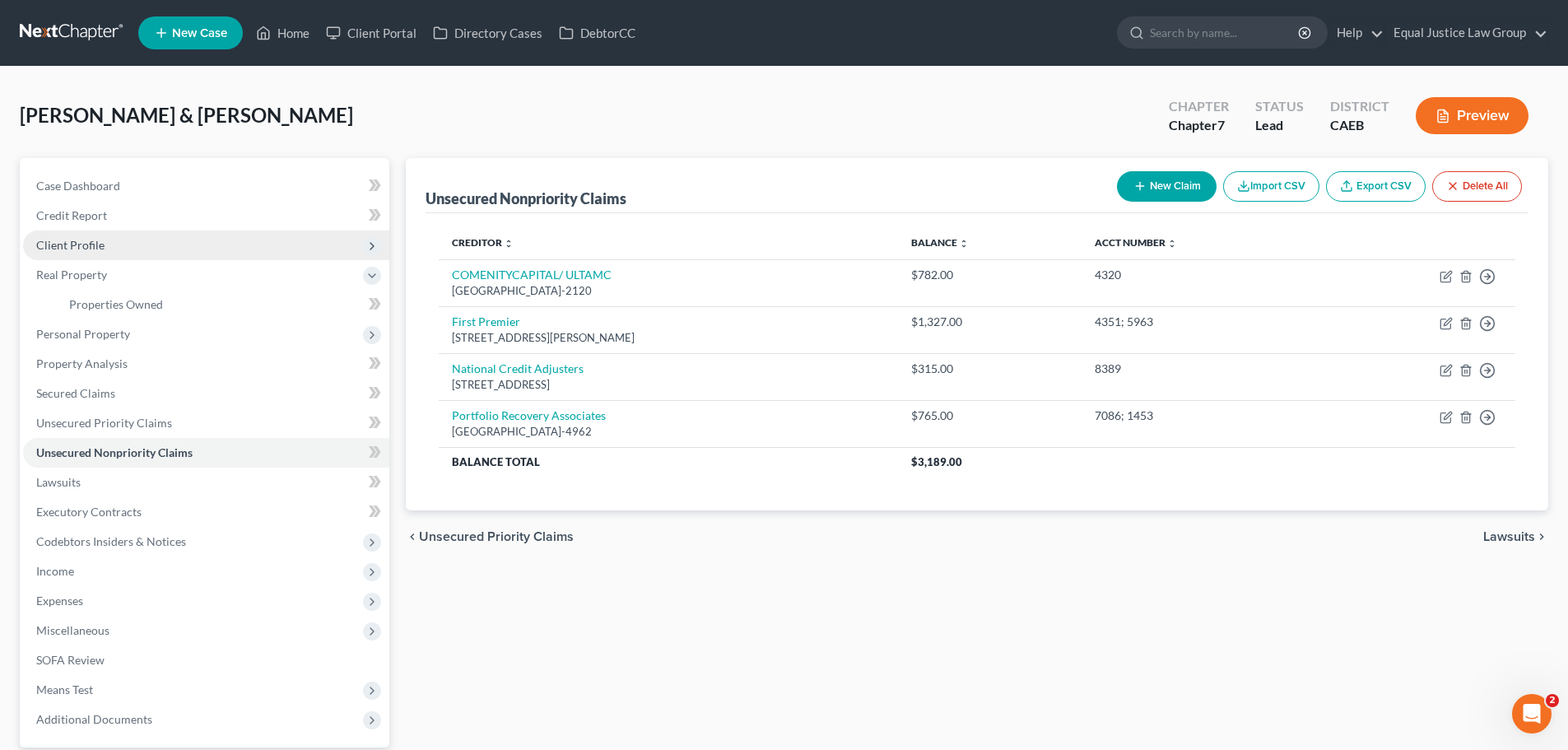
click at [129, 237] on span "Client Profile" at bounding box center [206, 245] width 366 height 30
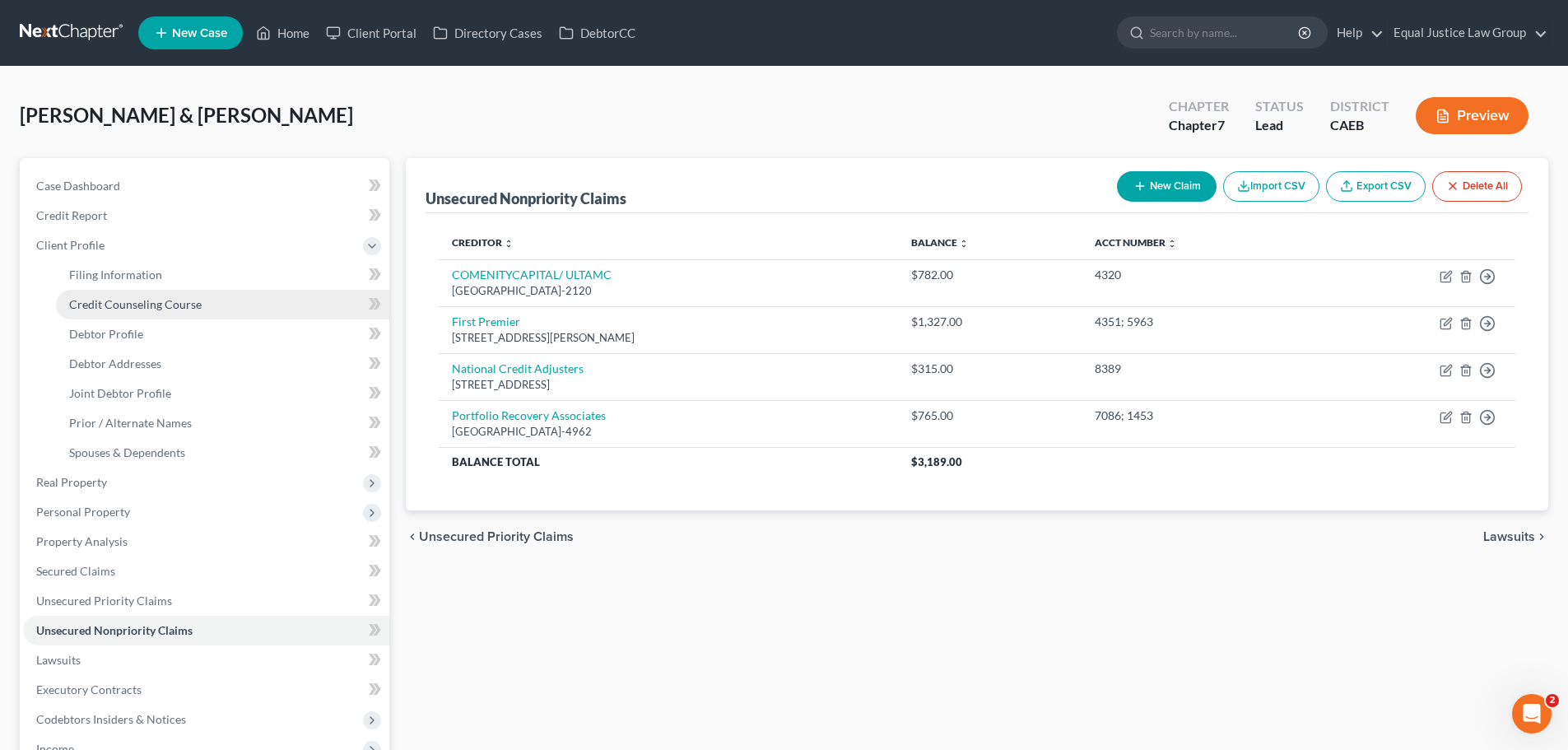
click at [138, 297] on span "Credit Counseling Course" at bounding box center [135, 304] width 132 height 14
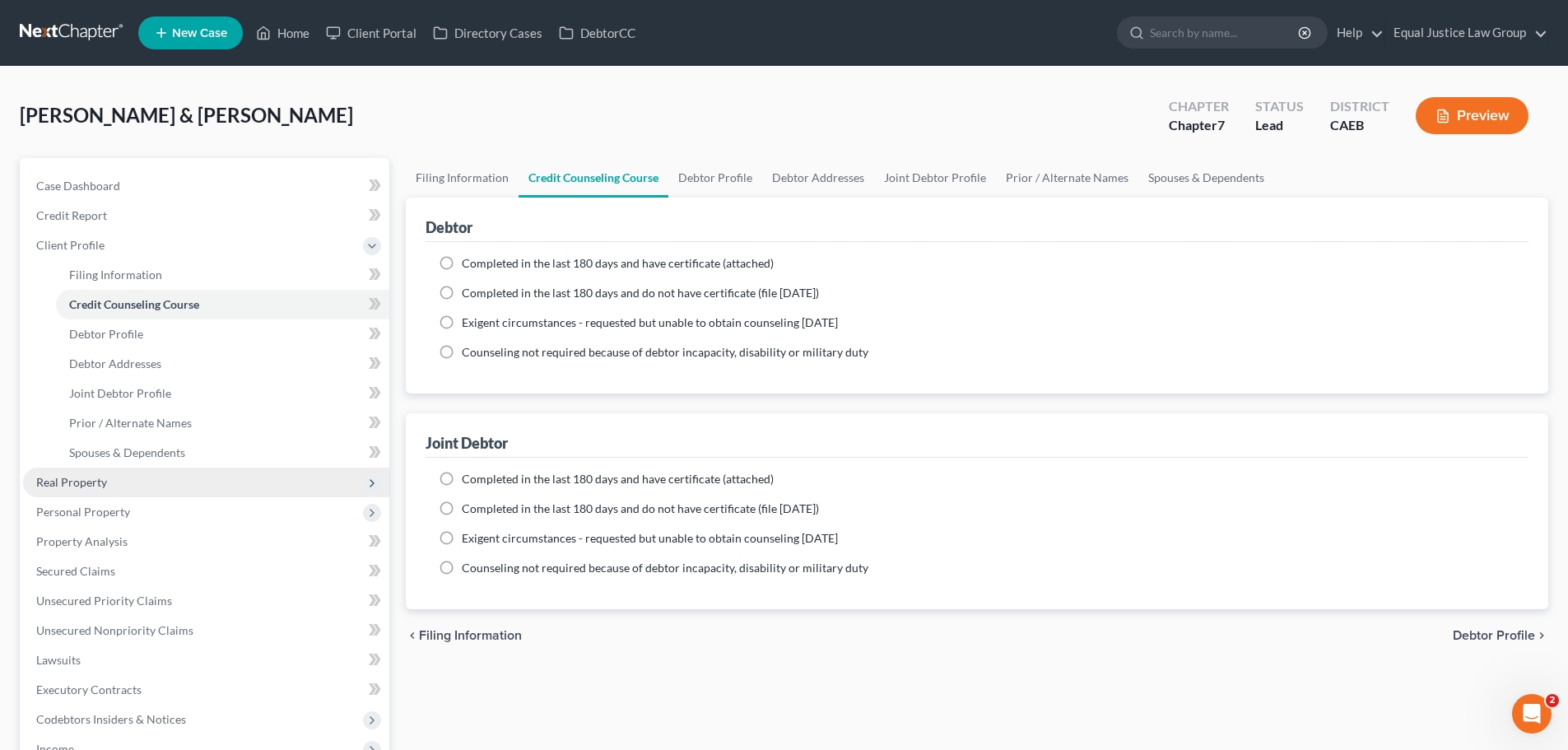
click at [66, 482] on span "Real Property" at bounding box center [71, 482] width 71 height 14
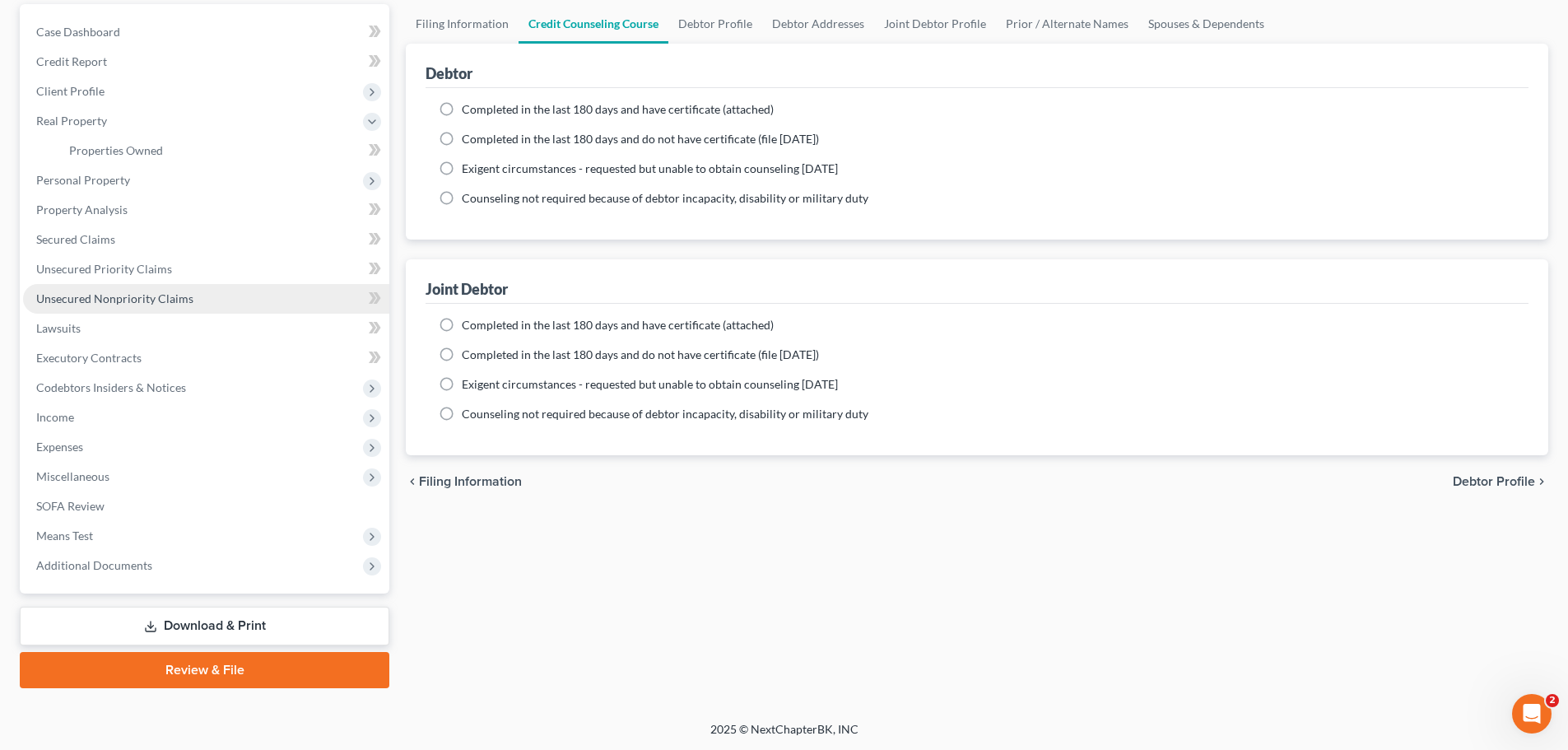
scroll to position [155, 0]
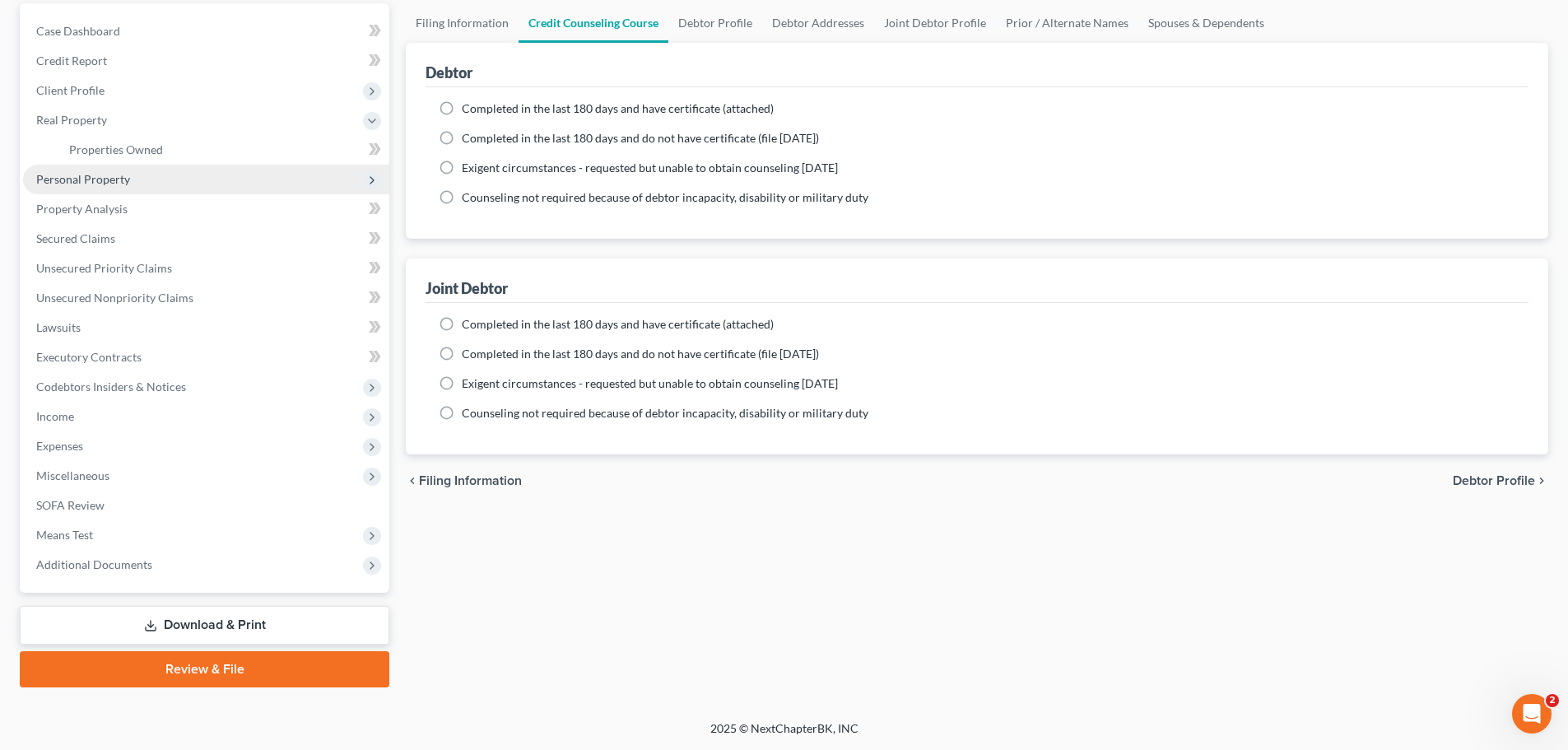
click at [123, 181] on span "Personal Property" at bounding box center [82, 179] width 94 height 14
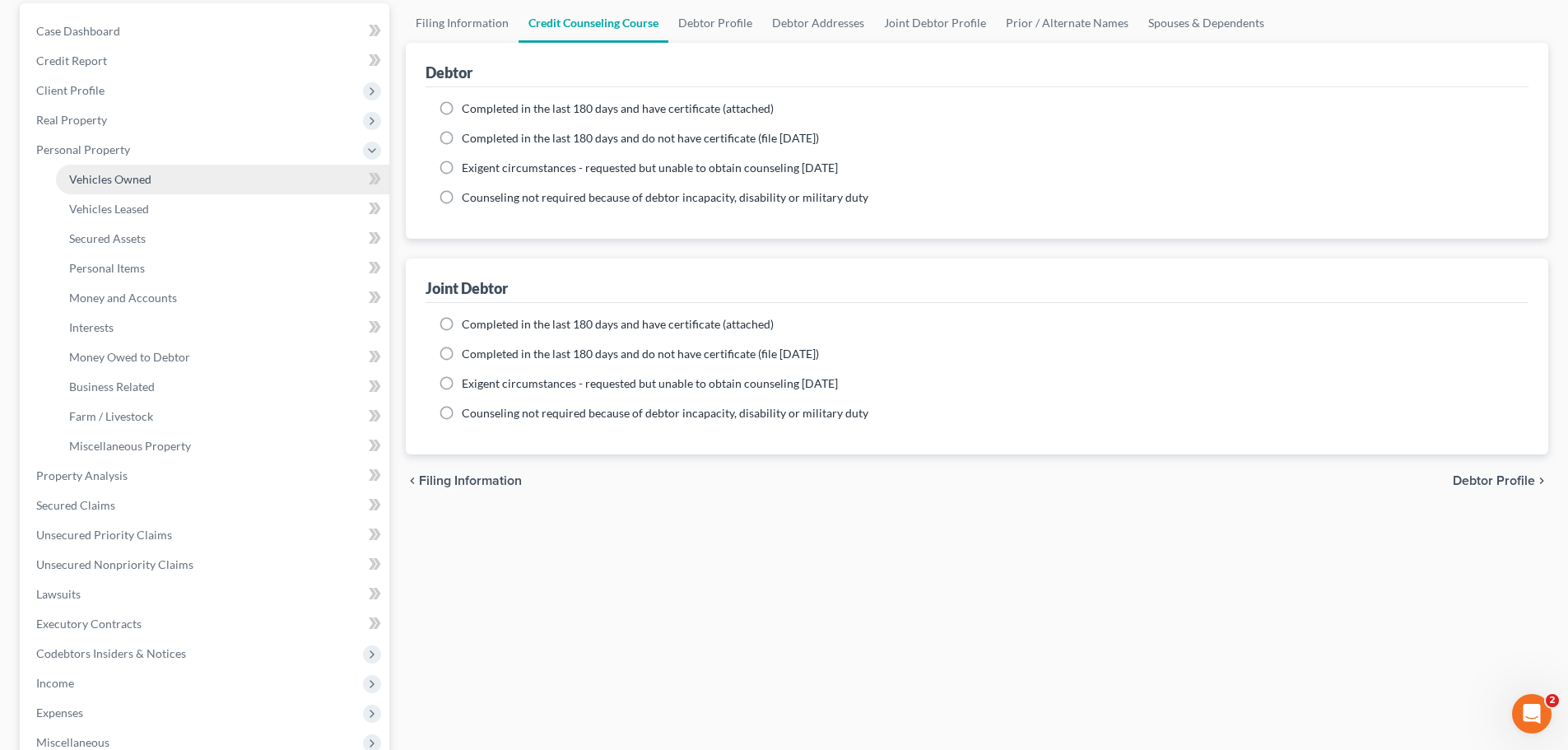
click at [129, 172] on span "Vehicles Owned" at bounding box center [110, 179] width 82 height 14
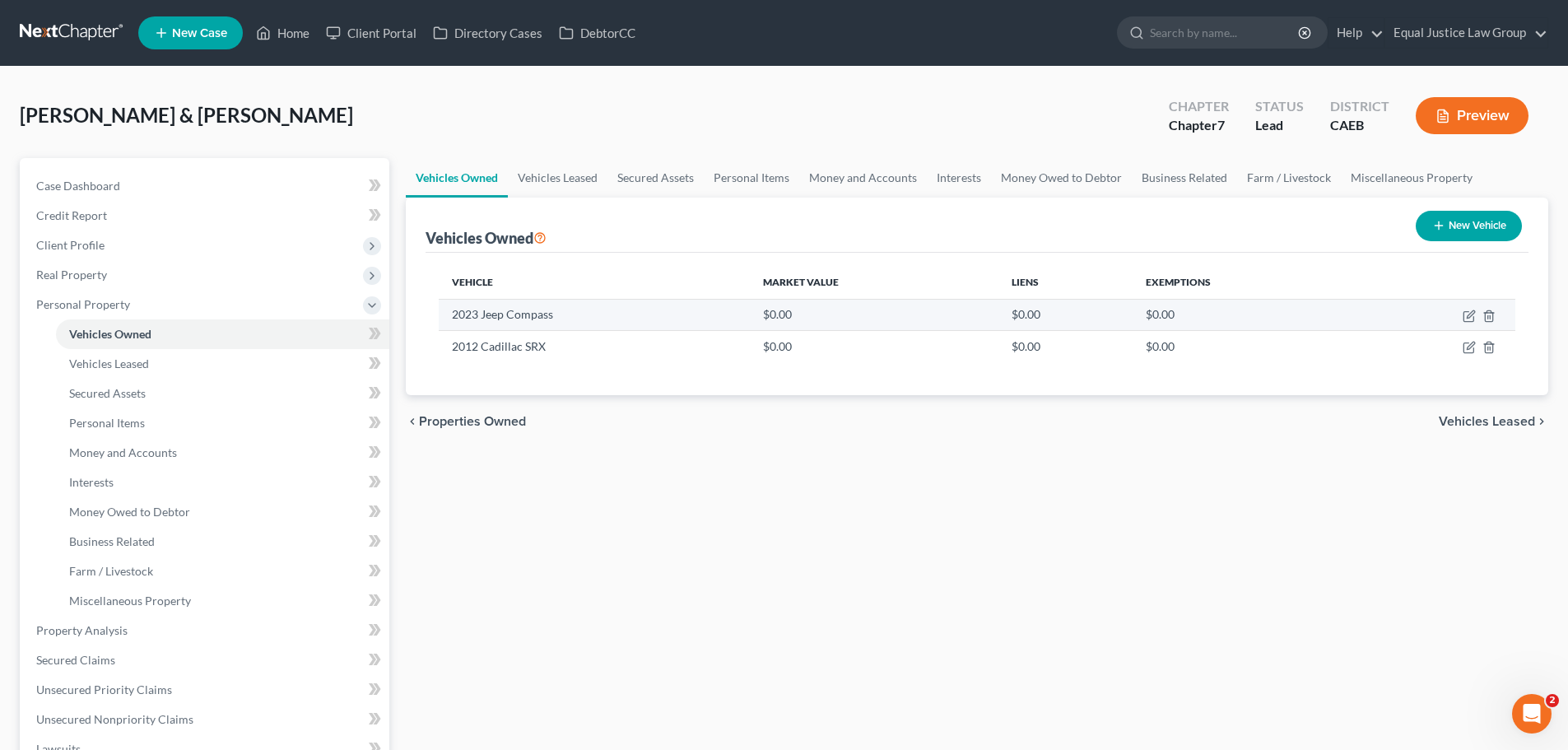
click at [749, 314] on td "2023 Jeep Compass" at bounding box center [593, 314] width 310 height 31
click at [572, 317] on td "2023 Jeep Compass" at bounding box center [593, 314] width 310 height 31
click at [1367, 312] on td at bounding box center [1435, 314] width 160 height 31
click at [565, 324] on td "2023 Jeep Compass" at bounding box center [593, 314] width 310 height 31
click at [552, 317] on td "2023 Jeep Compass" at bounding box center [593, 314] width 310 height 31
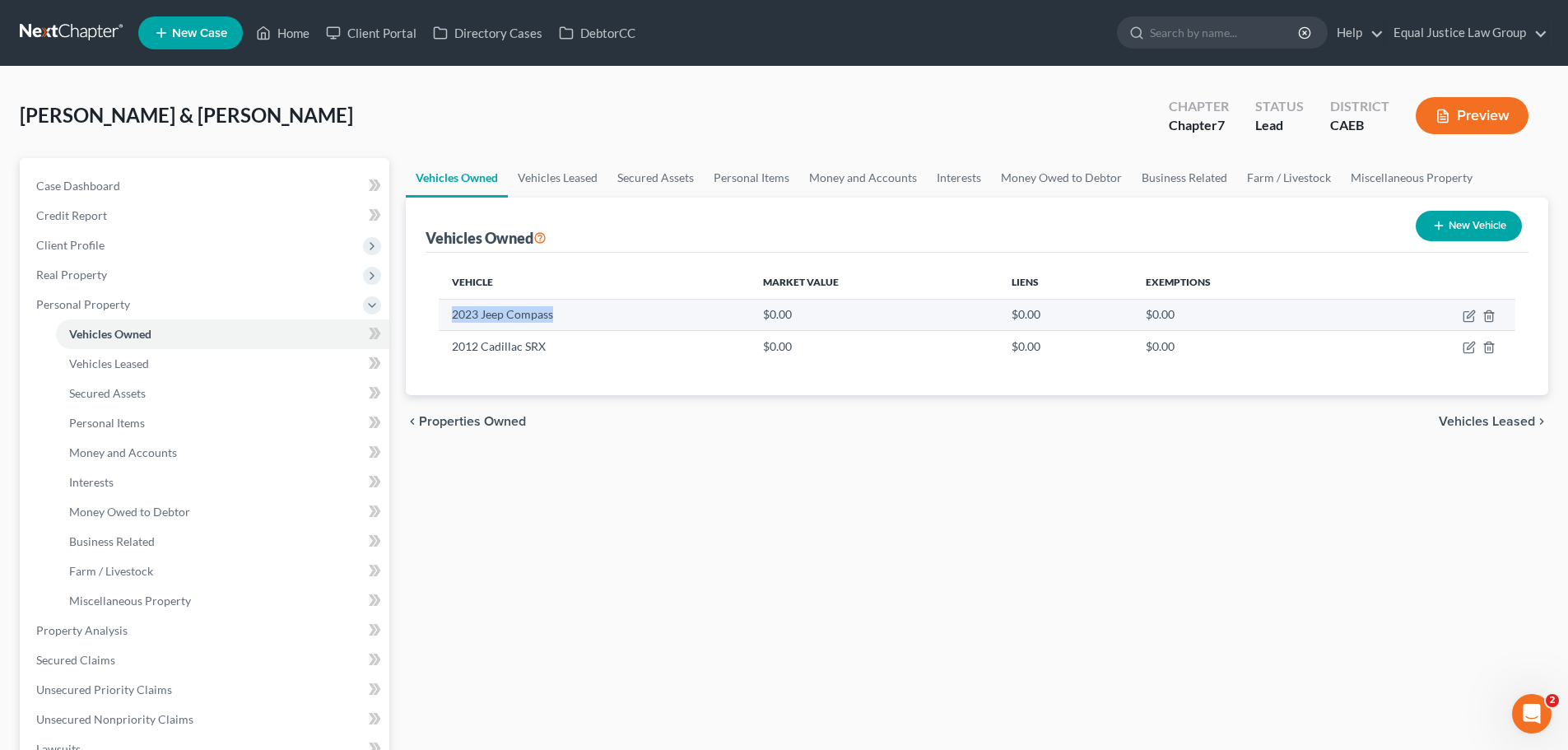
drag, startPoint x: 559, startPoint y: 313, endPoint x: 450, endPoint y: 312, distance: 109.0
click at [450, 312] on td "2023 Jeep Compass" at bounding box center [593, 314] width 310 height 31
click at [617, 315] on td "2023 Jeep Compass" at bounding box center [593, 314] width 310 height 31
drag, startPoint x: 795, startPoint y: 315, endPoint x: 441, endPoint y: 310, distance: 354.0
click at [441, 310] on tr "2023 Jeep Compass $0.00 $0.00 $0.00" at bounding box center [977, 314] width 1077 height 31
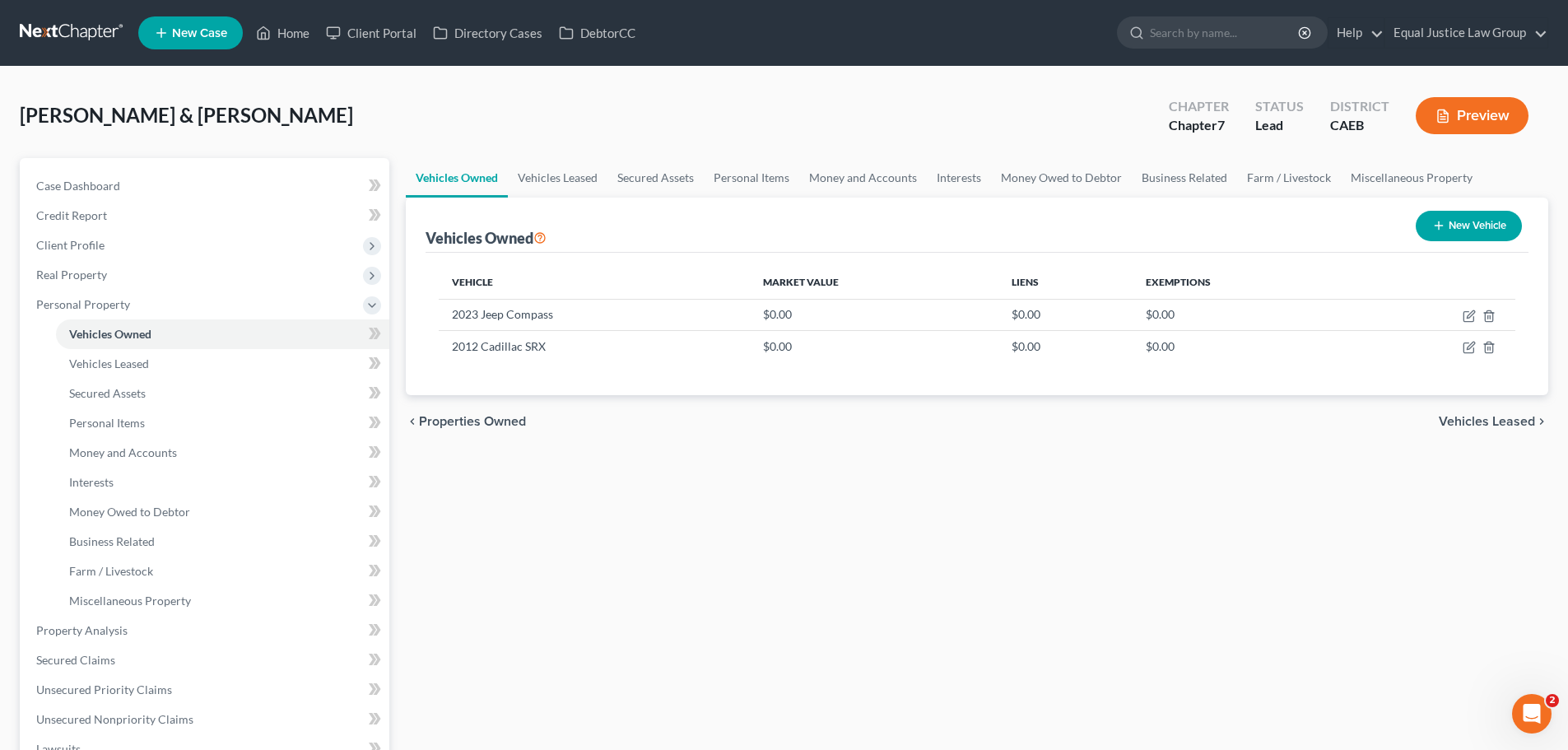
click at [960, 480] on div "Vehicles Owned Vehicles Leased Secured Assets Personal Items Money and Accounts…" at bounding box center [977, 634] width 1159 height 951
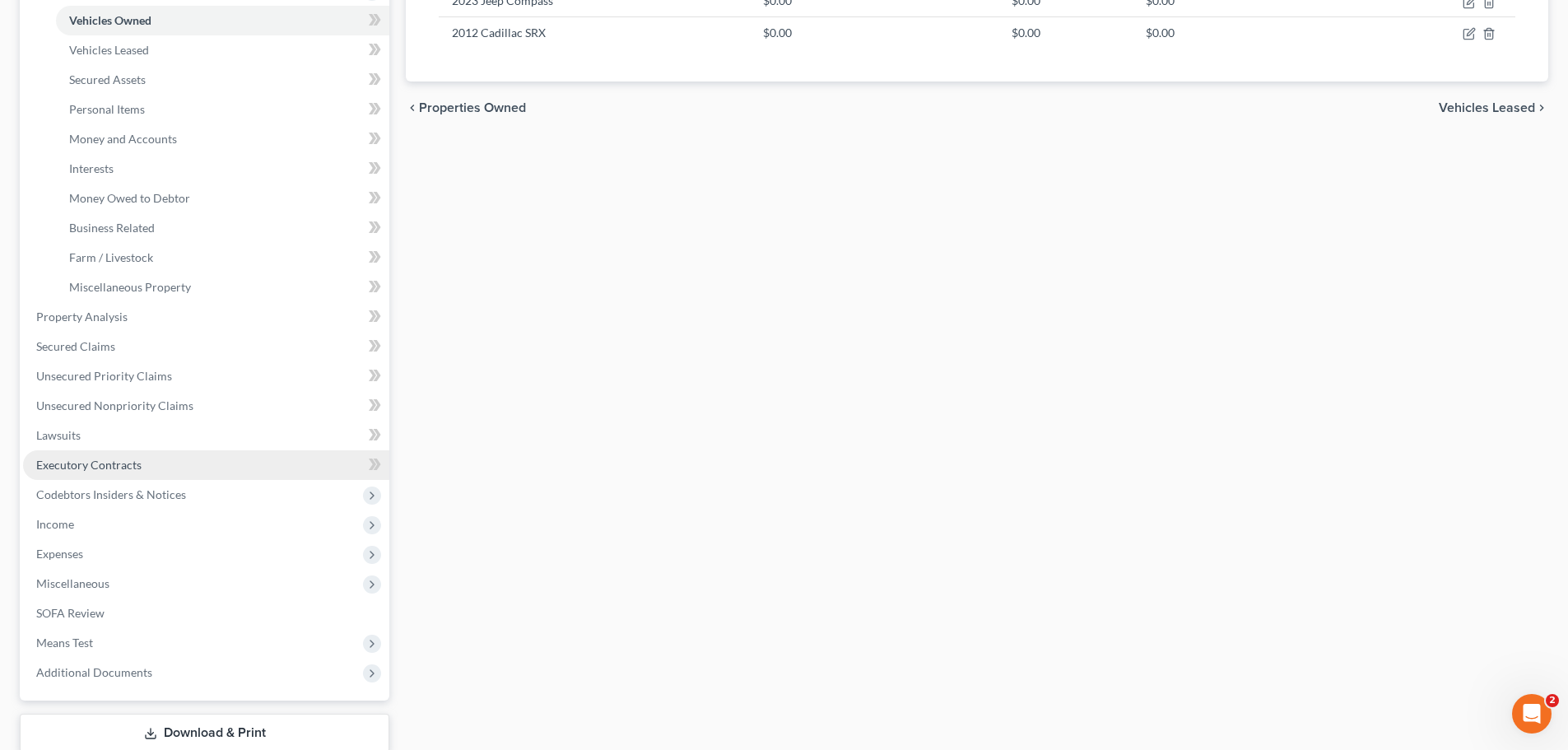
scroll to position [329, 0]
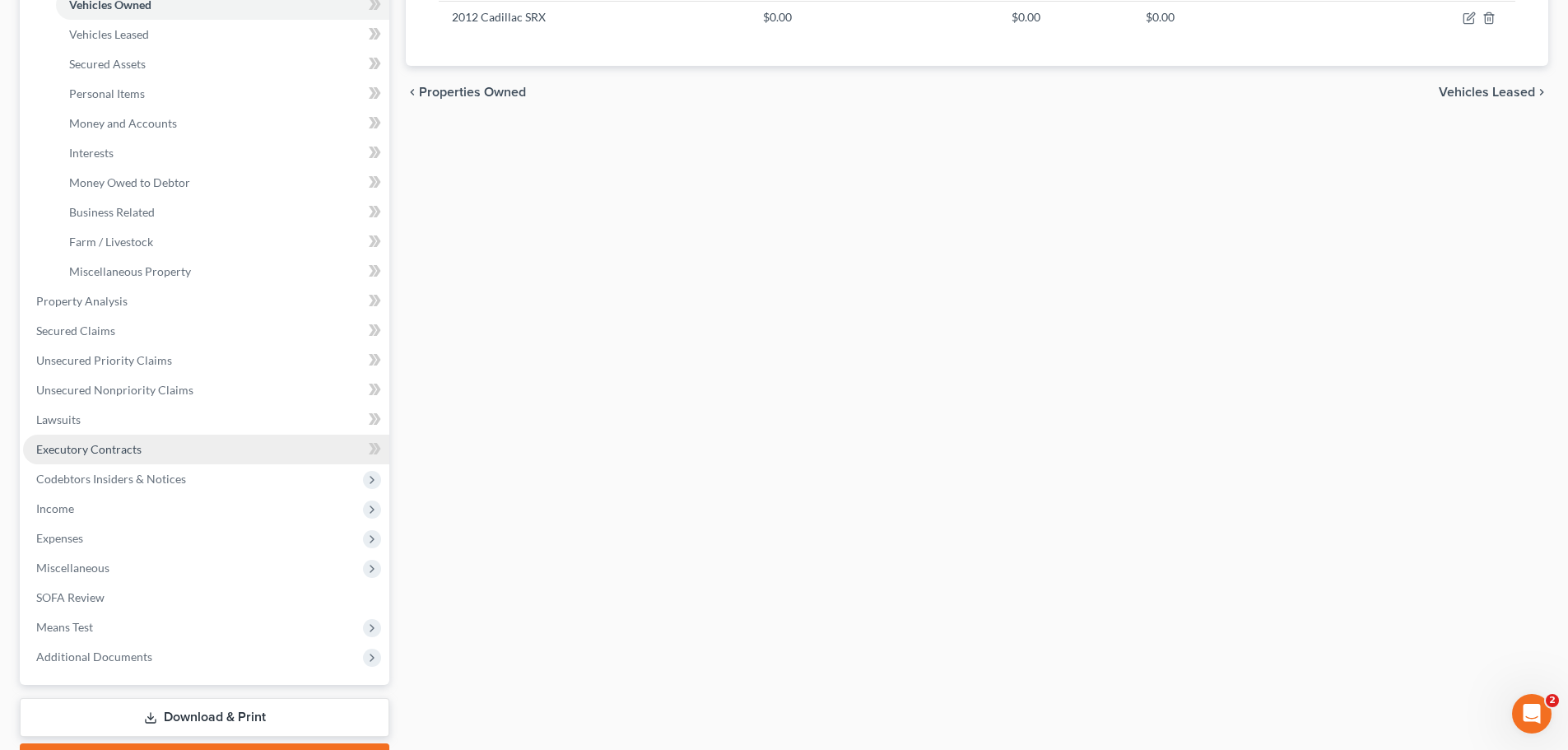
click at [86, 449] on span "Executory Contracts" at bounding box center [89, 449] width 106 height 14
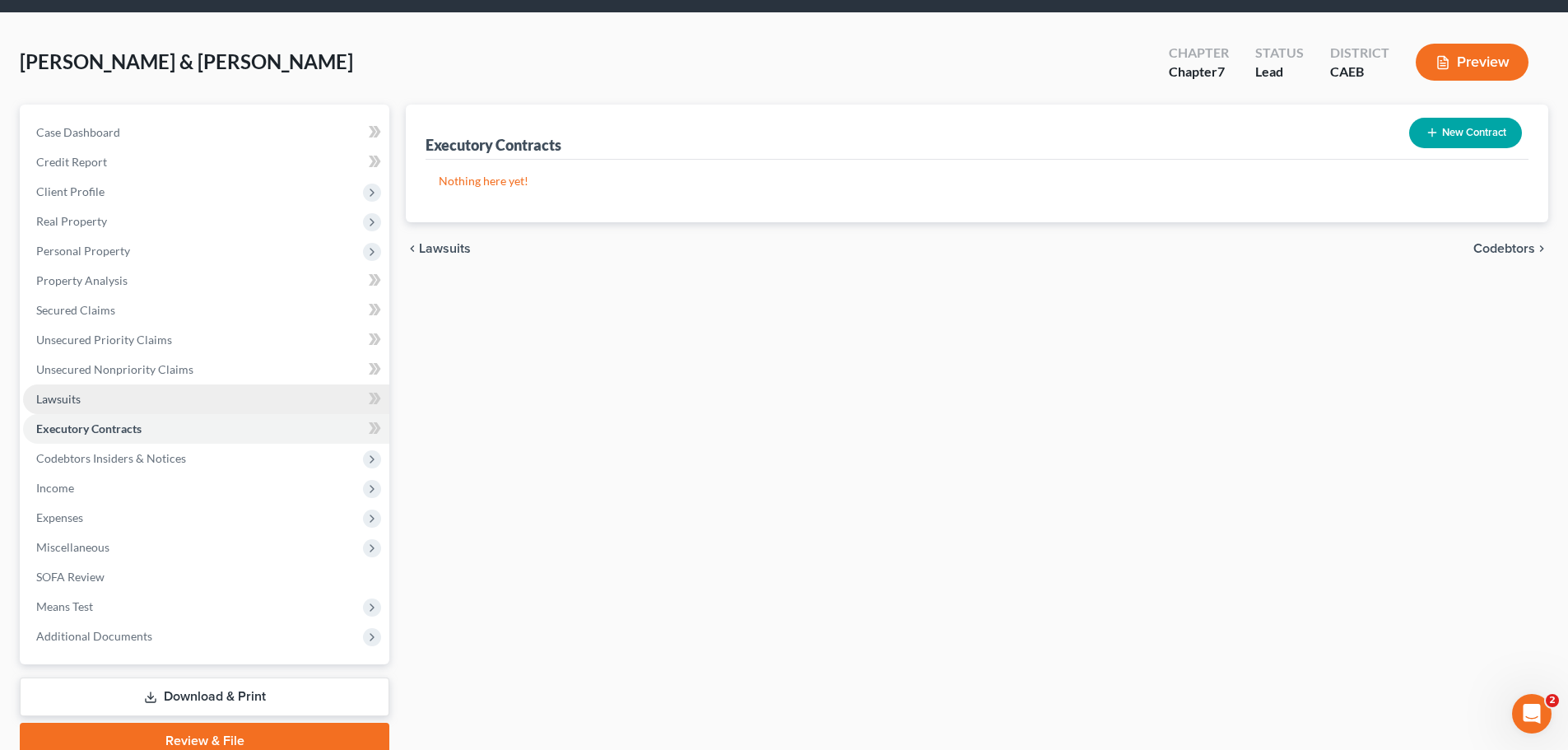
scroll to position [82, 0]
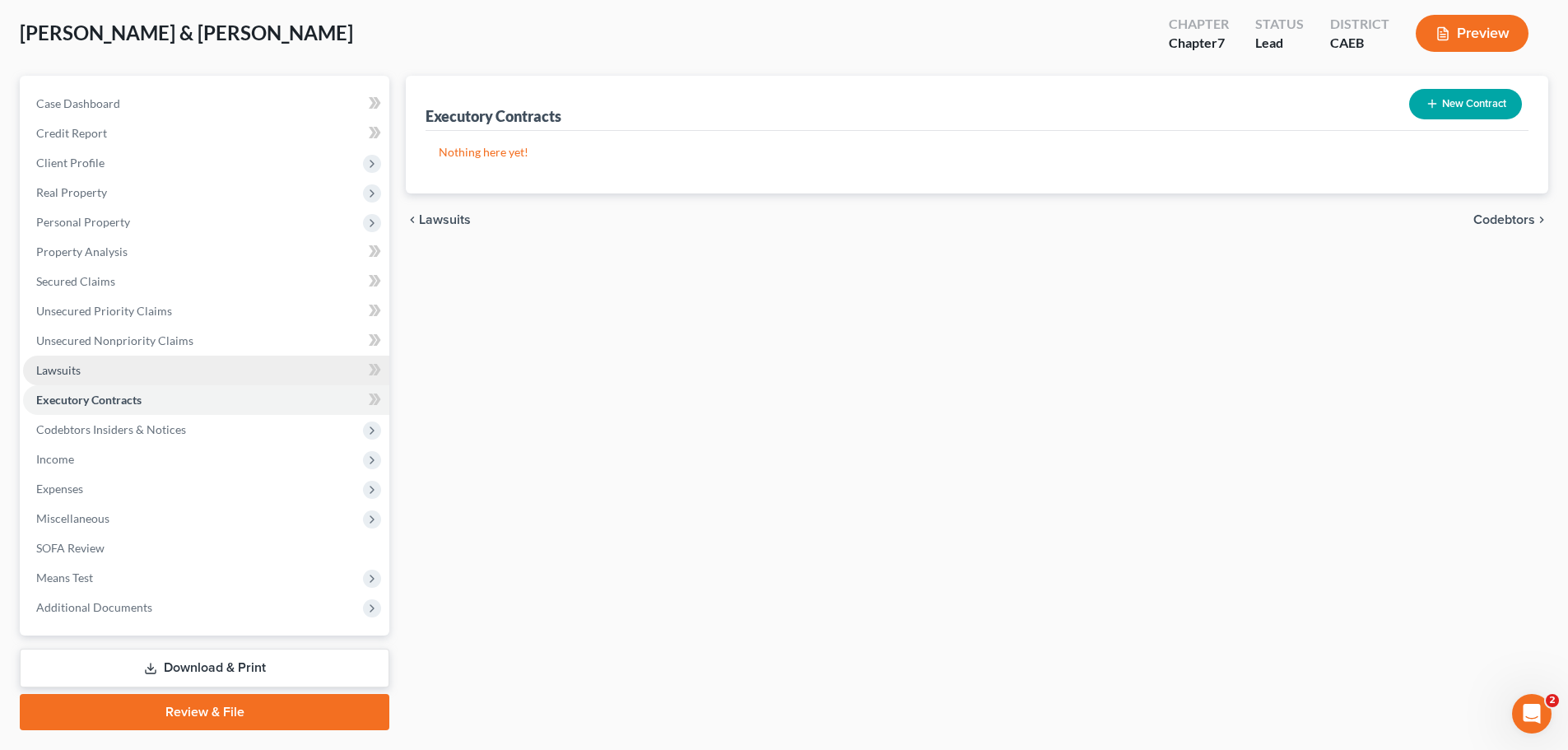
click at [74, 377] on link "Lawsuits" at bounding box center [206, 371] width 366 height 30
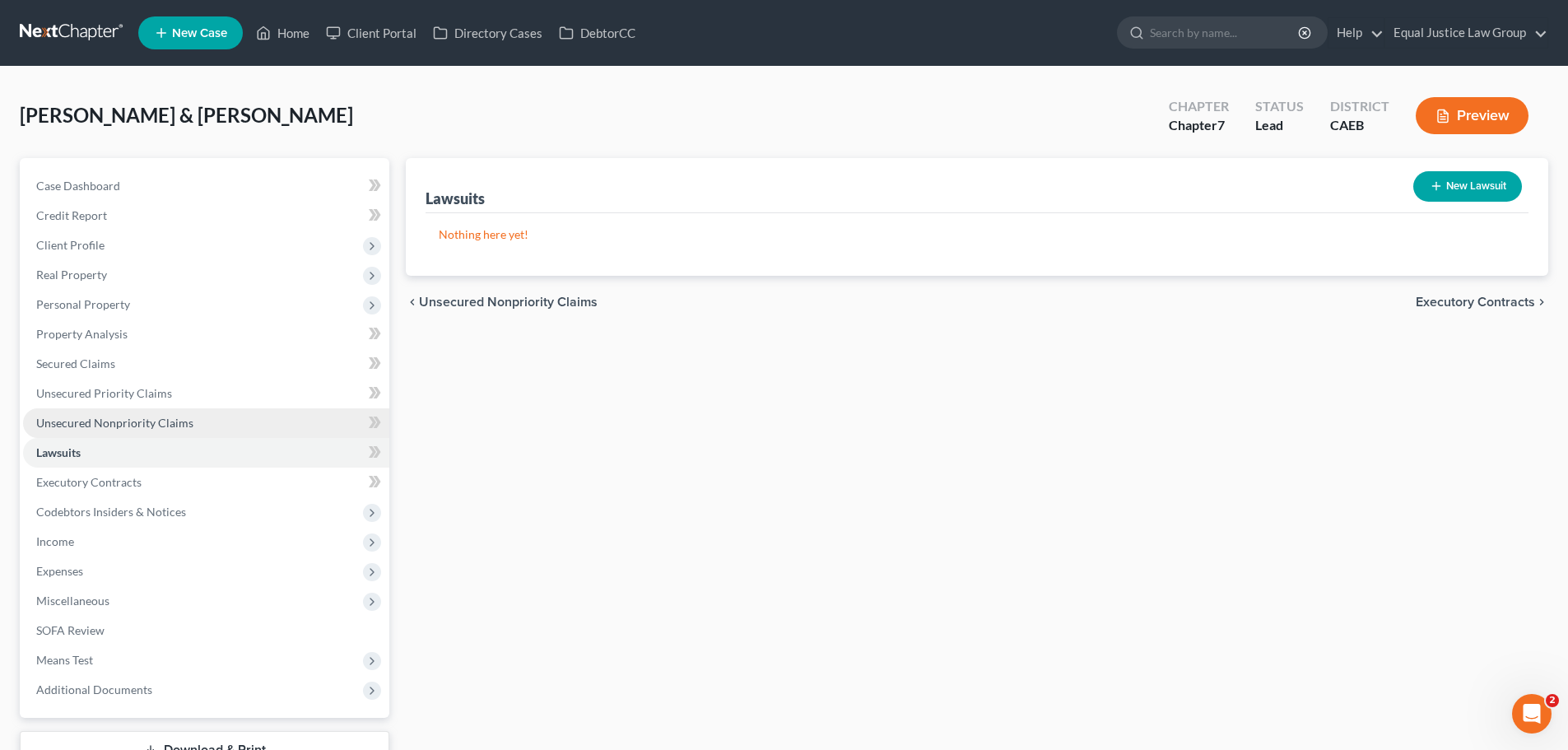
click at [84, 434] on link "Unsecured Nonpriority Claims" at bounding box center [206, 422] width 366 height 30
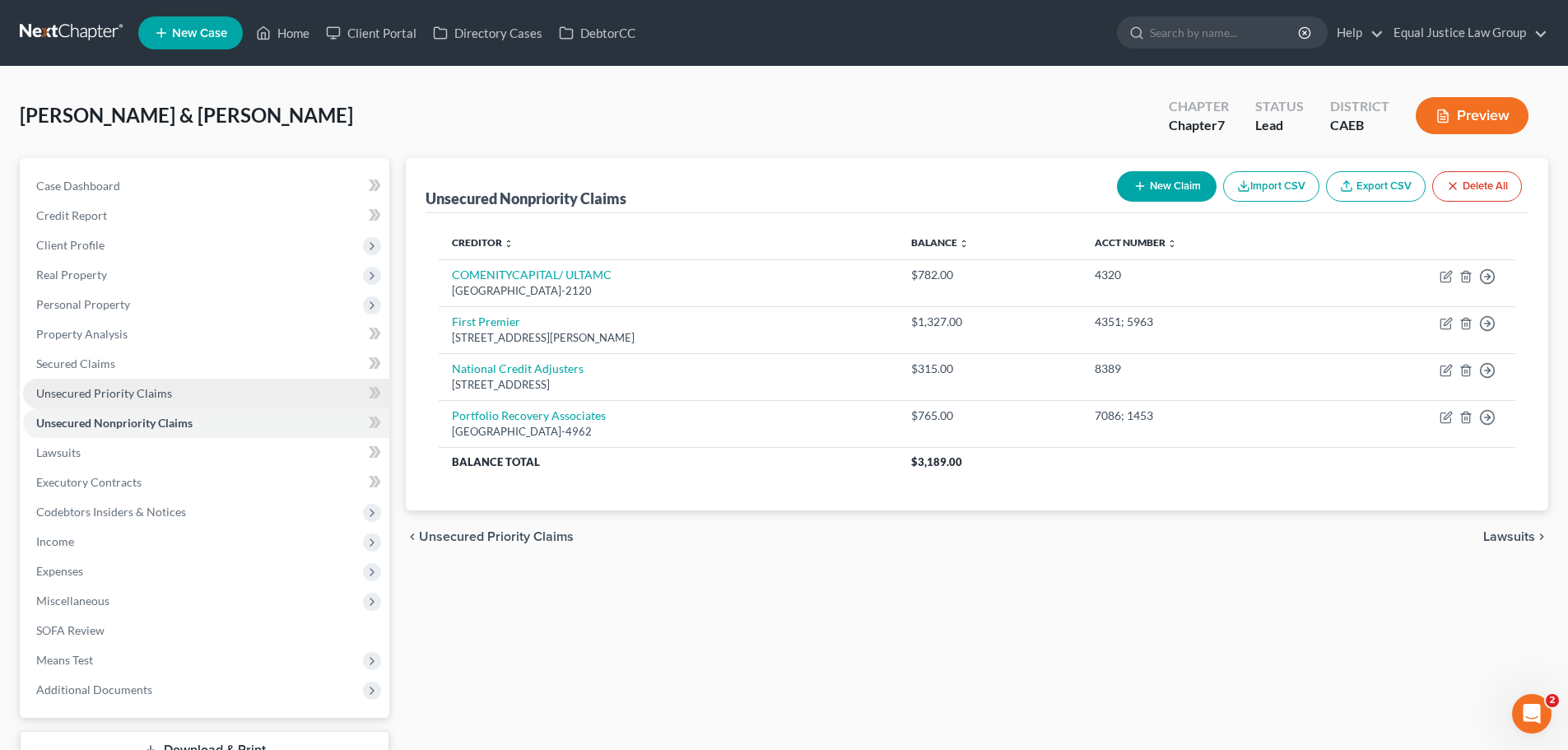
click at [102, 397] on span "Unsecured Priority Claims" at bounding box center [104, 394] width 136 height 14
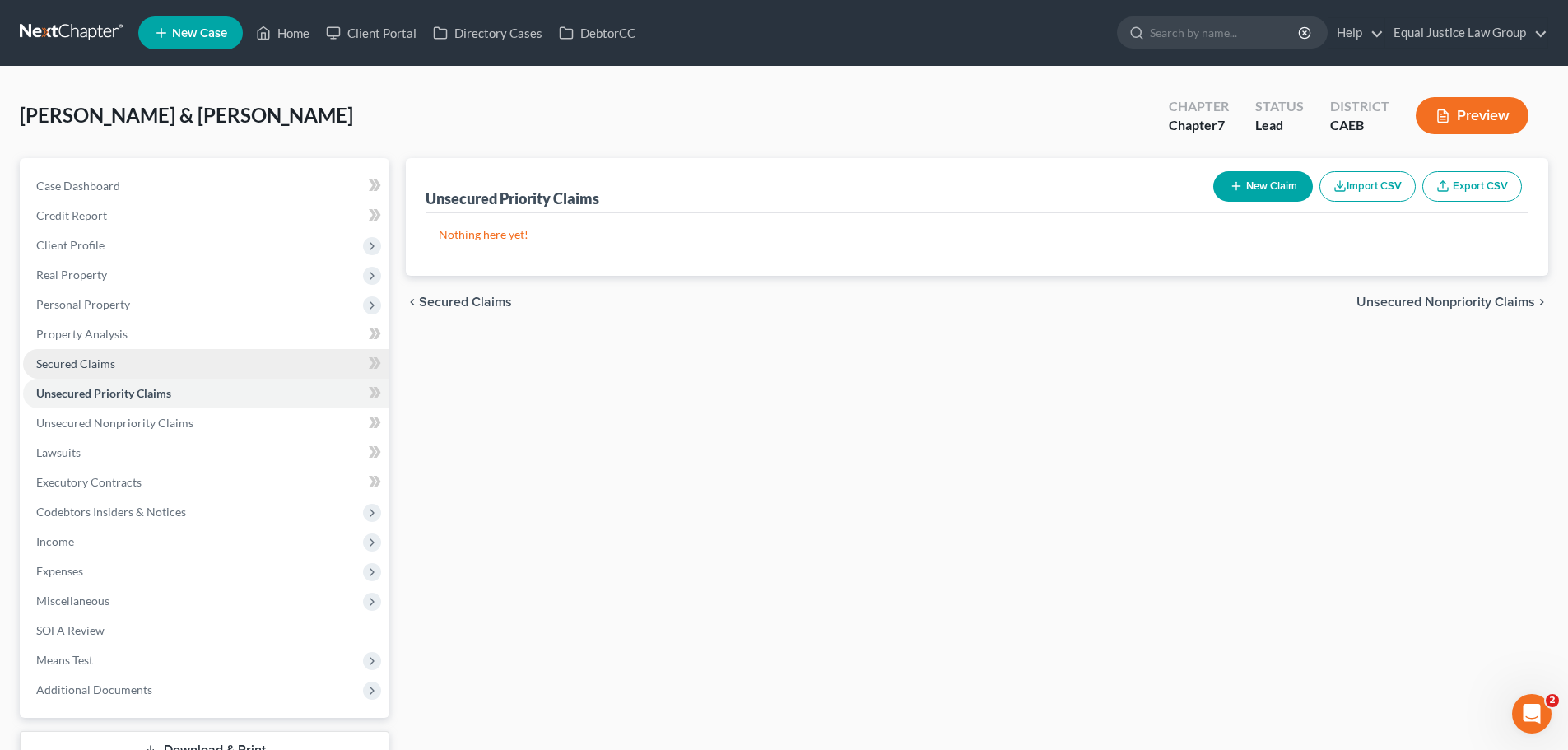
click at [118, 359] on link "Secured Claims" at bounding box center [206, 363] width 366 height 30
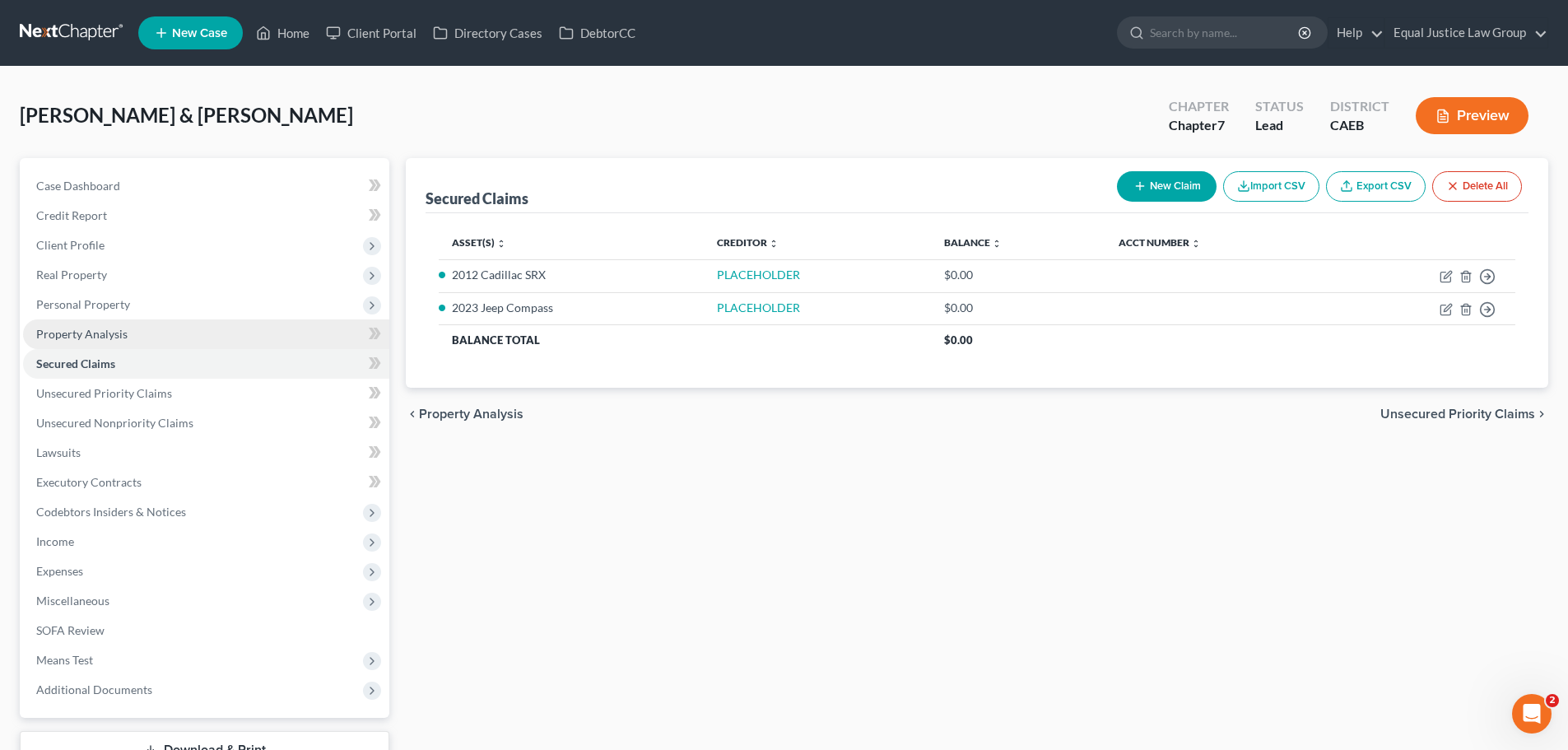
click at [127, 340] on link "Property Analysis" at bounding box center [206, 334] width 366 height 30
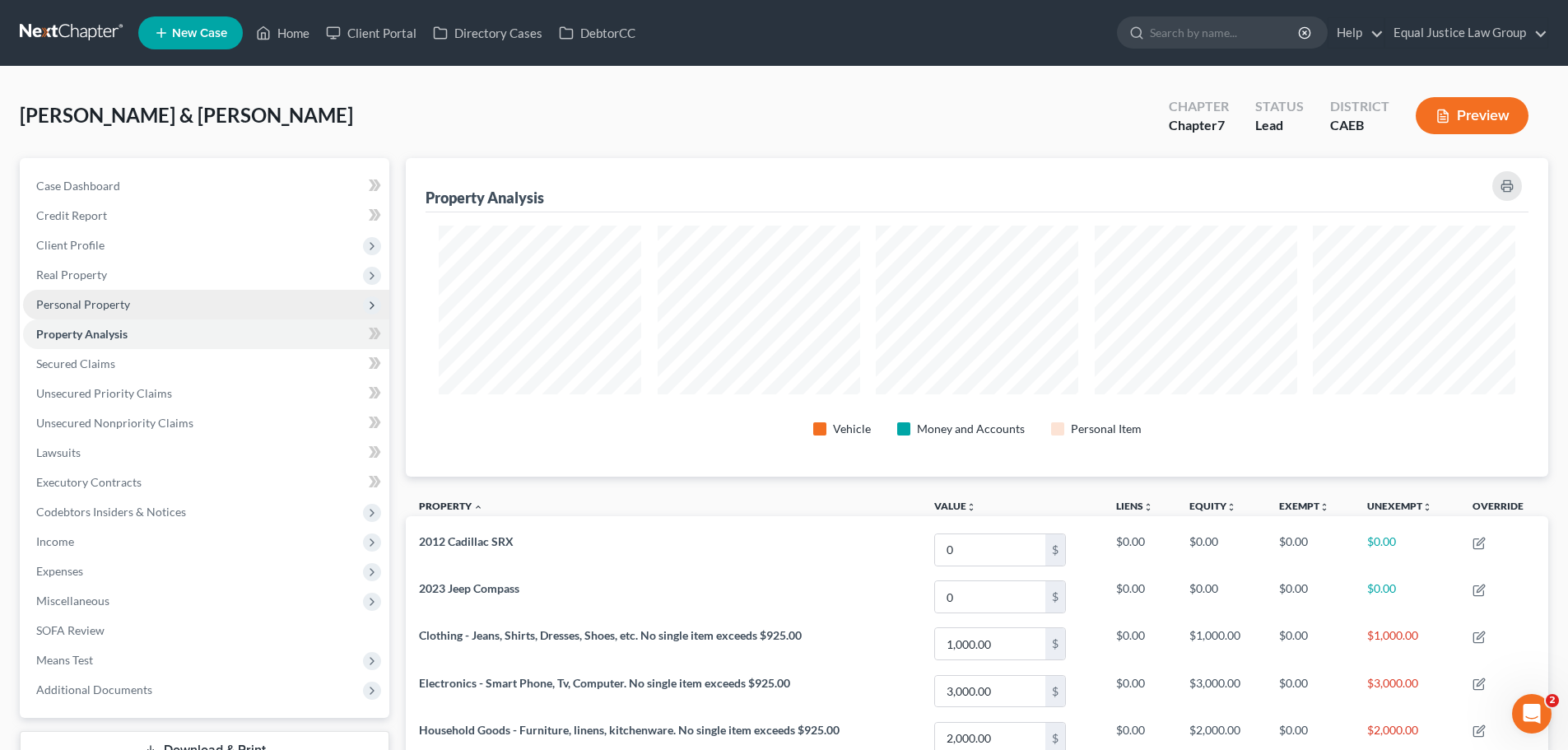
scroll to position [319, 1142]
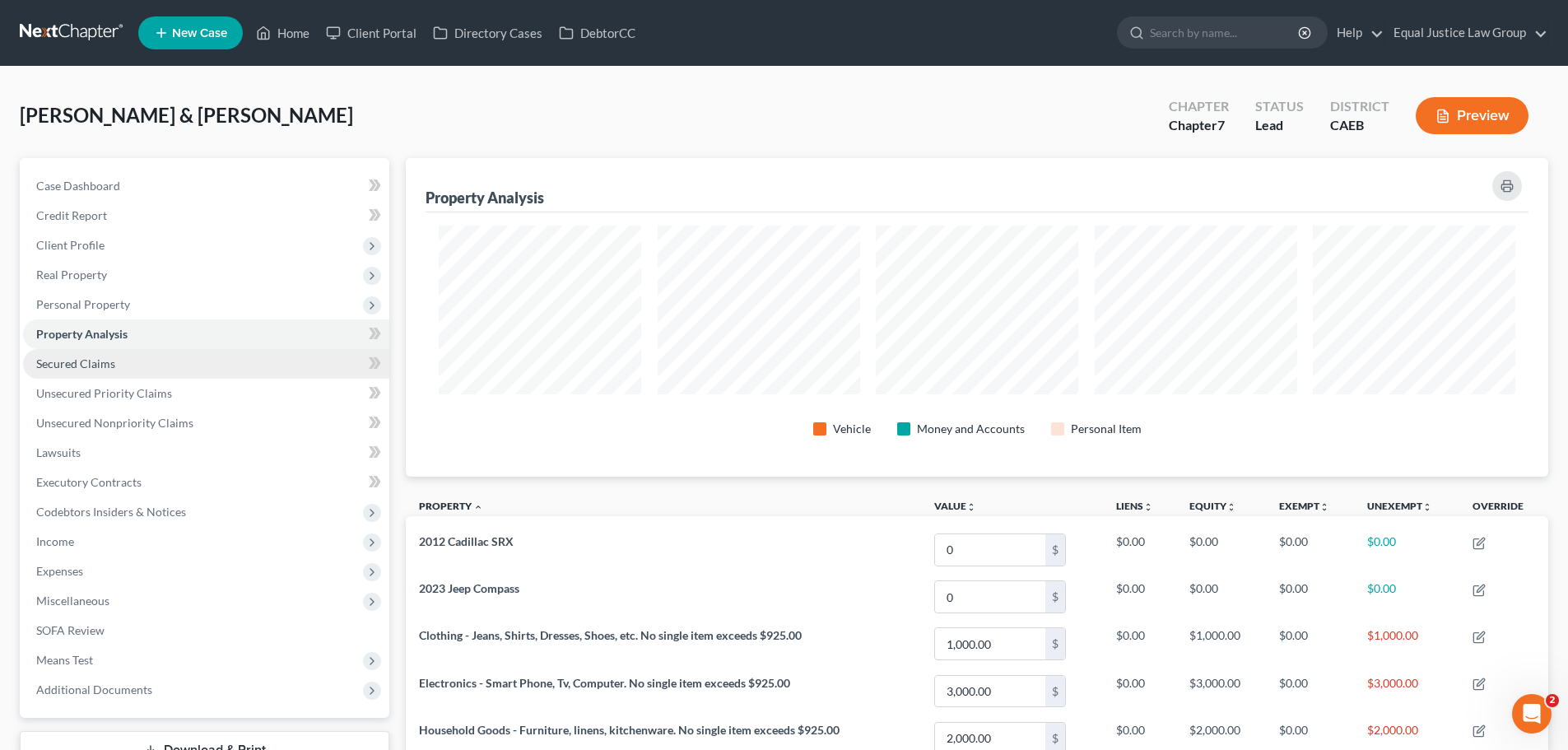
click at [127, 362] on link "Secured Claims" at bounding box center [206, 363] width 366 height 30
